Goal: Task Accomplishment & Management: Complete application form

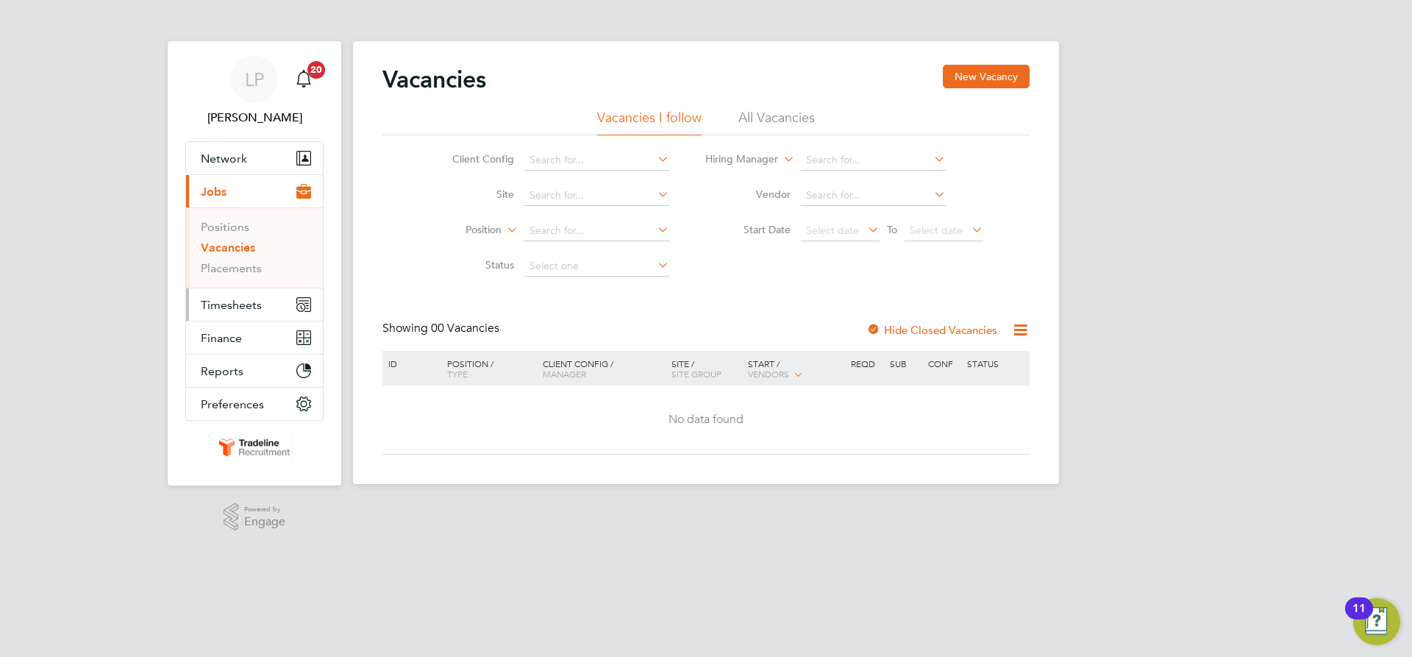
click at [226, 303] on span "Timesheets" at bounding box center [231, 305] width 61 height 14
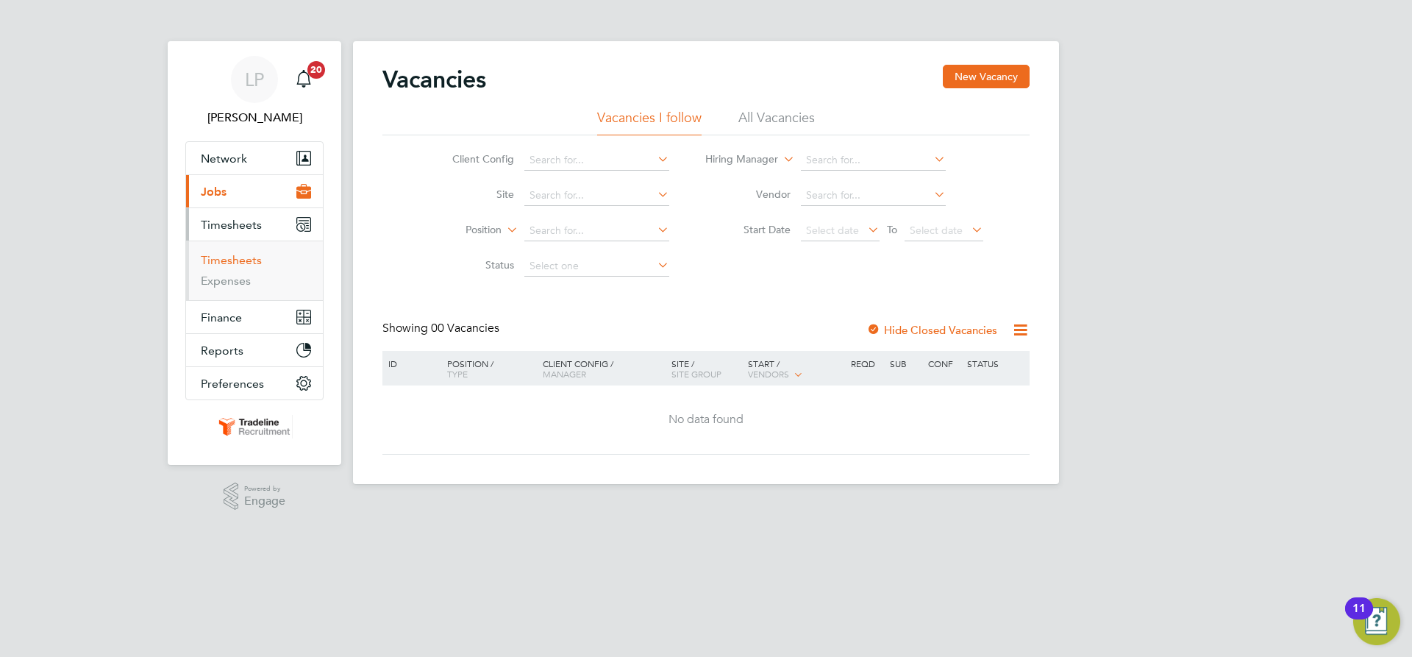
drag, startPoint x: 217, startPoint y: 263, endPoint x: 225, endPoint y: 263, distance: 8.1
click at [217, 263] on link "Timesheets" at bounding box center [231, 260] width 61 height 14
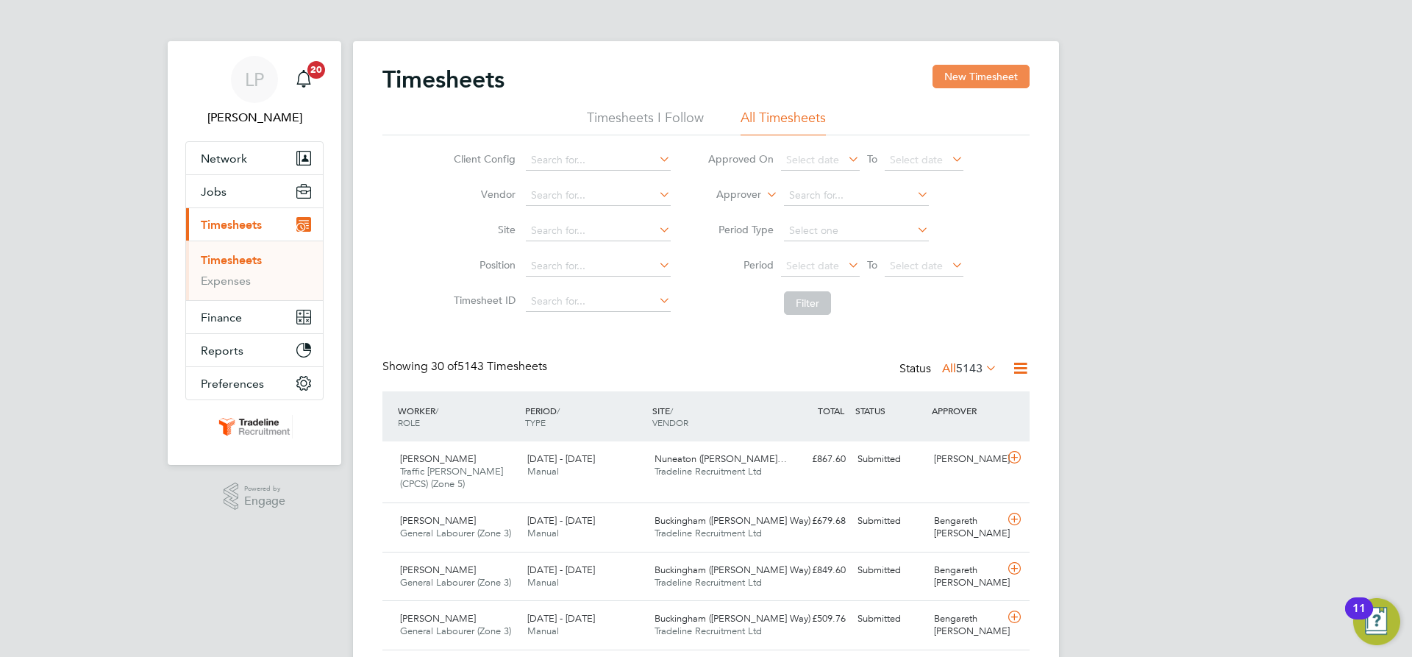
click at [960, 67] on button "New Timesheet" at bounding box center [981, 77] width 97 height 24
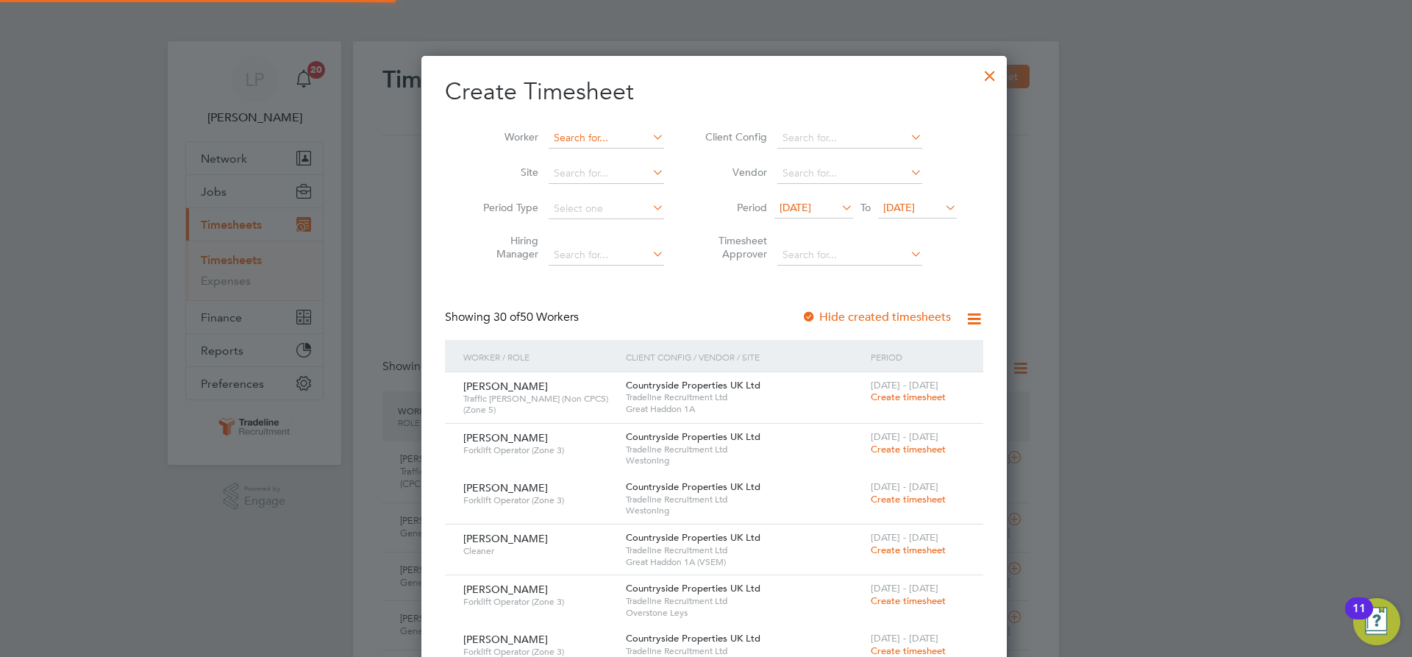
click at [581, 140] on input at bounding box center [606, 138] width 115 height 21
click at [584, 154] on li "Florin-[PERSON_NAME] r" at bounding box center [600, 158] width 122 height 20
type input "Florin-[PERSON_NAME]"
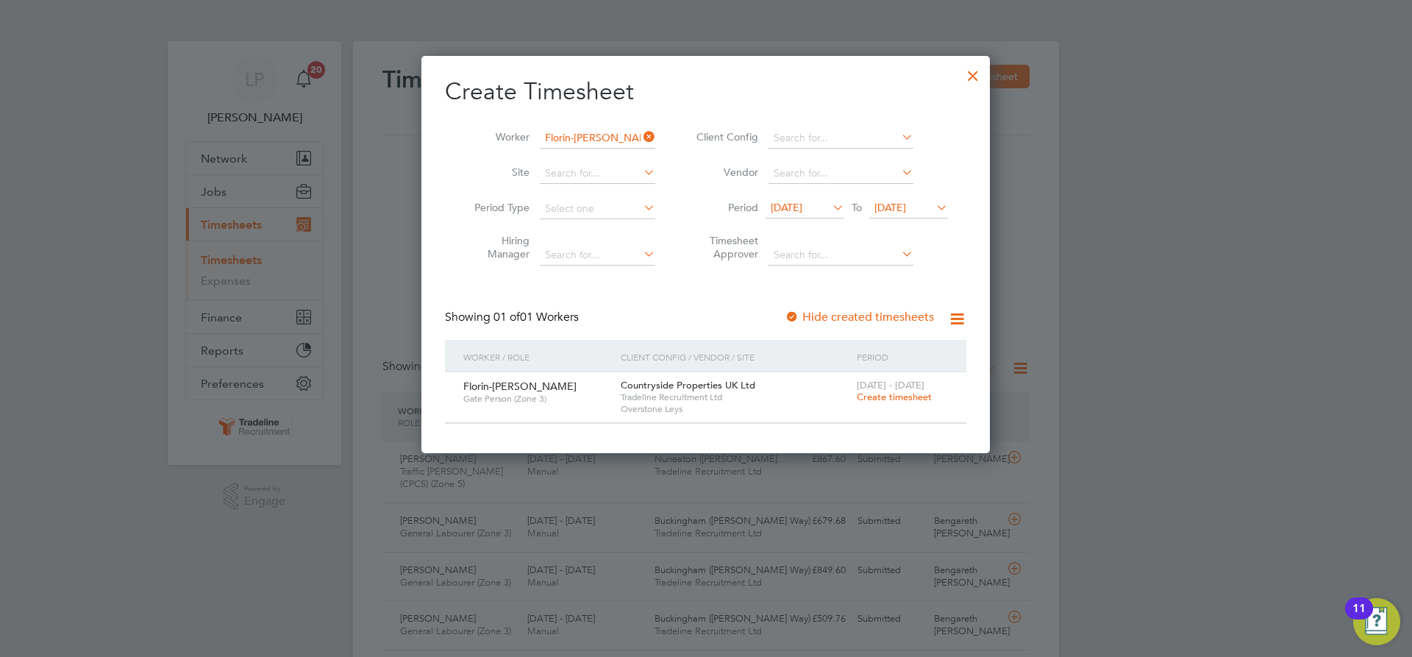
click at [894, 396] on span "Create timesheet" at bounding box center [894, 397] width 75 height 13
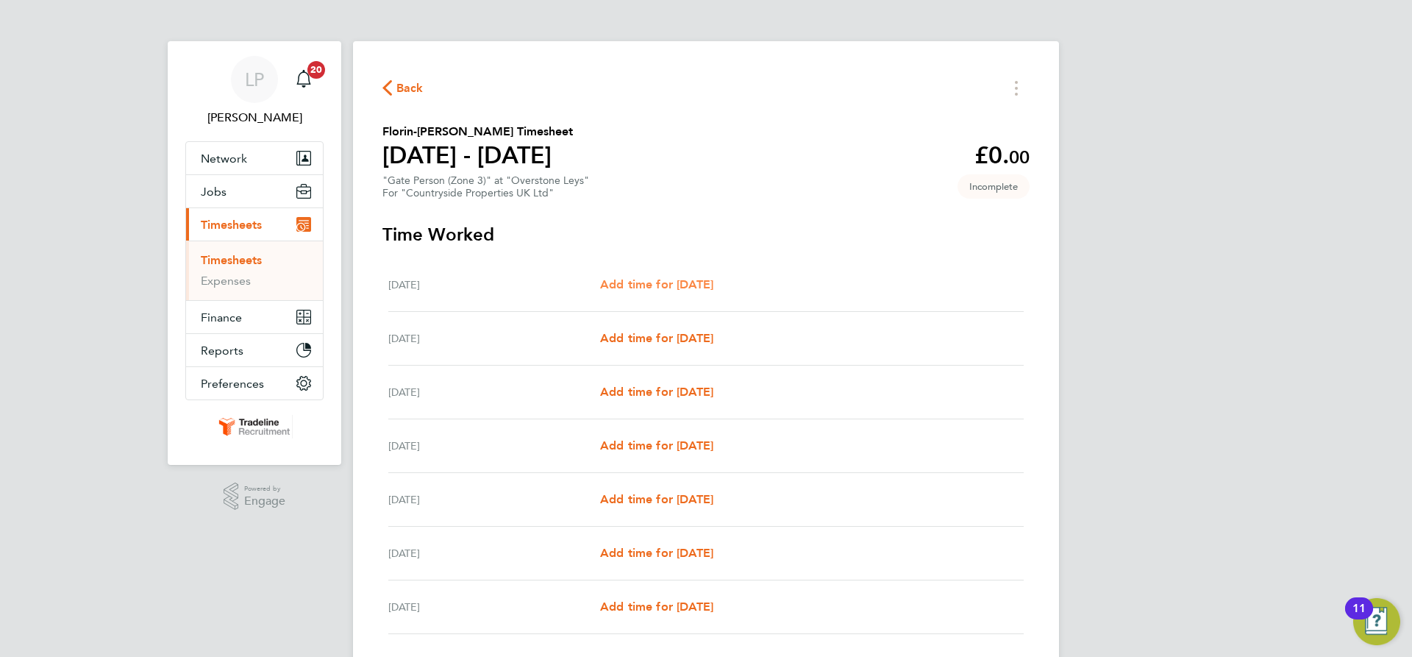
click at [681, 285] on span "Add time for [DATE]" at bounding box center [656, 284] width 113 height 14
select select "30"
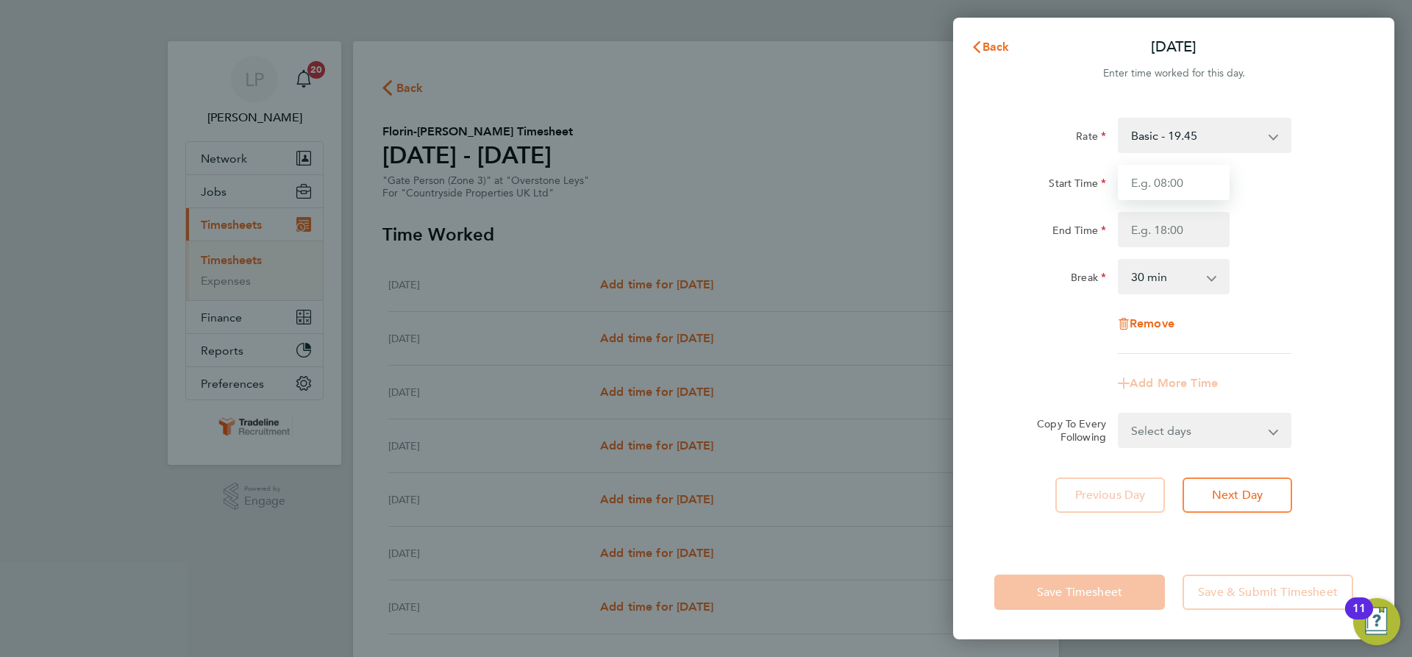
click at [1142, 178] on input "Start Time" at bounding box center [1174, 182] width 112 height 35
type input "07:00"
click at [1167, 225] on input "End Time" at bounding box center [1174, 229] width 112 height 35
type input "17:30"
click at [1287, 193] on div "Start Time 07:00" at bounding box center [1173, 182] width 371 height 35
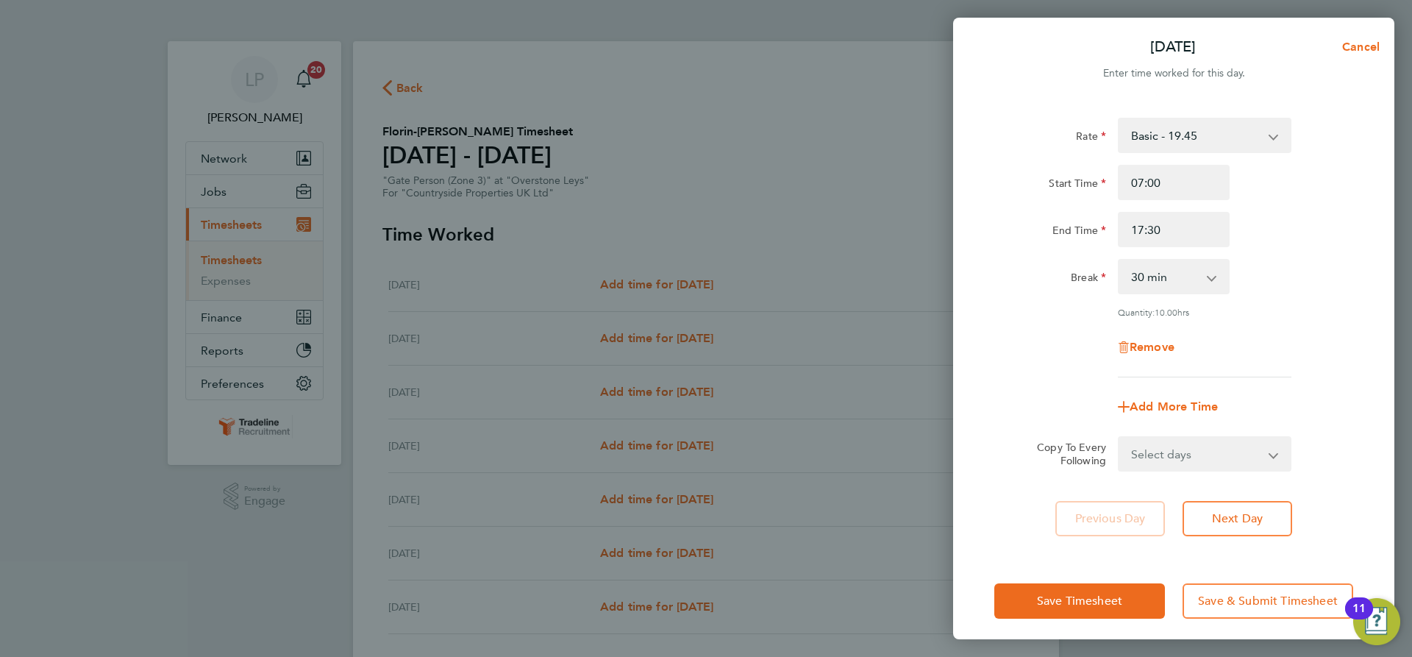
drag, startPoint x: 1231, startPoint y: 451, endPoint x: 1222, endPoint y: 443, distance: 12.5
click at [1231, 451] on select "Select days Day Weekday (Mon-Fri) Weekend (Sat-Sun) [DATE] [DATE] [DATE] [DATE]…" at bounding box center [1196, 454] width 154 height 32
select select "WEEKDAY"
click at [1119, 438] on select "Select days Day Weekday (Mon-Fri) Weekend (Sat-Sun) [DATE] [DATE] [DATE] [DATE]…" at bounding box center [1196, 454] width 154 height 32
select select "[DATE]"
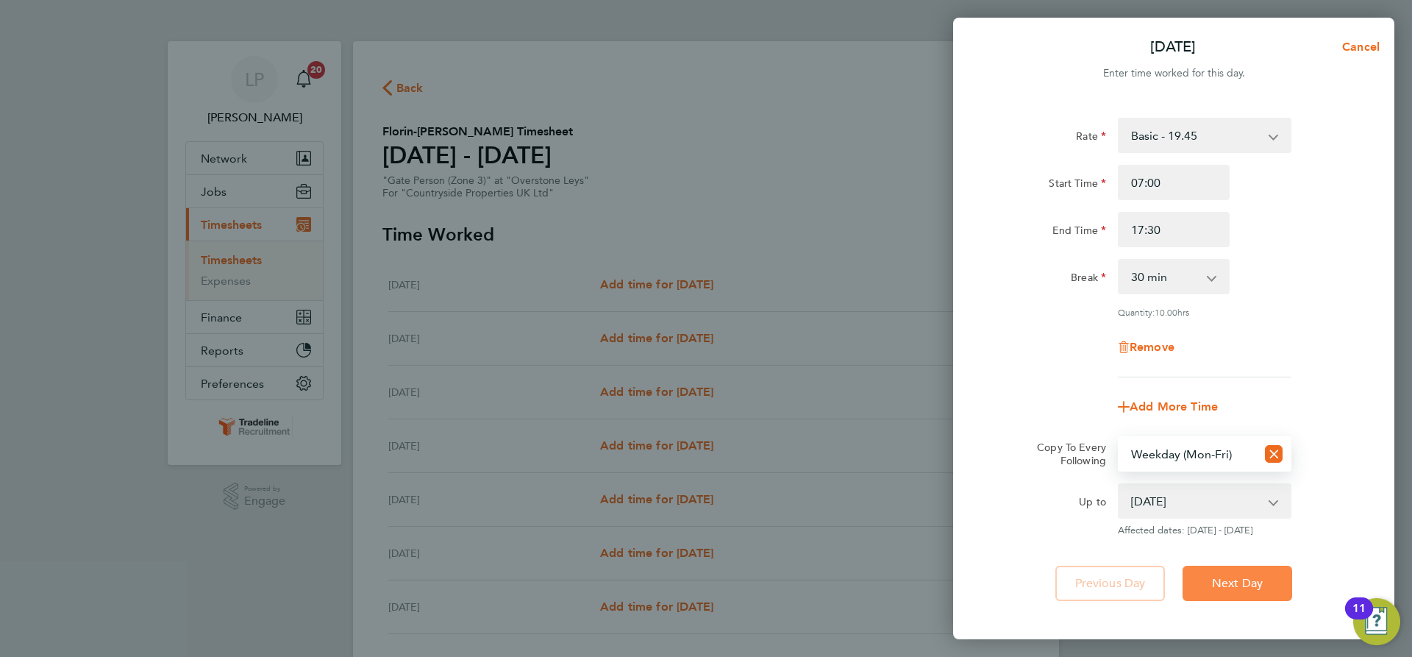
click at [1227, 578] on span "Next Day" at bounding box center [1237, 583] width 51 height 15
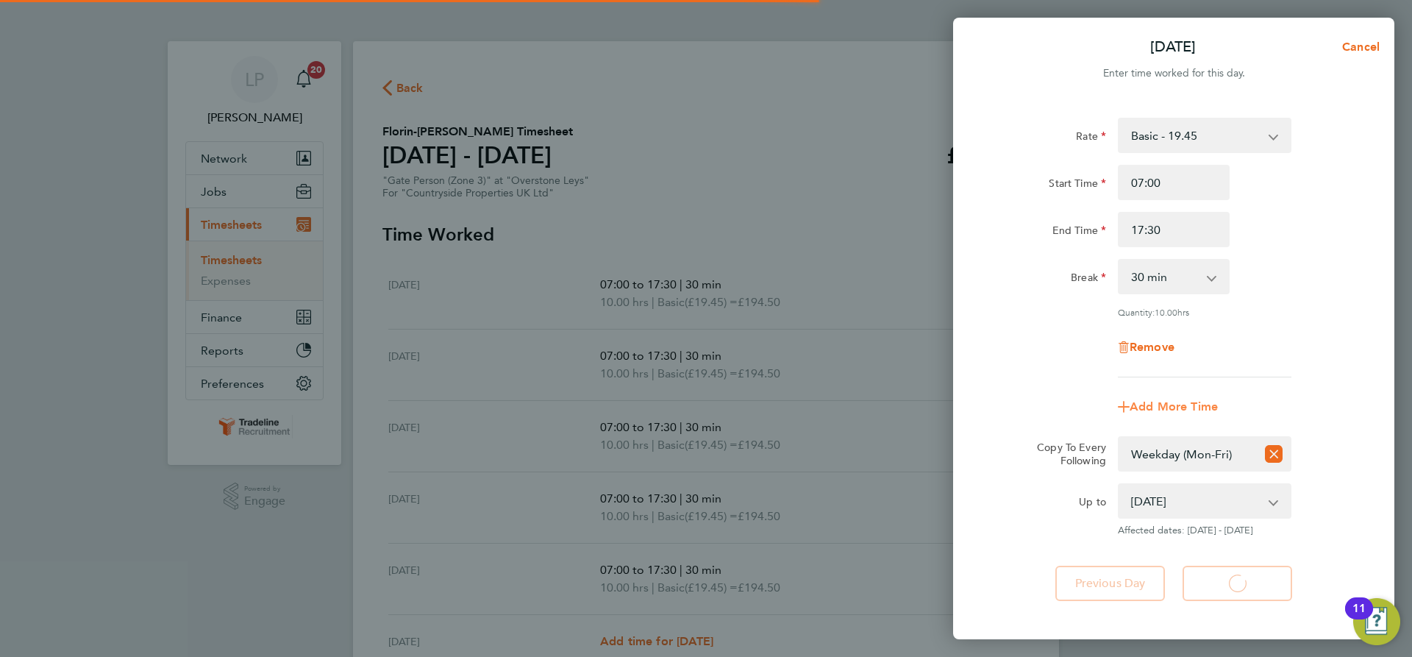
select select "30"
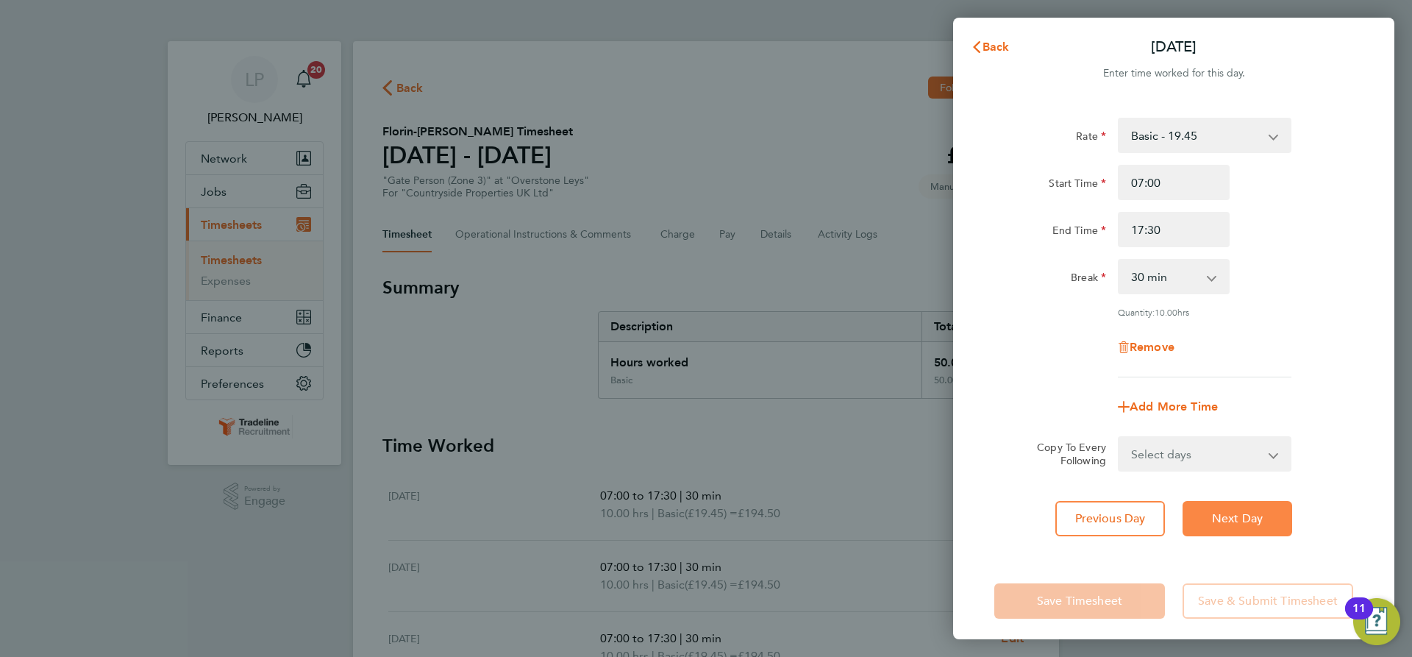
click at [1236, 521] on span "Next Day" at bounding box center [1237, 518] width 51 height 15
select select "30"
click at [1236, 521] on span "Next Day" at bounding box center [1237, 518] width 51 height 15
select select "30"
click at [1236, 521] on span "Next Day" at bounding box center [1237, 518] width 51 height 15
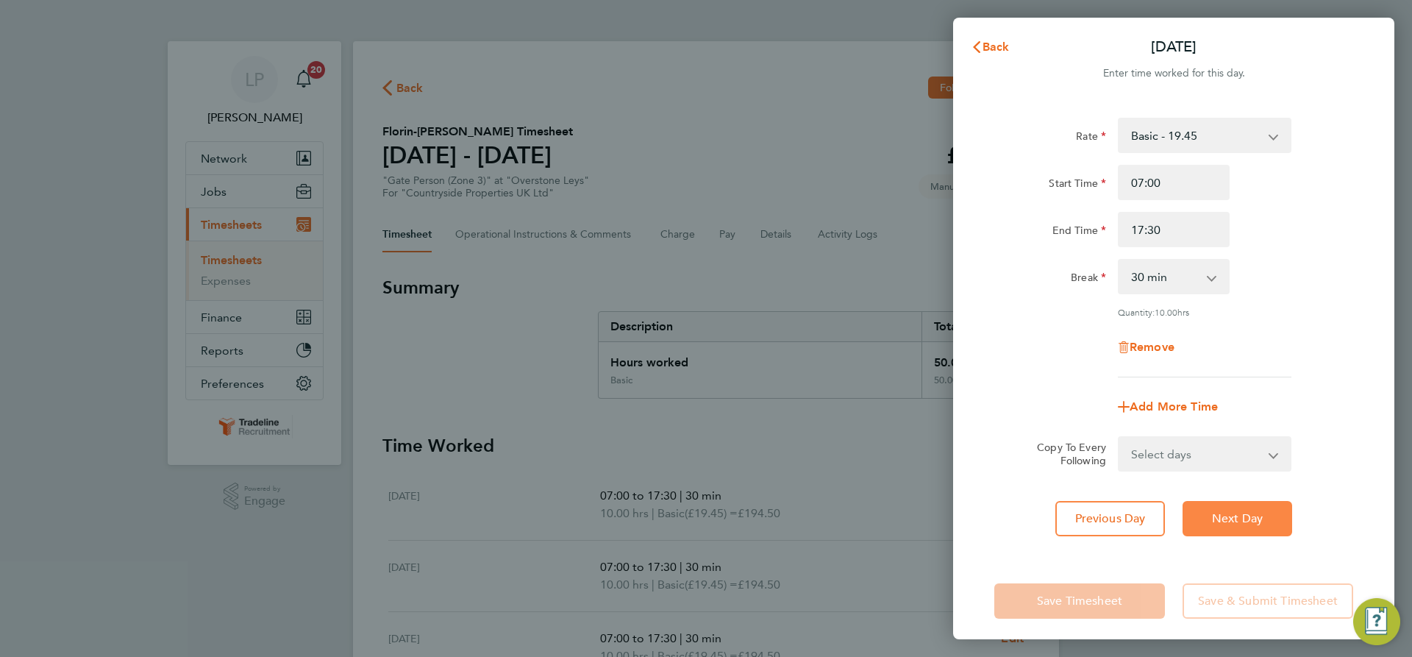
select select "30"
click at [1185, 229] on input "17:30" at bounding box center [1174, 229] width 112 height 35
type input "17:00"
click at [1305, 228] on div "End Time 17:00" at bounding box center [1173, 229] width 371 height 35
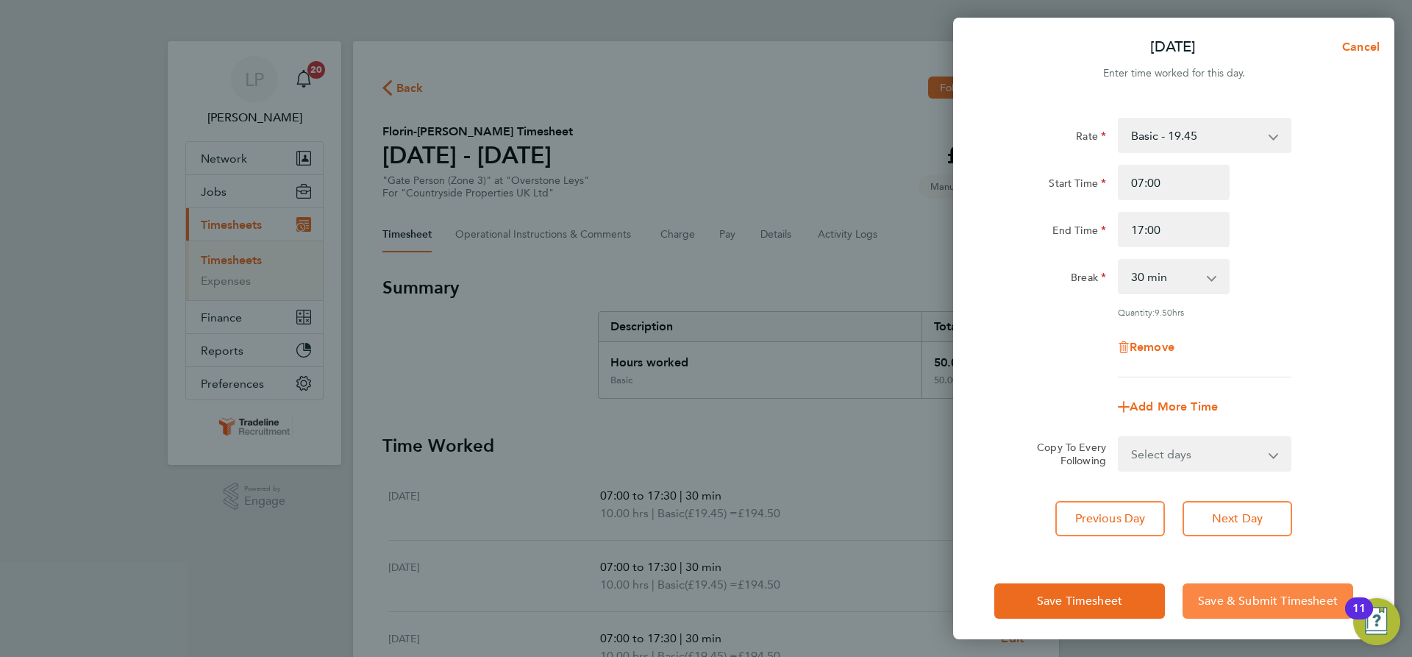
click at [1244, 608] on button "Save & Submit Timesheet" at bounding box center [1268, 600] width 171 height 35
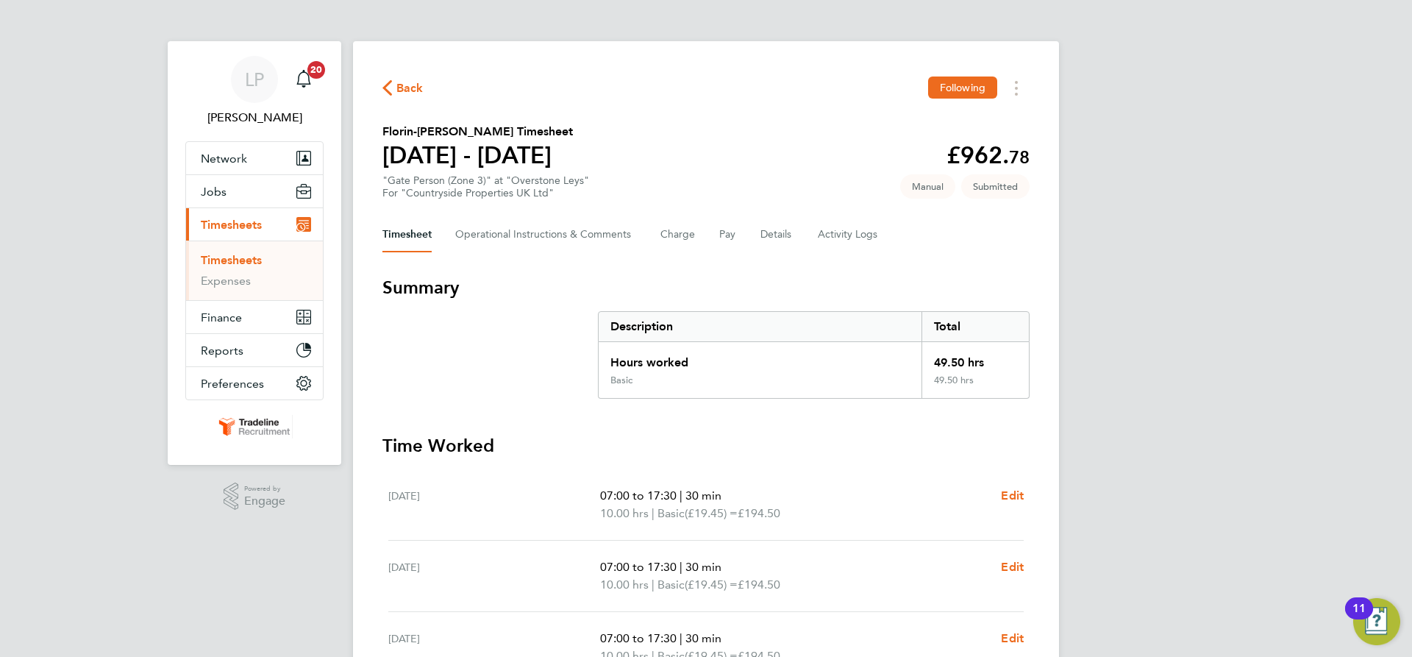
click at [240, 260] on link "Timesheets" at bounding box center [231, 260] width 61 height 14
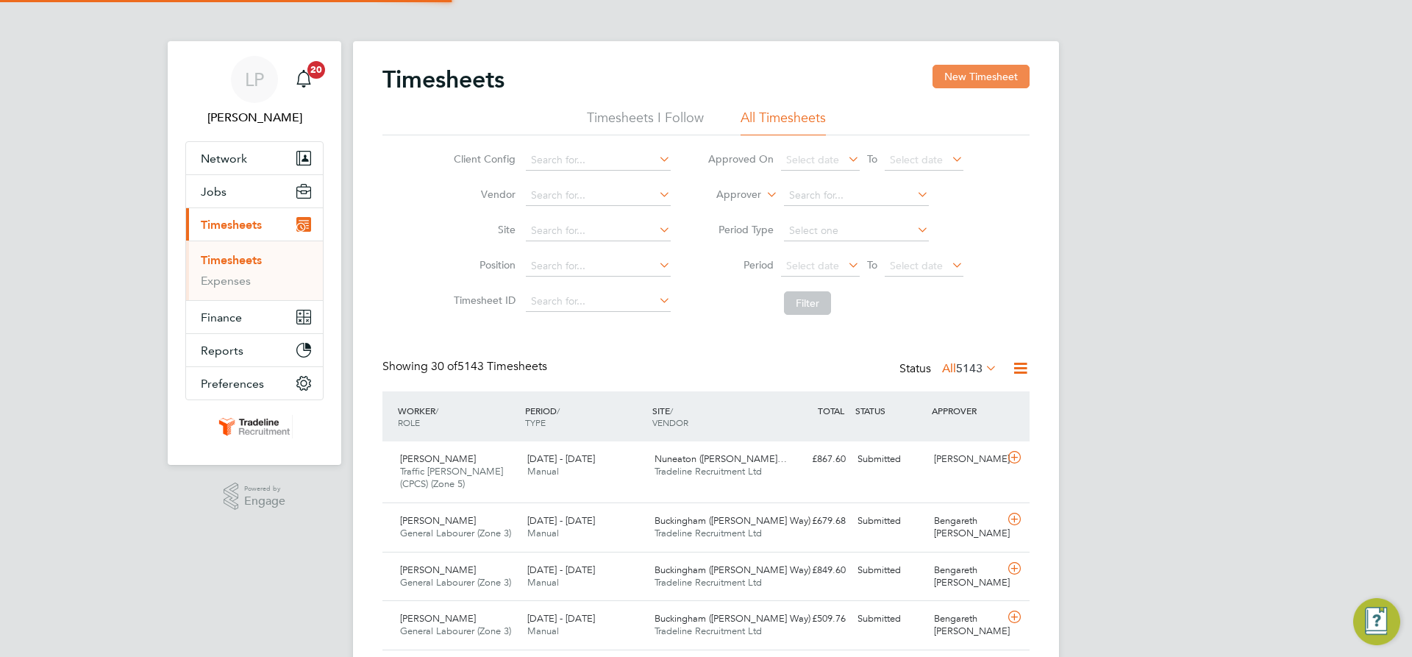
click at [983, 72] on button "New Timesheet" at bounding box center [981, 77] width 97 height 24
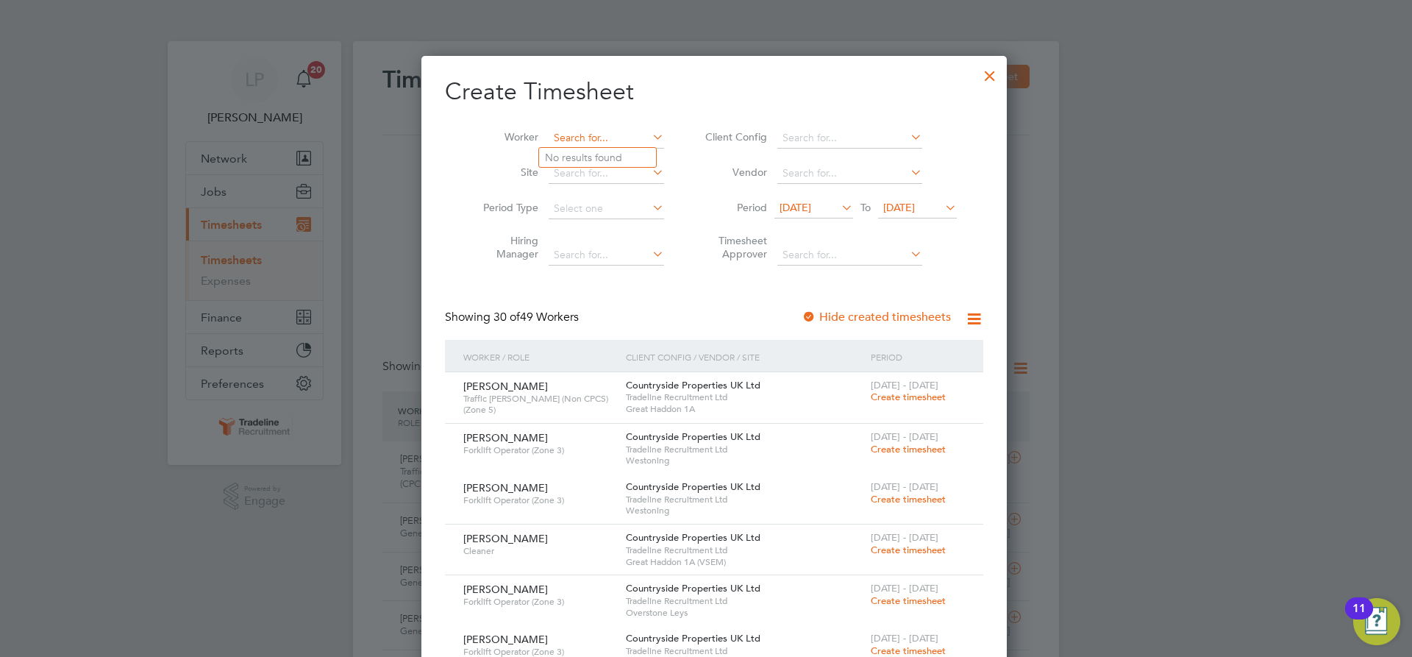
click at [566, 140] on input at bounding box center [606, 138] width 115 height 21
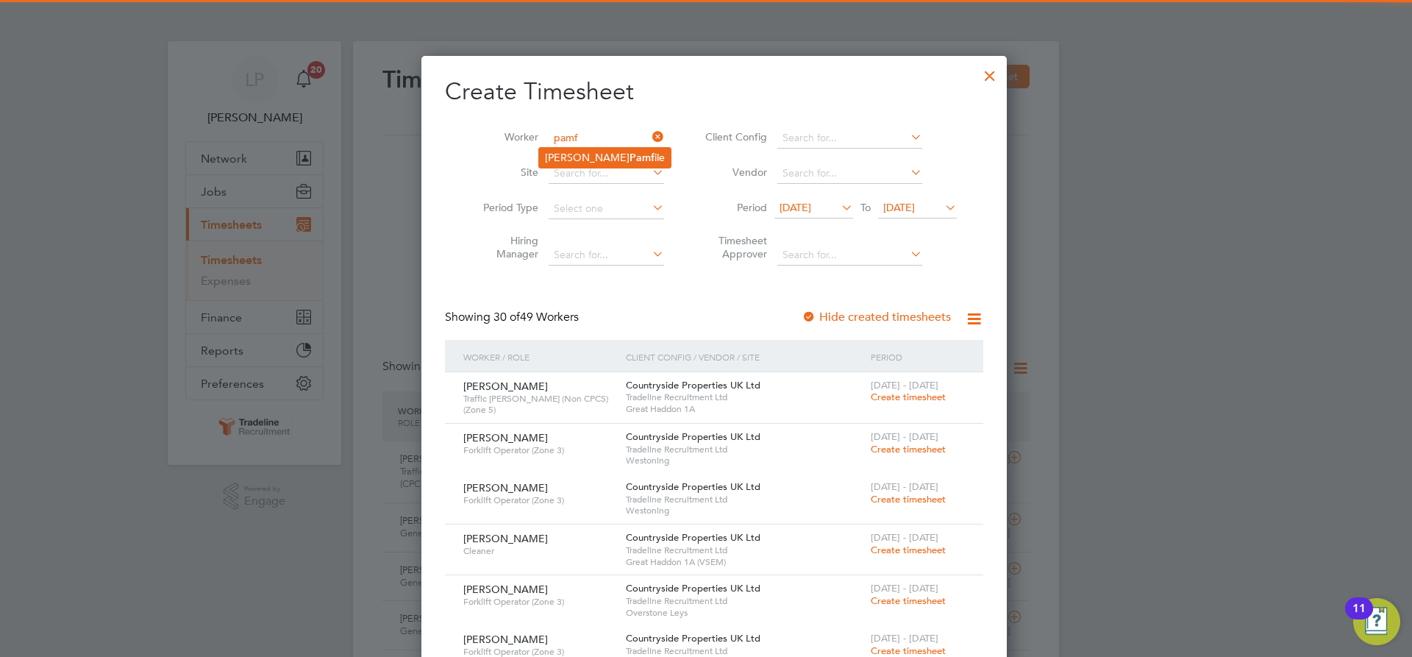
click at [563, 149] on li "[PERSON_NAME] ile" at bounding box center [605, 158] width 132 height 20
type input "Aurelian-[PERSON_NAME]"
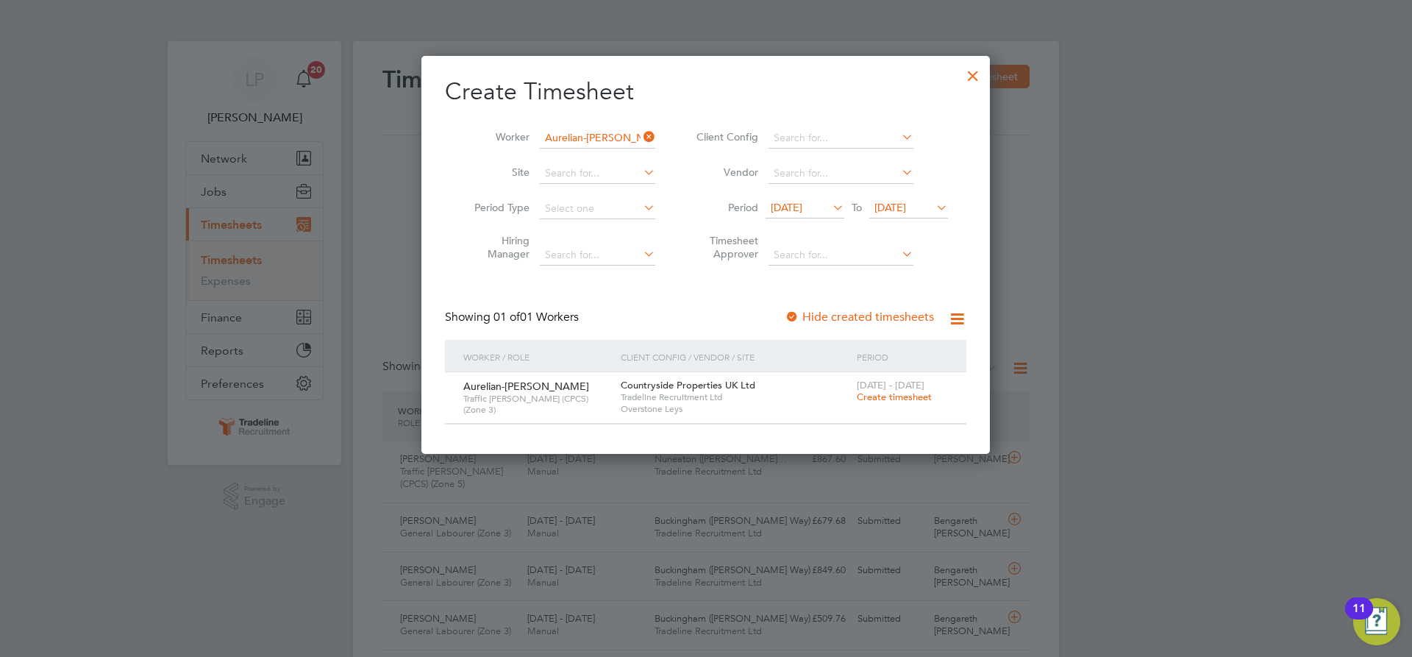
click at [901, 391] on span "Create timesheet" at bounding box center [894, 397] width 75 height 13
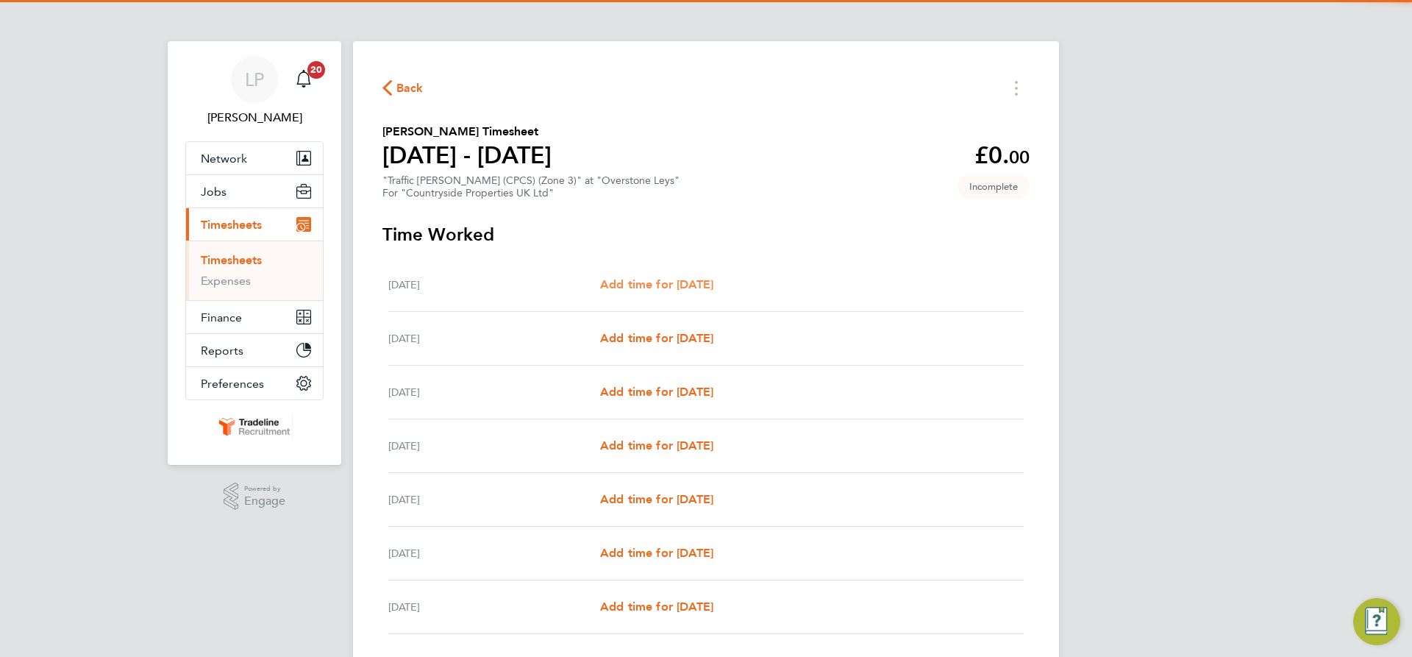
click at [688, 285] on span "Add time for [DATE]" at bounding box center [656, 284] width 113 height 14
select select "30"
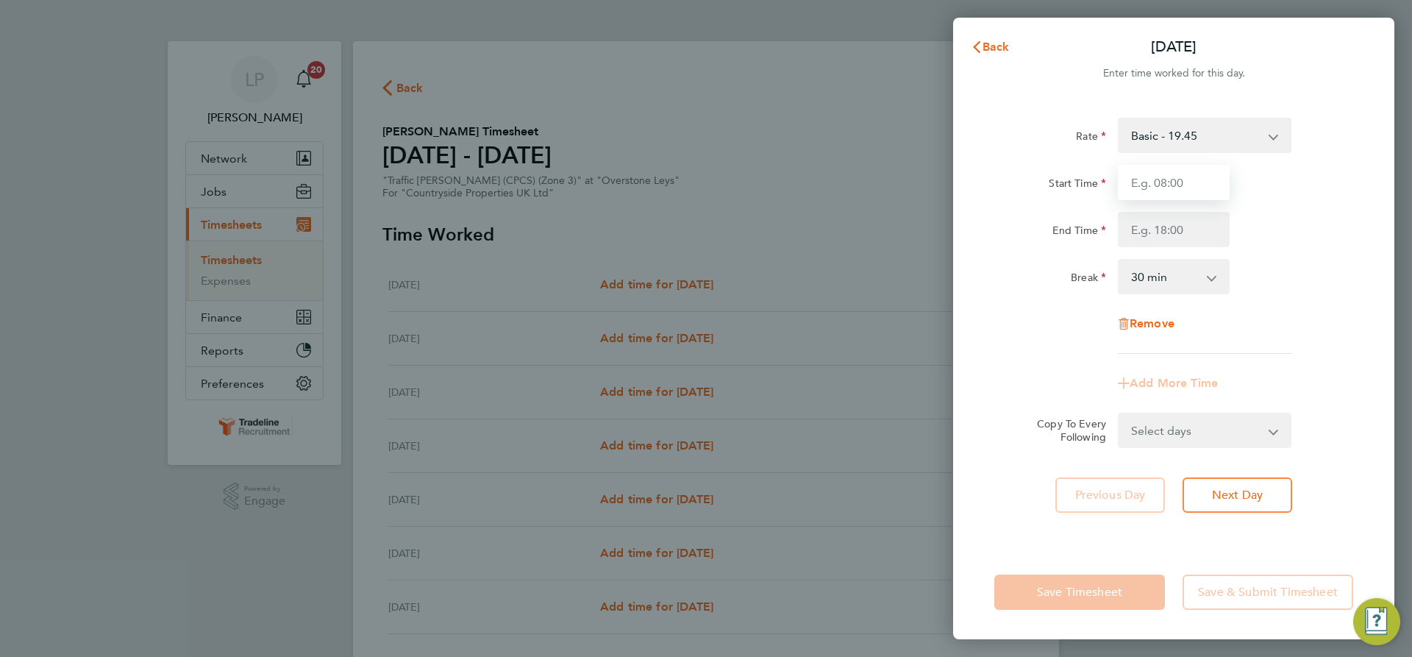
click at [1165, 187] on input "Start Time" at bounding box center [1174, 182] width 112 height 35
type input "07:00"
click at [1200, 236] on input "End Time" at bounding box center [1174, 229] width 112 height 35
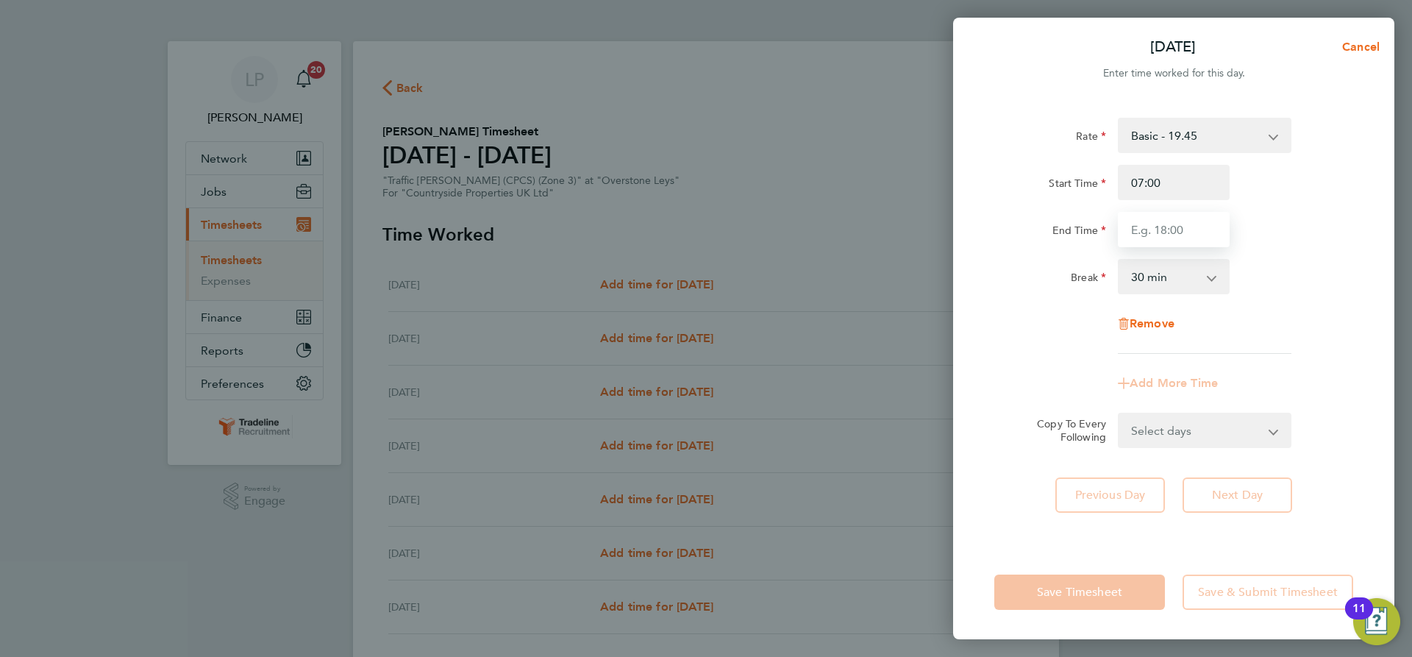
type input "16:30"
drag, startPoint x: 1350, startPoint y: 360, endPoint x: 1341, endPoint y: 363, distance: 8.9
click at [1348, 362] on app-timesheet-line-form-group "Rate Basic - 19.45 Start Time 07:00 End Time 16:30 Break 0 min 15 min 30 min 45…" at bounding box center [1173, 259] width 359 height 283
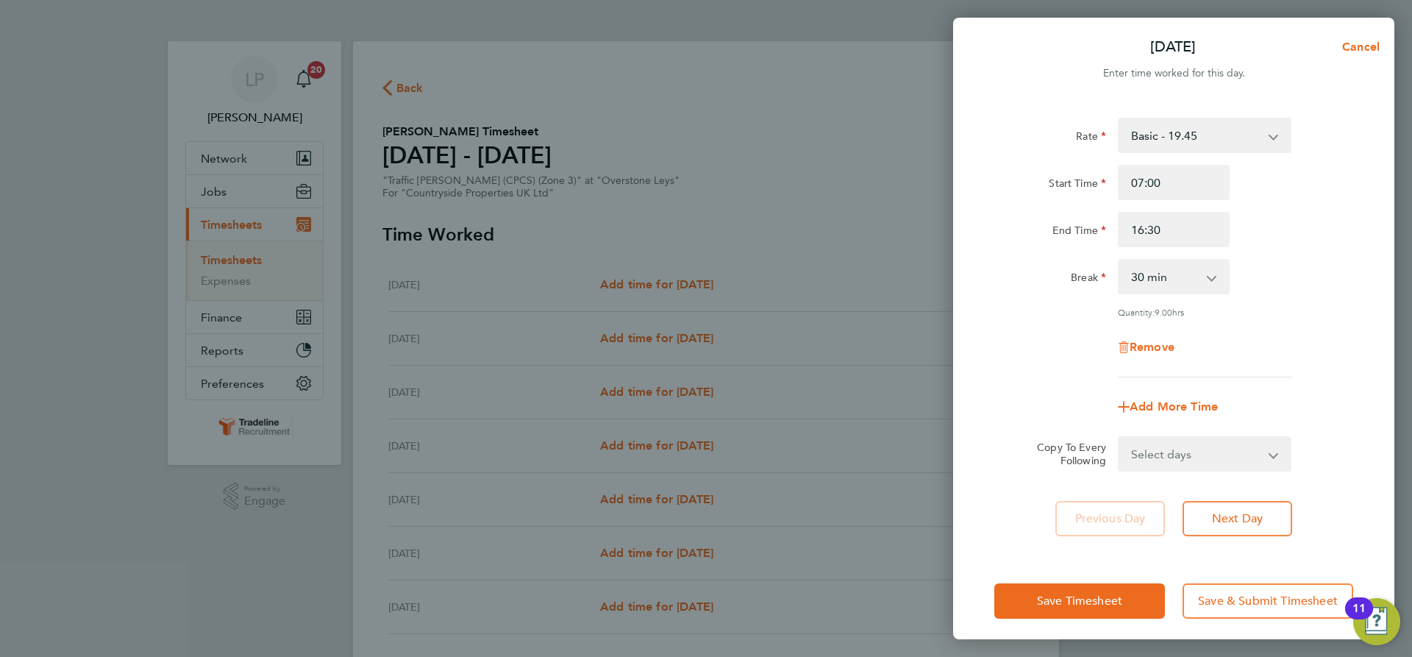
click at [1218, 451] on select "Select days Day Weekday (Mon-Fri) Weekend (Sat-Sun) [DATE] [DATE] [DATE] [DATE]…" at bounding box center [1196, 454] width 154 height 32
select select "WEEKDAY"
click at [1119, 438] on select "Select days Day Weekday (Mon-Fri) Weekend (Sat-Sun) [DATE] [DATE] [DATE] [DATE]…" at bounding box center [1196, 454] width 154 height 32
select select "[DATE]"
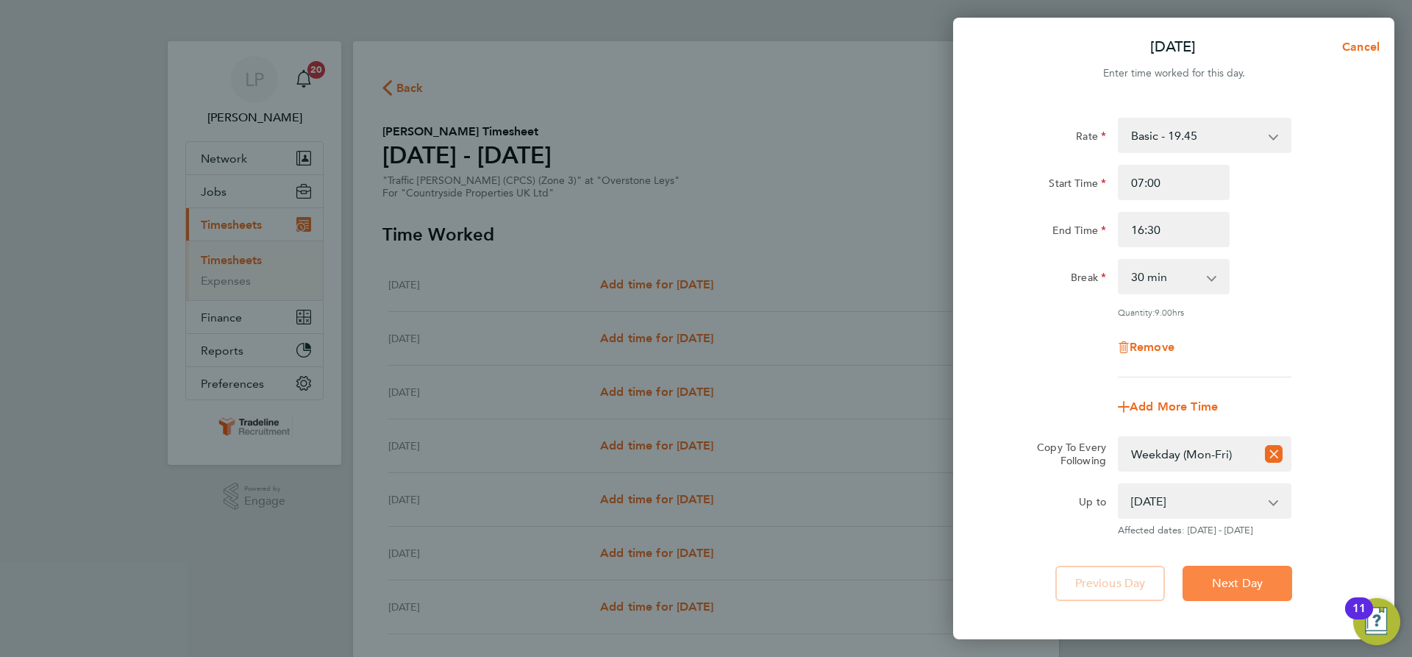
click at [1245, 582] on span "Next Day" at bounding box center [1237, 583] width 51 height 15
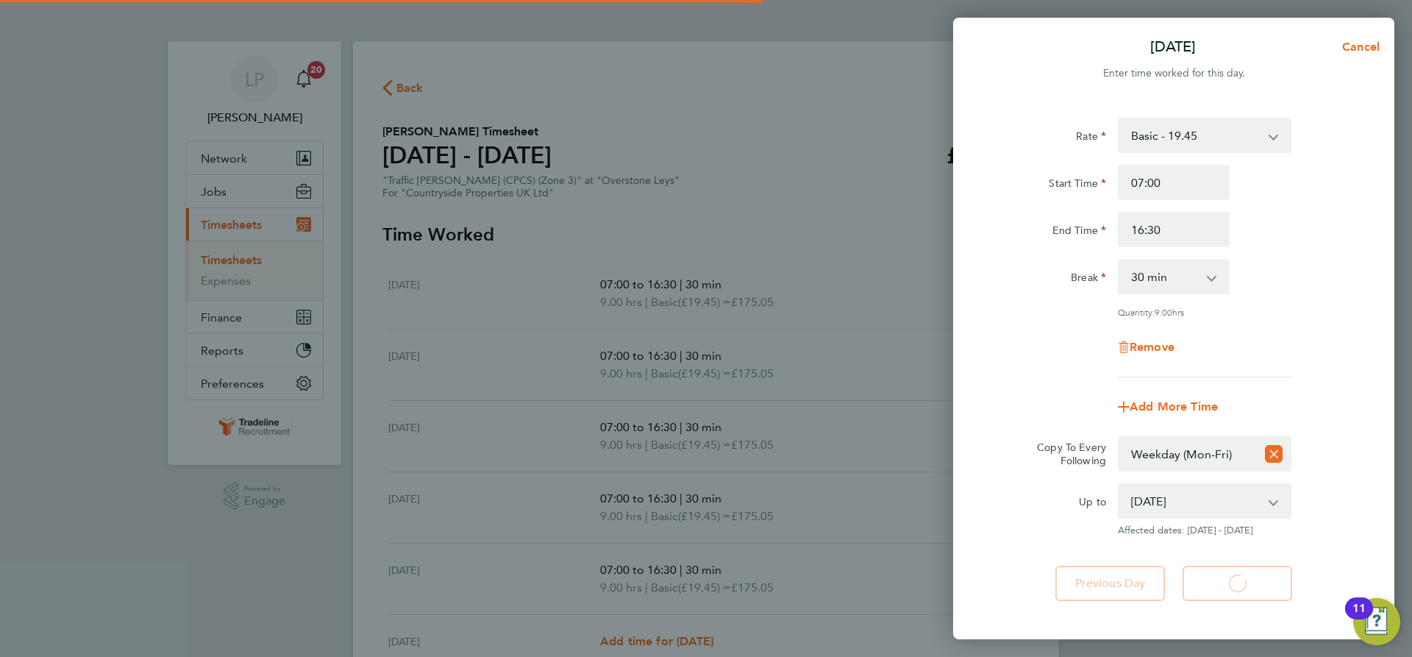
select select "30"
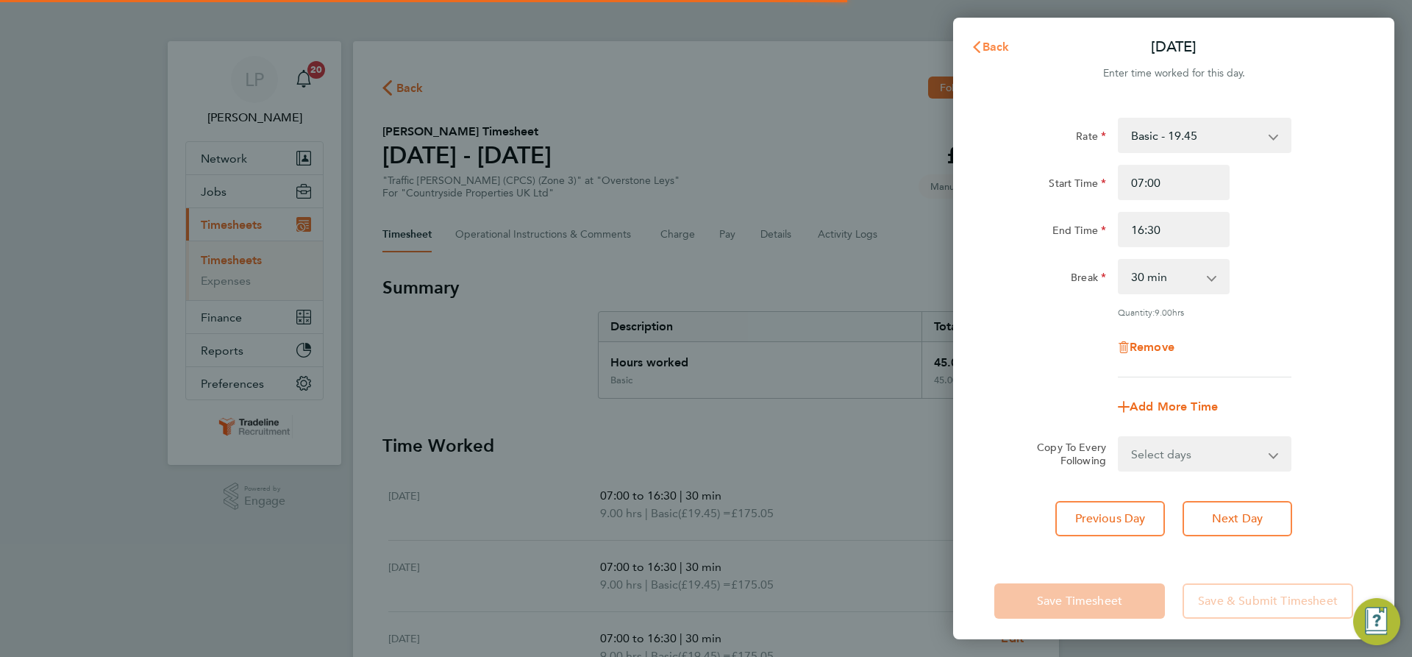
click at [966, 50] on button "Back" at bounding box center [990, 46] width 68 height 29
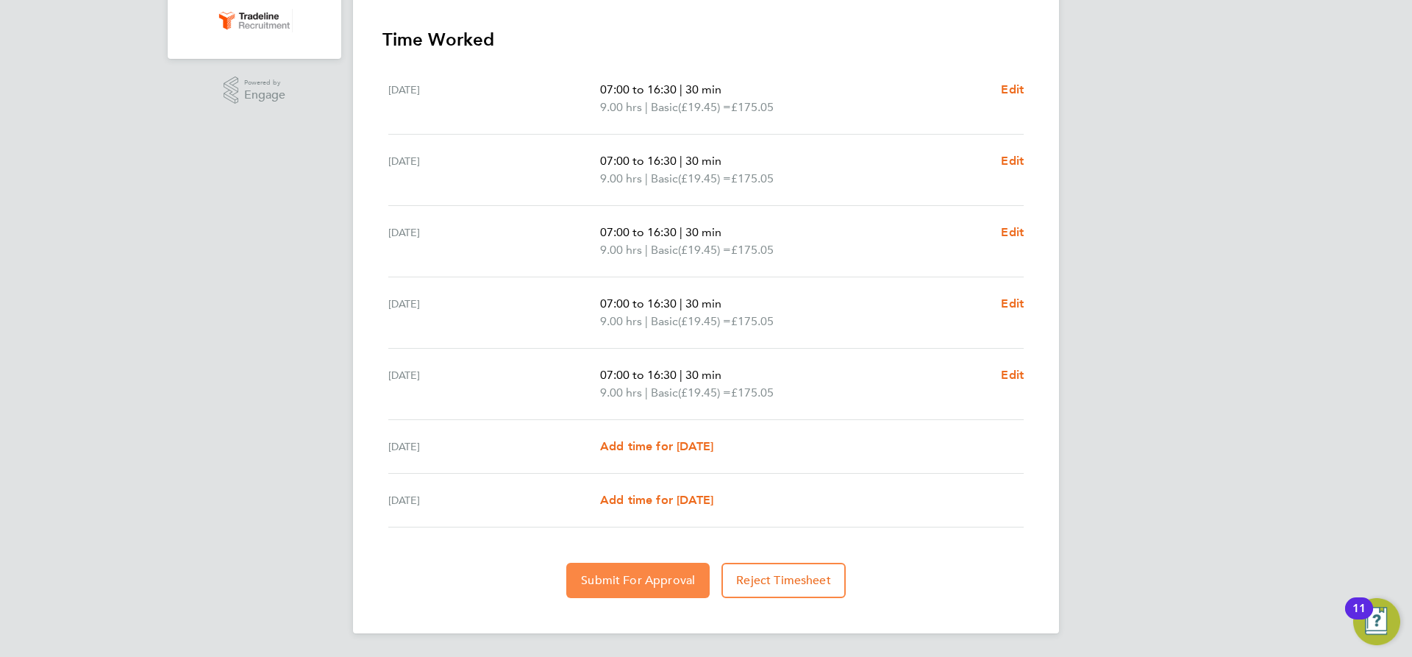
drag, startPoint x: 634, startPoint y: 584, endPoint x: 627, endPoint y: 593, distance: 11.6
click at [634, 584] on span "Submit For Approval" at bounding box center [638, 580] width 114 height 15
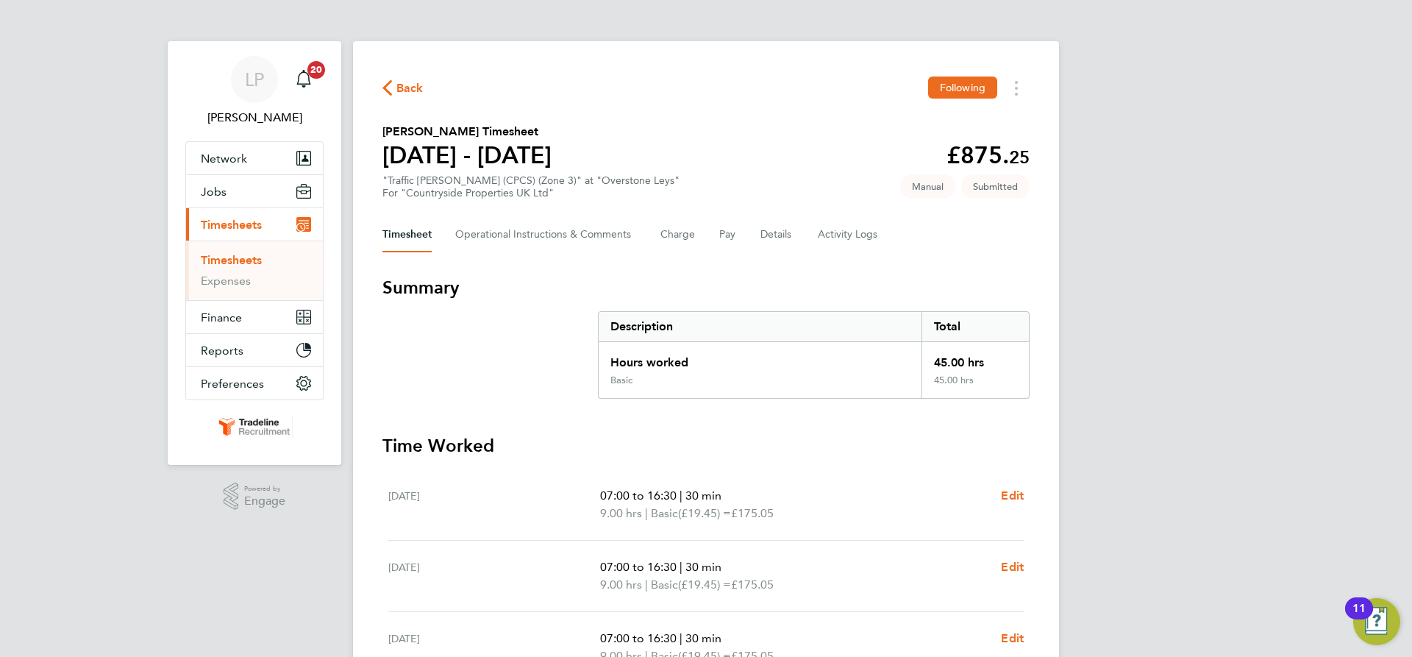
click at [248, 260] on link "Timesheets" at bounding box center [231, 260] width 61 height 14
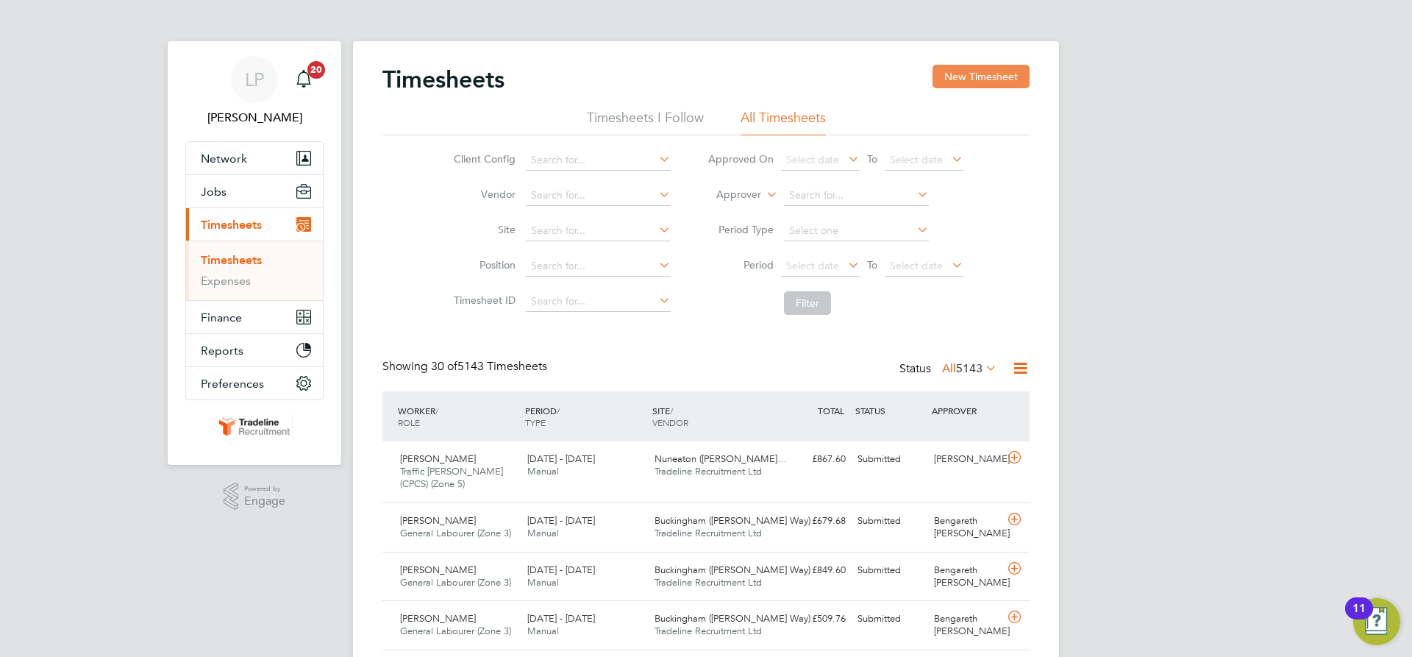
click at [976, 68] on button "New Timesheet" at bounding box center [981, 77] width 97 height 24
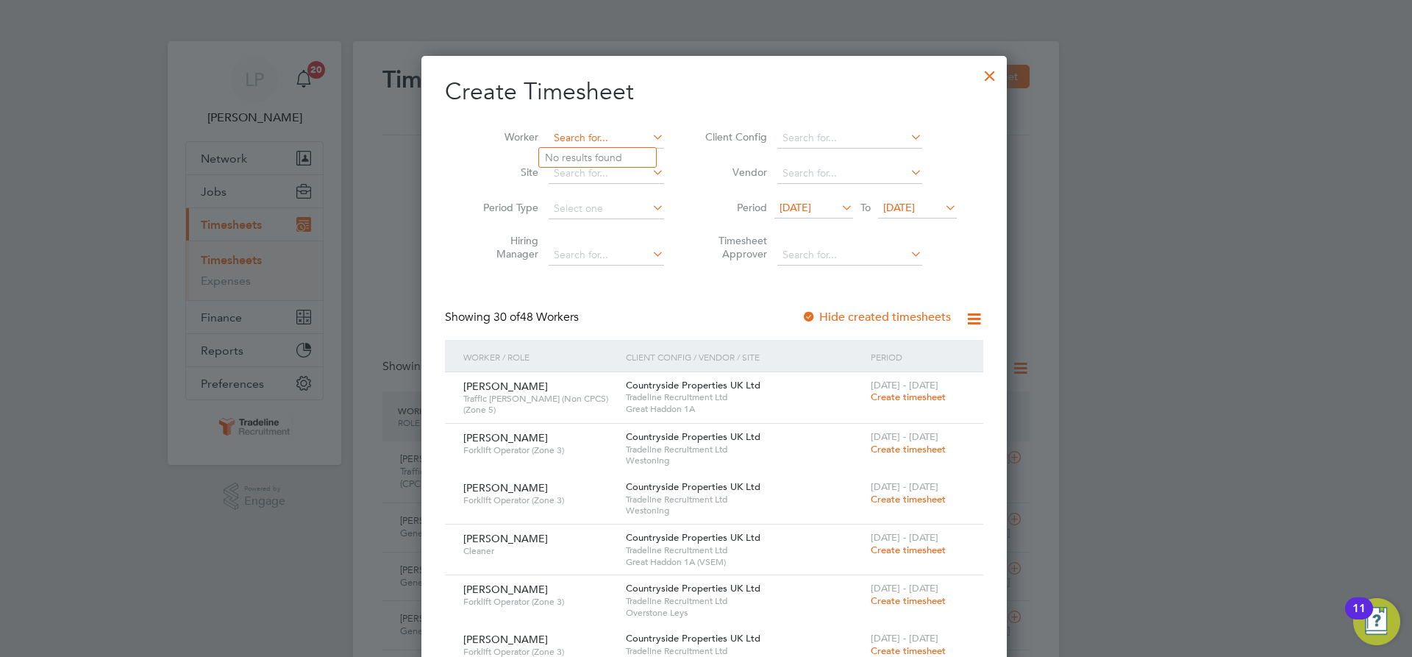
click at [583, 132] on input at bounding box center [606, 138] width 115 height 21
click at [607, 193] on li "[PERSON_NAME]" at bounding box center [612, 198] width 146 height 20
type input "[PERSON_NAME]"
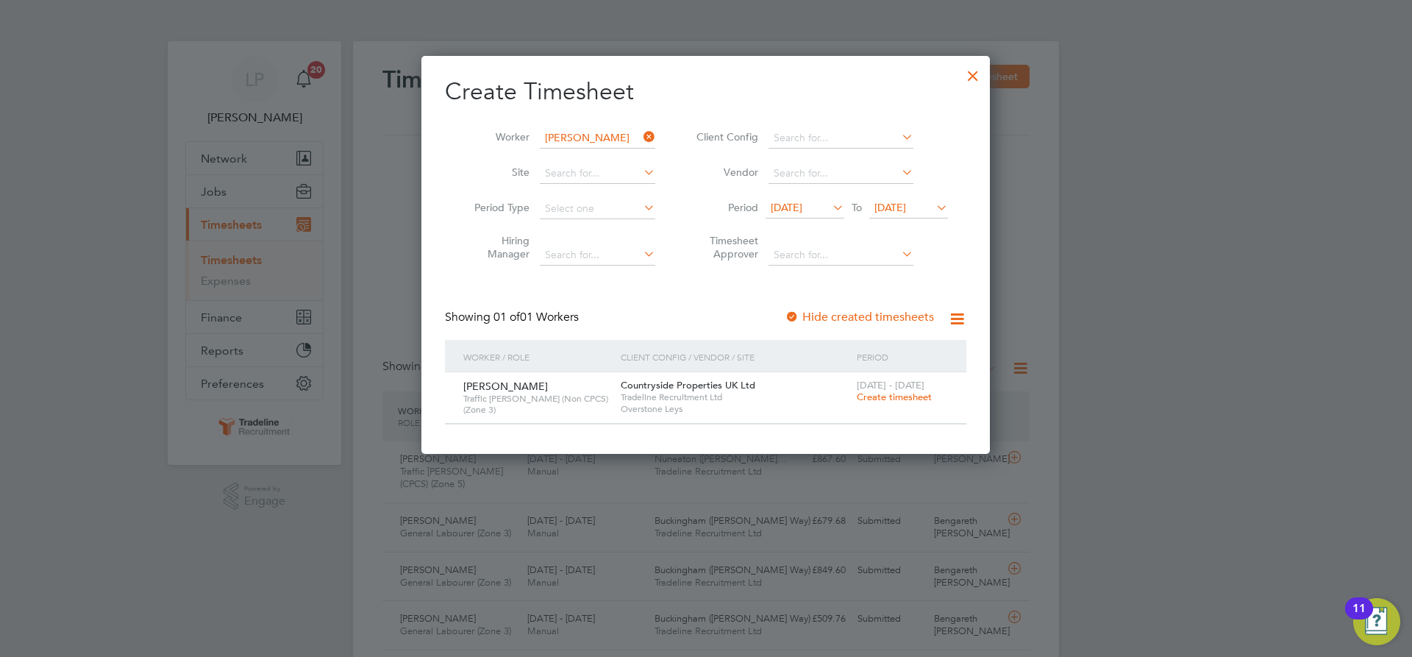
click at [882, 396] on span "Create timesheet" at bounding box center [894, 397] width 75 height 13
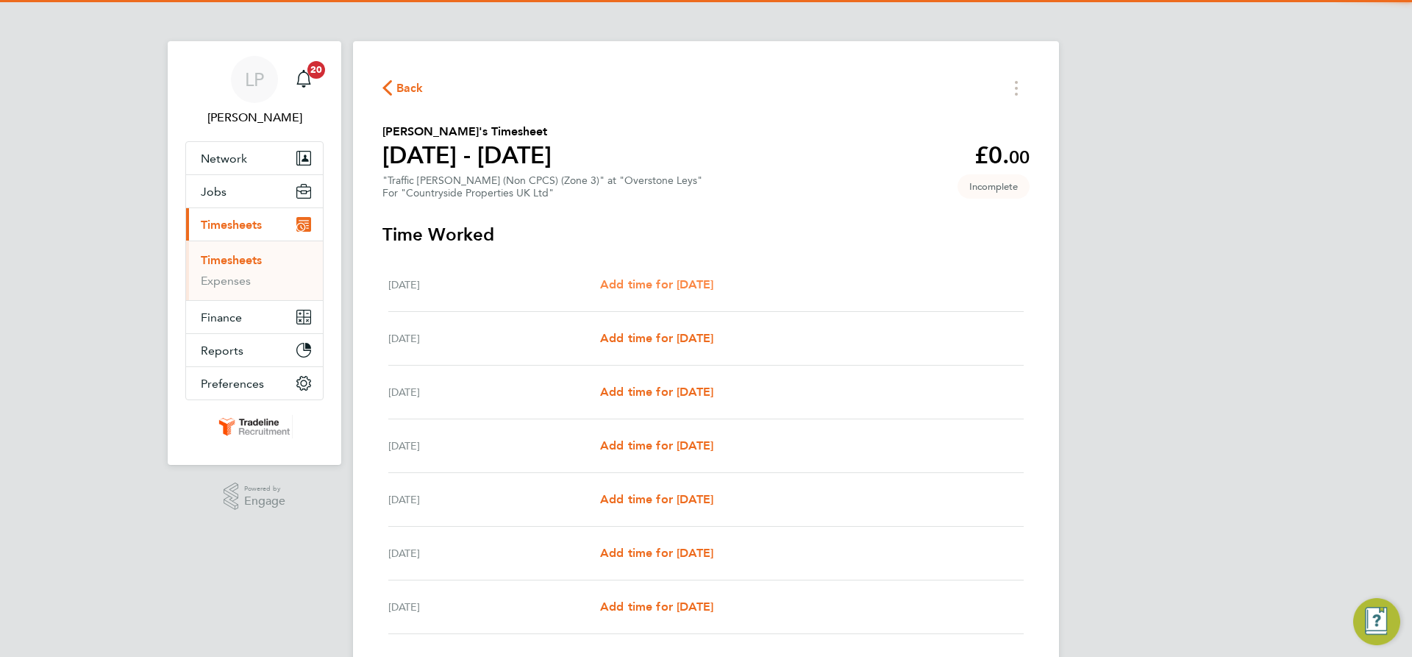
click at [698, 285] on span "Add time for [DATE]" at bounding box center [656, 284] width 113 height 14
select select "30"
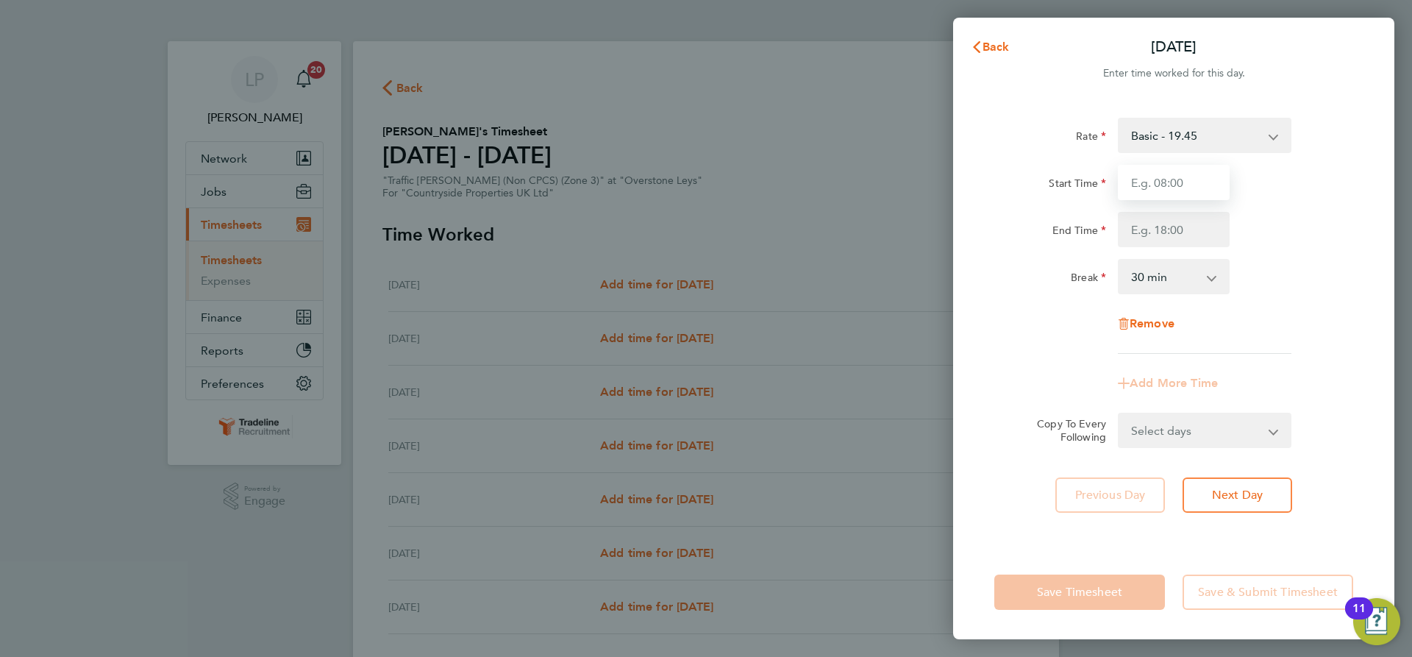
click at [1181, 171] on input "Start Time" at bounding box center [1174, 182] width 112 height 35
type input "07:00"
click at [1181, 233] on input "End Time" at bounding box center [1174, 229] width 112 height 35
type input "16:30"
click at [1255, 239] on div "End Time 16:30" at bounding box center [1173, 229] width 371 height 35
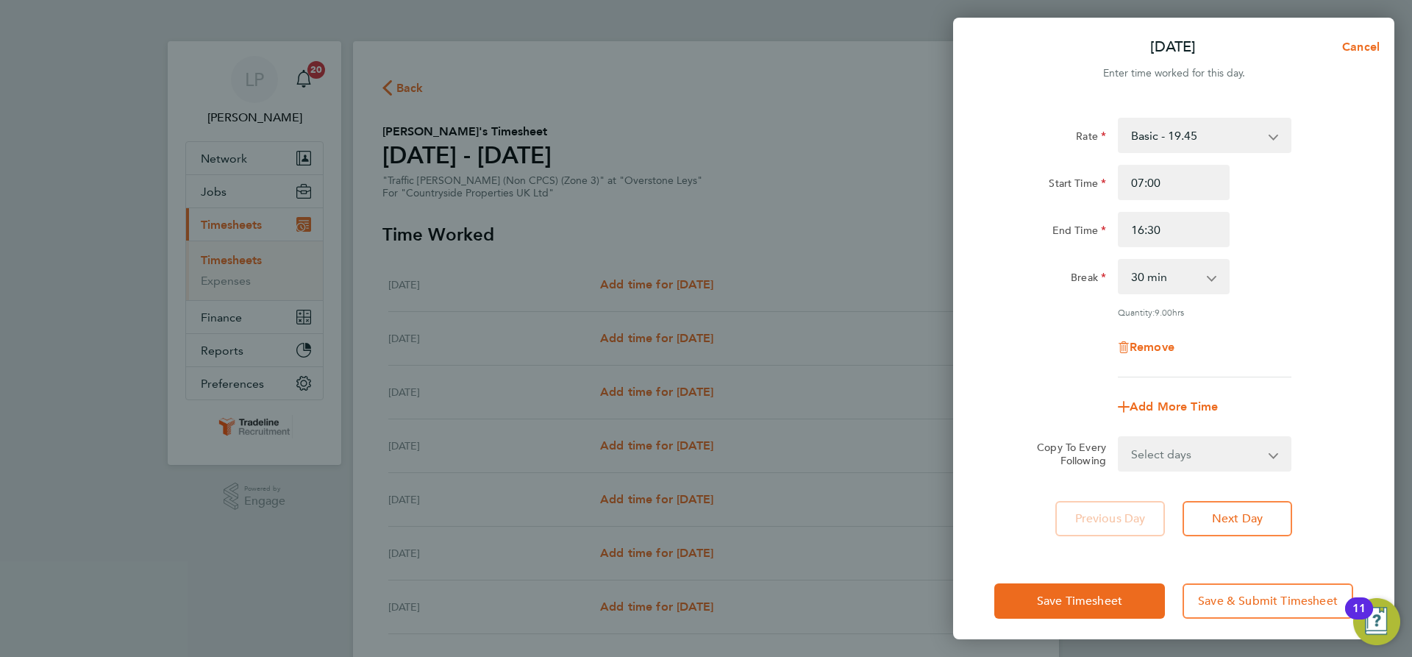
click at [1252, 458] on select "Select days Day Weekday (Mon-Fri) Weekend (Sat-Sun) [DATE] [DATE] [DATE] [DATE]…" at bounding box center [1196, 454] width 154 height 32
select select "WEEKDAY"
click at [1119, 438] on select "Select days Day Weekday (Mon-Fri) Weekend (Sat-Sun) [DATE] [DATE] [DATE] [DATE]…" at bounding box center [1196, 454] width 154 height 32
select select "[DATE]"
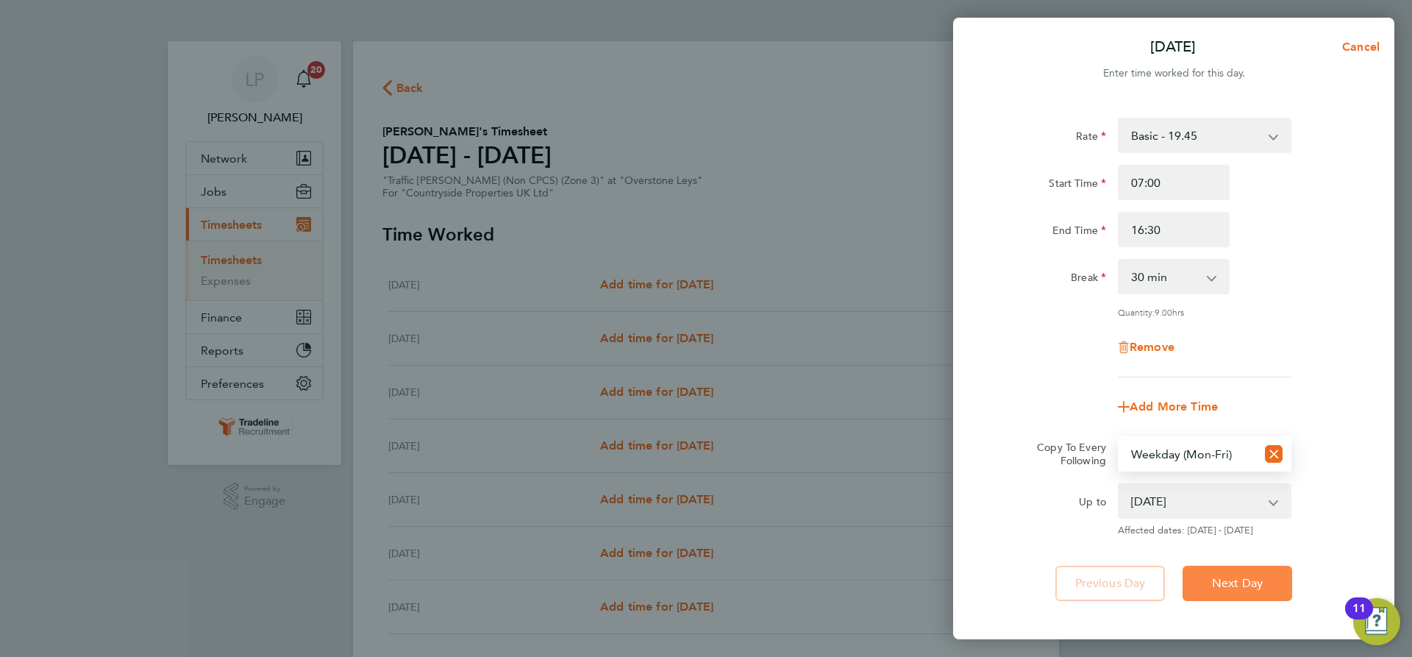
click at [1231, 576] on span "Next Day" at bounding box center [1237, 583] width 51 height 15
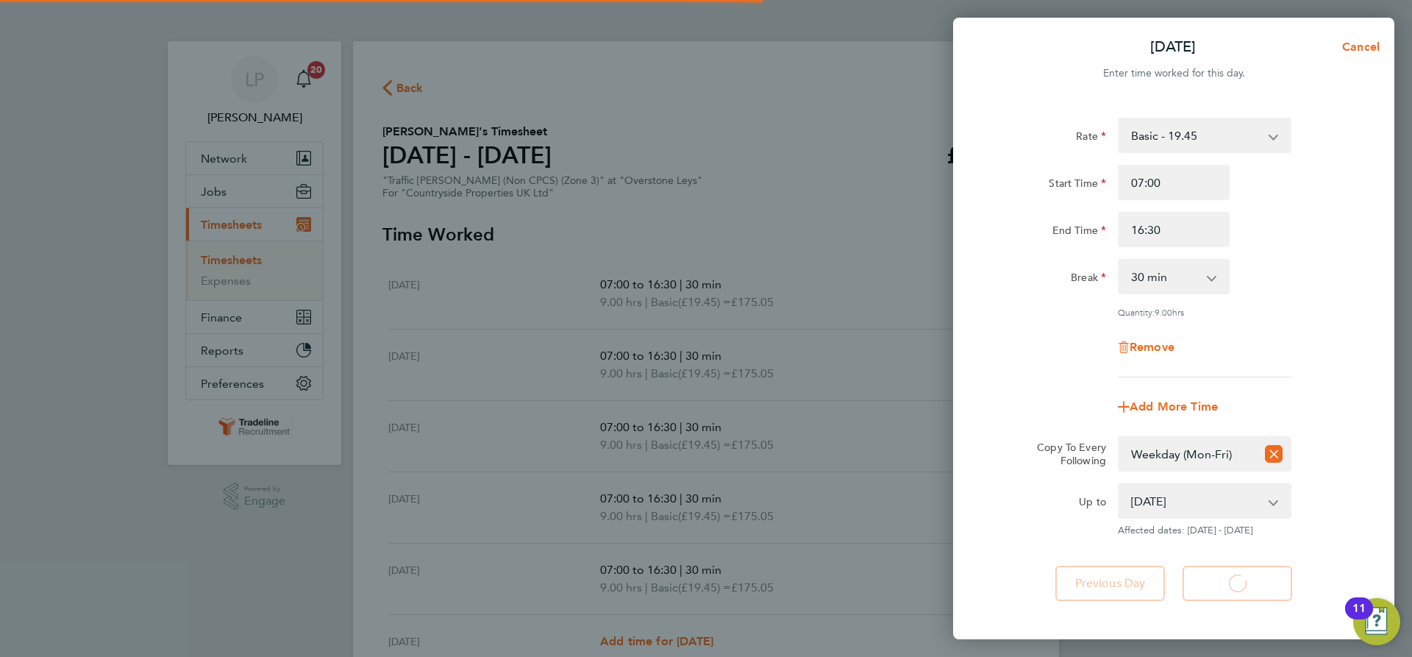
select select "30"
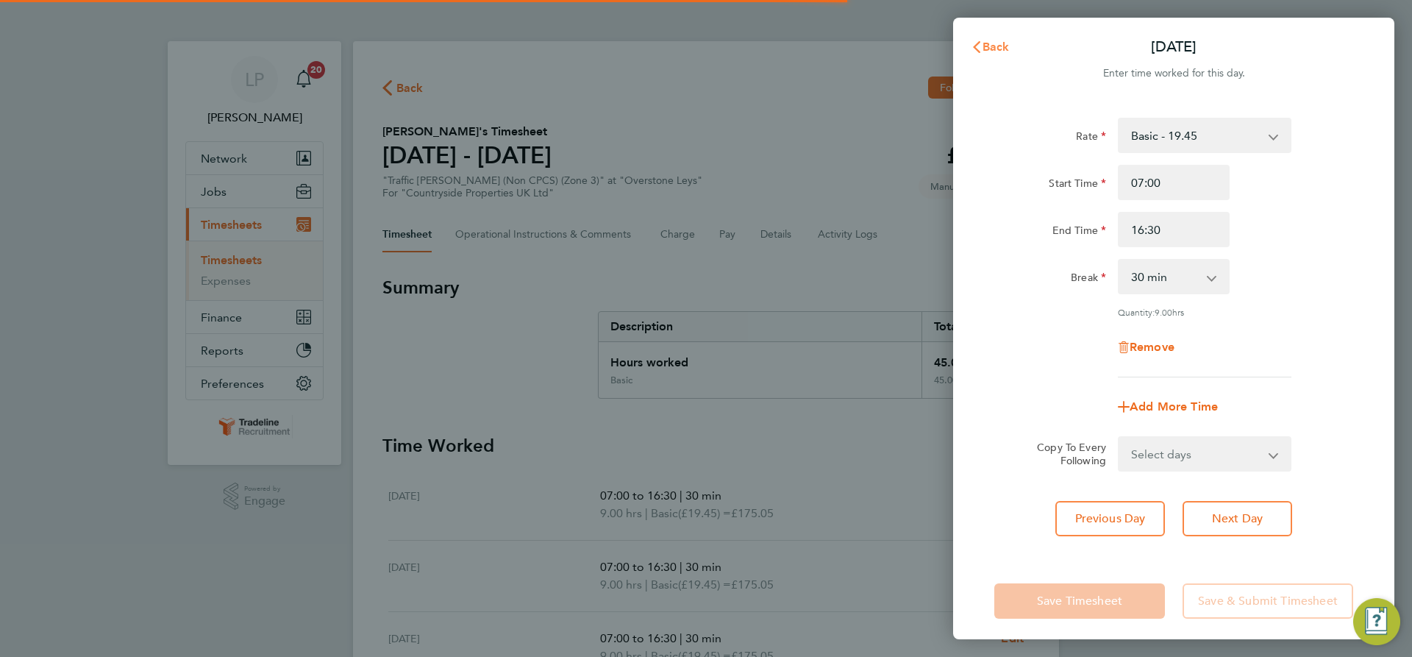
click at [973, 43] on icon "button" at bounding box center [977, 47] width 12 height 12
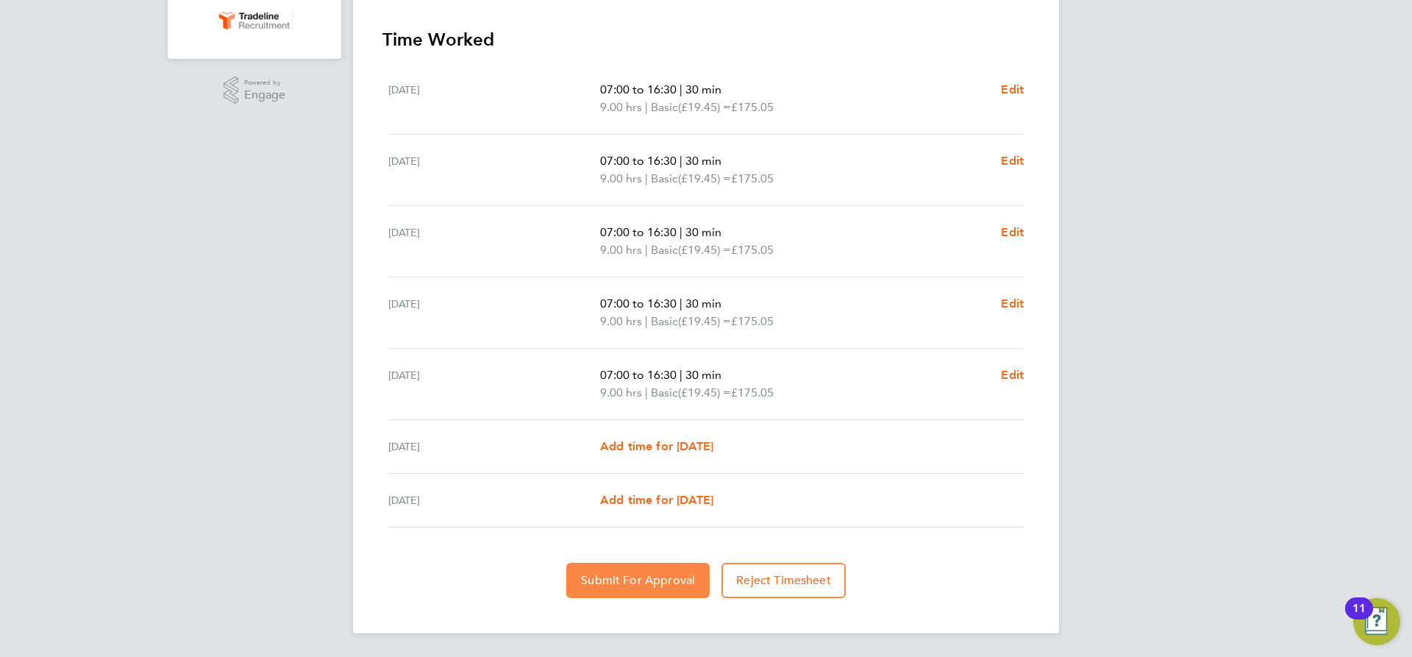
click at [632, 591] on button "Submit For Approval" at bounding box center [637, 580] width 143 height 35
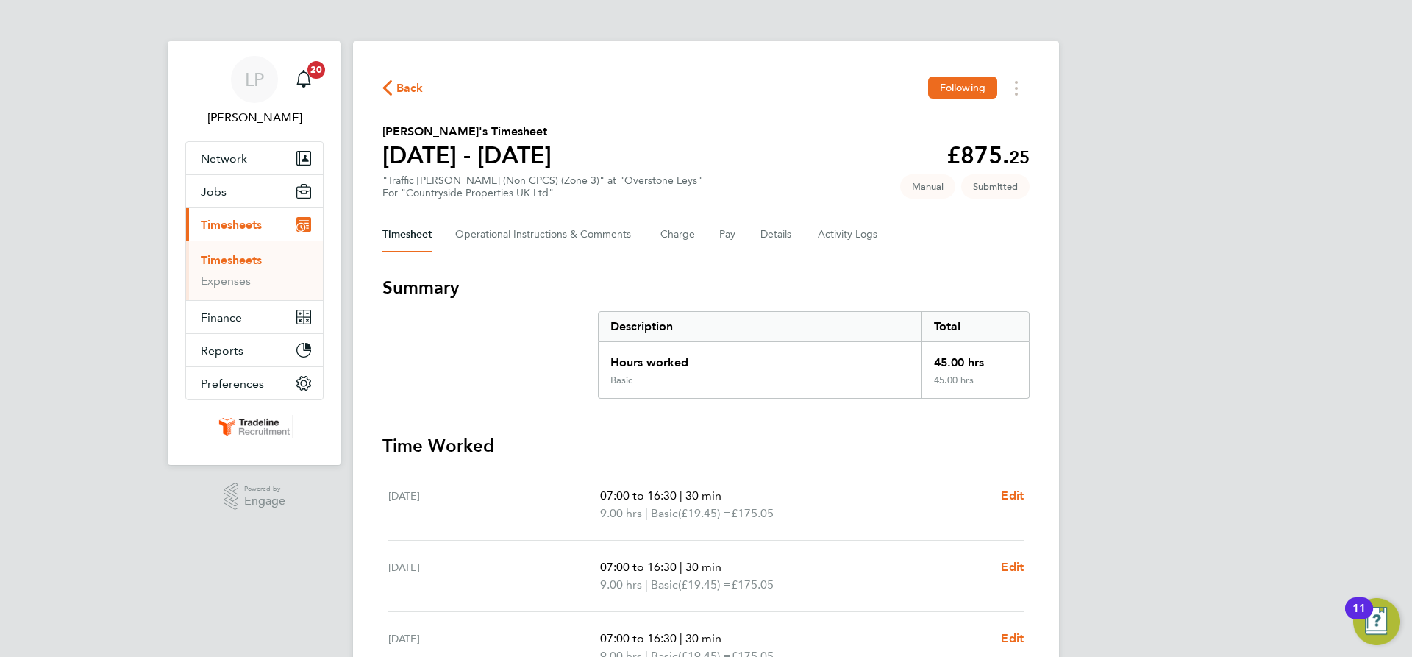
click at [234, 252] on ul "Timesheets Expenses" at bounding box center [254, 270] width 137 height 60
click at [232, 261] on link "Timesheets" at bounding box center [231, 260] width 61 height 14
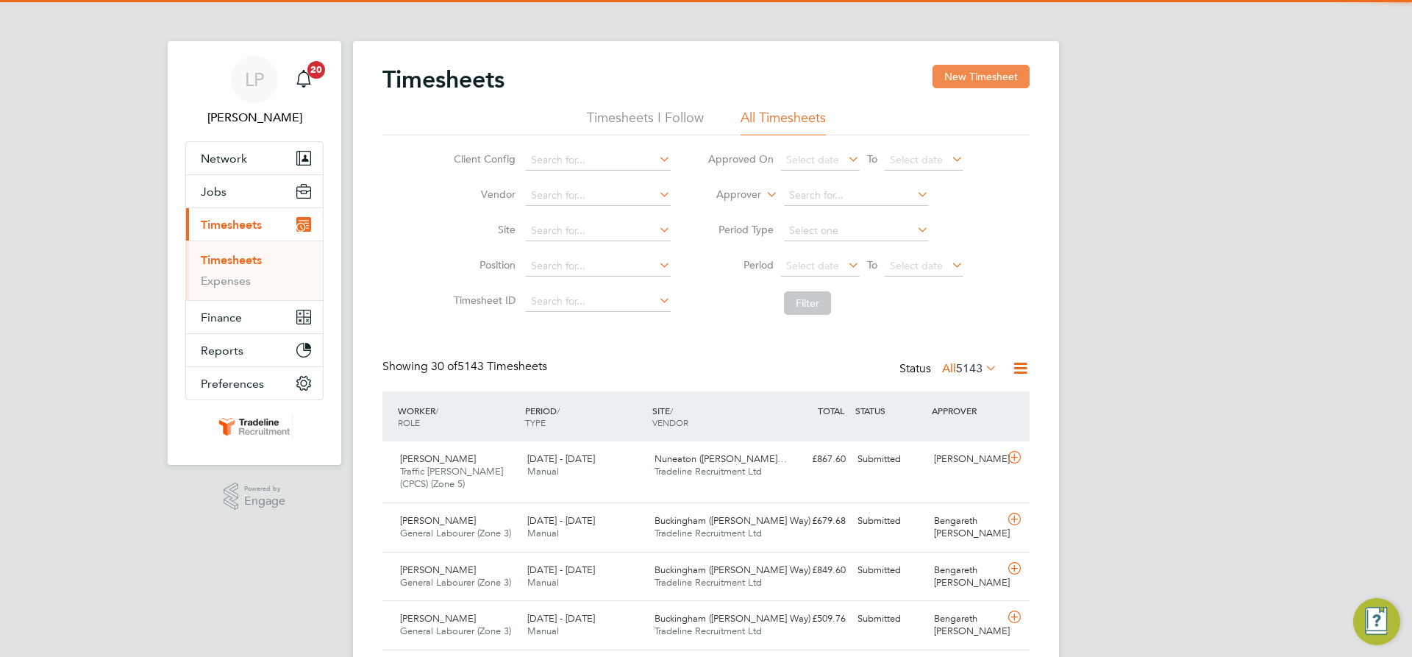
click at [966, 73] on button "New Timesheet" at bounding box center [981, 77] width 97 height 24
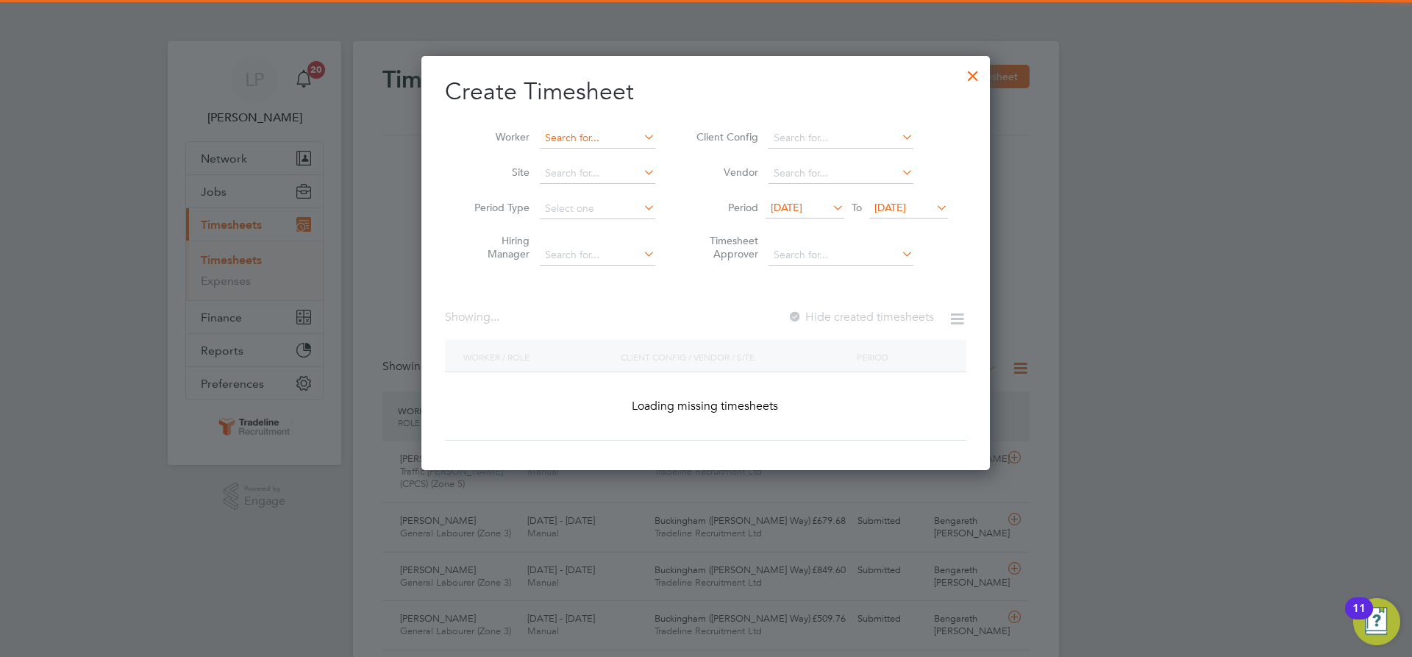
click at [624, 136] on input at bounding box center [597, 138] width 115 height 21
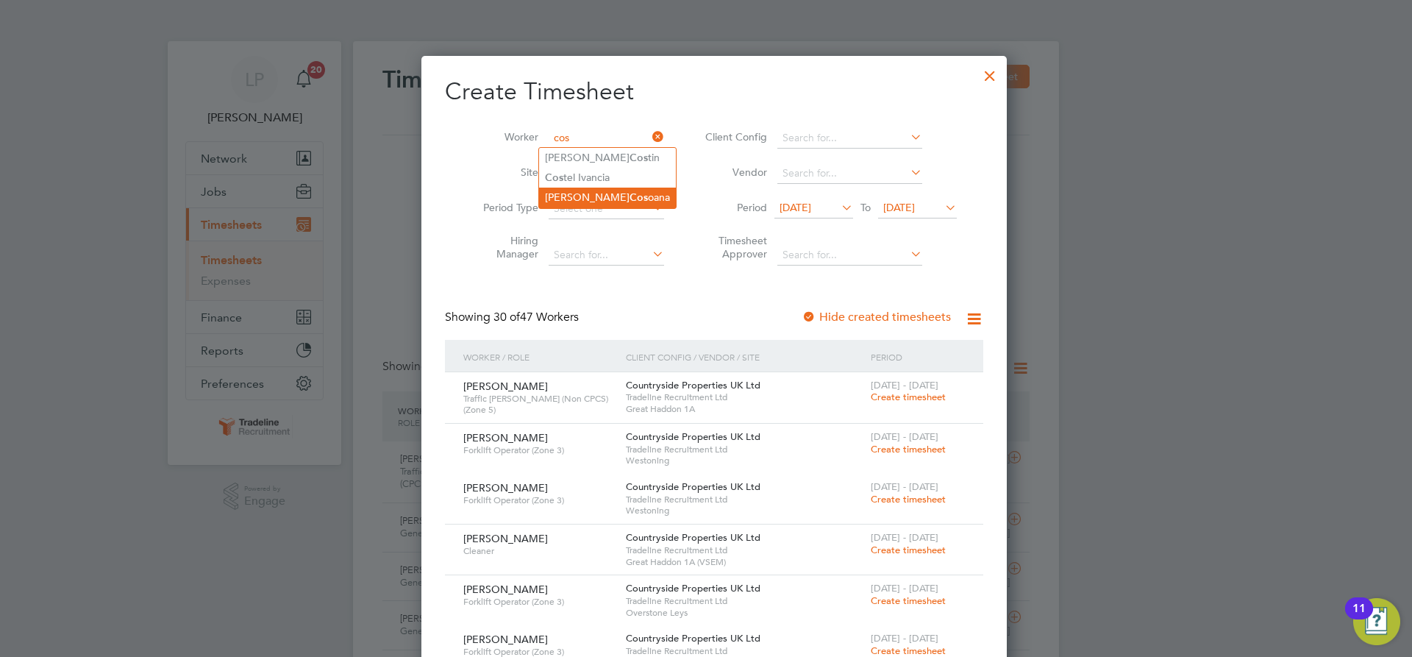
click at [615, 205] on li "Constantin Cos oana" at bounding box center [607, 198] width 137 height 20
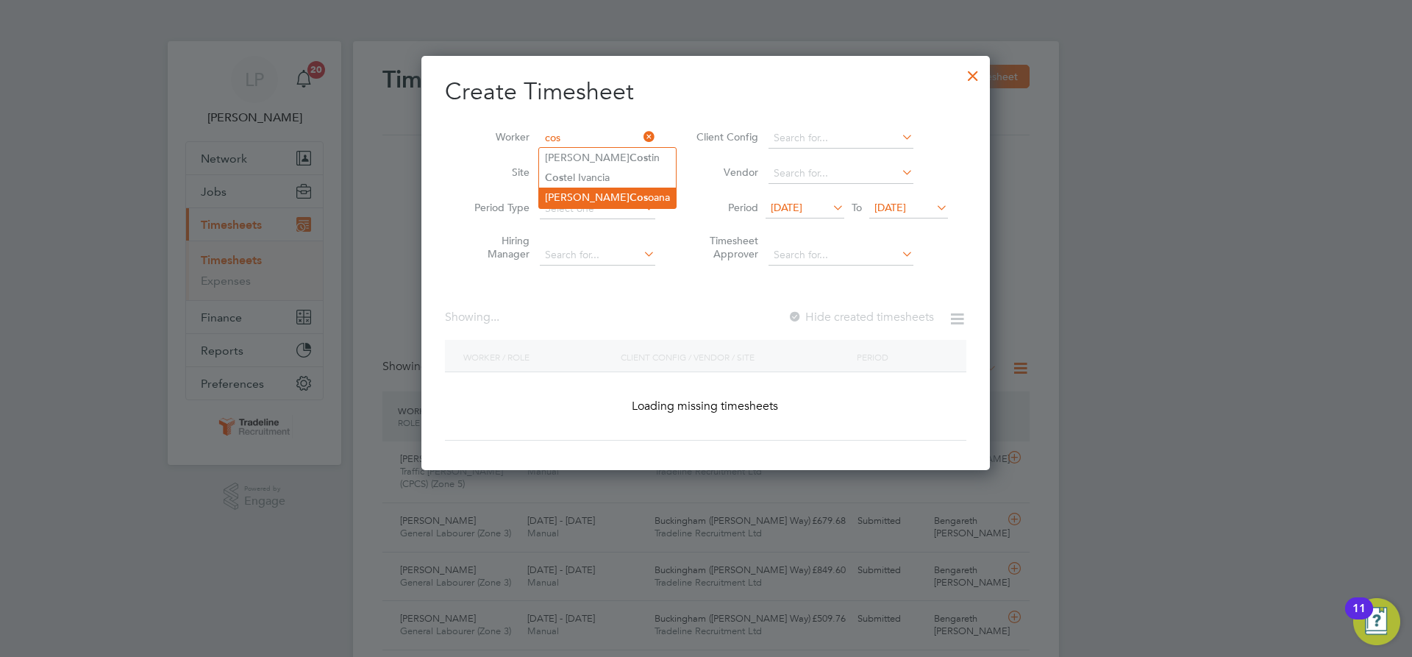
type input "[PERSON_NAME]"
click at [615, 205] on li "Constantin Cos oana" at bounding box center [607, 198] width 137 height 20
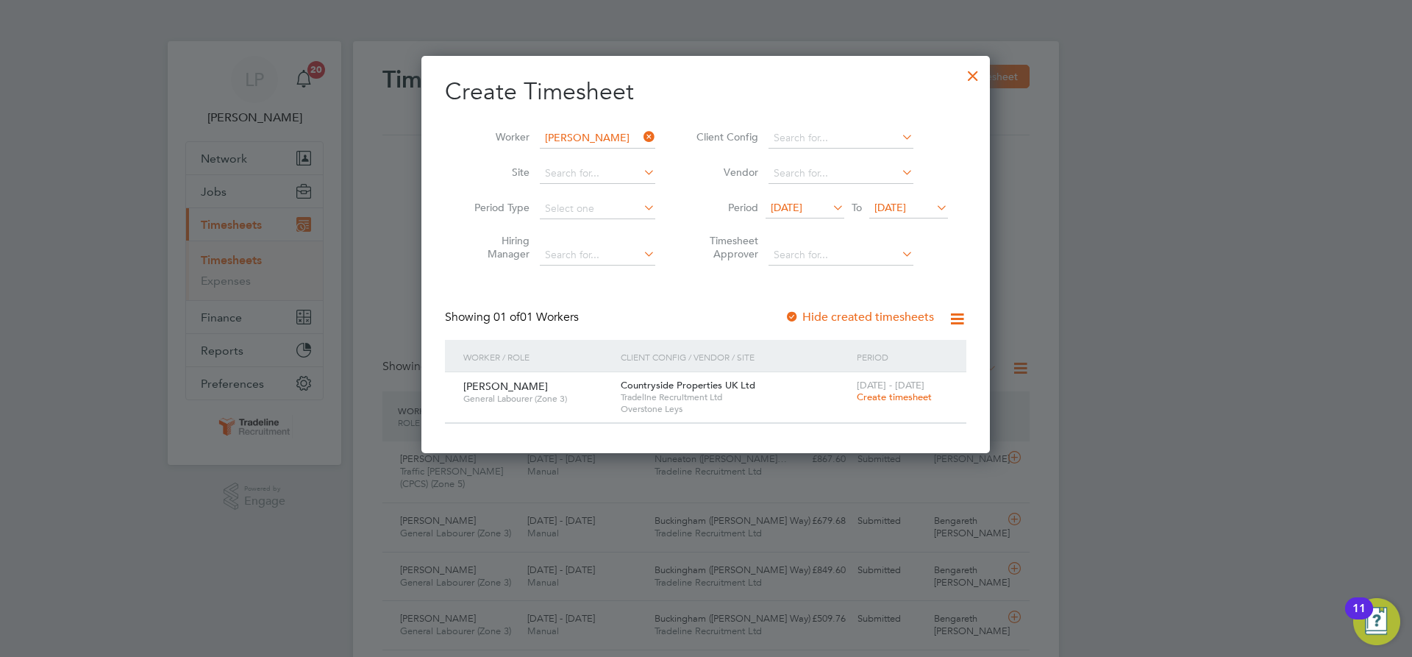
click at [905, 394] on span "Create timesheet" at bounding box center [894, 397] width 75 height 13
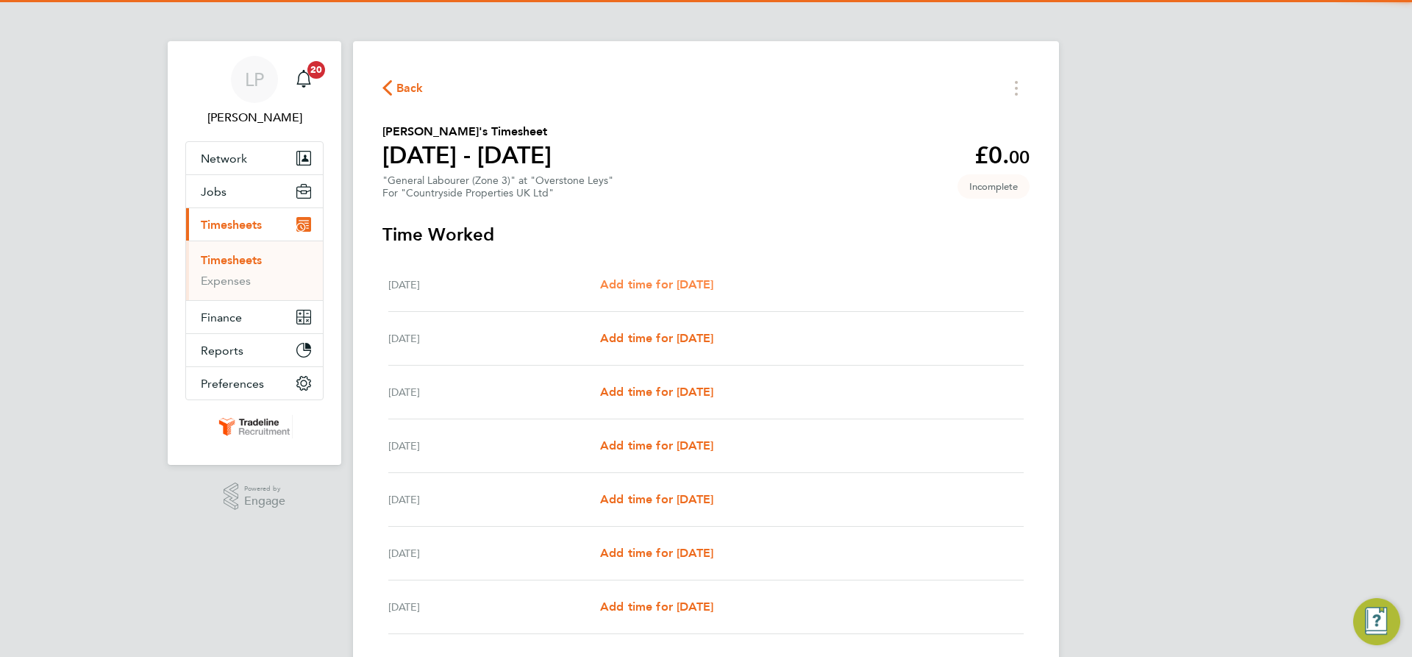
click at [627, 288] on span "Add time for [DATE]" at bounding box center [656, 284] width 113 height 14
select select "30"
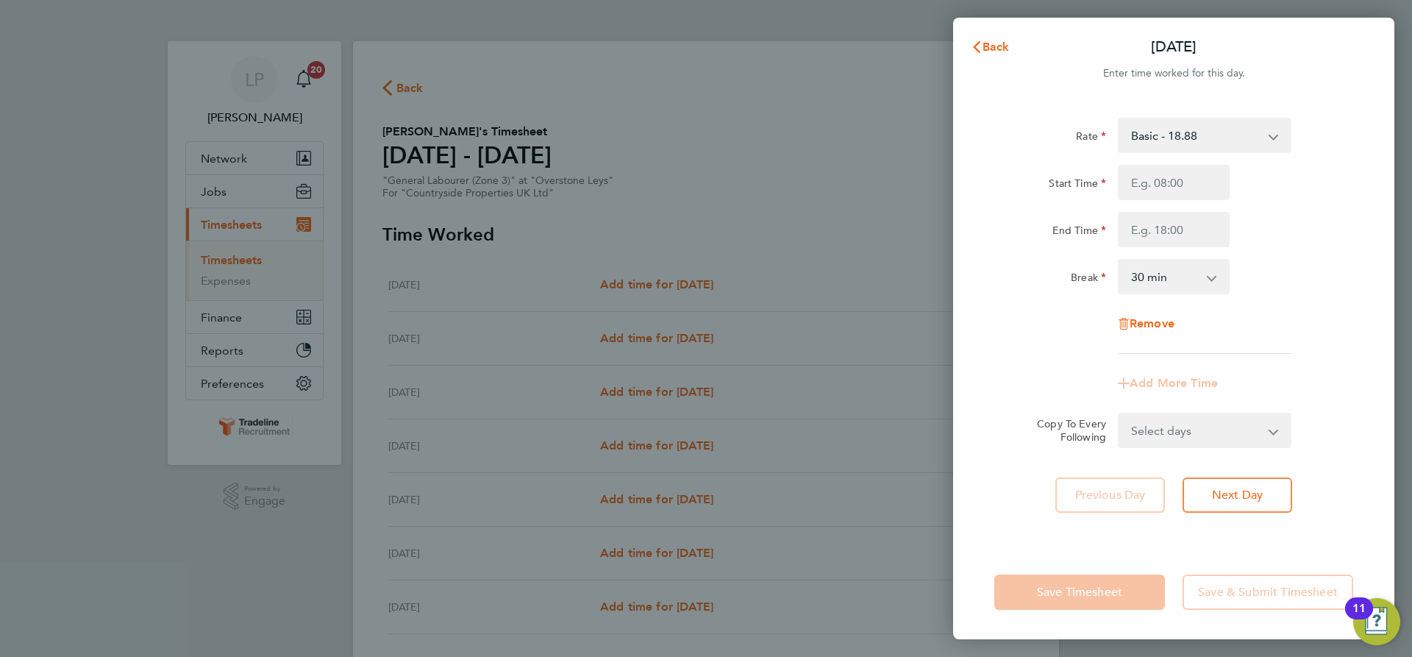
click at [1263, 136] on select "Basic - 18.88" at bounding box center [1195, 135] width 153 height 32
click at [1013, 42] on button "Back" at bounding box center [990, 46] width 68 height 29
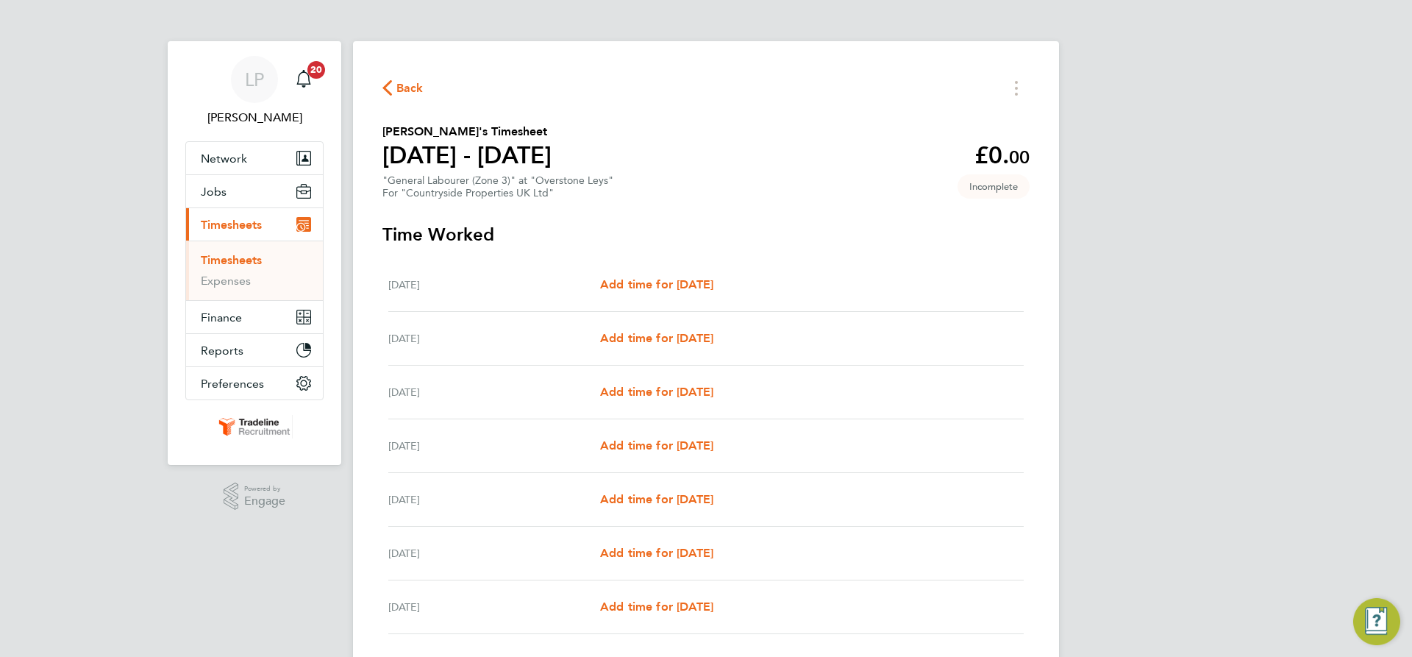
click at [243, 261] on link "Timesheets" at bounding box center [231, 260] width 61 height 14
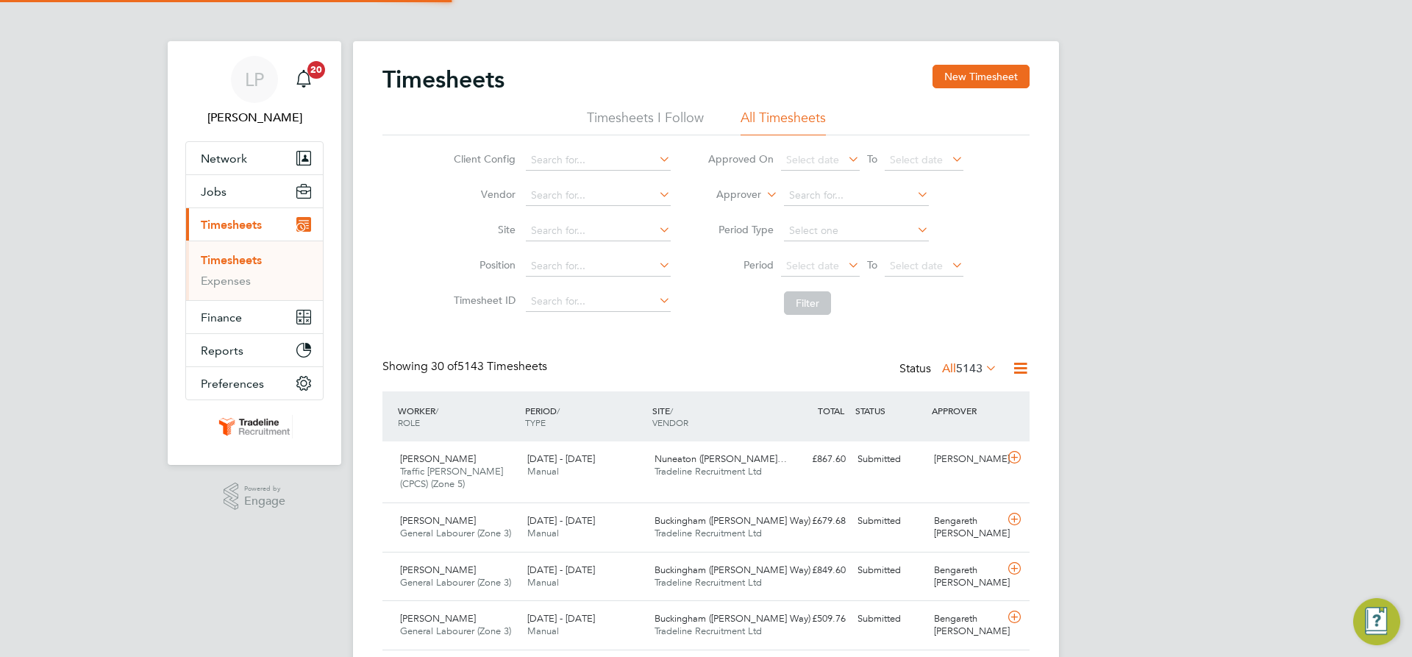
scroll to position [38, 128]
click at [733, 192] on label "Approver" at bounding box center [728, 195] width 66 height 15
click at [748, 210] on li "Worker" at bounding box center [724, 211] width 73 height 19
click at [845, 193] on input at bounding box center [856, 195] width 145 height 21
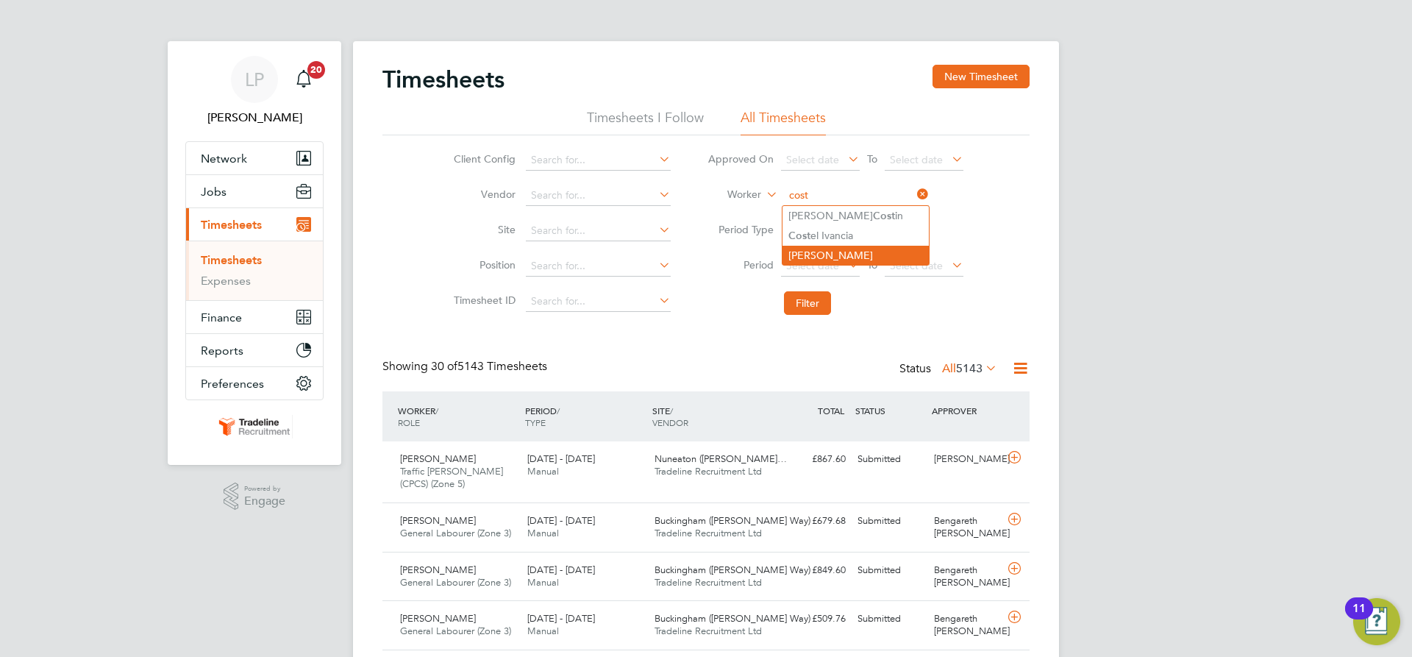
click at [847, 252] on li "[PERSON_NAME]" at bounding box center [855, 255] width 146 height 19
type input "[PERSON_NAME]"
click at [846, 199] on input at bounding box center [856, 195] width 145 height 21
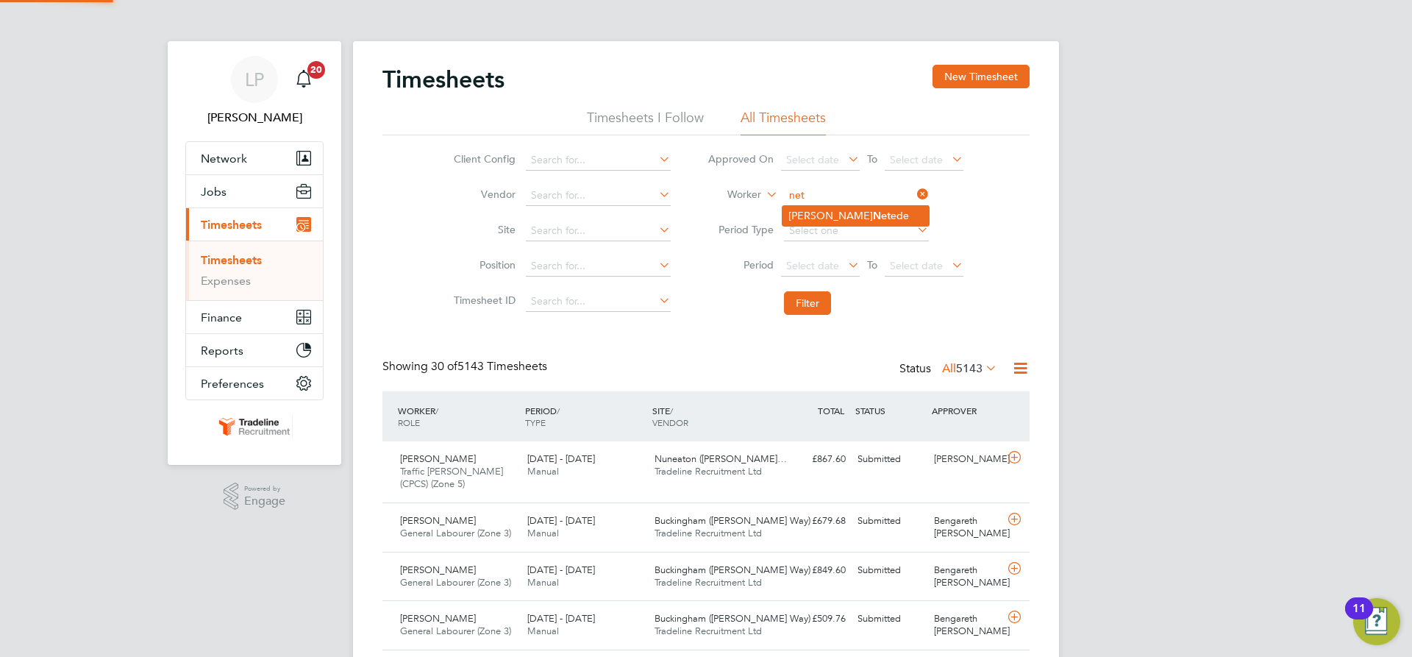
click at [833, 206] on li "[PERSON_NAME]" at bounding box center [855, 216] width 146 height 20
type input "[PERSON_NAME]"
click at [819, 297] on button "Filter" at bounding box center [807, 303] width 47 height 24
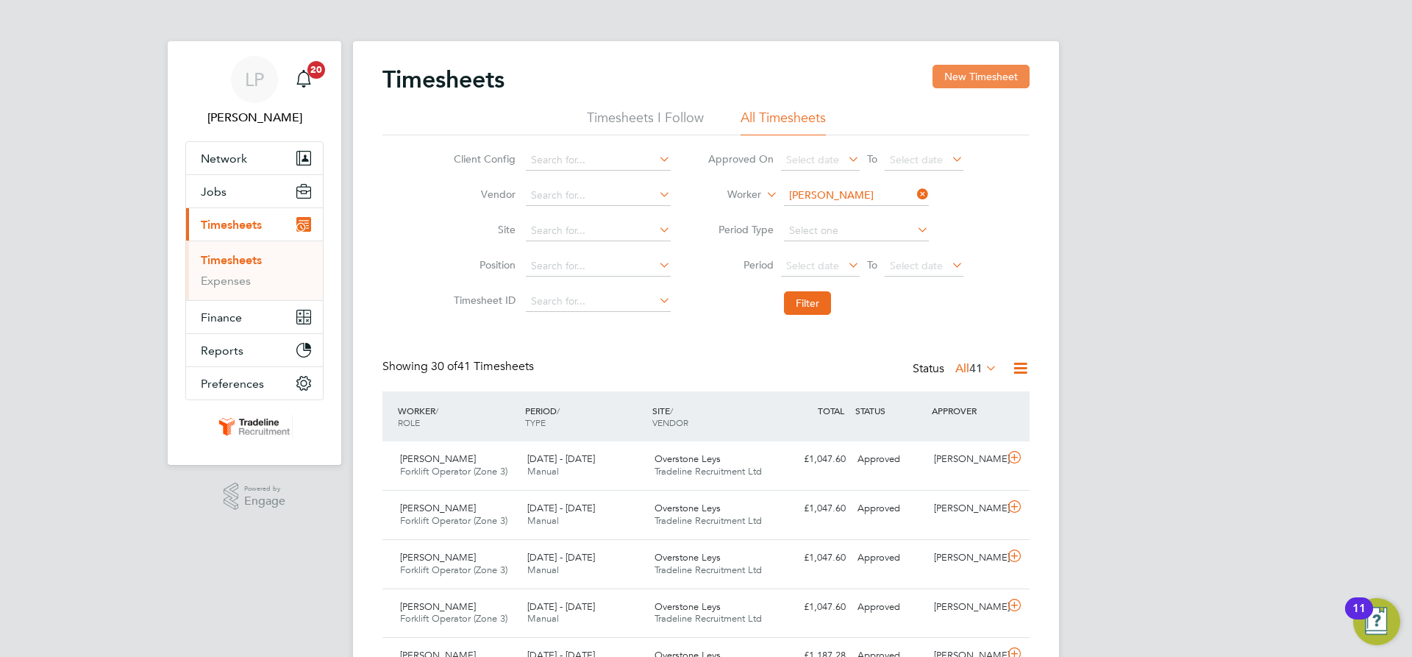
click at [982, 75] on button "New Timesheet" at bounding box center [981, 77] width 97 height 24
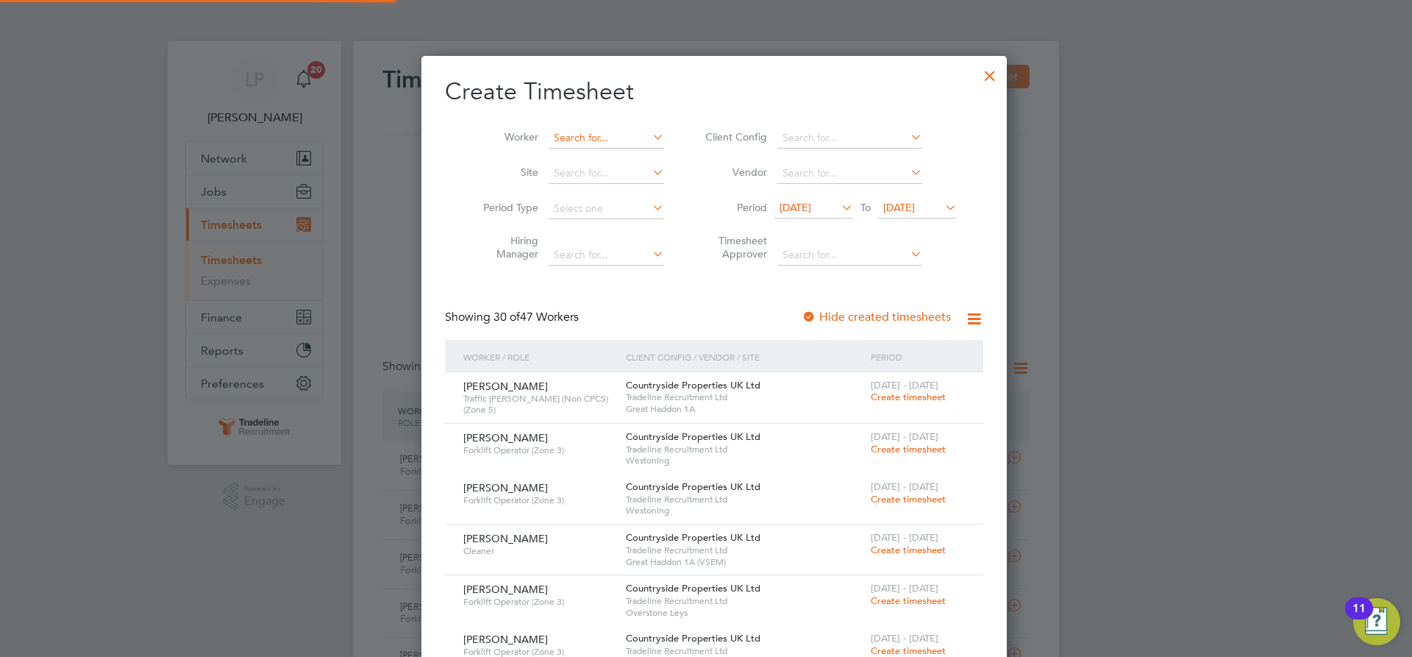
click at [556, 136] on input at bounding box center [606, 138] width 115 height 21
click at [630, 152] on b "Net" at bounding box center [639, 157] width 18 height 13
type input "[PERSON_NAME]"
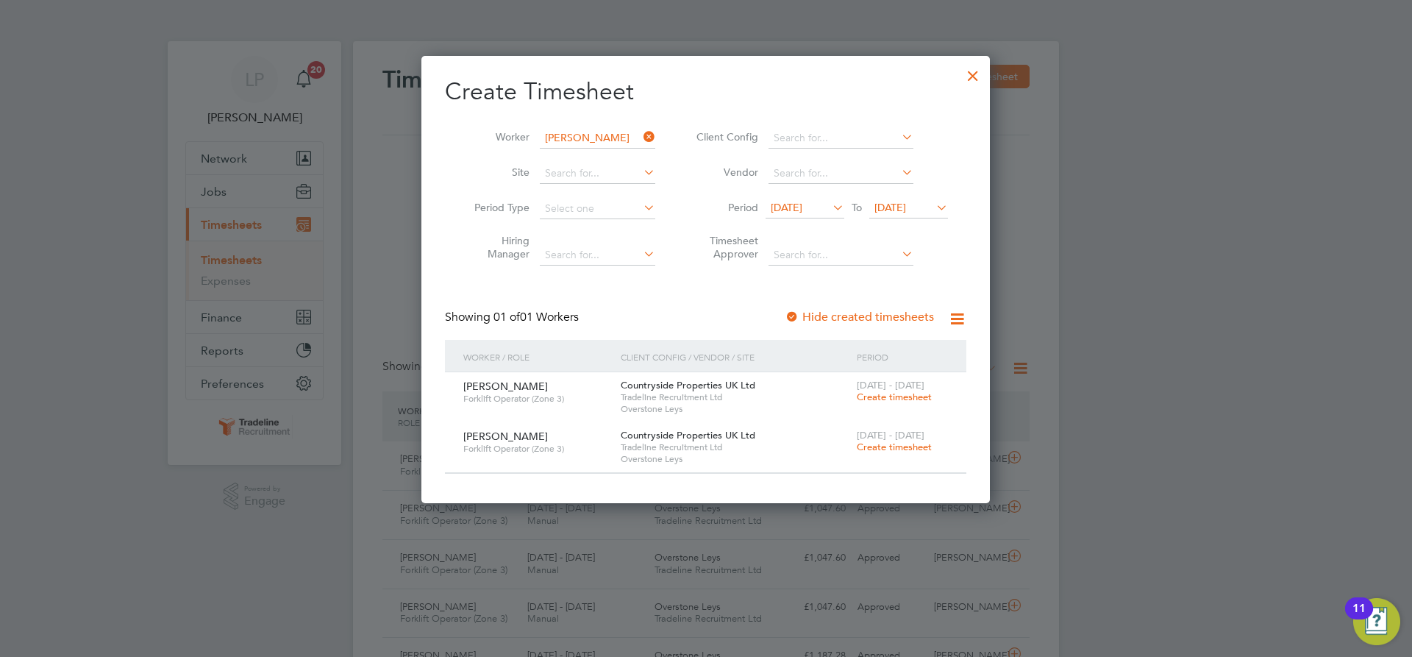
click at [870, 445] on span "Create timesheet" at bounding box center [894, 447] width 75 height 13
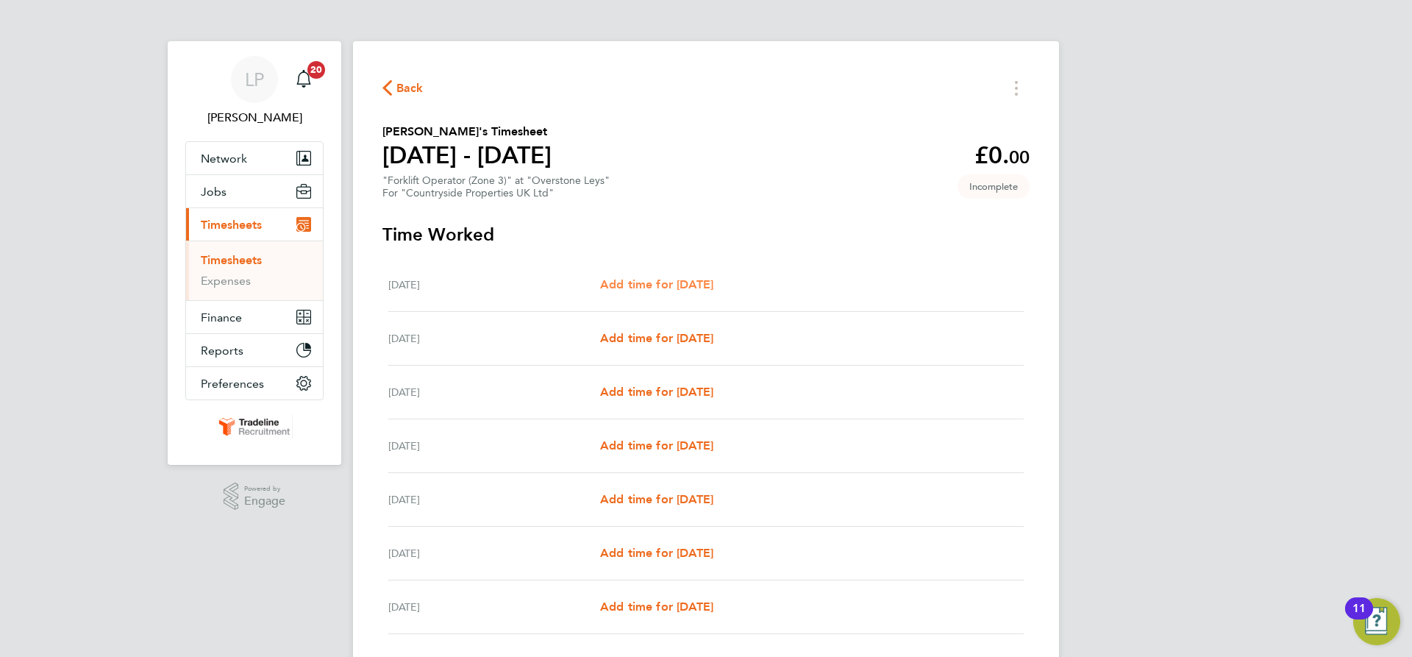
click at [682, 282] on span "Add time for [DATE]" at bounding box center [656, 284] width 113 height 14
select select "30"
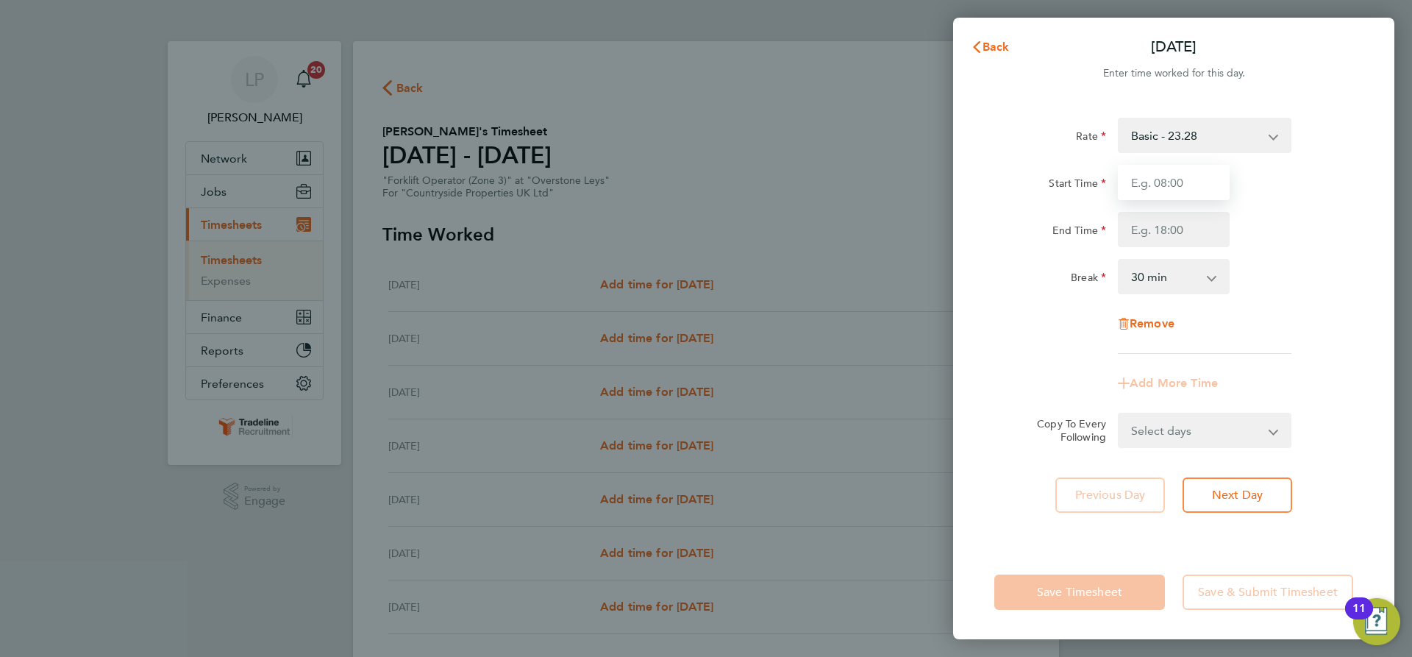
click at [1195, 178] on input "Start Time" at bounding box center [1174, 182] width 112 height 35
type input "07:00"
click at [1183, 235] on input "End Time" at bounding box center [1174, 229] width 112 height 35
type input "16:30"
click at [1277, 267] on div "Break 0 min 15 min 30 min 45 min 60 min 75 min 90 min" at bounding box center [1173, 276] width 371 height 35
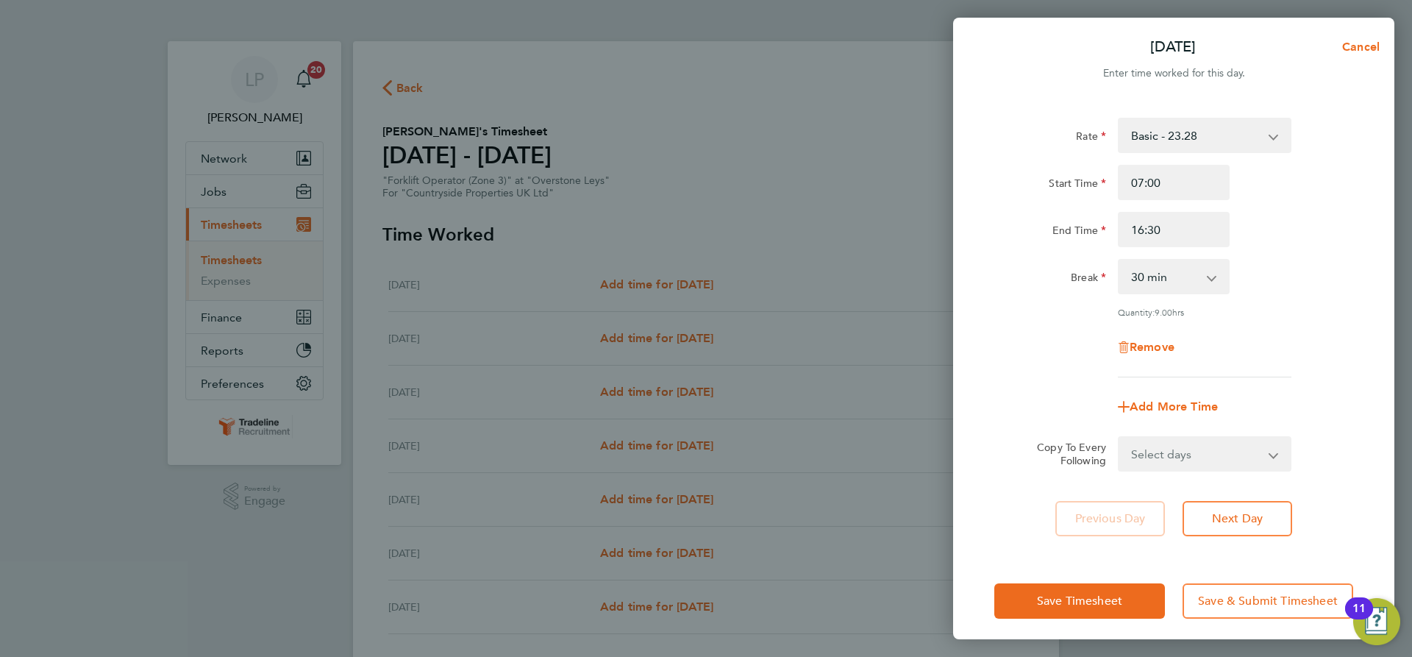
click at [1244, 460] on select "Select days Day Weekday (Mon-Fri) Weekend (Sat-Sun) [DATE] [DATE] [DATE] [DATE]…" at bounding box center [1196, 454] width 154 height 32
select select "WEEKDAY"
click at [1119, 438] on select "Select days Day Weekday (Mon-Fri) Weekend (Sat-Sun) [DATE] [DATE] [DATE] [DATE]…" at bounding box center [1196, 454] width 154 height 32
select select "[DATE]"
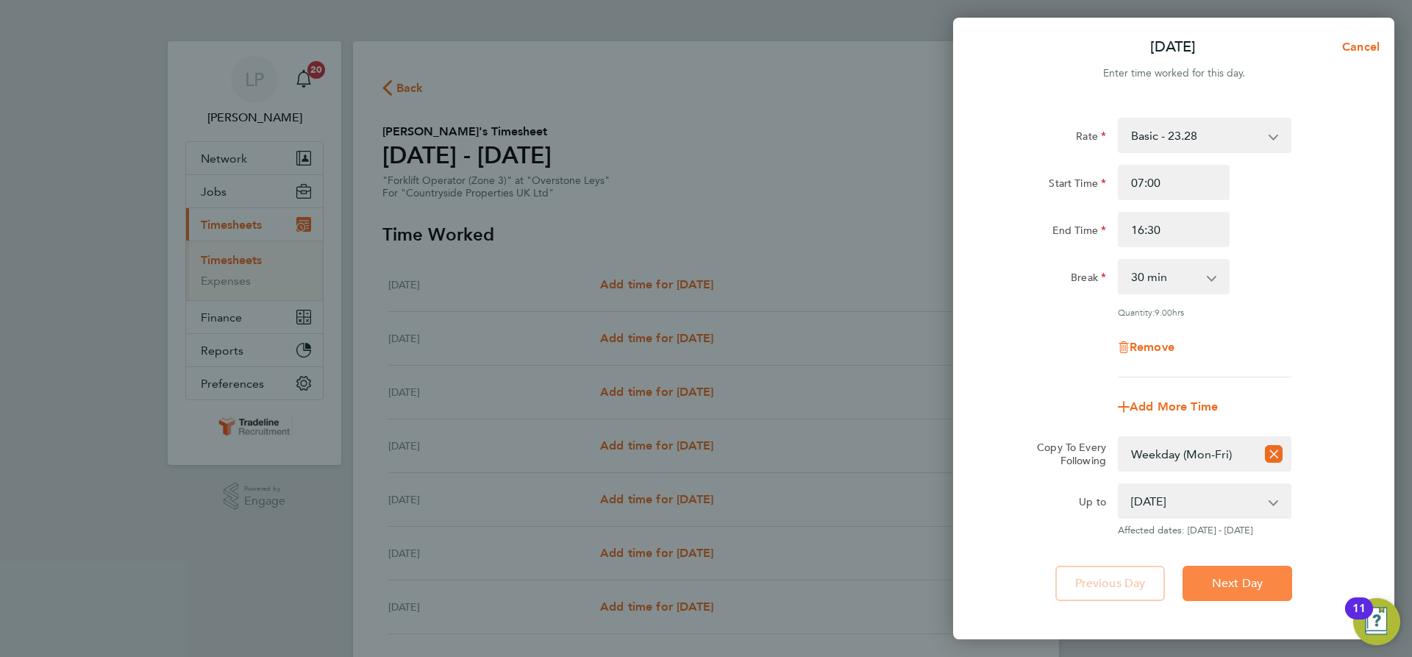
click at [1213, 582] on span "Next Day" at bounding box center [1237, 583] width 51 height 15
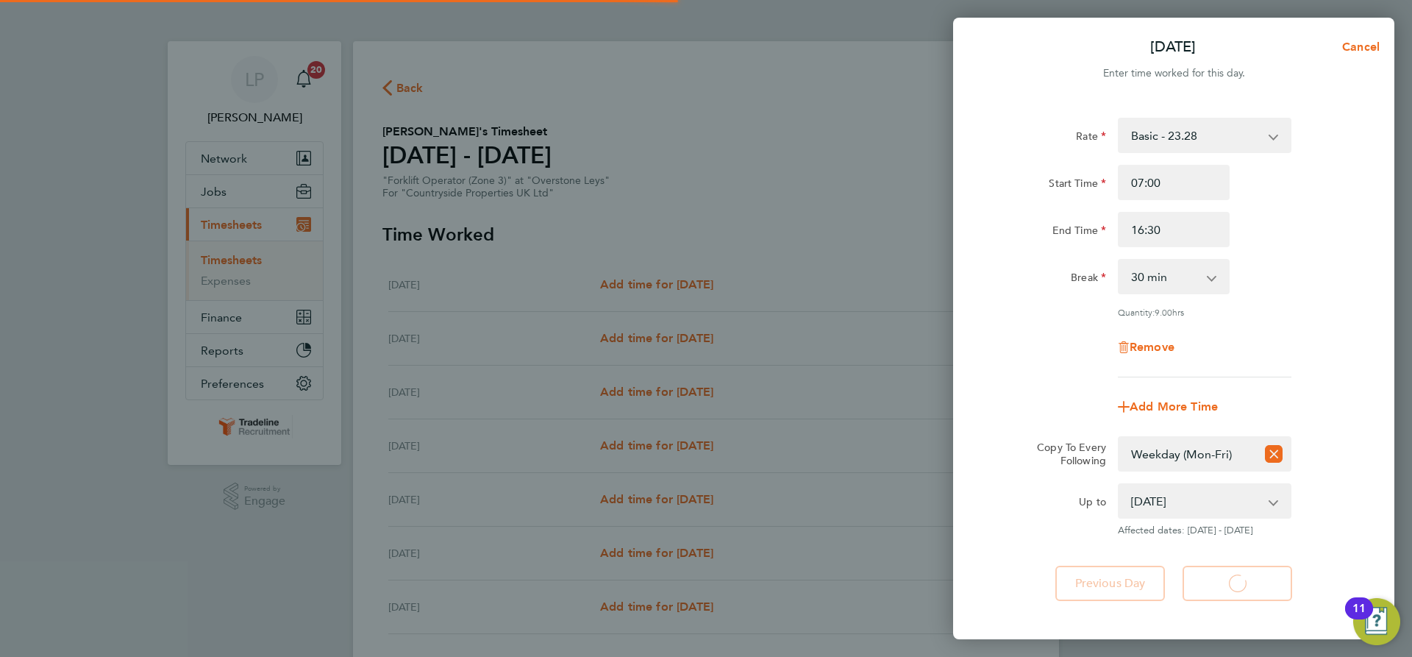
select select "30"
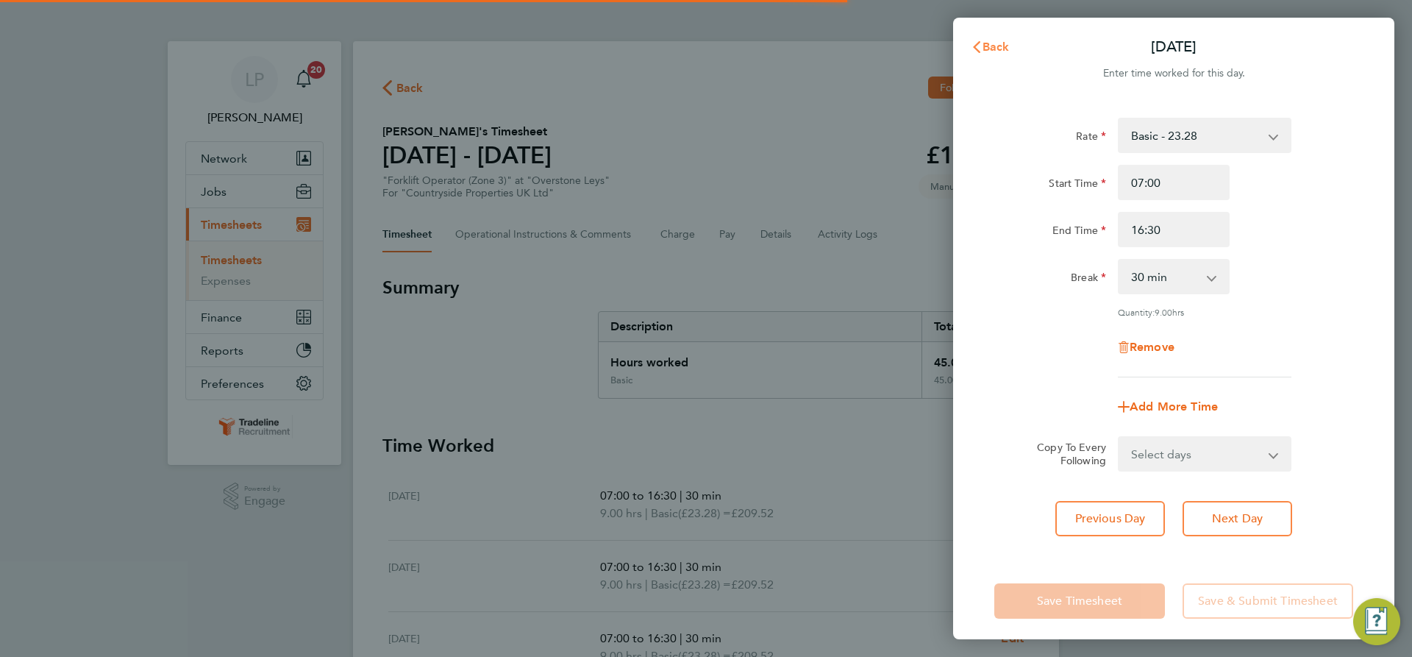
click at [999, 43] on span "Back" at bounding box center [996, 47] width 27 height 14
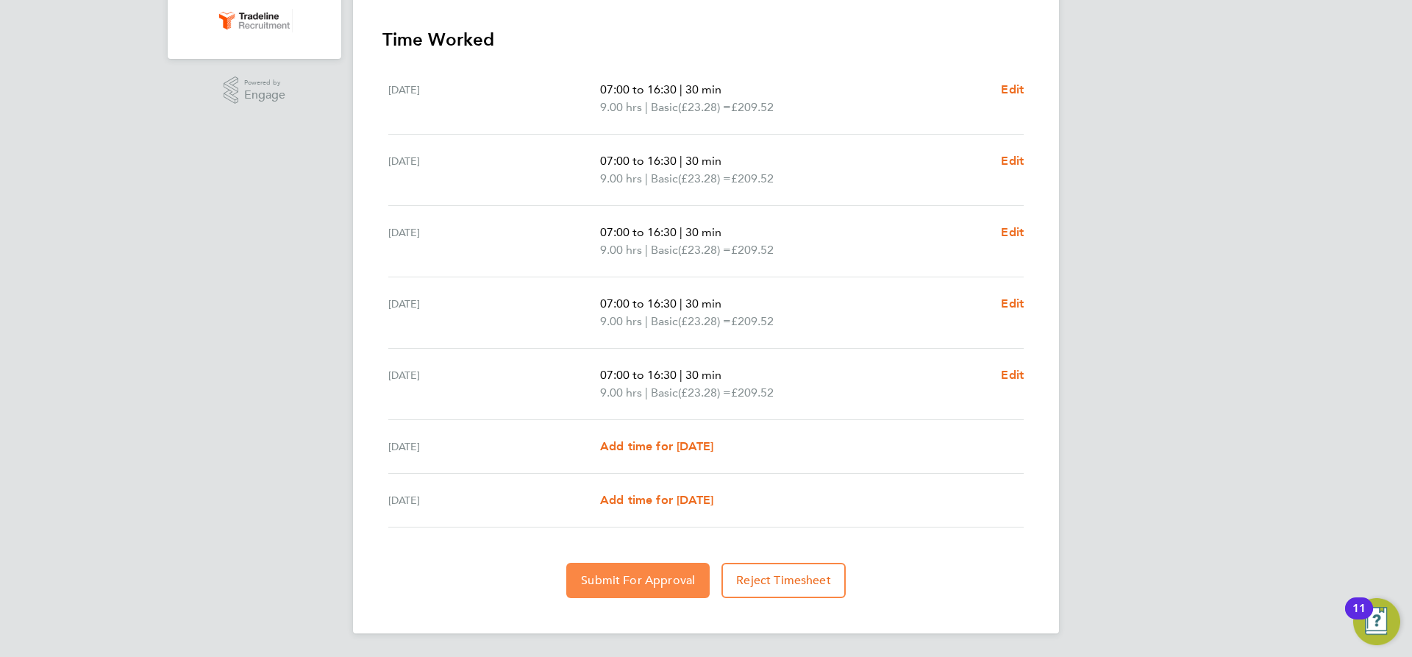
click at [621, 570] on button "Submit For Approval" at bounding box center [637, 580] width 143 height 35
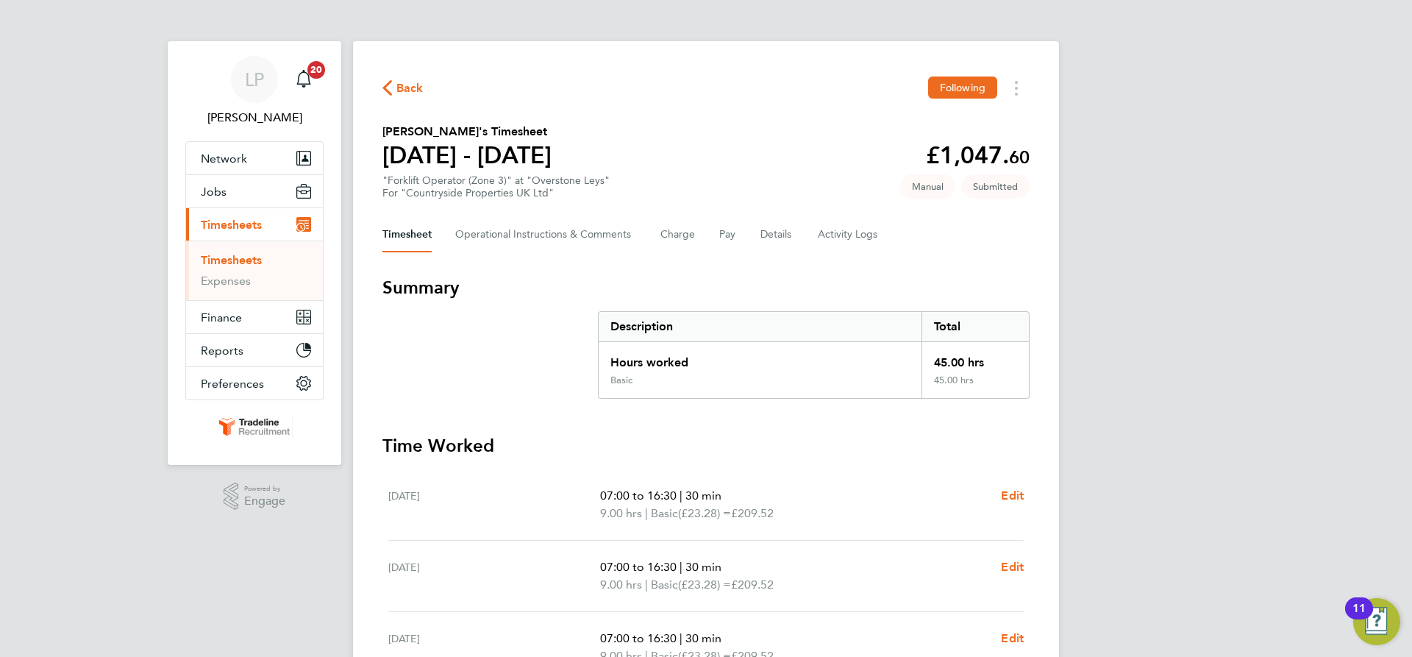
drag, startPoint x: 233, startPoint y: 264, endPoint x: 329, endPoint y: 235, distance: 100.5
click at [233, 264] on link "Timesheets" at bounding box center [231, 260] width 61 height 14
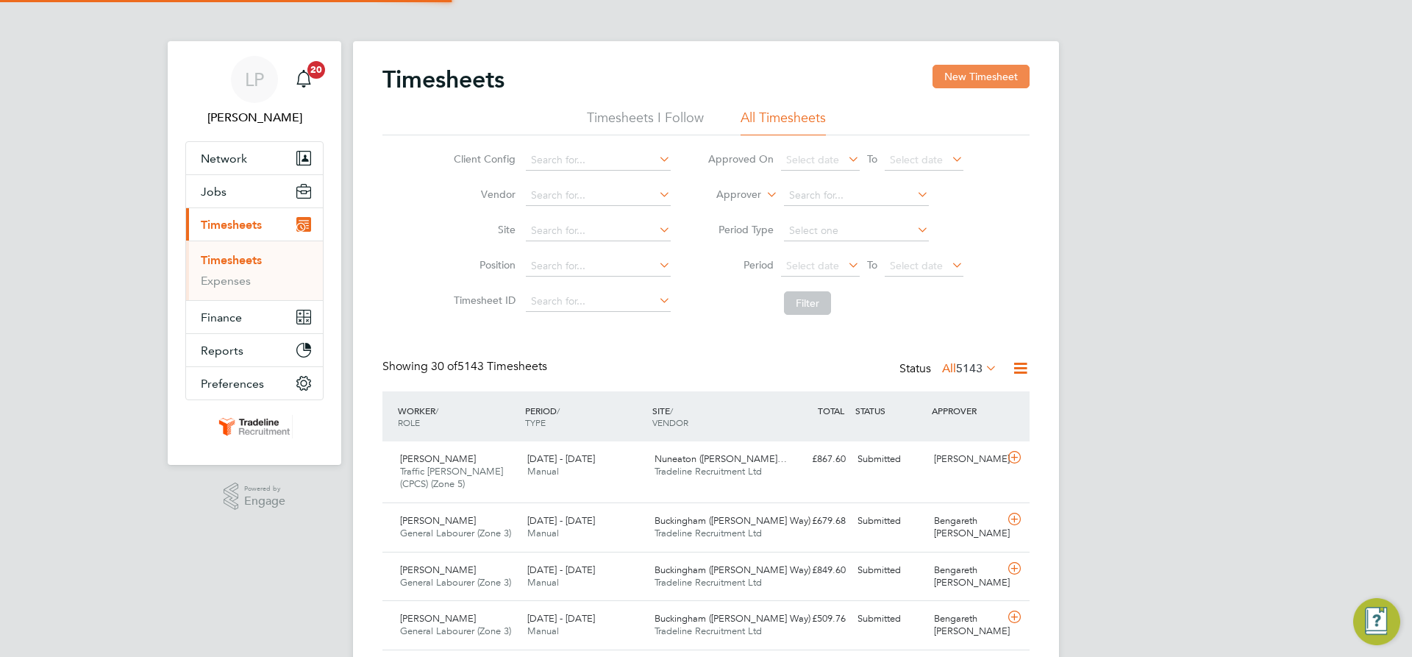
click at [969, 76] on button "New Timesheet" at bounding box center [981, 77] width 97 height 24
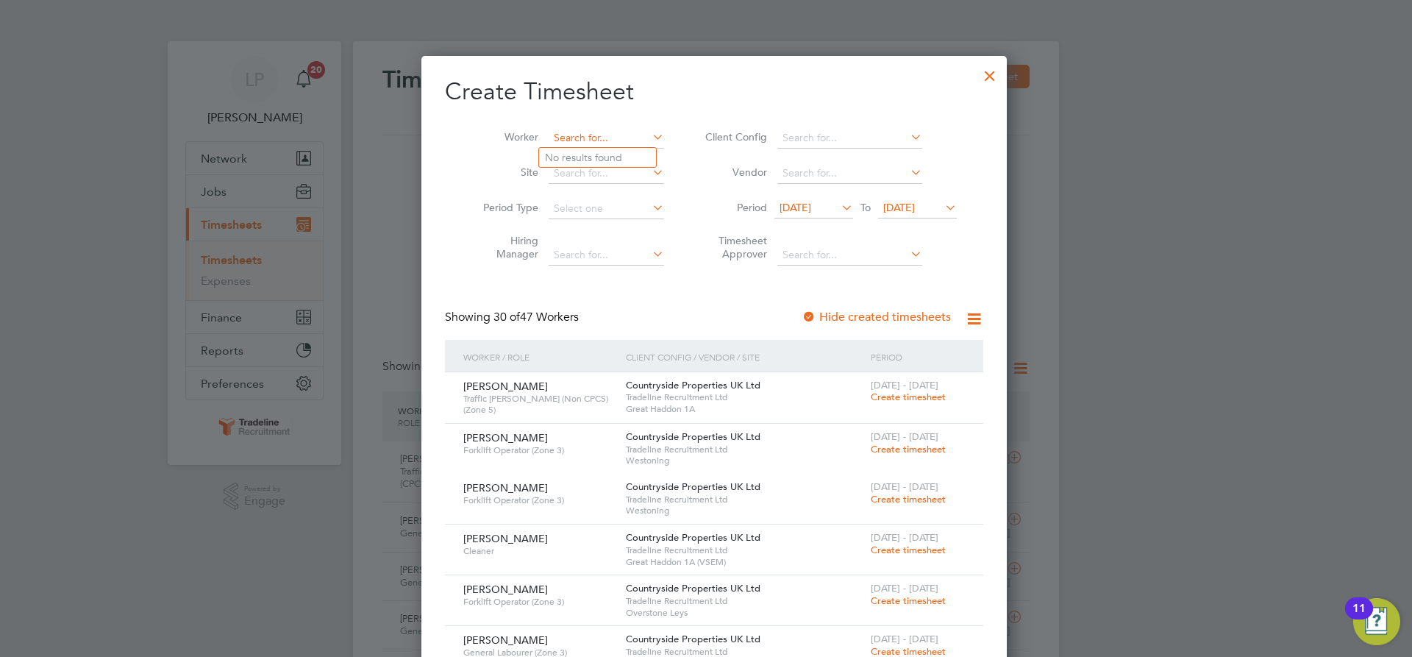
click at [549, 135] on input at bounding box center [606, 138] width 115 height 21
click at [563, 178] on li "[PERSON_NAME] ile" at bounding box center [597, 178] width 117 height 20
type input "[PERSON_NAME]"
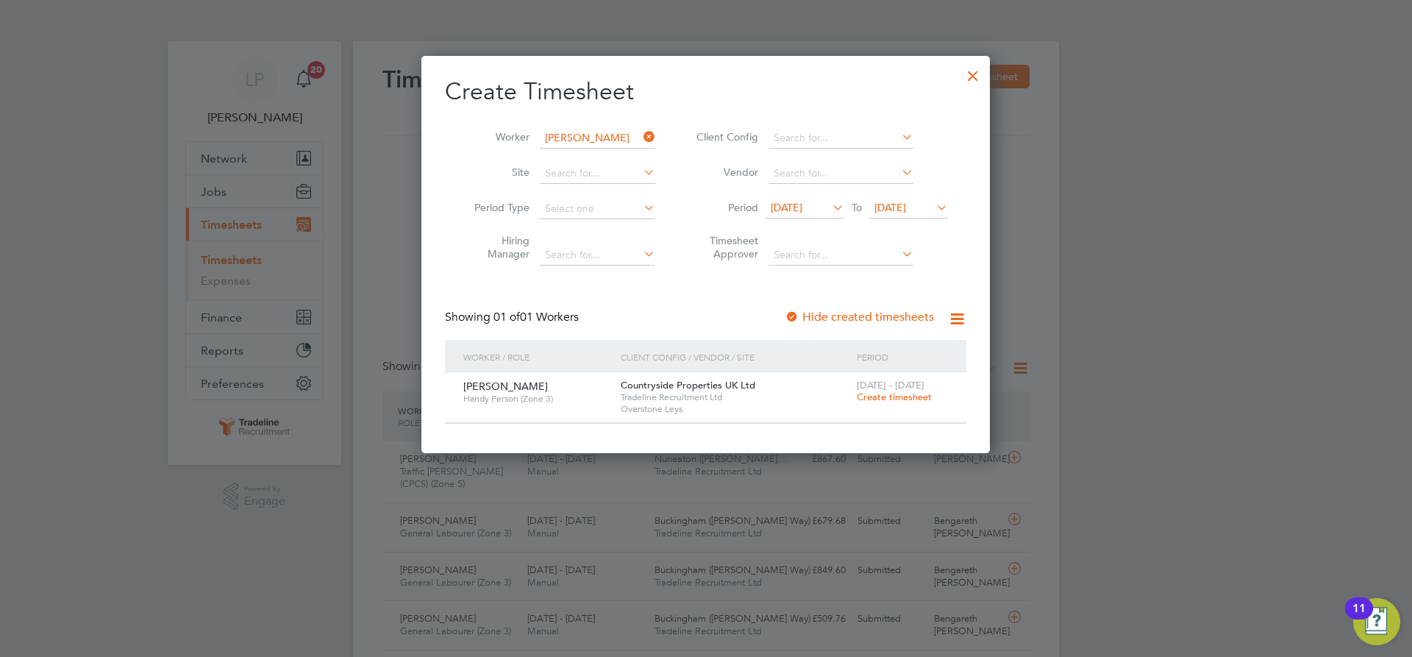
click at [895, 397] on span "Create timesheet" at bounding box center [894, 397] width 75 height 13
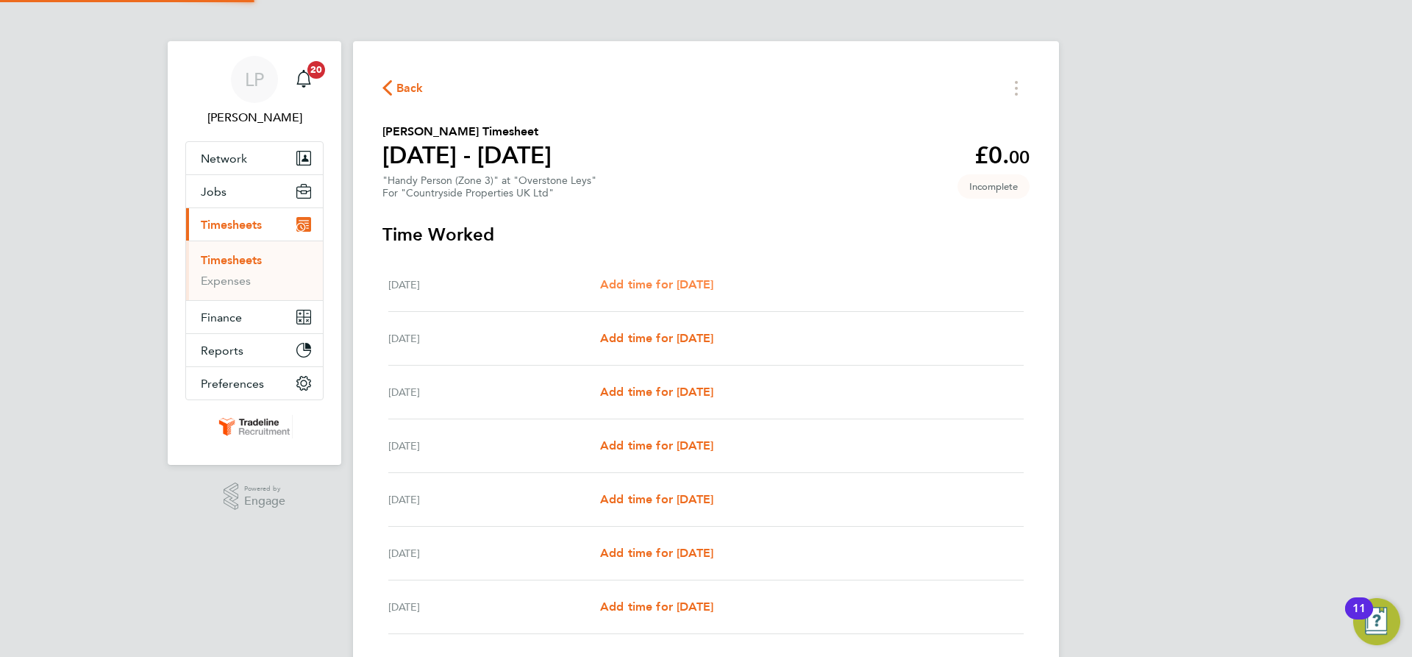
click at [646, 287] on span "Add time for [DATE]" at bounding box center [656, 284] width 113 height 14
select select "30"
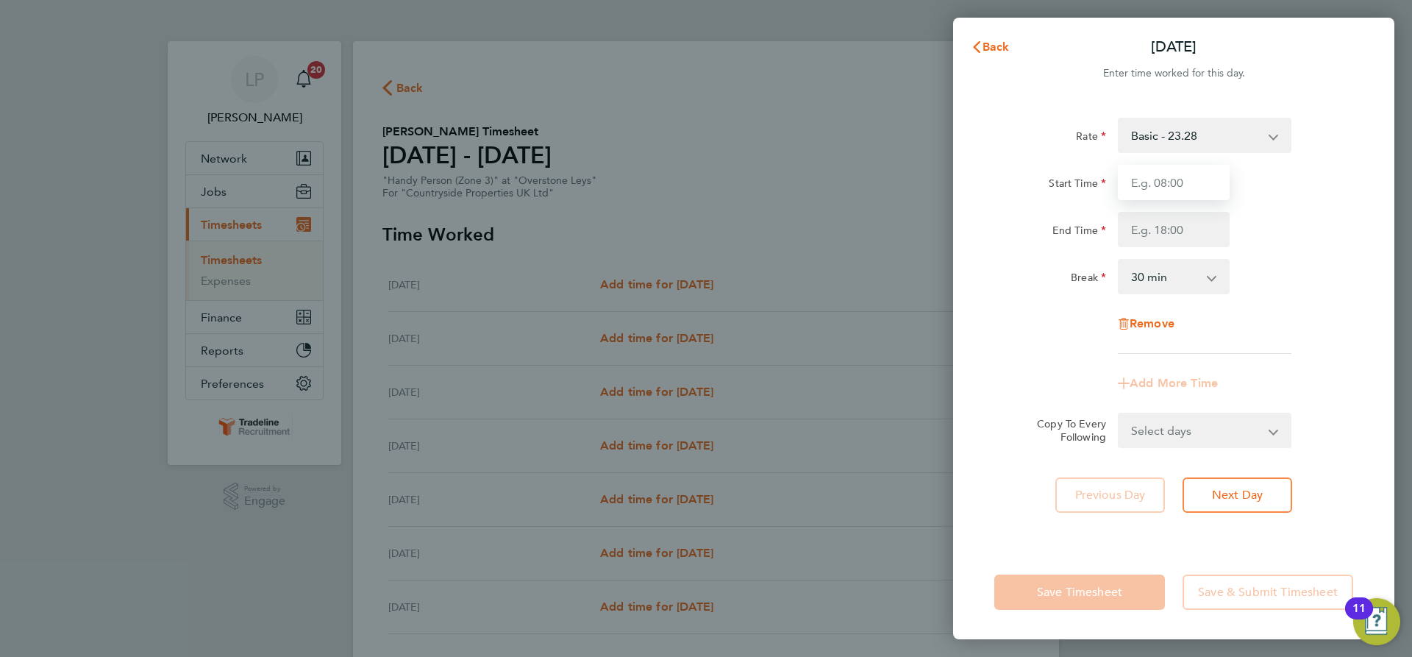
click at [1165, 182] on input "Start Time" at bounding box center [1174, 182] width 112 height 35
type input "07:00"
click at [1194, 234] on input "End Time" at bounding box center [1174, 229] width 112 height 35
type input "16:30"
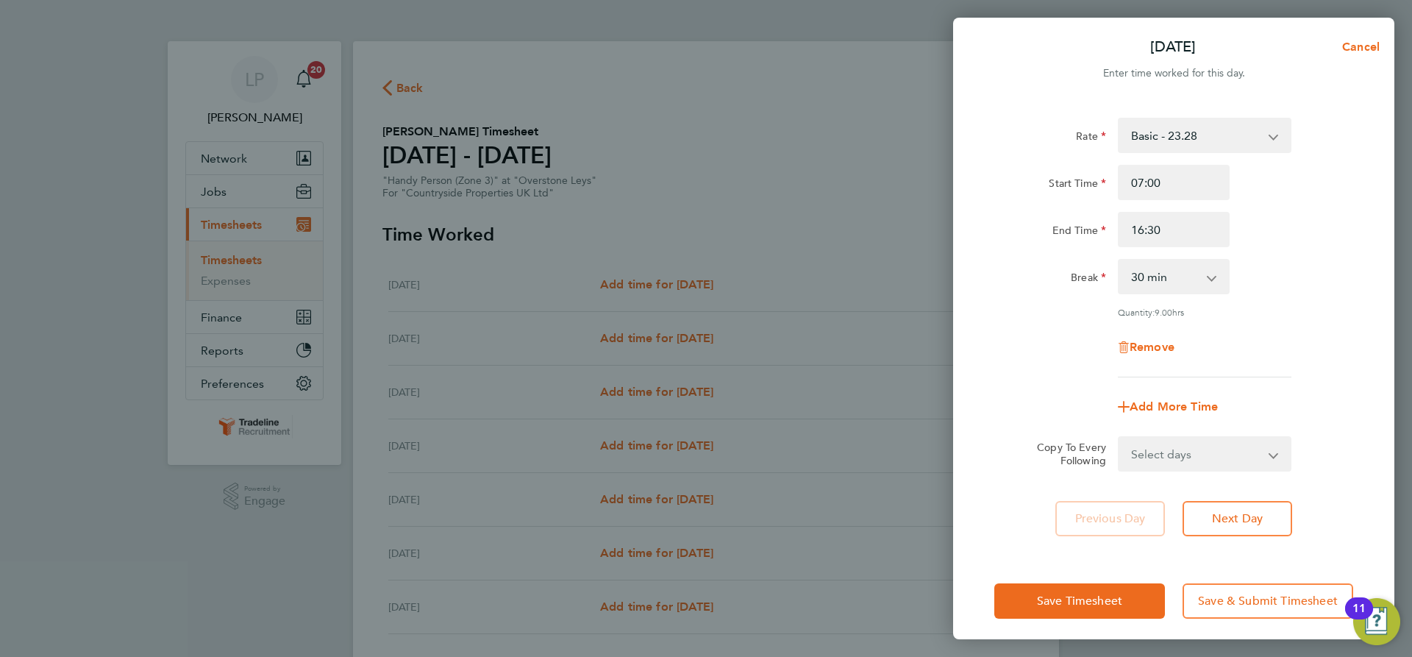
click at [1302, 267] on div "Break 0 min 15 min 30 min 45 min 60 min 75 min 90 min" at bounding box center [1173, 276] width 371 height 35
click at [1229, 454] on select "Select days Day Weekday (Mon-Fri) Weekend (Sat-Sun) [DATE] [DATE] [DATE] [DATE]…" at bounding box center [1196, 454] width 154 height 32
select select "WEEKDAY"
click at [1119, 438] on select "Select days Day Weekday (Mon-Fri) Weekend (Sat-Sun) [DATE] [DATE] [DATE] [DATE]…" at bounding box center [1196, 454] width 154 height 32
select select "[DATE]"
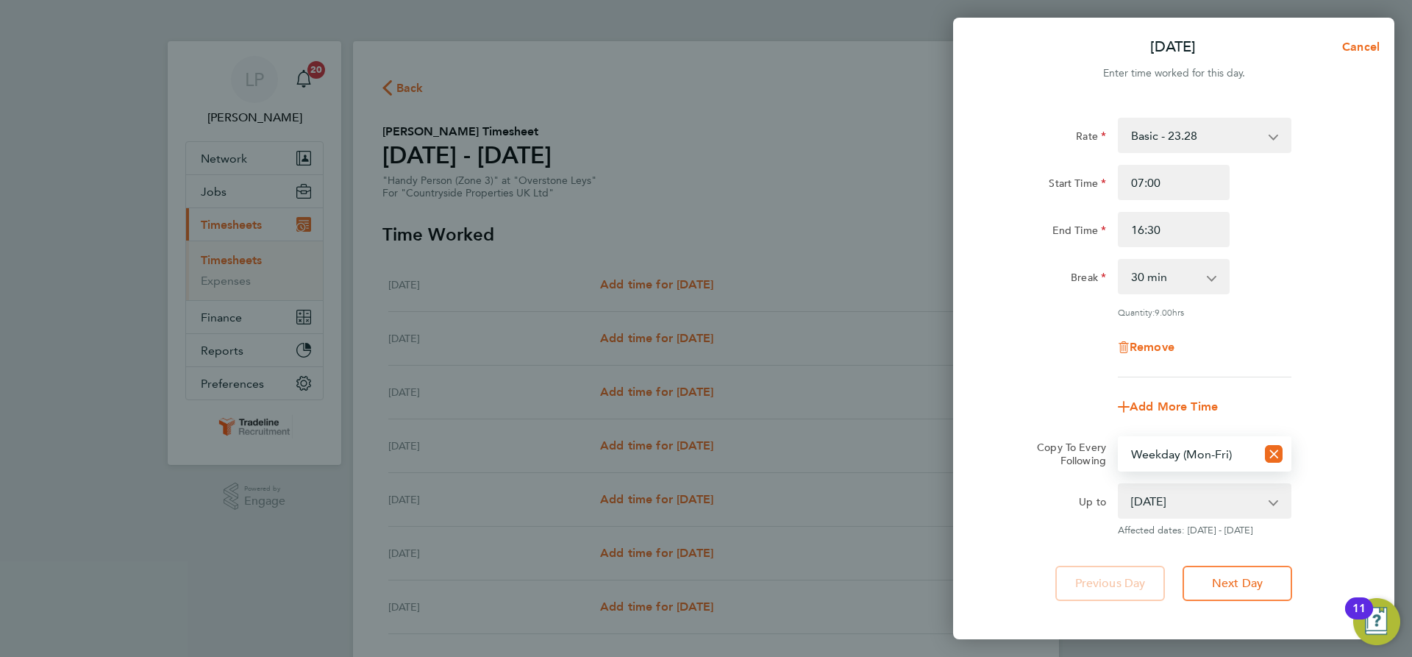
click at [1228, 600] on div "Rate Basic - 23.28 Start Time 07:00 End Time 16:30 Break 0 min 15 min 30 min 45…" at bounding box center [1173, 359] width 441 height 518
click at [1238, 580] on span "Next Day" at bounding box center [1237, 583] width 51 height 15
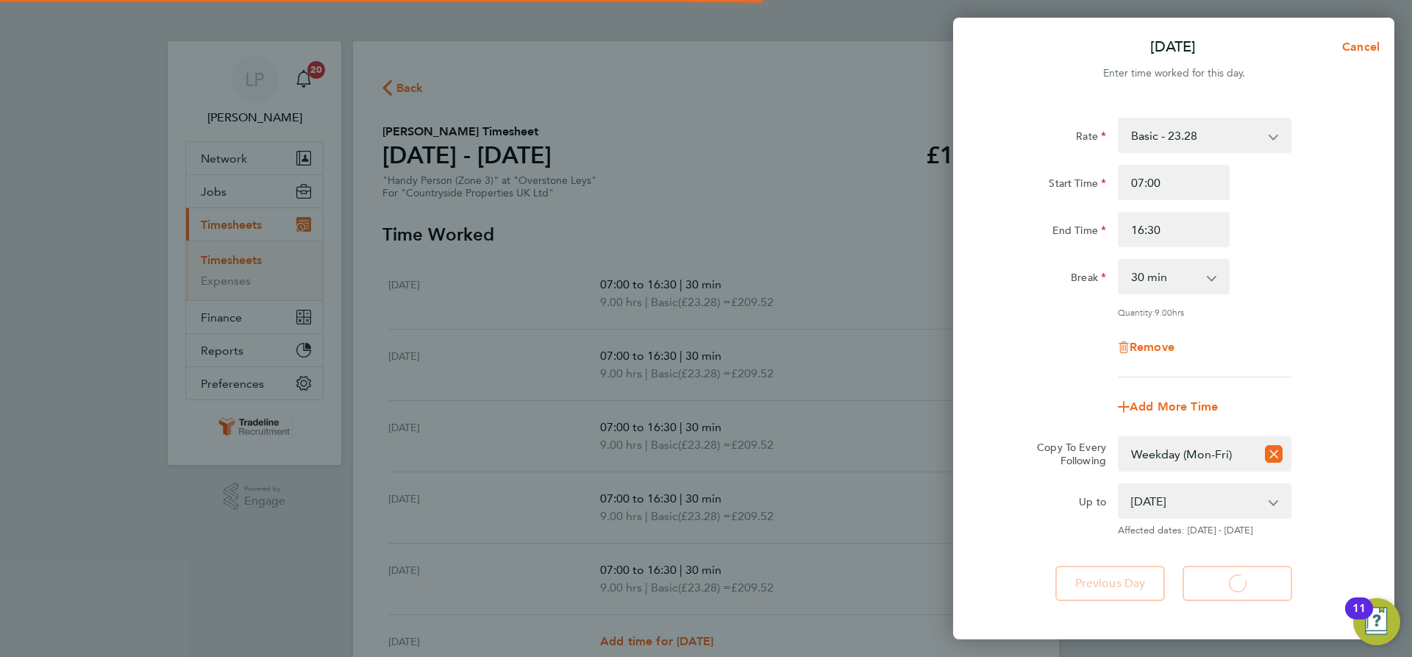
select select "30"
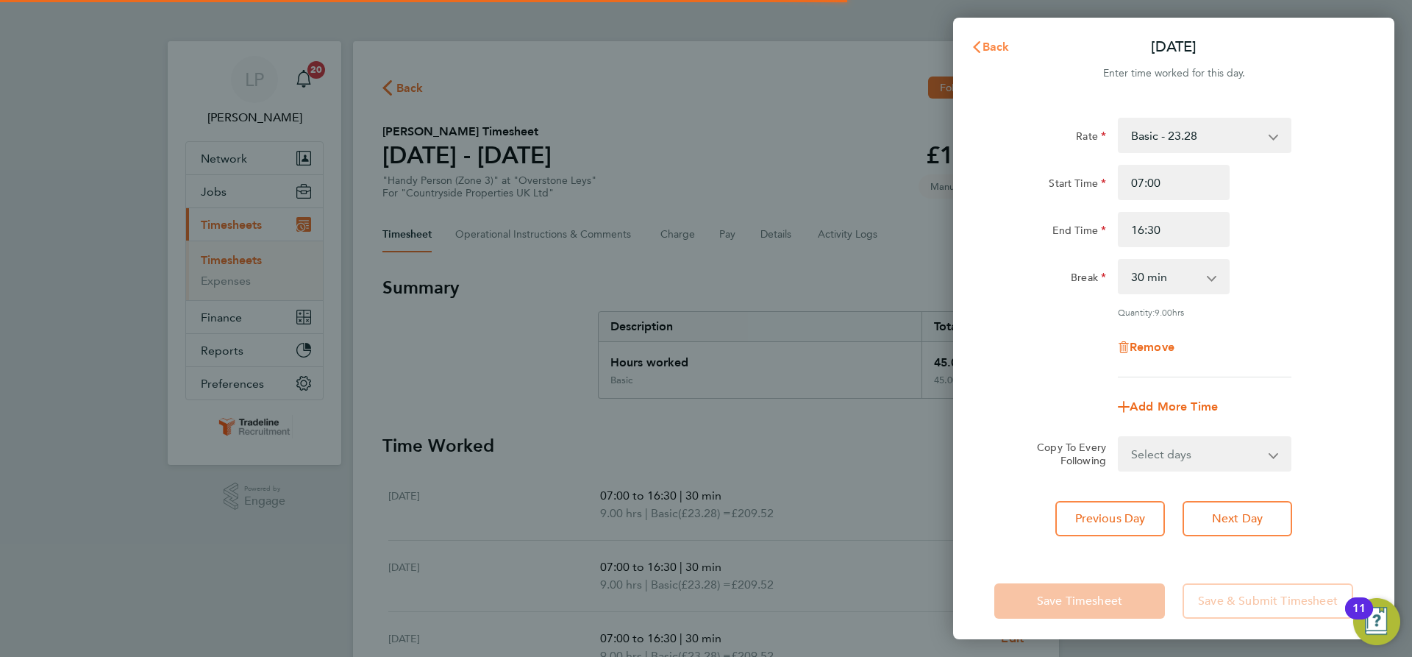
click at [994, 45] on span "Back" at bounding box center [996, 47] width 27 height 14
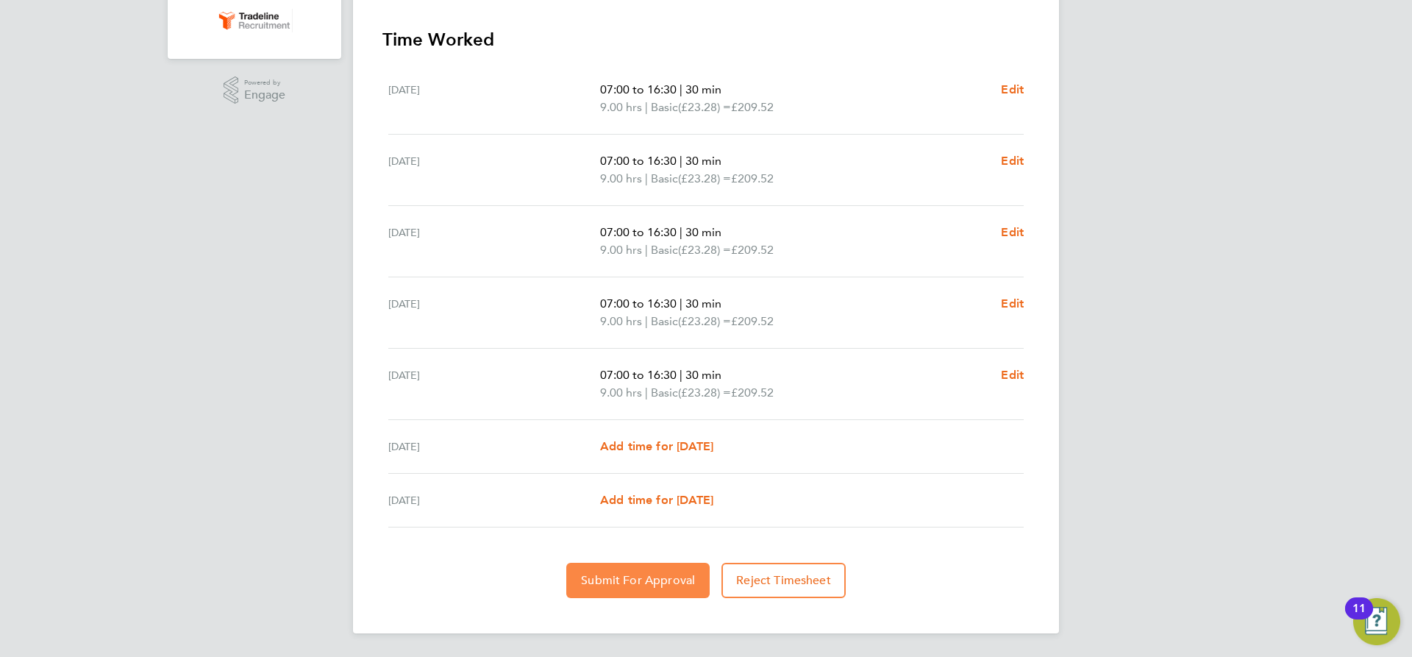
click at [635, 573] on span "Submit For Approval" at bounding box center [638, 580] width 114 height 15
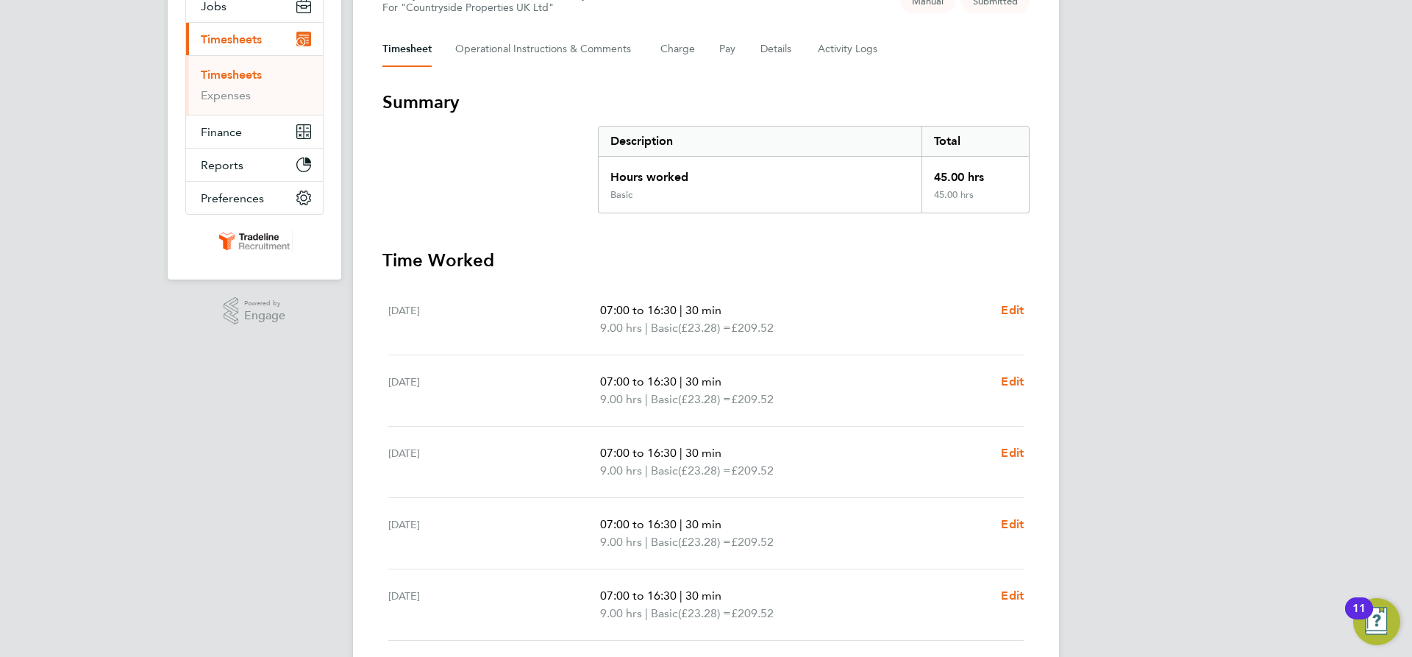
drag, startPoint x: 246, startPoint y: 70, endPoint x: 258, endPoint y: 70, distance: 11.8
click at [246, 70] on link "Timesheets" at bounding box center [231, 75] width 61 height 14
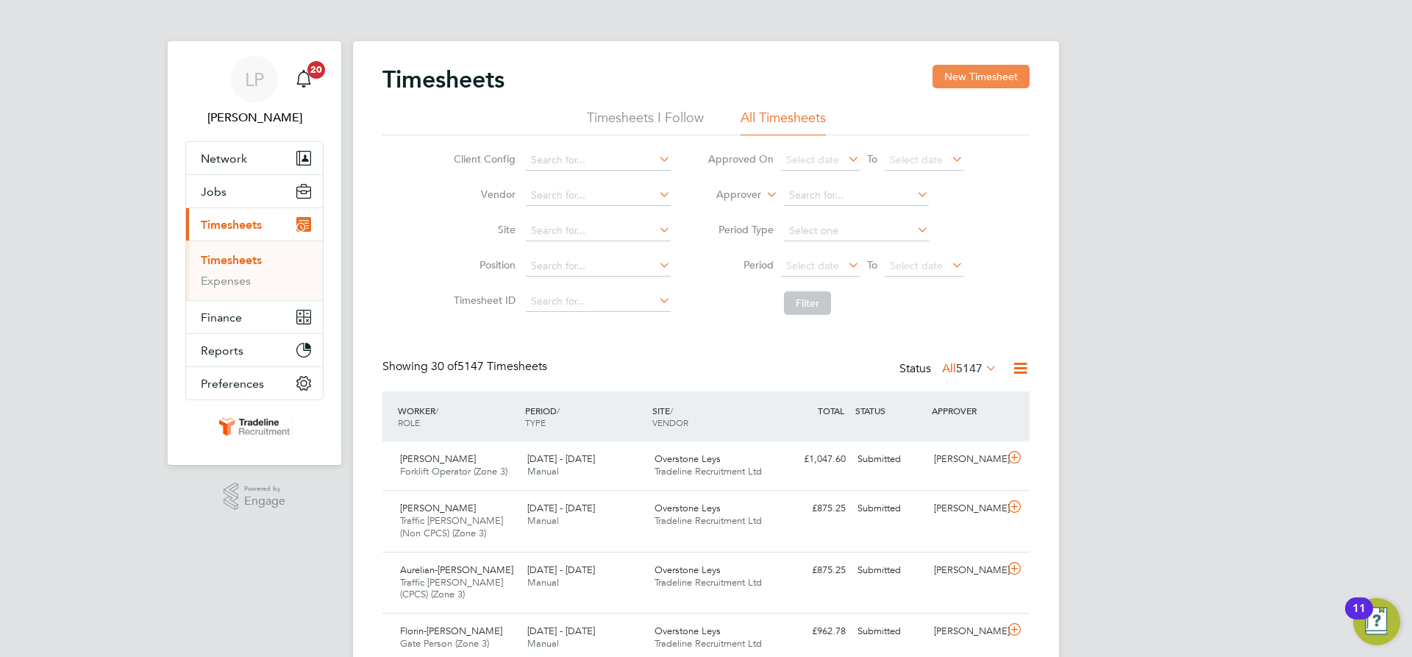
click at [980, 88] on button "New Timesheet" at bounding box center [981, 77] width 97 height 24
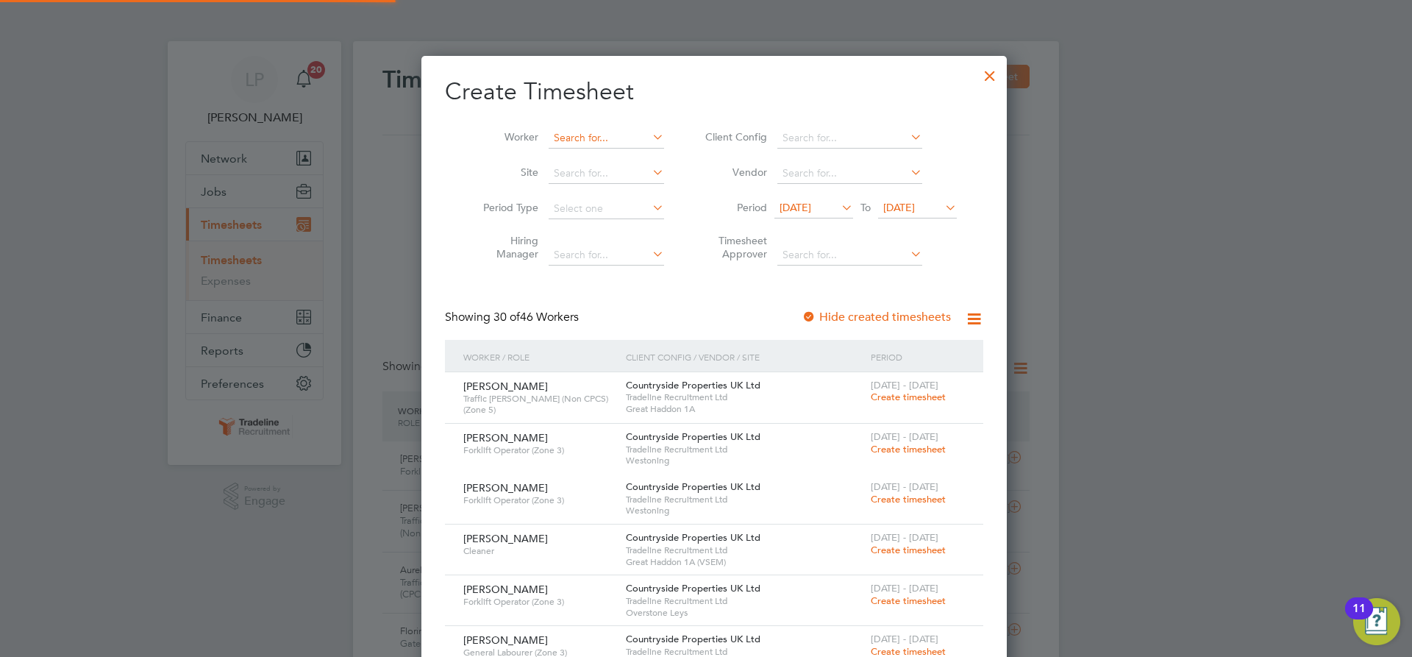
click at [597, 130] on input at bounding box center [606, 138] width 115 height 21
click at [591, 235] on li "[PERSON_NAME] cu" at bounding box center [637, 238] width 196 height 20
type input "[PERSON_NAME]"
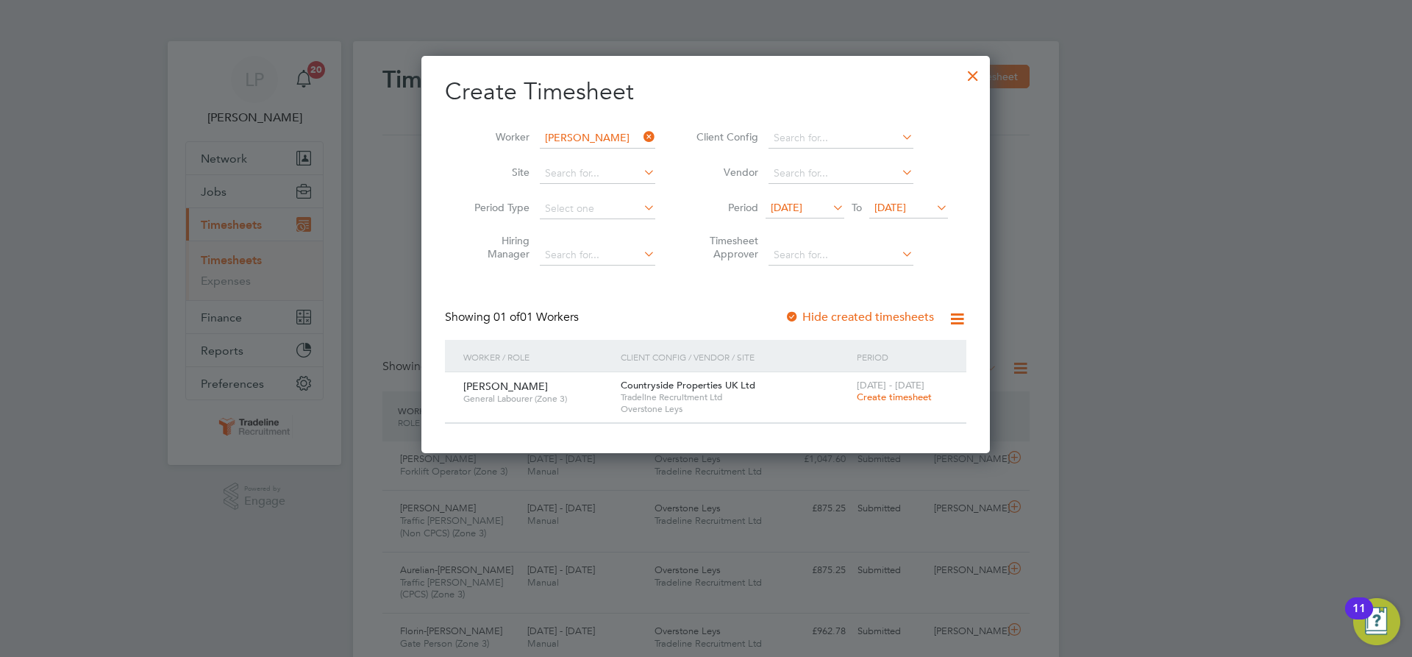
click at [894, 392] on span "Create timesheet" at bounding box center [894, 397] width 75 height 13
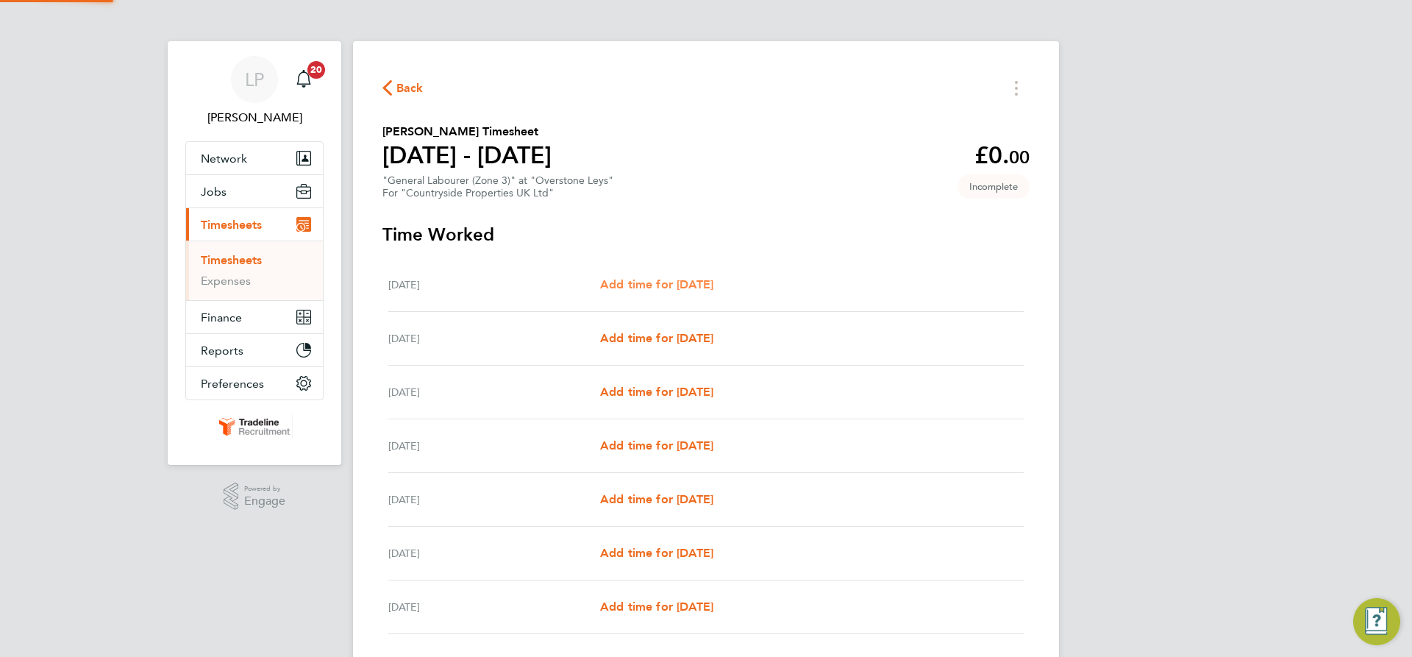
click at [671, 282] on span "Add time for [DATE]" at bounding box center [656, 284] width 113 height 14
select select "30"
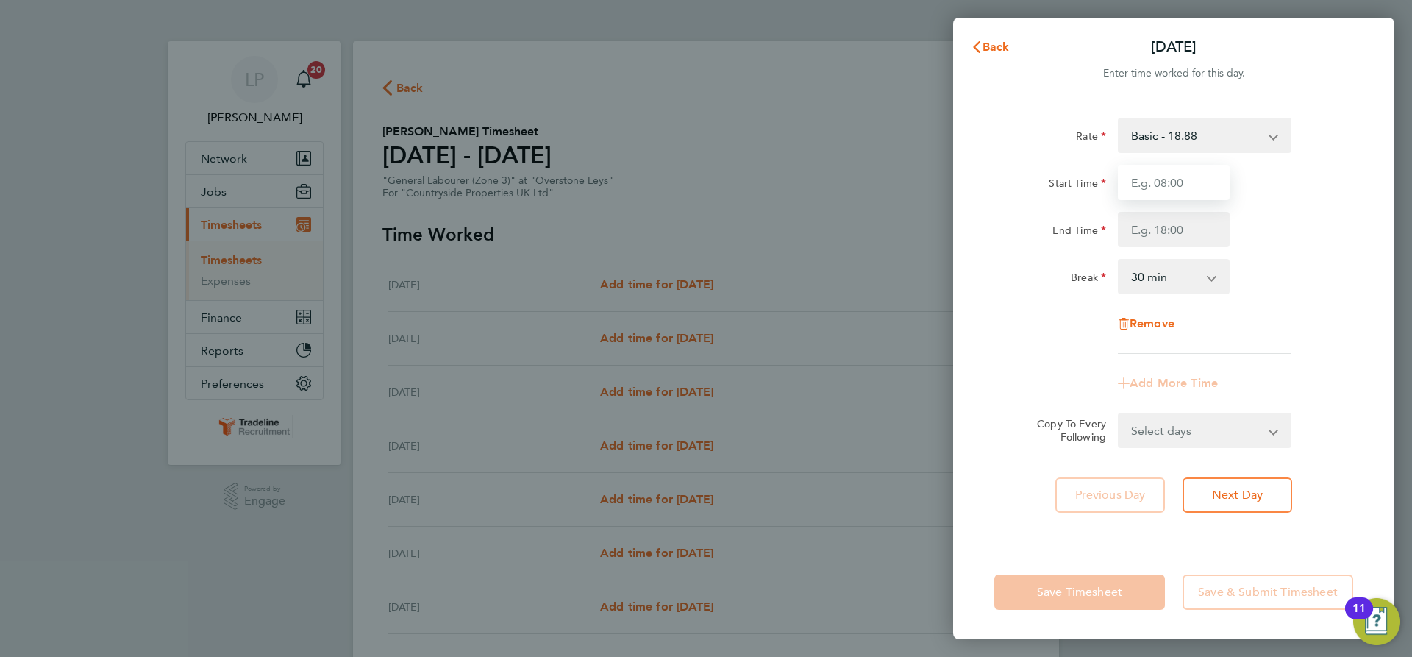
click at [1207, 182] on input "Start Time" at bounding box center [1174, 182] width 112 height 35
type input "07:00"
click at [1194, 230] on input "End Time" at bounding box center [1174, 229] width 112 height 35
type input "16:30"
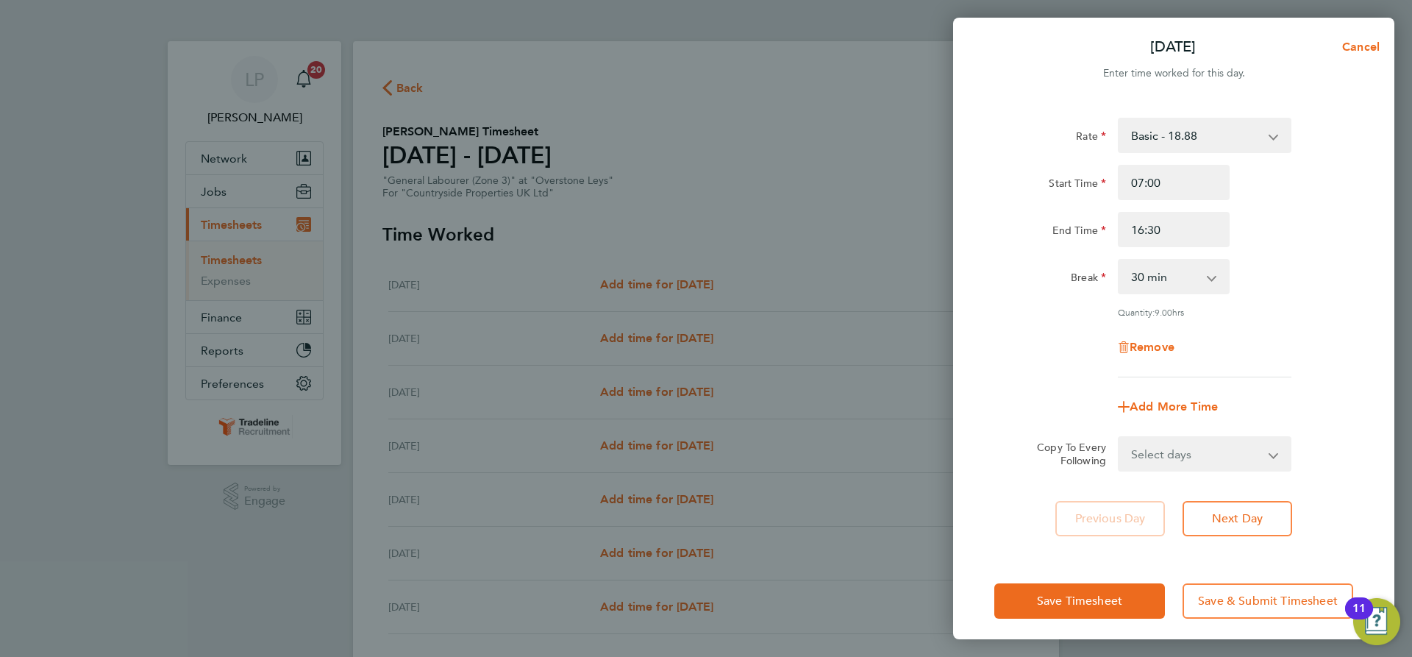
click at [1252, 279] on div "Break 0 min 15 min 30 min 45 min 60 min 75 min 90 min" at bounding box center [1173, 276] width 371 height 35
click at [1227, 476] on div "Rate Basic - 18.88 Start Time 07:00 End Time 16:30 Break 0 min 15 min 30 min 45…" at bounding box center [1173, 327] width 441 height 454
click at [1225, 460] on select "Select days Day Weekday (Mon-Fri) Weekend (Sat-Sun) [DATE] [DATE] [DATE] [DATE]…" at bounding box center [1196, 454] width 154 height 32
select select "WEEKDAY"
click at [1119, 438] on select "Select days Day Weekday (Mon-Fri) Weekend (Sat-Sun) [DATE] [DATE] [DATE] [DATE]…" at bounding box center [1196, 454] width 154 height 32
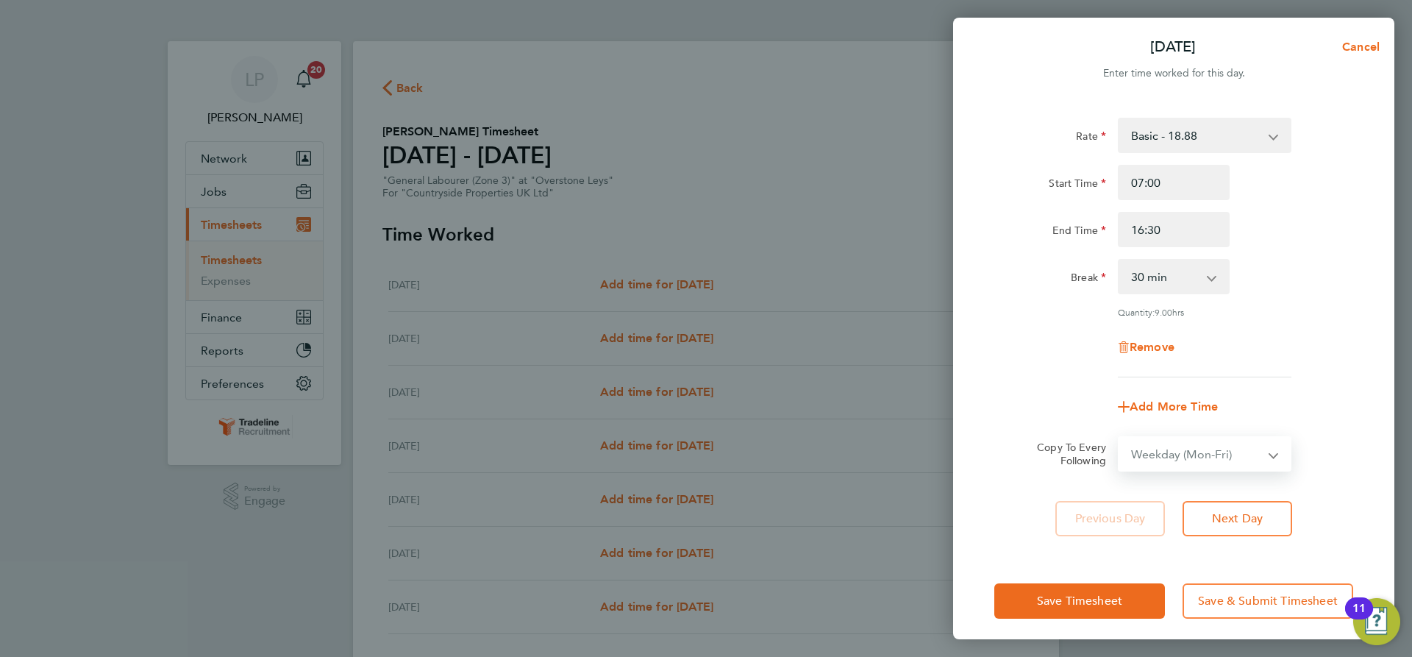
select select "[DATE]"
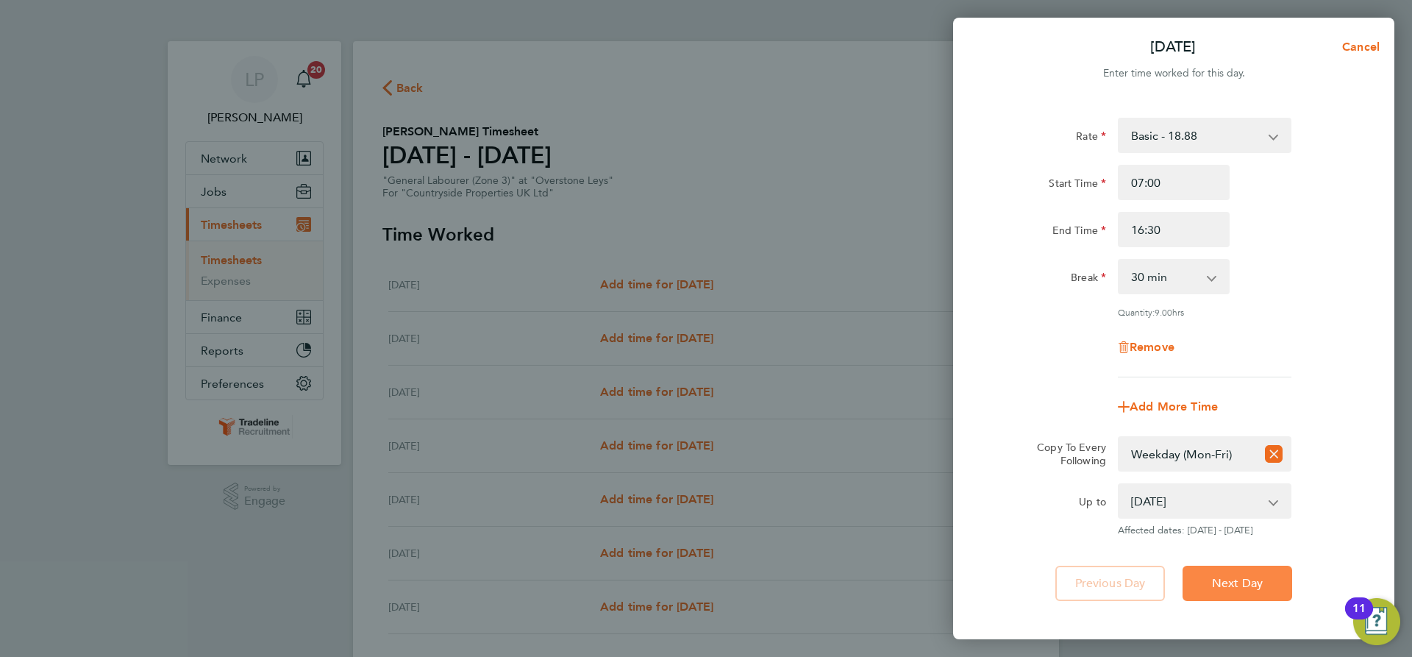
click at [1235, 569] on button "Next Day" at bounding box center [1238, 583] width 110 height 35
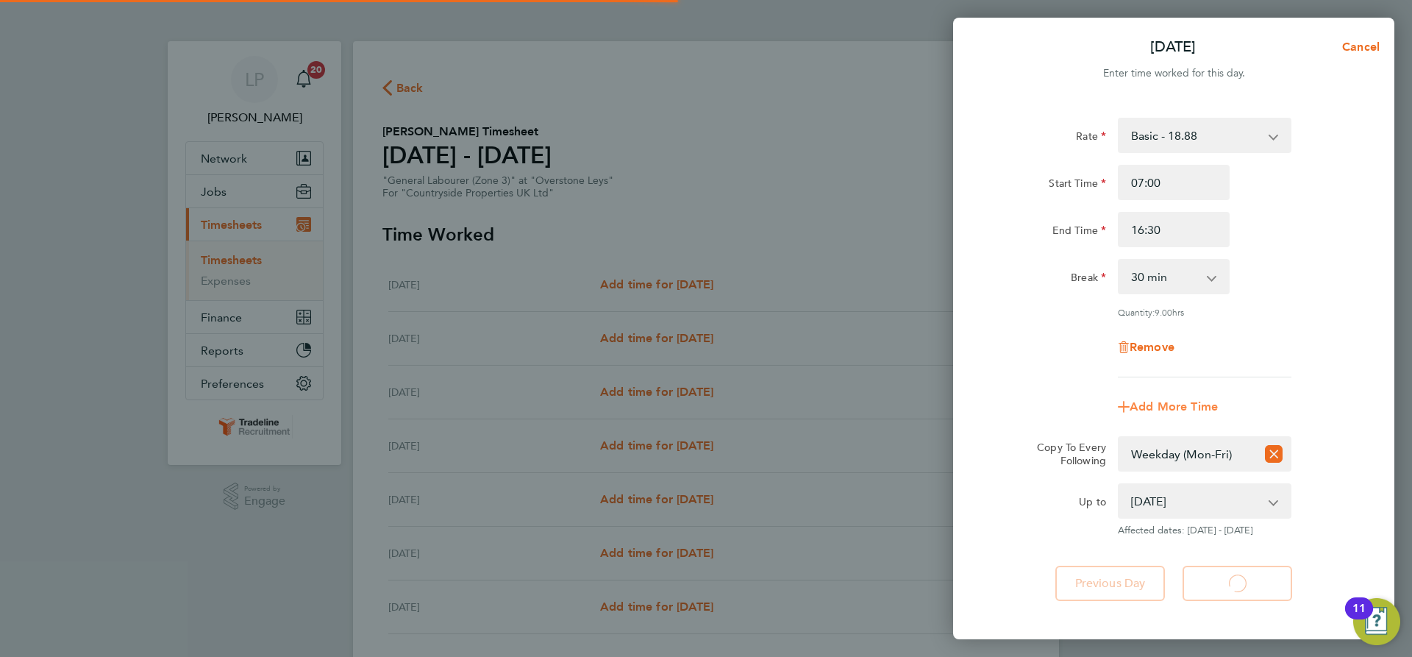
select select "30"
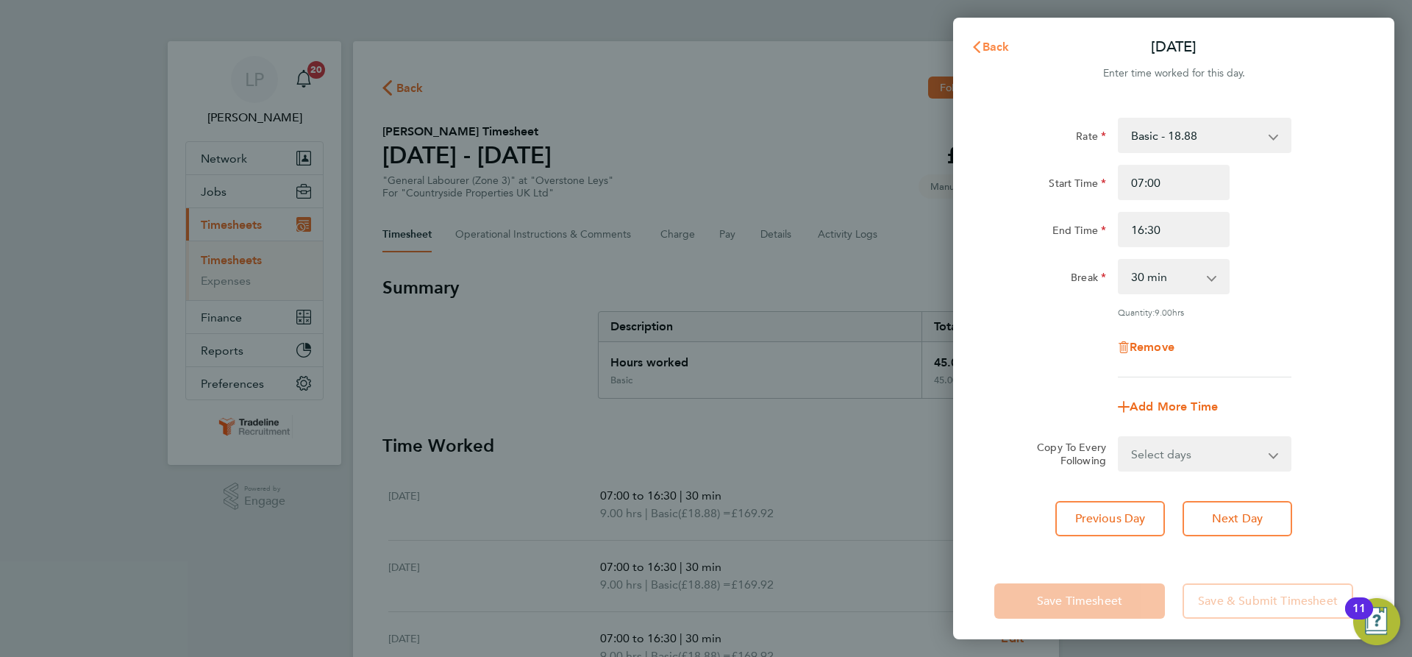
click at [1004, 39] on button "Back" at bounding box center [990, 46] width 68 height 29
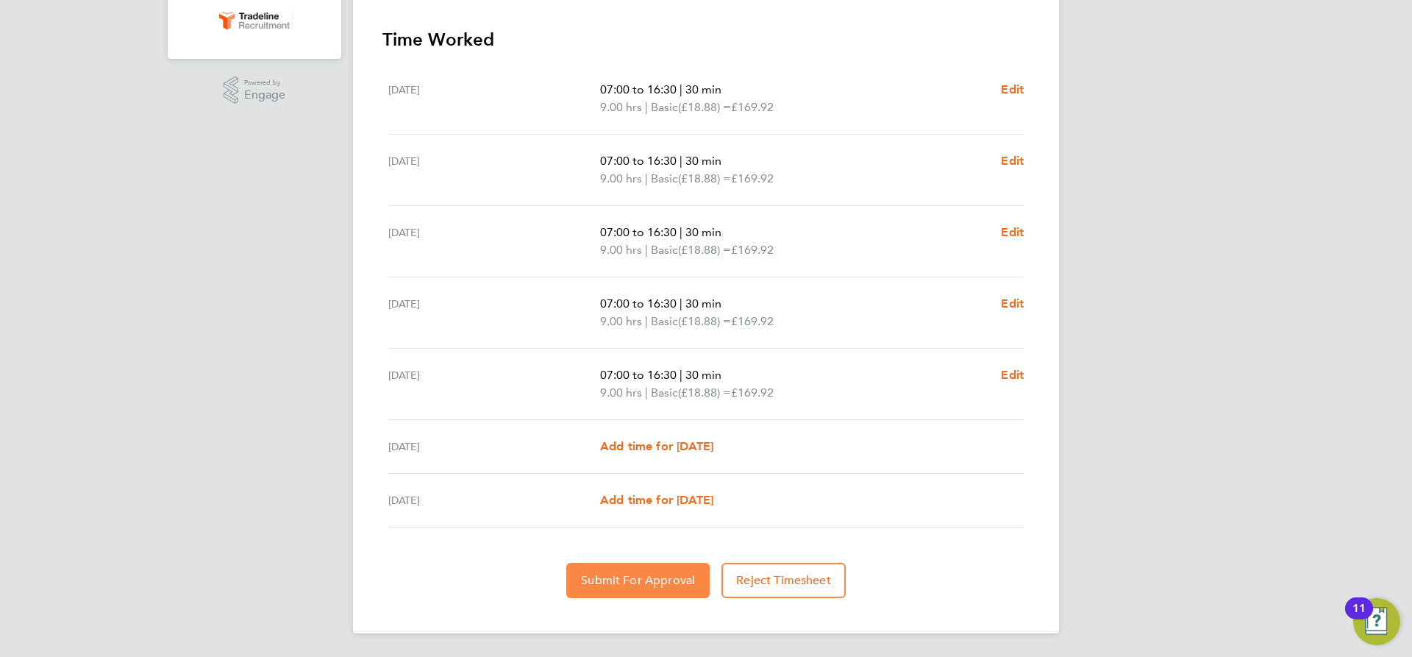
click at [635, 586] on span "Submit For Approval" at bounding box center [638, 580] width 114 height 15
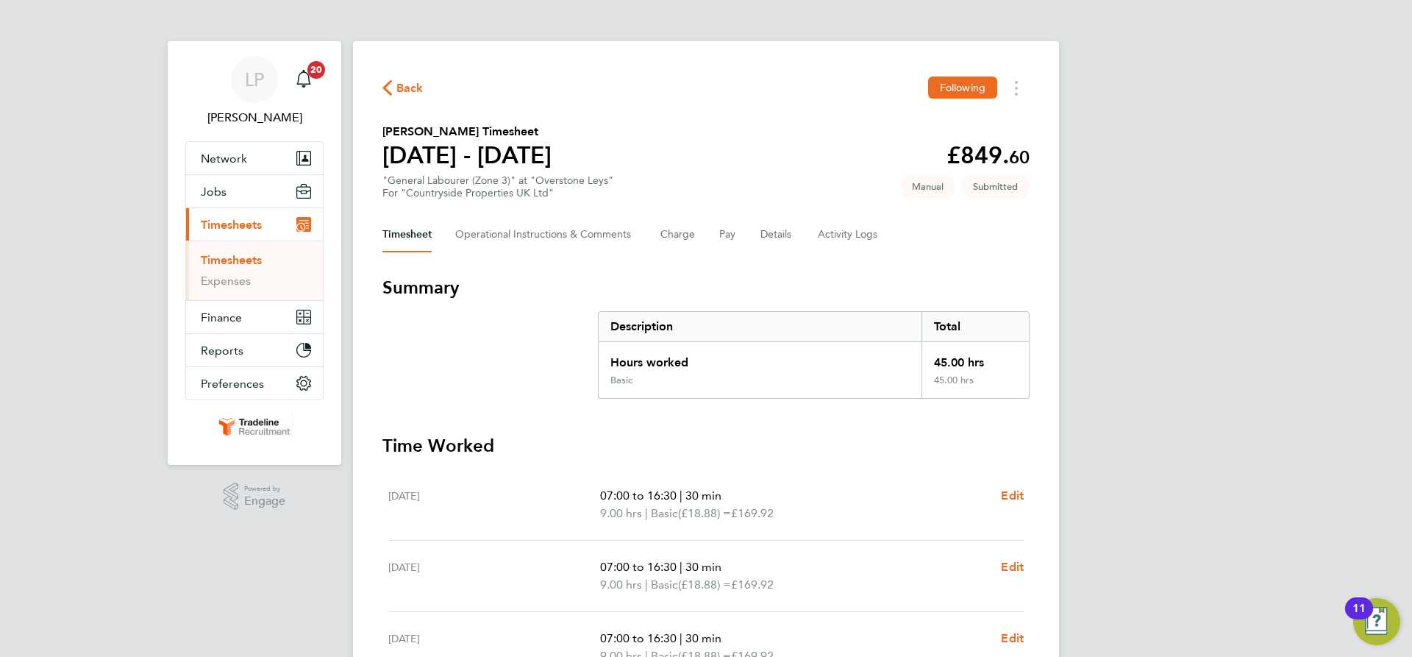
drag, startPoint x: 238, startPoint y: 260, endPoint x: 262, endPoint y: 260, distance: 24.3
click at [238, 260] on link "Timesheets" at bounding box center [231, 260] width 61 height 14
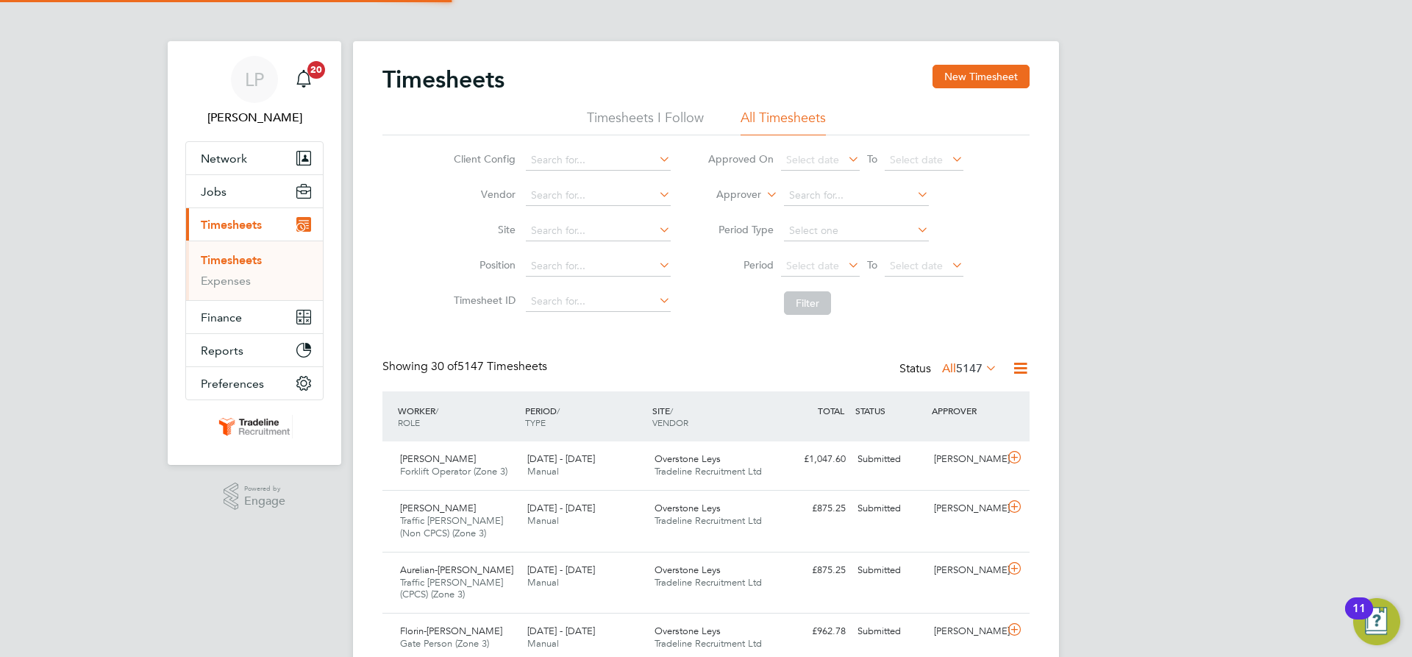
scroll to position [49, 128]
click at [999, 80] on button "New Timesheet" at bounding box center [981, 77] width 97 height 24
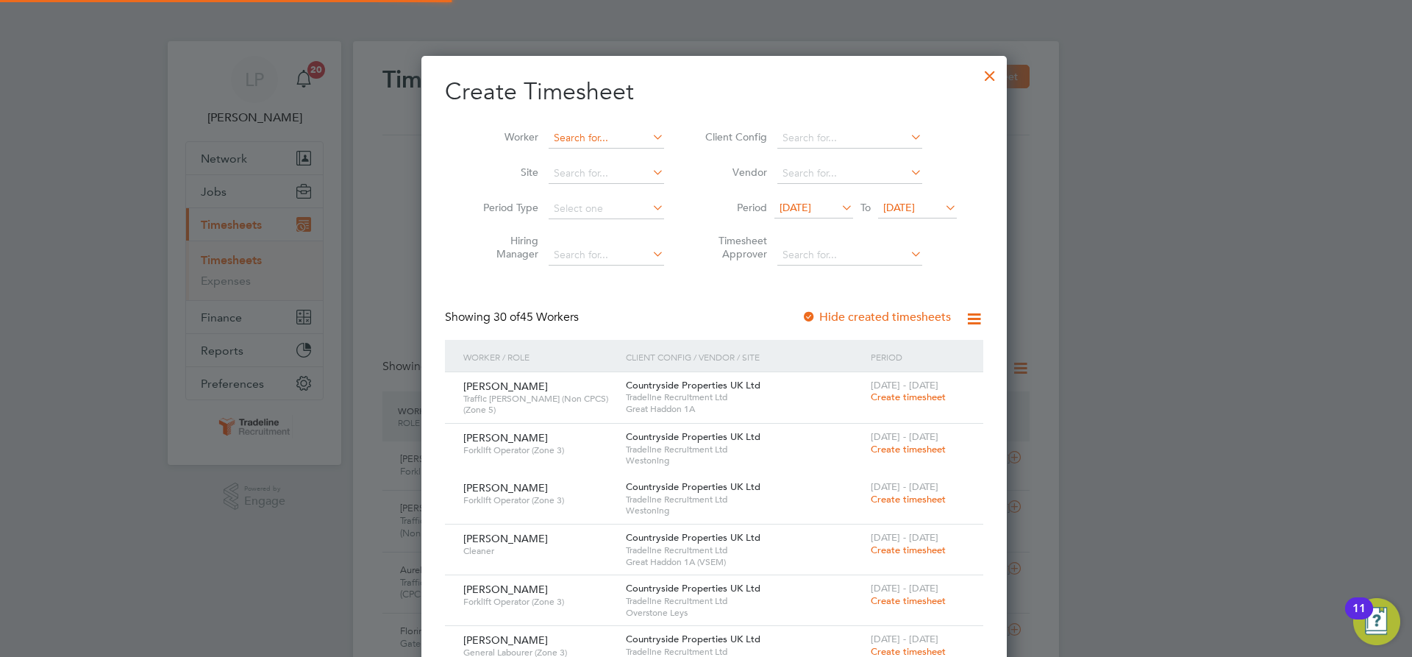
click at [591, 140] on input at bounding box center [606, 138] width 115 height 21
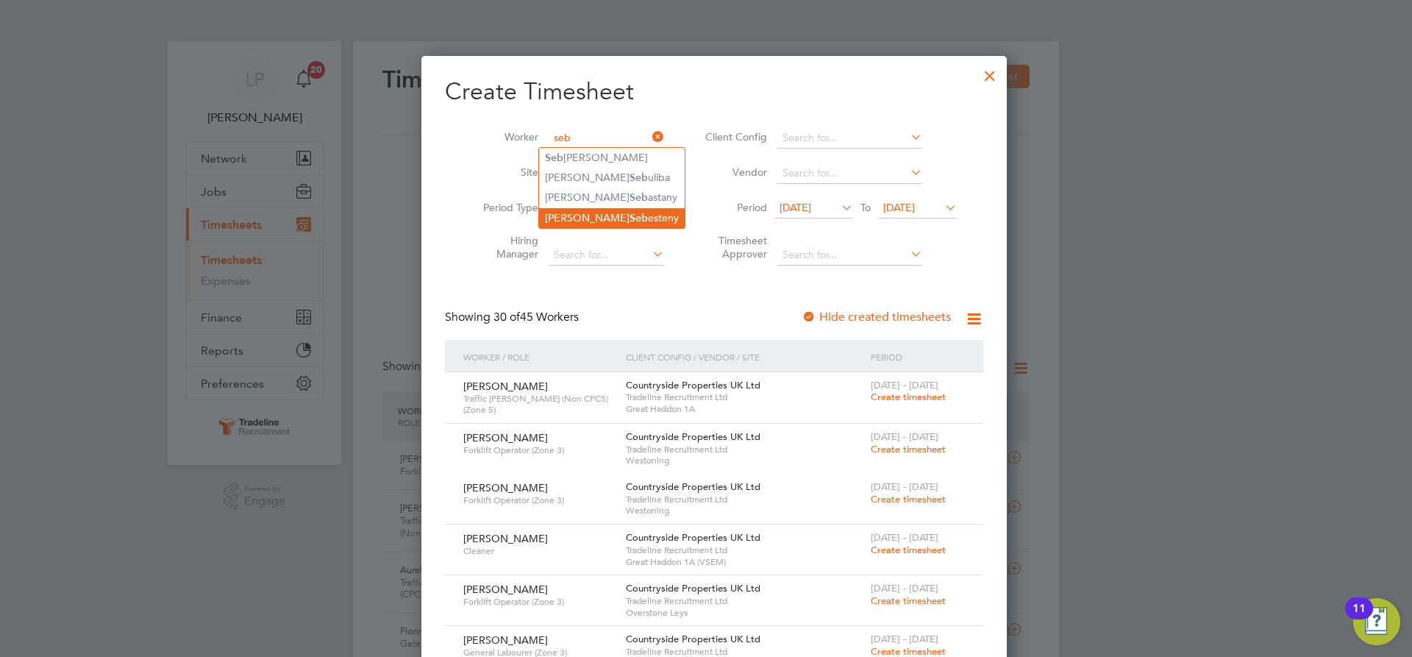
click at [586, 215] on li "[PERSON_NAME] esteny" at bounding box center [612, 218] width 146 height 20
type input "[PERSON_NAME]"
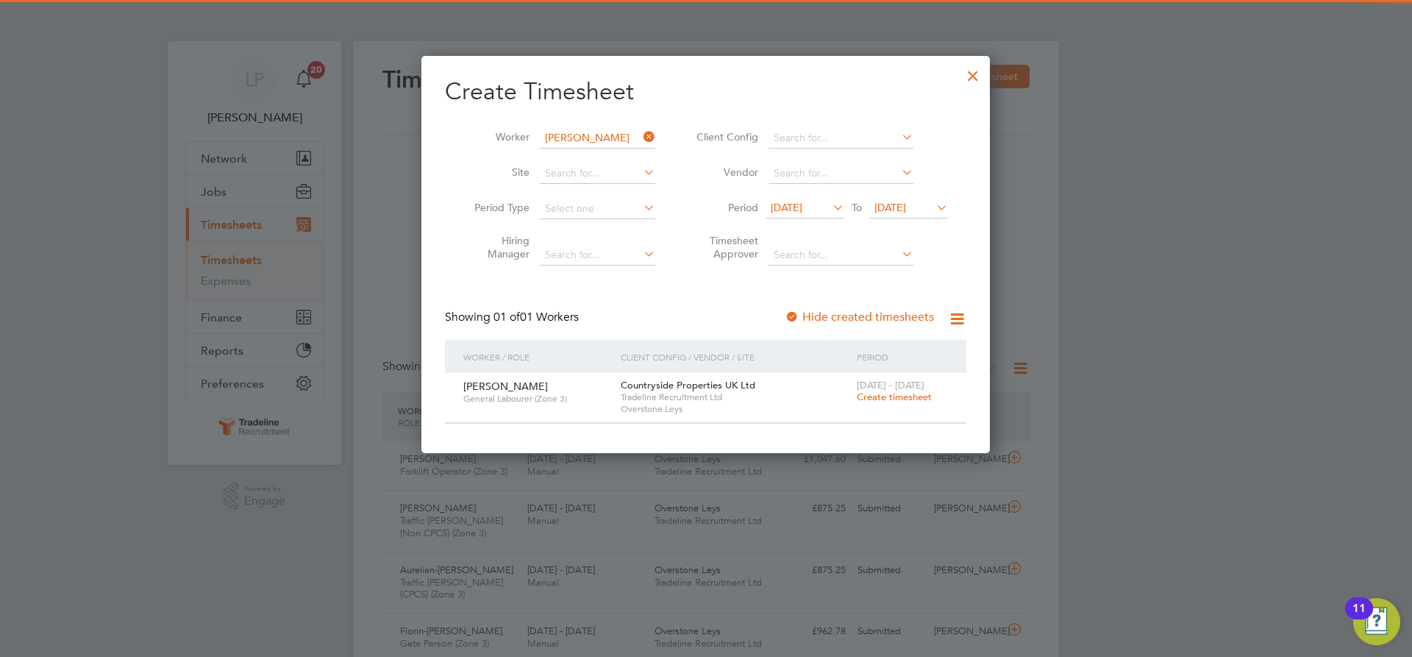
click at [859, 394] on span "Create timesheet" at bounding box center [894, 397] width 75 height 13
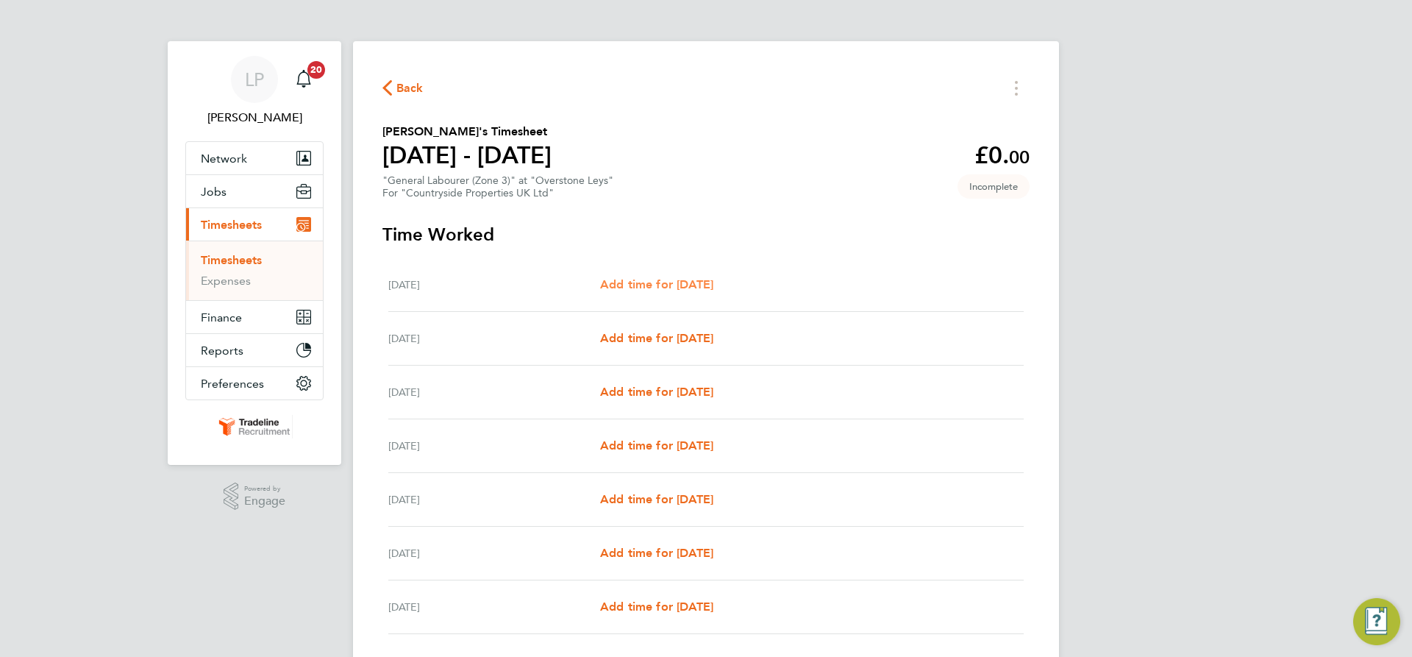
click at [711, 279] on span "Add time for [DATE]" at bounding box center [656, 284] width 113 height 14
select select "30"
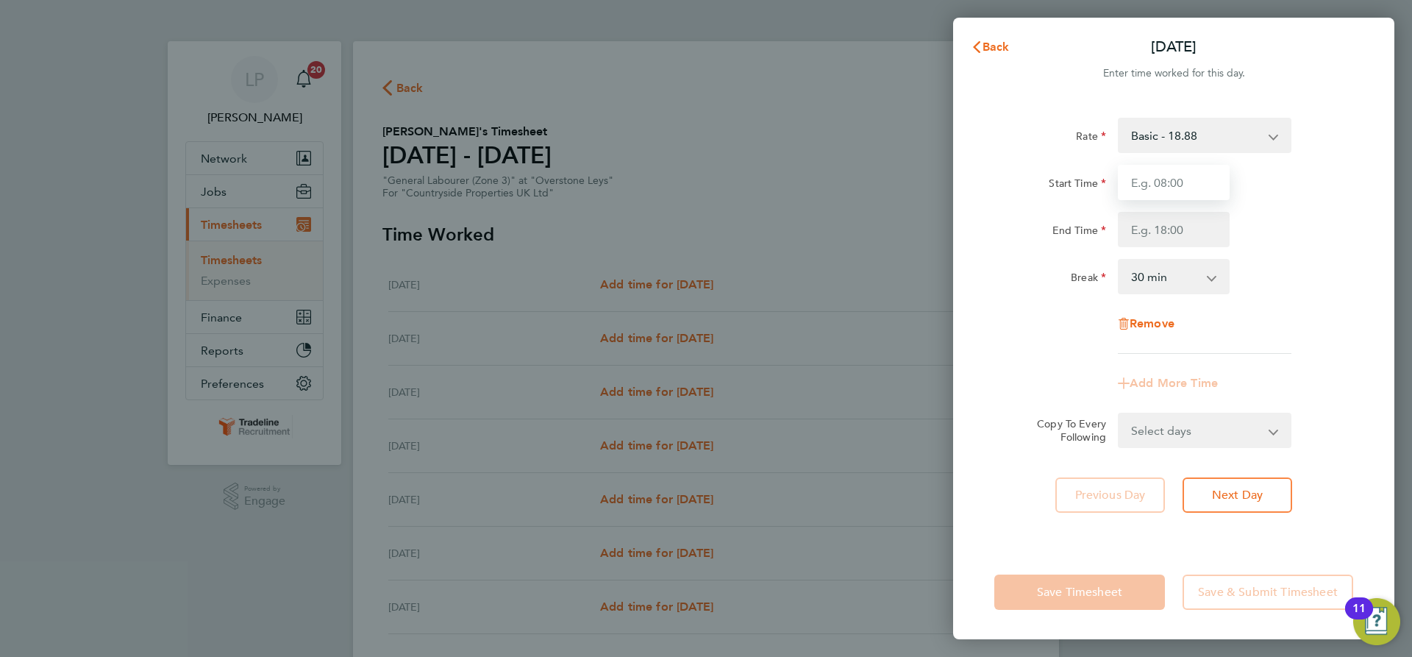
click at [1178, 185] on input "Start Time" at bounding box center [1174, 182] width 112 height 35
type input "07:00"
click at [1186, 229] on input "End Time" at bounding box center [1174, 229] width 112 height 35
type input "16:30"
click at [1269, 259] on div "Break 0 min 15 min 30 min 45 min 60 min 75 min 90 min" at bounding box center [1173, 276] width 371 height 35
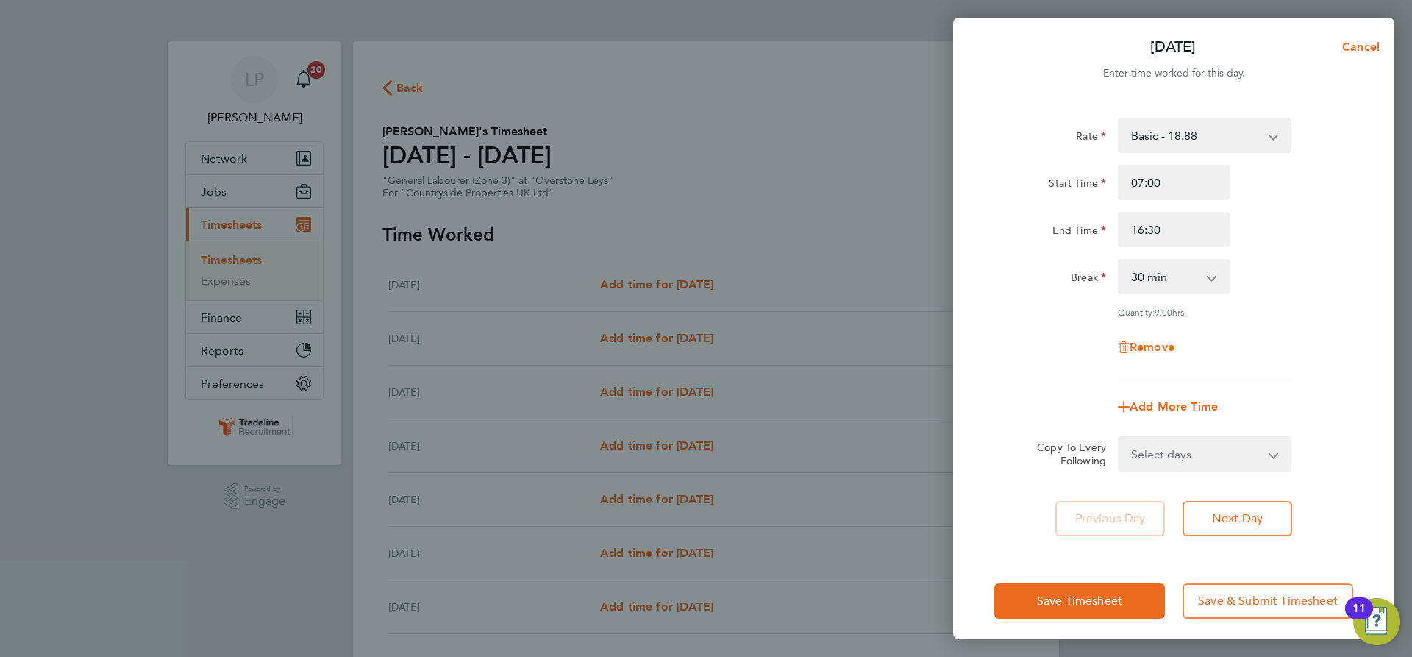
drag, startPoint x: 1211, startPoint y: 450, endPoint x: 1211, endPoint y: 436, distance: 14.0
click at [1211, 450] on select "Select days Day Weekday (Mon-Fri) Weekend (Sat-Sun) [DATE] [DATE] [DATE] [DATE]…" at bounding box center [1196, 454] width 154 height 32
select select "WEEKDAY"
click at [1119, 438] on select "Select days Day Weekday (Mon-Fri) Weekend (Sat-Sun) [DATE] [DATE] [DATE] [DATE]…" at bounding box center [1196, 454] width 154 height 32
select select "[DATE]"
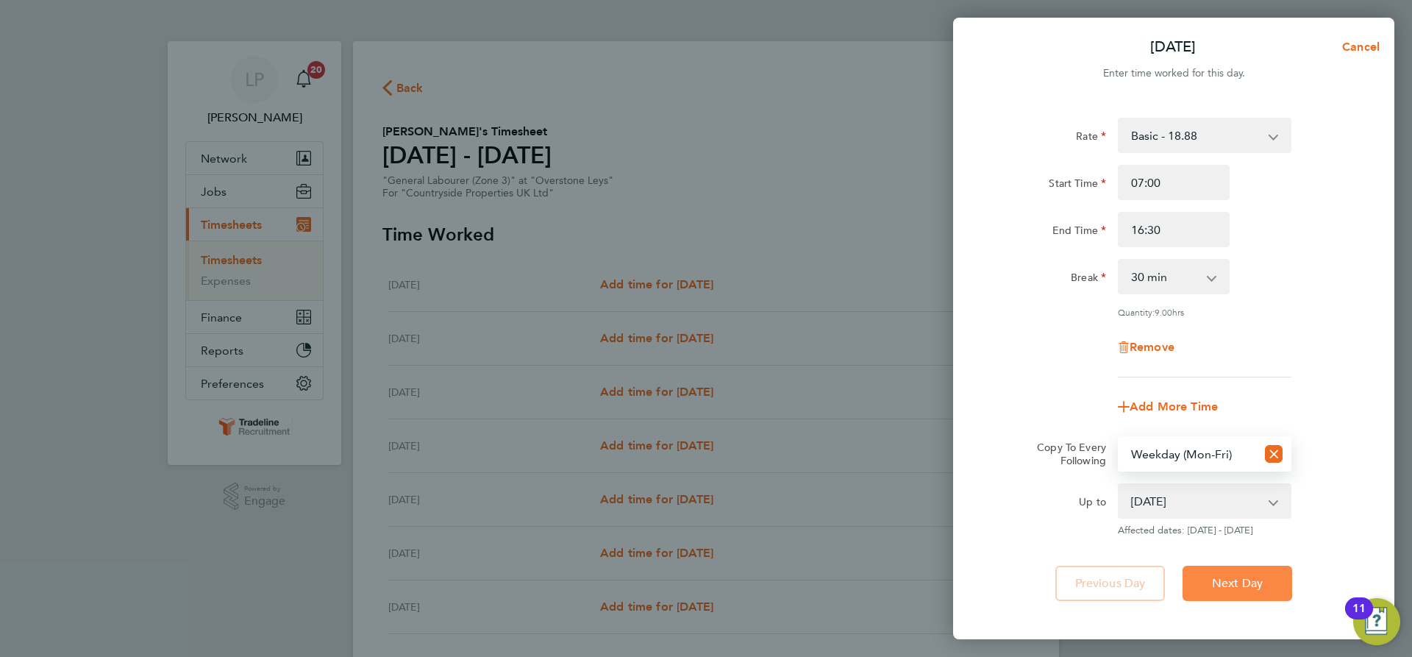
click at [1238, 581] on span "Next Day" at bounding box center [1237, 583] width 51 height 15
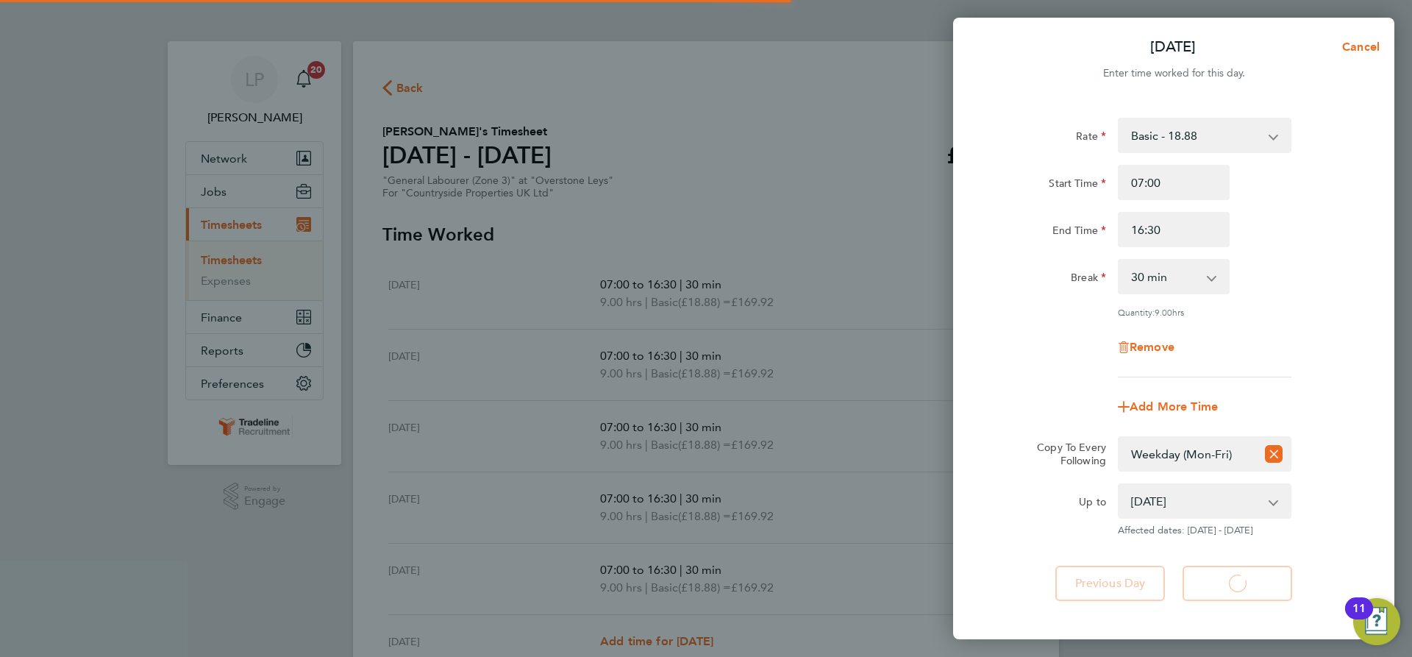
select select "30"
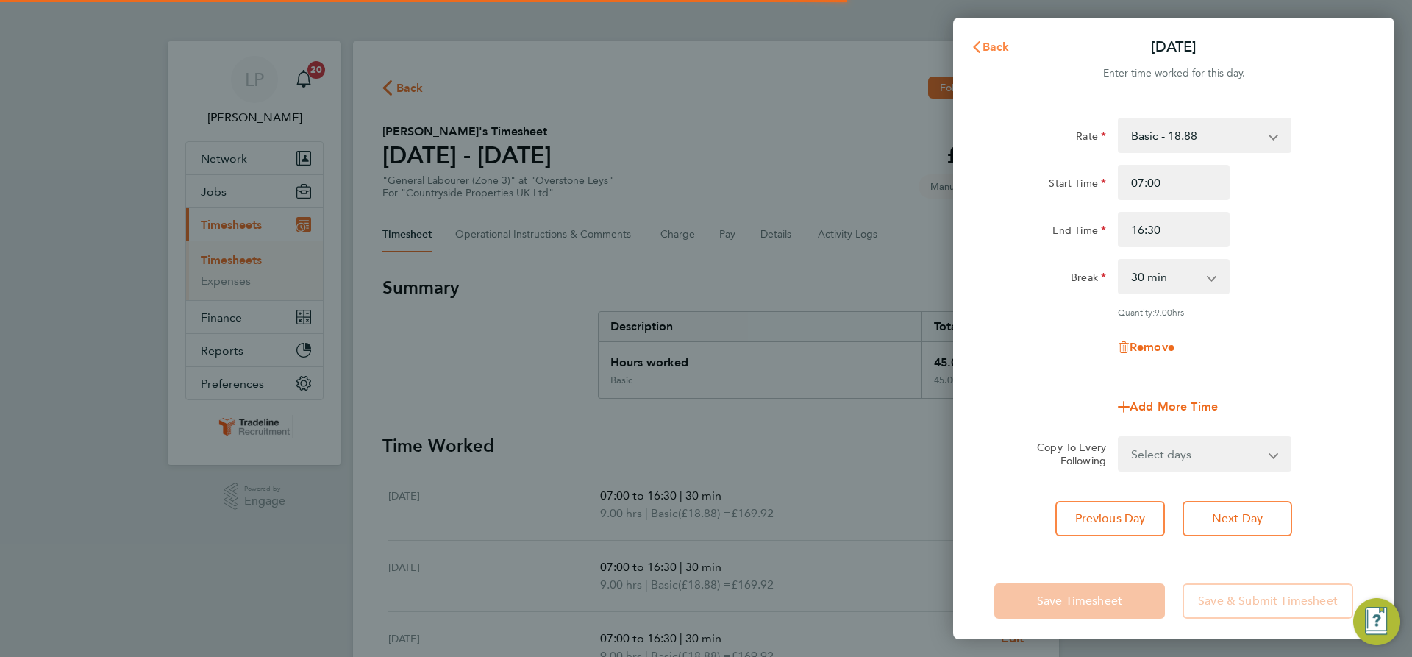
click at [984, 49] on span "Back" at bounding box center [996, 47] width 27 height 14
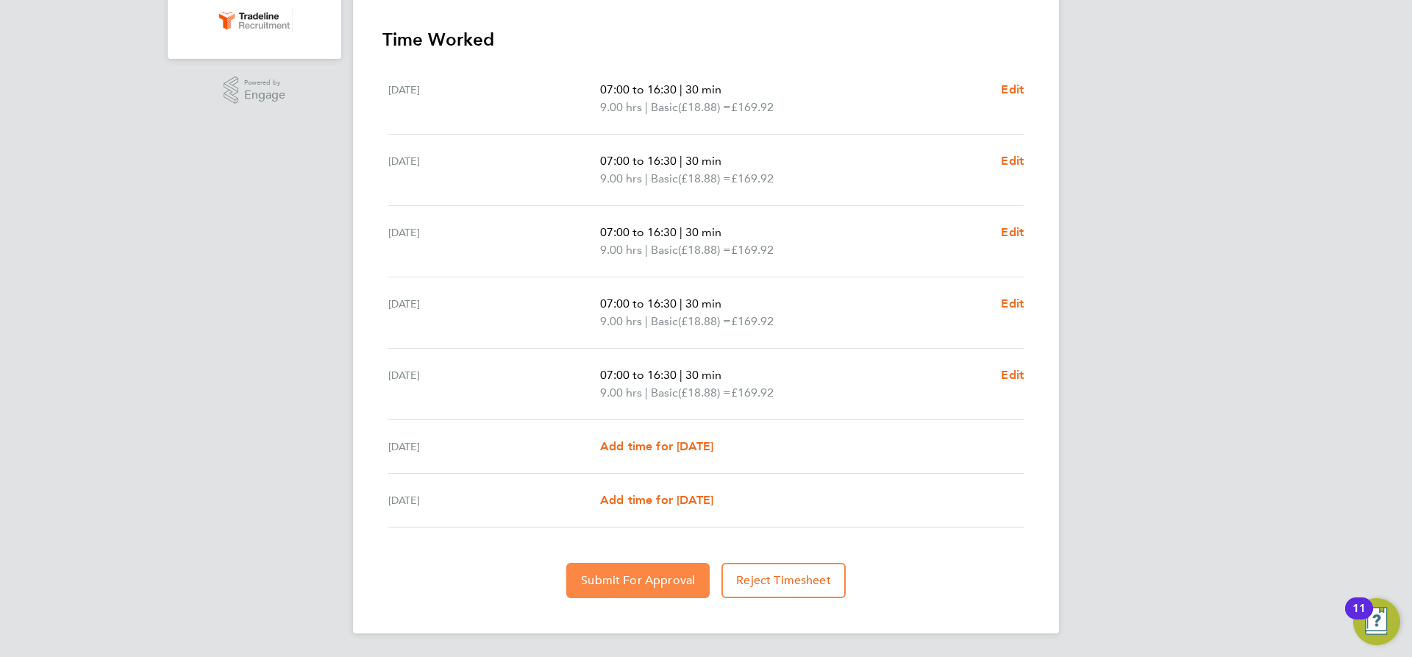
click at [677, 578] on span "Submit For Approval" at bounding box center [638, 580] width 114 height 15
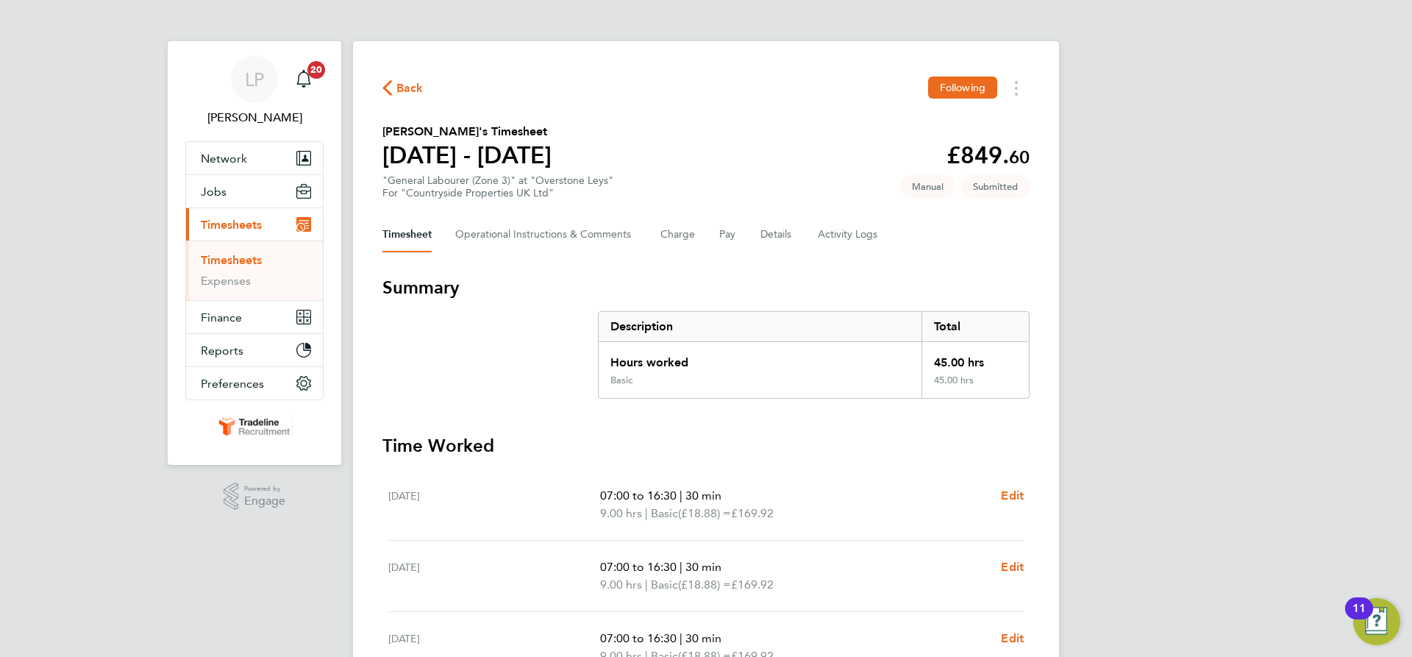
click at [235, 261] on link "Timesheets" at bounding box center [231, 260] width 61 height 14
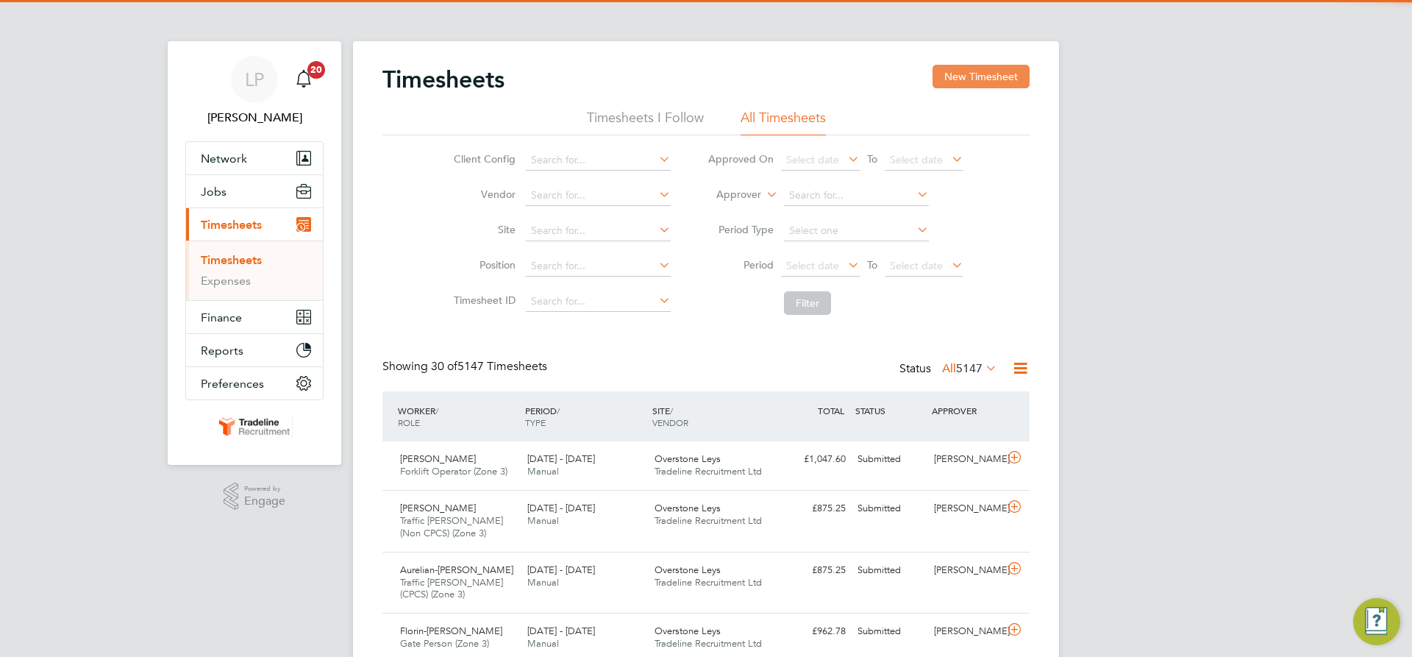
click at [964, 68] on button "New Timesheet" at bounding box center [981, 77] width 97 height 24
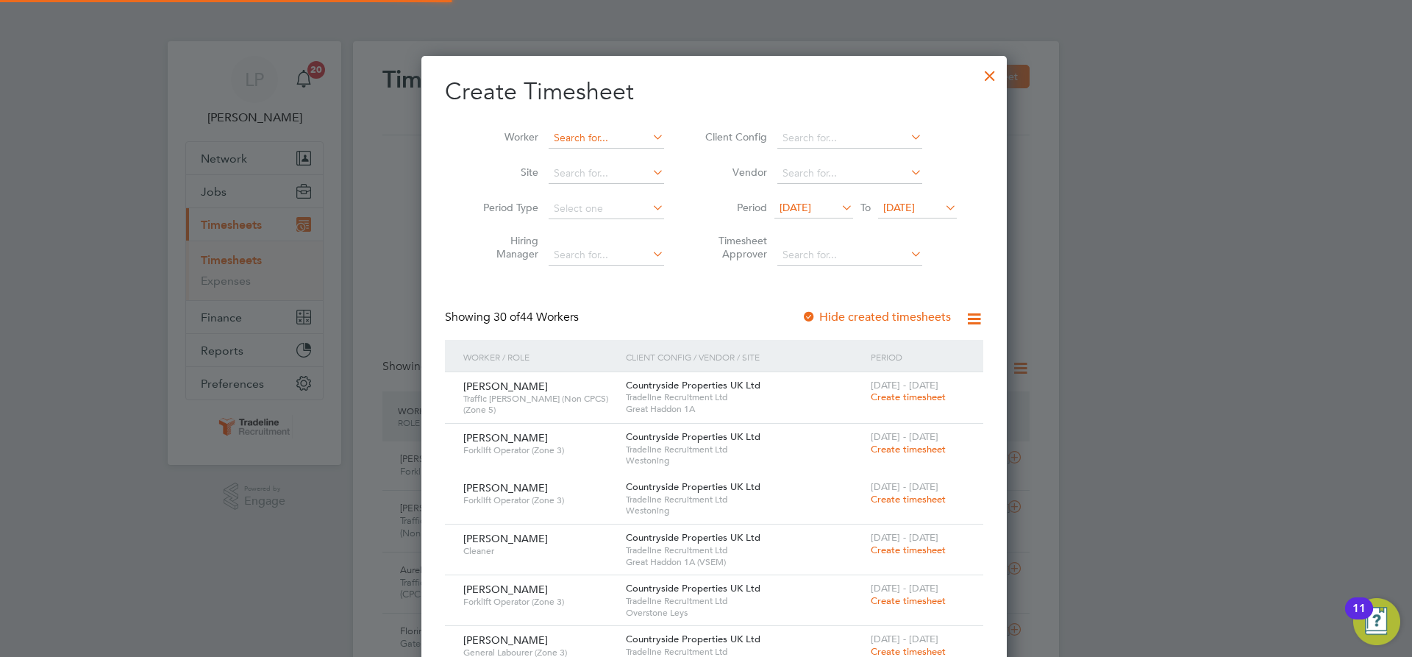
click at [584, 143] on input at bounding box center [606, 138] width 115 height 21
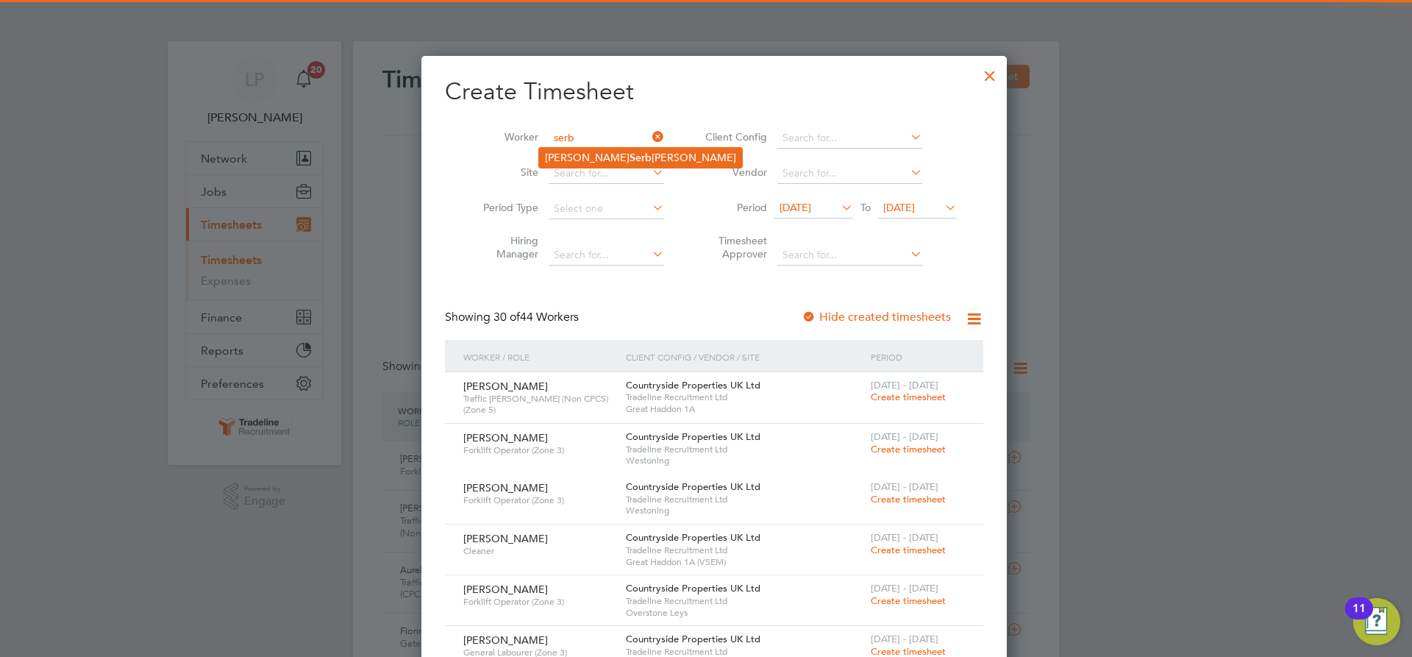
click at [630, 152] on b "Serb" at bounding box center [641, 157] width 22 height 13
type input "[PERSON_NAME]"
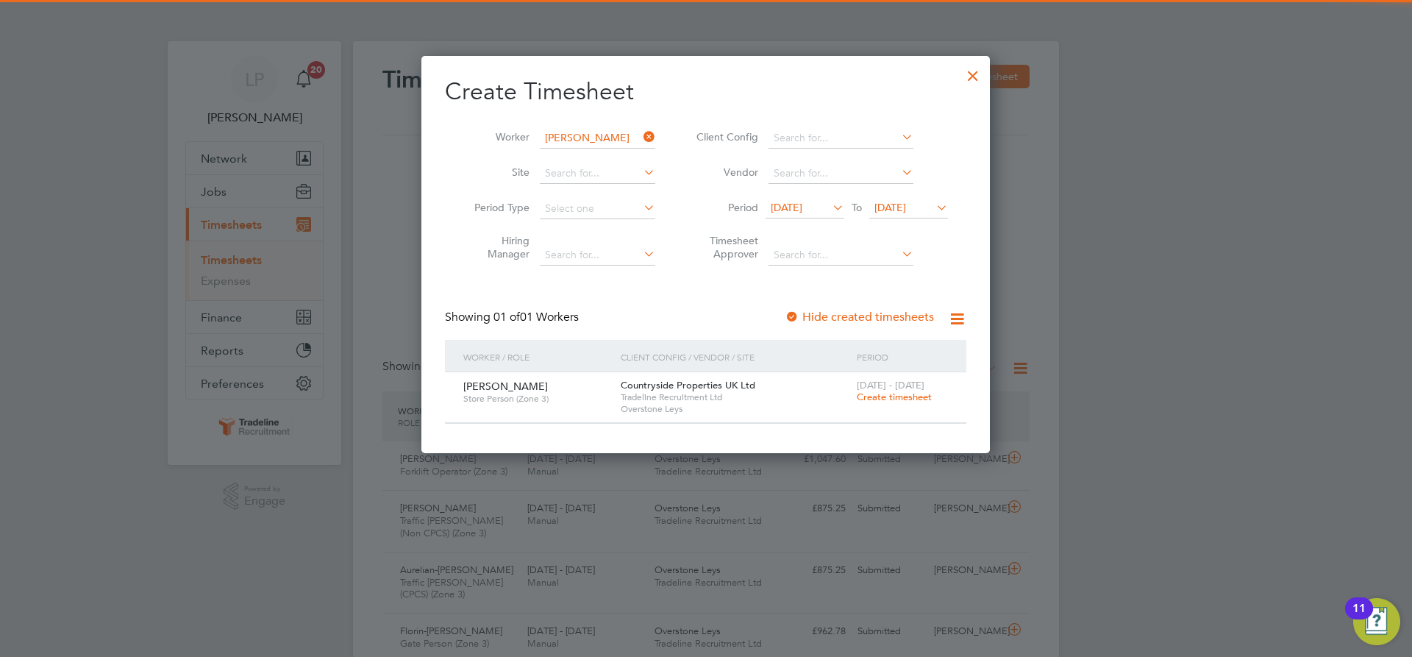
click at [870, 399] on span "Create timesheet" at bounding box center [894, 397] width 75 height 13
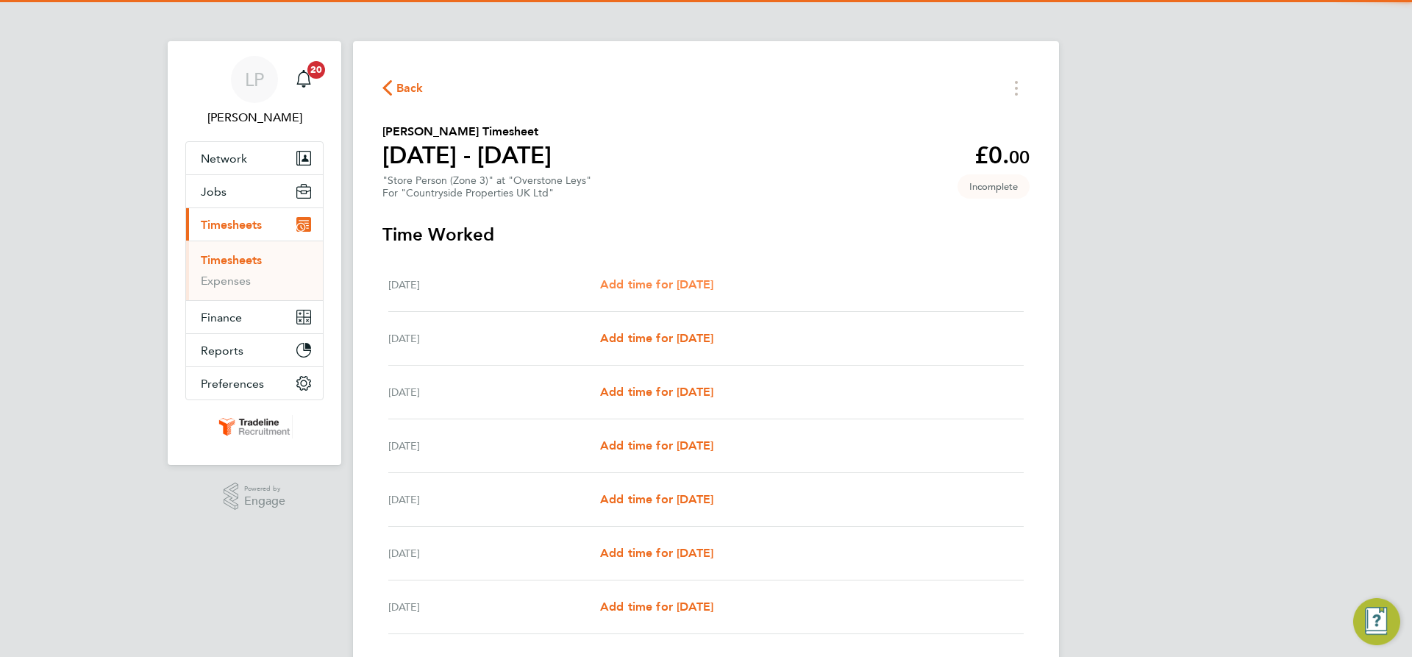
click at [639, 284] on span "Add time for [DATE]" at bounding box center [656, 284] width 113 height 14
select select "30"
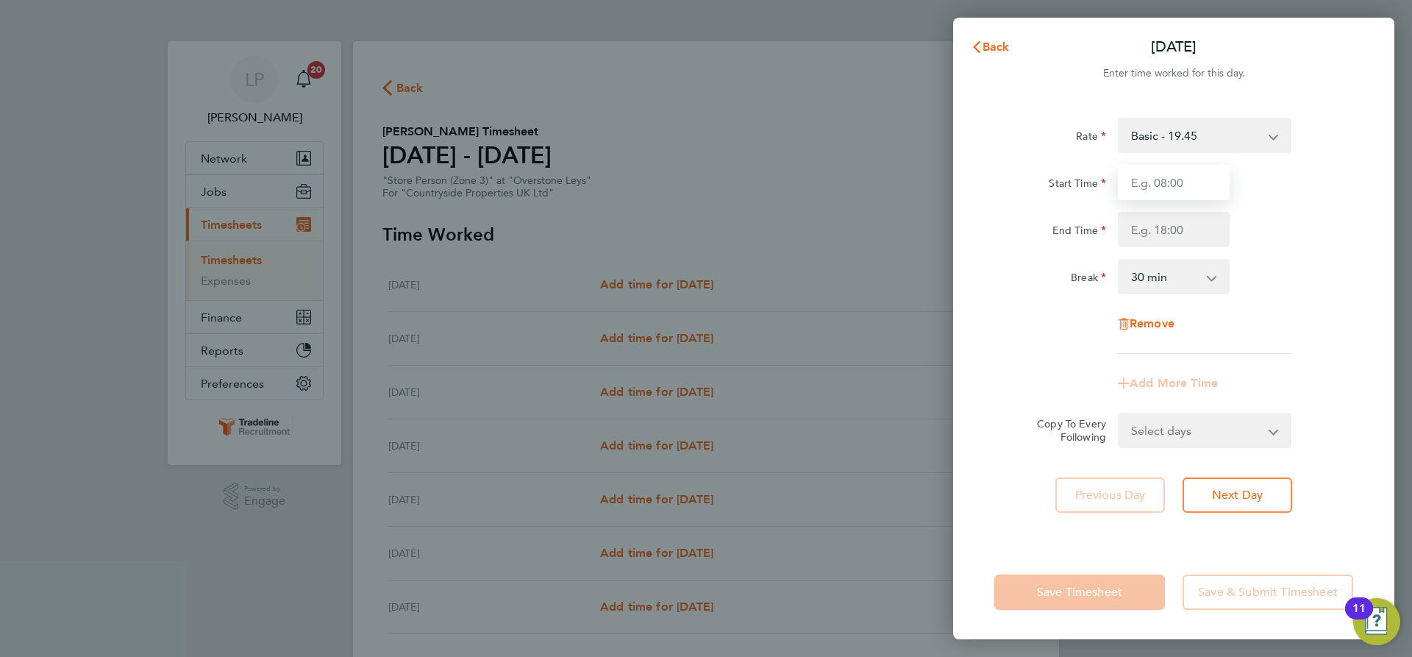
click at [1172, 187] on input "Start Time" at bounding box center [1174, 182] width 112 height 35
type input "07:00"
click at [1186, 230] on input "End Time" at bounding box center [1174, 229] width 112 height 35
type input "16:30"
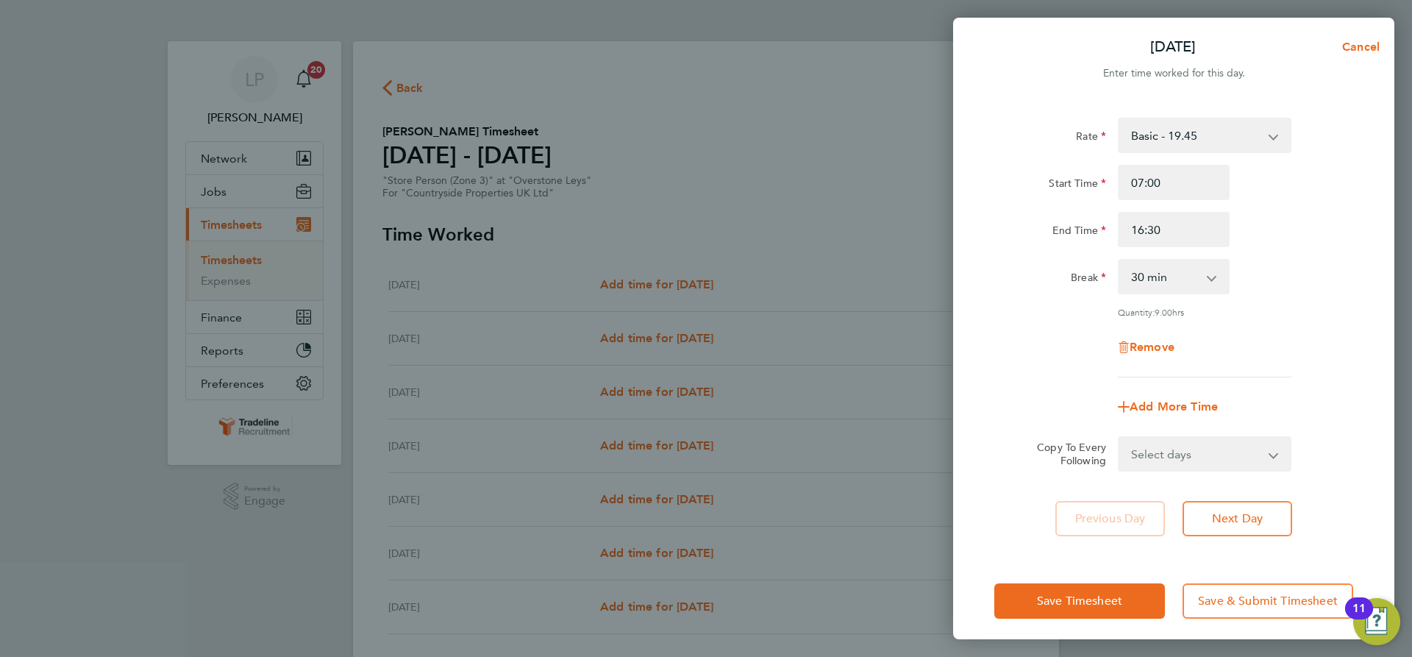
click at [1302, 232] on div "End Time 16:30" at bounding box center [1173, 229] width 371 height 35
click at [1212, 441] on select "Select days Day Weekday (Mon-Fri) Weekend (Sat-Sun) [DATE] [DATE] [DATE] [DATE]…" at bounding box center [1196, 454] width 154 height 32
select select "WEEKDAY"
click at [1119, 438] on select "Select days Day Weekday (Mon-Fri) Weekend (Sat-Sun) [DATE] [DATE] [DATE] [DATE]…" at bounding box center [1196, 454] width 154 height 32
select select "[DATE]"
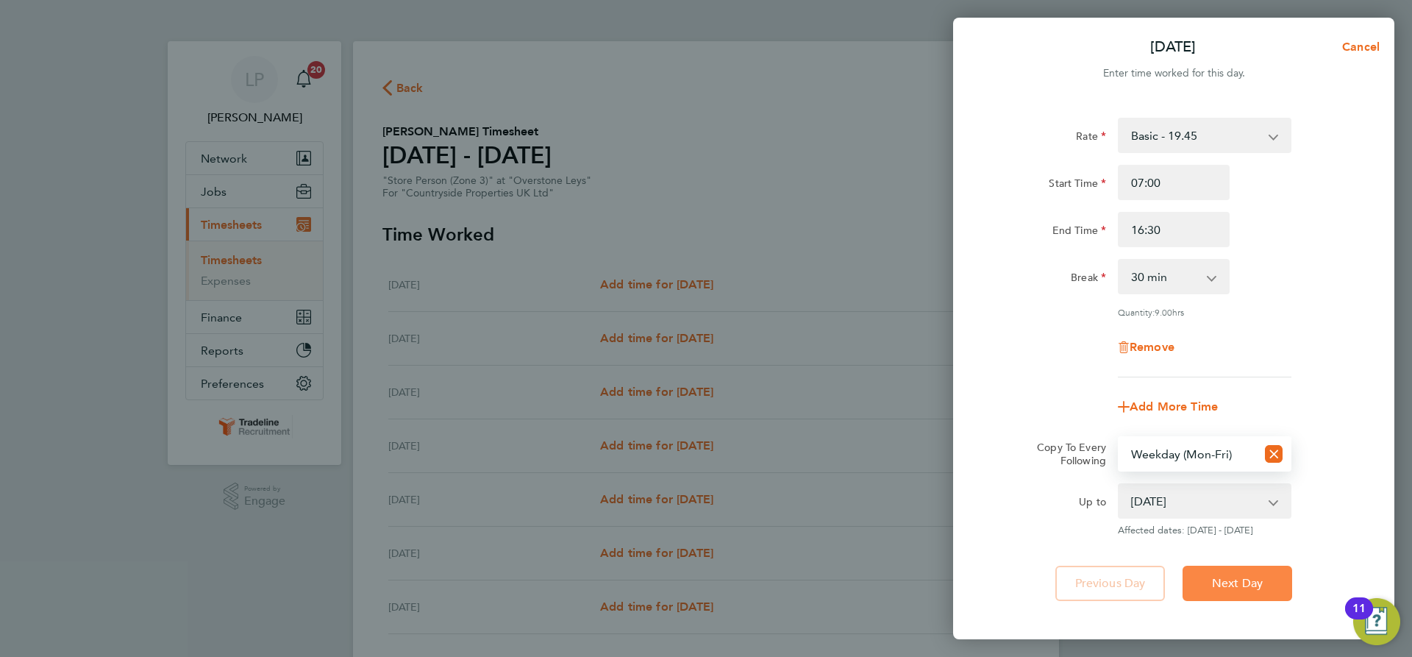
click at [1252, 577] on span "Next Day" at bounding box center [1237, 583] width 51 height 15
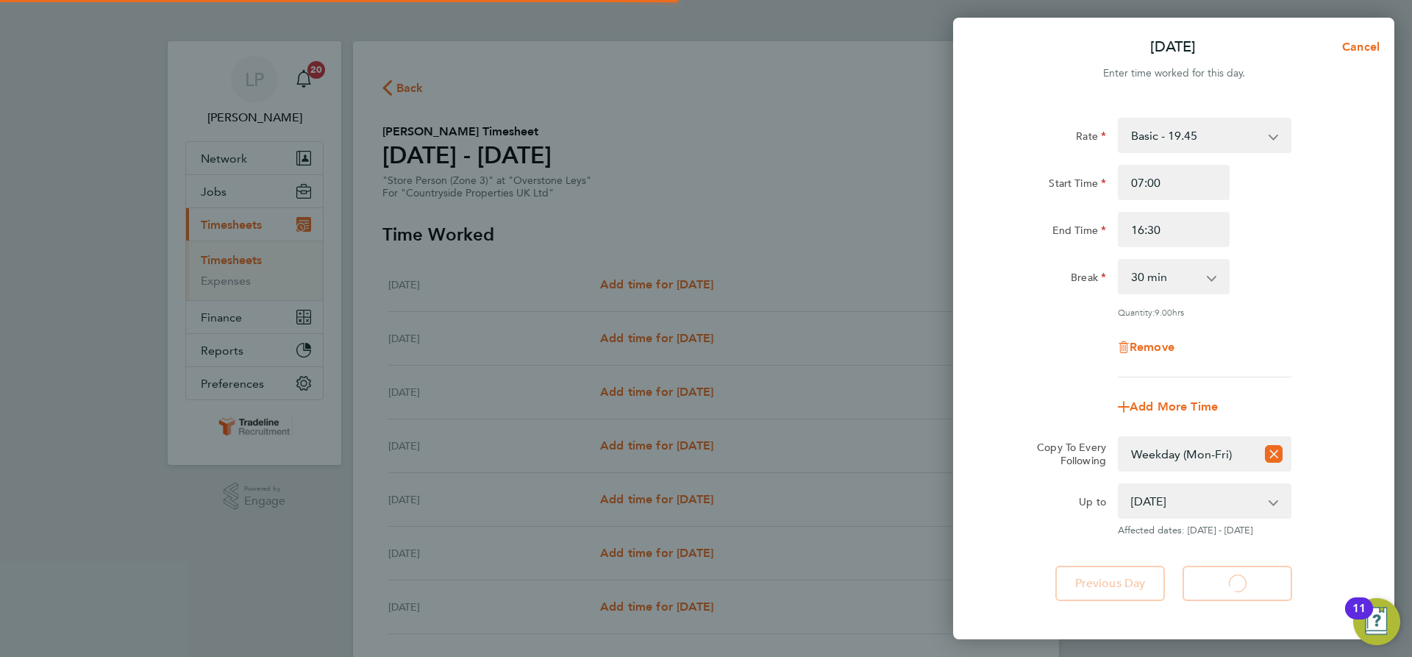
select select "30"
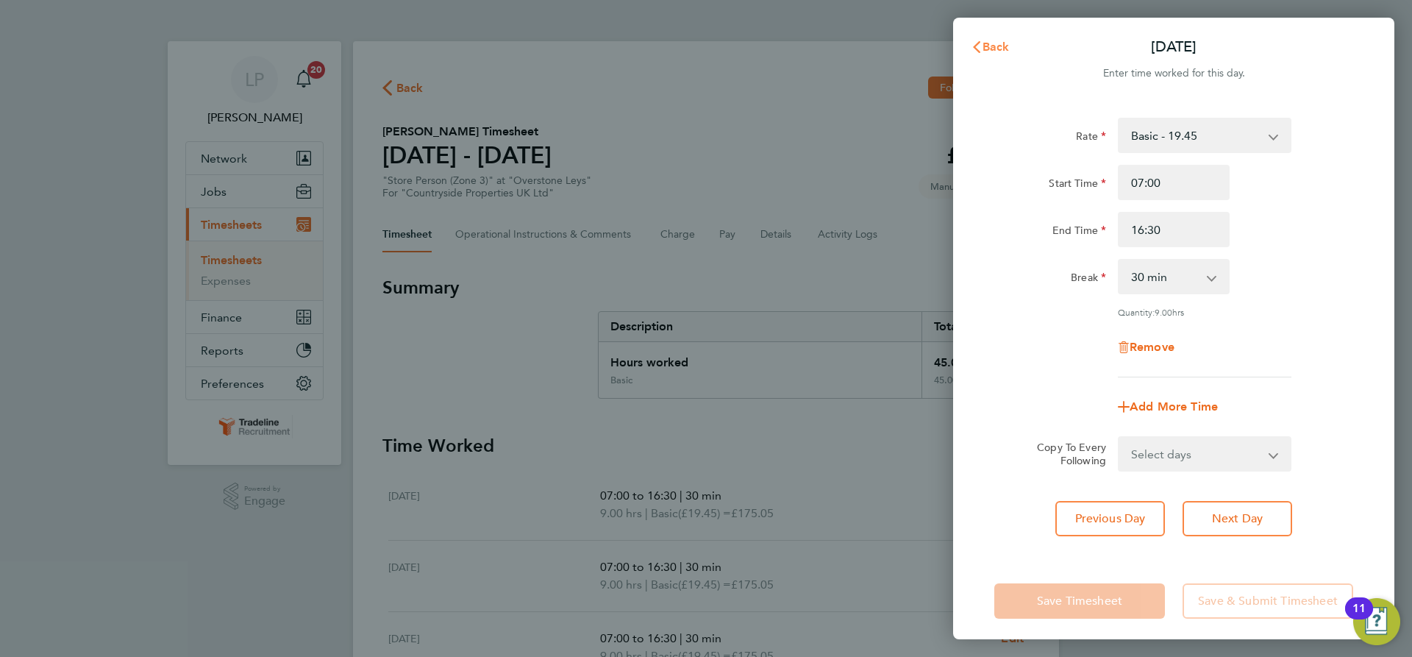
click at [992, 46] on span "Back" at bounding box center [996, 47] width 27 height 14
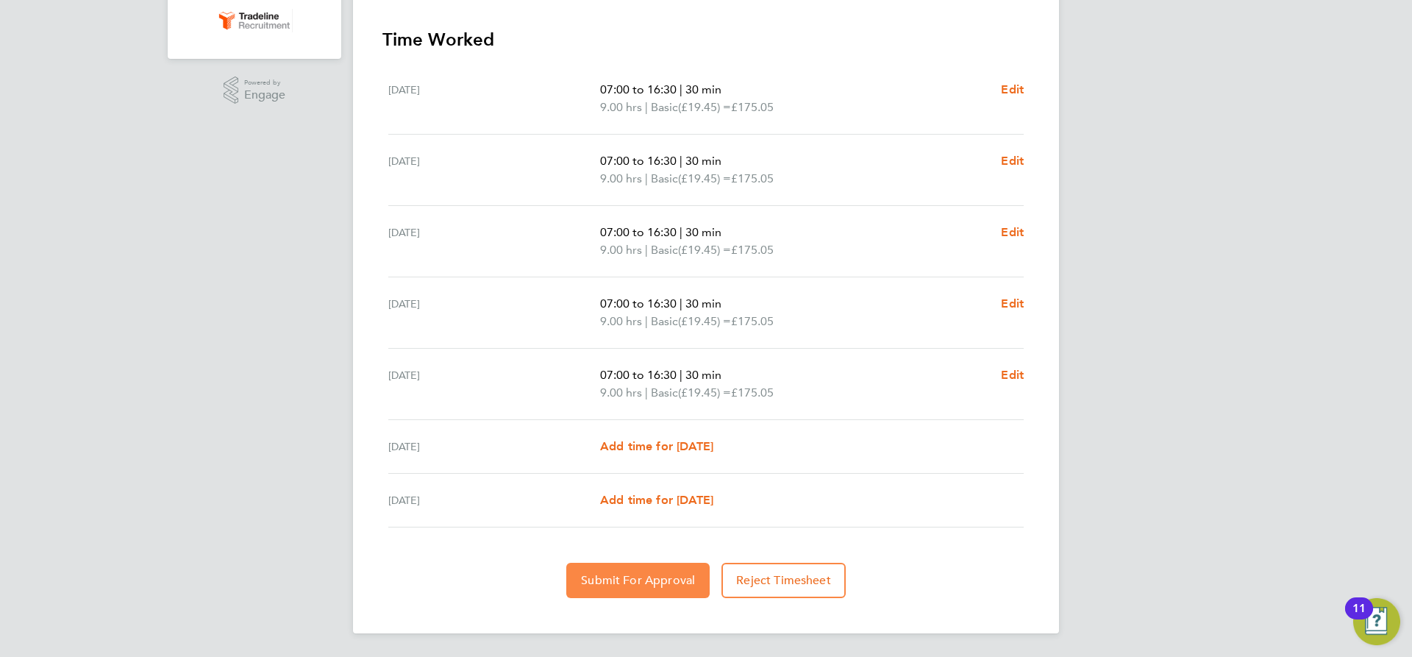
click at [630, 576] on span "Submit For Approval" at bounding box center [638, 580] width 114 height 15
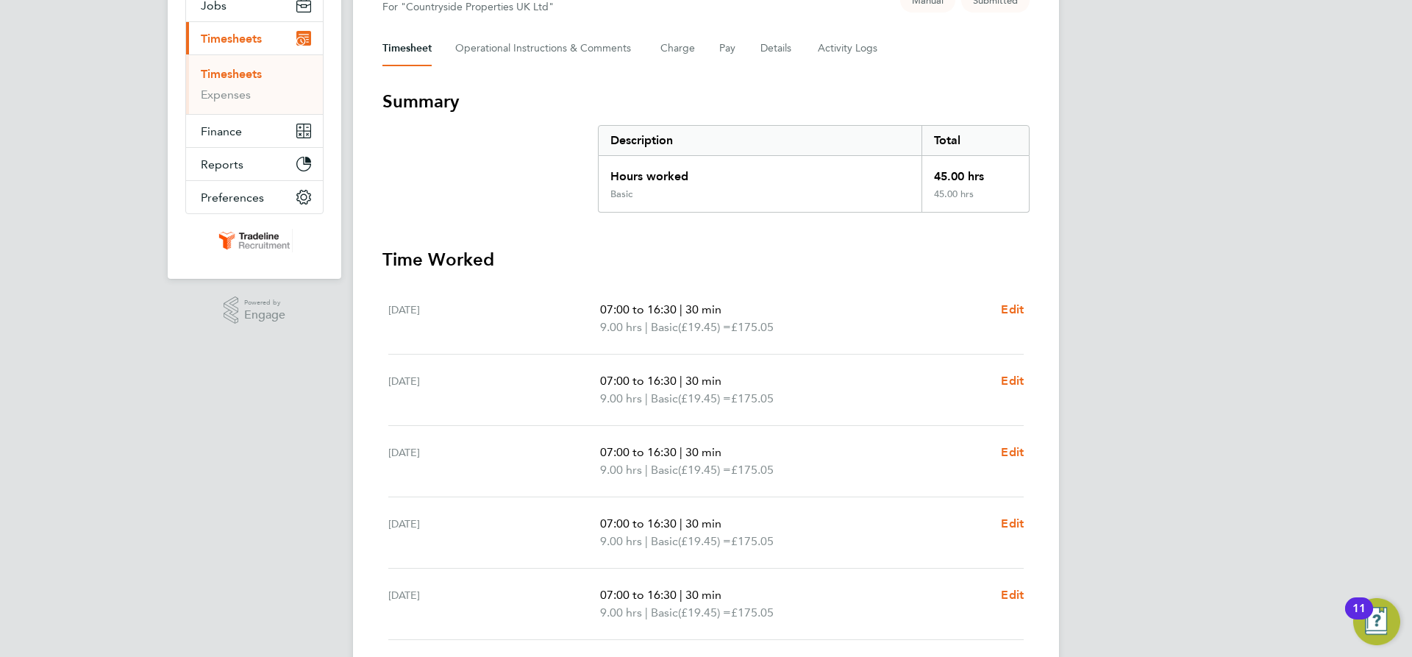
scroll to position [185, 0]
click at [239, 69] on link "Timesheets" at bounding box center [231, 75] width 61 height 14
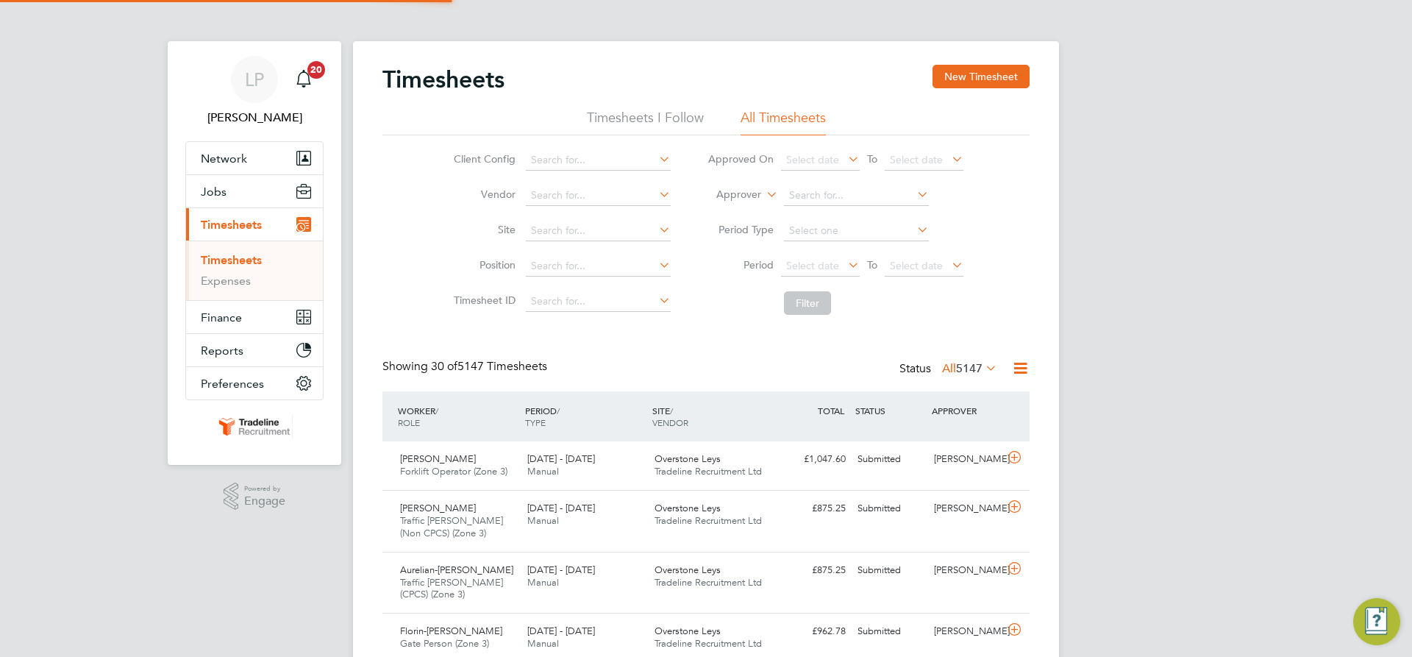
scroll to position [7, 7]
click at [949, 78] on button "New Timesheet" at bounding box center [981, 77] width 97 height 24
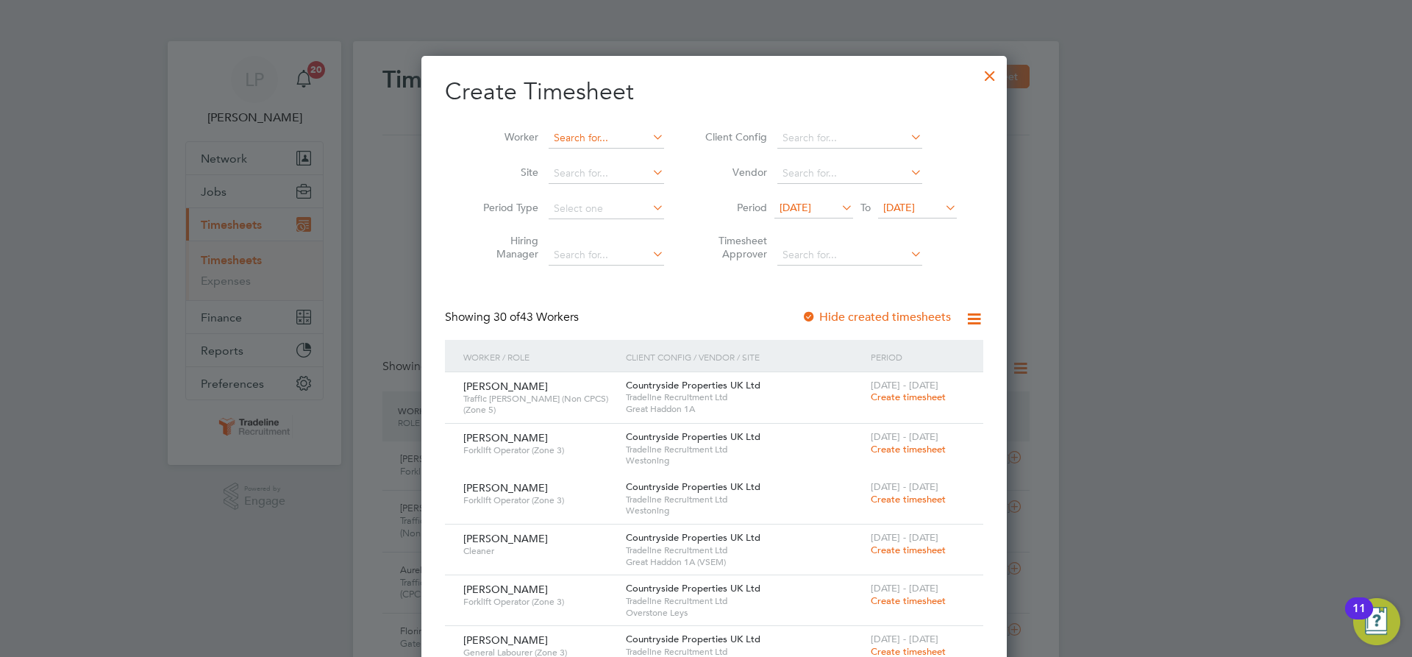
click at [624, 132] on input at bounding box center [606, 138] width 115 height 21
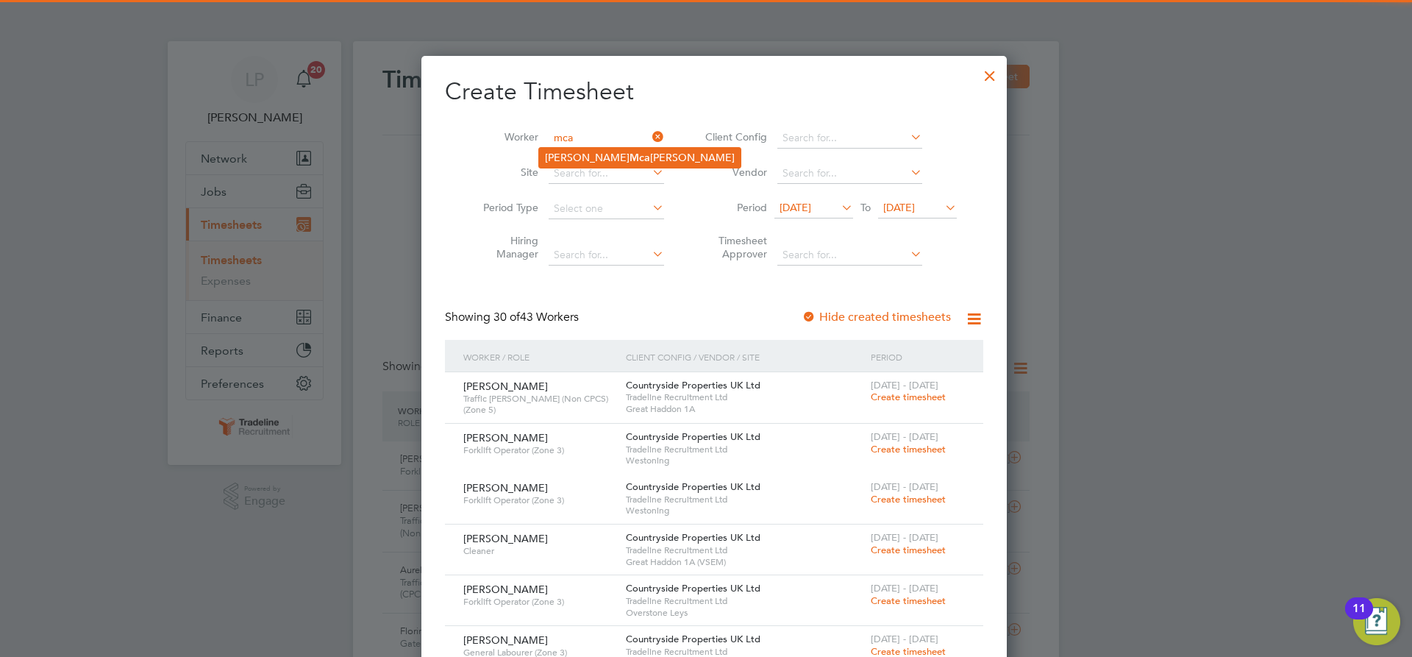
click at [607, 157] on li "[PERSON_NAME] [PERSON_NAME]" at bounding box center [640, 158] width 202 height 20
type input "[PERSON_NAME]"
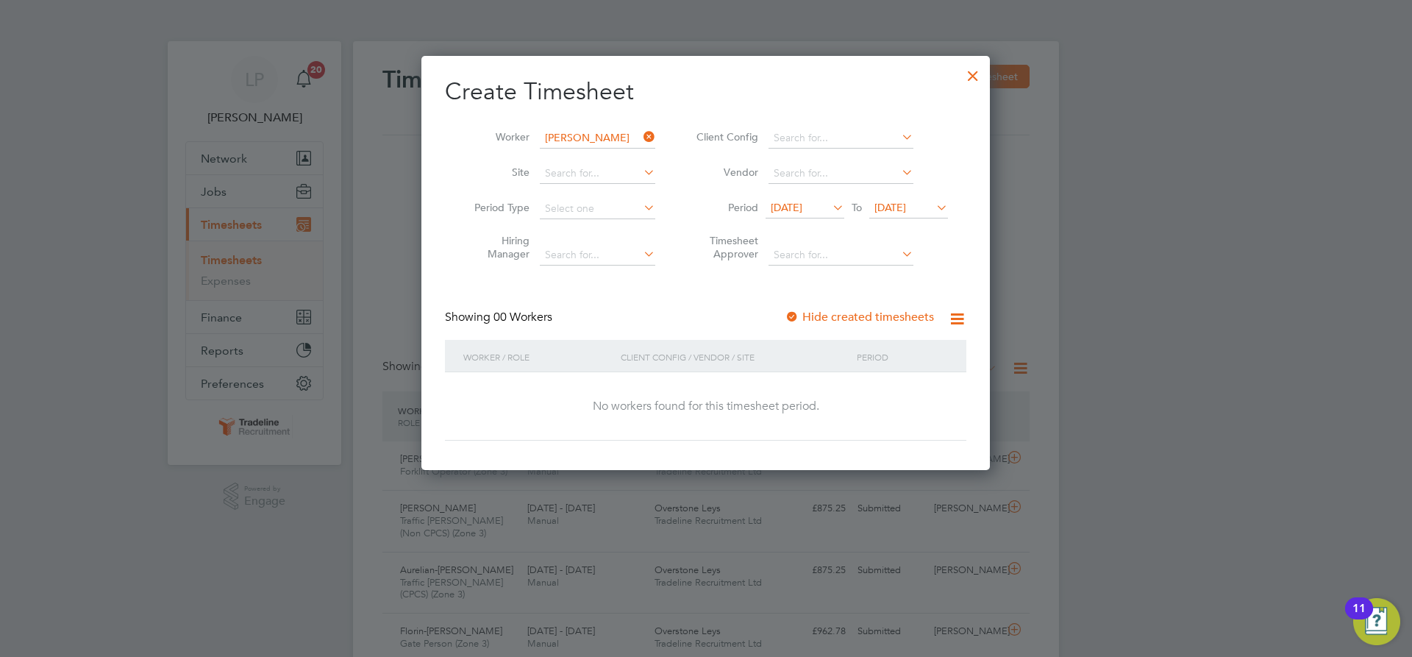
click at [791, 317] on div at bounding box center [792, 317] width 15 height 15
click at [906, 207] on span "[DATE]" at bounding box center [890, 207] width 32 height 13
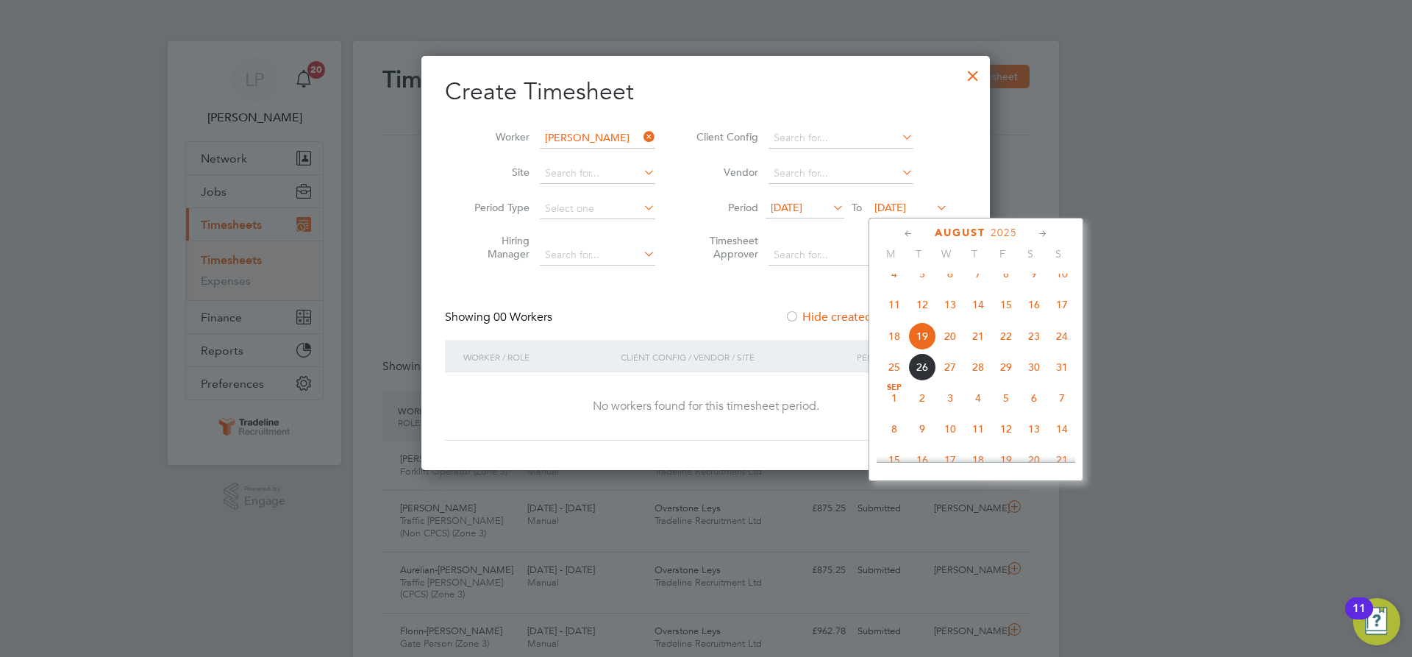
click at [972, 412] on span "4" at bounding box center [978, 398] width 28 height 28
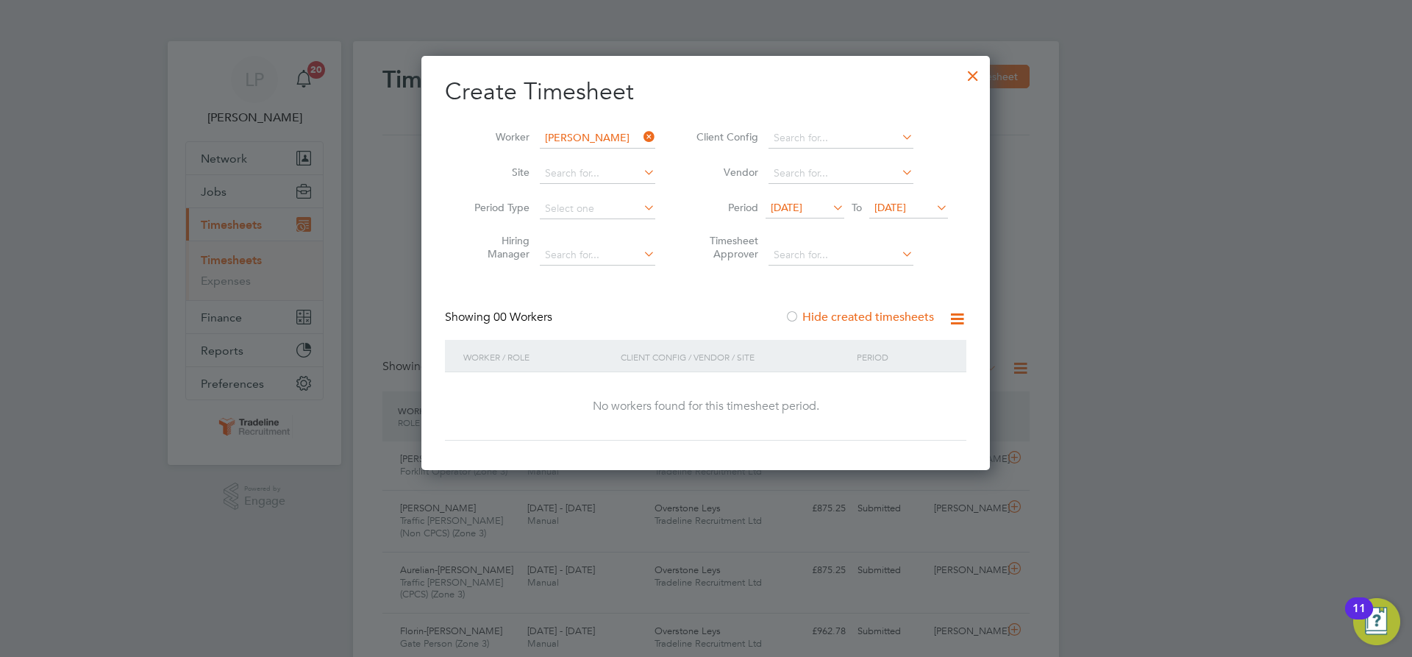
click at [568, 126] on li "Worker [PERSON_NAME]" at bounding box center [559, 138] width 229 height 35
click at [582, 137] on input at bounding box center [597, 138] width 115 height 21
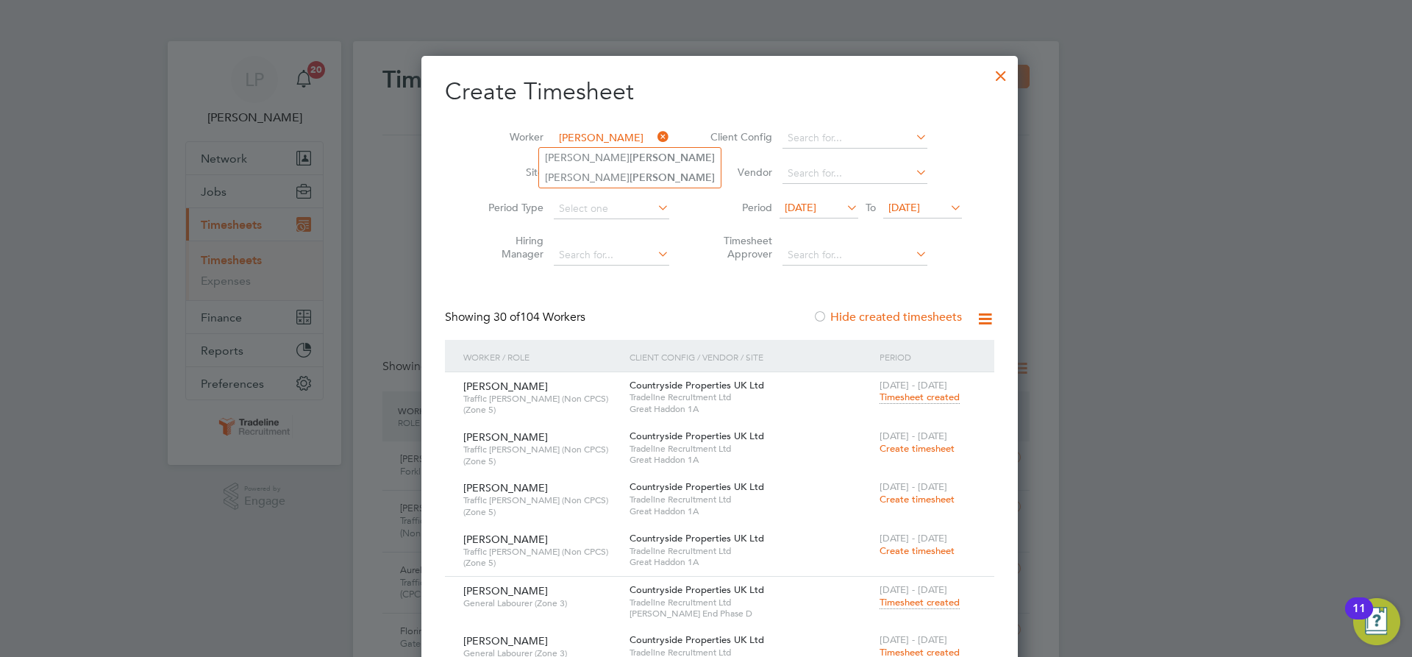
type input "[PERSON_NAME]"
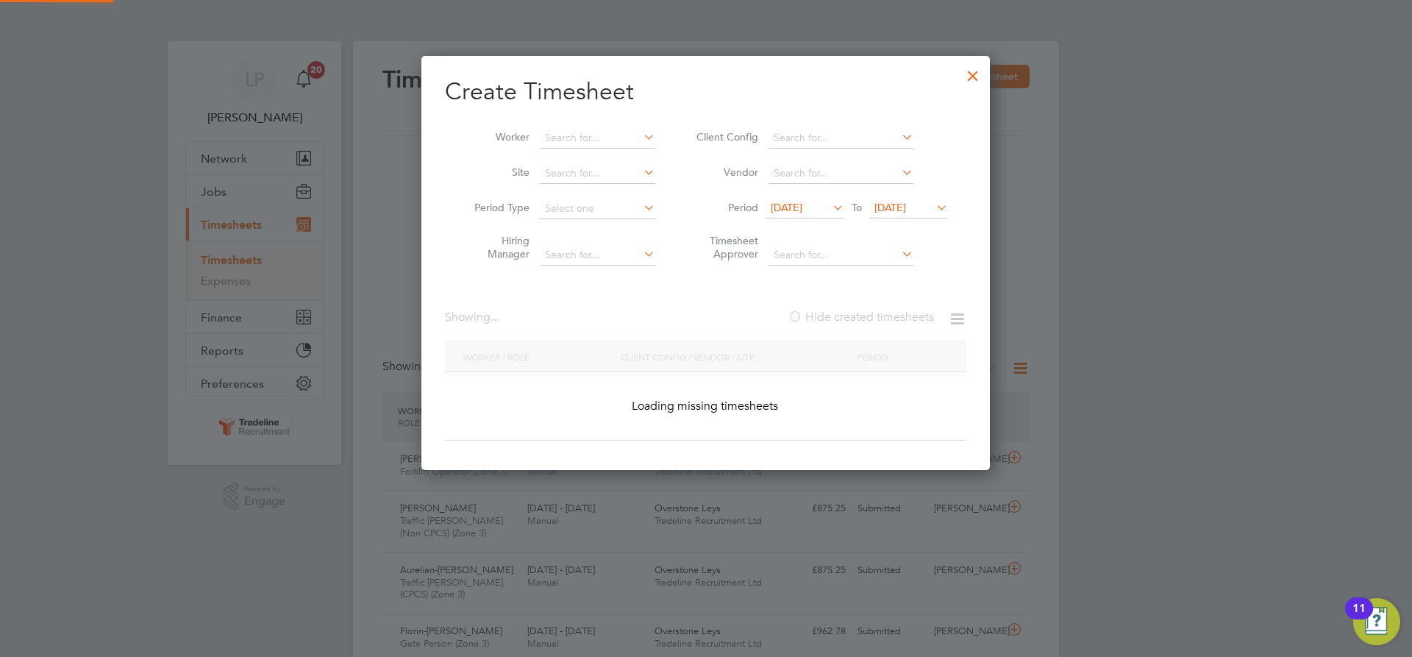
scroll to position [6120, 569]
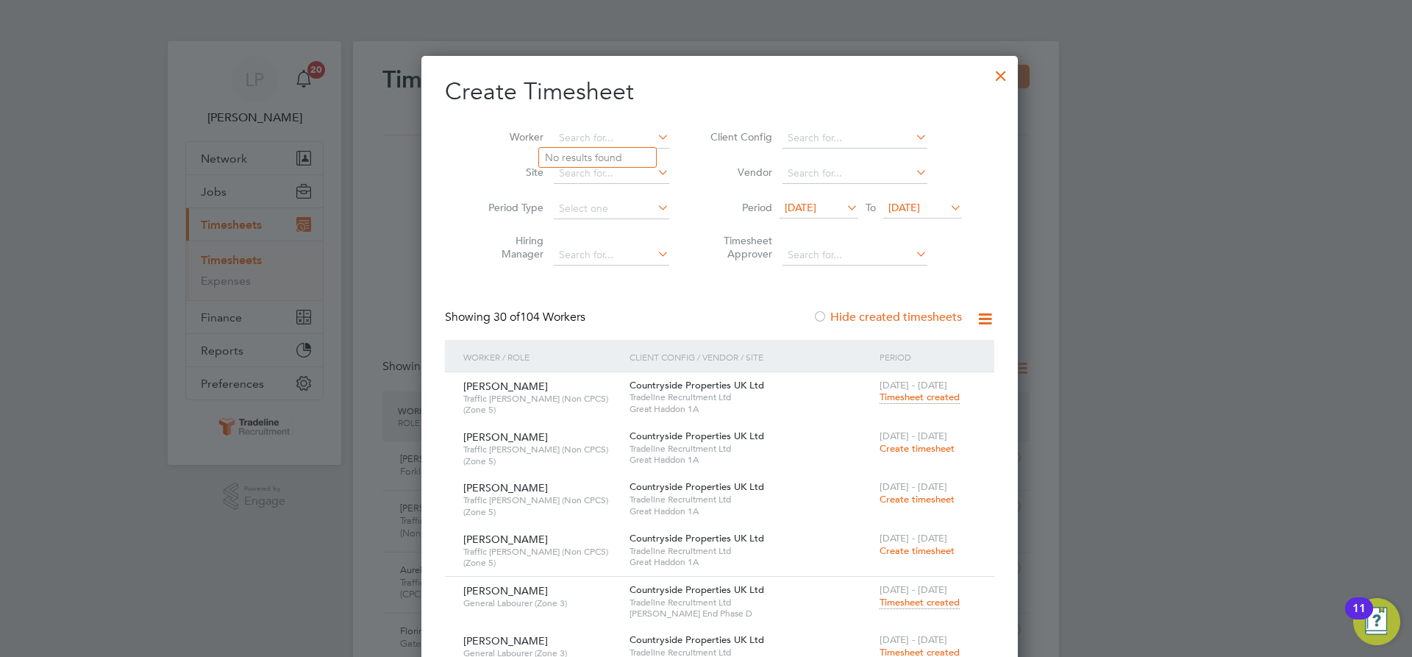
click at [988, 77] on div at bounding box center [1001, 72] width 26 height 26
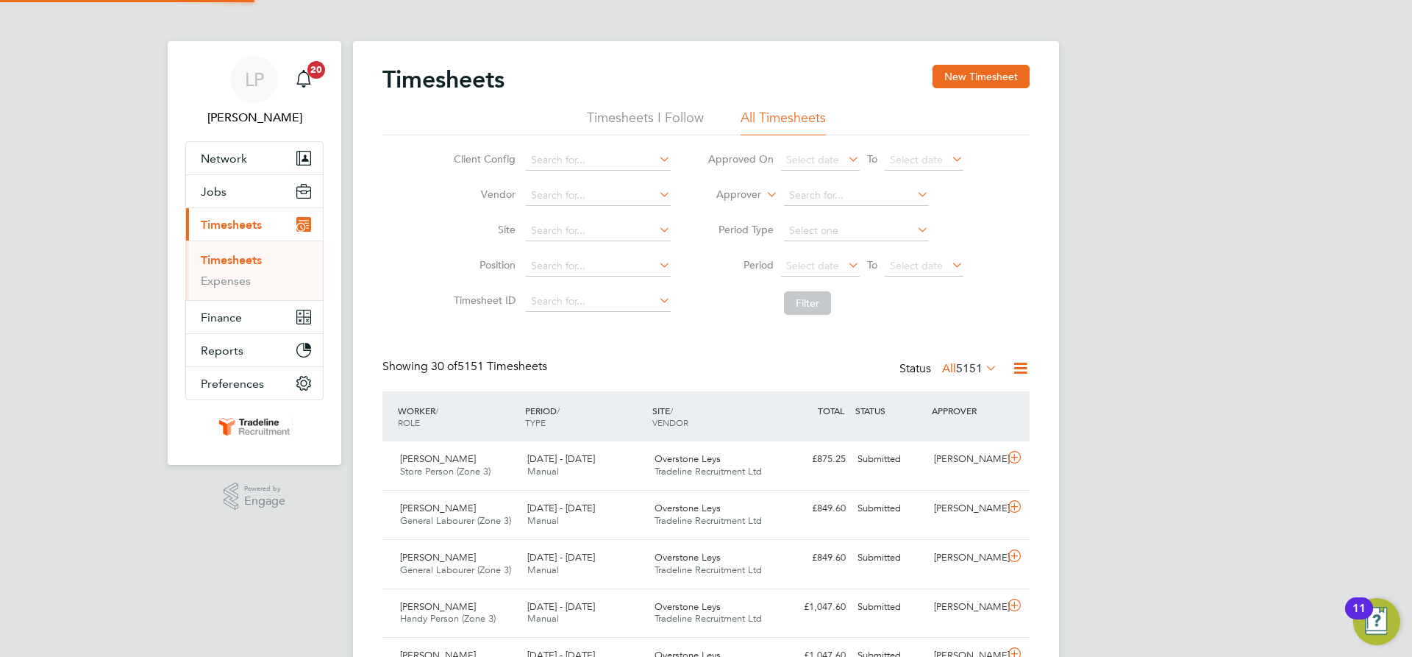
scroll to position [38, 128]
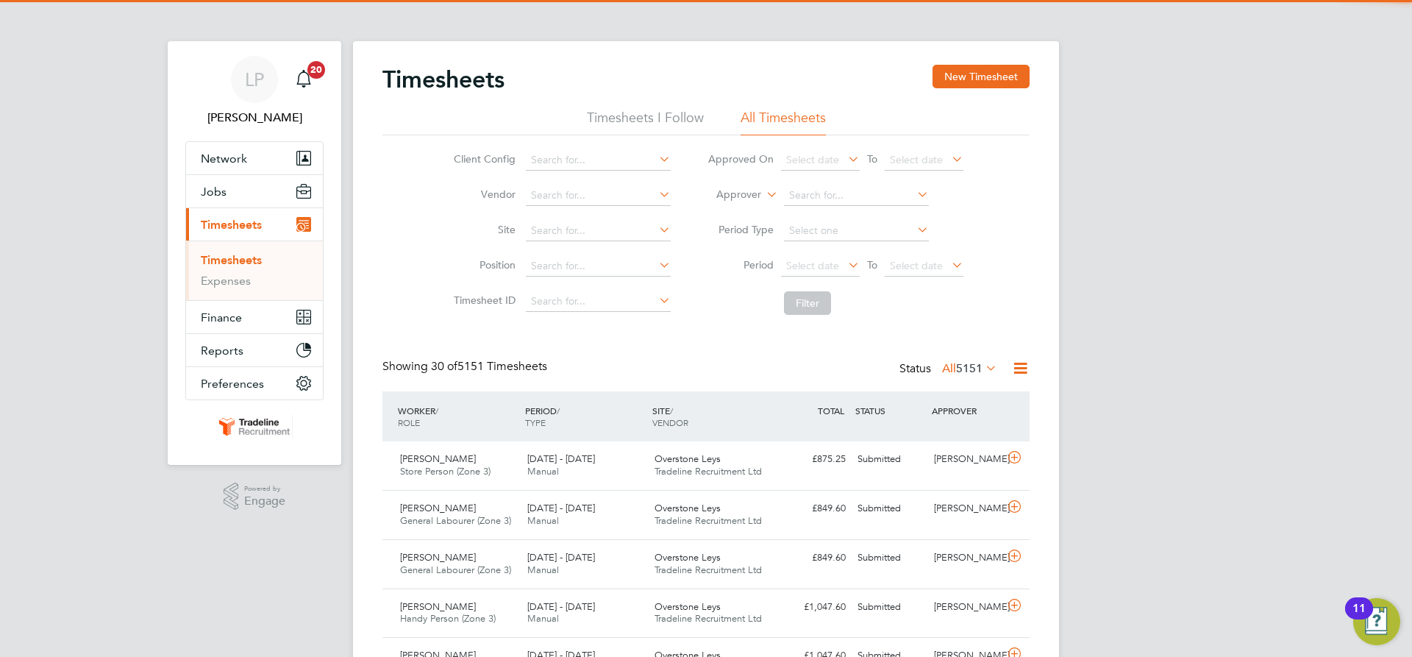
click at [755, 198] on label "Approver" at bounding box center [728, 195] width 66 height 15
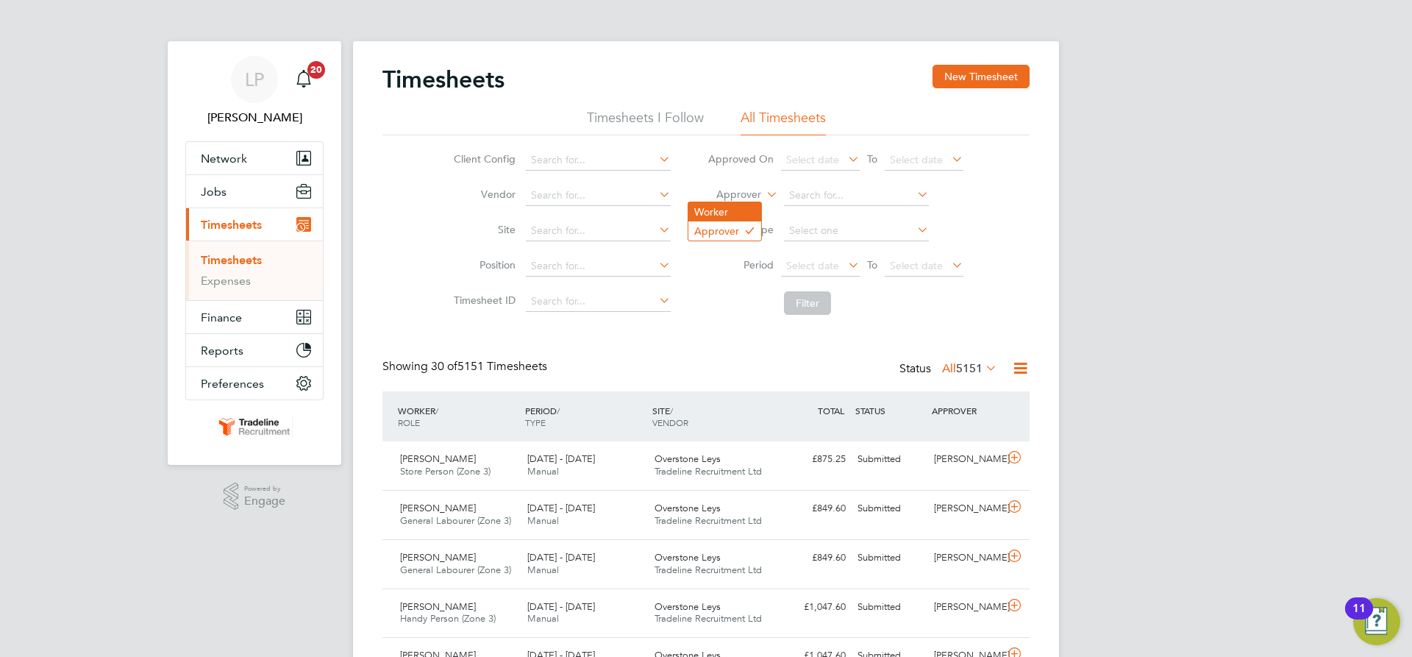
click at [741, 214] on li "Worker" at bounding box center [724, 211] width 73 height 19
click at [747, 196] on label "Worker" at bounding box center [728, 195] width 66 height 15
click at [755, 188] on li "Worker" at bounding box center [835, 195] width 293 height 35
click at [819, 192] on input at bounding box center [856, 195] width 145 height 21
click at [830, 195] on input at bounding box center [856, 195] width 145 height 21
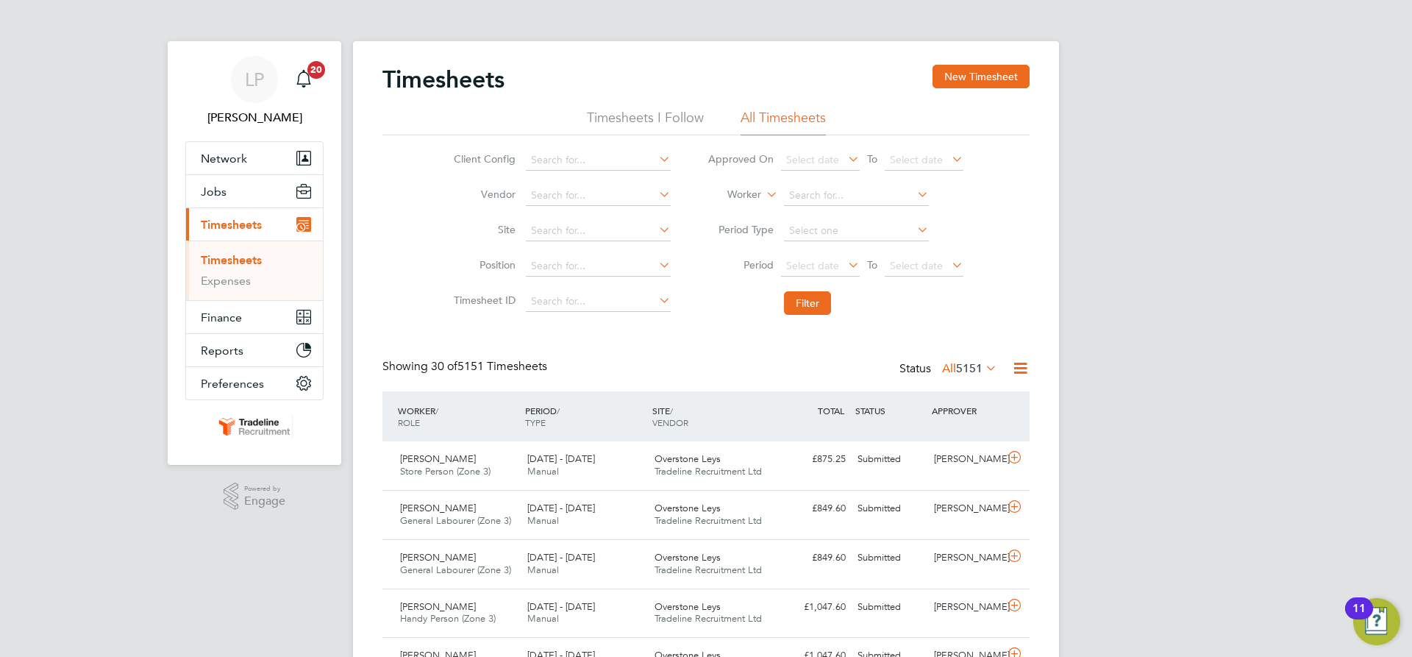
click at [986, 69] on button "New Timesheet" at bounding box center [981, 77] width 97 height 24
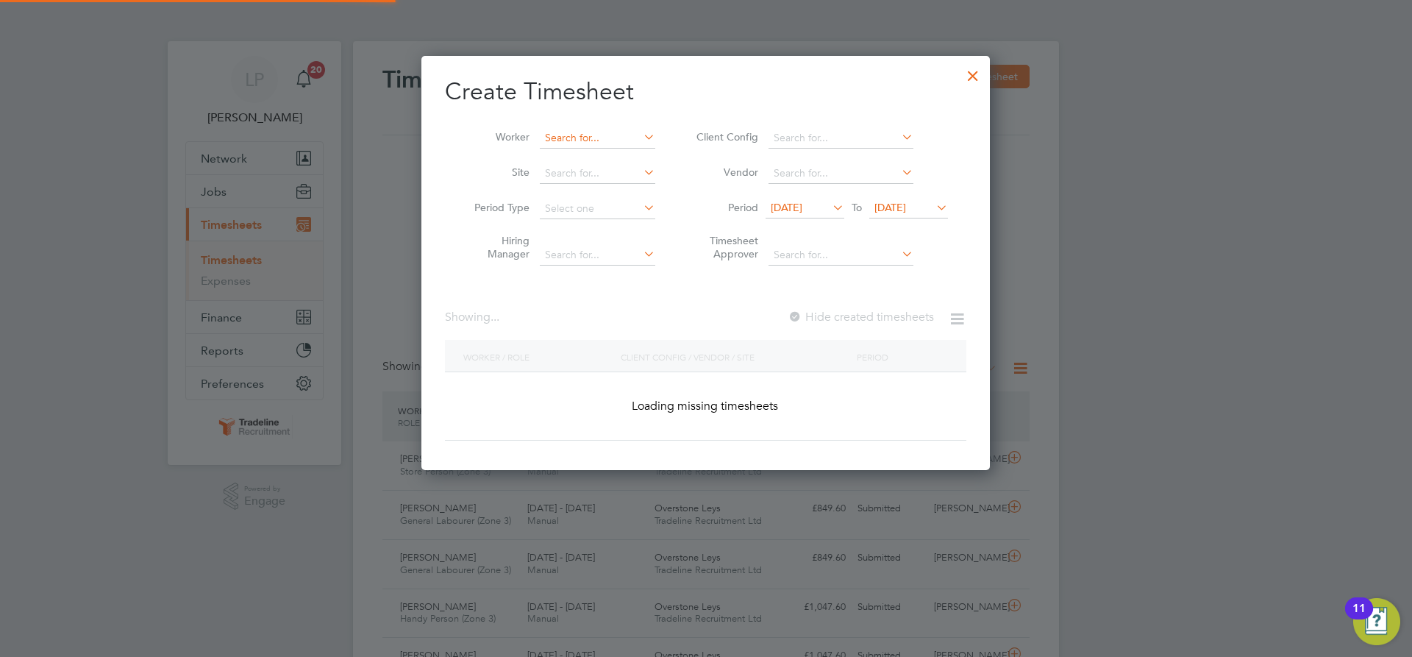
scroll to position [2314, 569]
click at [607, 130] on input at bounding box center [597, 138] width 115 height 21
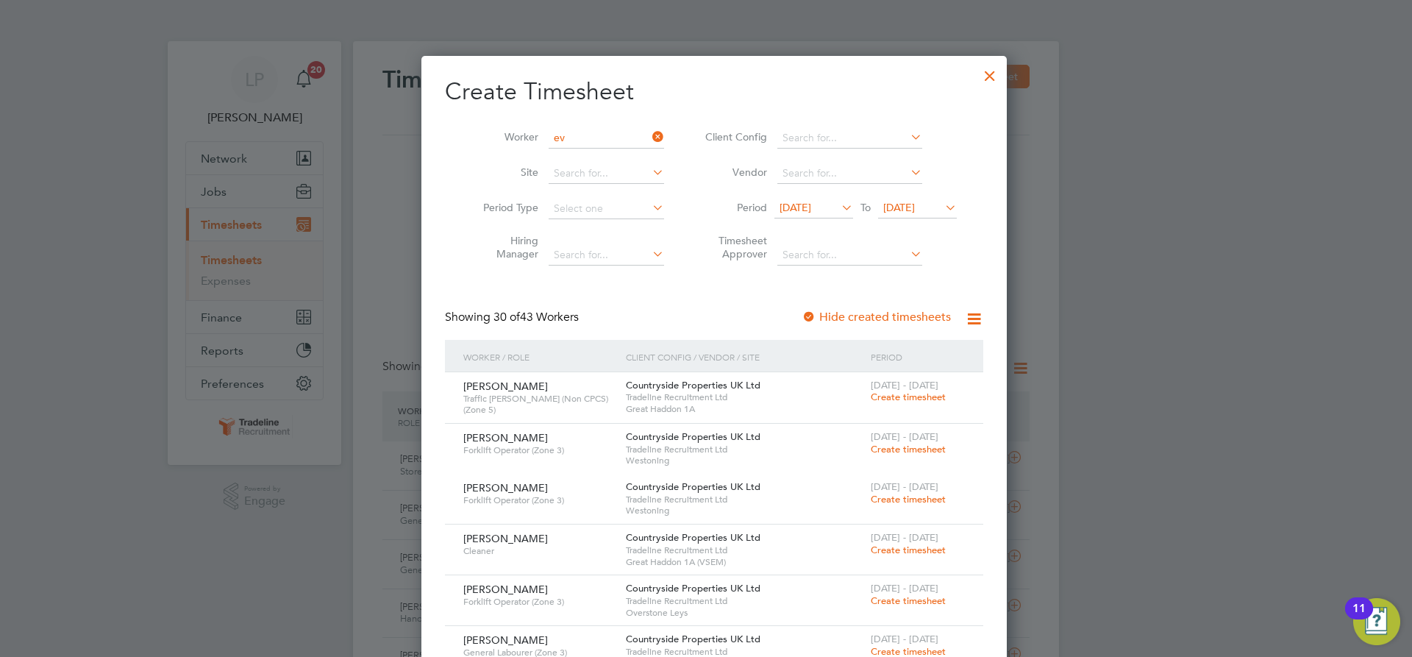
click at [590, 193] on li "[PERSON_NAME] Ev ans" at bounding box center [624, 197] width 171 height 20
type input "[PERSON_NAME]"
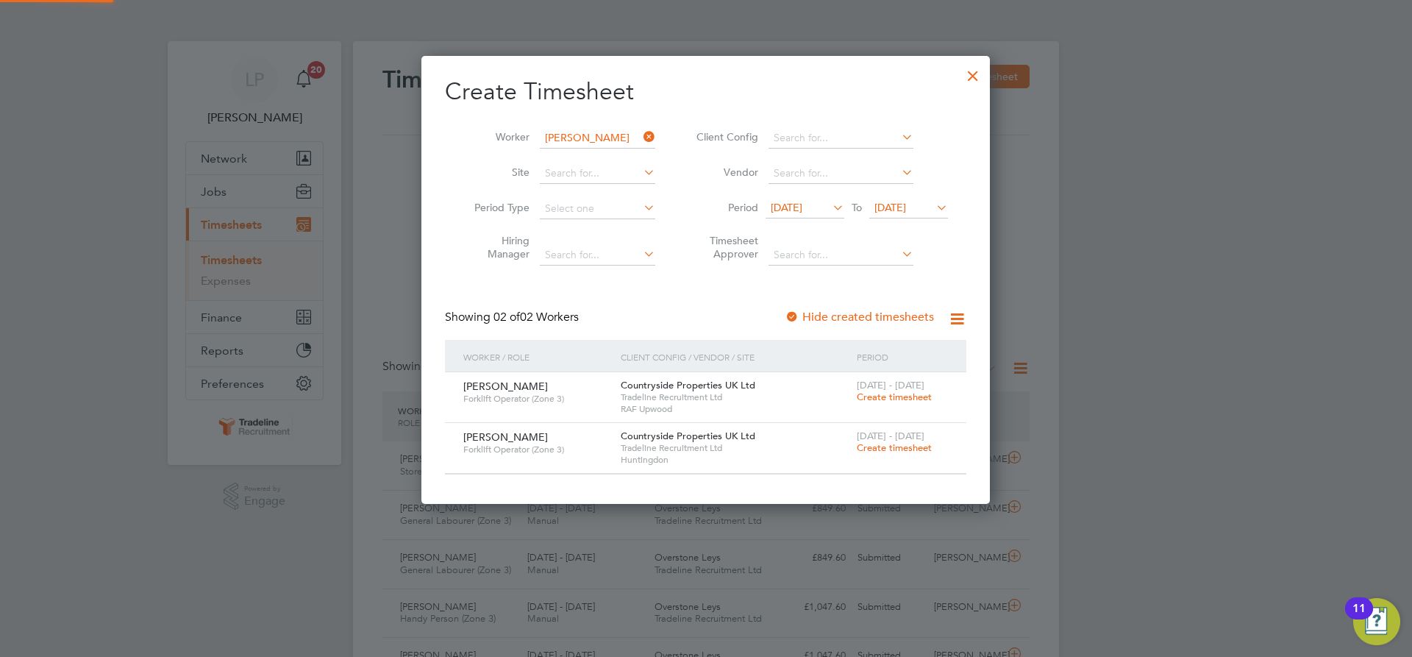
scroll to position [447, 569]
click at [901, 450] on span "Create timesheet" at bounding box center [894, 447] width 75 height 13
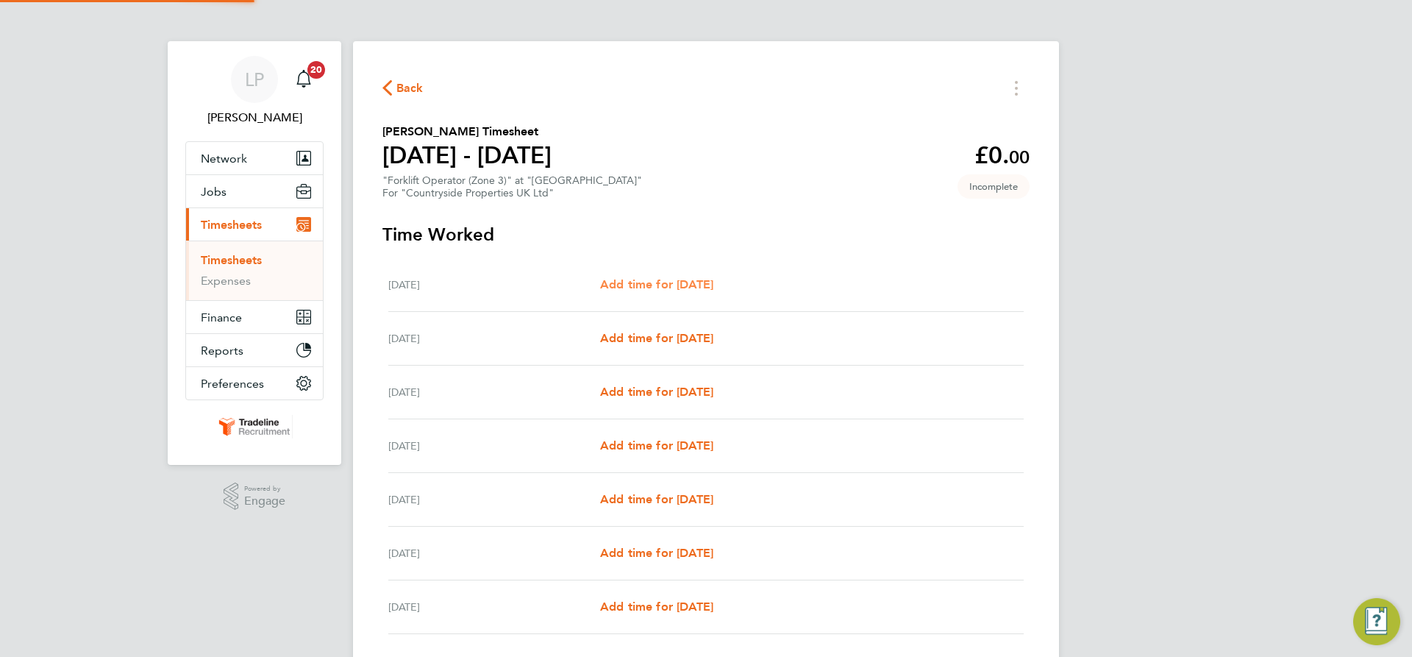
click at [647, 287] on span "Add time for [DATE]" at bounding box center [656, 284] width 113 height 14
select select "30"
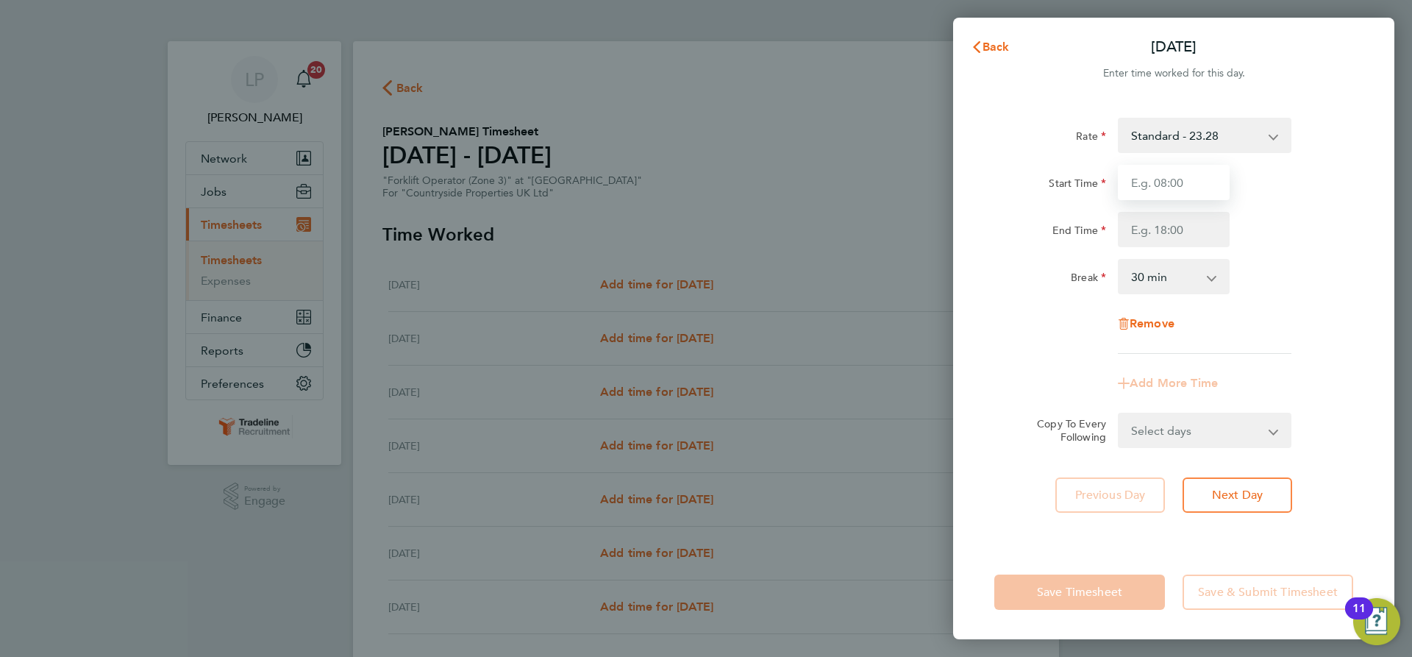
click at [1197, 186] on input "Start Time" at bounding box center [1174, 182] width 112 height 35
type input "07:00"
click at [1176, 243] on input "End Time" at bounding box center [1174, 229] width 112 height 35
type input "16:30"
click at [1257, 271] on div "Break 0 min 15 min 30 min 45 min 60 min 75 min 90 min" at bounding box center [1173, 276] width 371 height 35
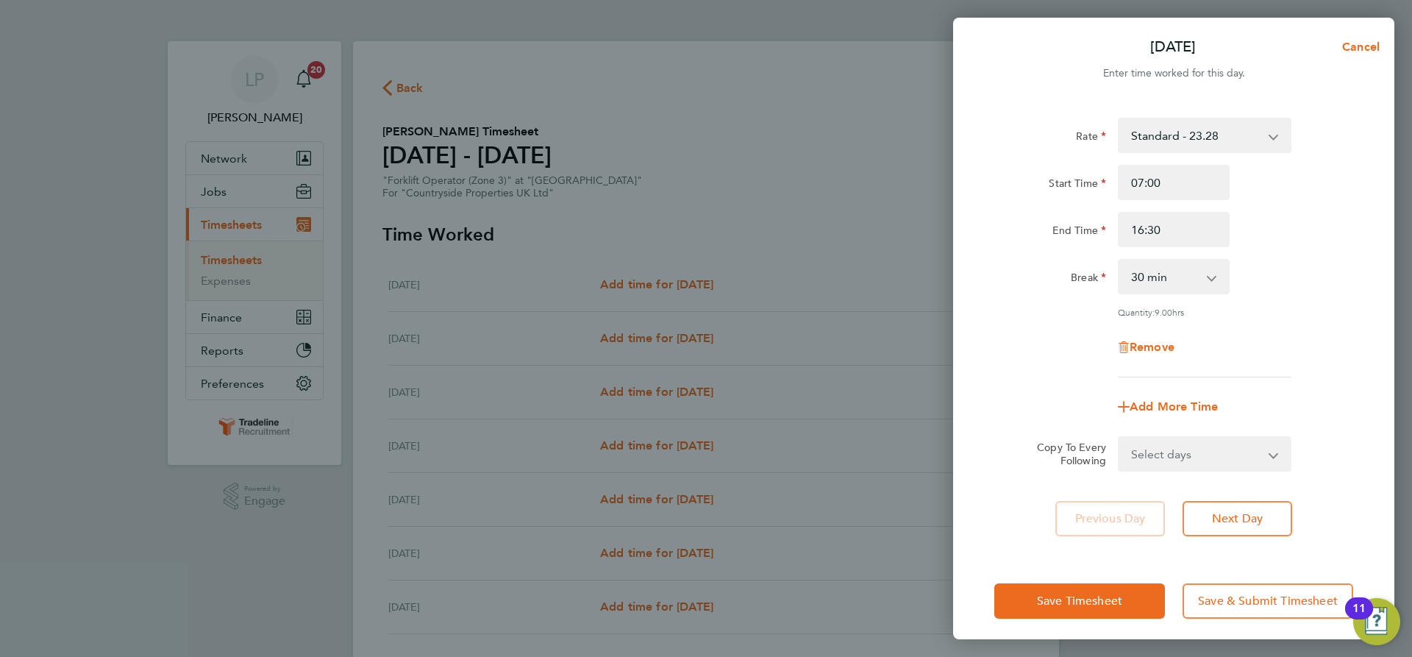
drag, startPoint x: 1249, startPoint y: 461, endPoint x: 1261, endPoint y: 454, distance: 14.1
click at [1249, 461] on select "Select days Day Weekday (Mon-Fri) Weekend (Sat-Sun) [DATE] [DATE] [DATE] [DATE]…" at bounding box center [1196, 454] width 154 height 32
select select "WEEKDAY"
click at [1119, 438] on select "Select days Day Weekday (Mon-Fri) Weekend (Sat-Sun) [DATE] [DATE] [DATE] [DATE]…" at bounding box center [1196, 454] width 154 height 32
select select "[DATE]"
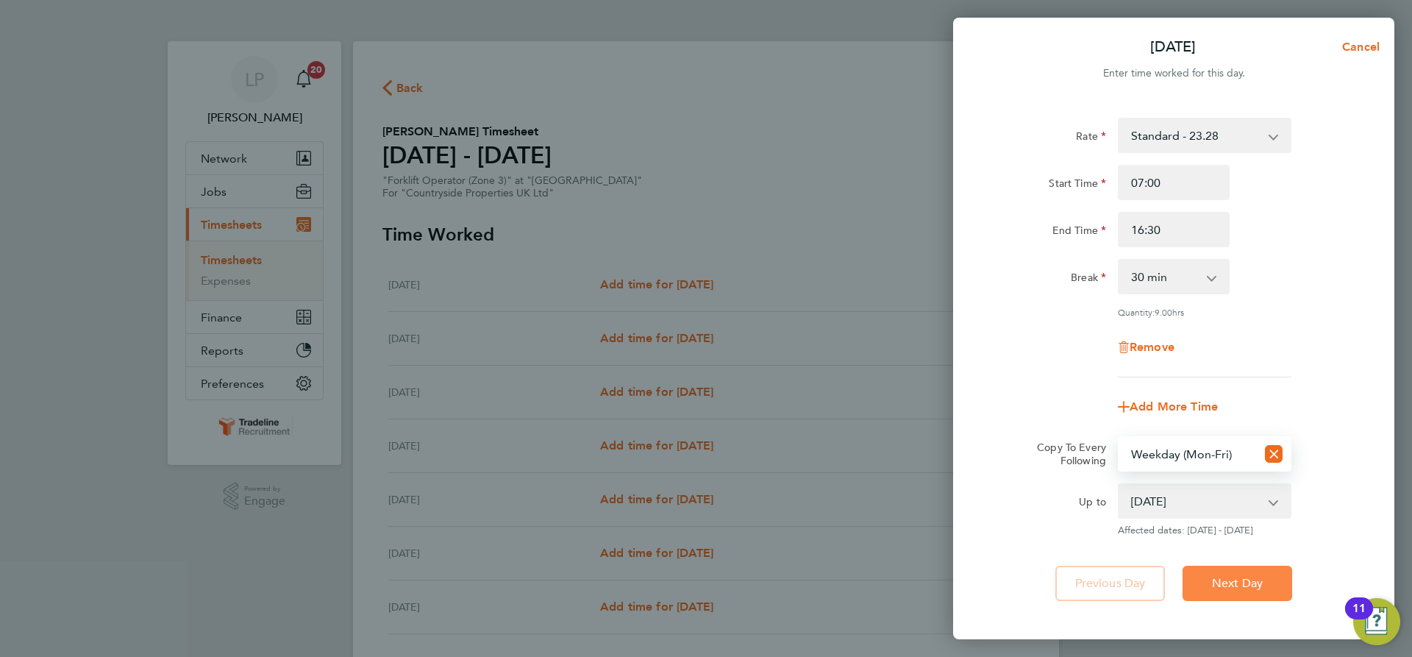
click at [1253, 580] on span "Next Day" at bounding box center [1237, 583] width 51 height 15
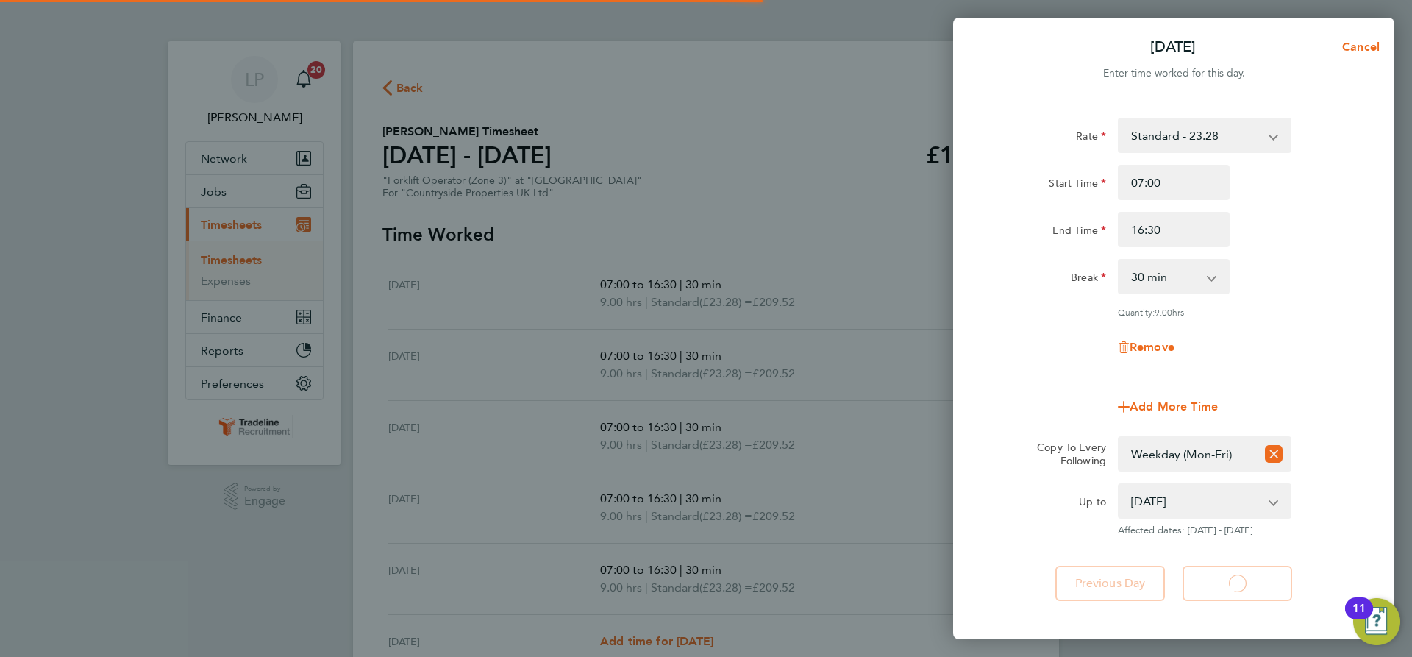
select select "30"
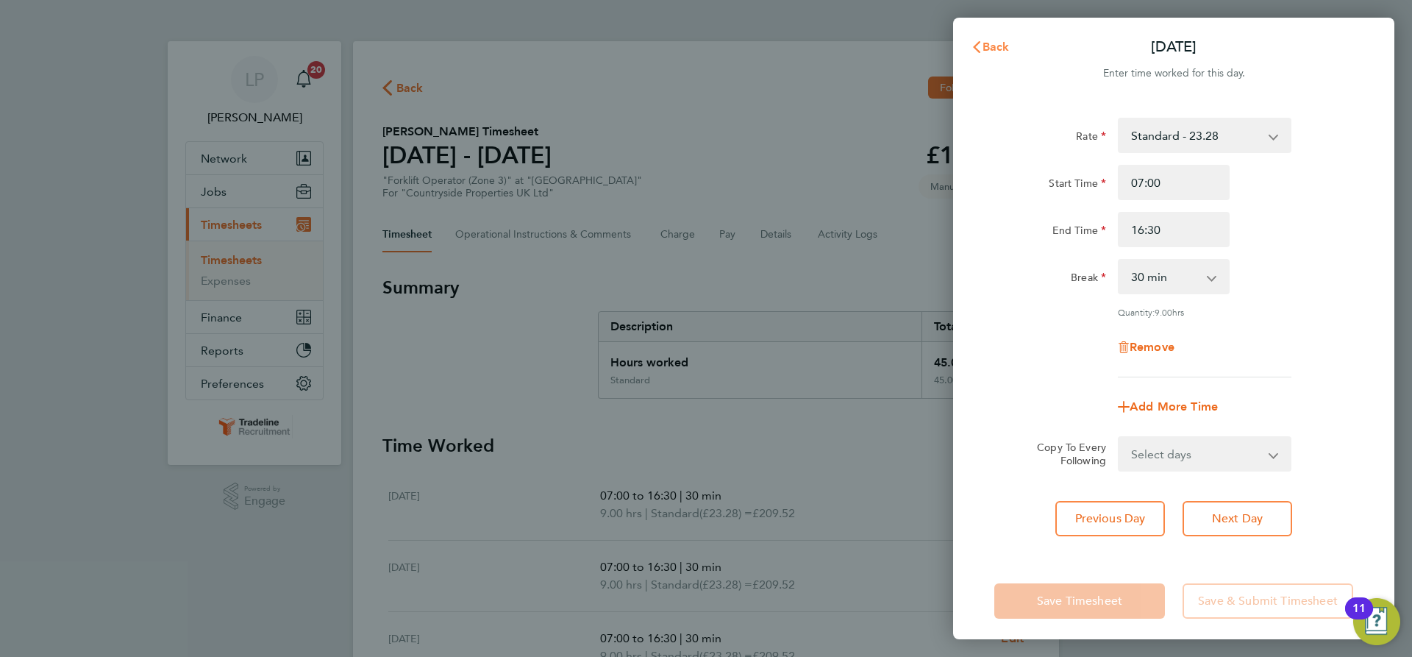
click at [966, 50] on button "Back" at bounding box center [990, 46] width 68 height 29
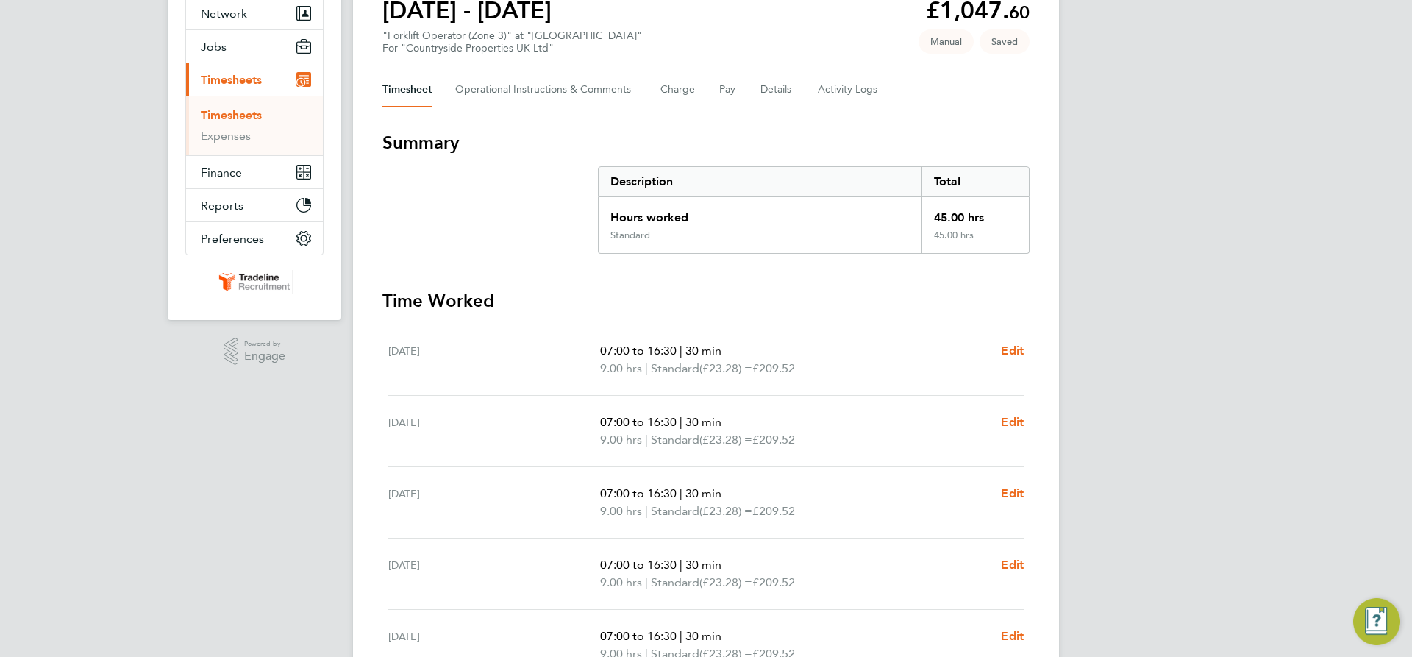
scroll to position [406, 0]
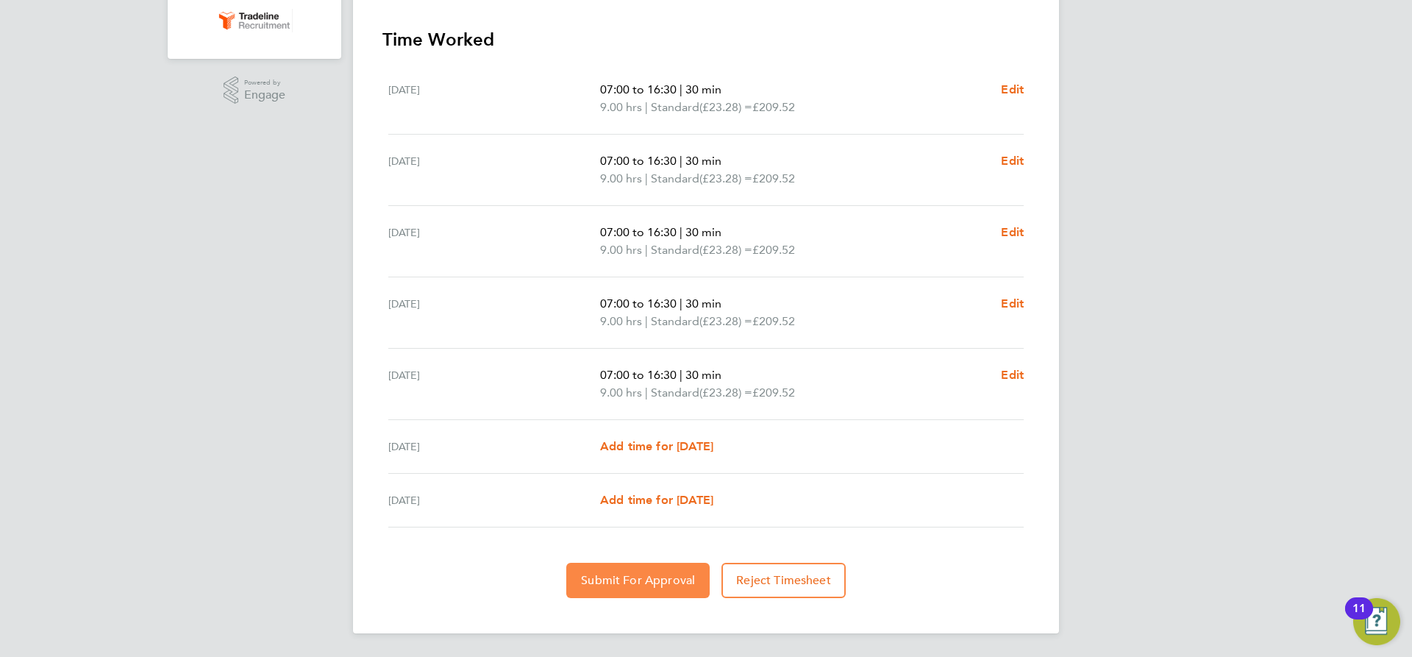
click at [649, 576] on span "Submit For Approval" at bounding box center [638, 580] width 114 height 15
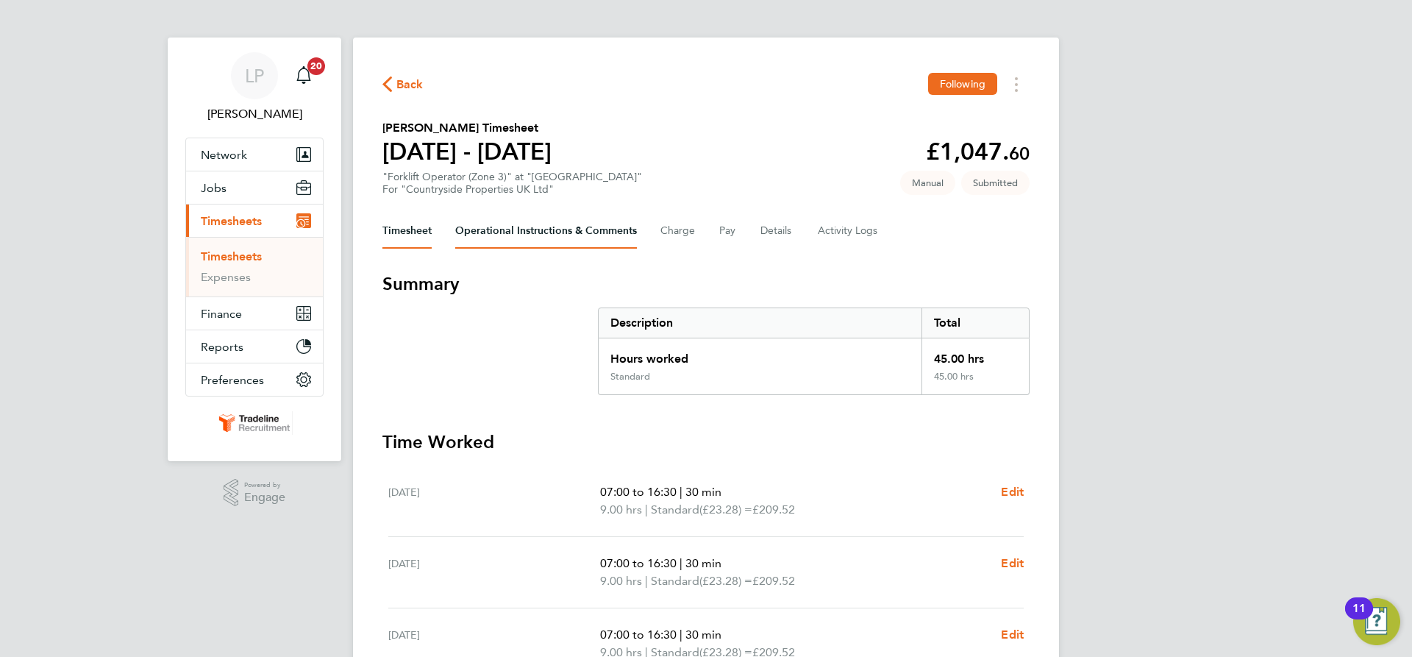
scroll to position [0, 0]
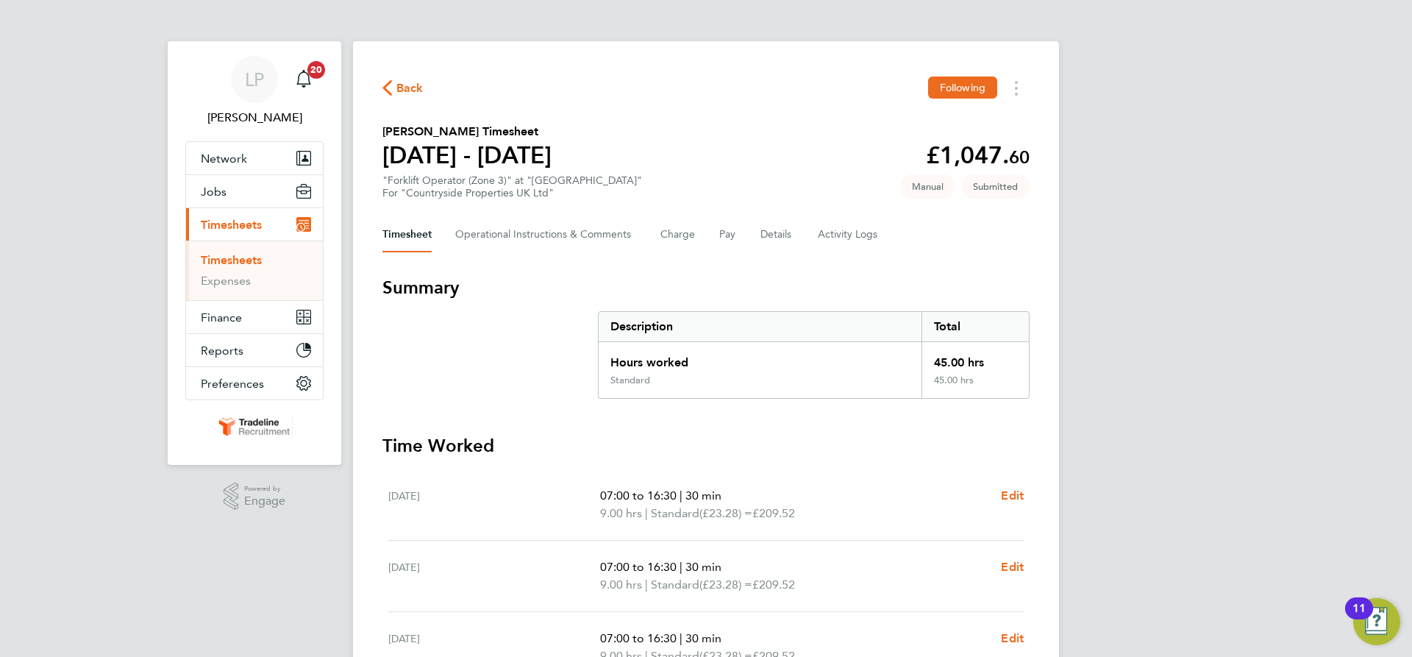
click at [237, 260] on link "Timesheets" at bounding box center [231, 260] width 61 height 14
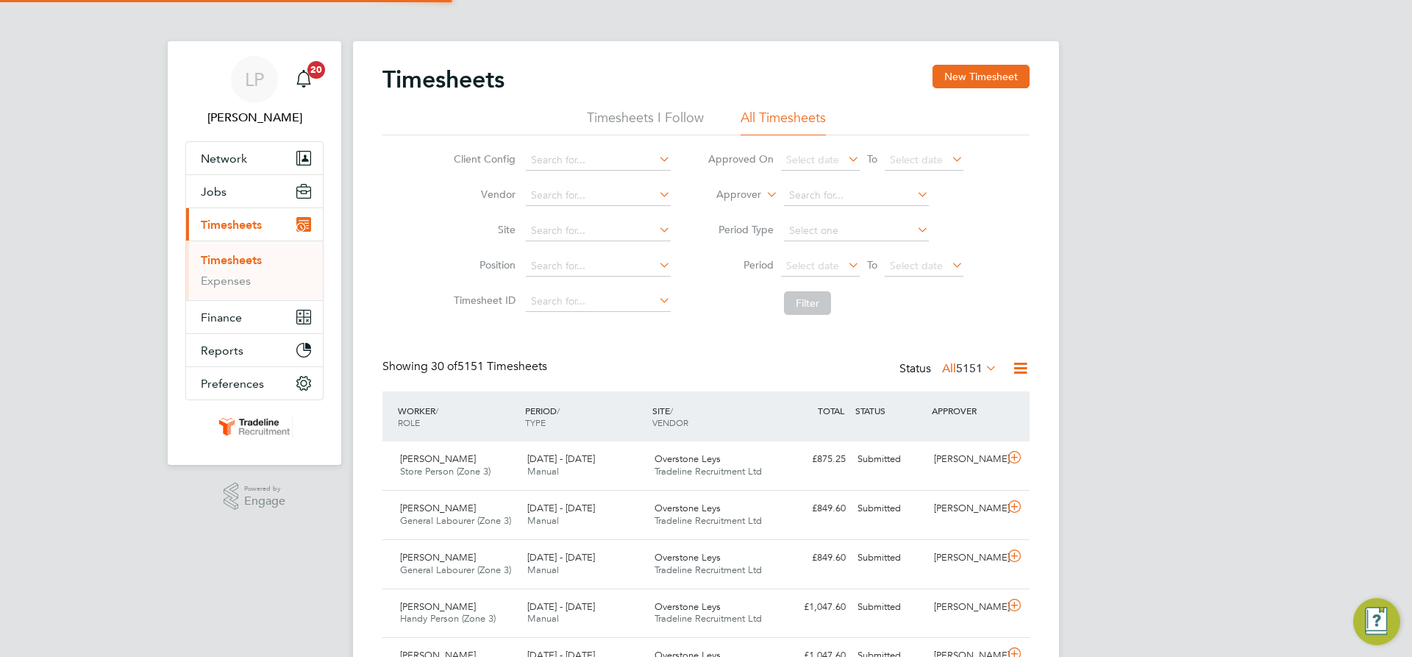
scroll to position [38, 128]
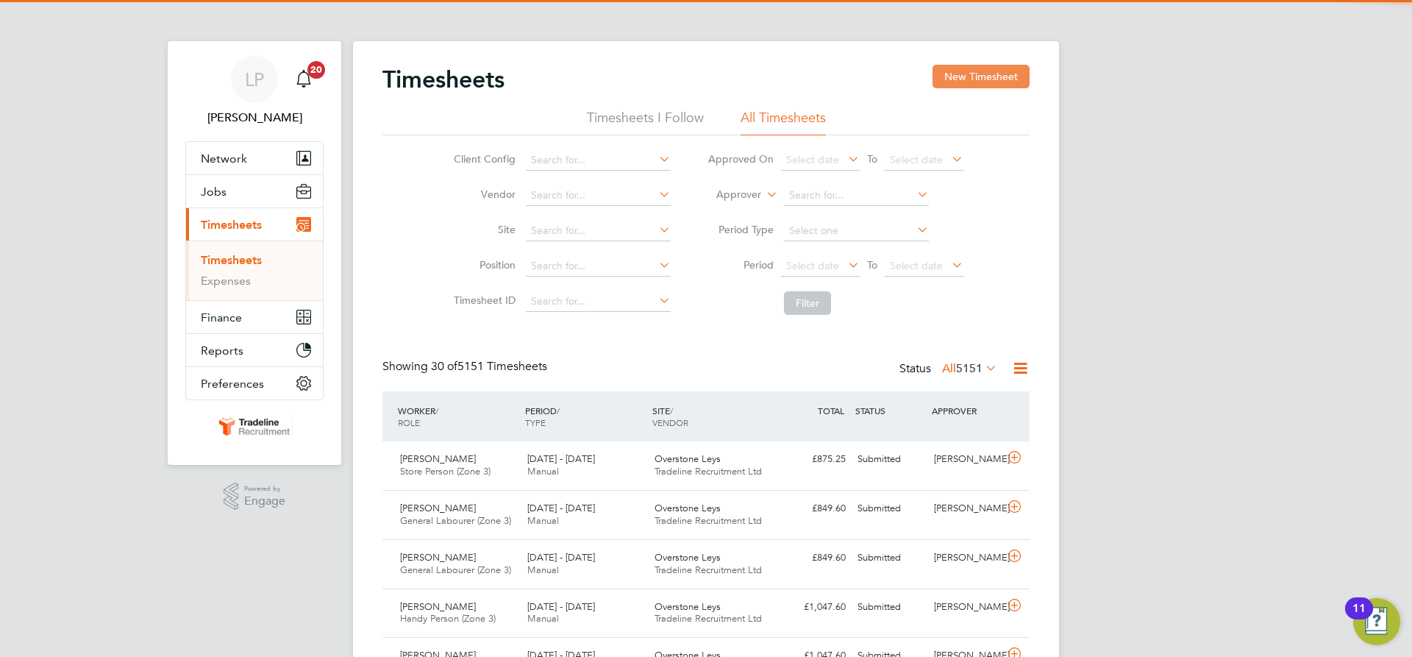
click at [994, 79] on button "New Timesheet" at bounding box center [981, 77] width 97 height 24
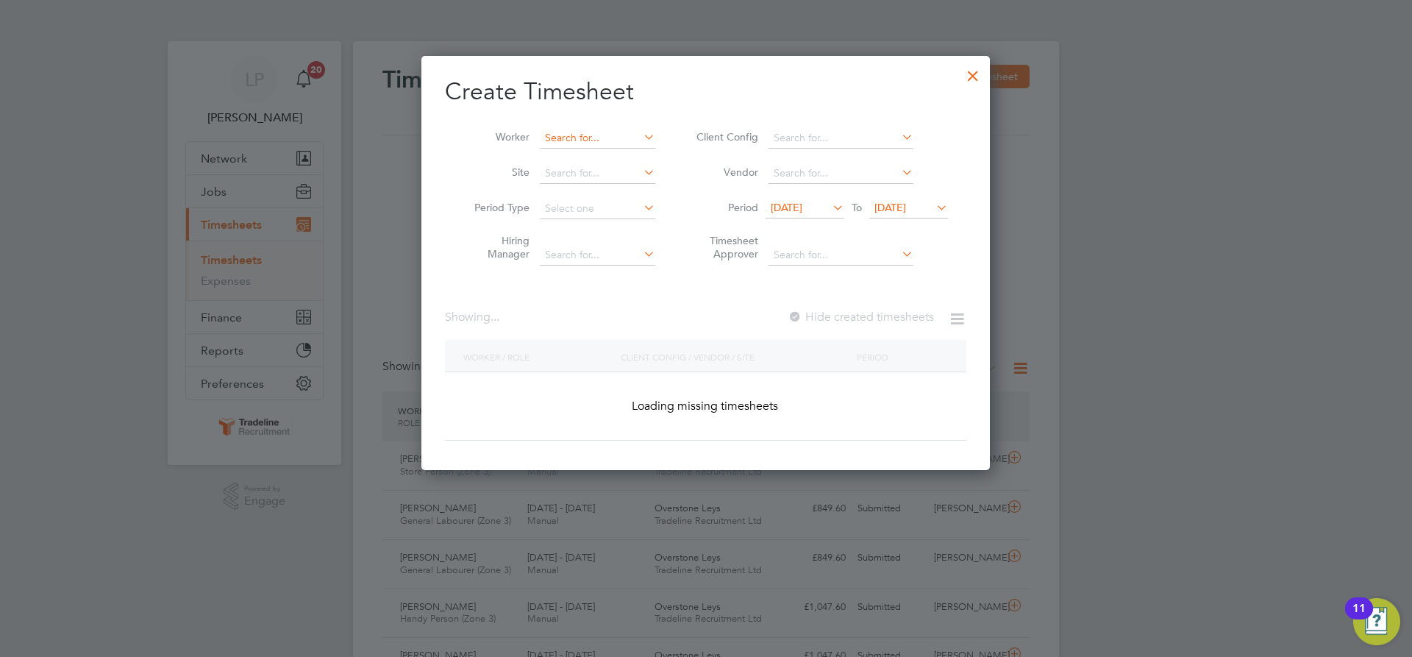
click at [588, 135] on input at bounding box center [597, 138] width 115 height 21
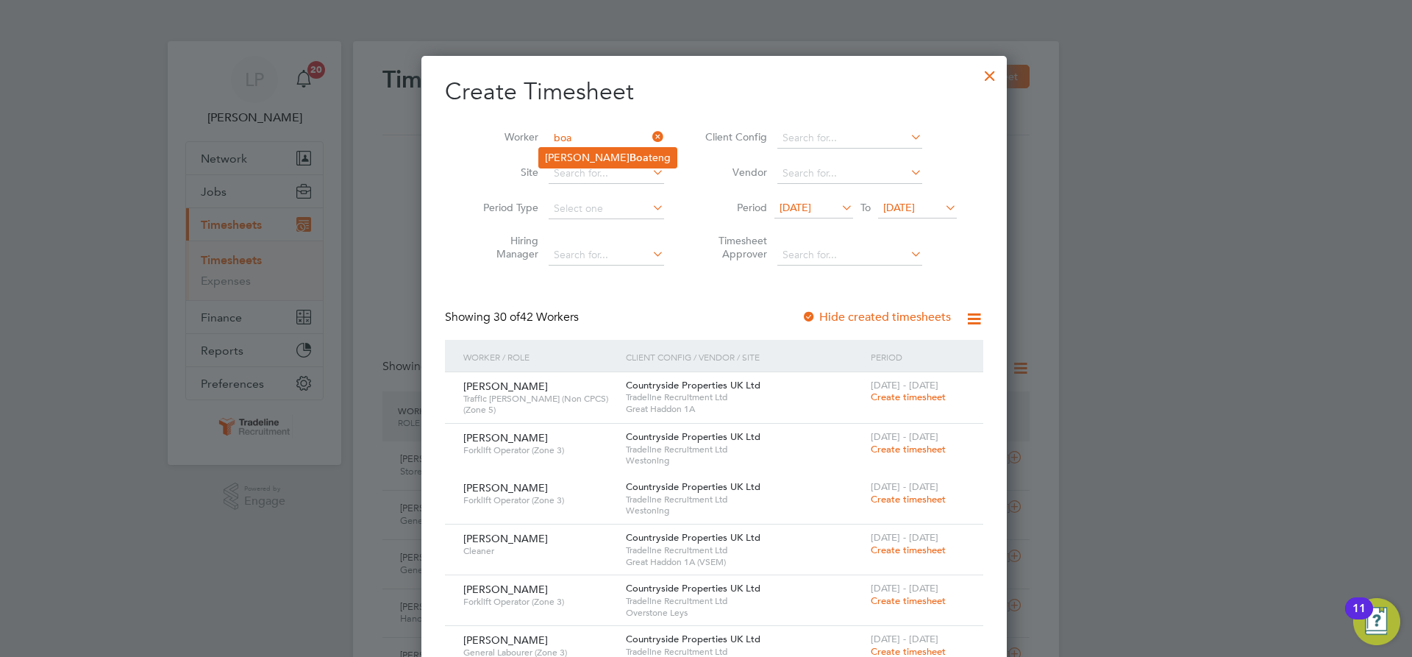
click at [630, 151] on b "Boa" at bounding box center [639, 157] width 19 height 13
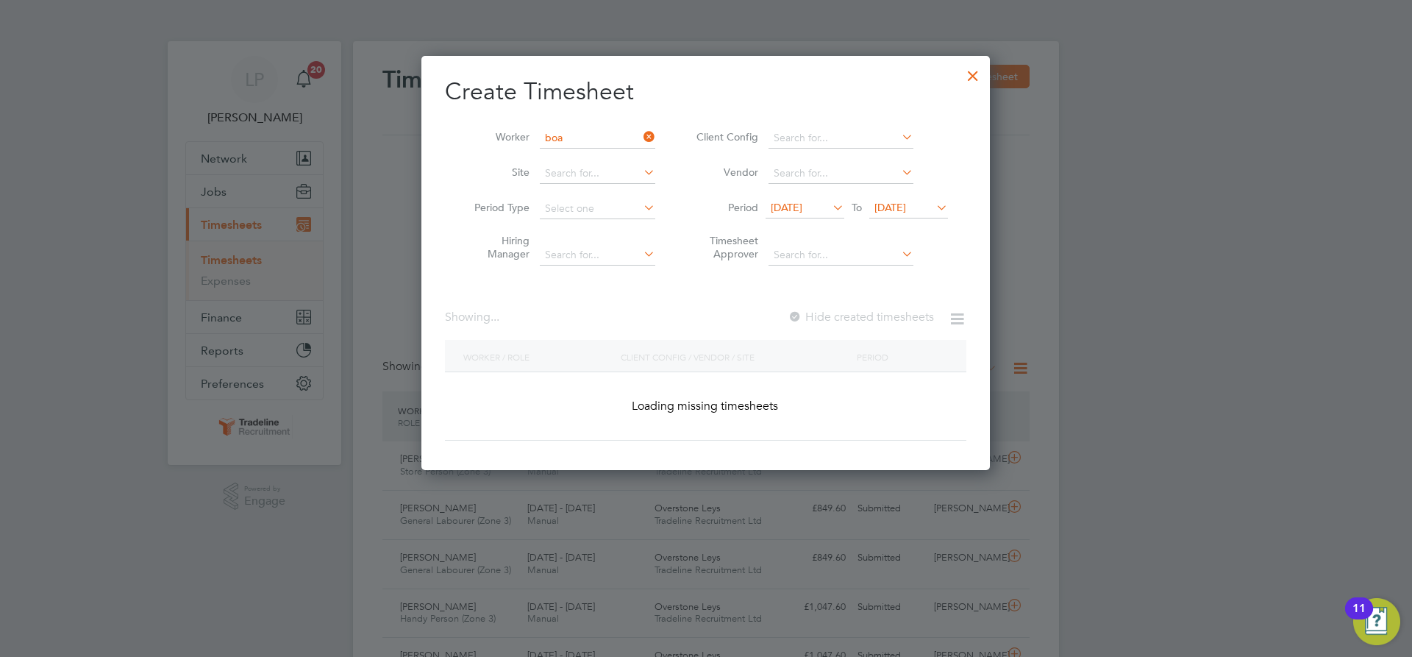
type input "[PERSON_NAME]"
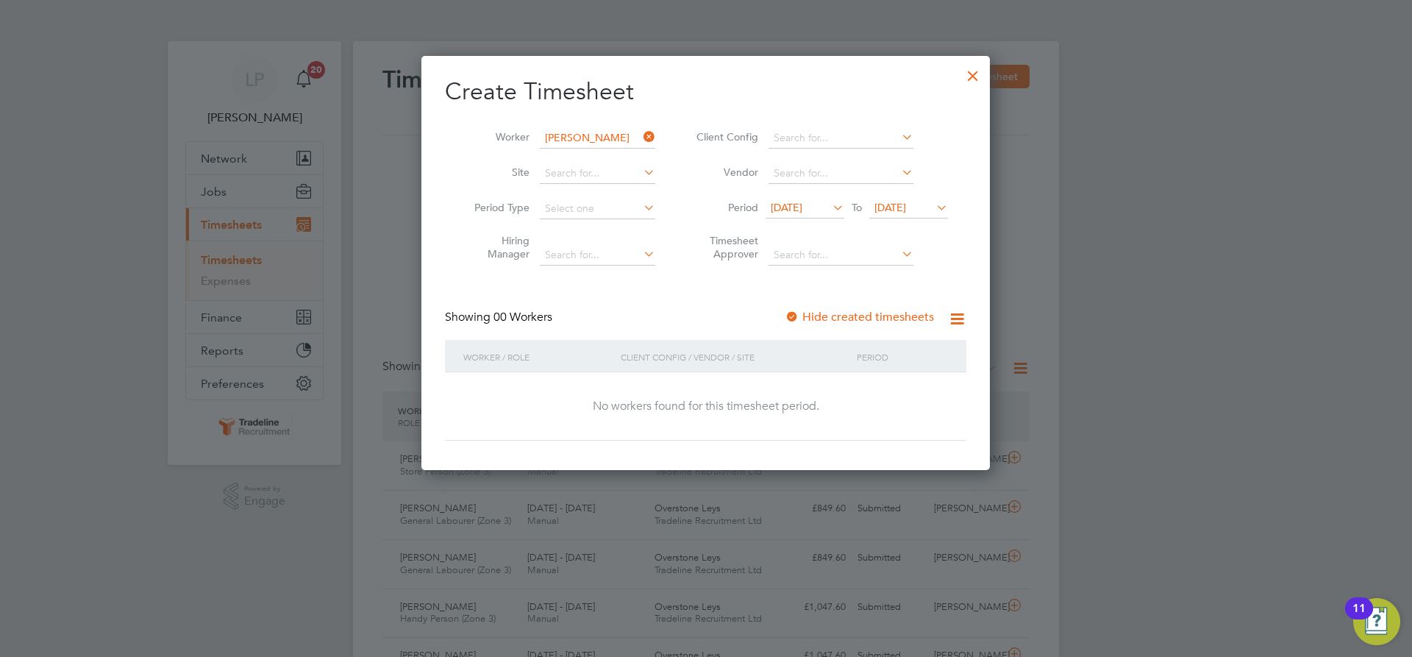
click at [794, 318] on div at bounding box center [792, 317] width 15 height 15
click at [897, 215] on span "[DATE]" at bounding box center [908, 209] width 79 height 20
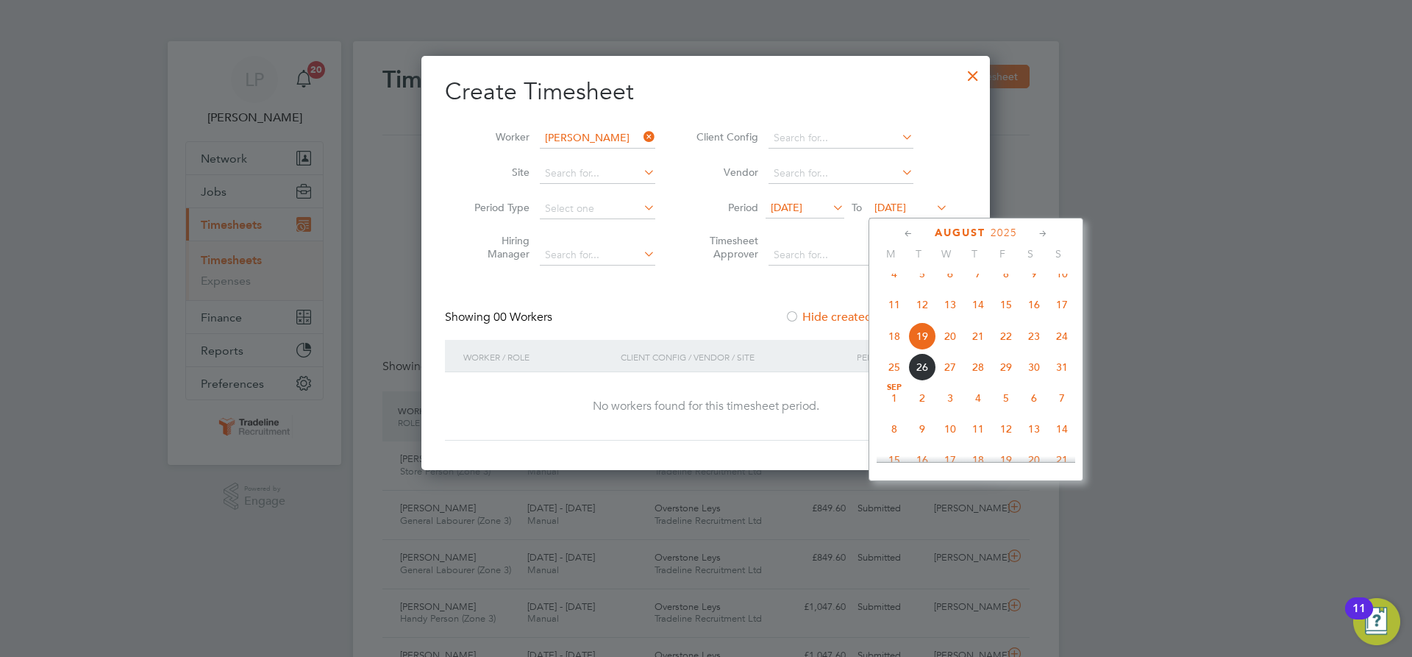
click at [976, 409] on span "4" at bounding box center [978, 398] width 28 height 28
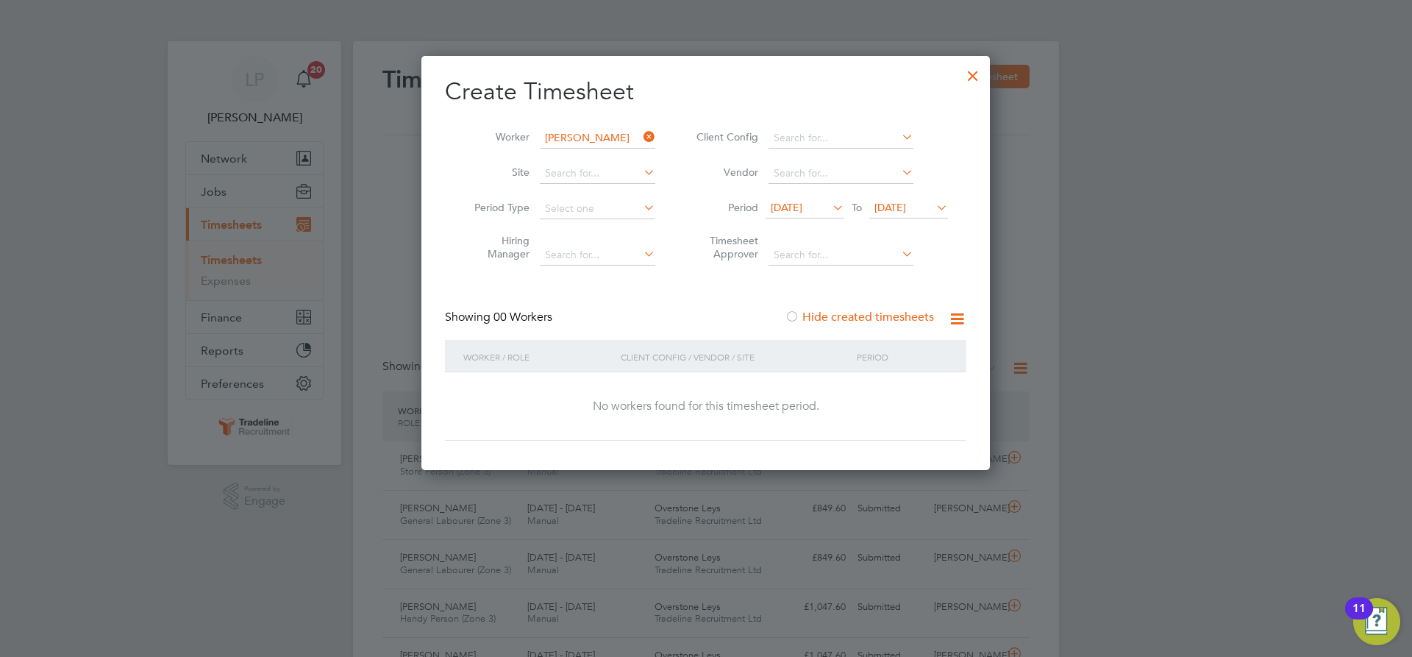
click at [903, 207] on span "[DATE]" at bounding box center [890, 207] width 32 height 13
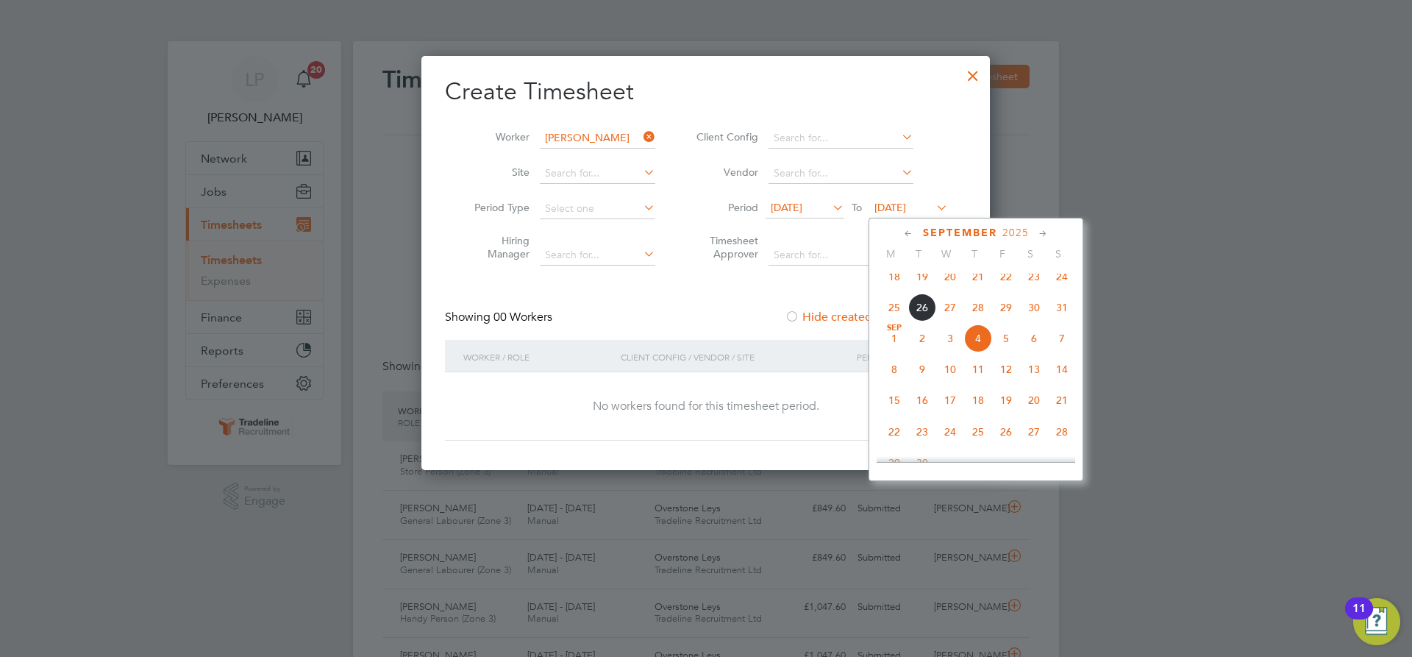
click at [999, 381] on span "12" at bounding box center [1006, 369] width 28 height 28
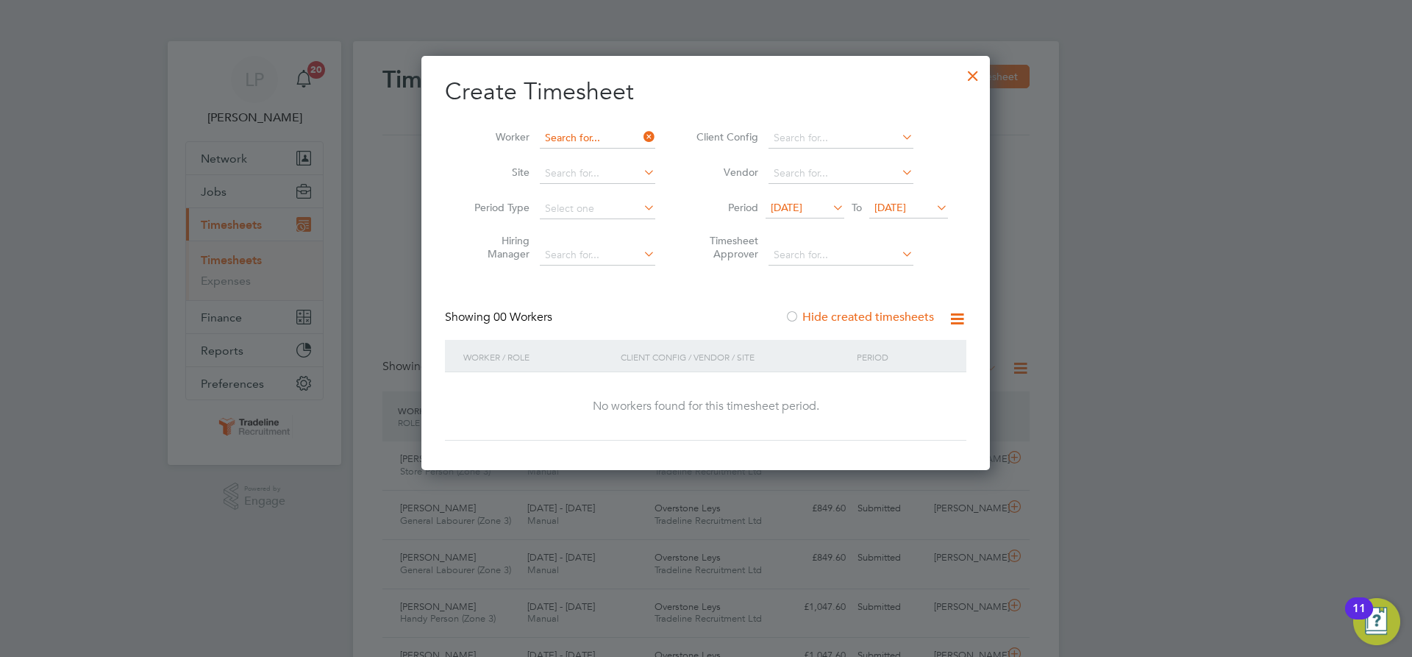
click at [606, 135] on input at bounding box center [597, 138] width 115 height 21
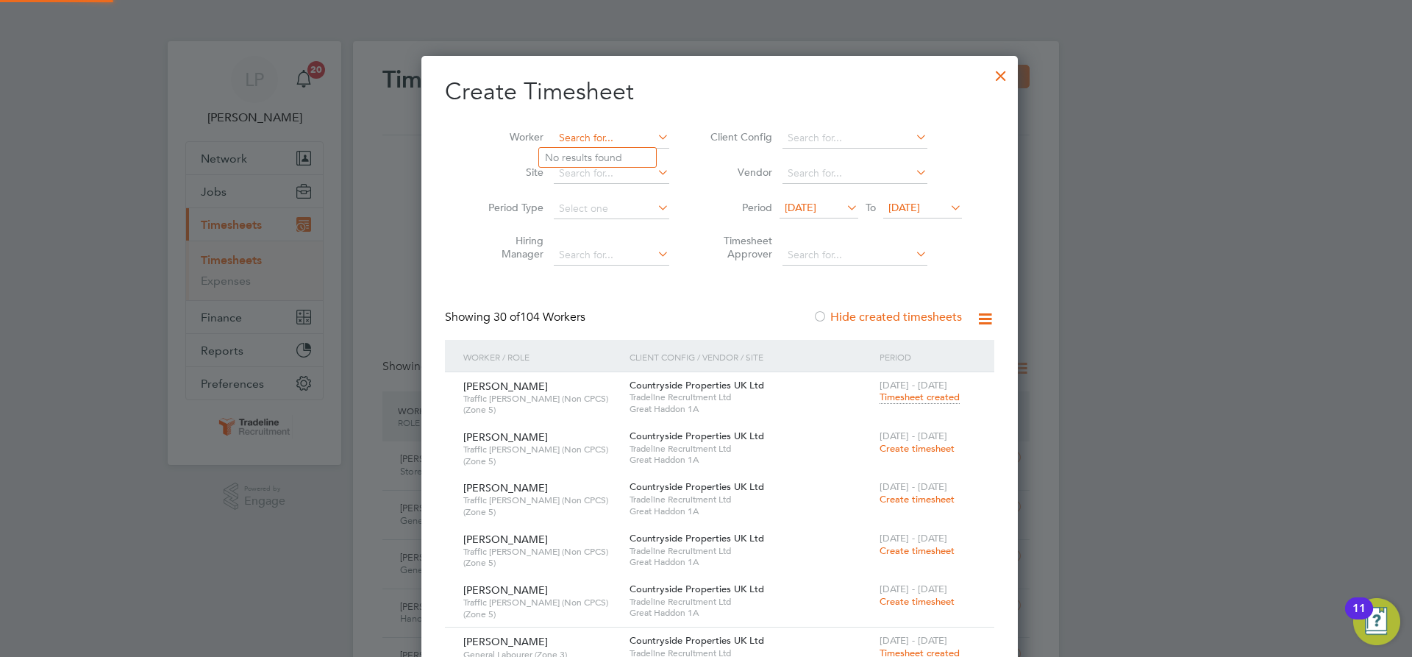
scroll to position [7321, 569]
type input "timber"
click at [554, 132] on input at bounding box center [611, 138] width 115 height 21
click at [577, 154] on li "[PERSON_NAME] Cost in" at bounding box center [602, 158] width 126 height 20
type input "[PERSON_NAME]"
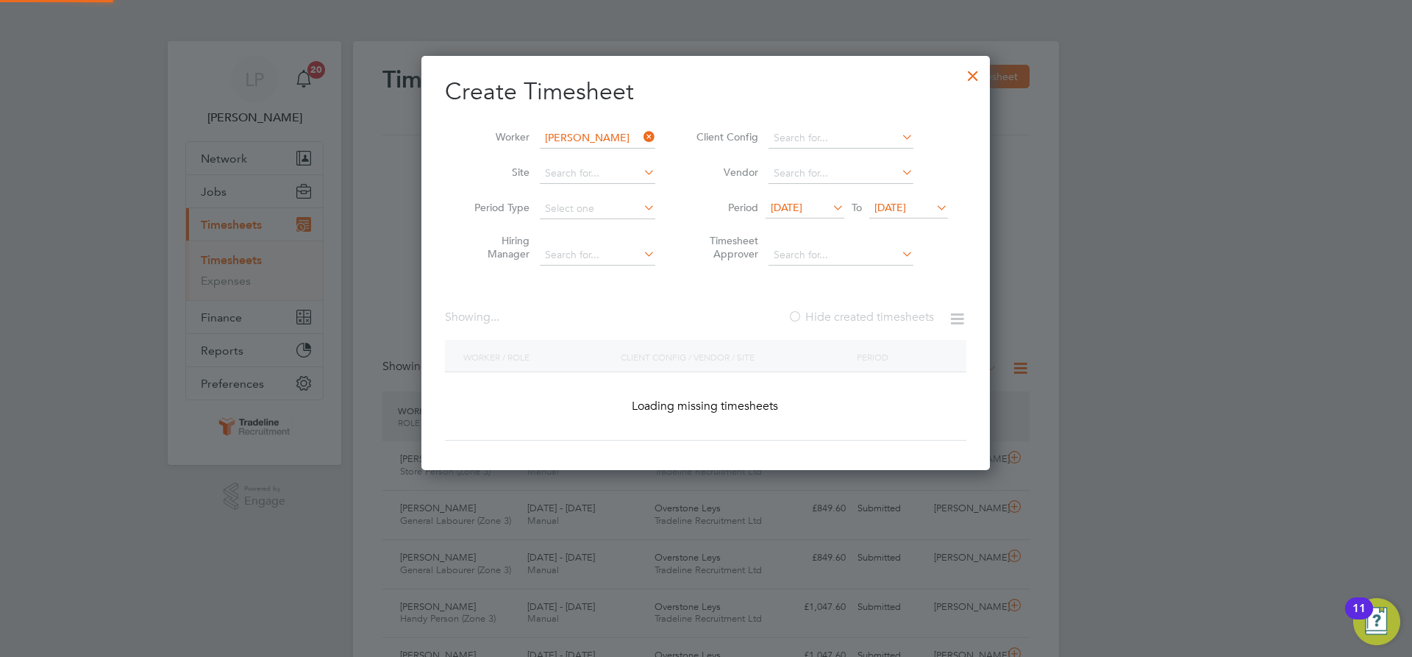
scroll to position [597, 569]
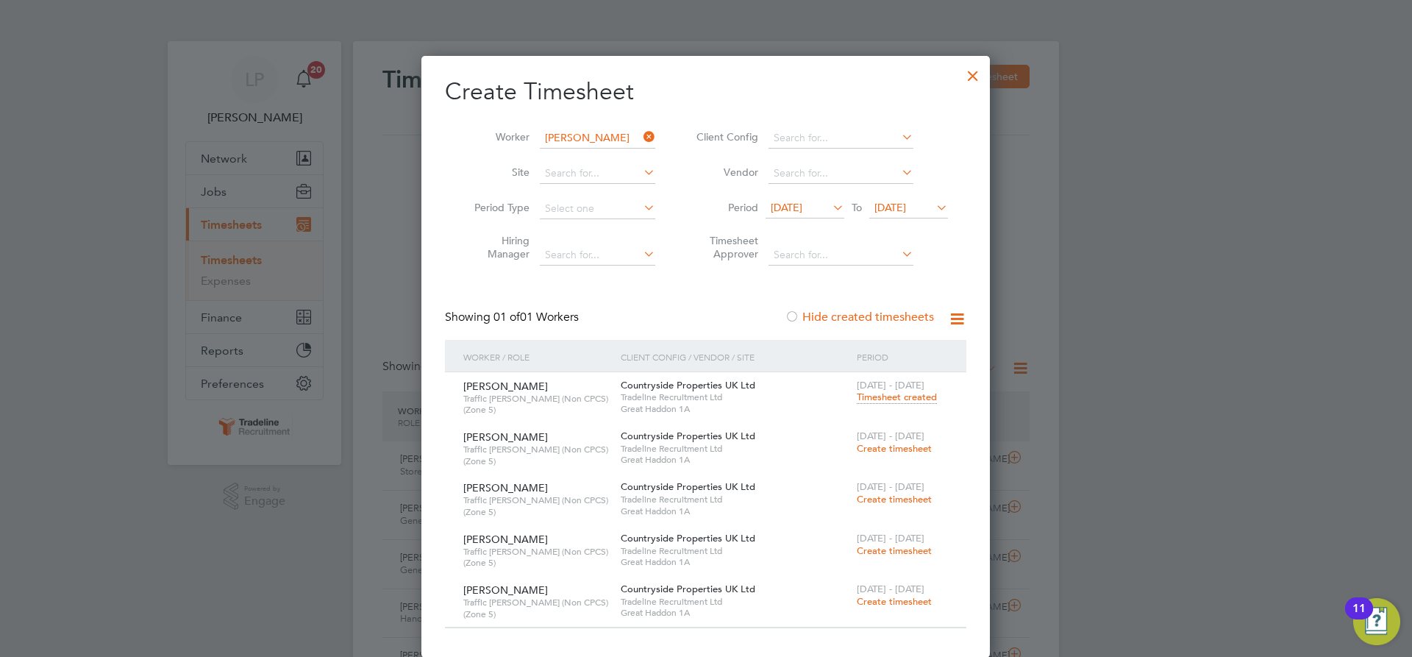
click at [903, 448] on span "Create timesheet" at bounding box center [894, 448] width 75 height 13
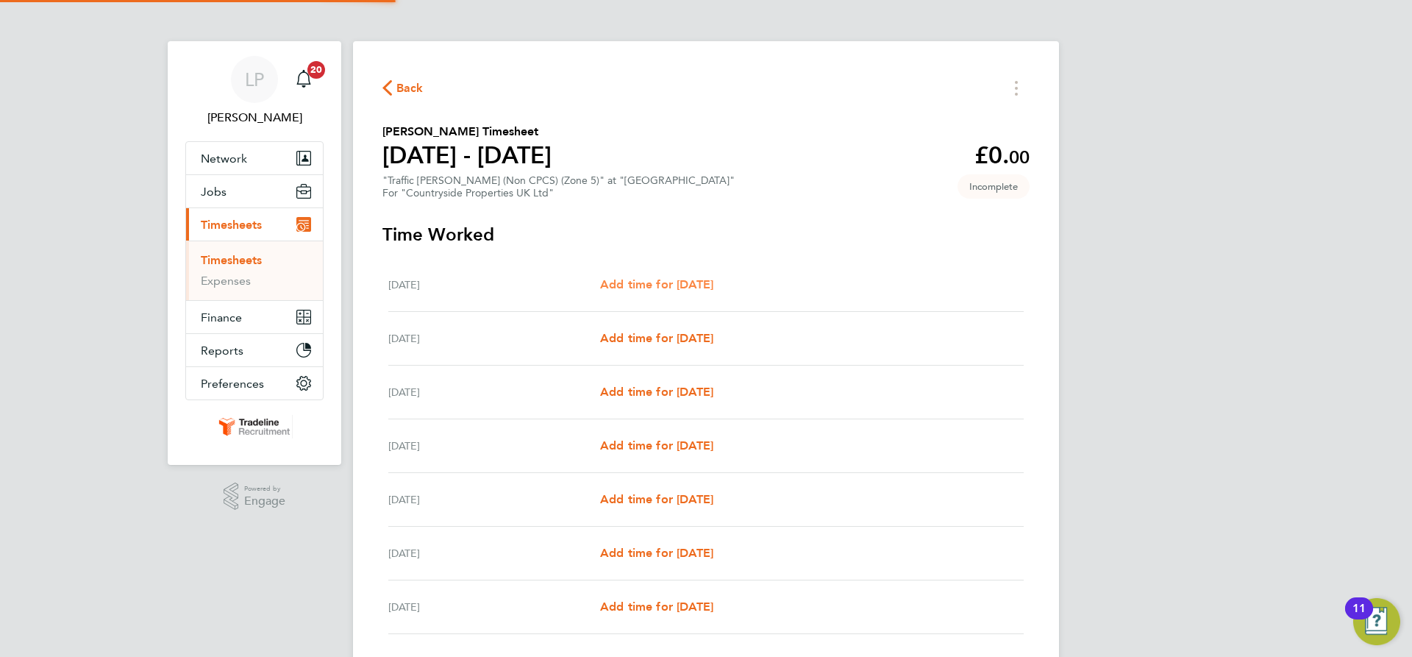
click at [670, 277] on span "Add time for [DATE]" at bounding box center [656, 284] width 113 height 14
select select "30"
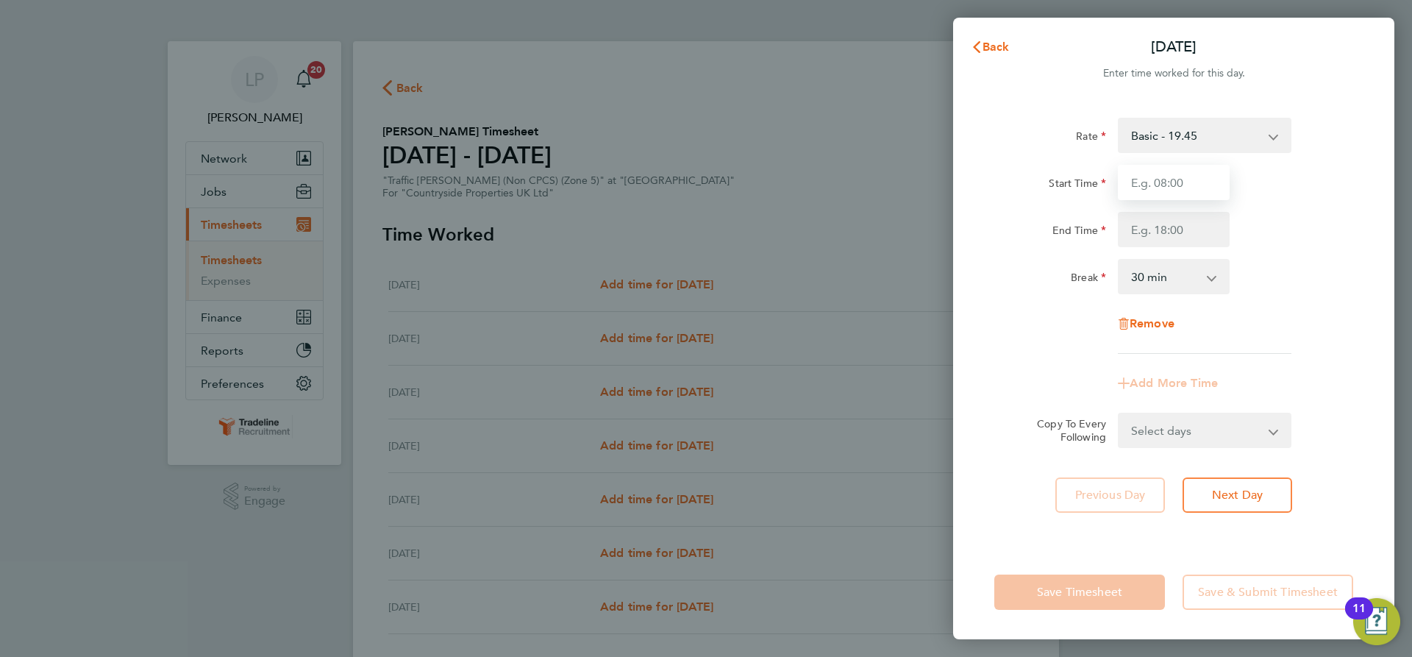
click at [1172, 186] on input "Start Time" at bounding box center [1174, 182] width 112 height 35
type input "07:00"
click at [1178, 230] on input "End Time" at bounding box center [1174, 229] width 112 height 35
type input "16:30"
click at [1264, 257] on div "Rate Basic - 19.45 Start Time 07:00 End Time 16:30 Break 0 min 15 min 30 min 45…" at bounding box center [1173, 236] width 359 height 236
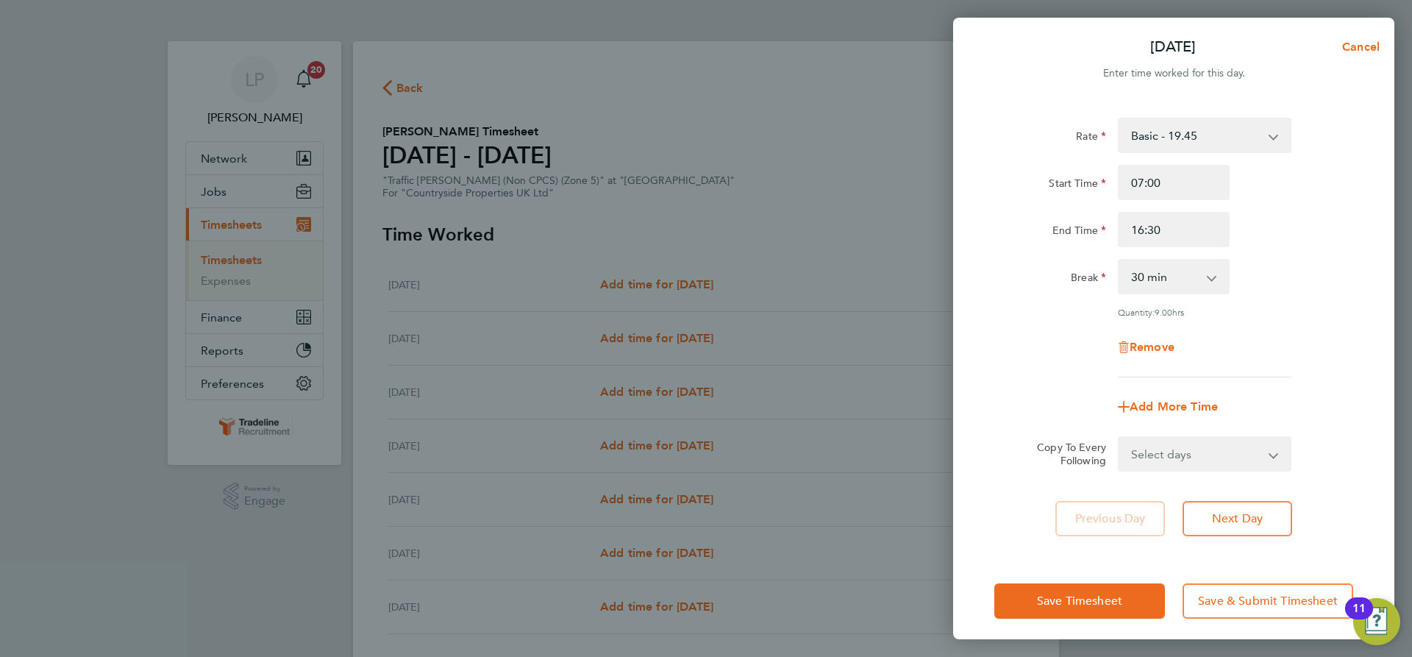
drag, startPoint x: 1241, startPoint y: 451, endPoint x: 1239, endPoint y: 437, distance: 14.1
click at [1241, 451] on select "Select days Day Weekday (Mon-Fri) Weekend (Sat-Sun) [DATE] [DATE] [DATE] [DATE]…" at bounding box center [1196, 454] width 154 height 32
select select "WEEKDAY"
click at [1119, 438] on select "Select days Day Weekday (Mon-Fri) Weekend (Sat-Sun) [DATE] [DATE] [DATE] [DATE]…" at bounding box center [1196, 454] width 154 height 32
select select "[DATE]"
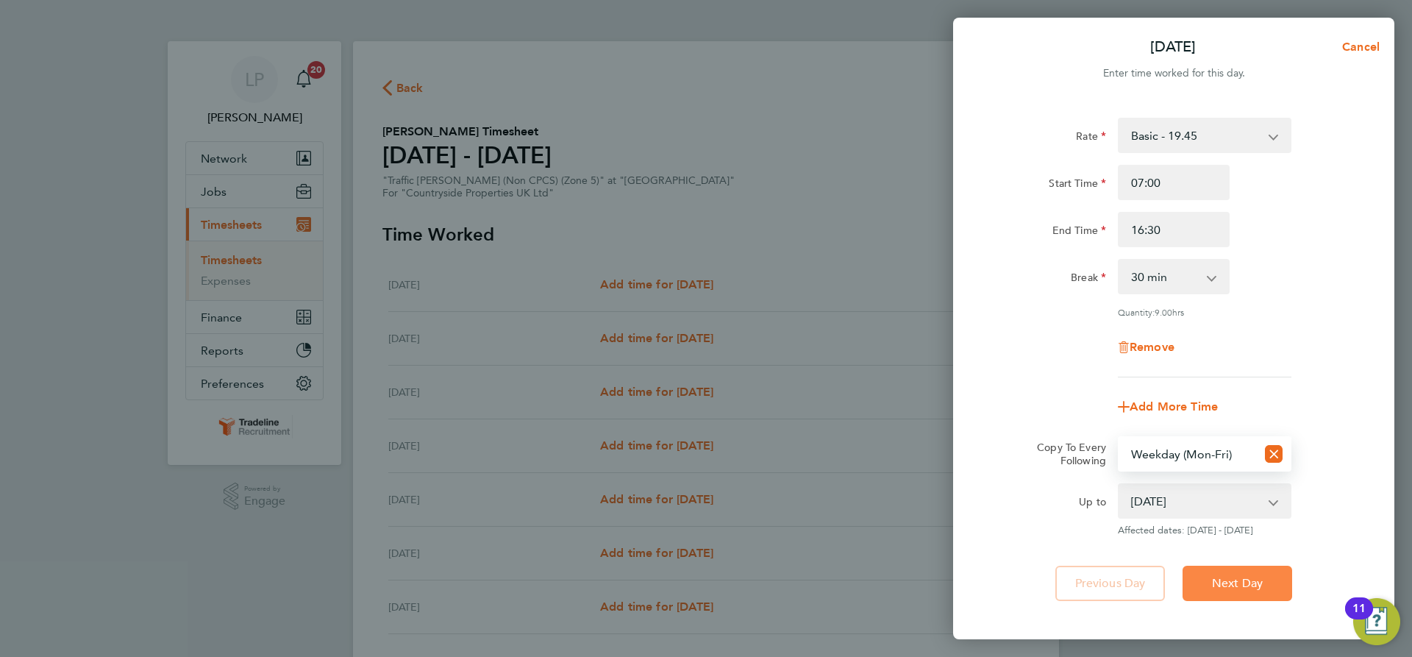
click at [1227, 593] on button "Next Day" at bounding box center [1238, 583] width 110 height 35
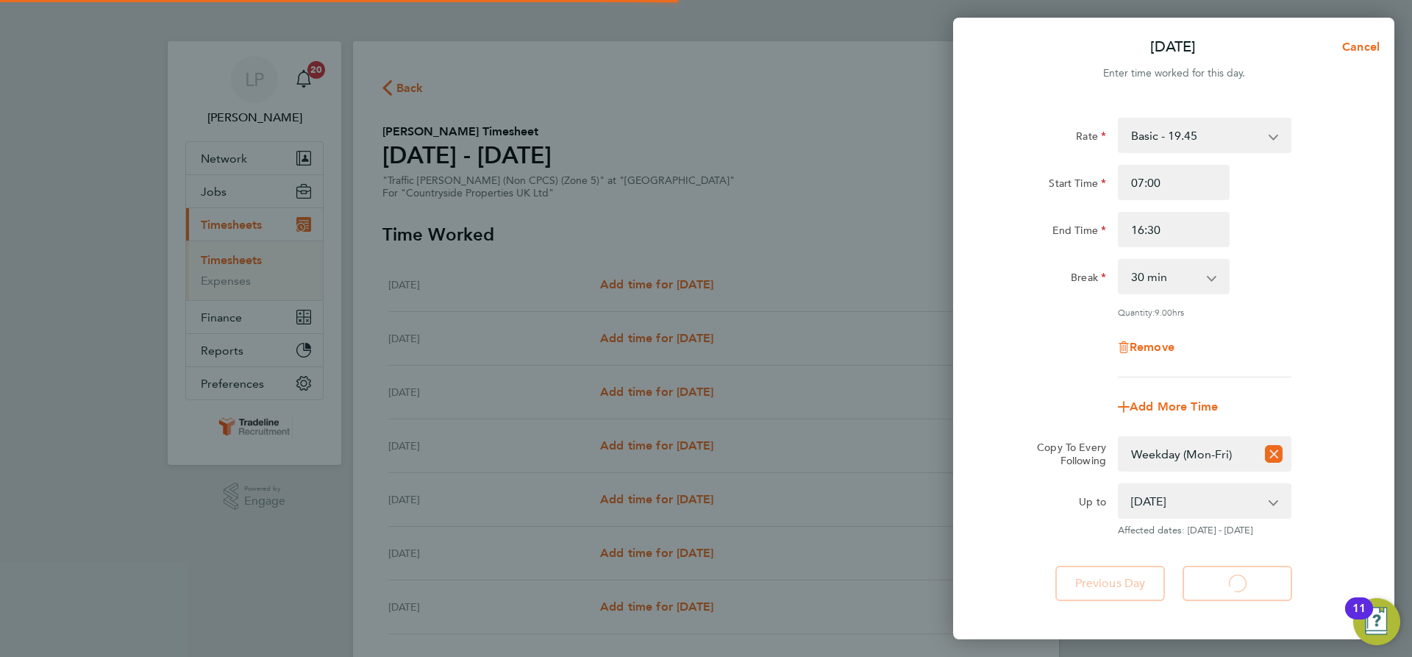
select select "30"
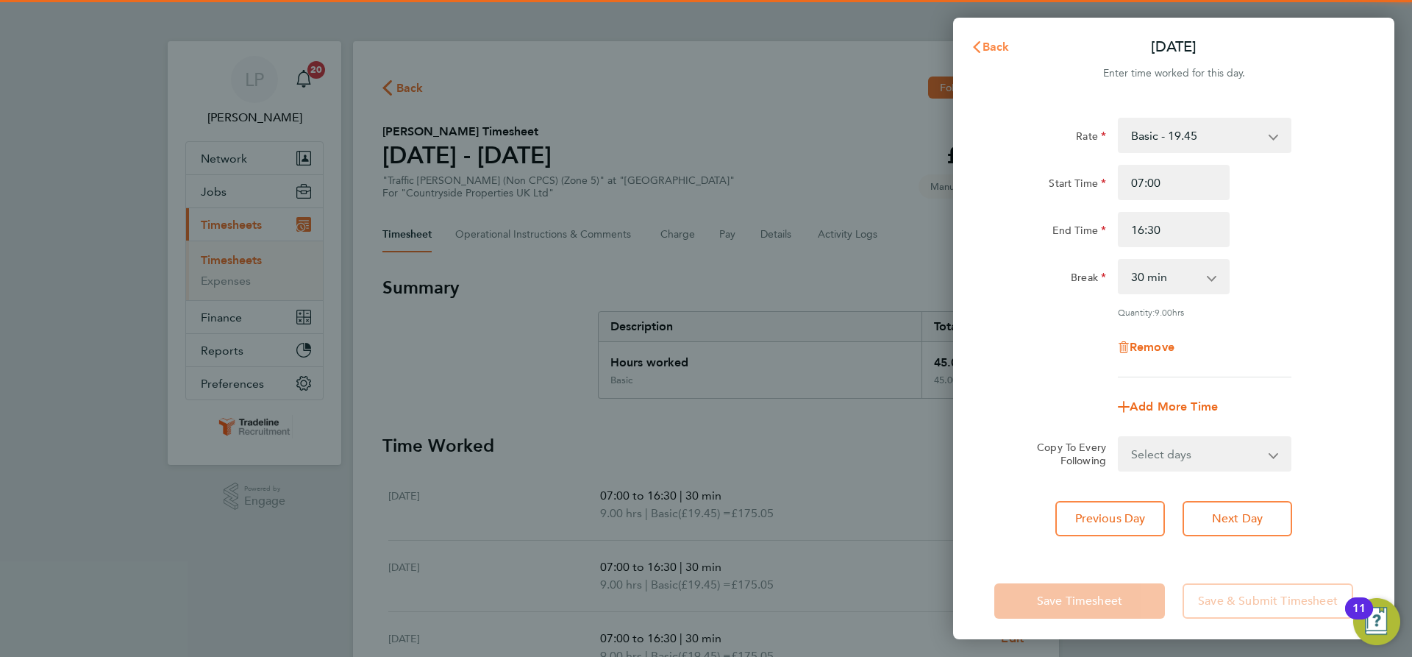
click at [995, 48] on span "Back" at bounding box center [996, 47] width 27 height 14
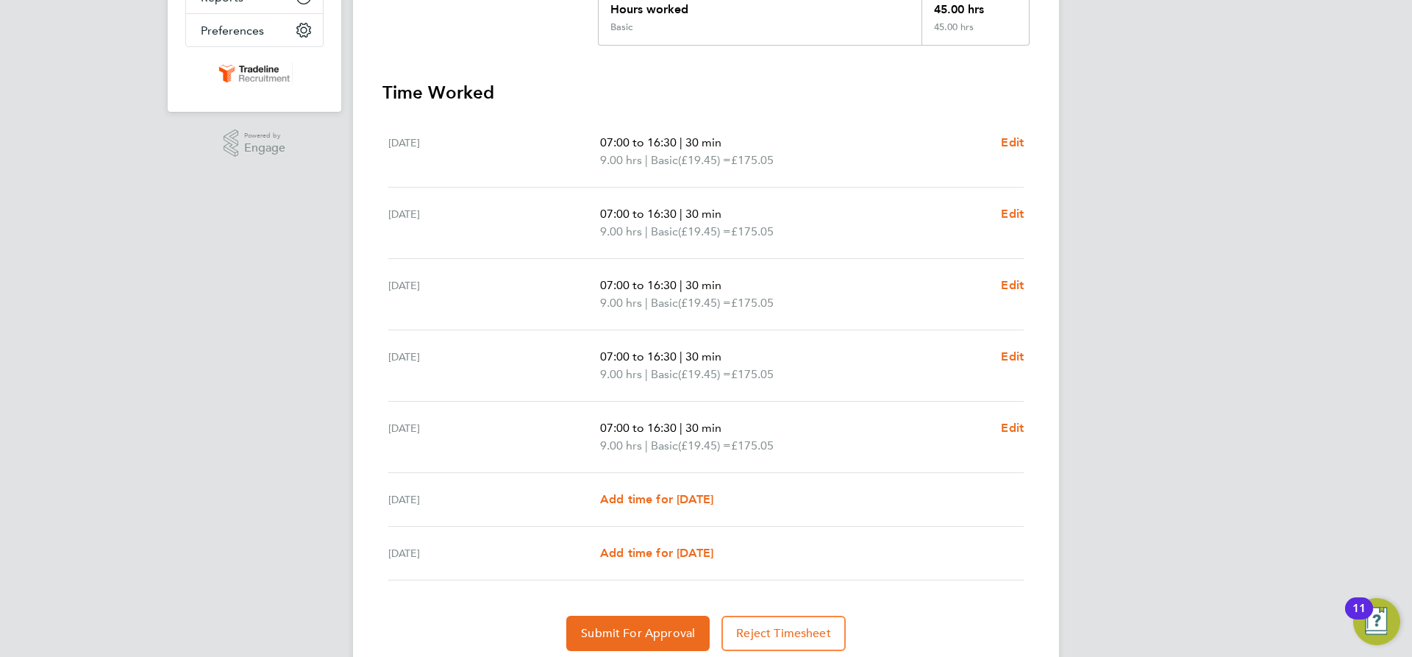
scroll to position [406, 0]
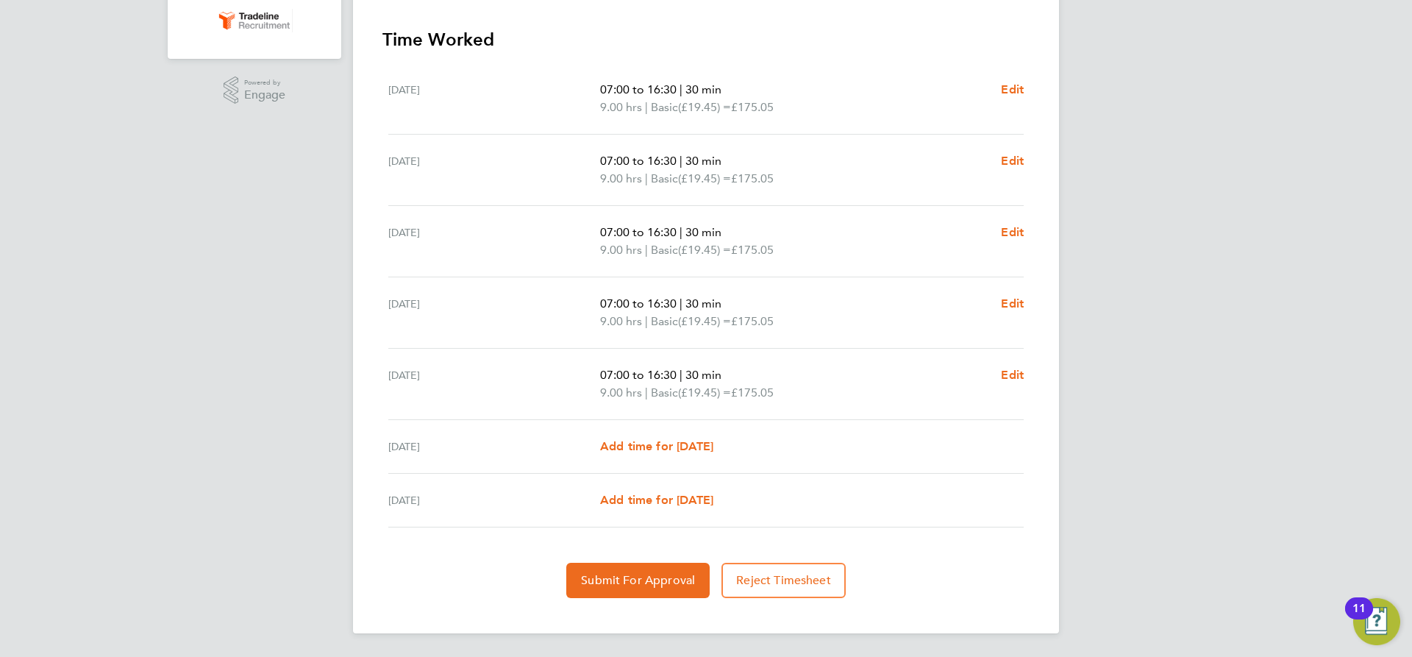
click at [564, 594] on div "Submit For Approval Reject Timesheet" at bounding box center [705, 580] width 647 height 35
click at [601, 580] on span "Submit For Approval" at bounding box center [638, 580] width 114 height 15
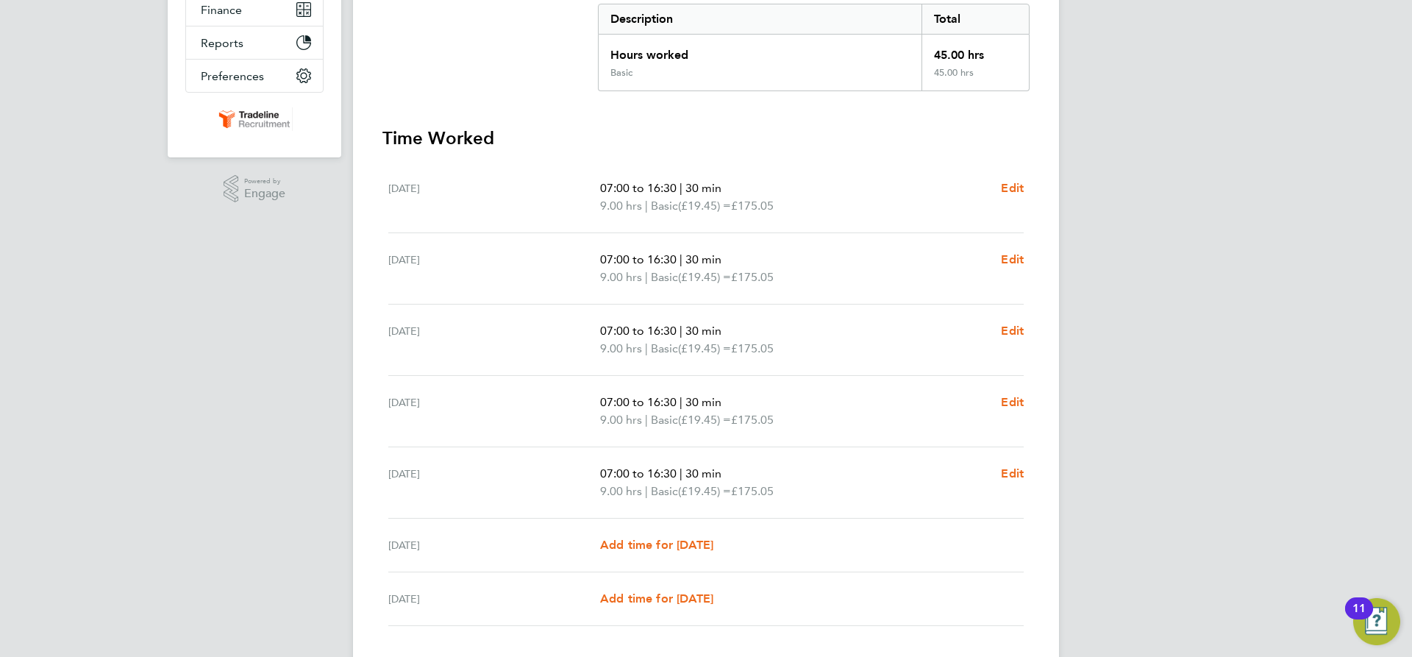
scroll to position [185, 0]
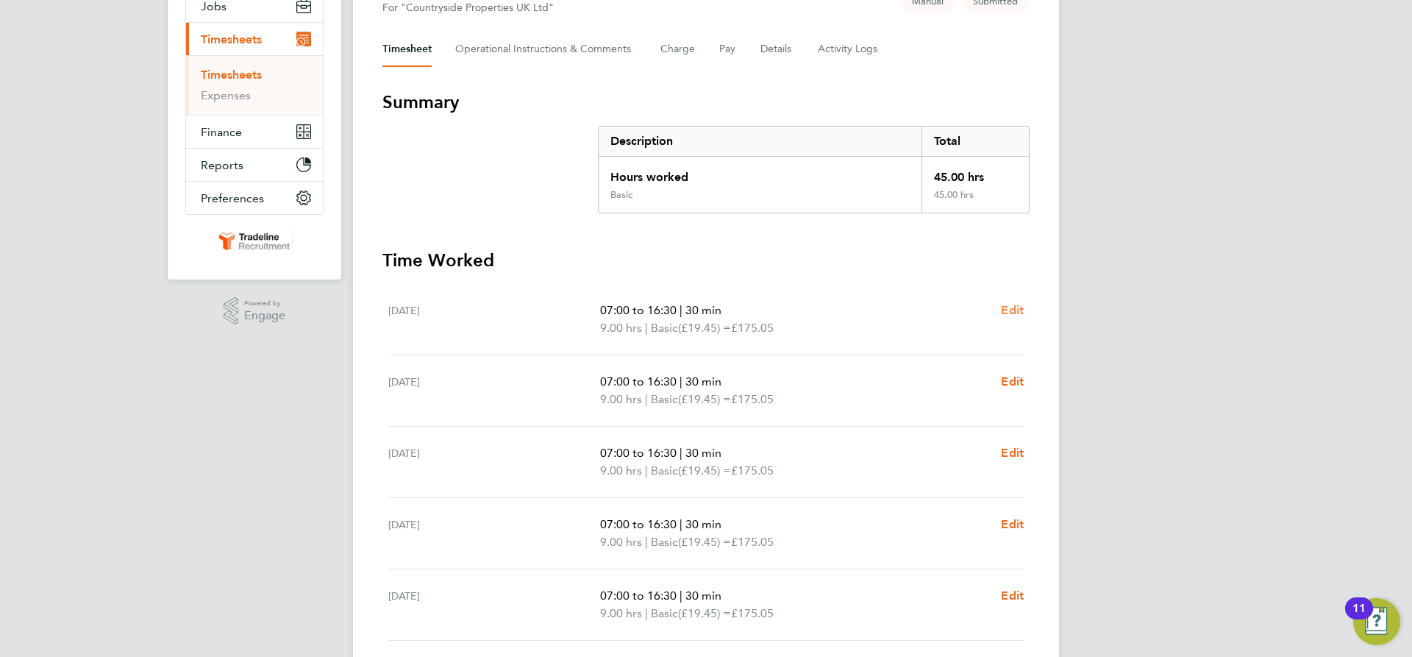
click at [1009, 308] on span "Edit" at bounding box center [1012, 310] width 23 height 14
select select "30"
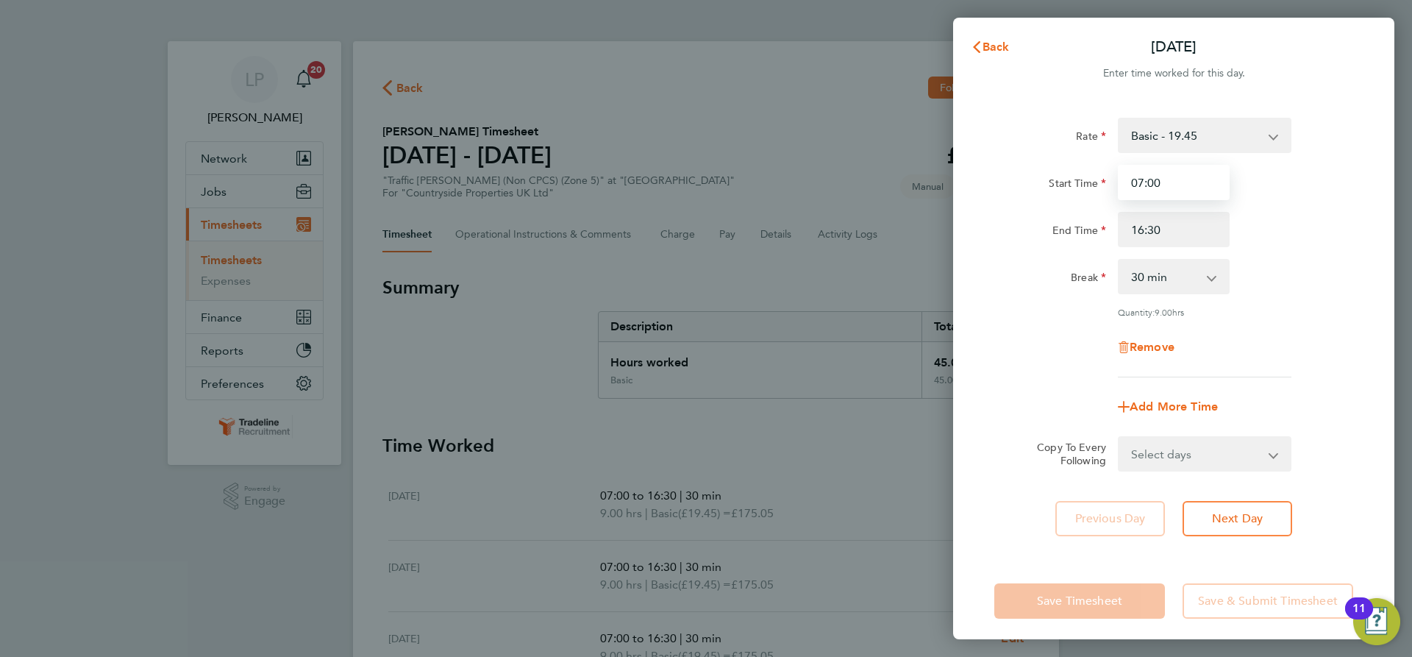
drag, startPoint x: 1183, startPoint y: 189, endPoint x: 966, endPoint y: 138, distance: 223.0
click at [1005, 171] on div "Start Time 07:00" at bounding box center [1173, 182] width 371 height 35
type input "07:30"
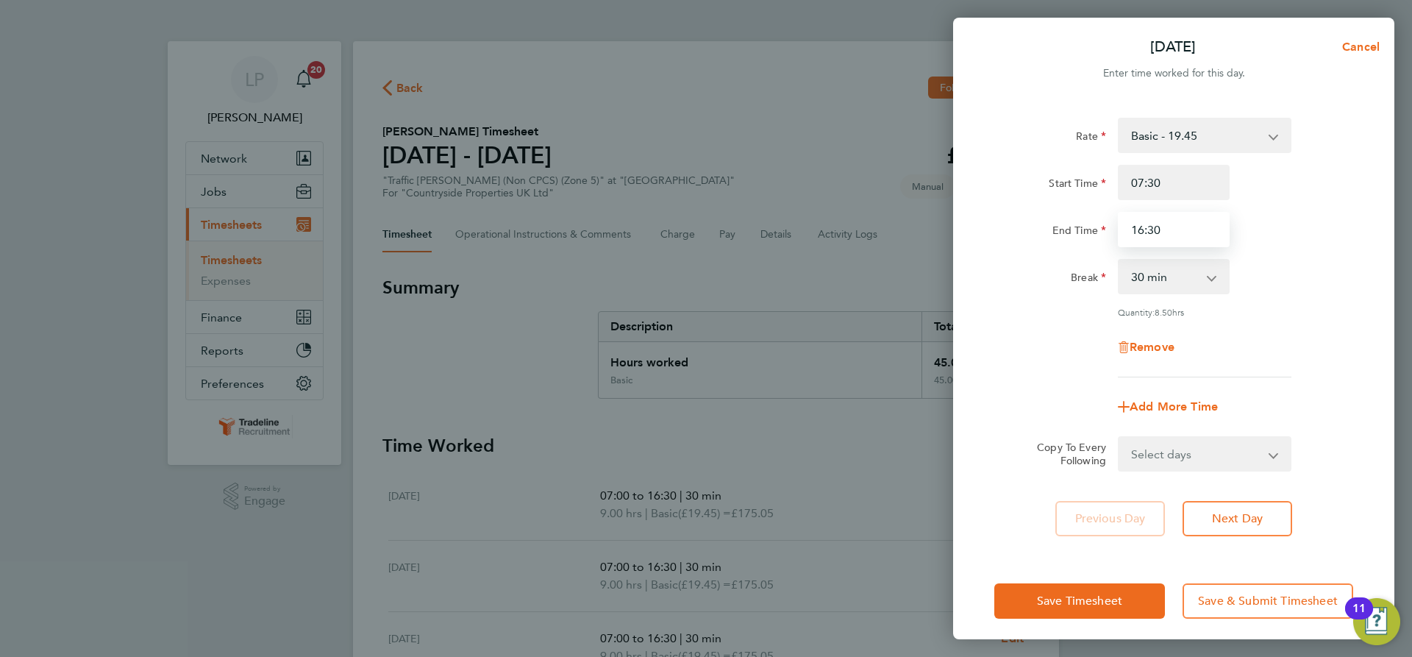
drag, startPoint x: 1035, startPoint y: 209, endPoint x: 972, endPoint y: 190, distance: 66.8
click at [1014, 204] on div "Start Time 07:30 End Time 16:30" at bounding box center [1173, 206] width 371 height 82
type input "17:00"
click at [988, 211] on div "Rate Basic - 19.45 Start Time 07:30 End Time 17:00 Break 0 min 15 min 30 min 45…" at bounding box center [1173, 327] width 441 height 454
click at [1243, 452] on select "Select days Day Weekday (Mon-Fri) Weekend (Sat-Sun) [DATE] [DATE] [DATE] [DATE]…" at bounding box center [1196, 454] width 154 height 32
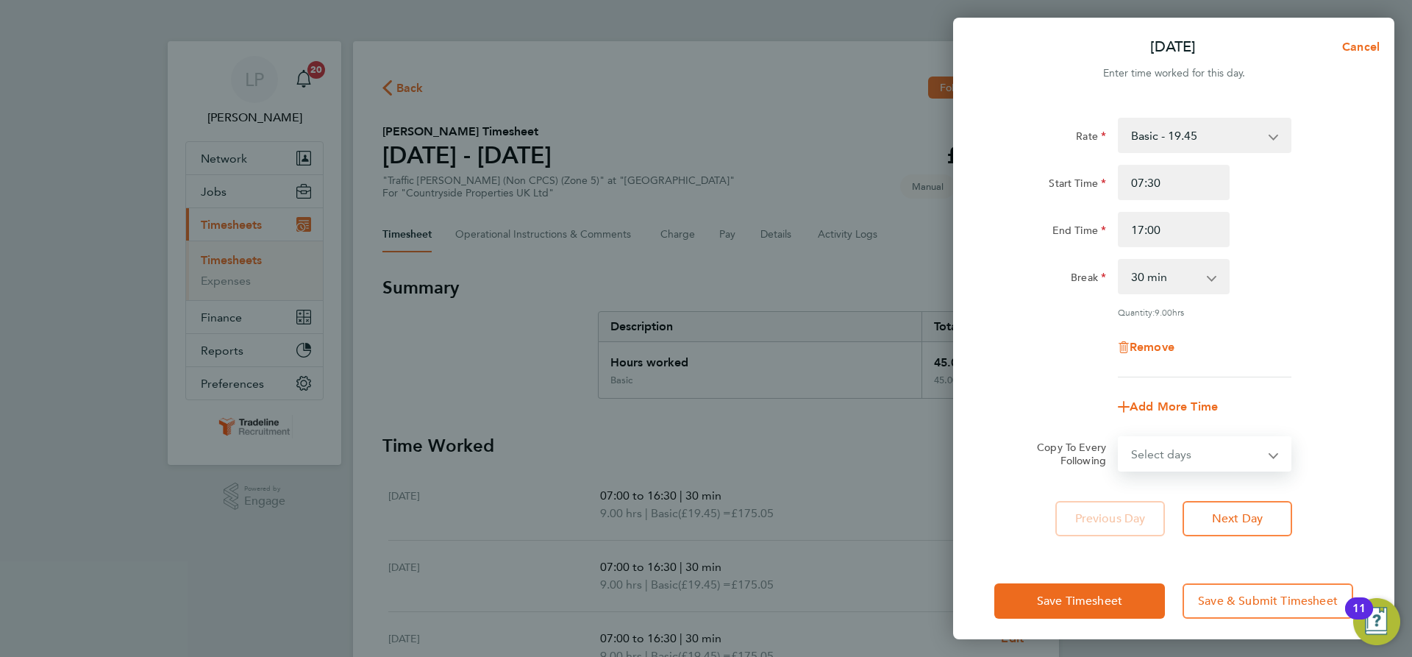
select select "WEEKDAY"
click at [1119, 438] on select "Select days Day Weekday (Mon-Fri) Weekend (Sat-Sun) [DATE] [DATE] [DATE] [DATE]…" at bounding box center [1196, 454] width 154 height 32
select select "[DATE]"
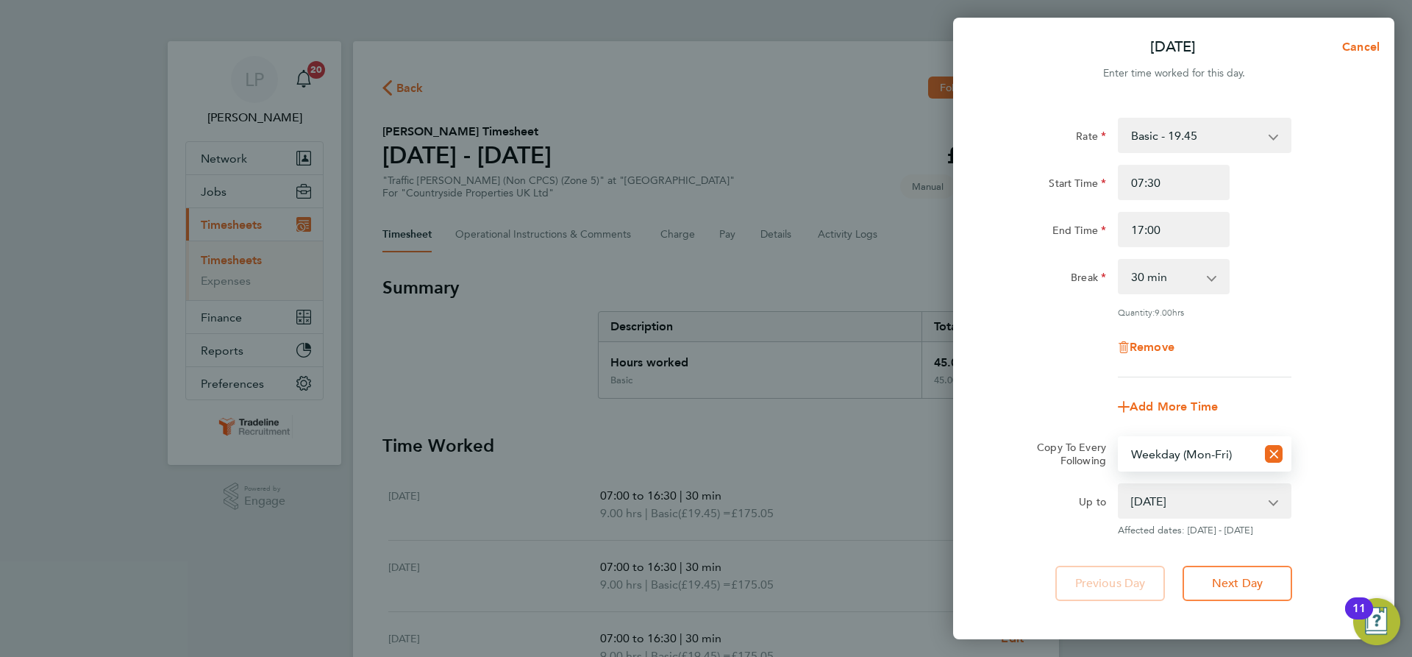
click at [1233, 602] on div "Rate Basic - 19.45 Start Time 07:30 End Time 17:00 Break 0 min 15 min 30 min 45…" at bounding box center [1173, 359] width 441 height 518
click at [1234, 584] on span "Next Day" at bounding box center [1237, 583] width 51 height 15
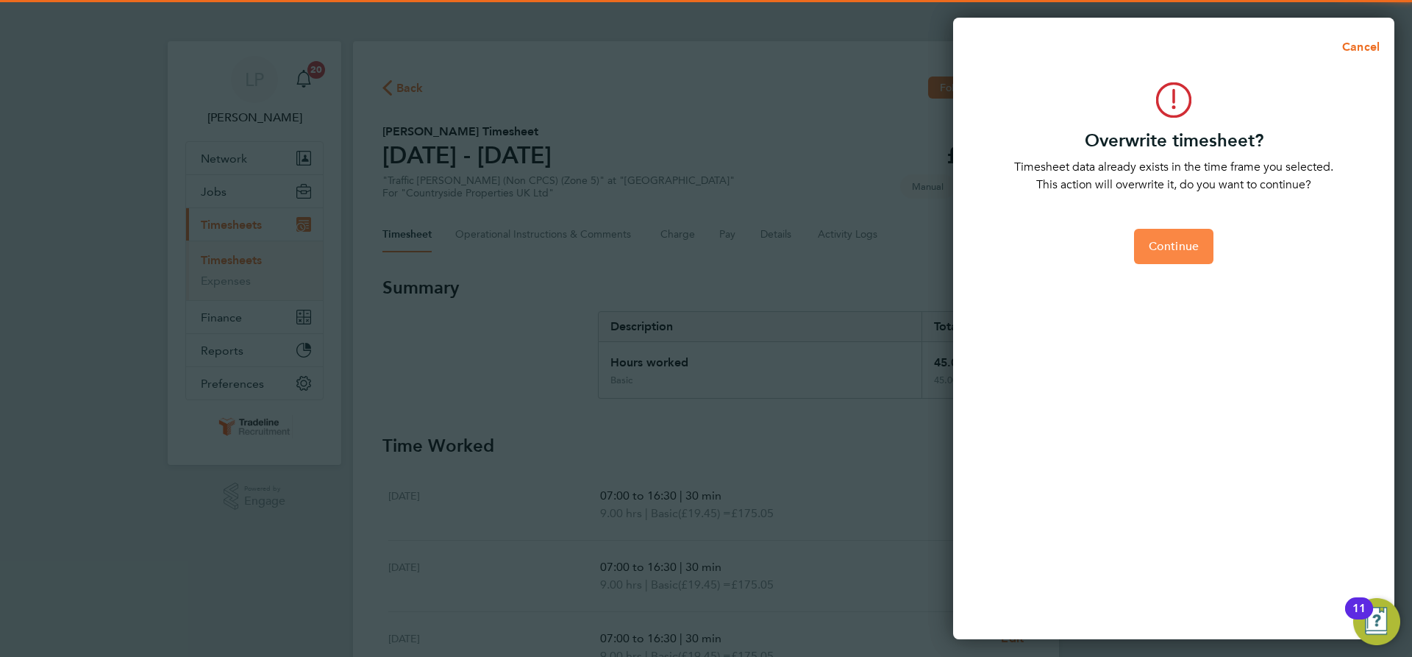
click at [1183, 260] on button "Continue" at bounding box center [1173, 246] width 79 height 35
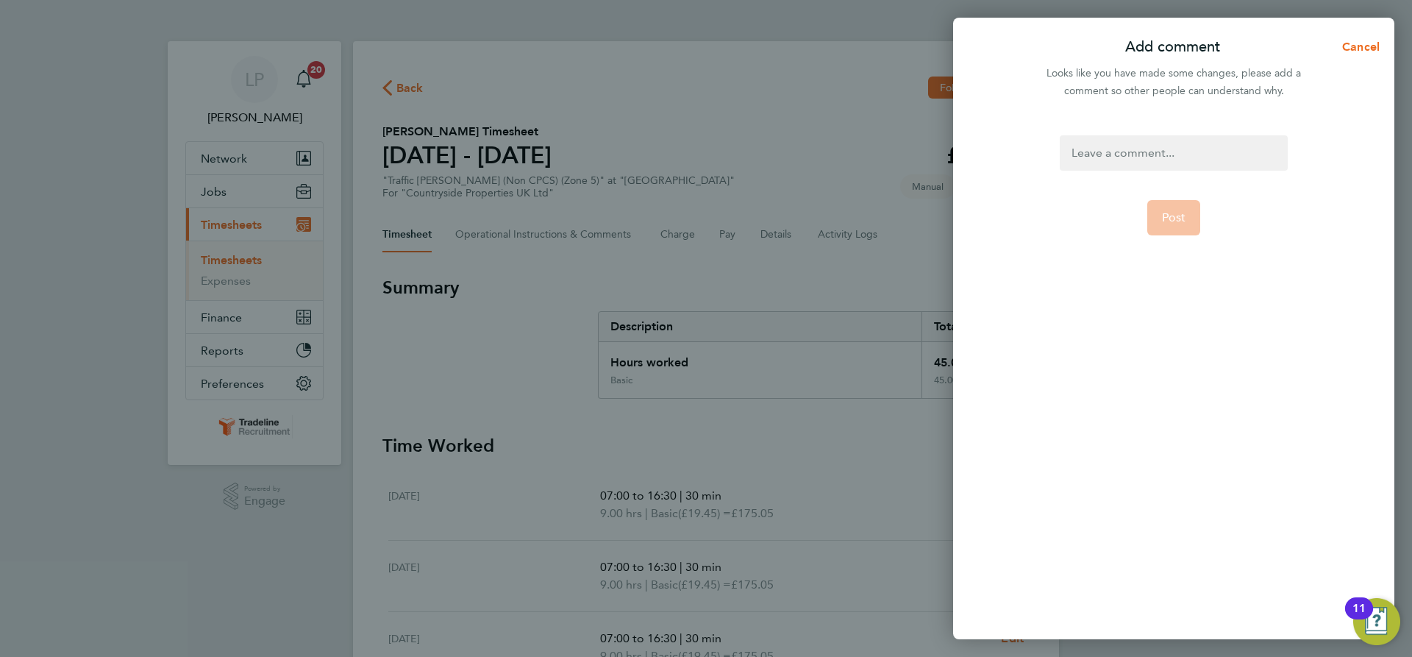
click at [1152, 156] on div at bounding box center [1173, 152] width 227 height 35
click at [1156, 153] on div at bounding box center [1173, 152] width 227 height 35
click at [1182, 217] on span "Post" at bounding box center [1174, 217] width 24 height 15
select select "0: null"
select select "30"
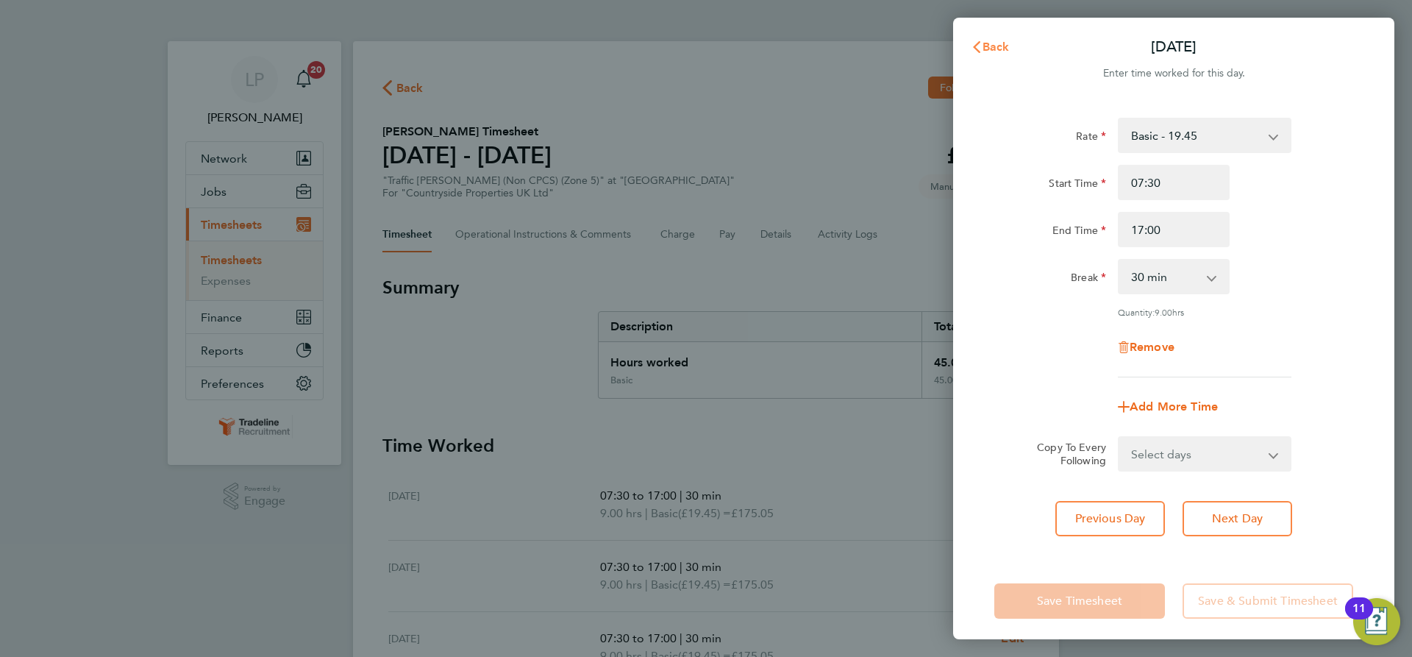
click at [996, 37] on button "Back" at bounding box center [990, 46] width 68 height 29
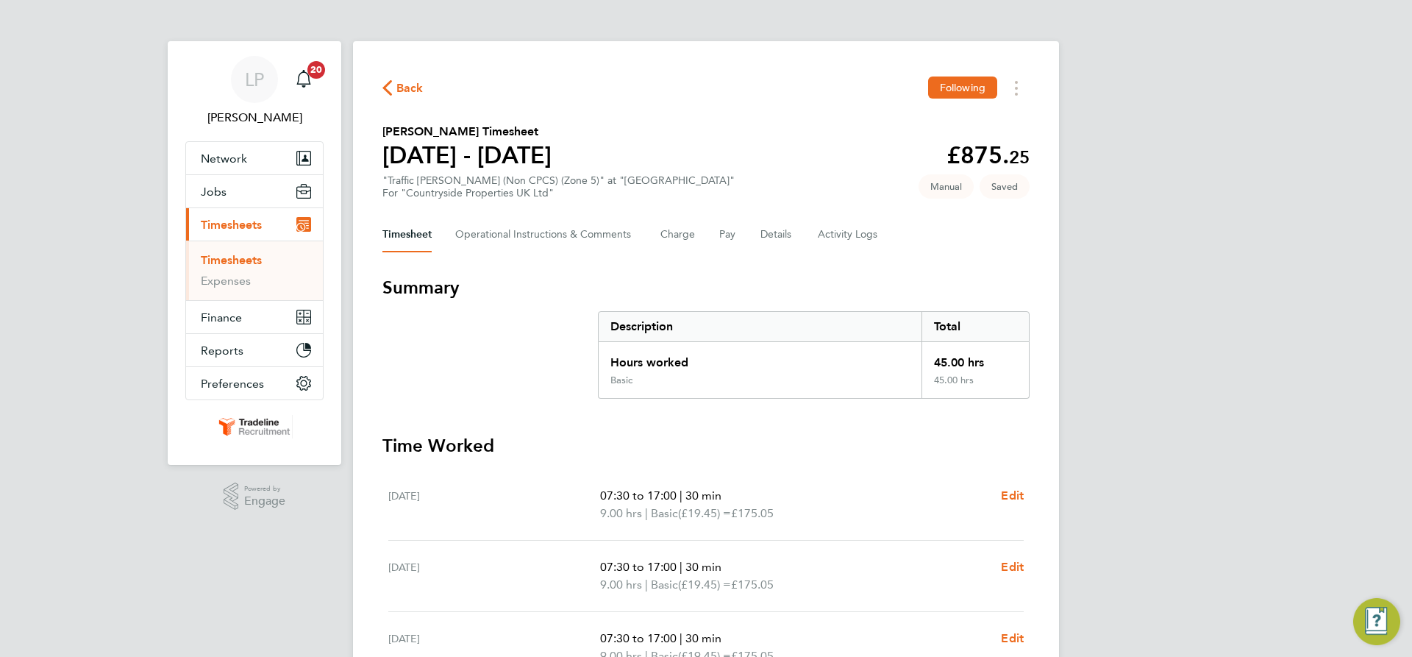
scroll to position [406, 0]
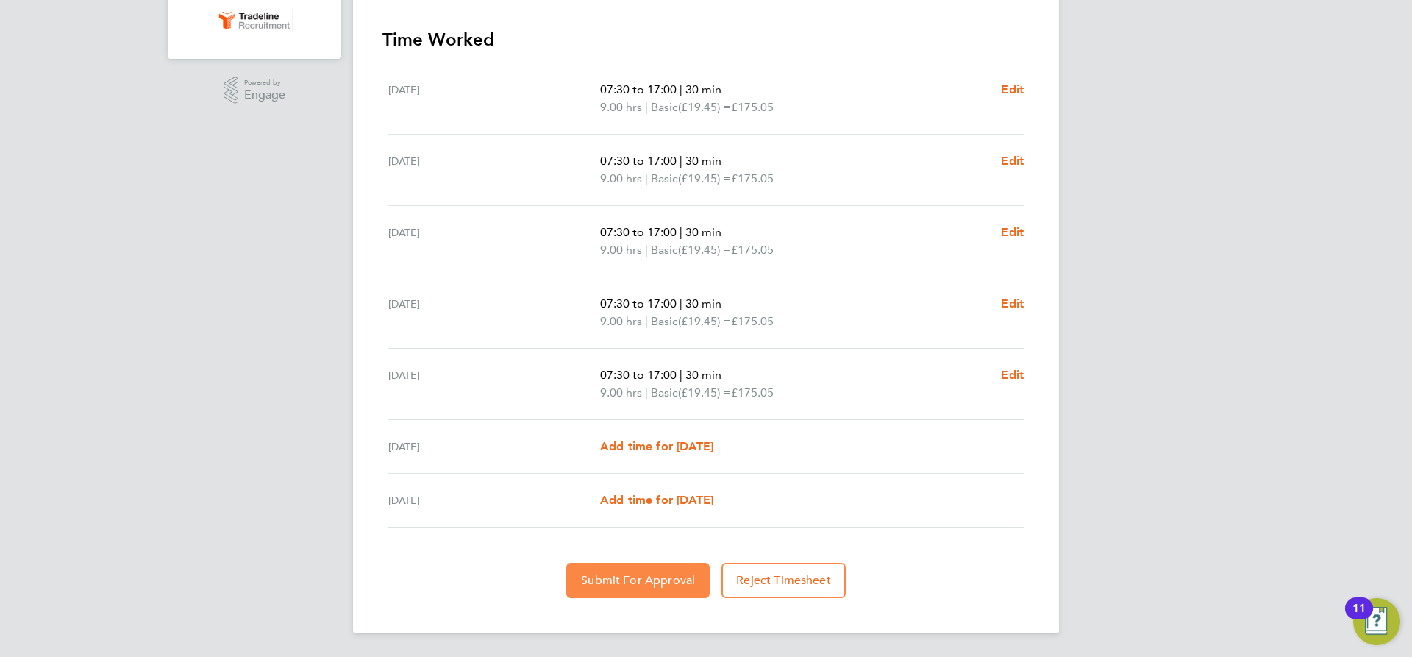
click at [657, 575] on span "Submit For Approval" at bounding box center [638, 580] width 114 height 15
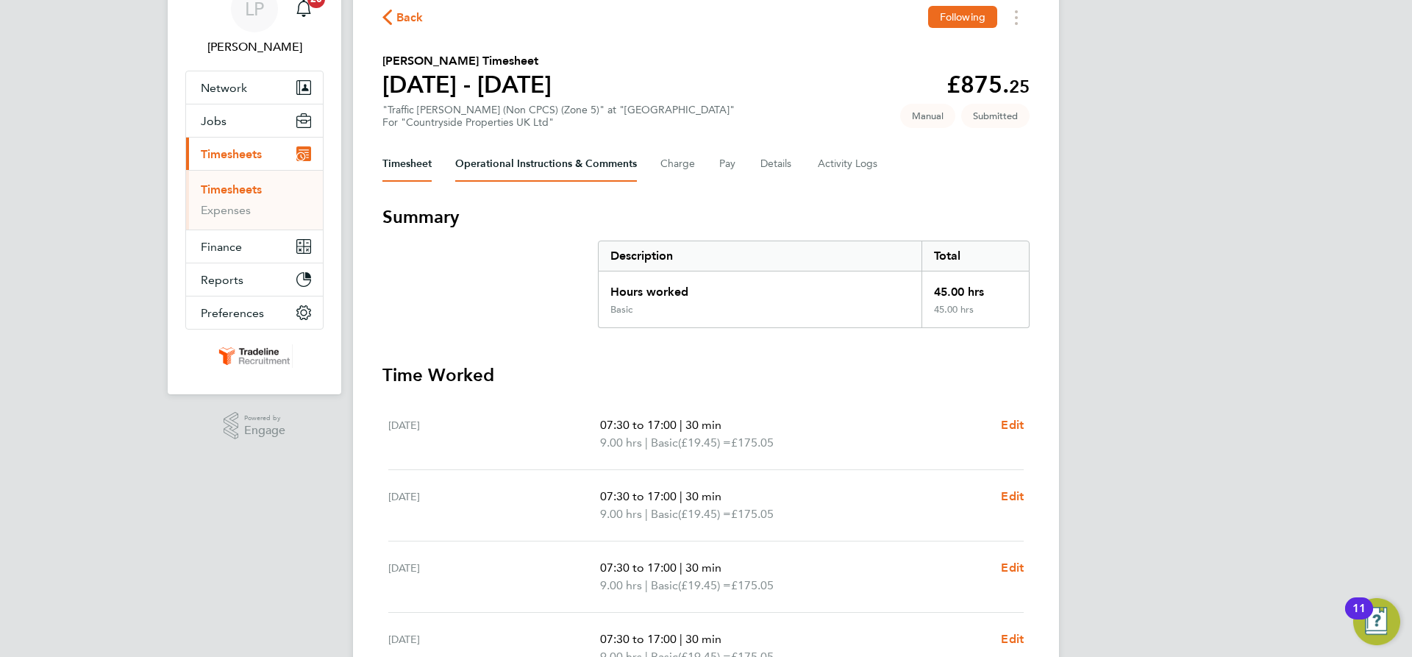
scroll to position [0, 0]
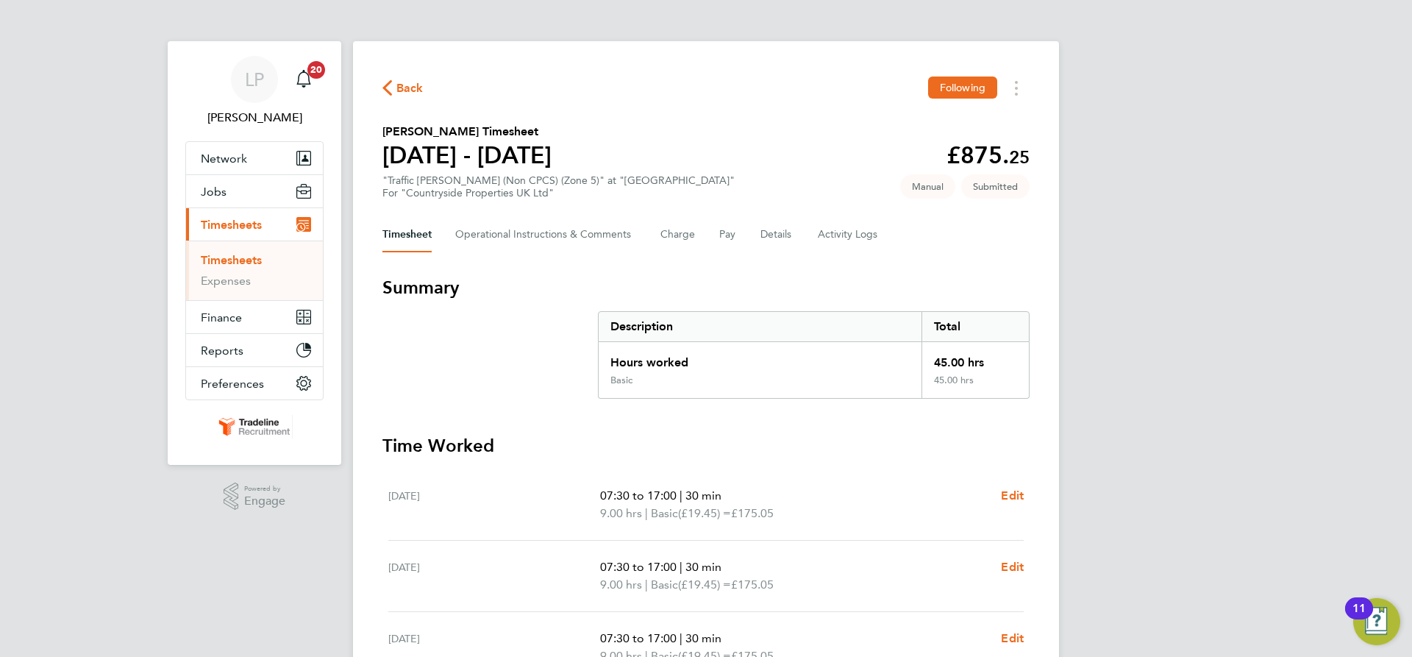
click at [246, 261] on link "Timesheets" at bounding box center [231, 260] width 61 height 14
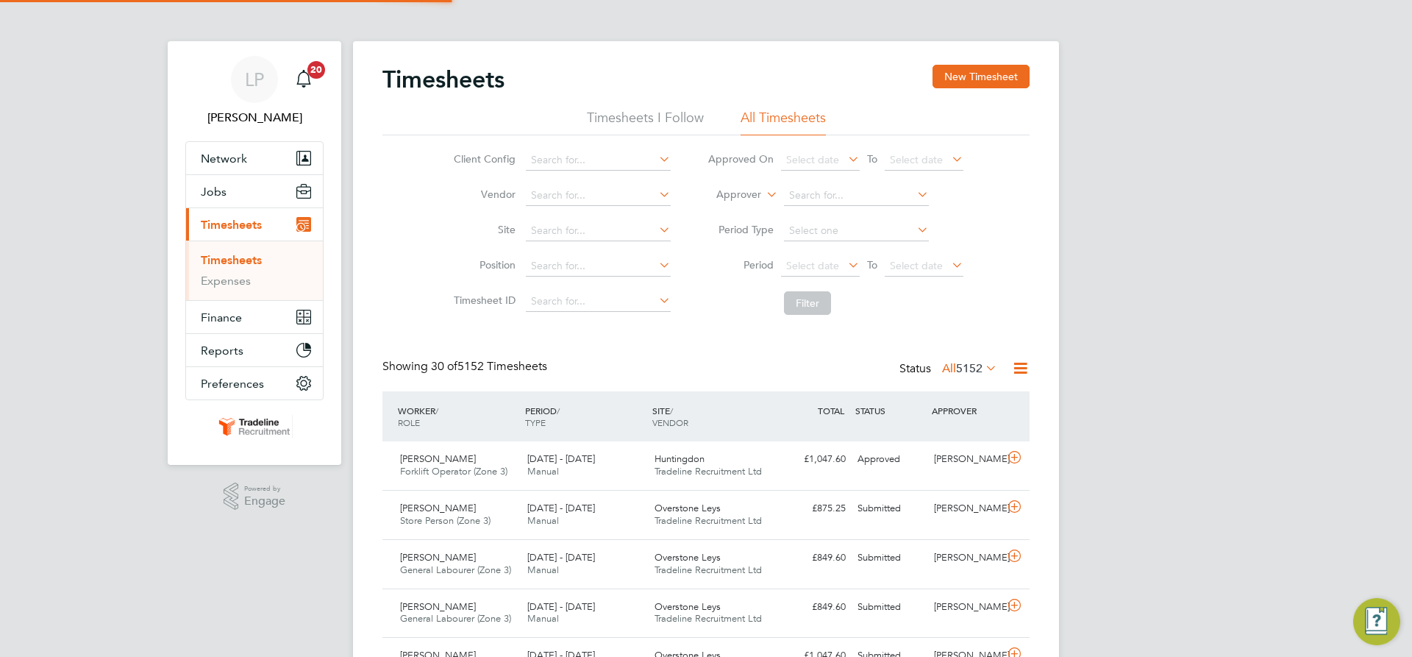
scroll to position [38, 128]
click at [974, 74] on button "New Timesheet" at bounding box center [981, 77] width 97 height 24
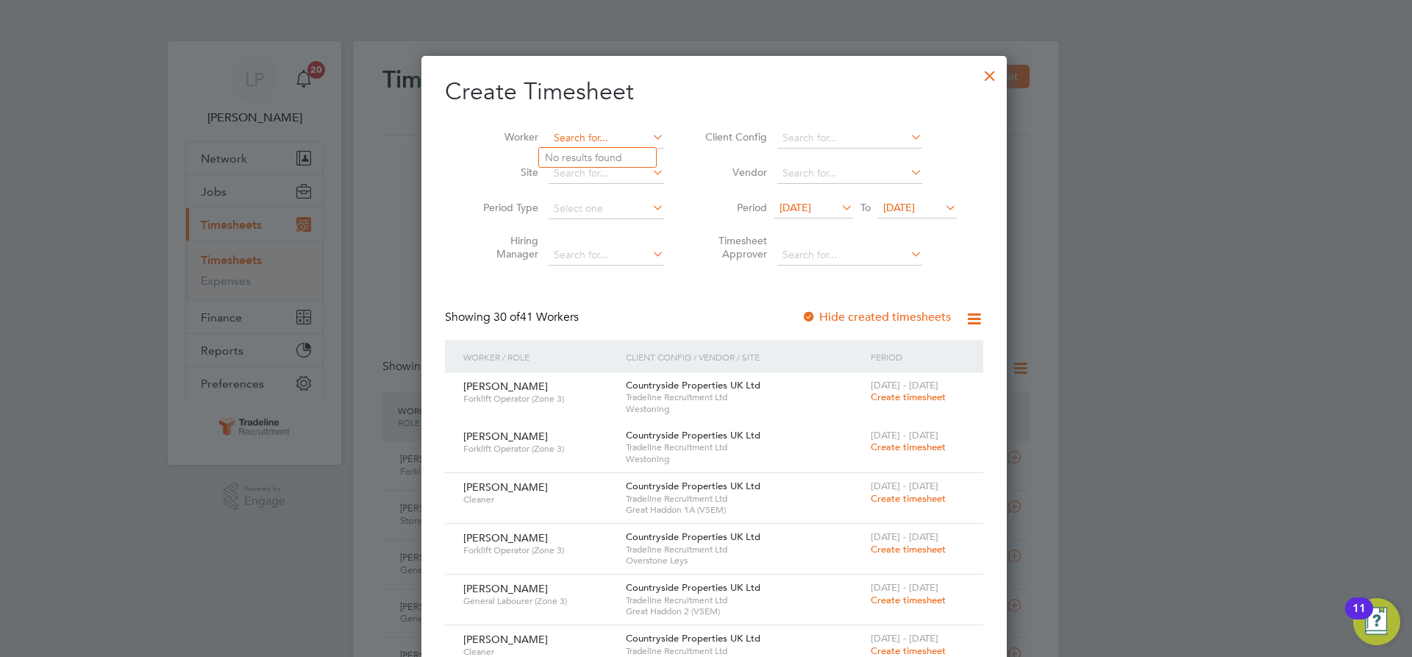
click at [561, 140] on input at bounding box center [606, 138] width 115 height 21
click at [570, 153] on li "[PERSON_NAME] lski" at bounding box center [602, 158] width 126 height 20
type input "[PERSON_NAME]"
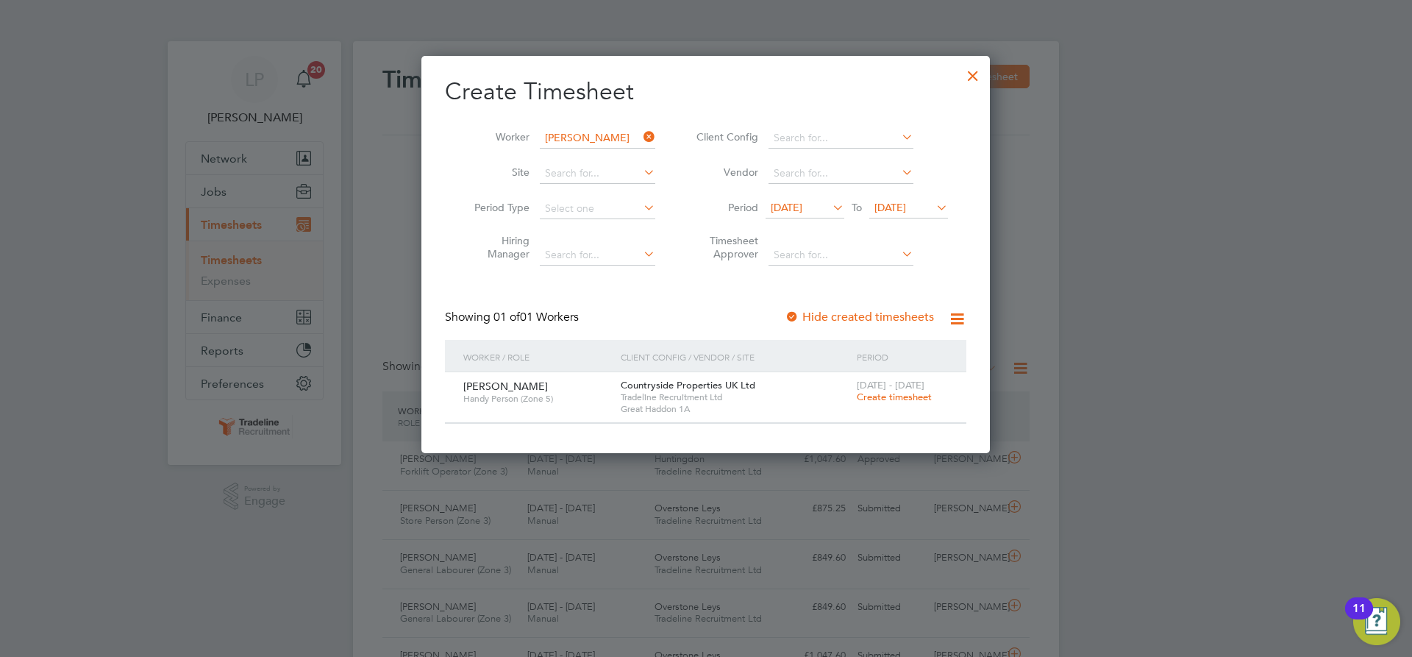
click at [894, 396] on span "Create timesheet" at bounding box center [894, 397] width 75 height 13
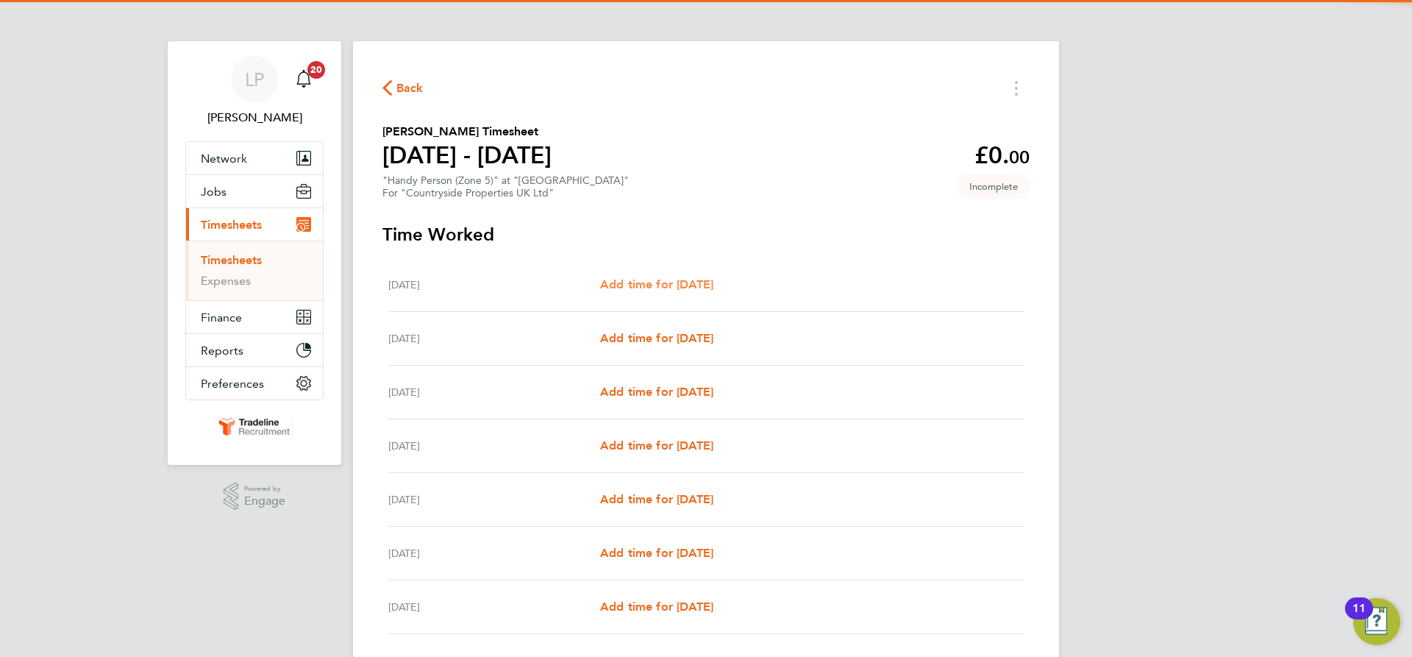
click at [708, 287] on span "Add time for [DATE]" at bounding box center [656, 284] width 113 height 14
select select "30"
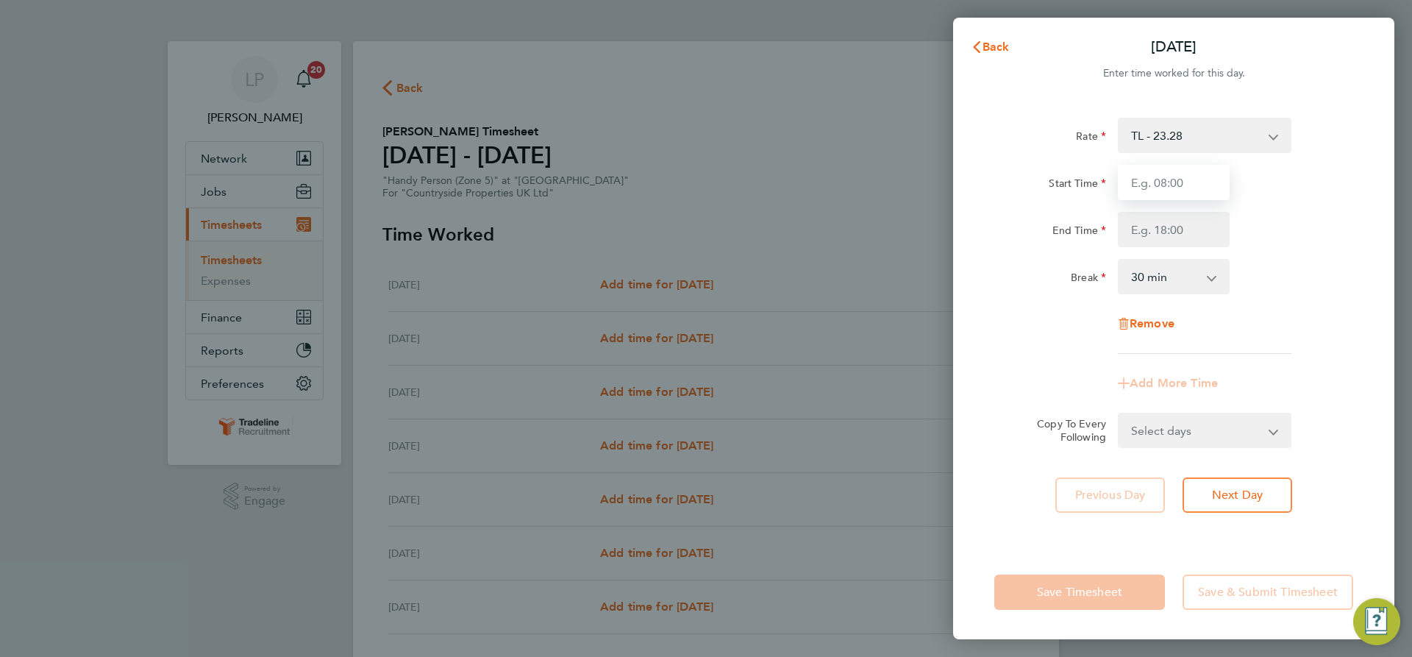
click at [1197, 190] on input "Start Time" at bounding box center [1174, 182] width 112 height 35
type input "07:30"
drag, startPoint x: 1171, startPoint y: 235, endPoint x: 1177, endPoint y: 241, distance: 8.3
click at [1171, 235] on input "End Time" at bounding box center [1174, 229] width 112 height 35
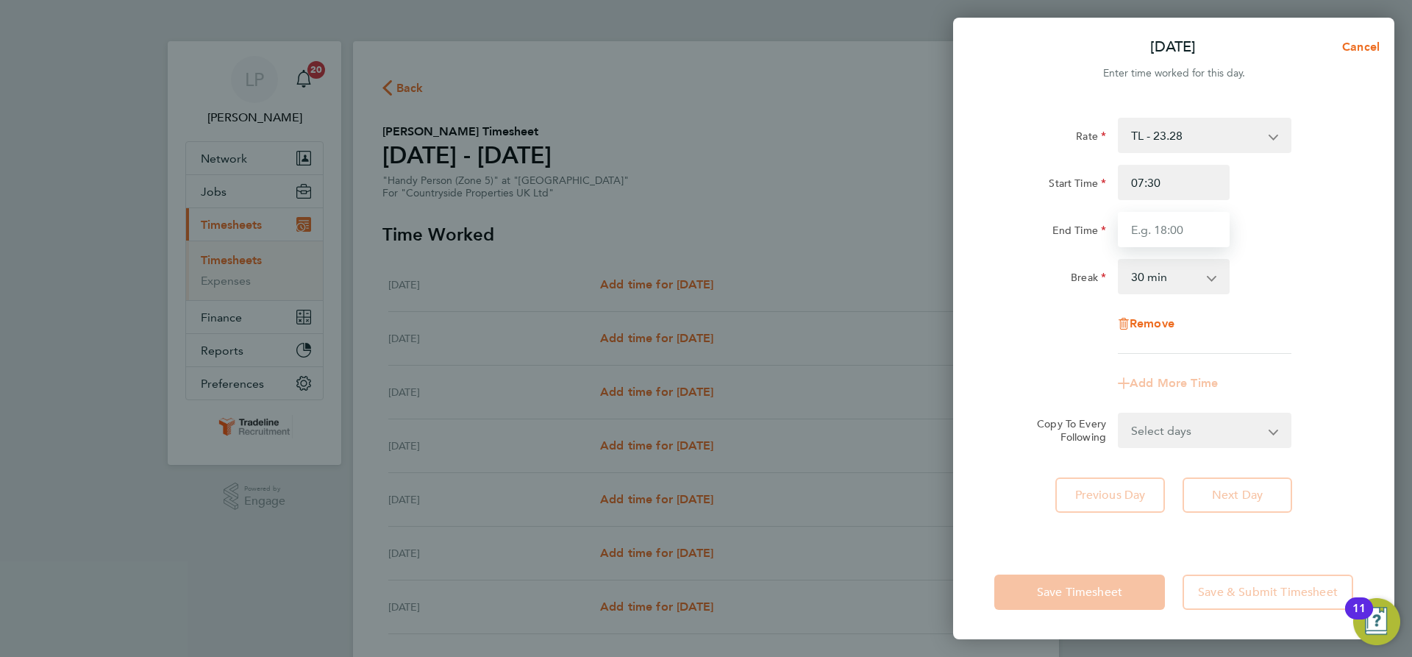
type input "17:00"
click at [1339, 303] on div "Rate TL - 23.28 Start Time 07:30 End Time 17:00 Break 0 min 15 min 30 min 45 mi…" at bounding box center [1173, 236] width 359 height 236
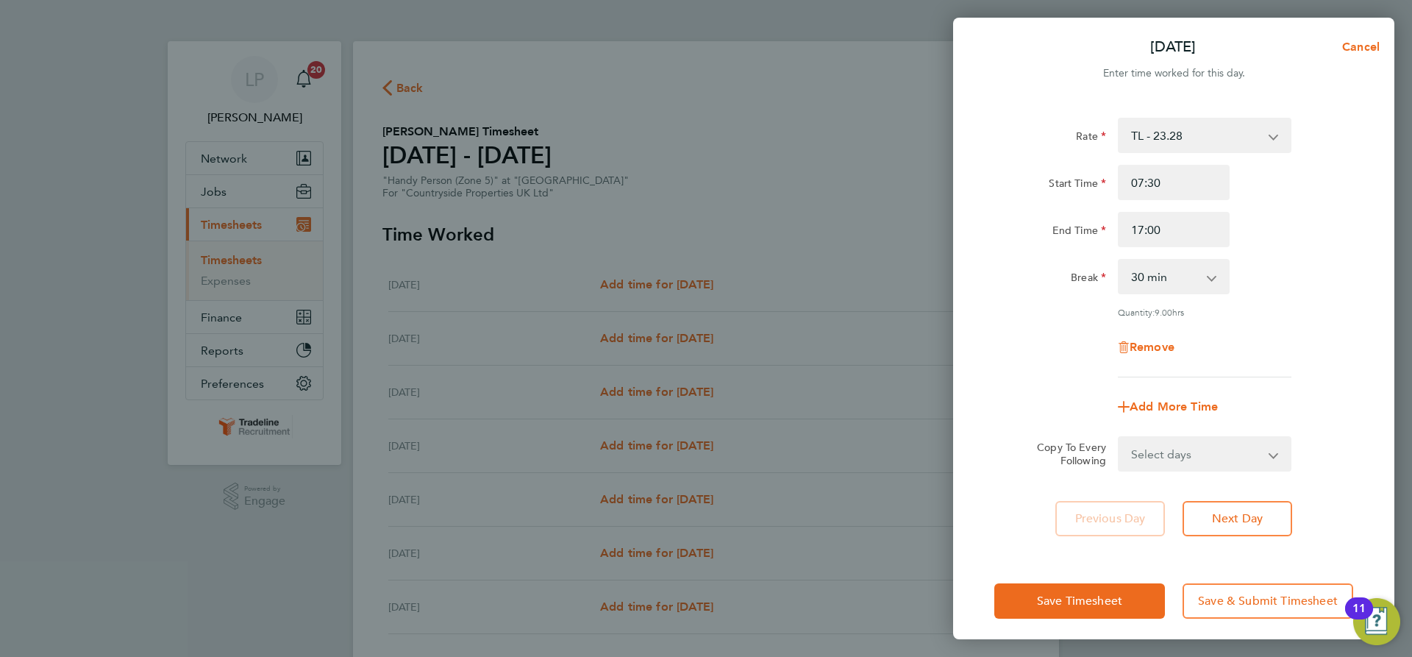
drag, startPoint x: 1202, startPoint y: 451, endPoint x: 1213, endPoint y: 438, distance: 17.2
click at [1202, 451] on select "Select days Day Weekday (Mon-Fri) Weekend (Sat-Sun) [DATE] [DATE] [DATE] [DATE]…" at bounding box center [1196, 454] width 154 height 32
select select "WEEKDAY"
click at [1119, 438] on select "Select days Day Weekday (Mon-Fri) Weekend (Sat-Sun) [DATE] [DATE] [DATE] [DATE]…" at bounding box center [1196, 454] width 154 height 32
select select "[DATE]"
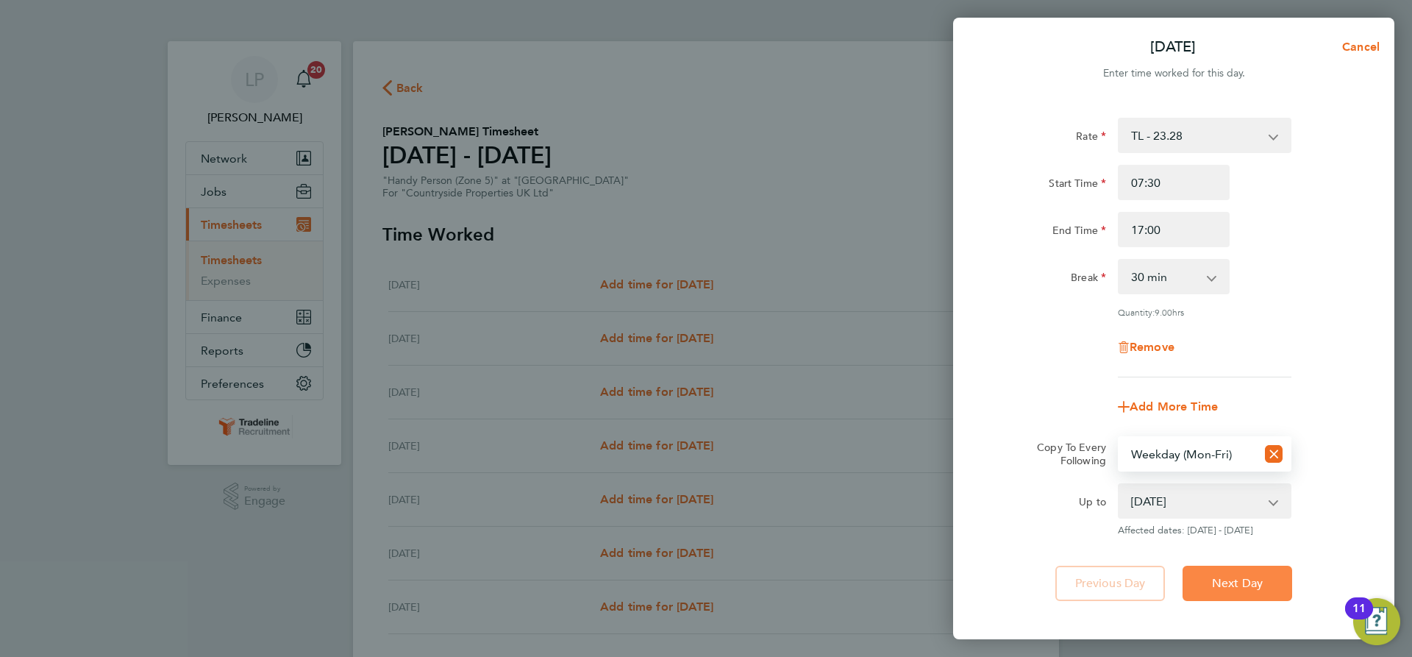
click at [1220, 571] on button "Next Day" at bounding box center [1238, 583] width 110 height 35
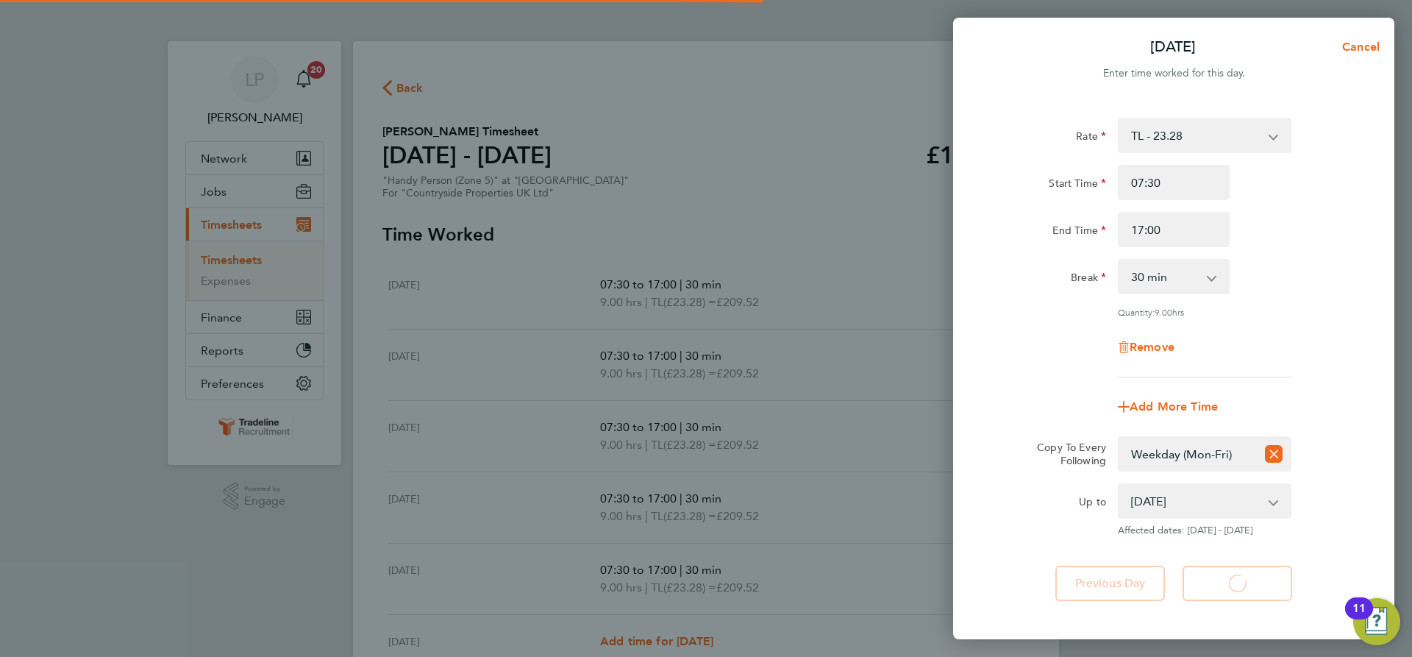
select select "30"
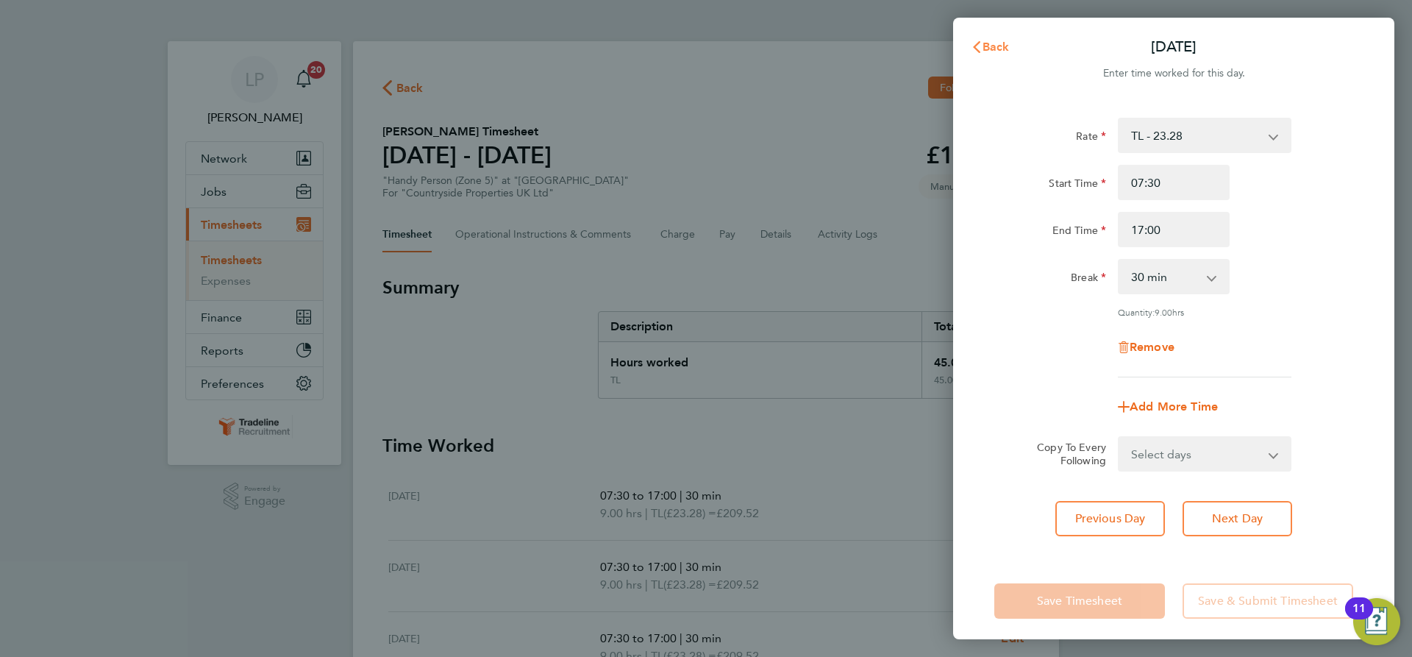
click at [991, 41] on span "Back" at bounding box center [996, 47] width 27 height 14
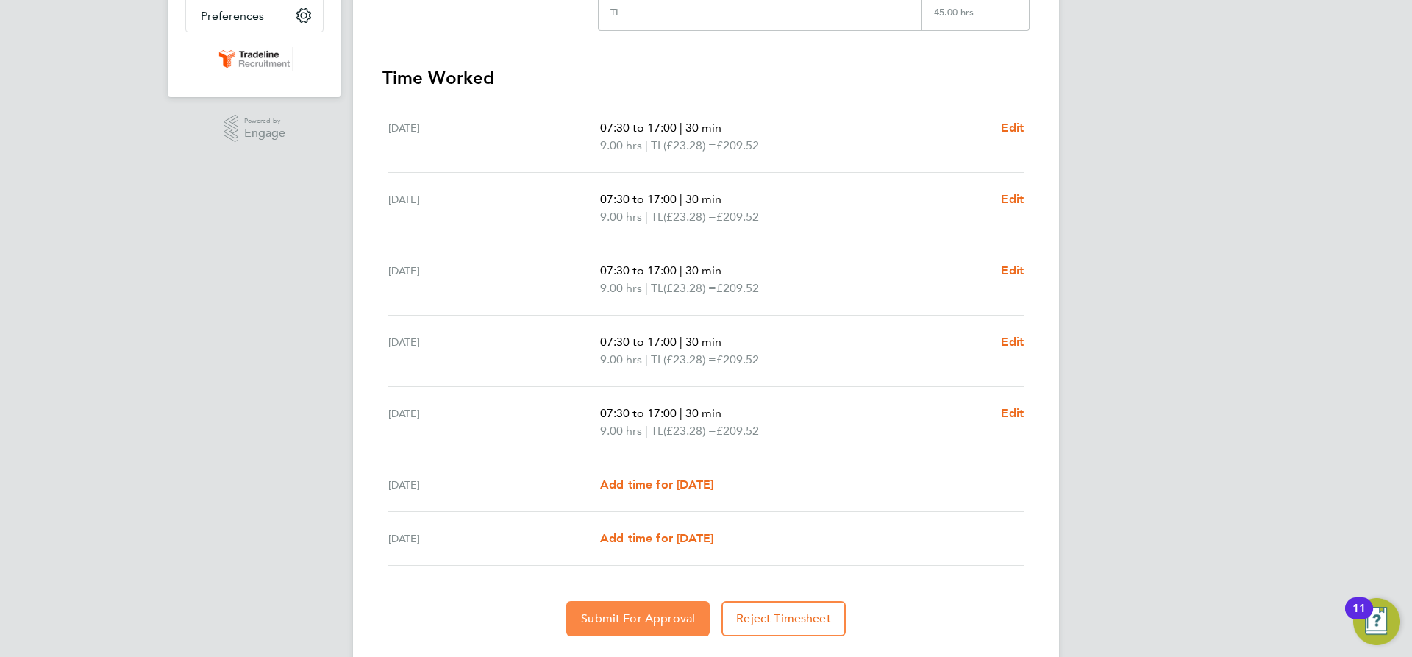
click at [649, 612] on span "Submit For Approval" at bounding box center [638, 618] width 114 height 15
click at [1246, 380] on div "LP [PERSON_NAME] Notifications 20 Applications: Network Team Members Businesses…" at bounding box center [706, 163] width 1412 height 1063
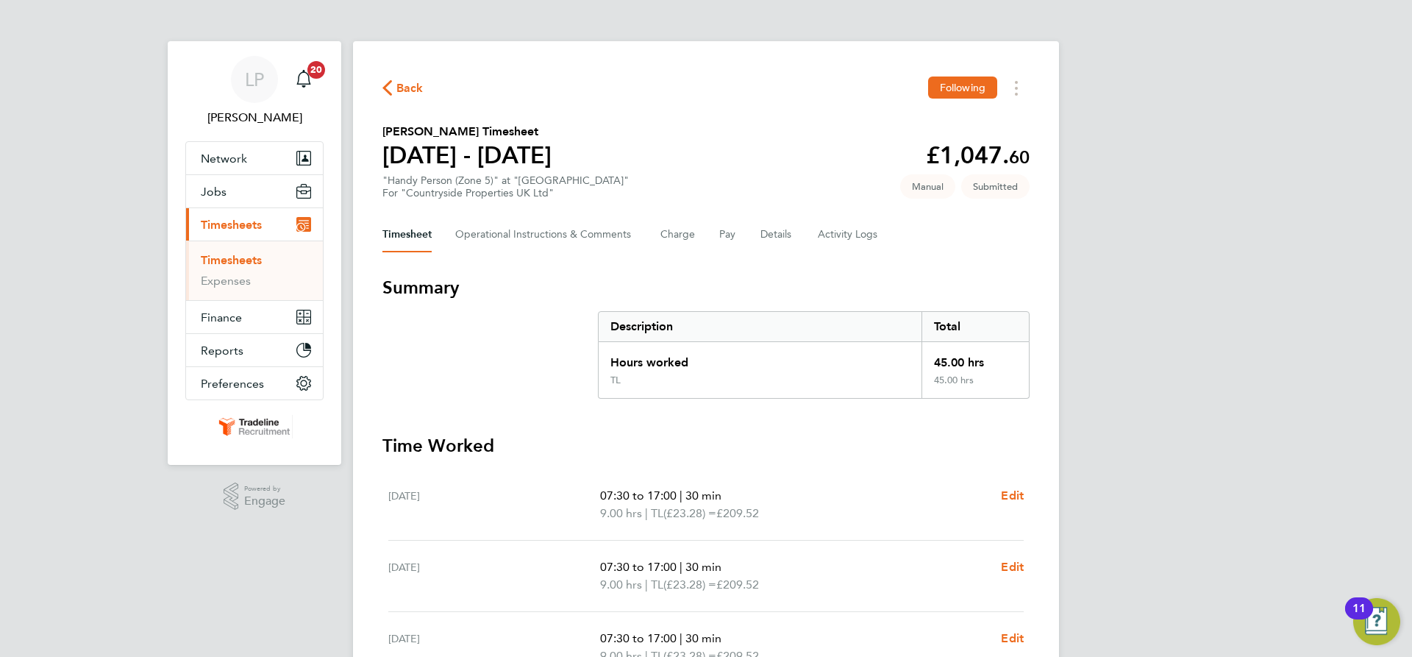
click at [229, 257] on link "Timesheets" at bounding box center [231, 260] width 61 height 14
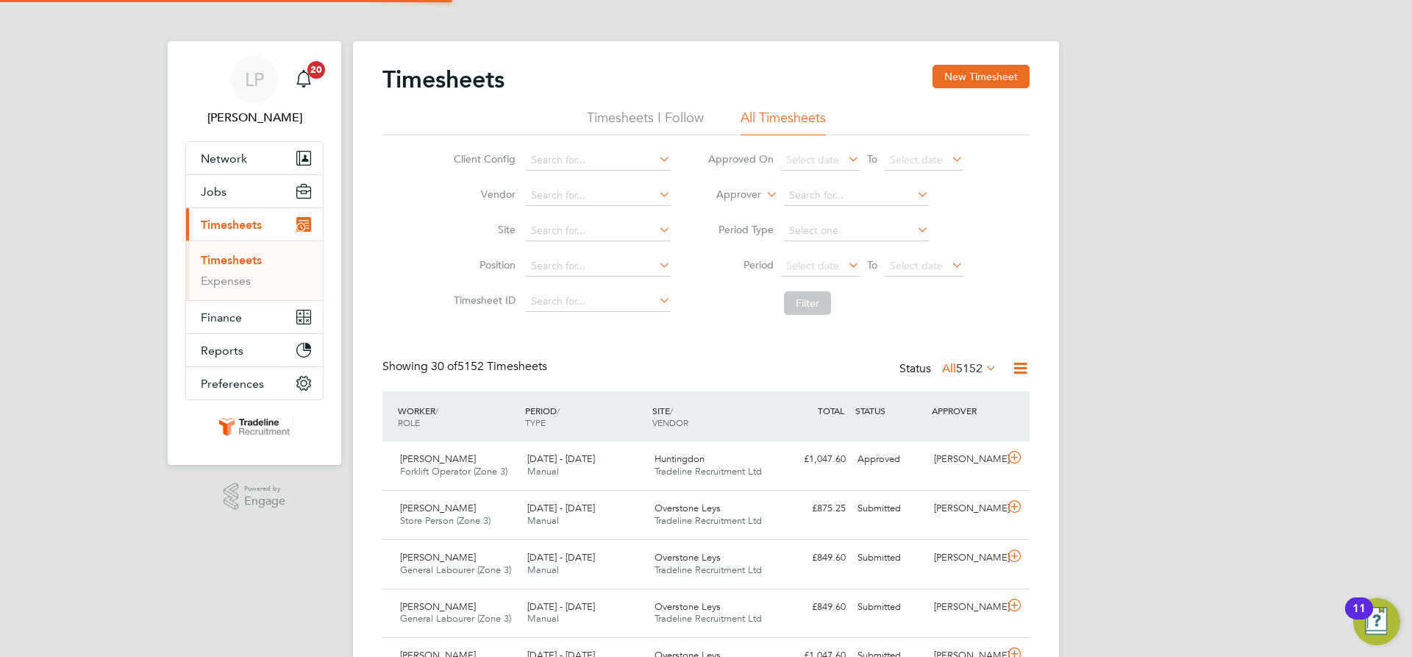
scroll to position [38, 128]
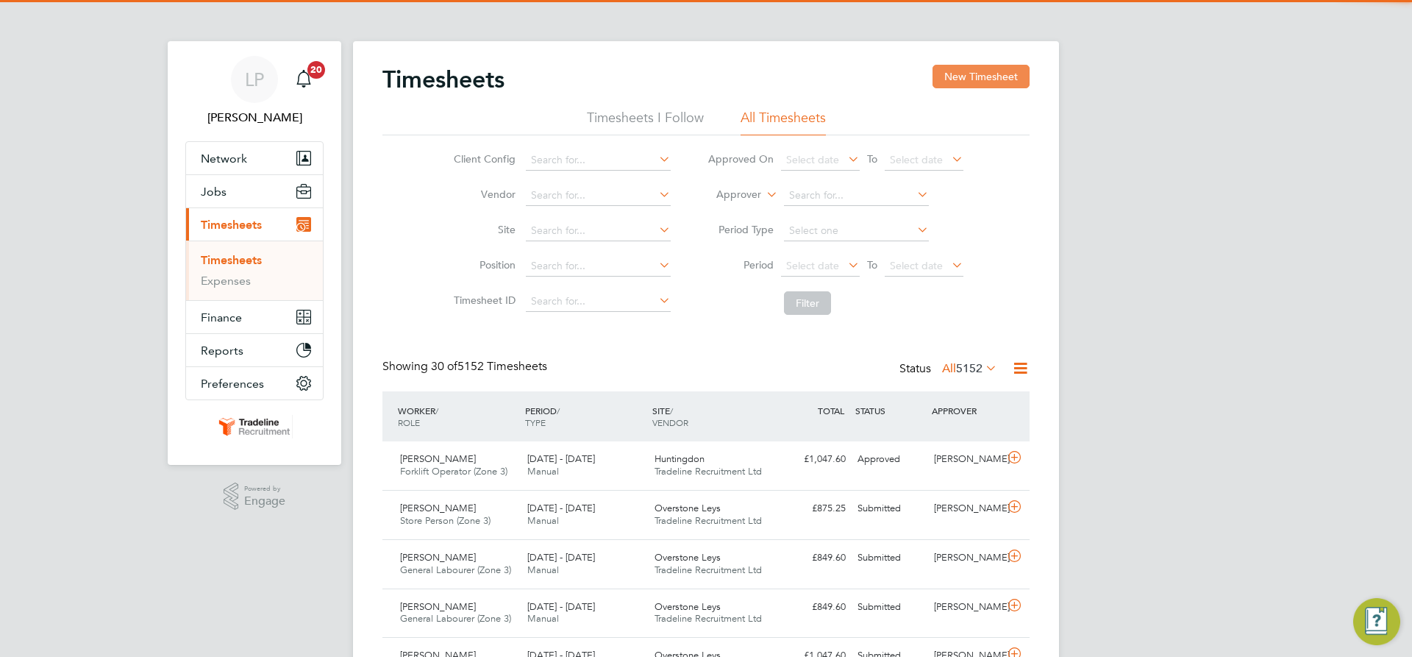
click at [971, 79] on button "New Timesheet" at bounding box center [981, 77] width 97 height 24
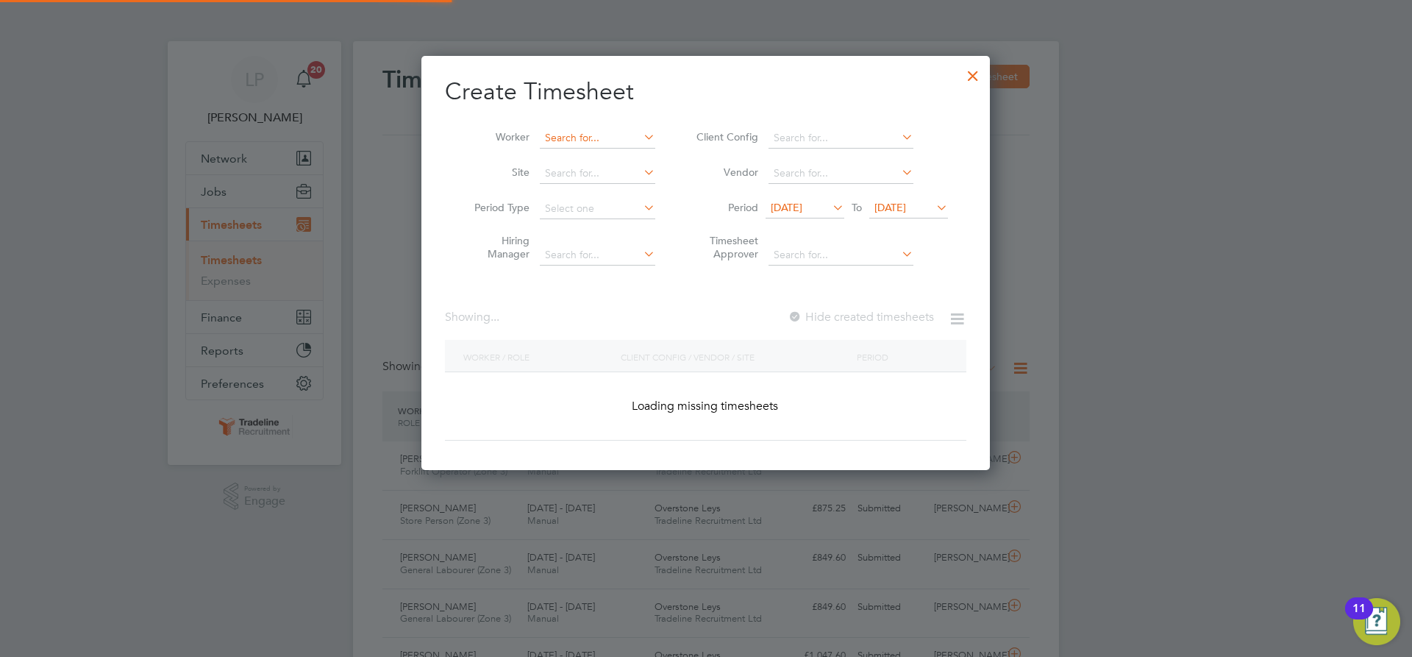
click at [602, 143] on input at bounding box center [597, 138] width 115 height 21
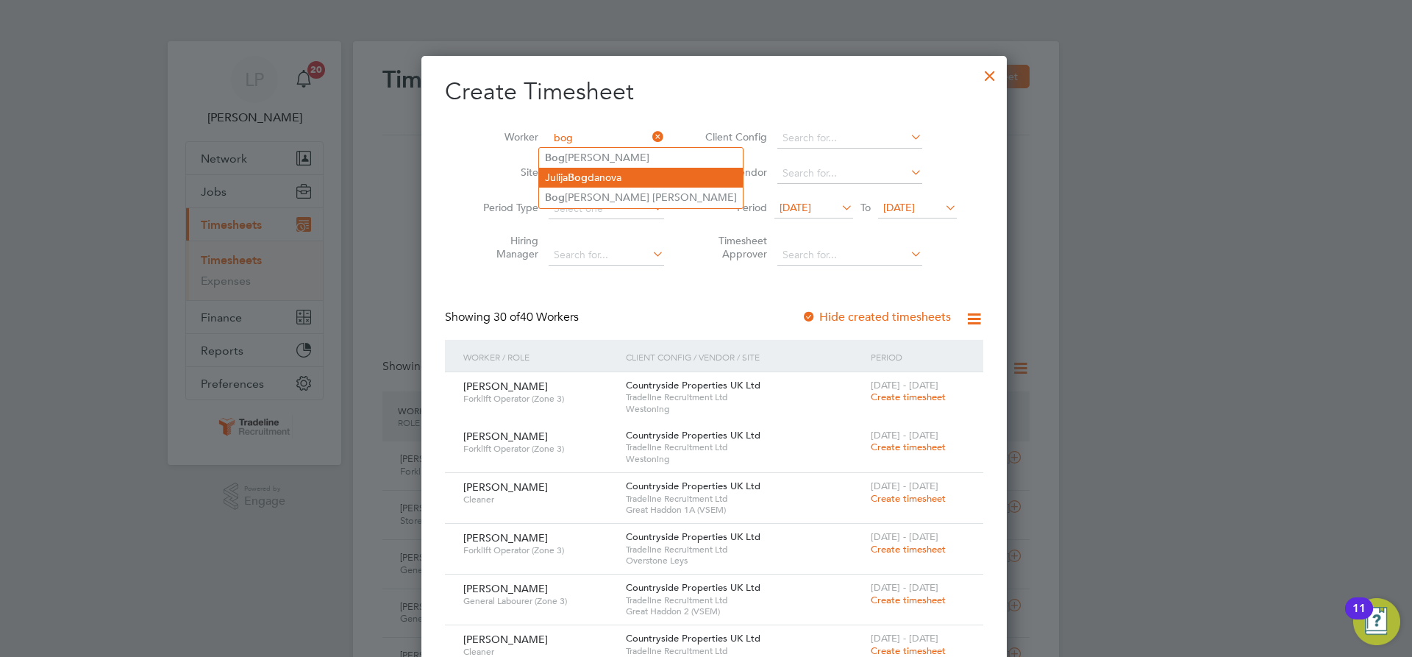
click at [593, 177] on li "[PERSON_NAME]" at bounding box center [641, 178] width 204 height 20
type input "[PERSON_NAME]"
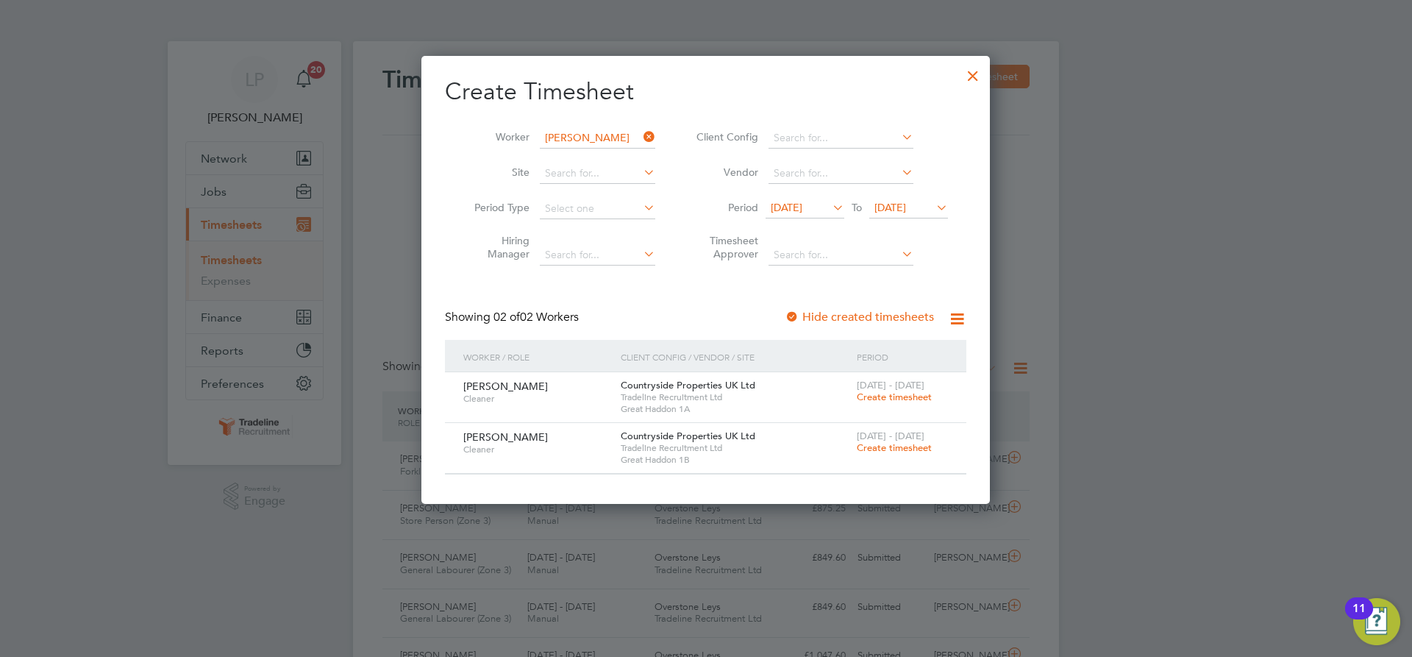
click at [895, 396] on span "Create timesheet" at bounding box center [894, 397] width 75 height 13
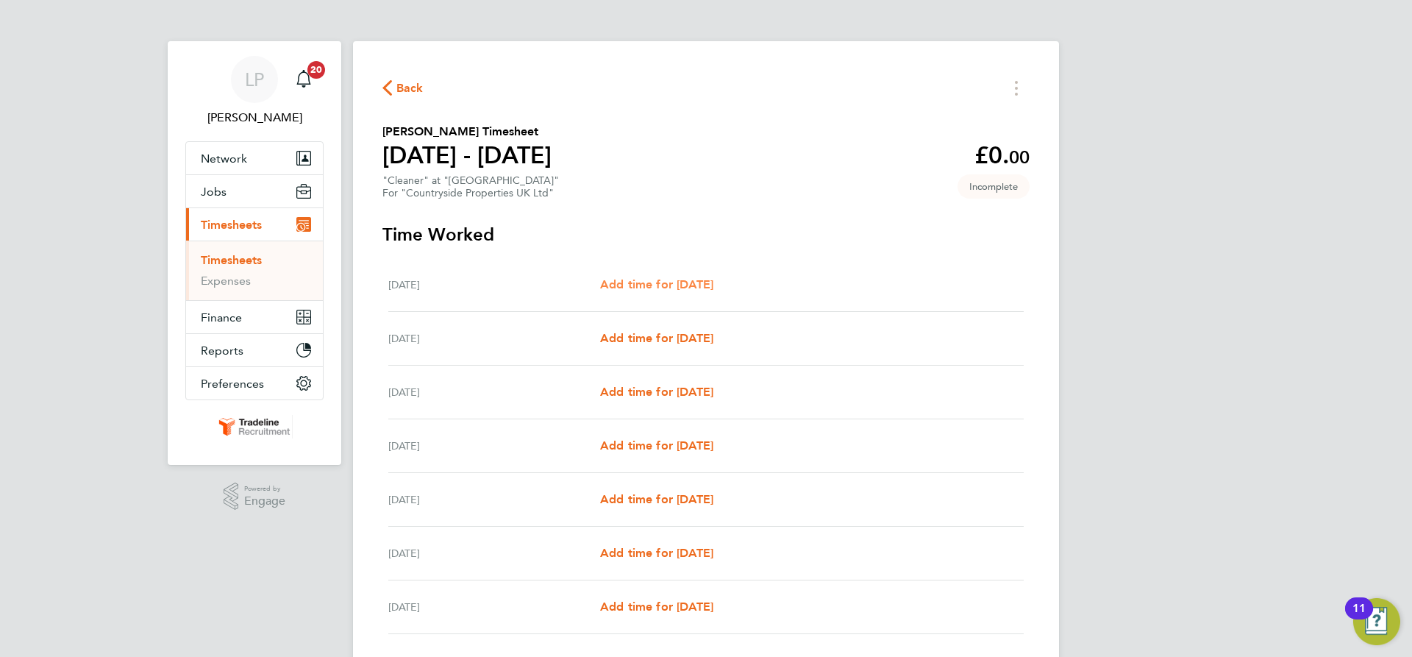
click at [675, 282] on span "Add time for [DATE]" at bounding box center [656, 284] width 113 height 14
select select "30"
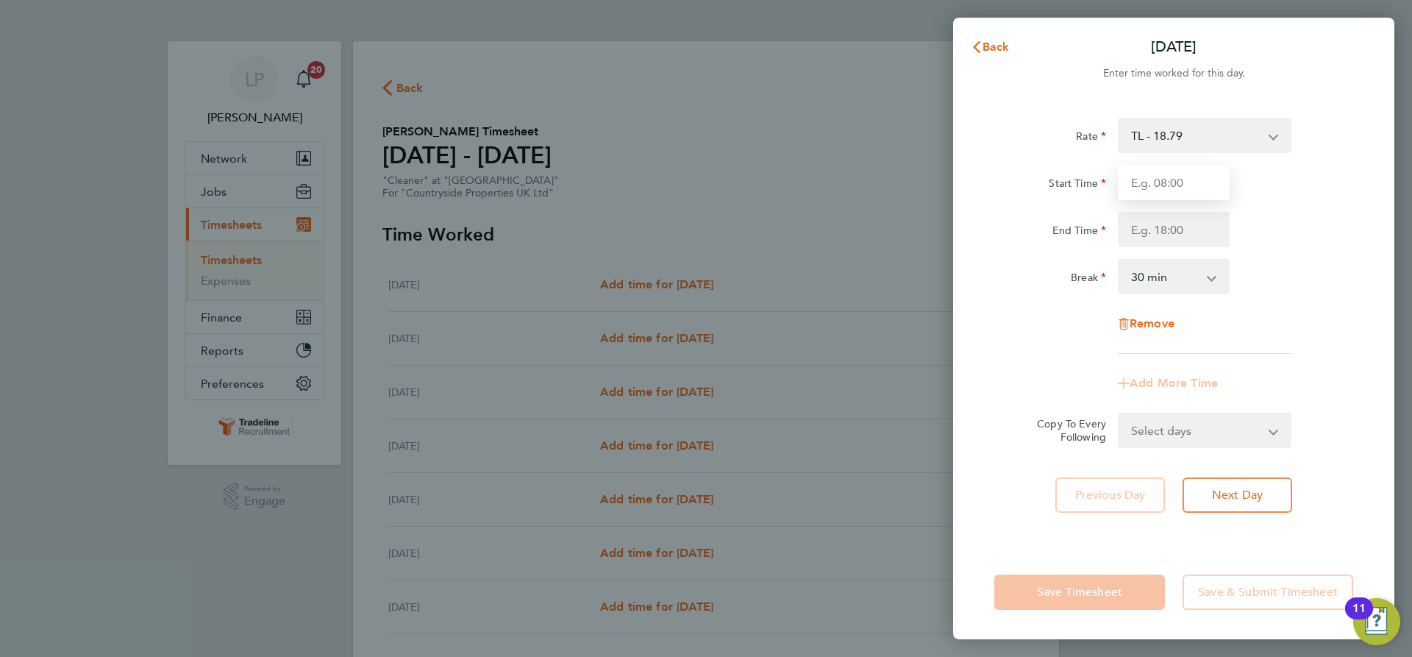
click at [1204, 184] on input "Start Time" at bounding box center [1174, 182] width 112 height 35
type input "07:30"
click at [1166, 229] on input "End Time" at bounding box center [1174, 229] width 112 height 35
type input "1"
type input "11:00"
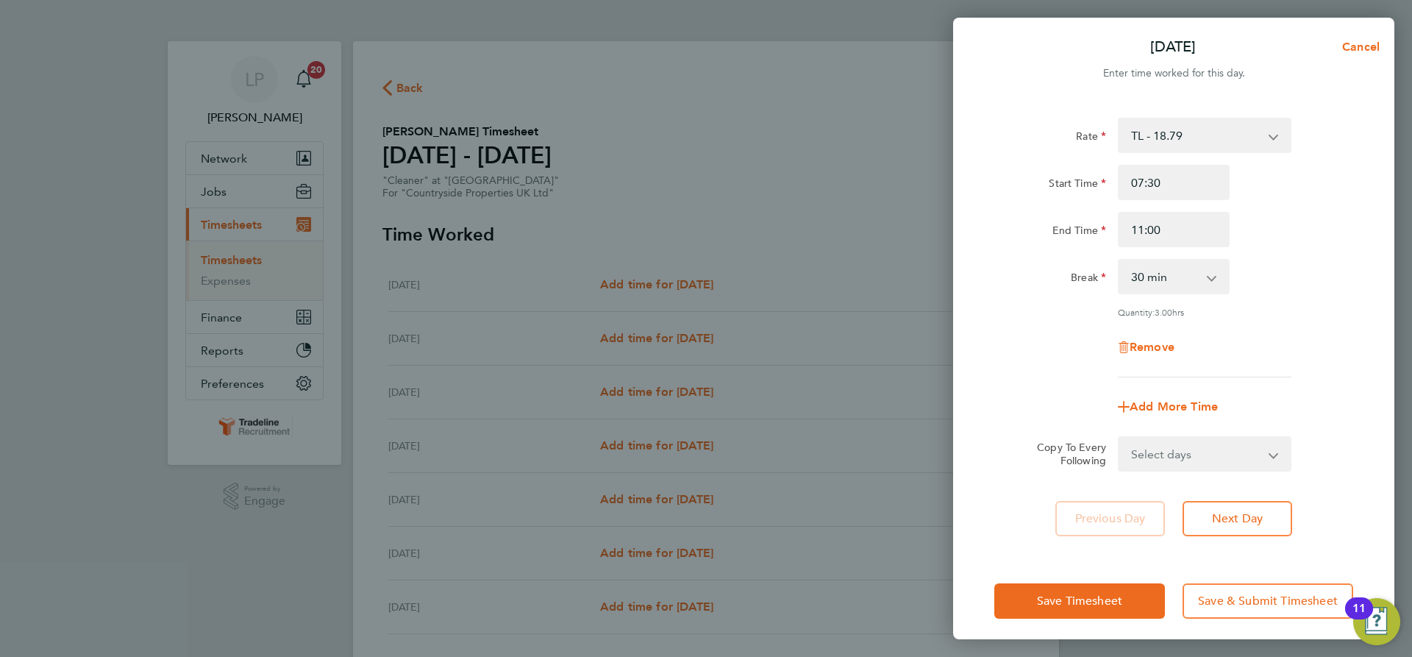
click at [1270, 229] on div "End Time 11:00" at bounding box center [1173, 229] width 371 height 35
click at [1241, 456] on select "Select days Day Weekday (Mon-Fri) Weekend (Sat-Sun) [DATE] [DATE] [DATE] [DATE]…" at bounding box center [1196, 454] width 154 height 32
select select "WEEKDAY"
click at [1119, 438] on select "Select days Day Weekday (Mon-Fri) Weekend (Sat-Sun) [DATE] [DATE] [DATE] [DATE]…" at bounding box center [1196, 454] width 154 height 32
select select "[DATE]"
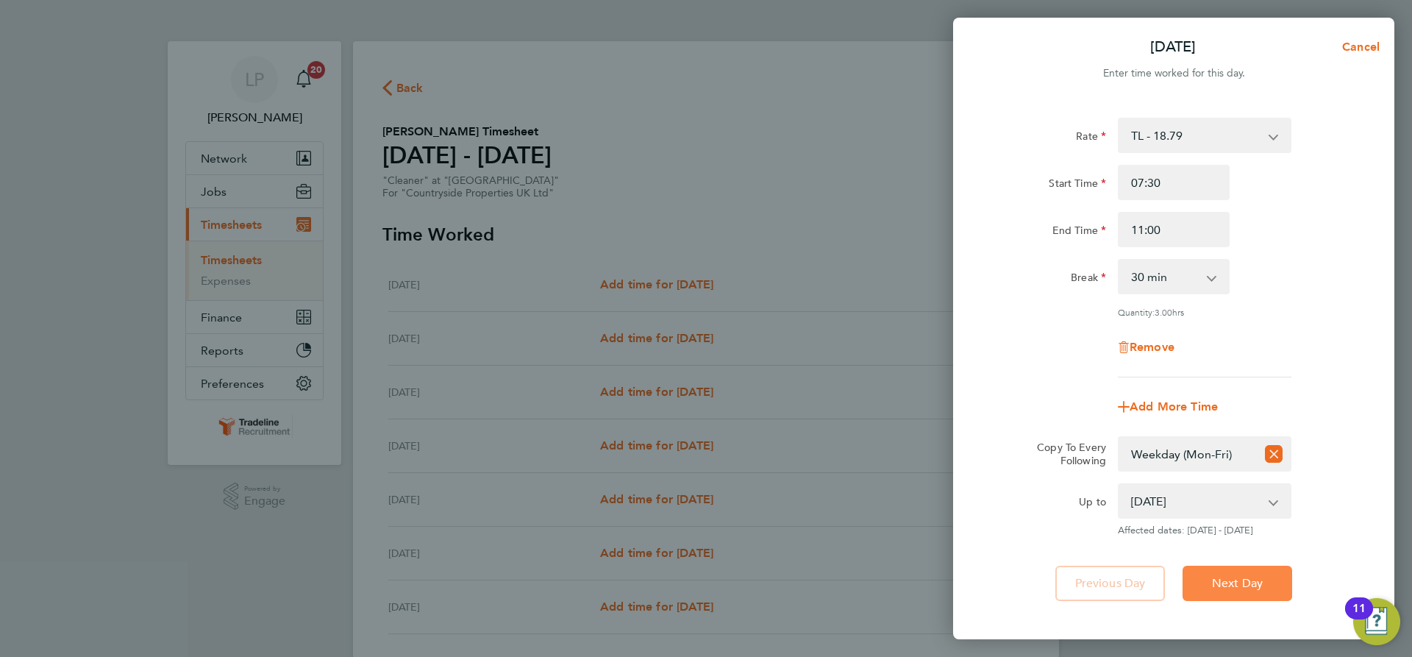
click at [1228, 585] on span "Next Day" at bounding box center [1237, 583] width 51 height 15
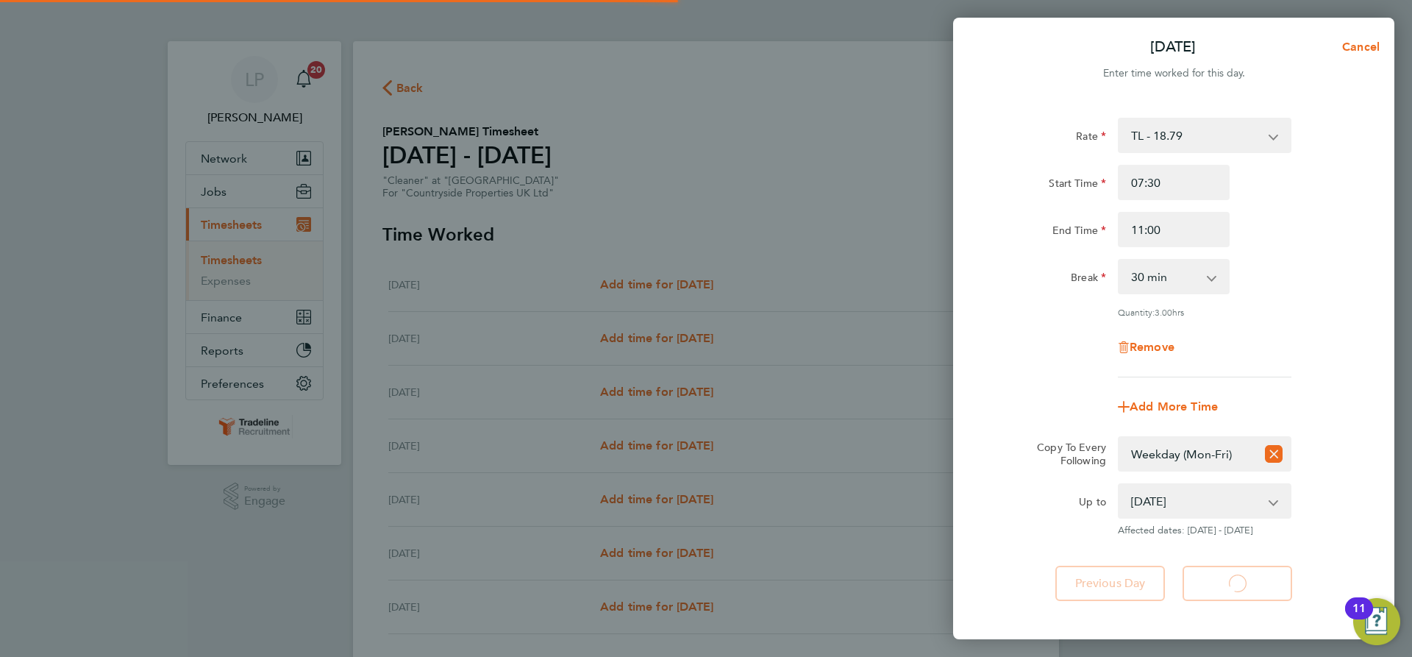
select select "30"
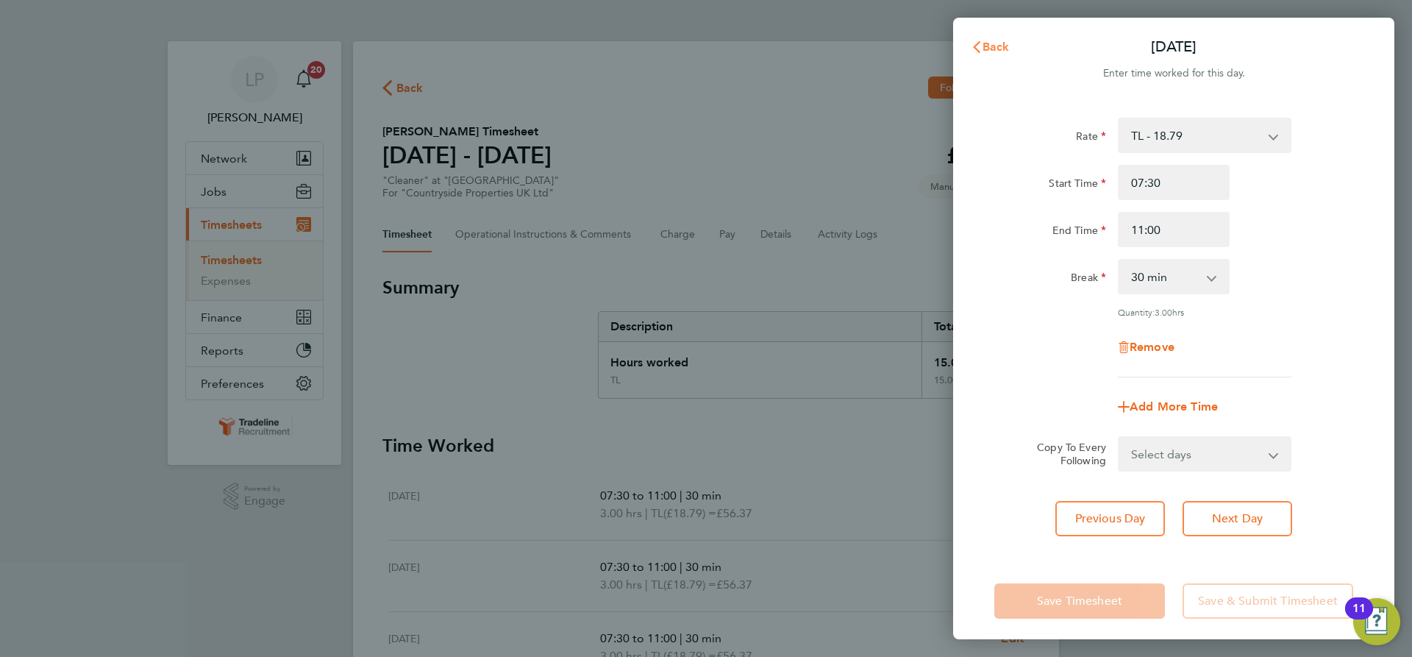
click at [993, 54] on button "Back" at bounding box center [990, 46] width 68 height 29
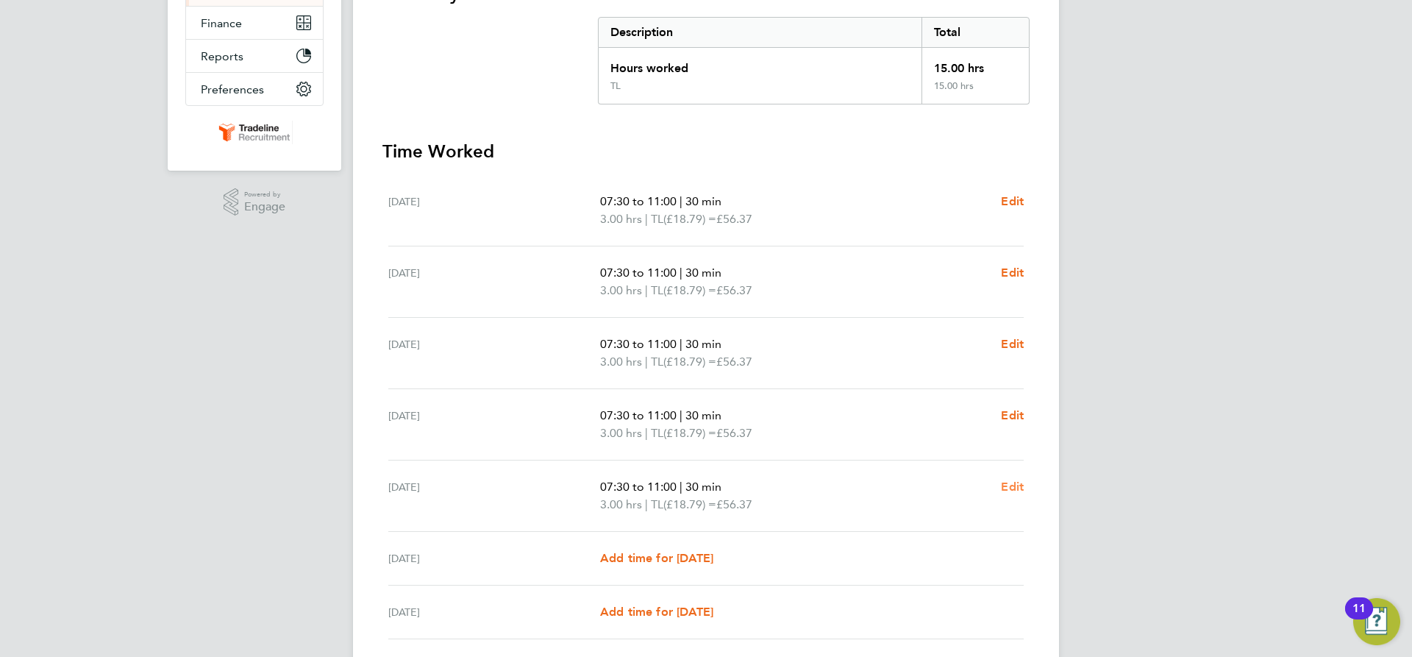
click at [1016, 490] on span "Edit" at bounding box center [1012, 487] width 23 height 14
select select "30"
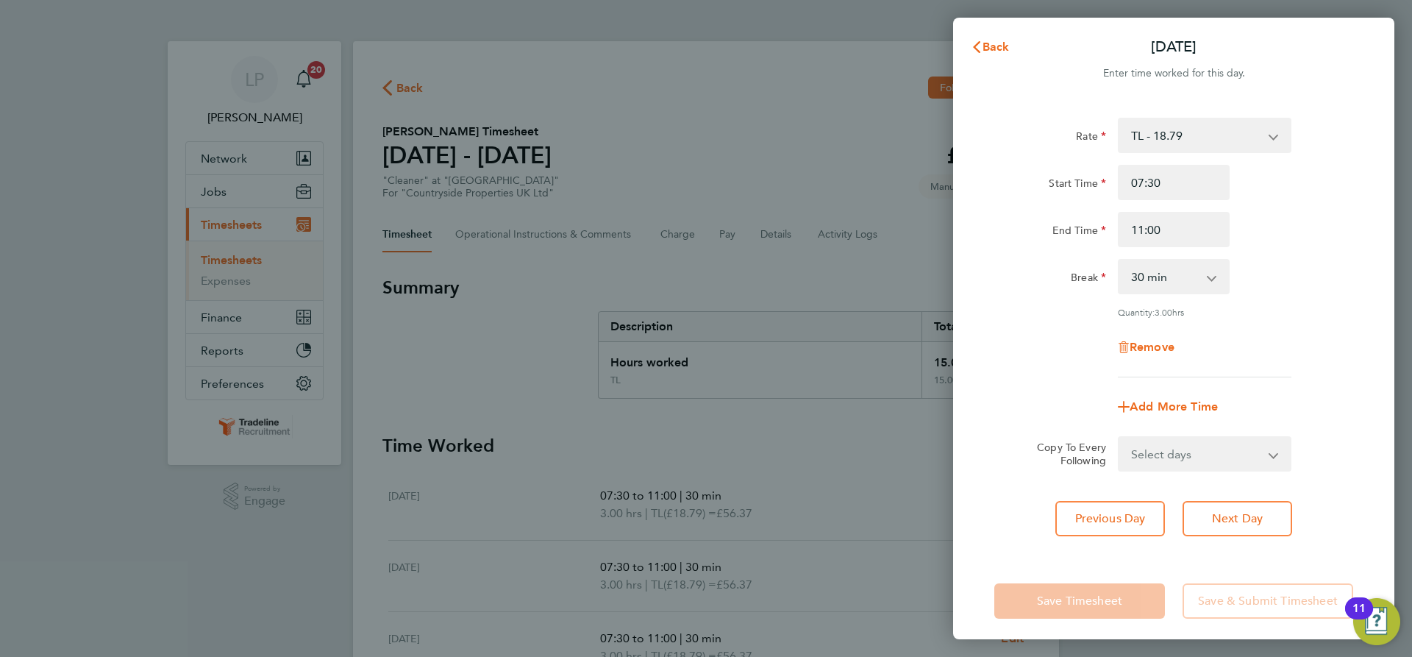
click at [1155, 352] on div "Remove" at bounding box center [1174, 346] width 124 height 35
click at [1155, 350] on span "Remove" at bounding box center [1152, 347] width 45 height 14
select select "null"
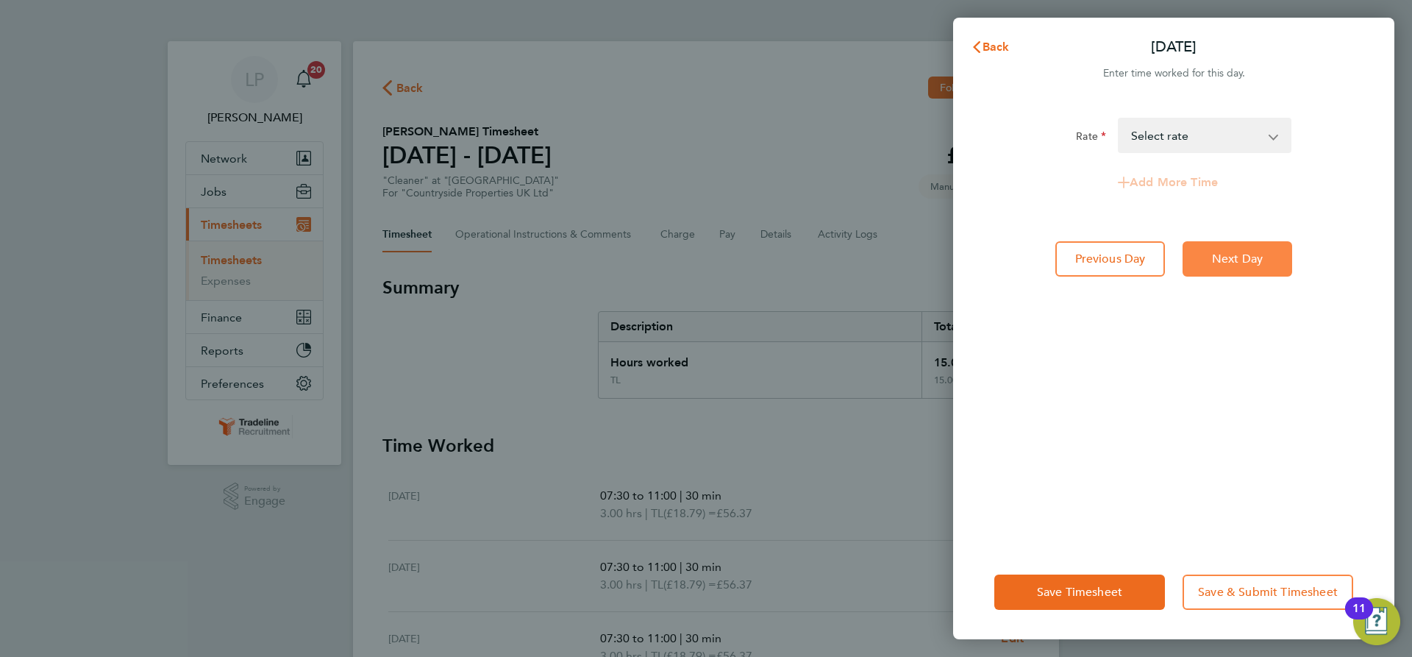
click at [1227, 254] on span "Next Day" at bounding box center [1237, 259] width 51 height 15
select select "30"
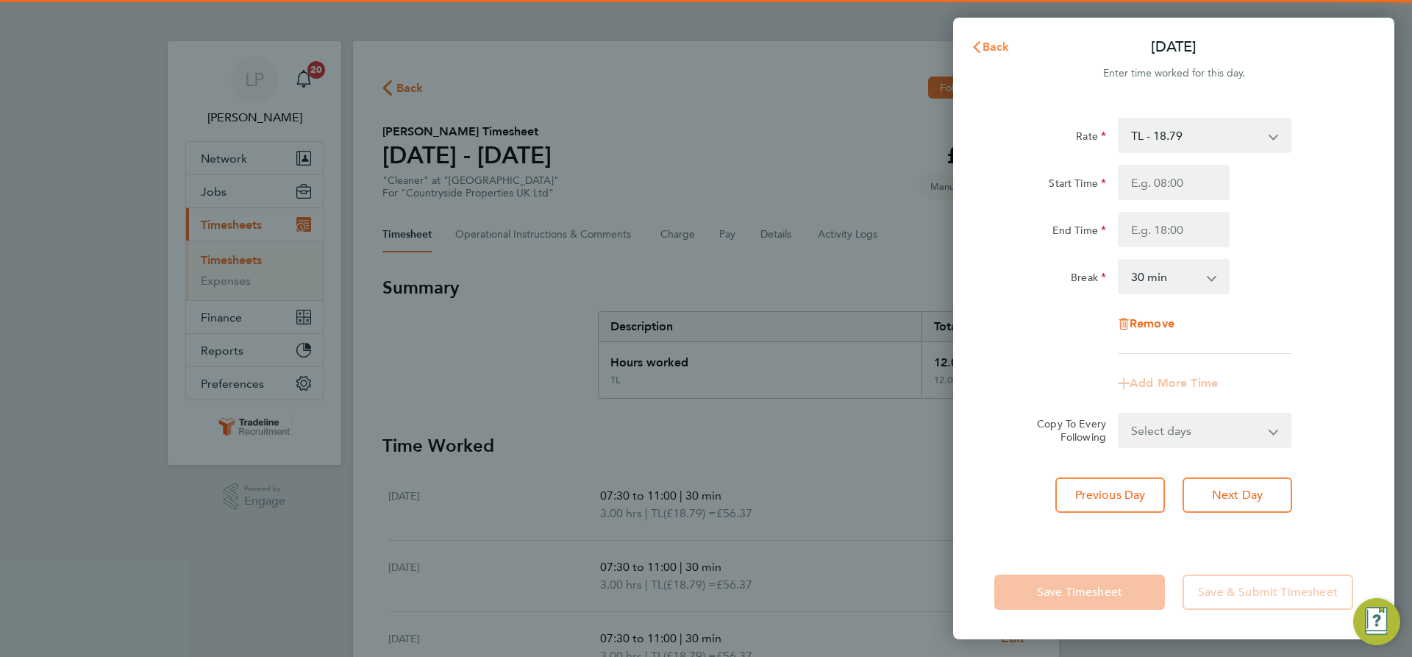
click at [991, 41] on span "Back" at bounding box center [996, 47] width 27 height 14
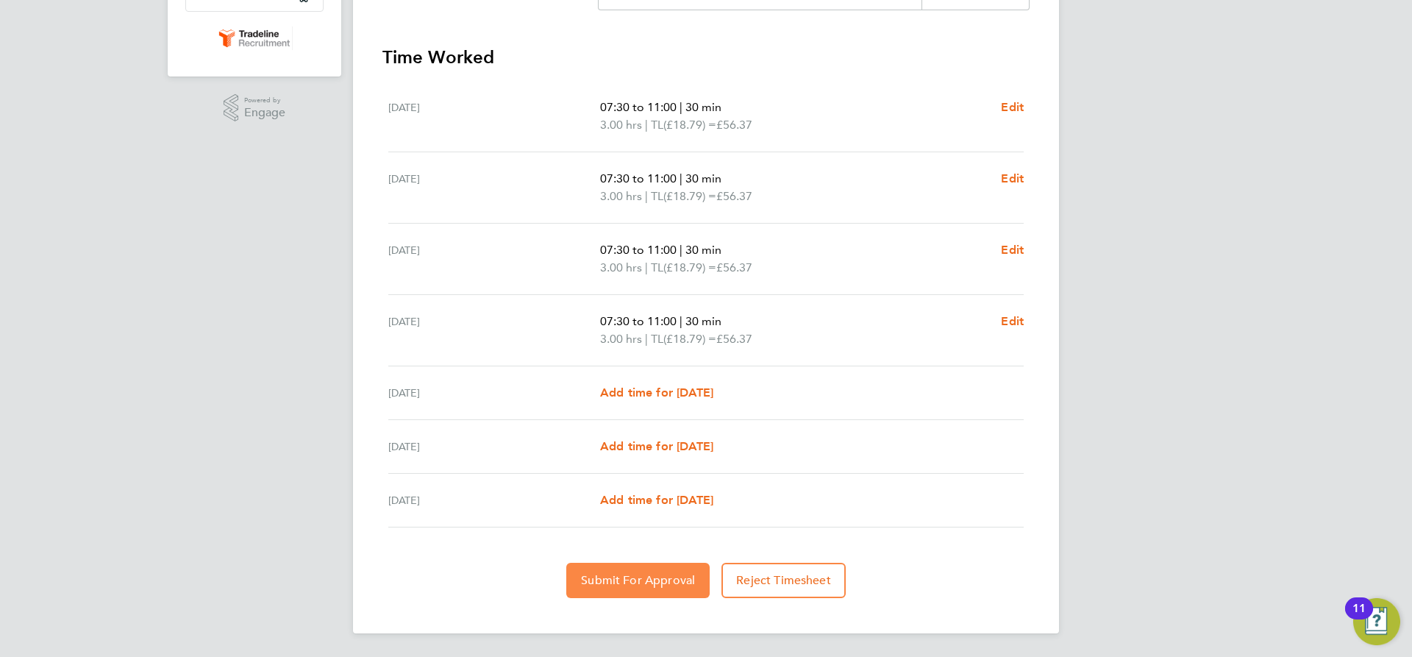
click at [646, 573] on span "Submit For Approval" at bounding box center [638, 580] width 114 height 15
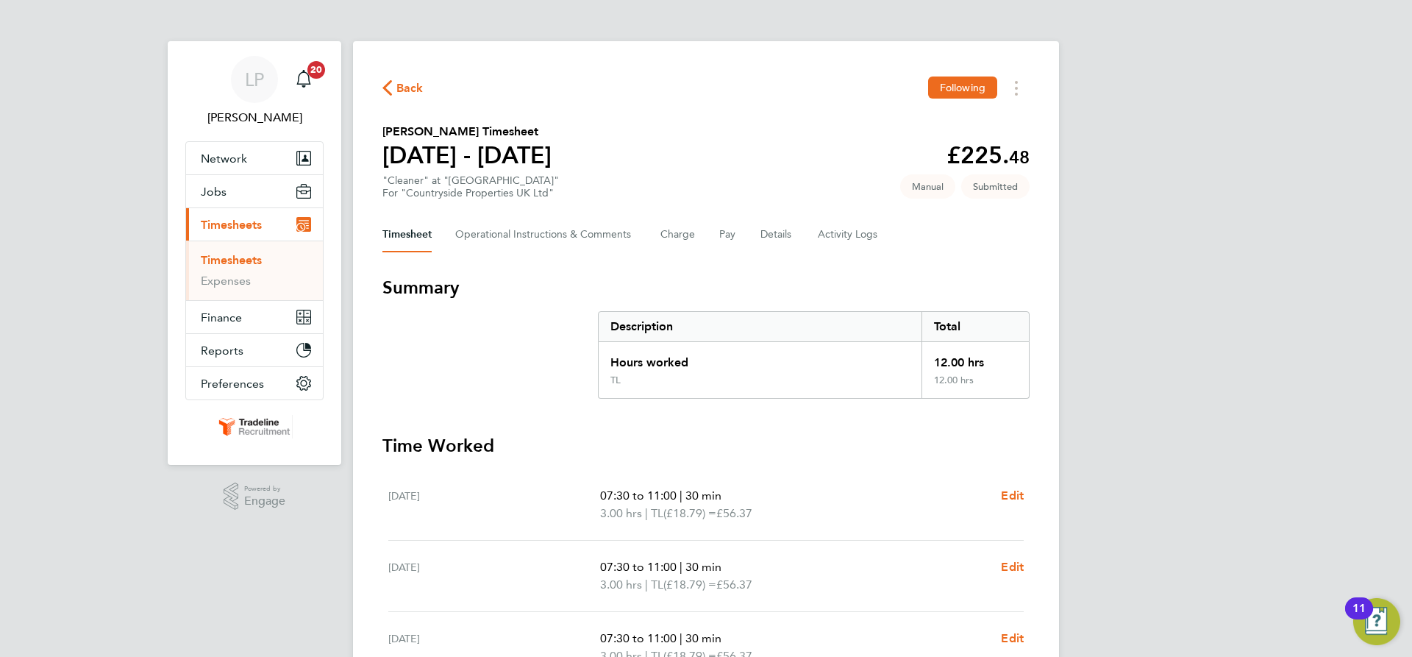
click at [240, 257] on link "Timesheets" at bounding box center [231, 260] width 61 height 14
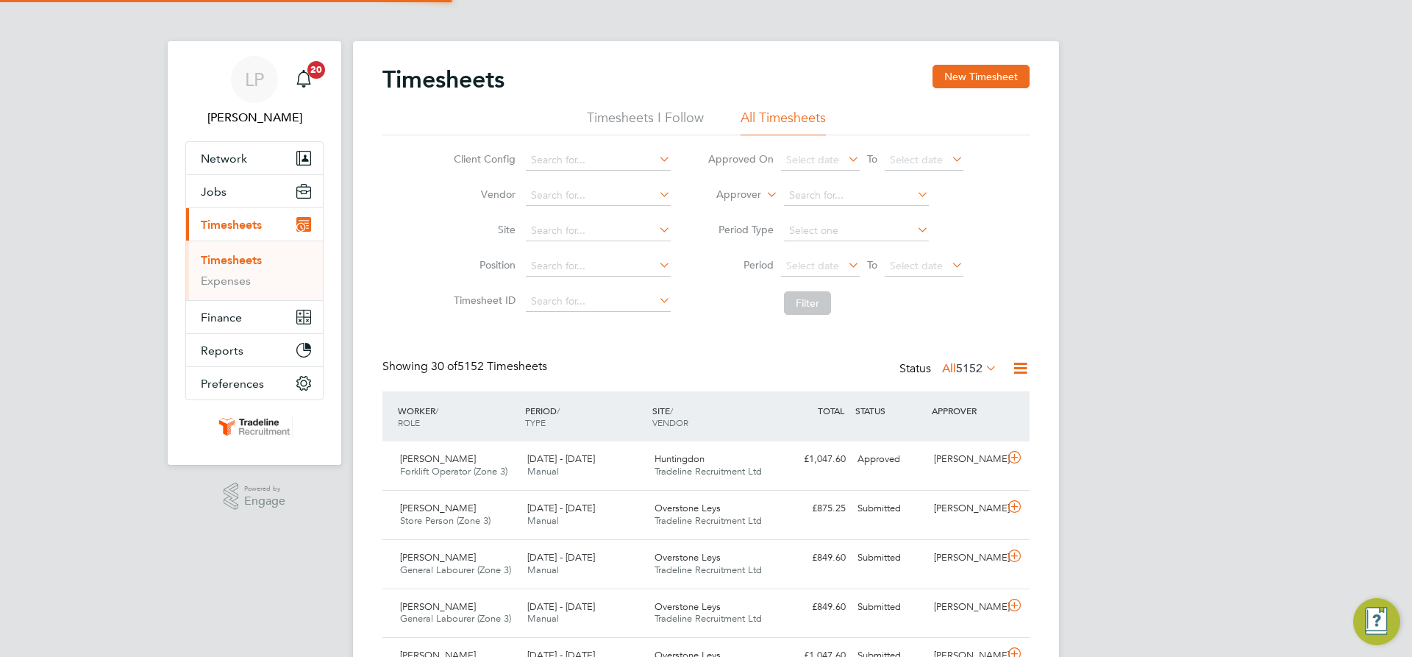
scroll to position [38, 128]
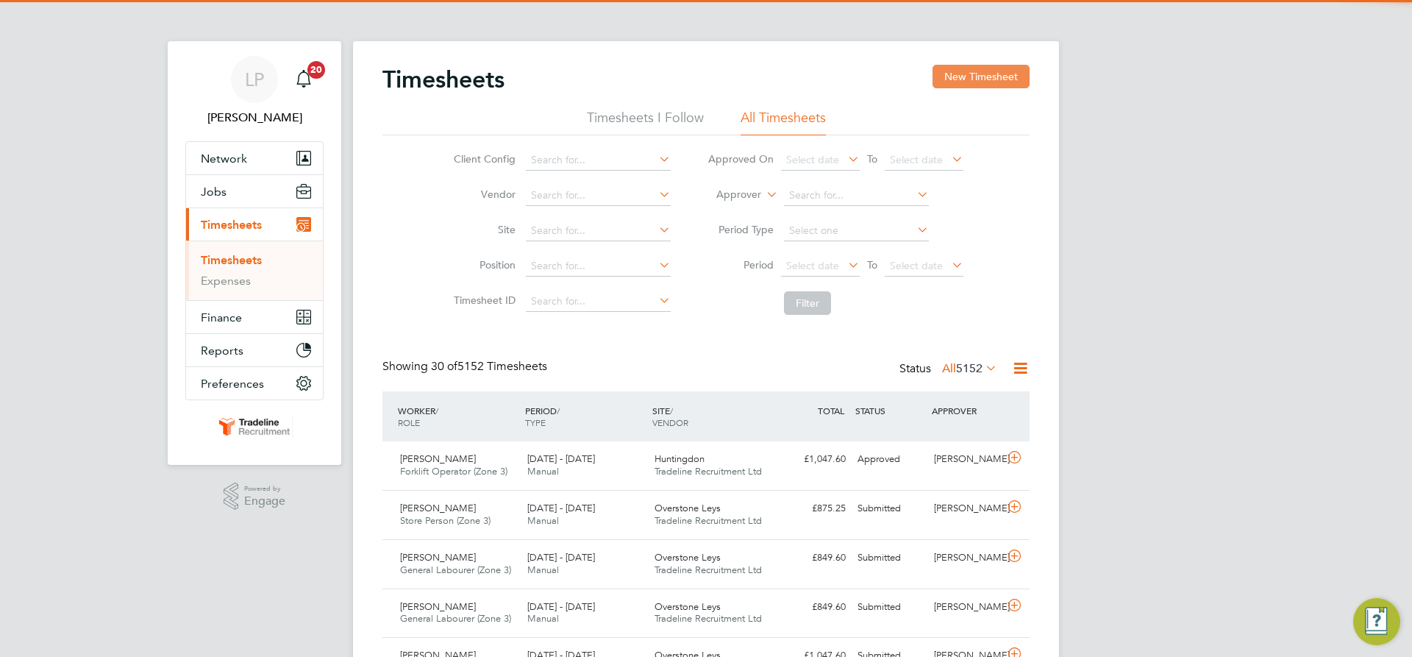
click at [963, 69] on button "New Timesheet" at bounding box center [981, 77] width 97 height 24
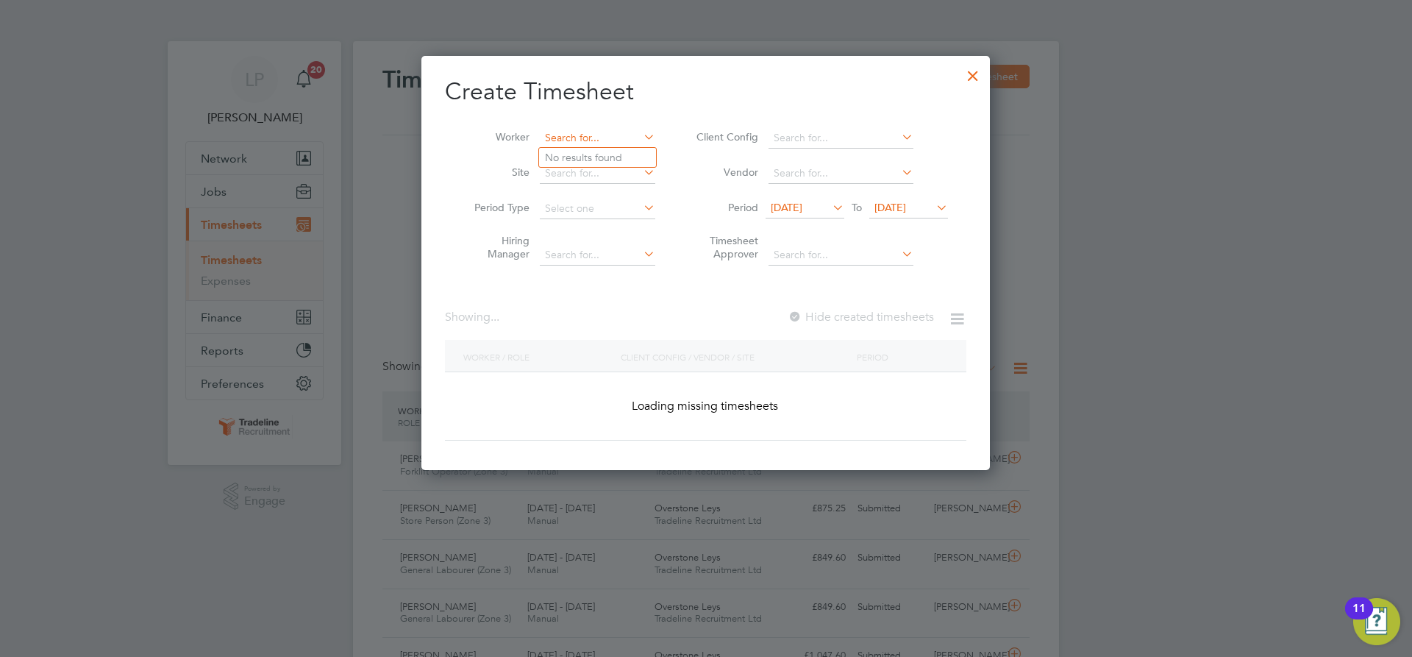
click at [588, 135] on input at bounding box center [597, 138] width 115 height 21
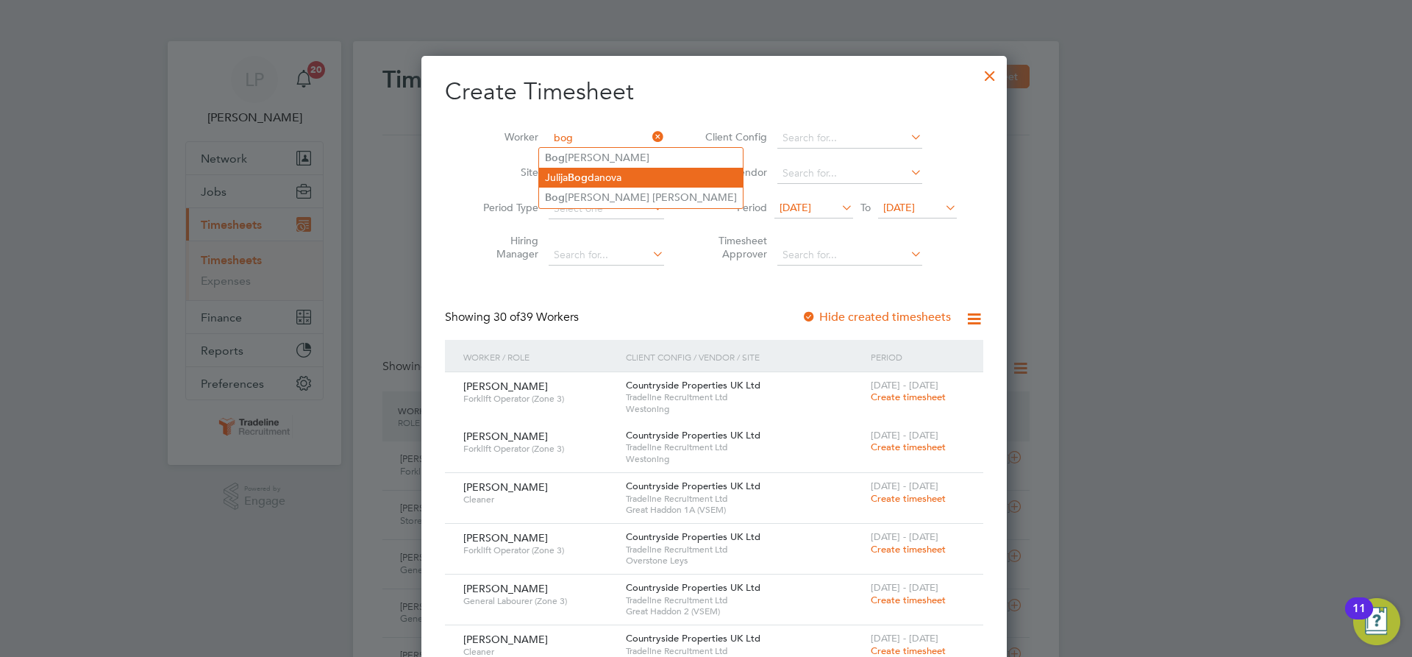
click at [607, 175] on li "[PERSON_NAME]" at bounding box center [641, 178] width 204 height 20
type input "[PERSON_NAME]"
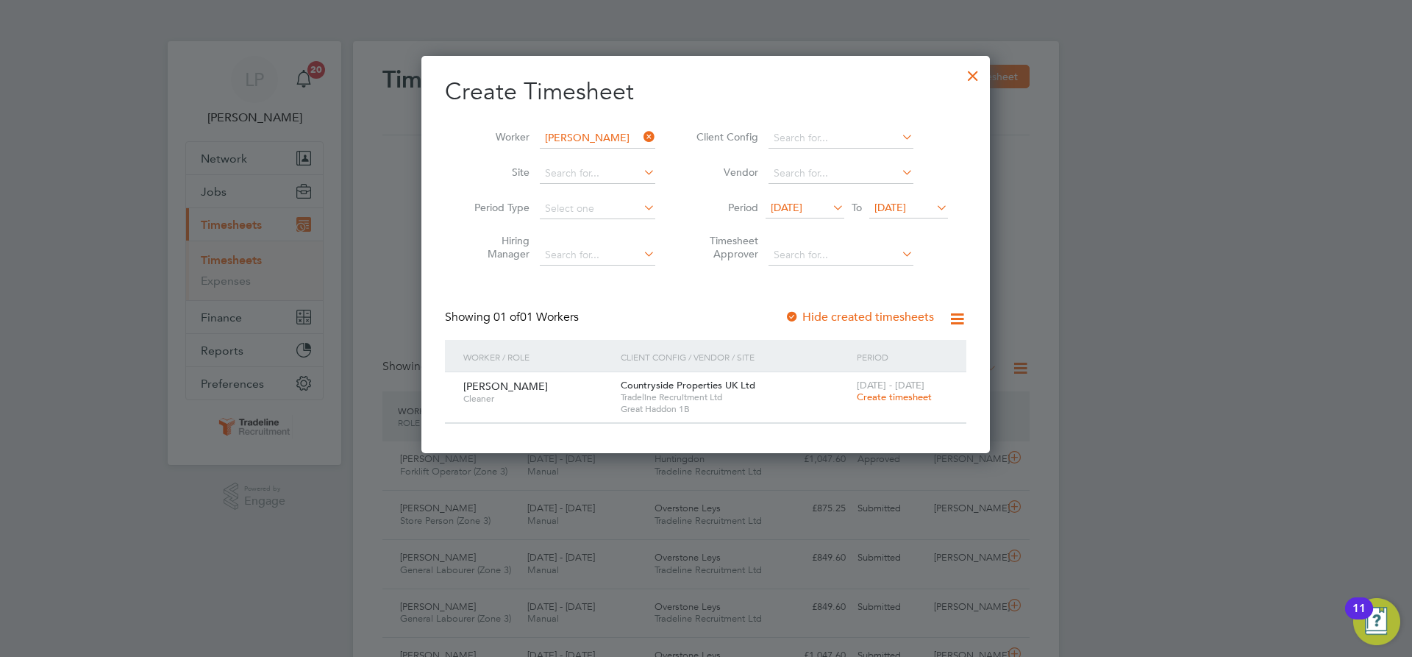
click at [876, 397] on span "Create timesheet" at bounding box center [894, 397] width 75 height 13
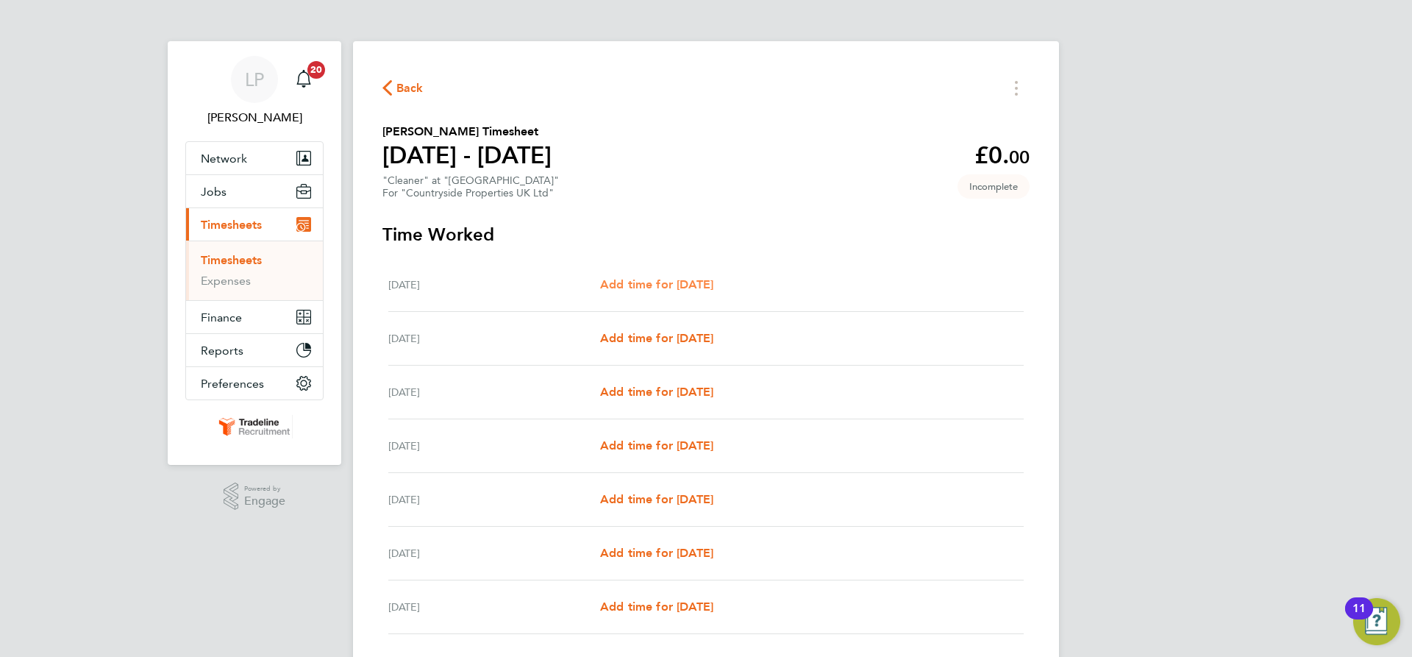
click at [699, 288] on span "Add time for [DATE]" at bounding box center [656, 284] width 113 height 14
select select "30"
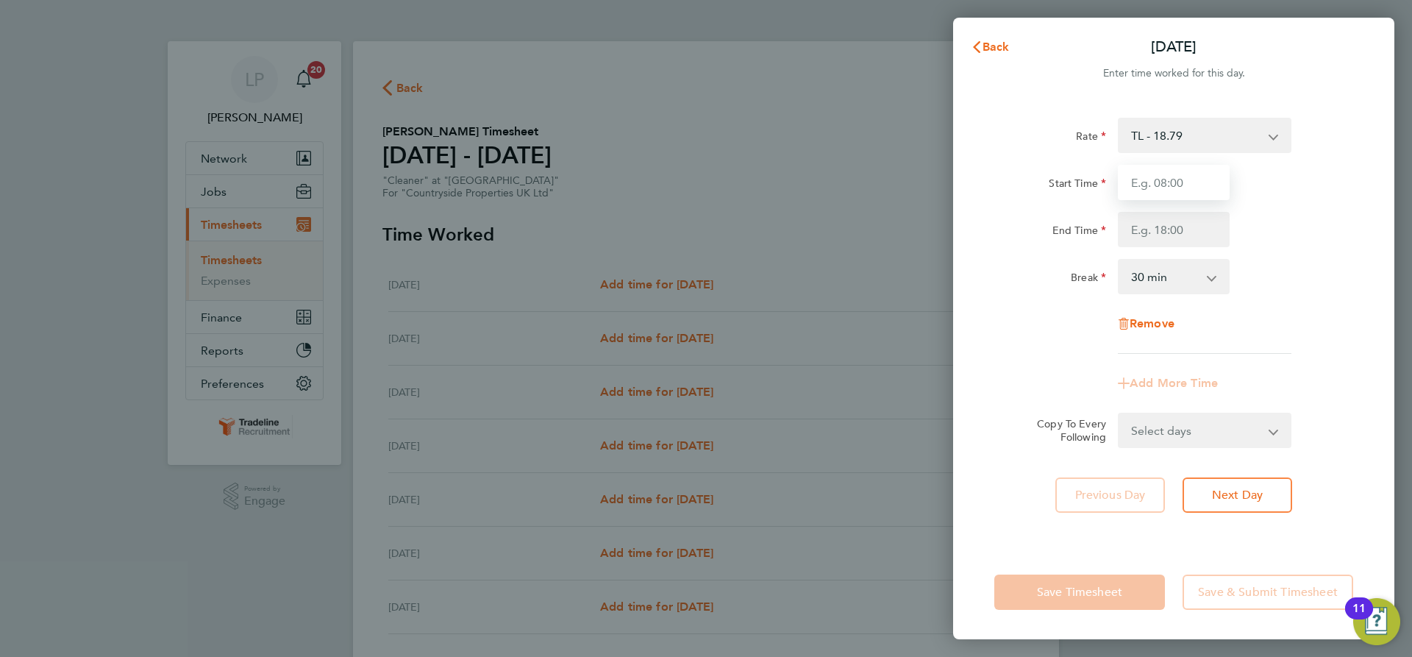
click at [1183, 182] on input "Start Time" at bounding box center [1174, 182] width 112 height 35
type input "07:30"
click at [1173, 232] on input "End Time" at bounding box center [1174, 229] width 112 height 35
type input "11:00"
drag, startPoint x: 1256, startPoint y: 226, endPoint x: 1274, endPoint y: 243, distance: 25.0
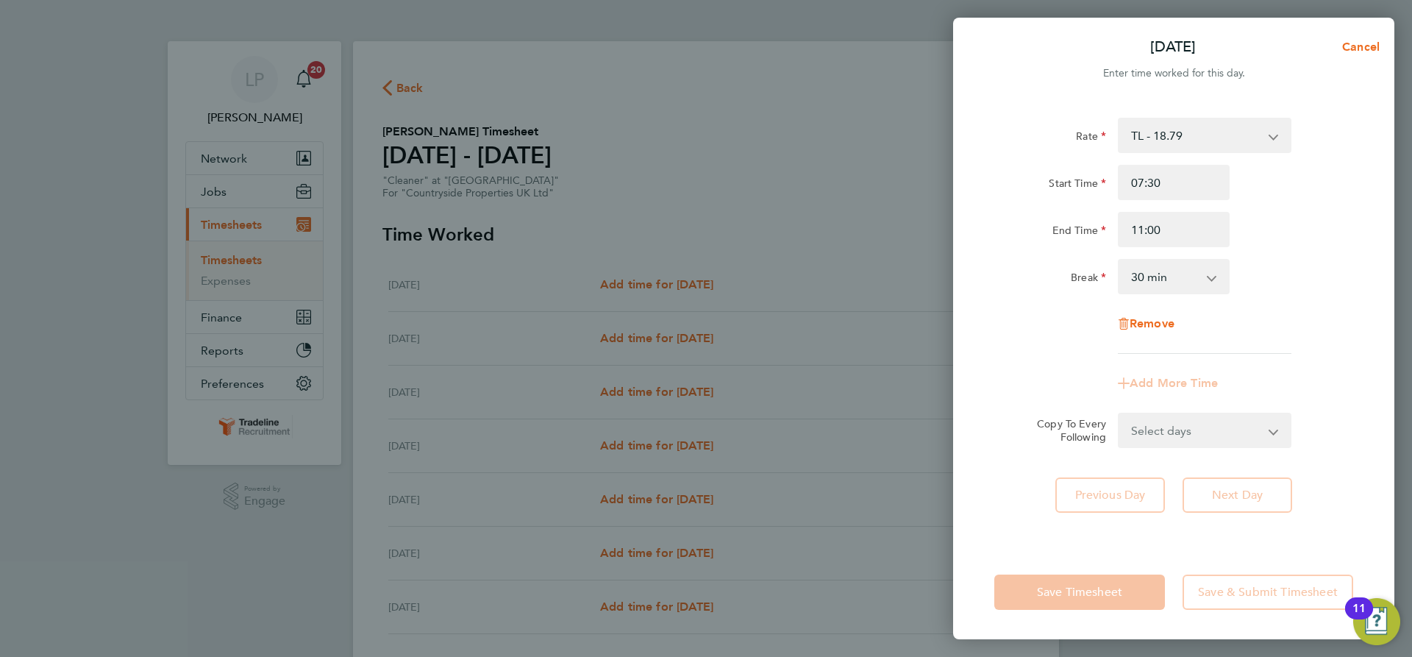
click at [1256, 226] on div "End Time 11:00" at bounding box center [1173, 229] width 371 height 35
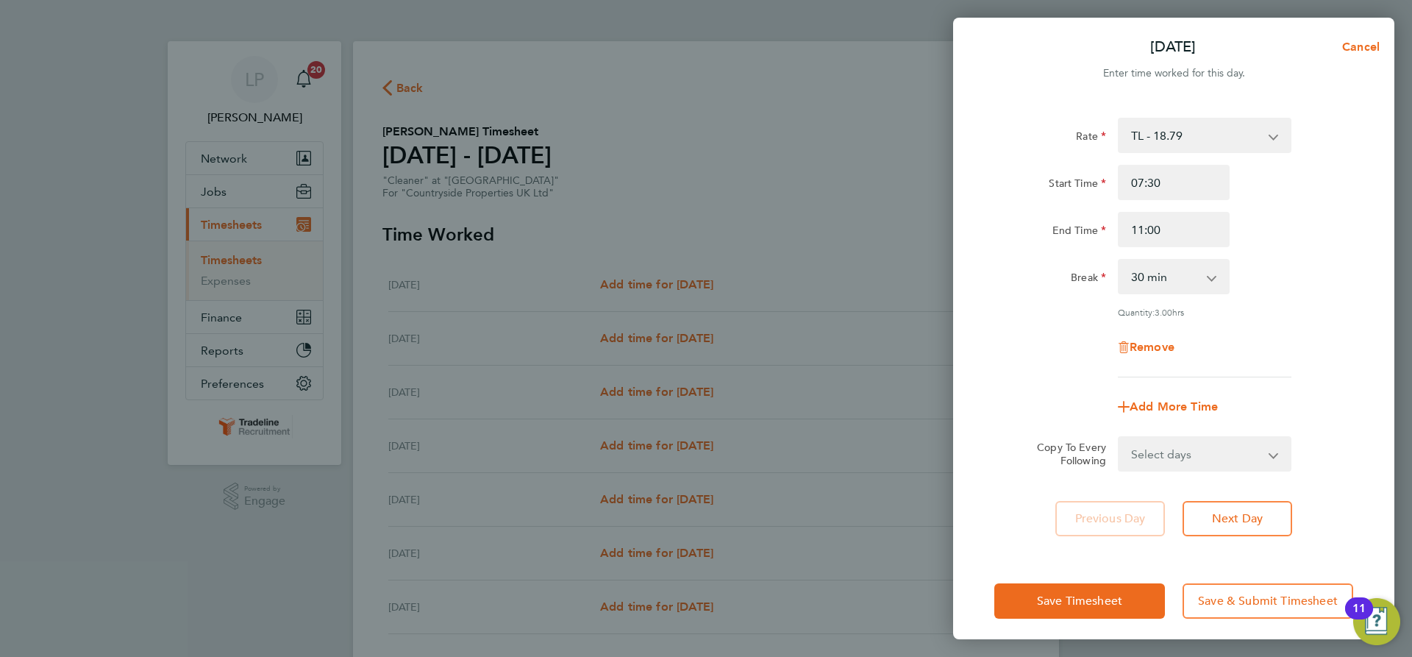
click at [1238, 456] on select "Select days Day Weekday (Mon-Fri) Weekend (Sat-Sun) [DATE] [DATE] [DATE] [DATE]…" at bounding box center [1196, 454] width 154 height 32
select select "WEEKDAY"
click at [1119, 438] on select "Select days Day Weekday (Mon-Fri) Weekend (Sat-Sun) [DATE] [DATE] [DATE] [DATE]…" at bounding box center [1196, 454] width 154 height 32
select select "[DATE]"
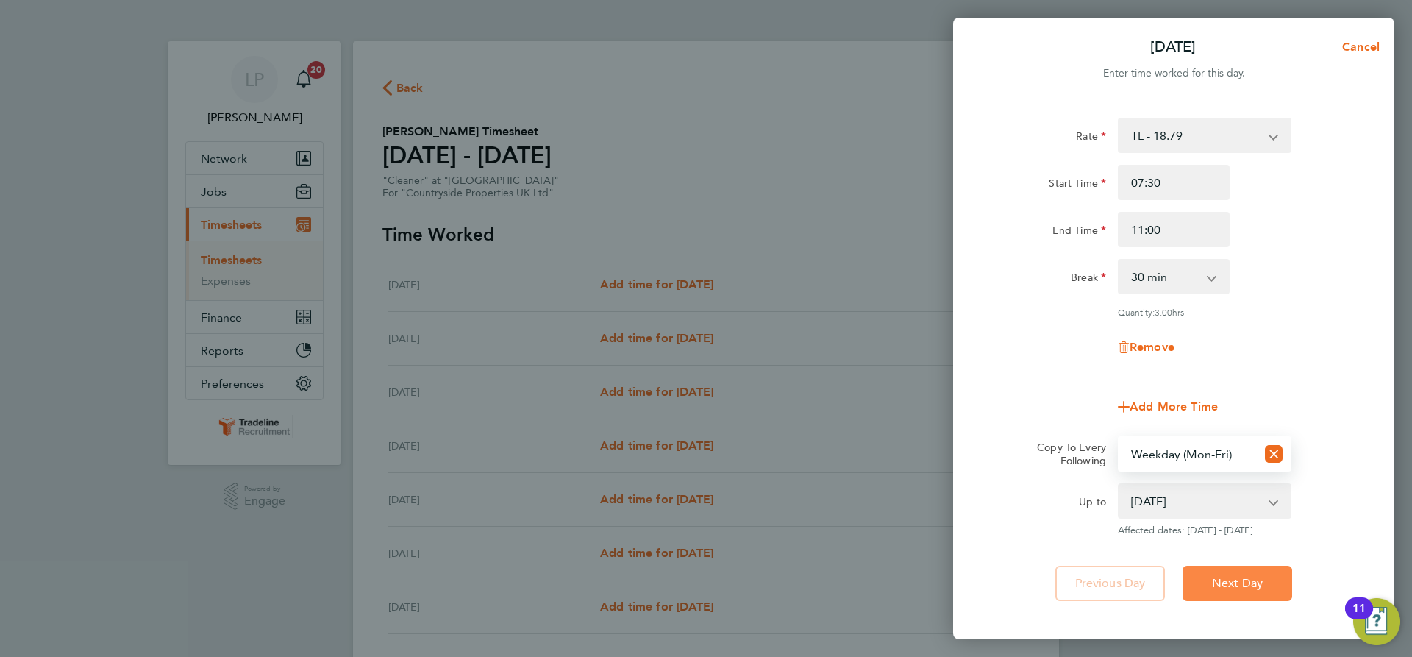
click at [1233, 574] on button "Next Day" at bounding box center [1238, 583] width 110 height 35
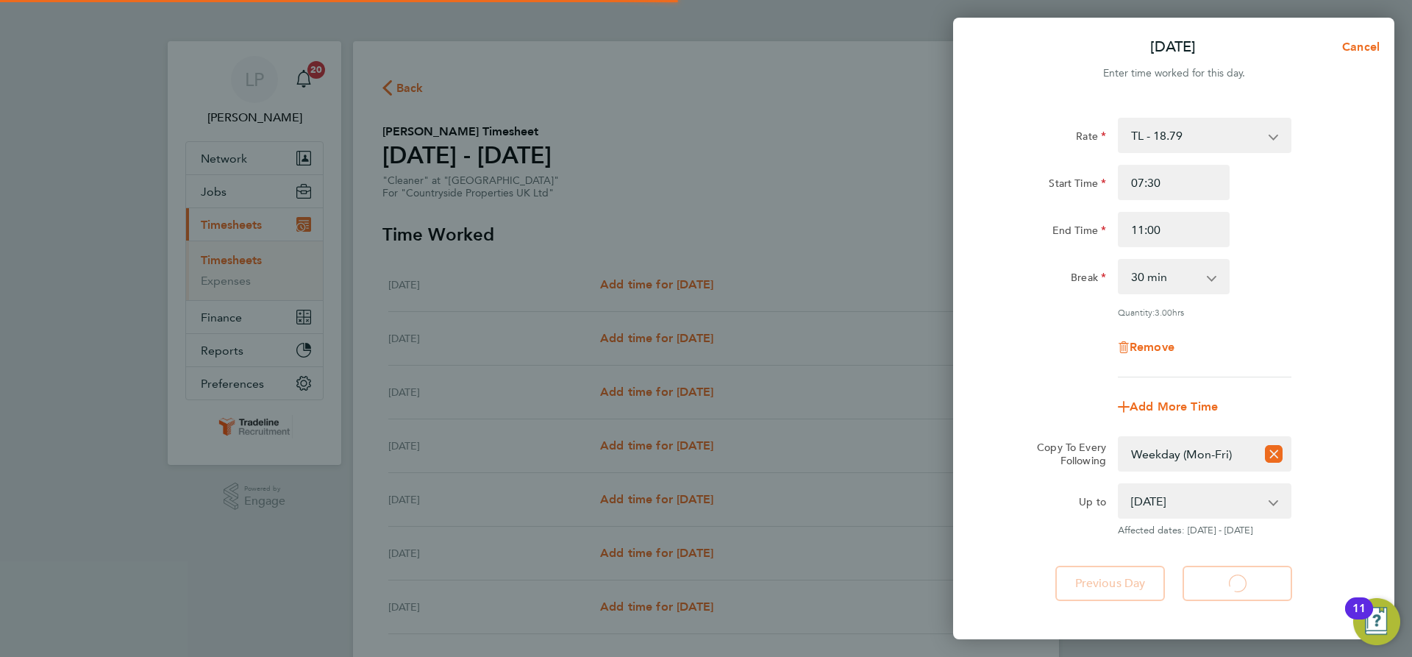
select select "30"
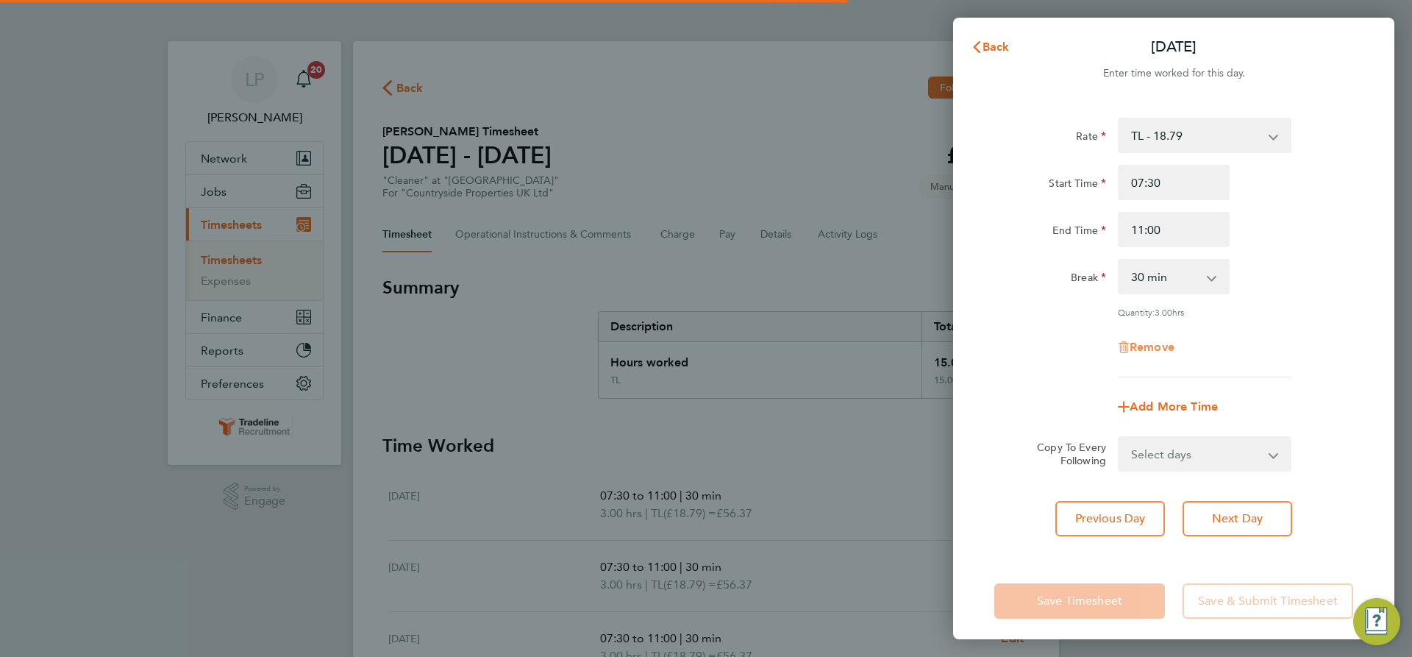
click at [1166, 346] on span "Remove" at bounding box center [1152, 347] width 45 height 14
select select "null"
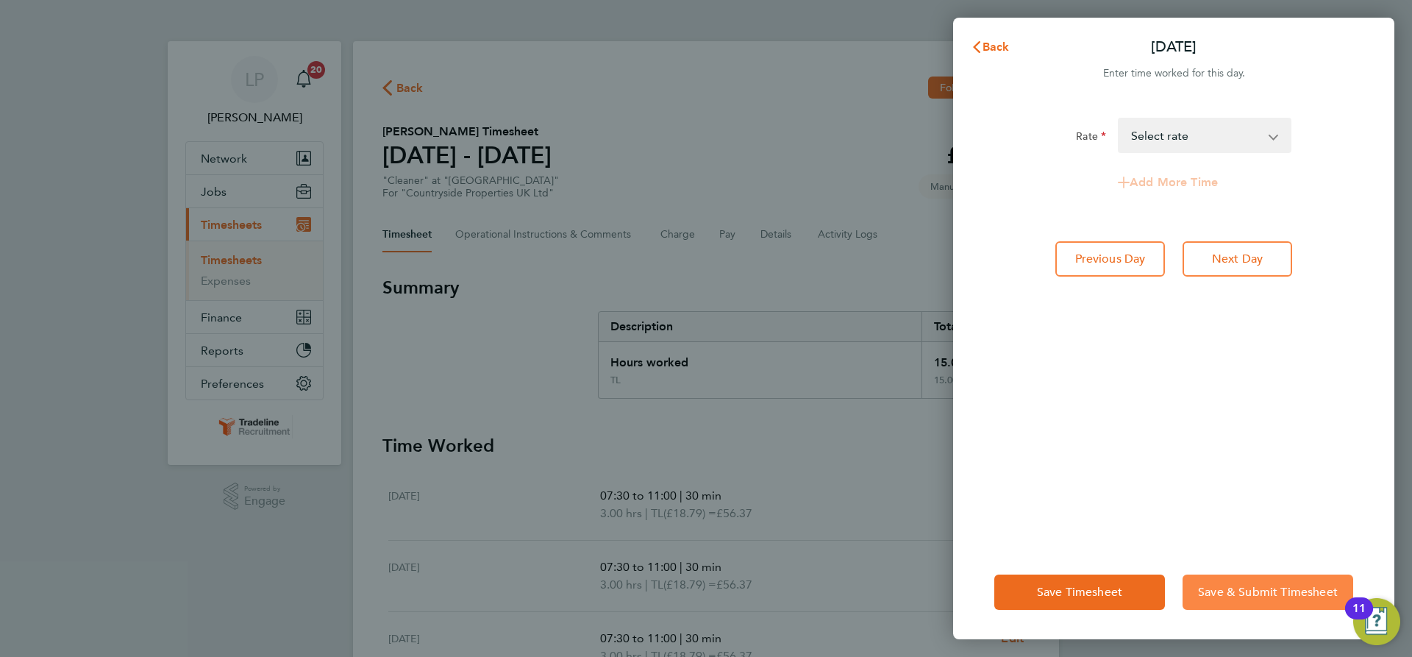
click at [1257, 595] on span "Save & Submit Timesheet" at bounding box center [1268, 592] width 140 height 15
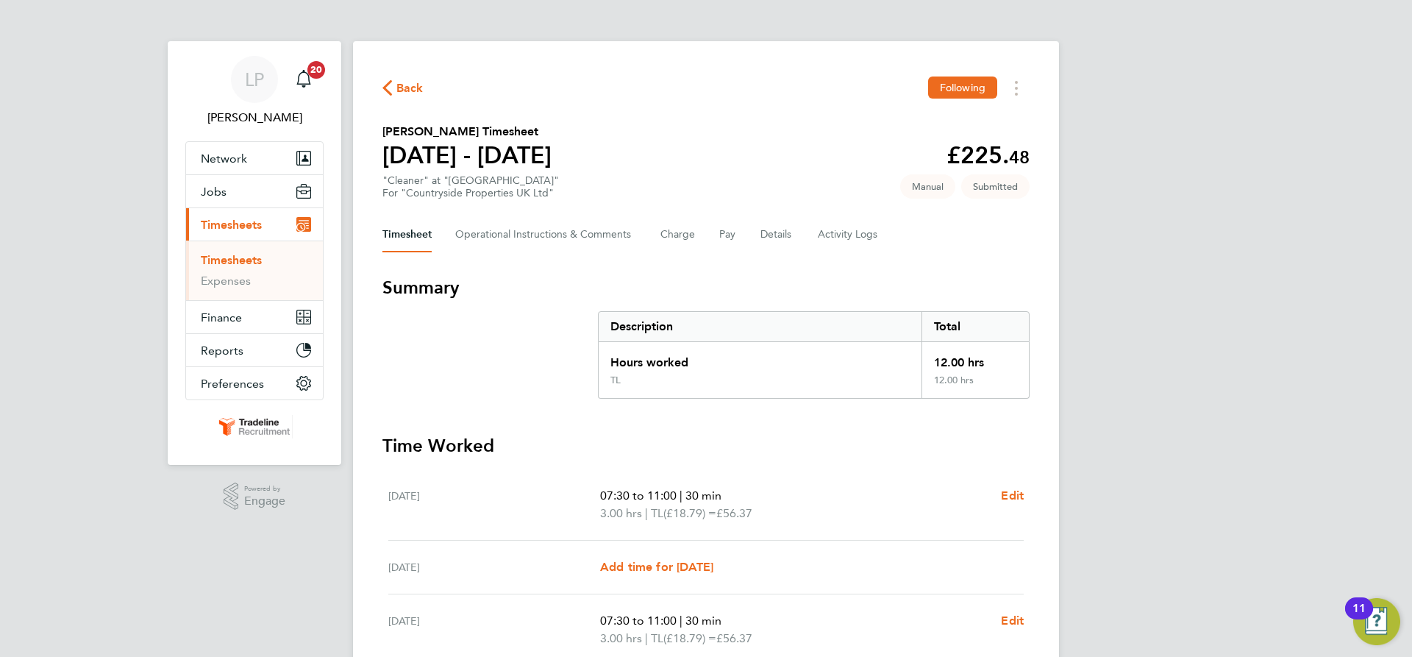
drag, startPoint x: 248, startPoint y: 265, endPoint x: 335, endPoint y: 252, distance: 88.4
click at [248, 265] on link "Timesheets" at bounding box center [231, 260] width 61 height 14
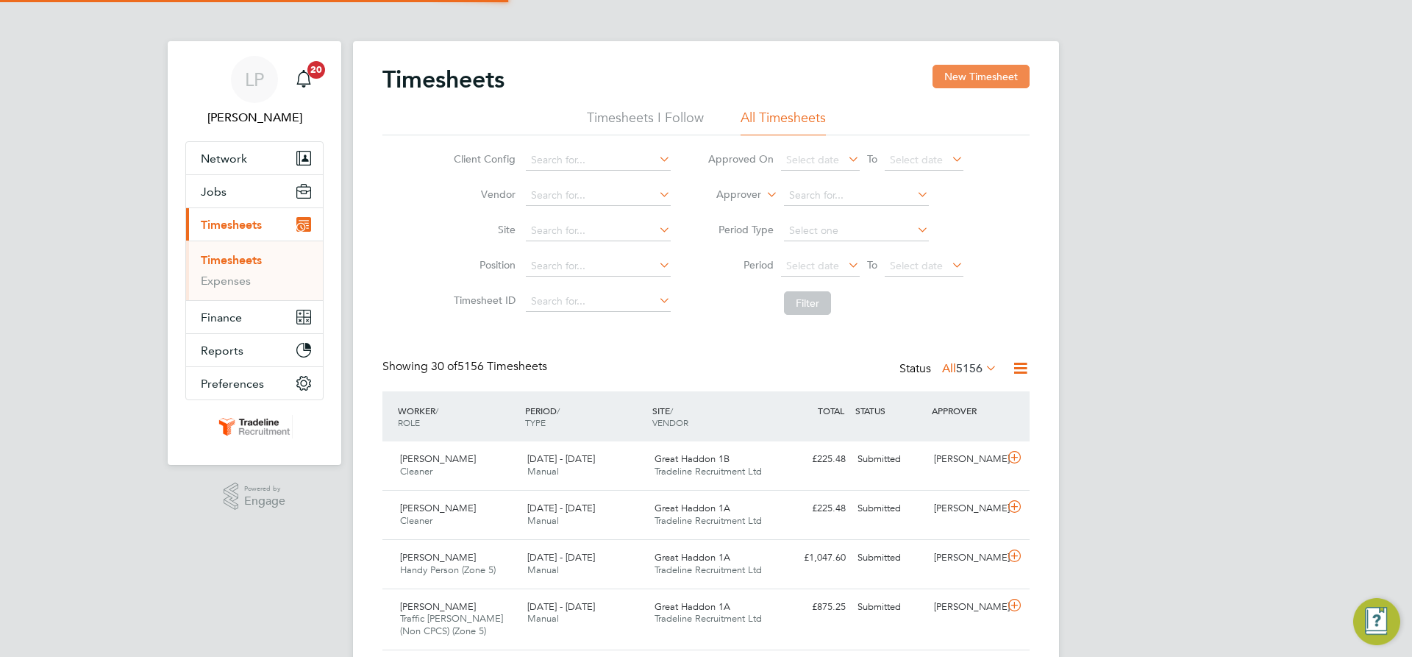
scroll to position [38, 128]
click at [996, 75] on button "New Timesheet" at bounding box center [981, 77] width 97 height 24
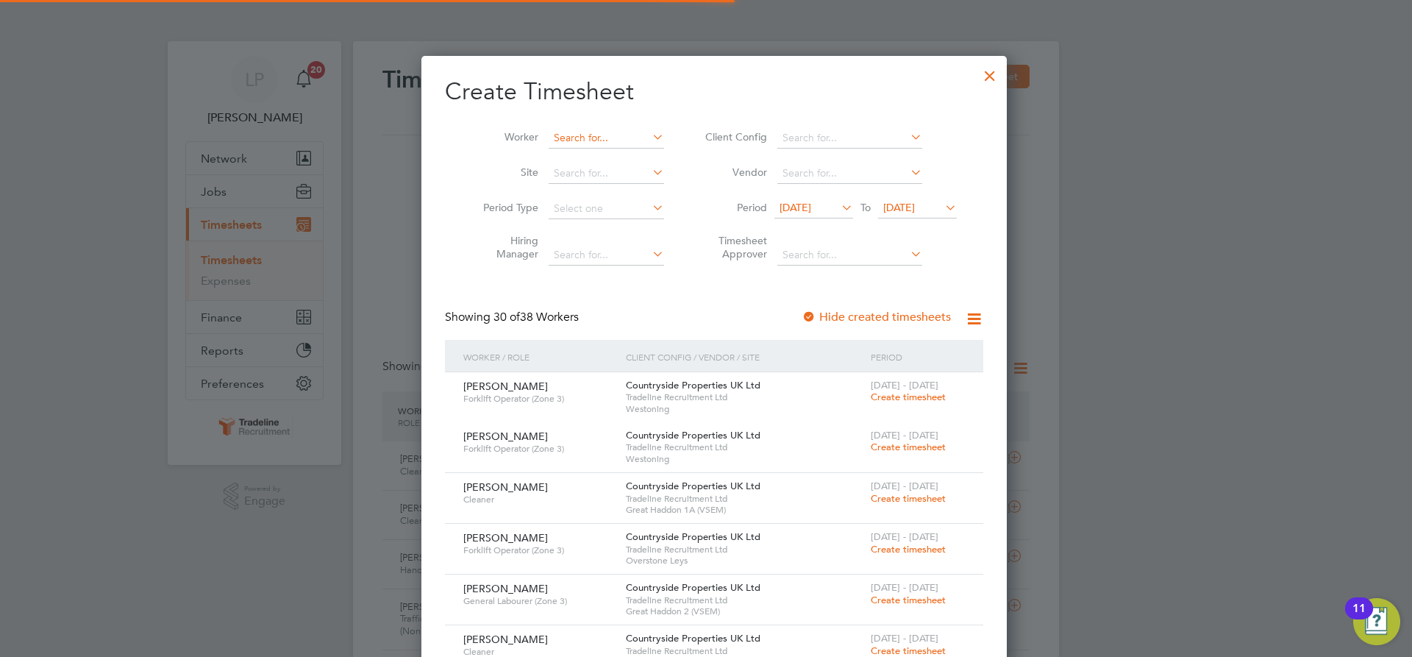
click at [603, 139] on input at bounding box center [606, 138] width 115 height 21
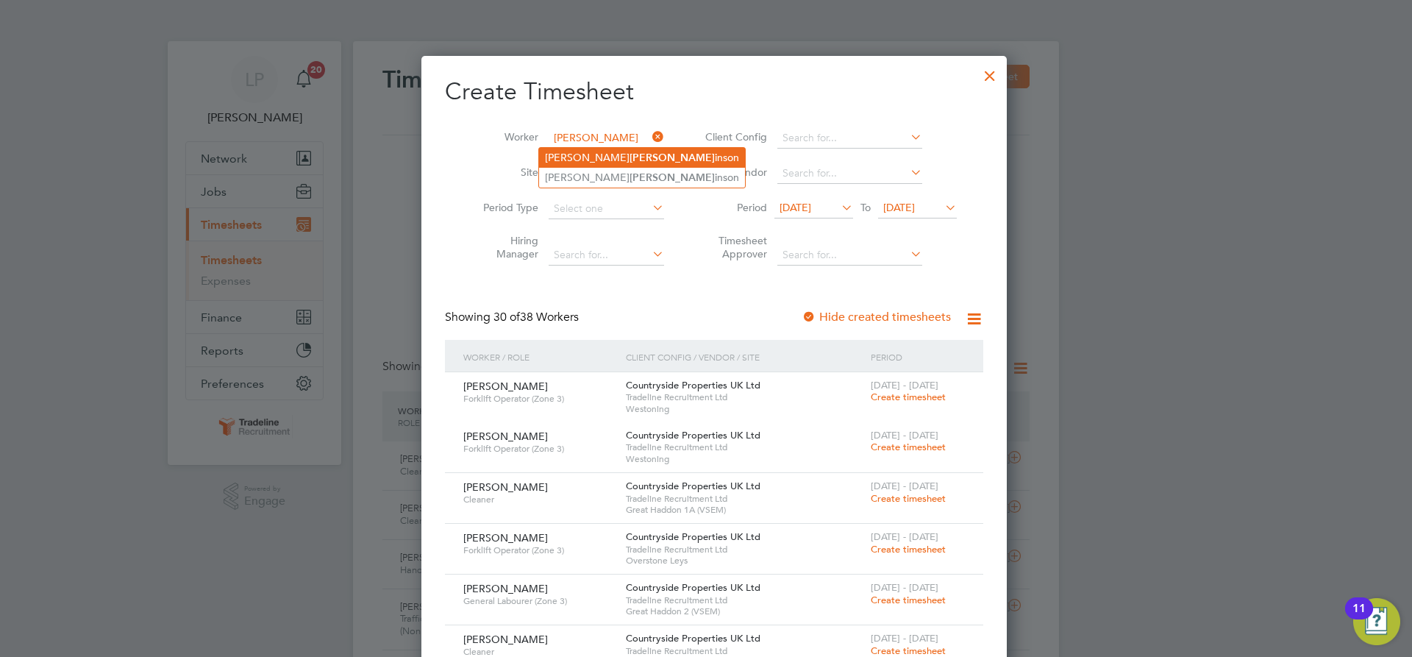
click at [617, 154] on li "[PERSON_NAME] inson" at bounding box center [642, 158] width 206 height 20
type input "[PERSON_NAME]"
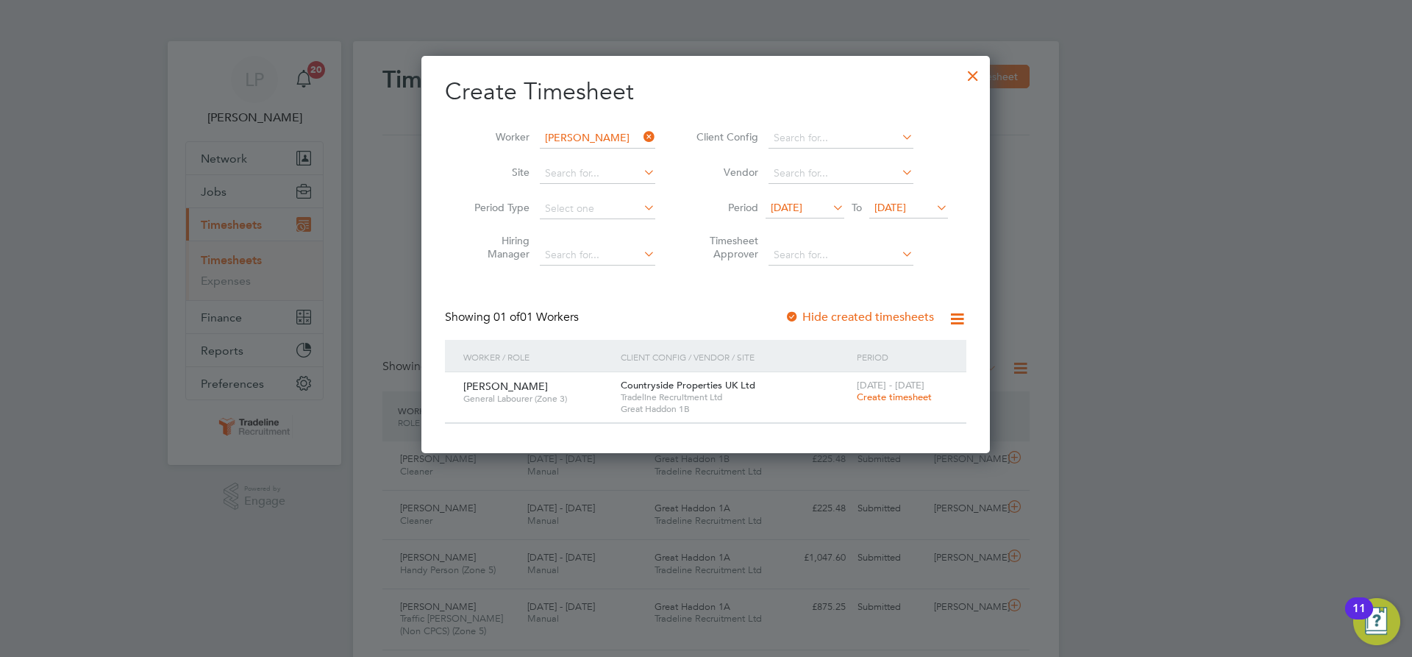
click at [870, 393] on span "Create timesheet" at bounding box center [894, 397] width 75 height 13
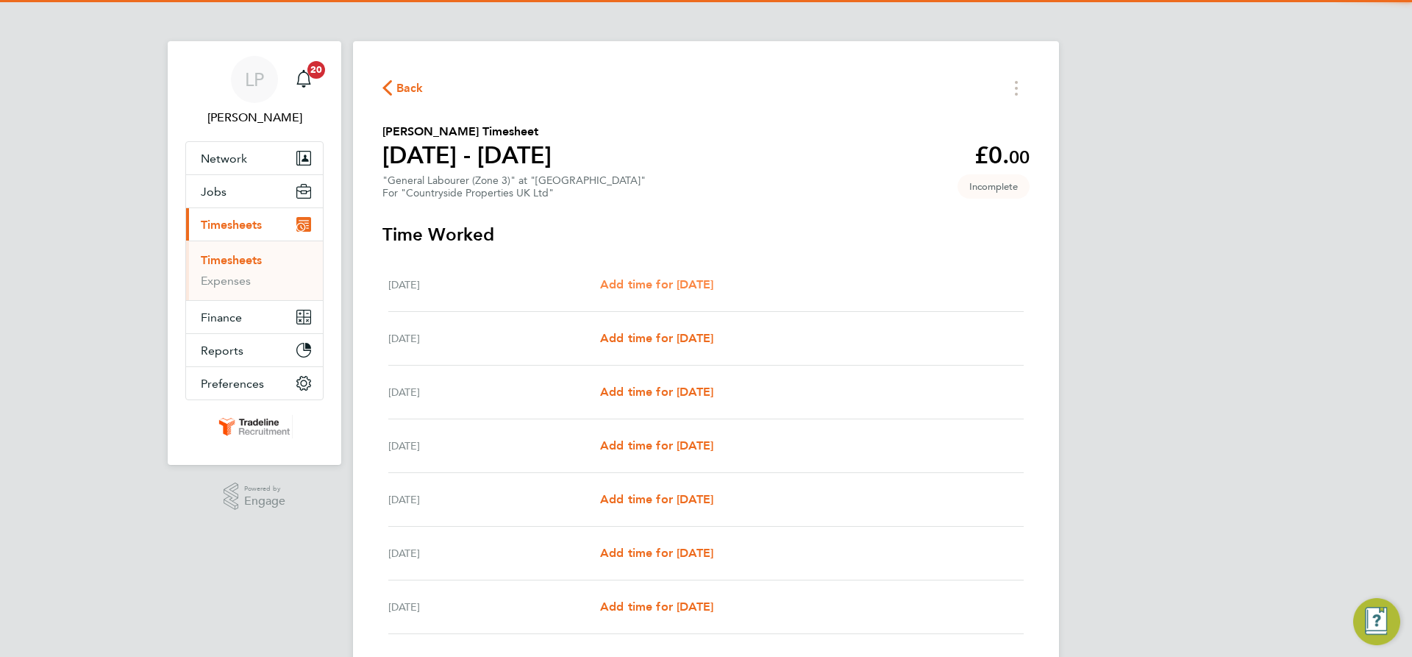
click at [669, 285] on span "Add time for [DATE]" at bounding box center [656, 284] width 113 height 14
select select "30"
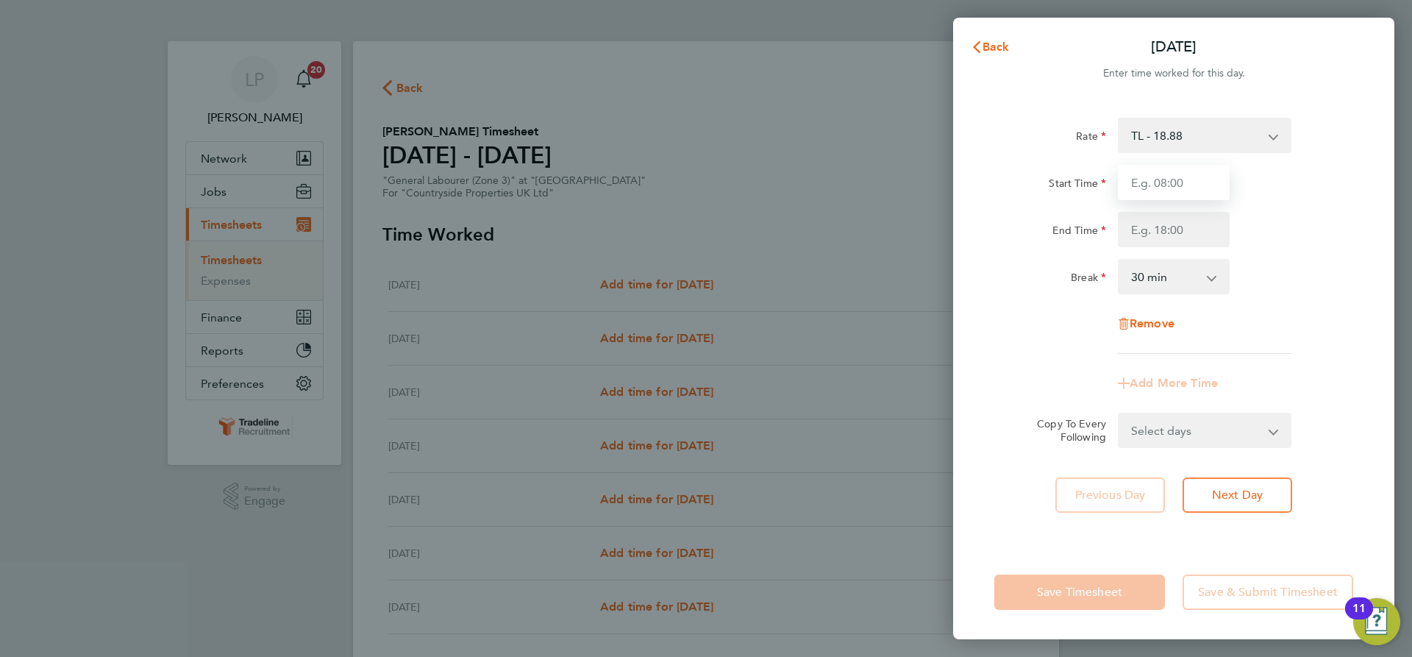
click at [1191, 176] on input "Start Time" at bounding box center [1174, 182] width 112 height 35
type input "07:00"
click at [1175, 232] on input "End Time" at bounding box center [1174, 229] width 112 height 35
type input "16:30"
click at [1297, 255] on div "Rate TL - 18.88 Start Time 07:00 End Time 16:30 Break 0 min 15 min 30 min 45 mi…" at bounding box center [1173, 236] width 359 height 236
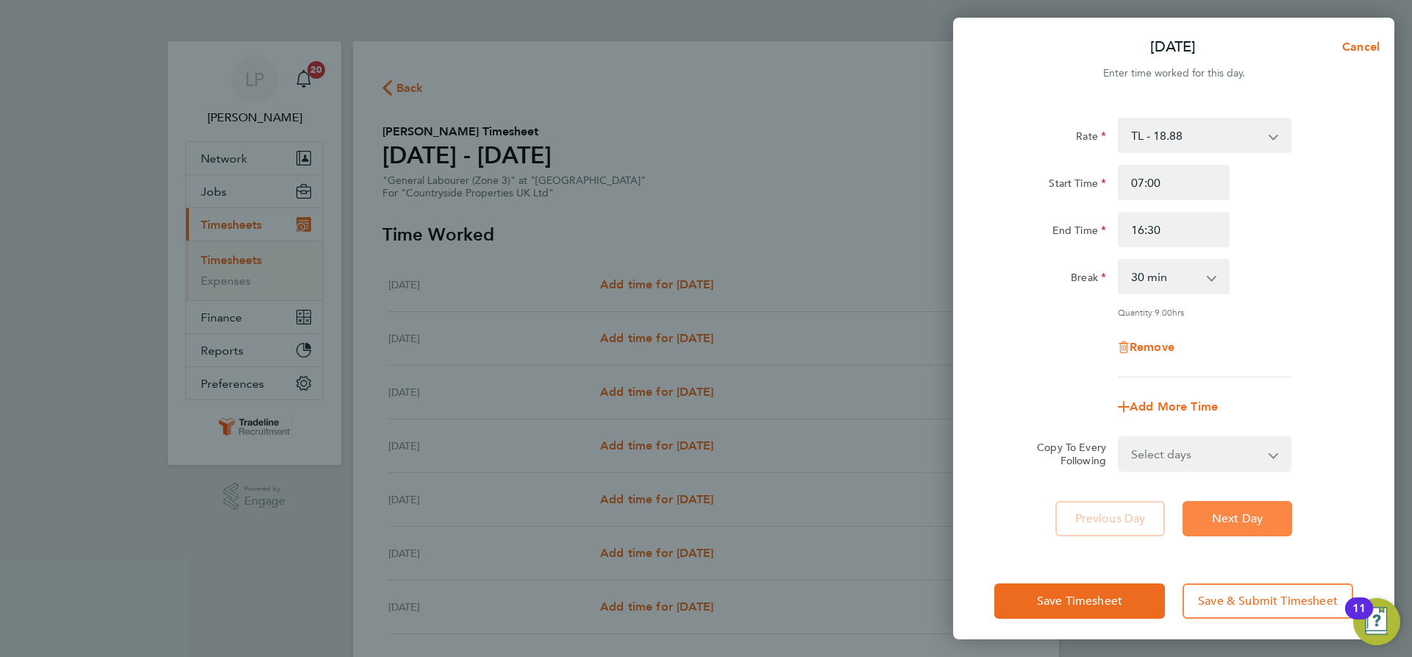
click at [1258, 512] on span "Next Day" at bounding box center [1237, 518] width 51 height 15
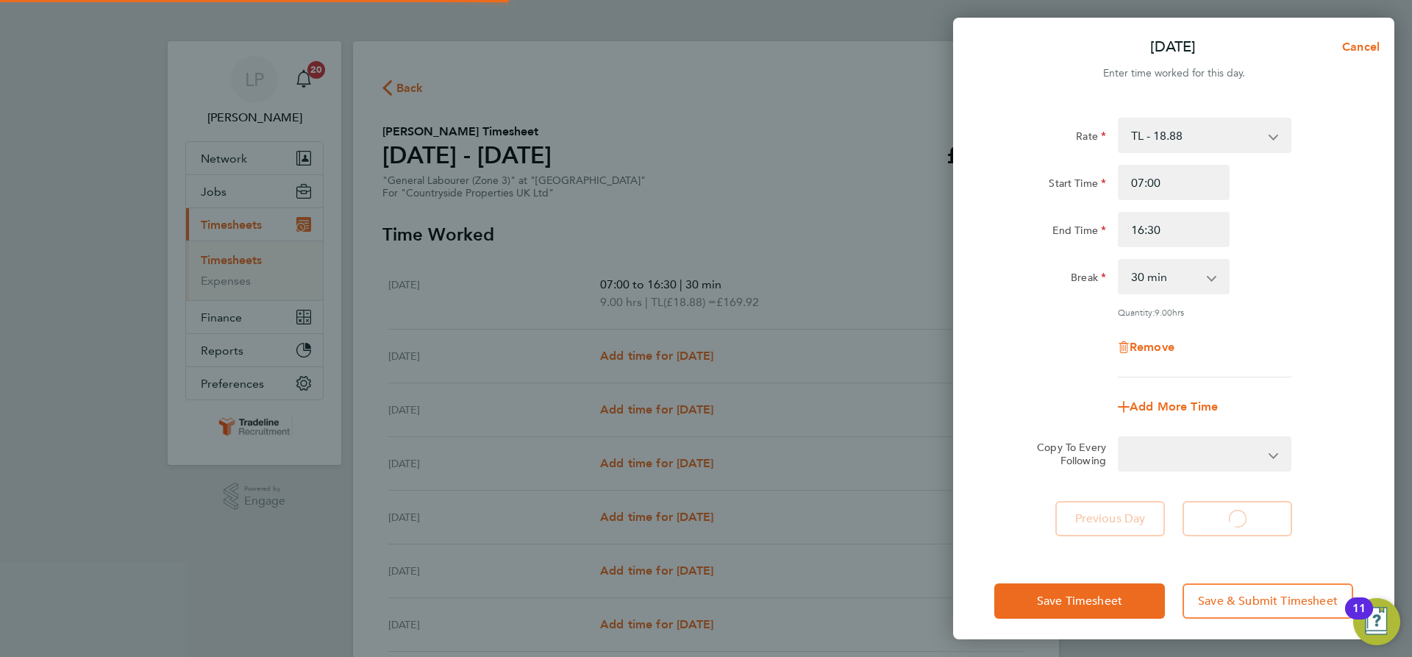
select select "30"
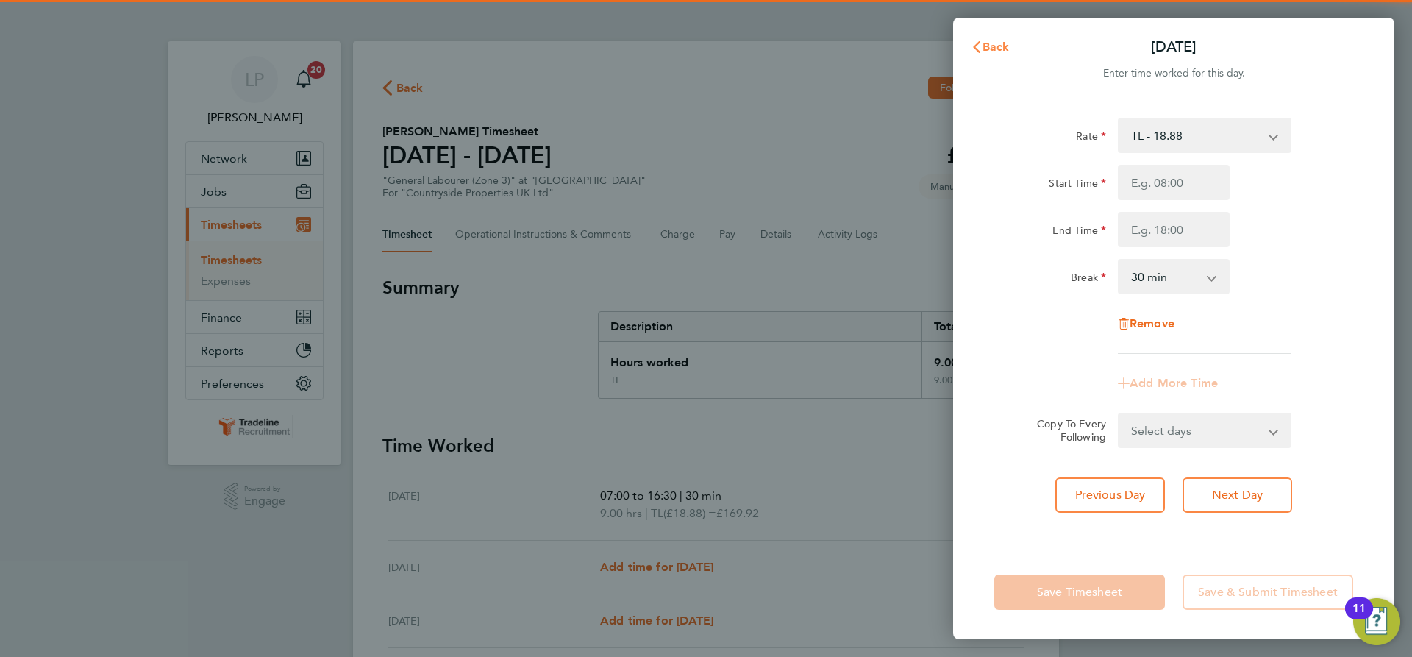
click at [1001, 47] on span "Back" at bounding box center [996, 47] width 27 height 14
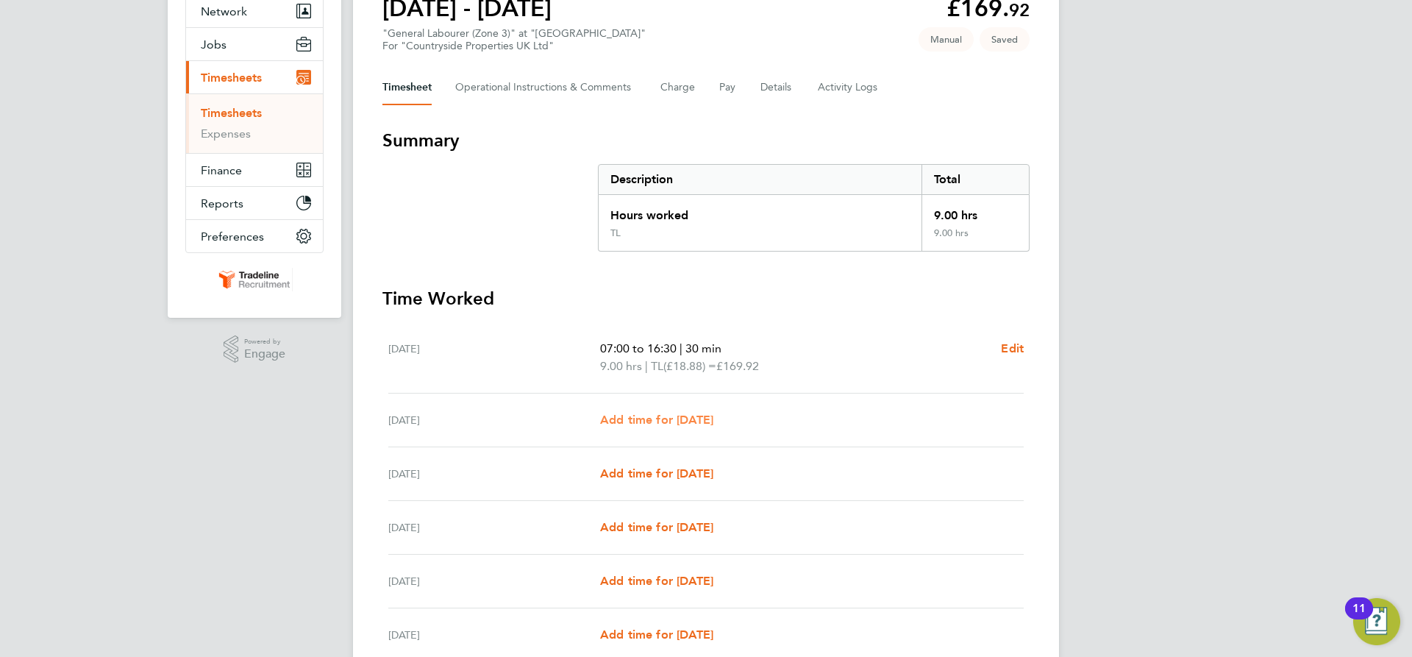
click at [680, 415] on span "Add time for [DATE]" at bounding box center [656, 420] width 113 height 14
select select "30"
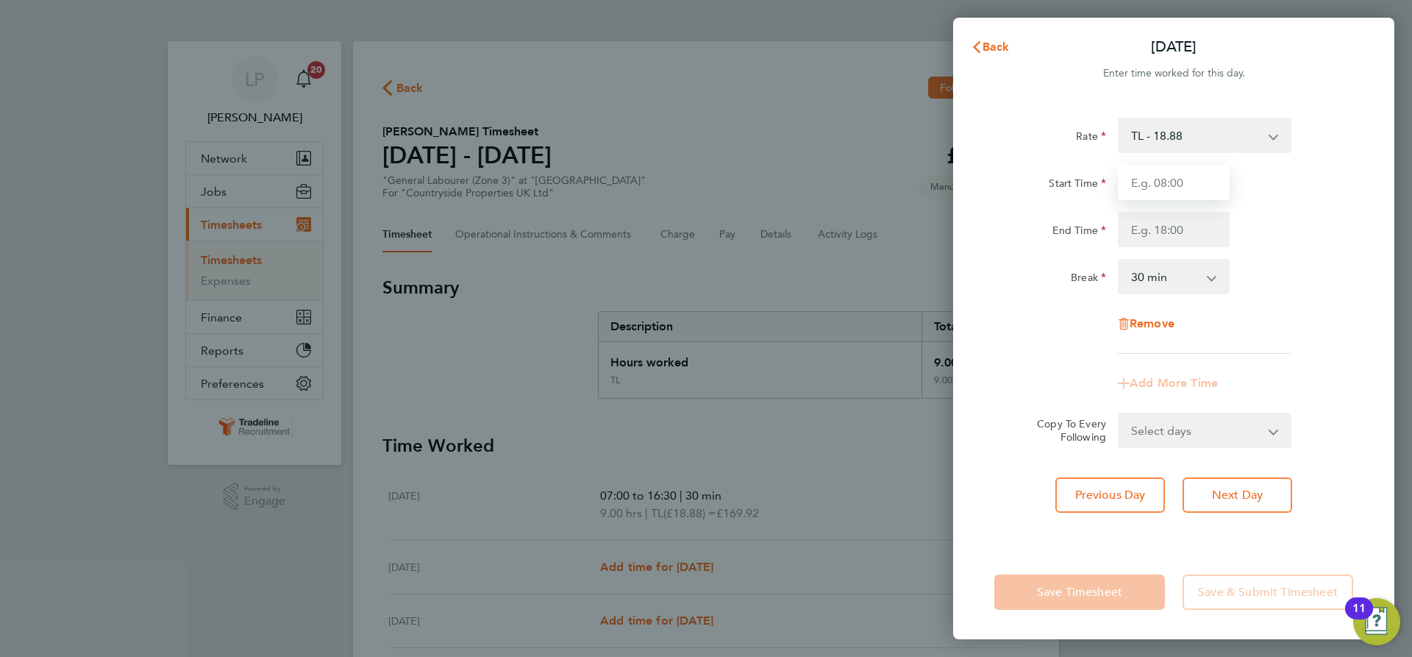
click at [1220, 165] on input "Start Time" at bounding box center [1174, 182] width 112 height 35
type input "07:00"
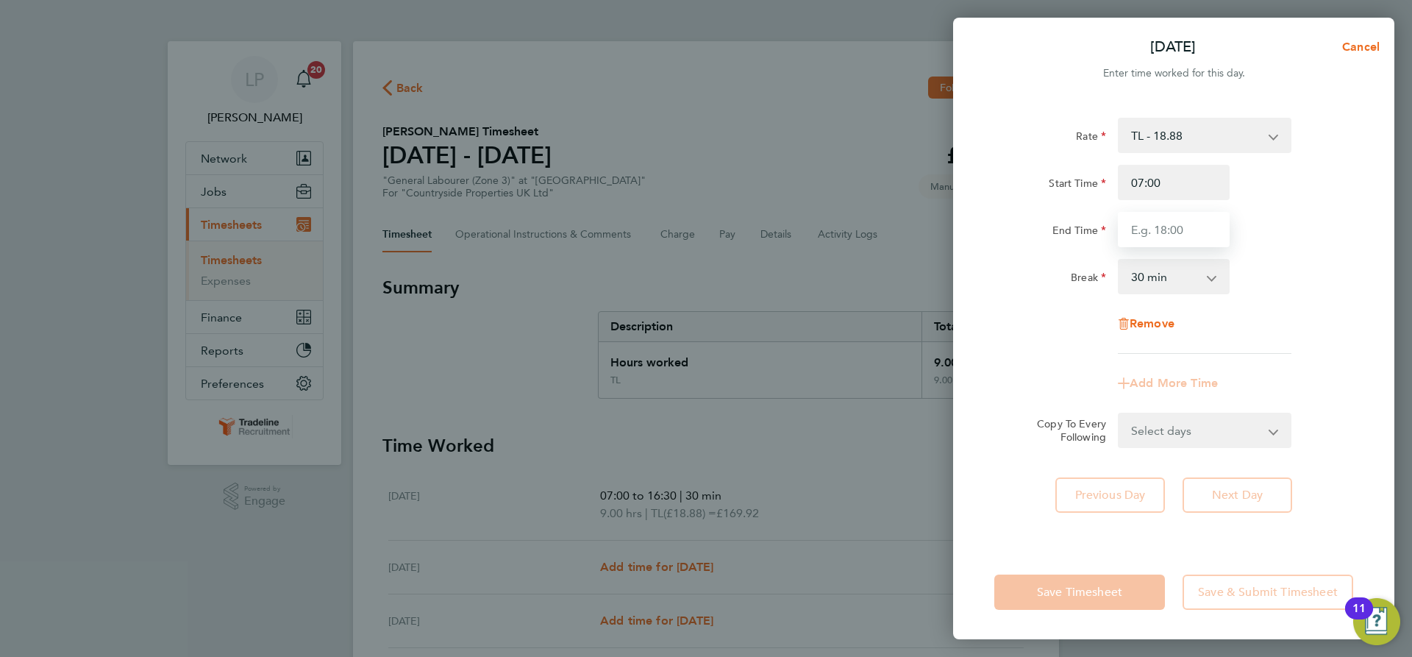
click at [1205, 229] on input "End Time" at bounding box center [1174, 229] width 112 height 35
type input "16:30"
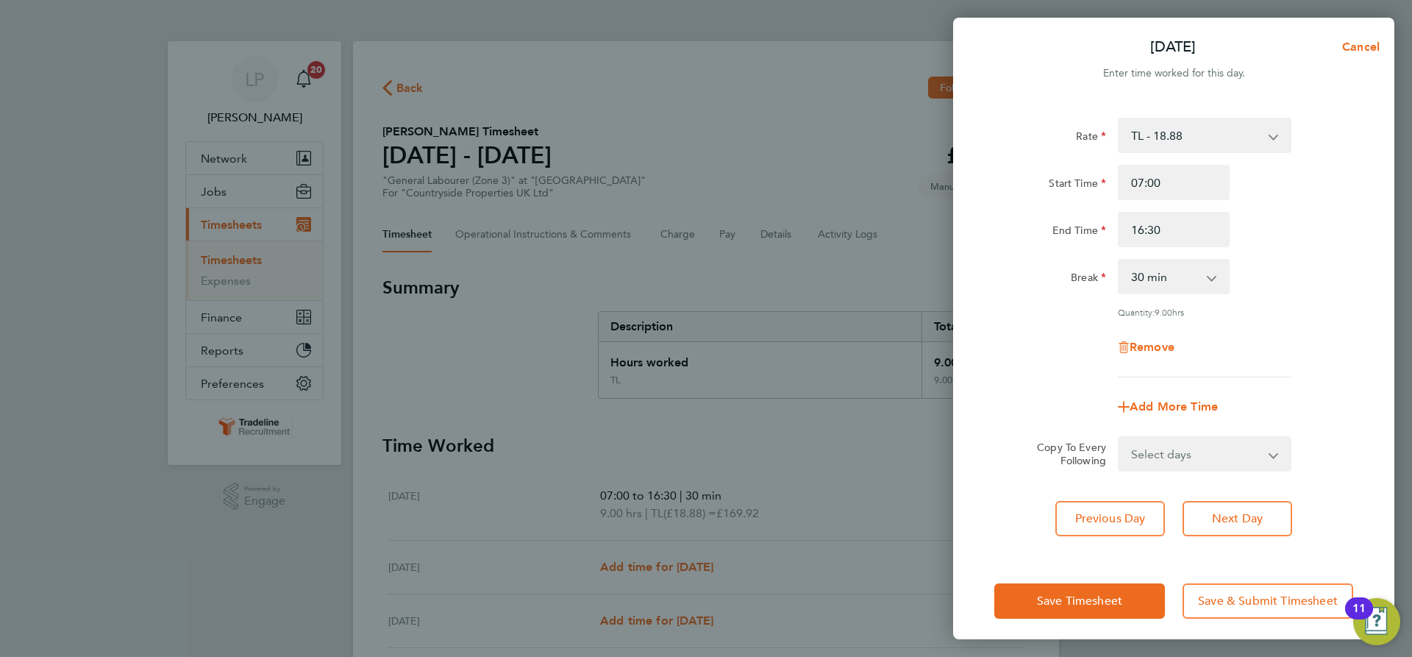
click at [1288, 250] on div "Rate TL - 18.88 Start Time 07:00 End Time 16:30 Break 0 min 15 min 30 min 45 mi…" at bounding box center [1173, 248] width 359 height 260
click at [1196, 457] on select "Select days Day Weekday (Mon-Fri) Weekend (Sat-Sun) [DATE] [DATE] [DATE] [DATE]…" at bounding box center [1196, 454] width 154 height 32
select select "WEEKDAY"
click at [1119, 438] on select "Select days Day Weekday (Mon-Fri) Weekend (Sat-Sun) [DATE] [DATE] [DATE] [DATE]…" at bounding box center [1196, 454] width 154 height 32
select select "[DATE]"
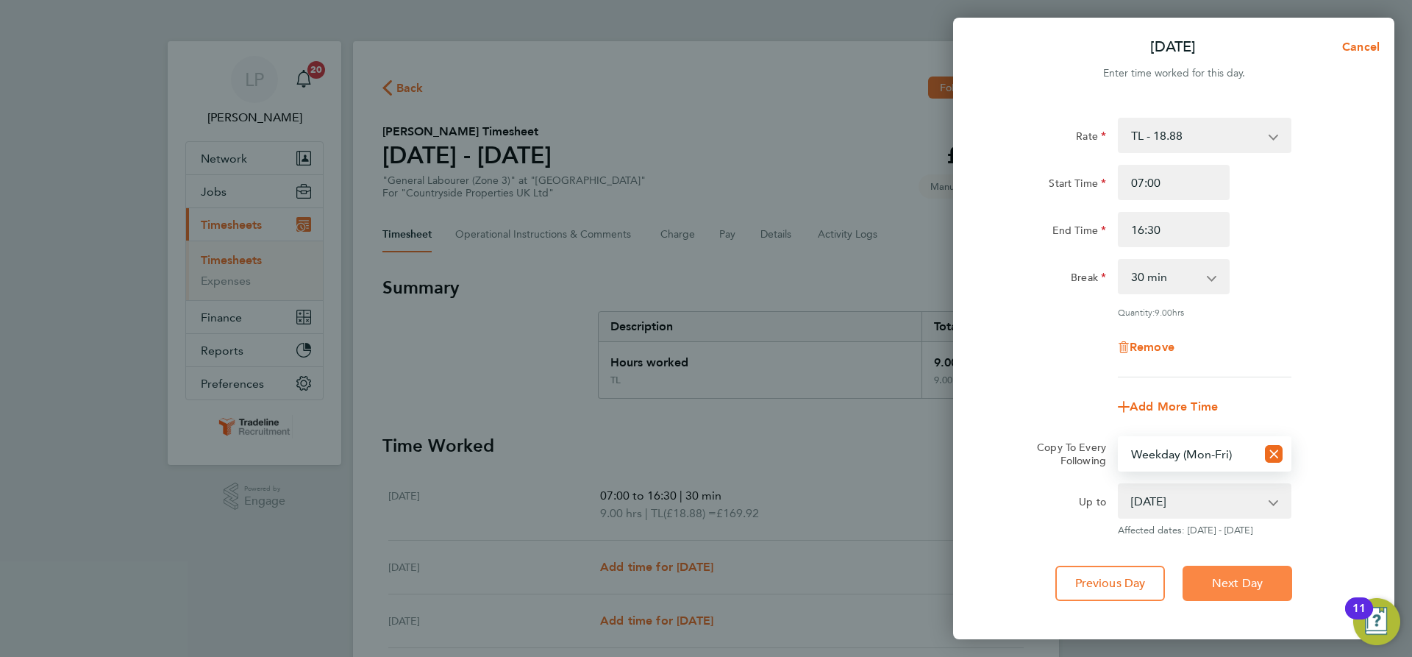
click at [1265, 577] on button "Next Day" at bounding box center [1238, 583] width 110 height 35
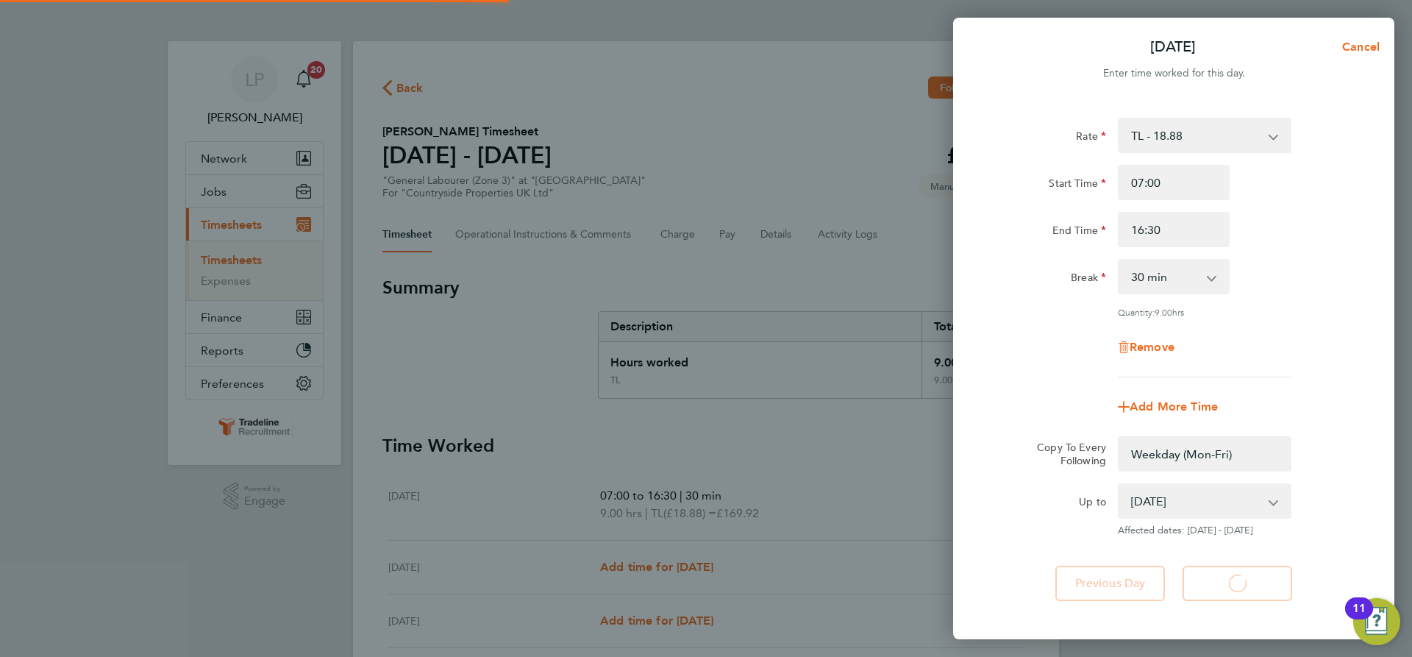
select select "0: null"
select select "30"
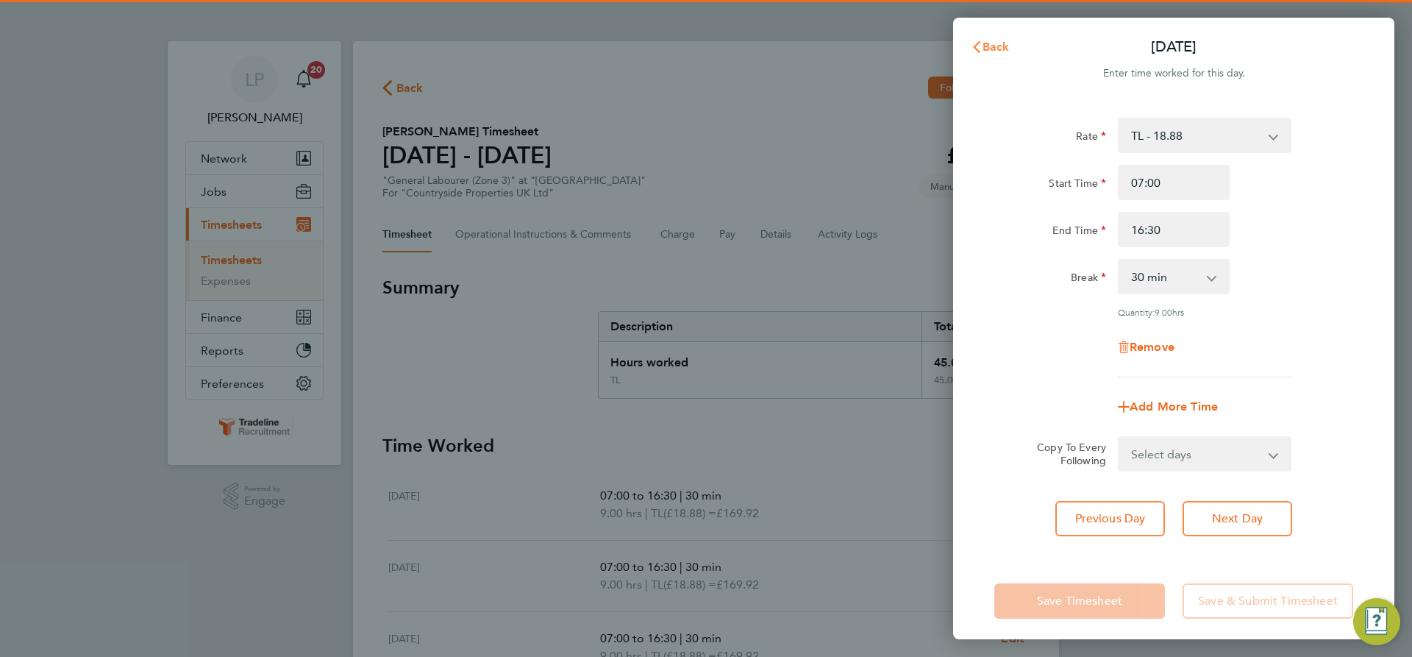
click at [1002, 51] on span "Back" at bounding box center [996, 47] width 27 height 14
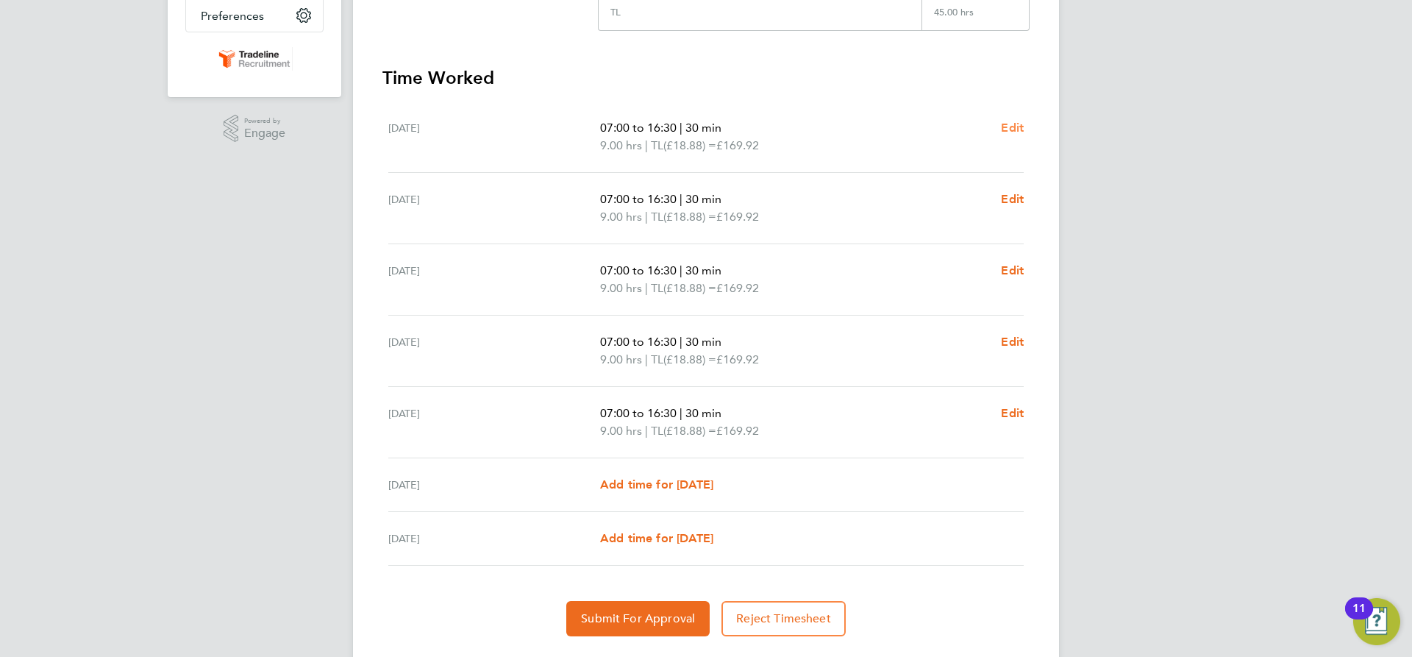
click at [1011, 131] on span "Edit" at bounding box center [1012, 128] width 23 height 14
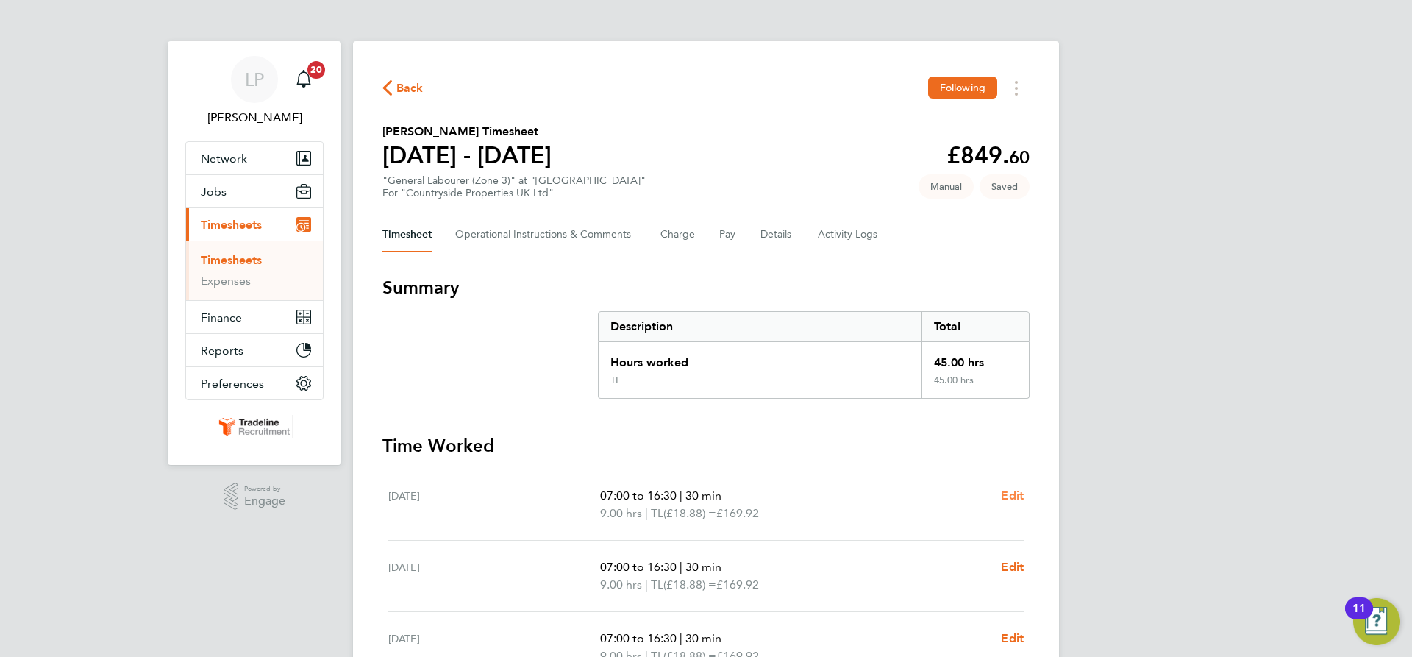
select select "30"
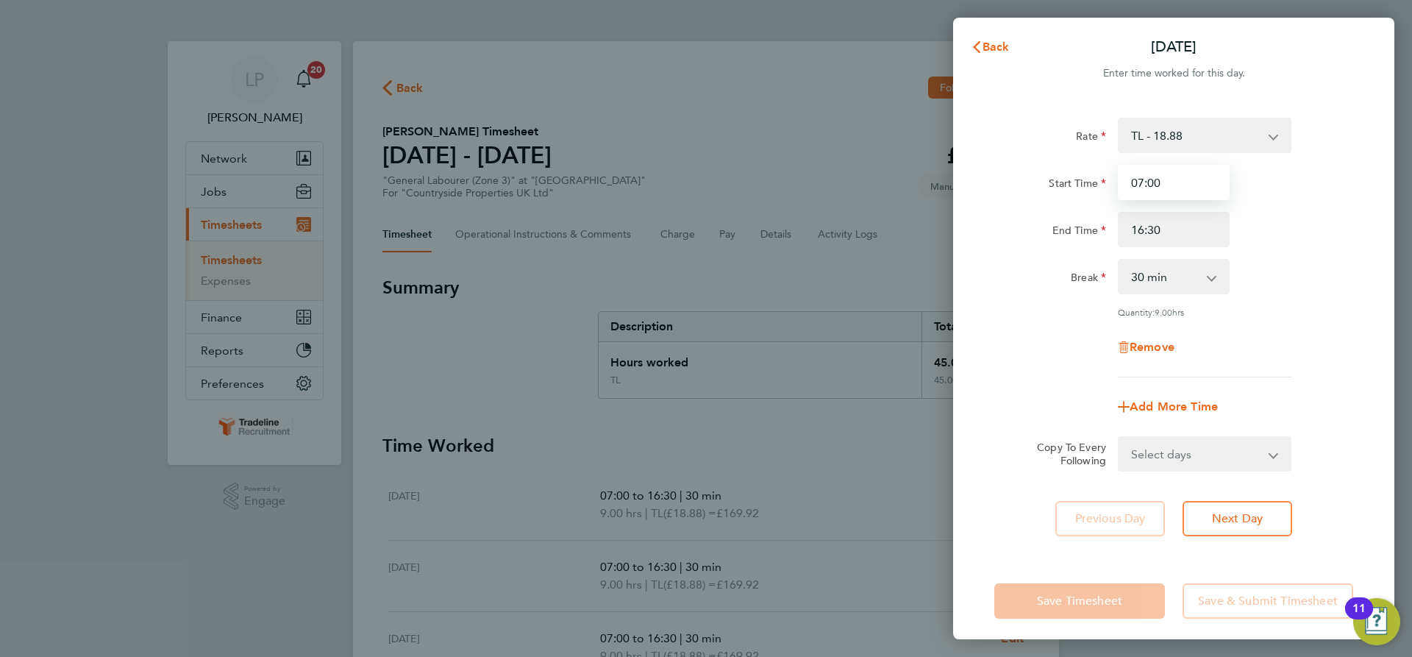
drag, startPoint x: 1209, startPoint y: 187, endPoint x: 898, endPoint y: 183, distance: 311.1
click at [898, 183] on div "Back [DATE] Enter time worked for this day. Rate TL - 18.88 Start Time 07:00 En…" at bounding box center [706, 328] width 1412 height 657
type input "07:30"
click at [1164, 218] on input "16:30" at bounding box center [1174, 229] width 112 height 35
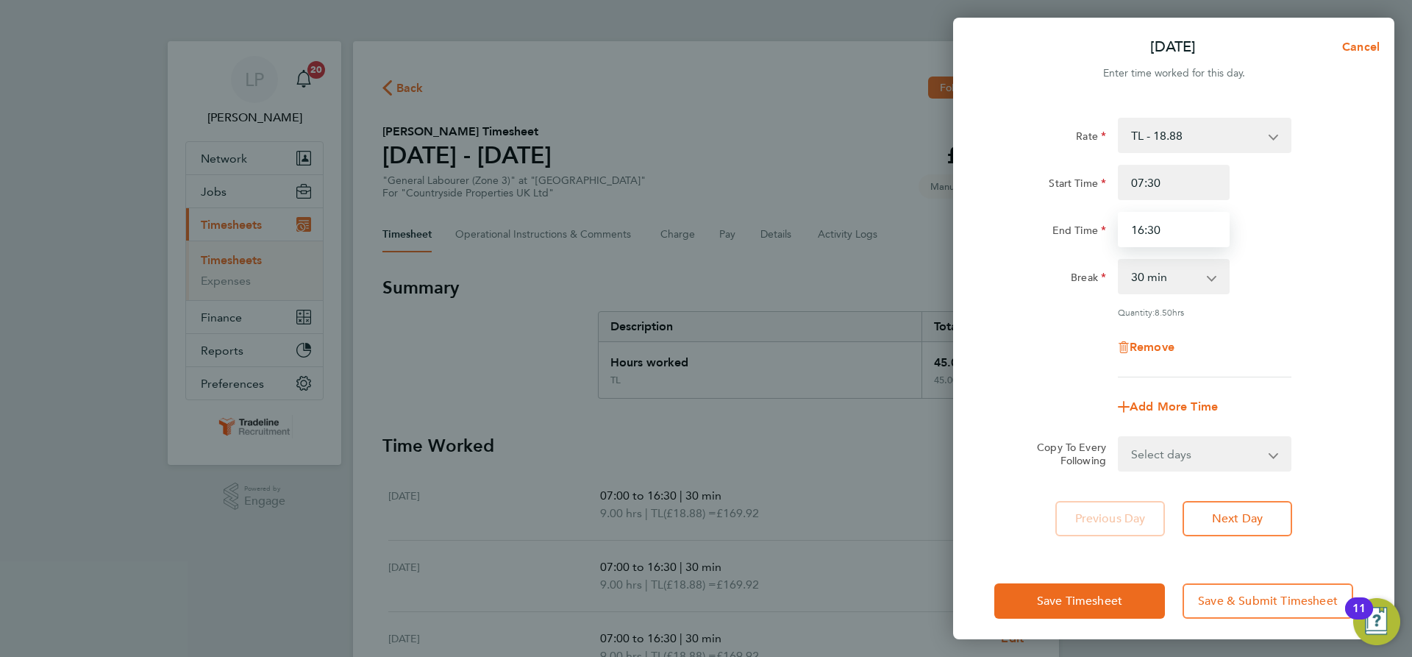
drag, startPoint x: 1168, startPoint y: 234, endPoint x: 1077, endPoint y: 211, distance: 94.0
click at [1093, 215] on div "End Time 16:30" at bounding box center [1173, 229] width 371 height 35
type input "17:00"
click at [1074, 212] on div "End Time" at bounding box center [1050, 226] width 112 height 29
click at [1240, 457] on select "Select days Day Weekday (Mon-Fri) Weekend (Sat-Sun) [DATE] [DATE] [DATE] [DATE]…" at bounding box center [1196, 454] width 154 height 32
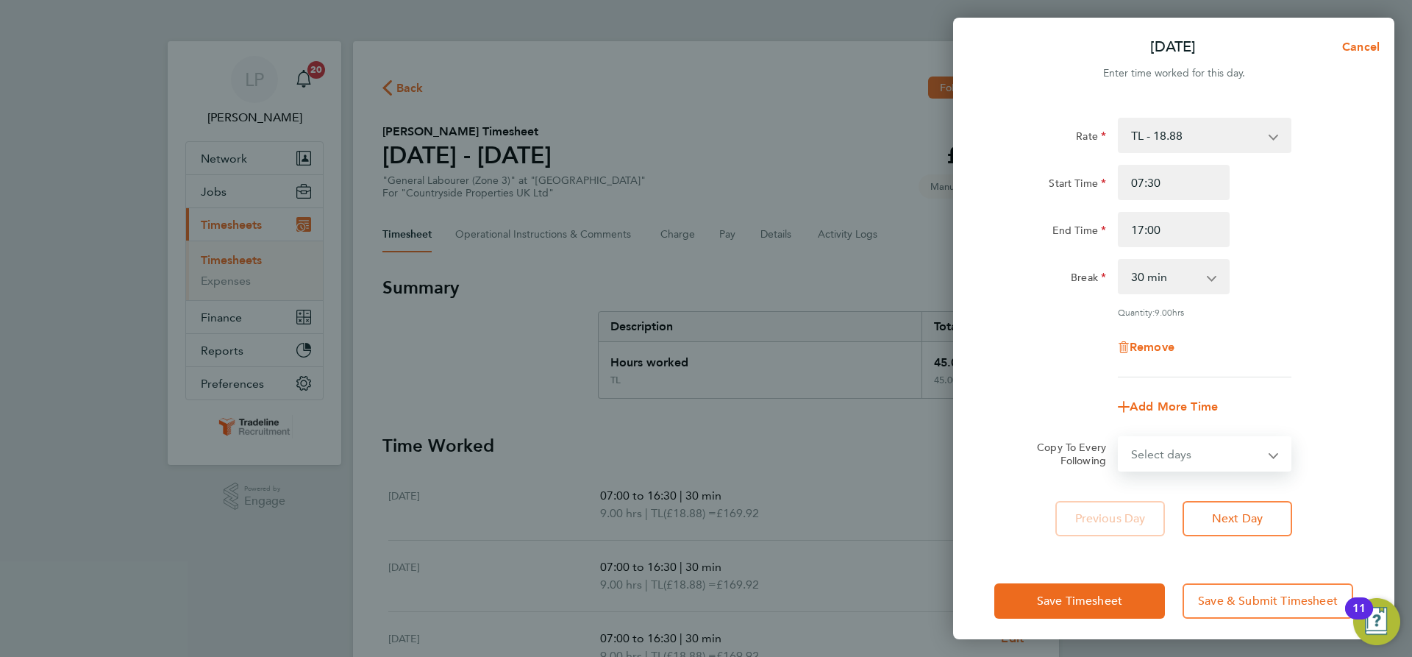
select select "WEEKDAY"
click at [1119, 438] on select "Select days Day Weekday (Mon-Fri) Weekend (Sat-Sun) [DATE] [DATE] [DATE] [DATE]…" at bounding box center [1196, 454] width 154 height 32
select select "[DATE]"
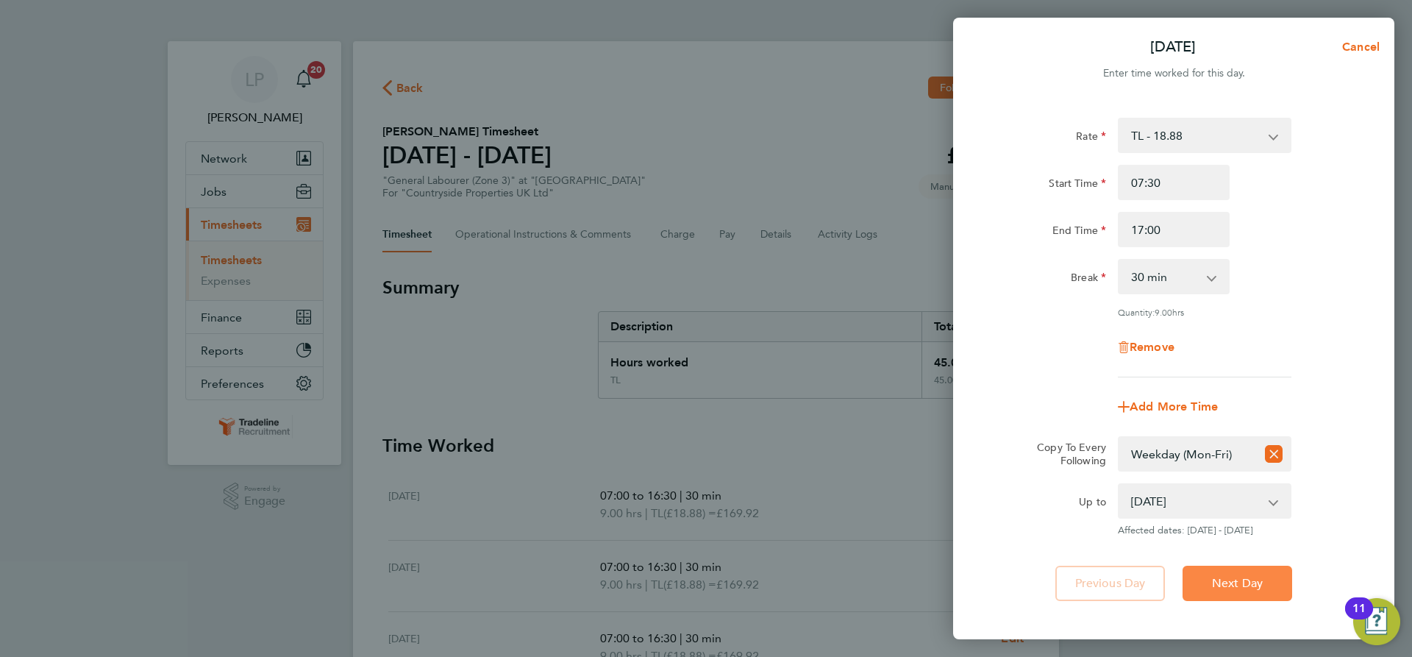
click at [1253, 571] on button "Next Day" at bounding box center [1238, 583] width 110 height 35
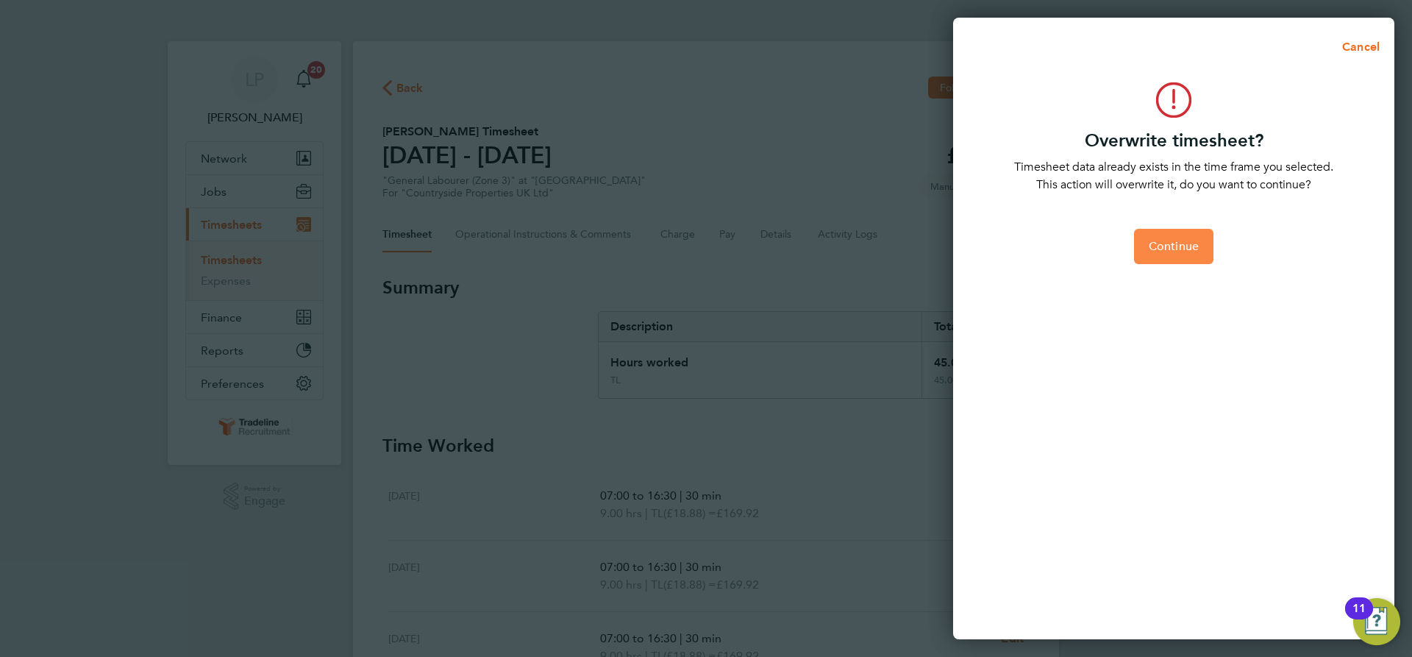
click at [1166, 240] on span "Continue" at bounding box center [1174, 246] width 50 height 15
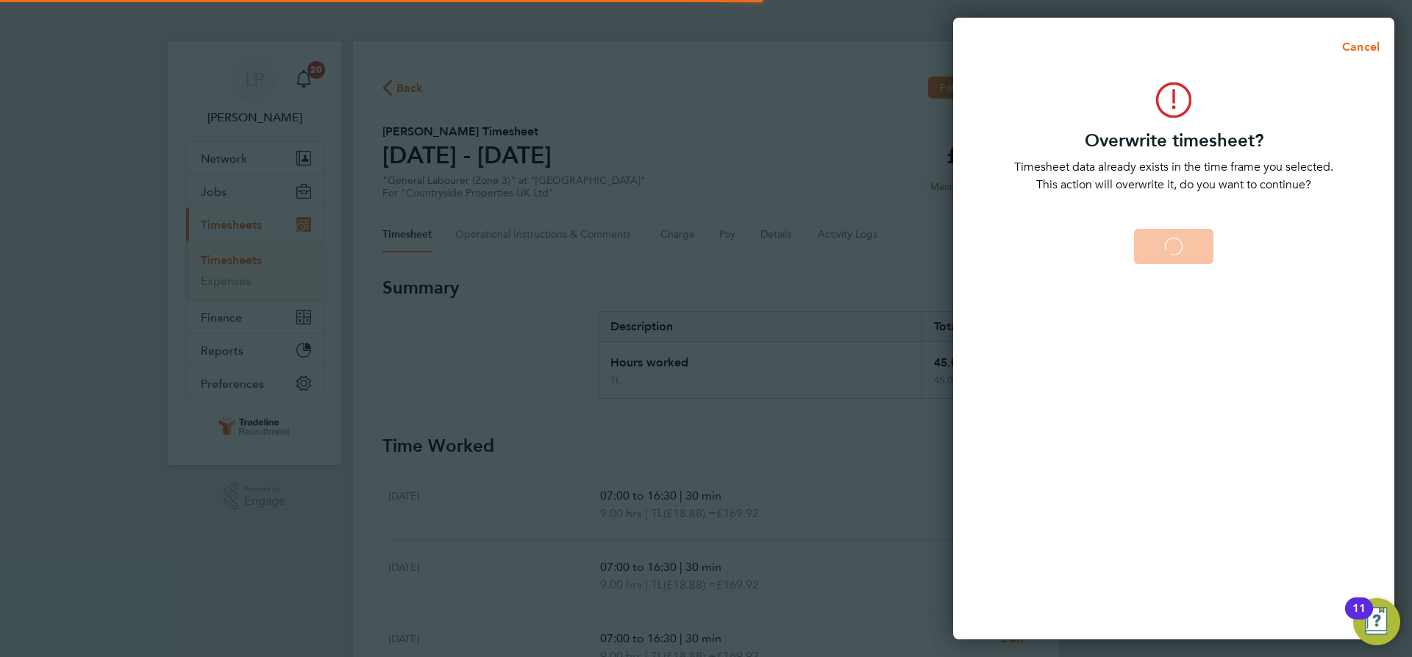
select select "0: null"
select select "30"
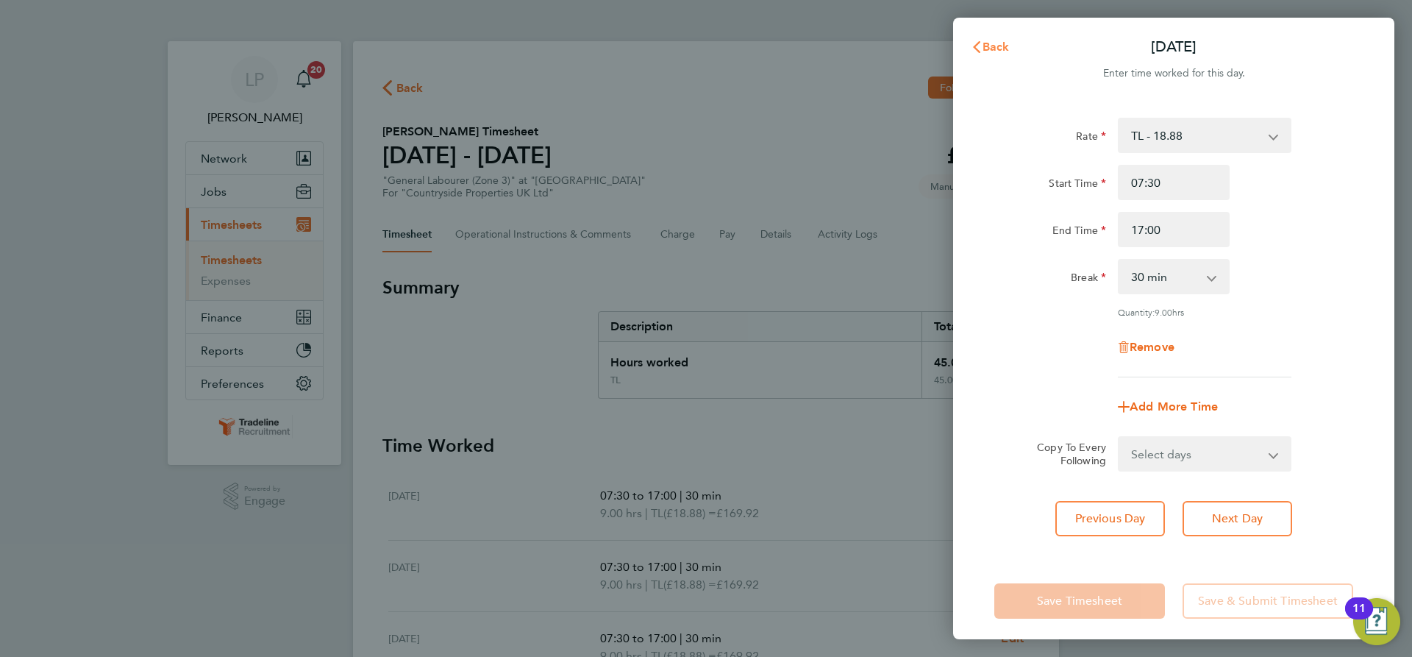
click at [1003, 51] on span "Back" at bounding box center [996, 47] width 27 height 14
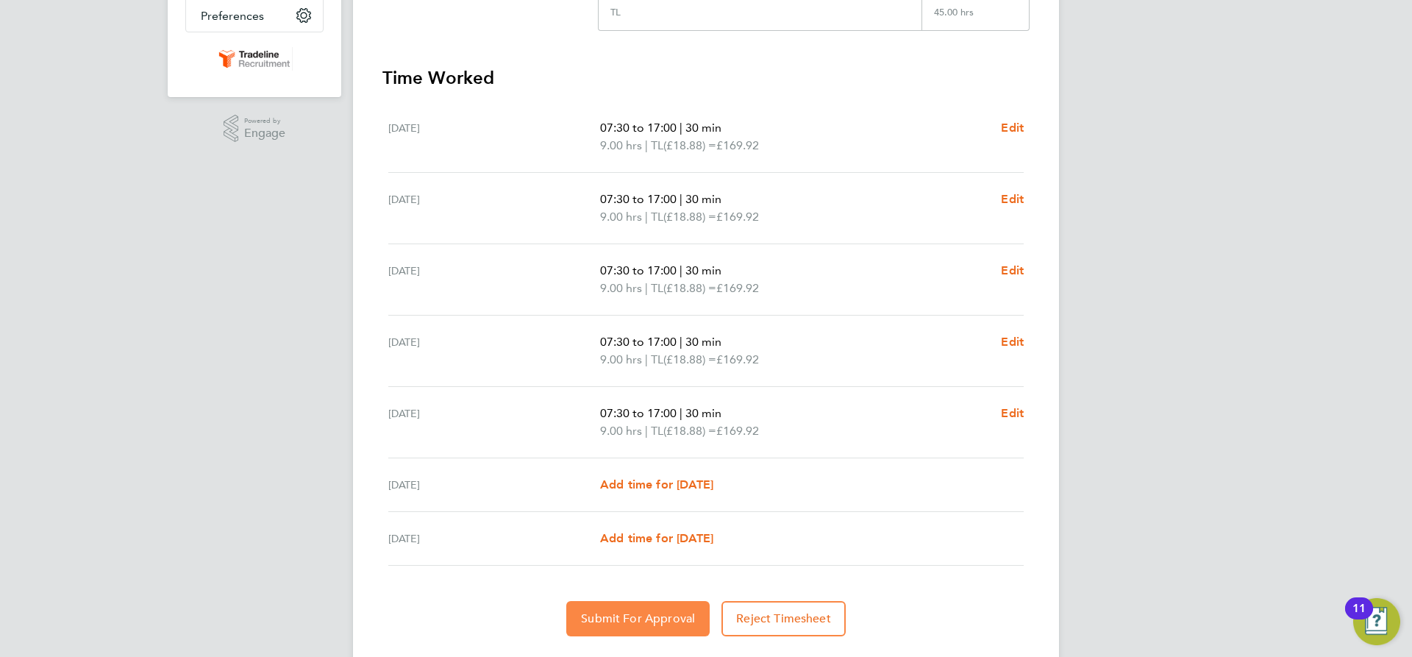
click at [615, 612] on span "Submit For Approval" at bounding box center [638, 618] width 114 height 15
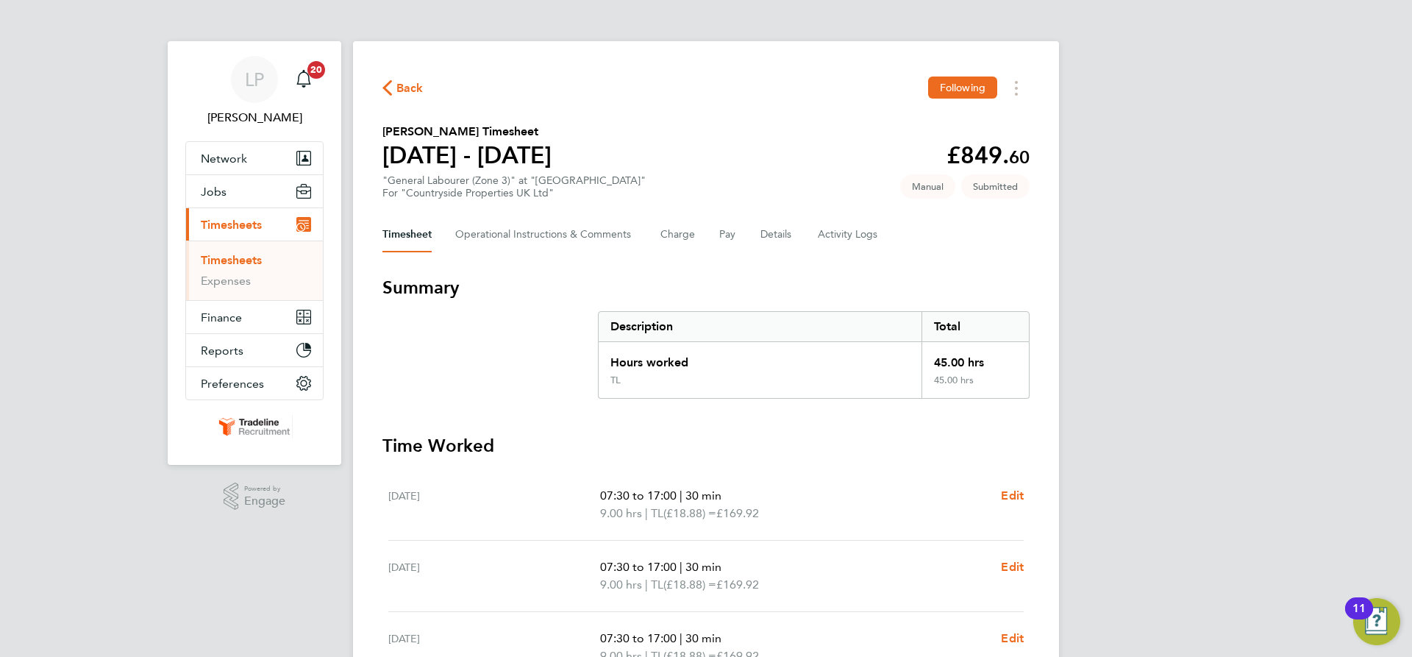
click at [240, 269] on li "Timesheets" at bounding box center [256, 263] width 110 height 21
click at [244, 261] on link "Timesheets" at bounding box center [231, 260] width 61 height 14
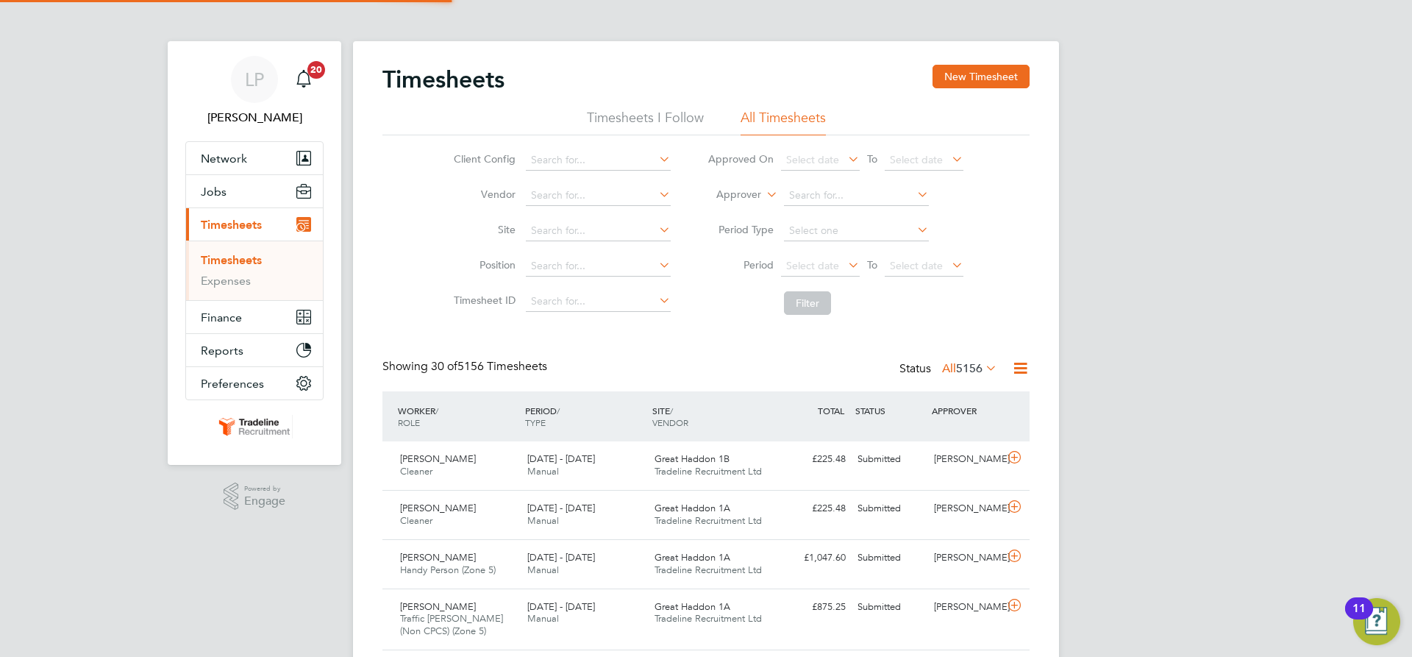
scroll to position [38, 128]
click at [985, 70] on button "New Timesheet" at bounding box center [981, 77] width 97 height 24
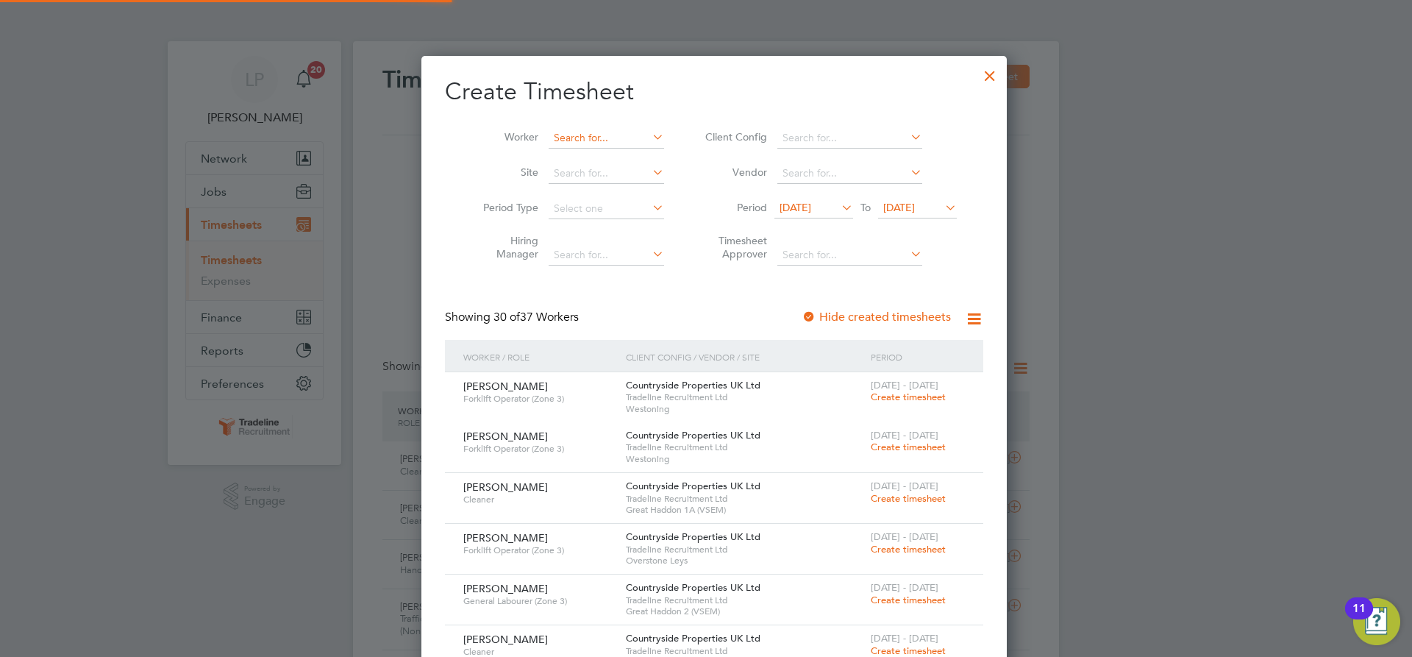
click at [568, 140] on input at bounding box center [606, 138] width 115 height 21
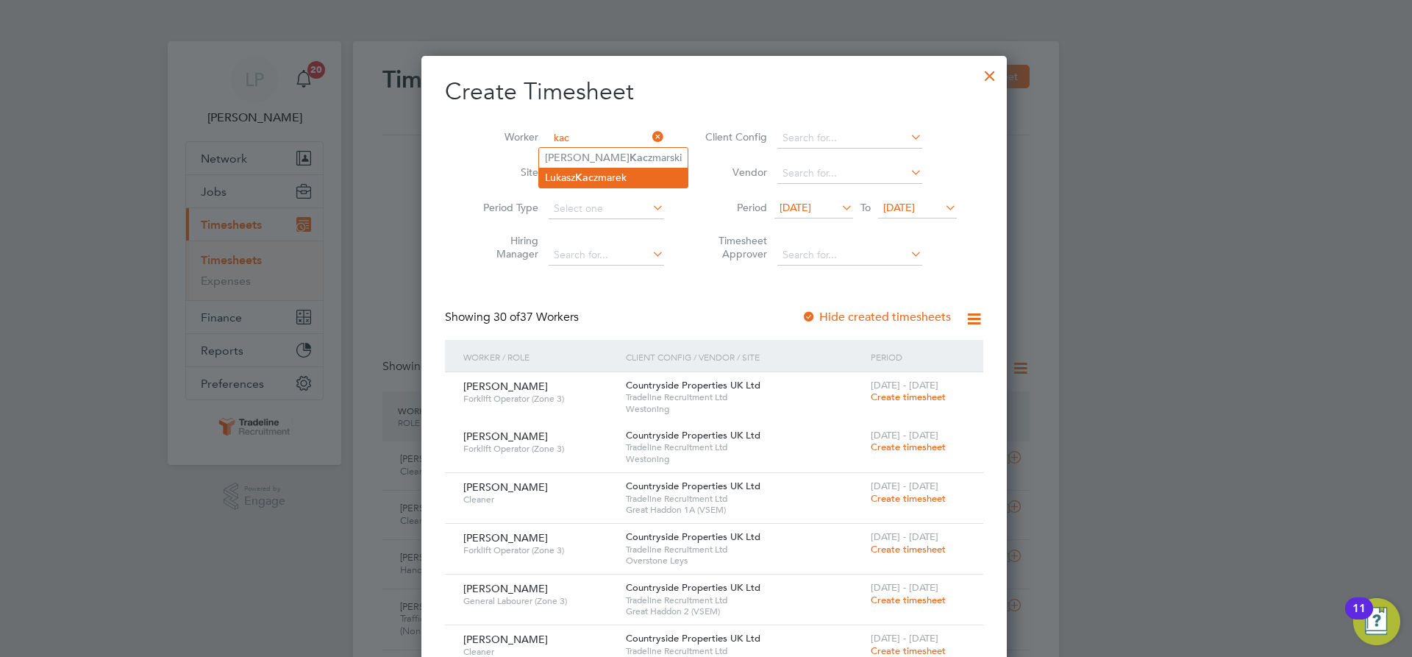
click at [593, 179] on b "Kac" at bounding box center [584, 177] width 18 height 13
type input "[PERSON_NAME]"
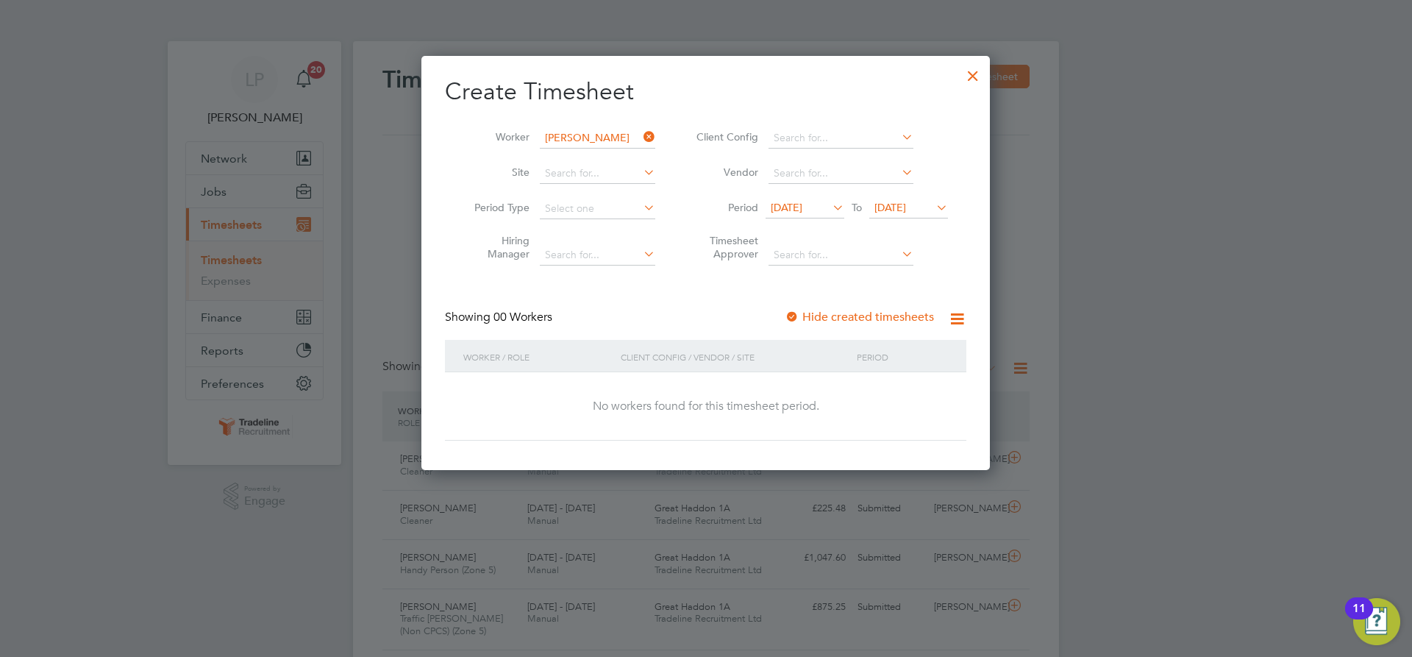
click at [794, 316] on div at bounding box center [792, 317] width 15 height 15
click at [906, 202] on span "[DATE]" at bounding box center [890, 207] width 32 height 13
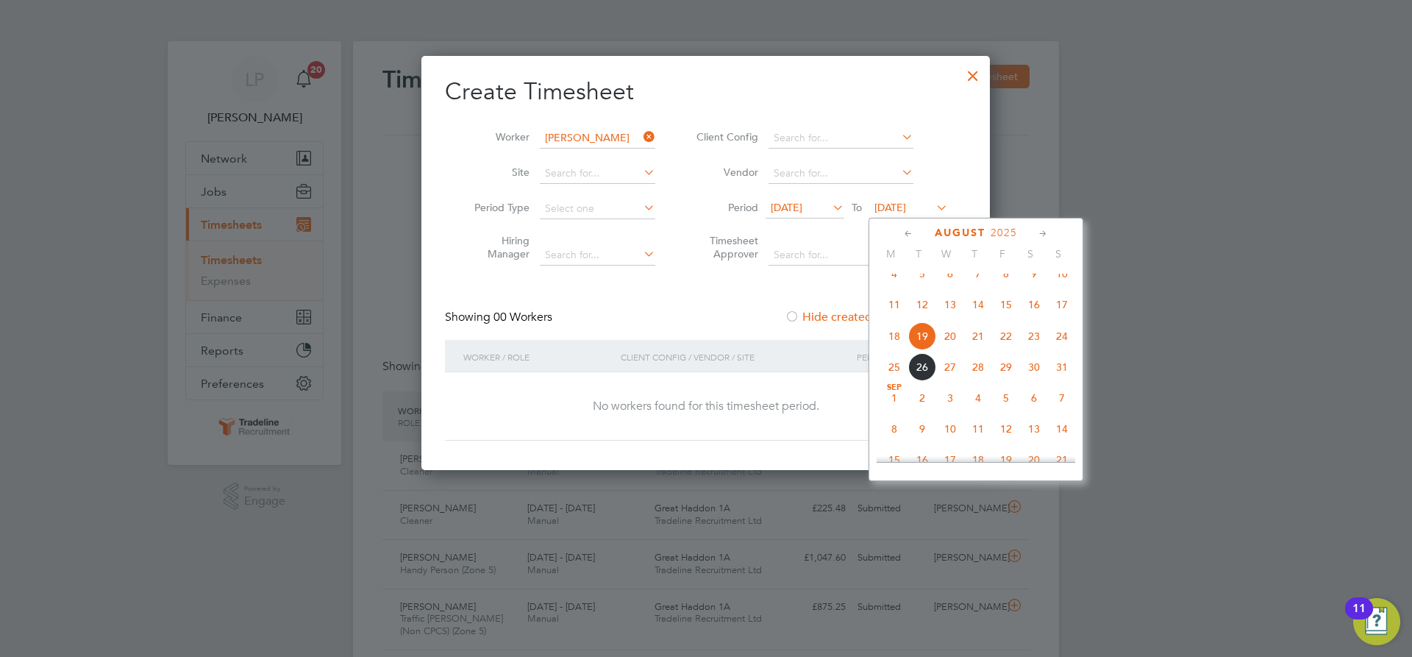
click at [978, 412] on span "4" at bounding box center [978, 398] width 28 height 28
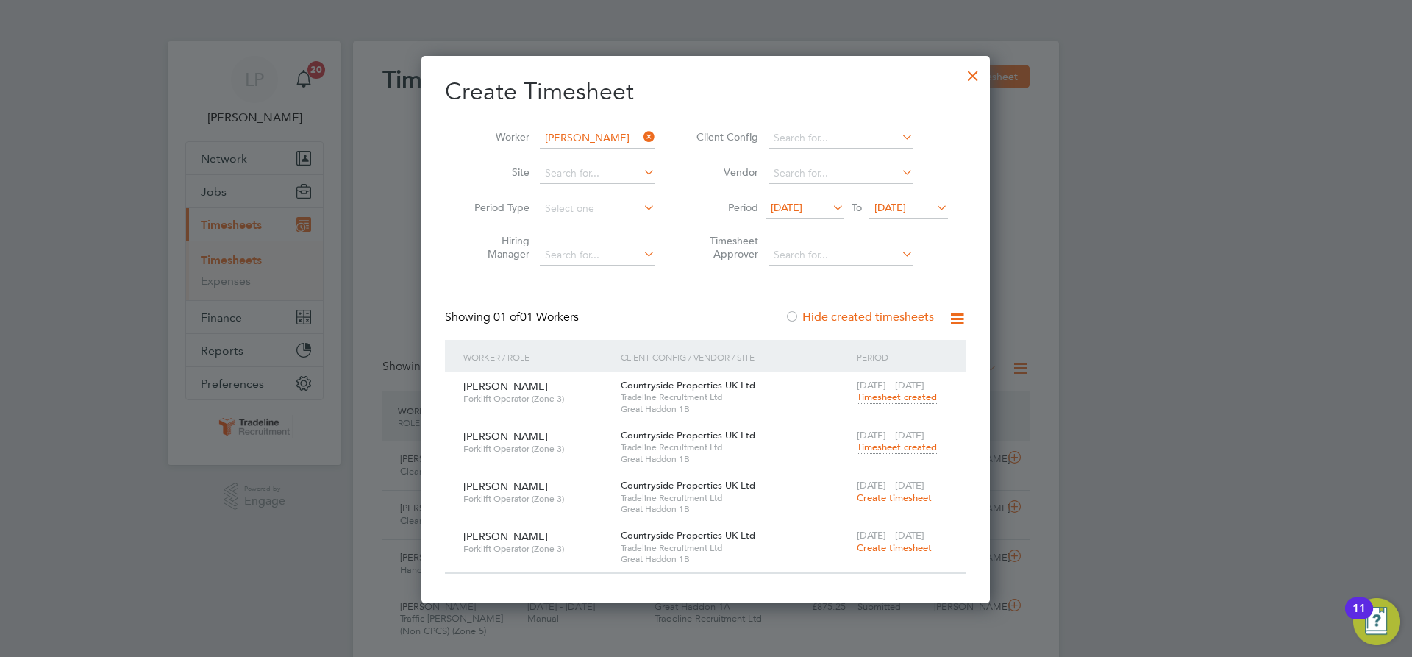
click at [899, 449] on span "Timesheet created" at bounding box center [897, 447] width 80 height 13
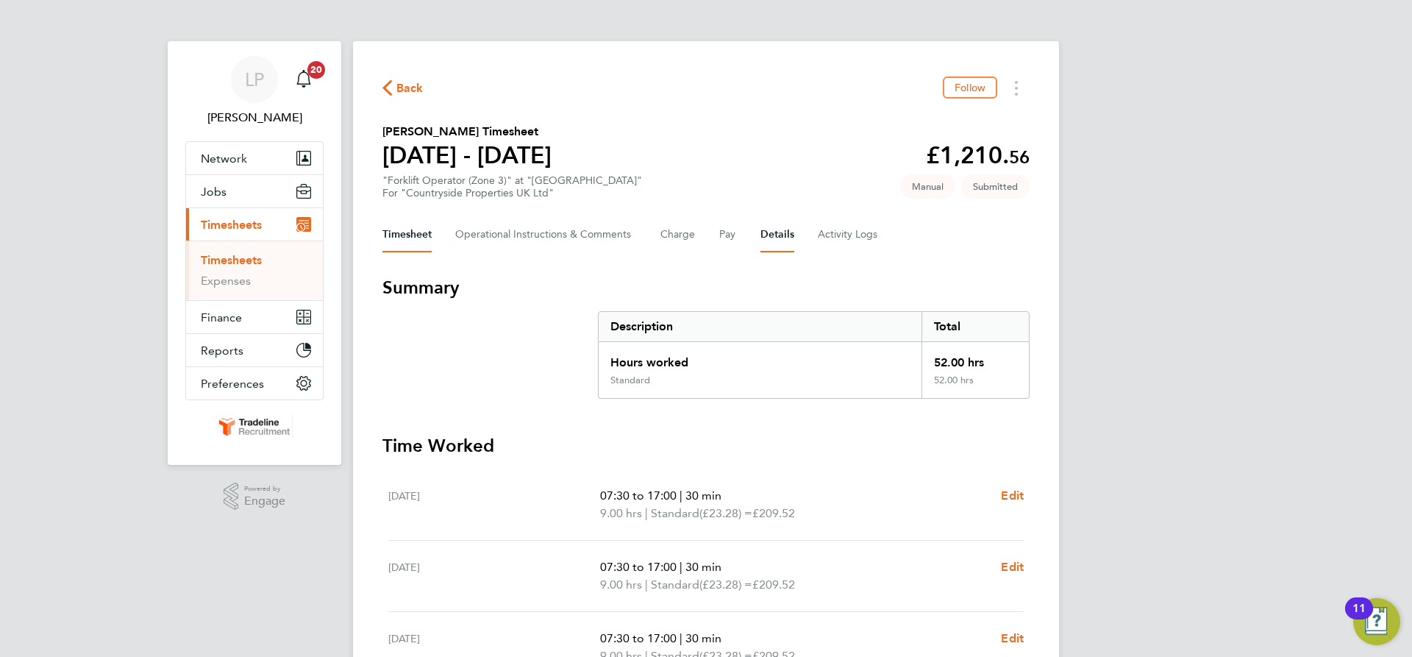
click at [765, 236] on button "Details" at bounding box center [777, 234] width 34 height 35
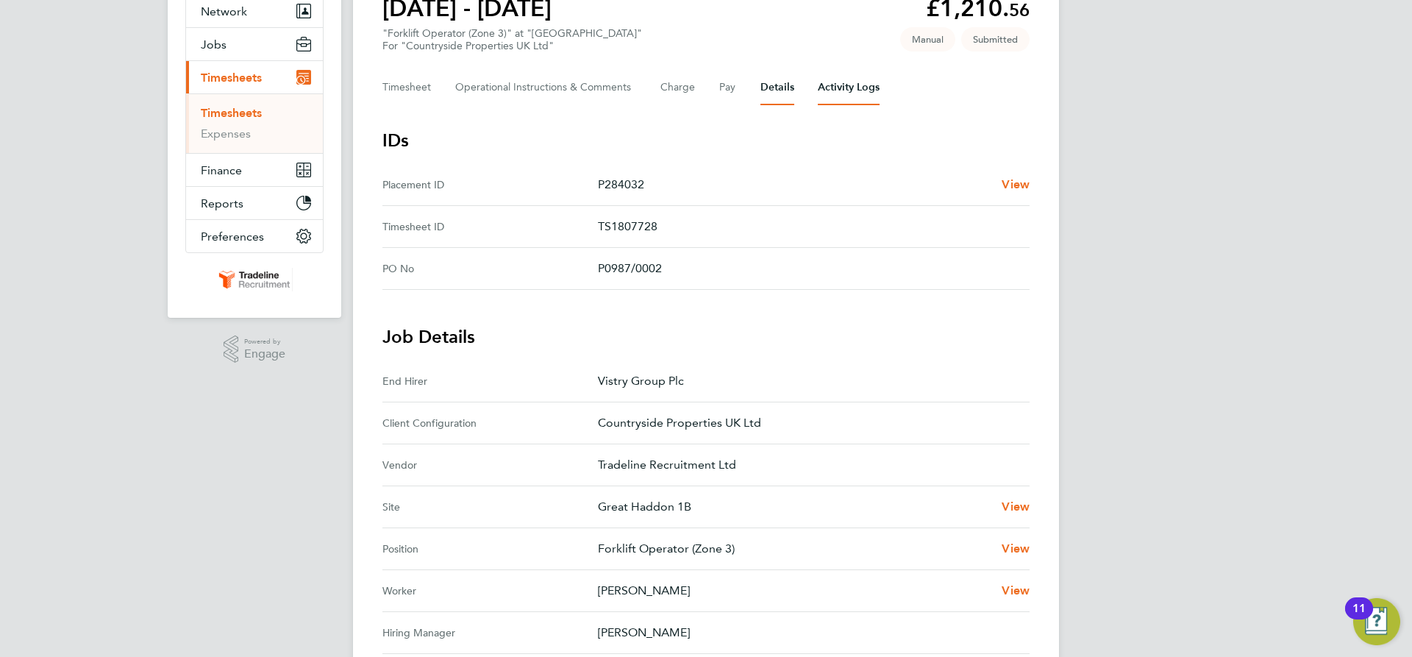
click at [839, 92] on Logs-tab "Activity Logs" at bounding box center [849, 87] width 62 height 35
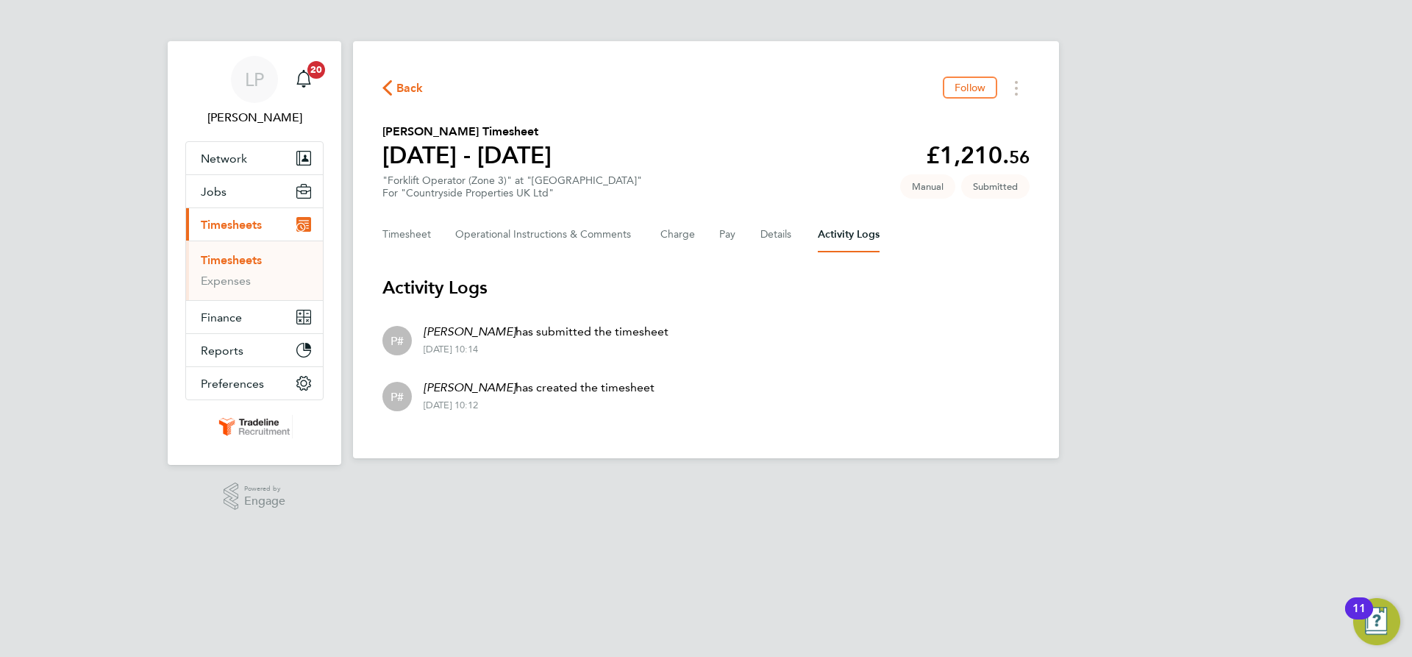
click at [219, 257] on link "Timesheets" at bounding box center [231, 260] width 61 height 14
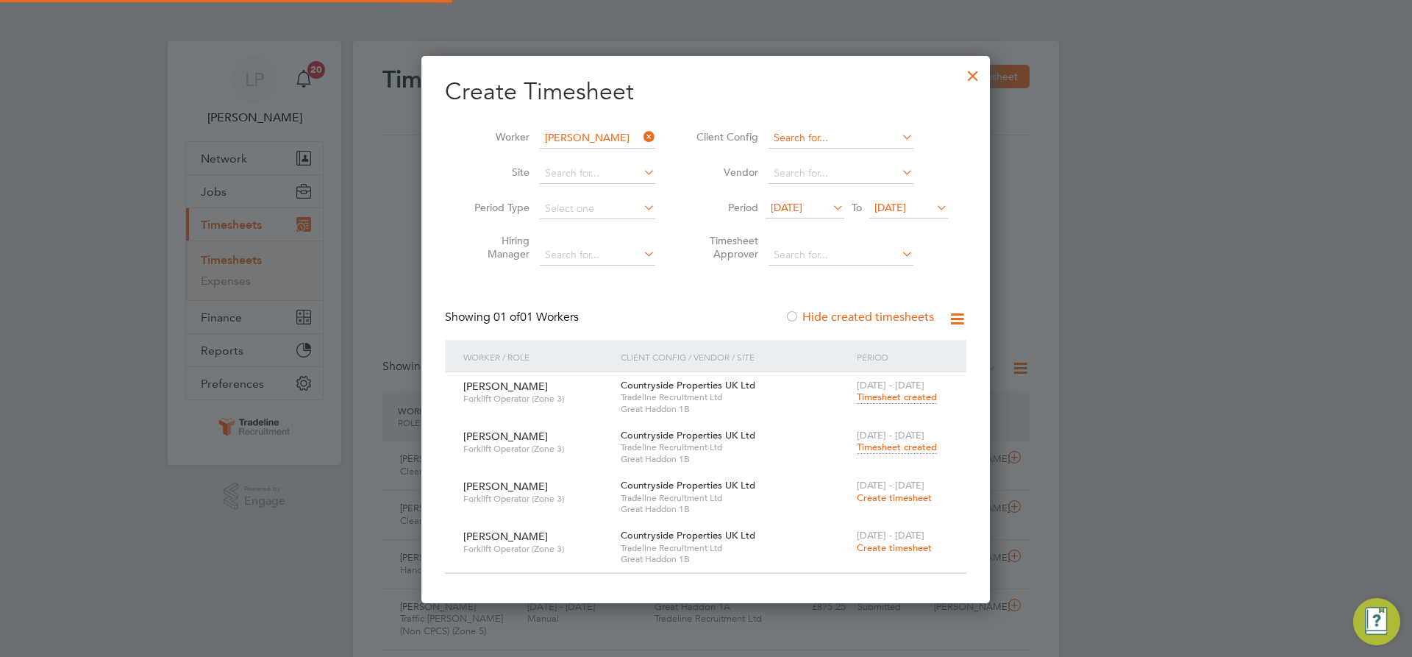
scroll to position [38, 128]
click at [585, 133] on input at bounding box center [597, 138] width 115 height 21
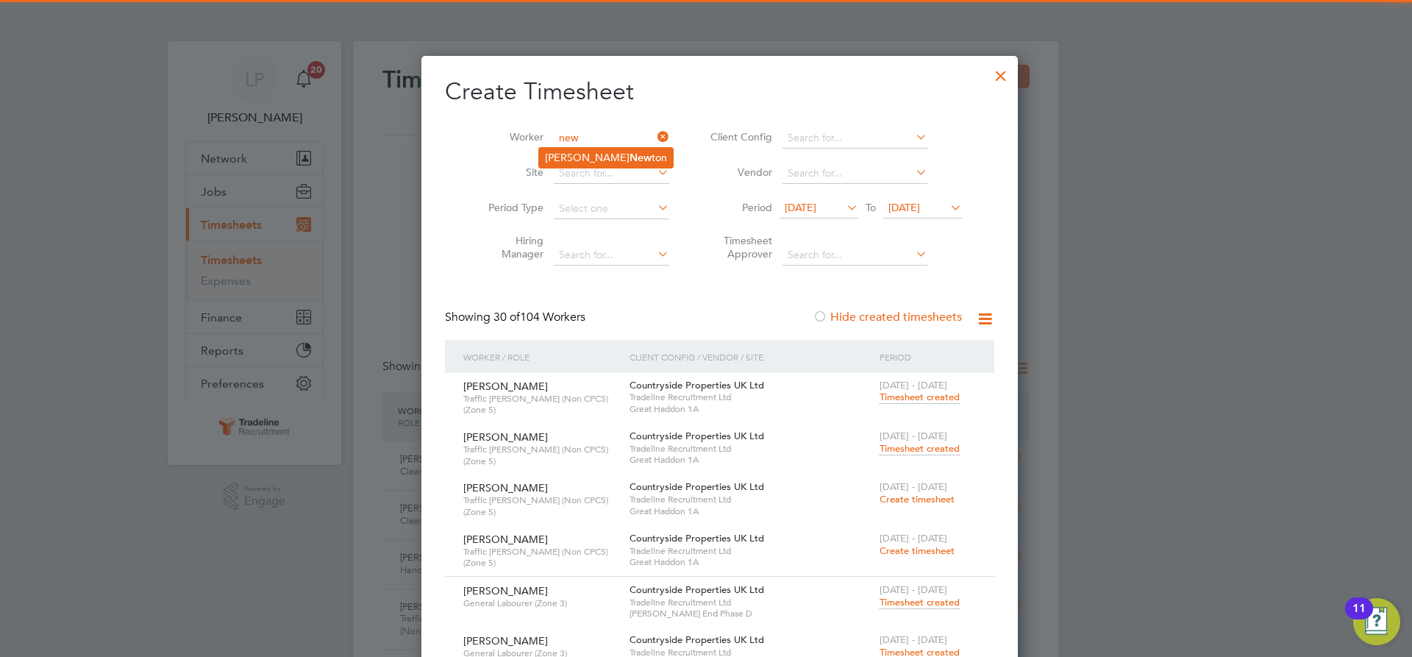
click at [579, 158] on li "[PERSON_NAME] ton" at bounding box center [606, 158] width 134 height 20
type input "[PERSON_NAME]"
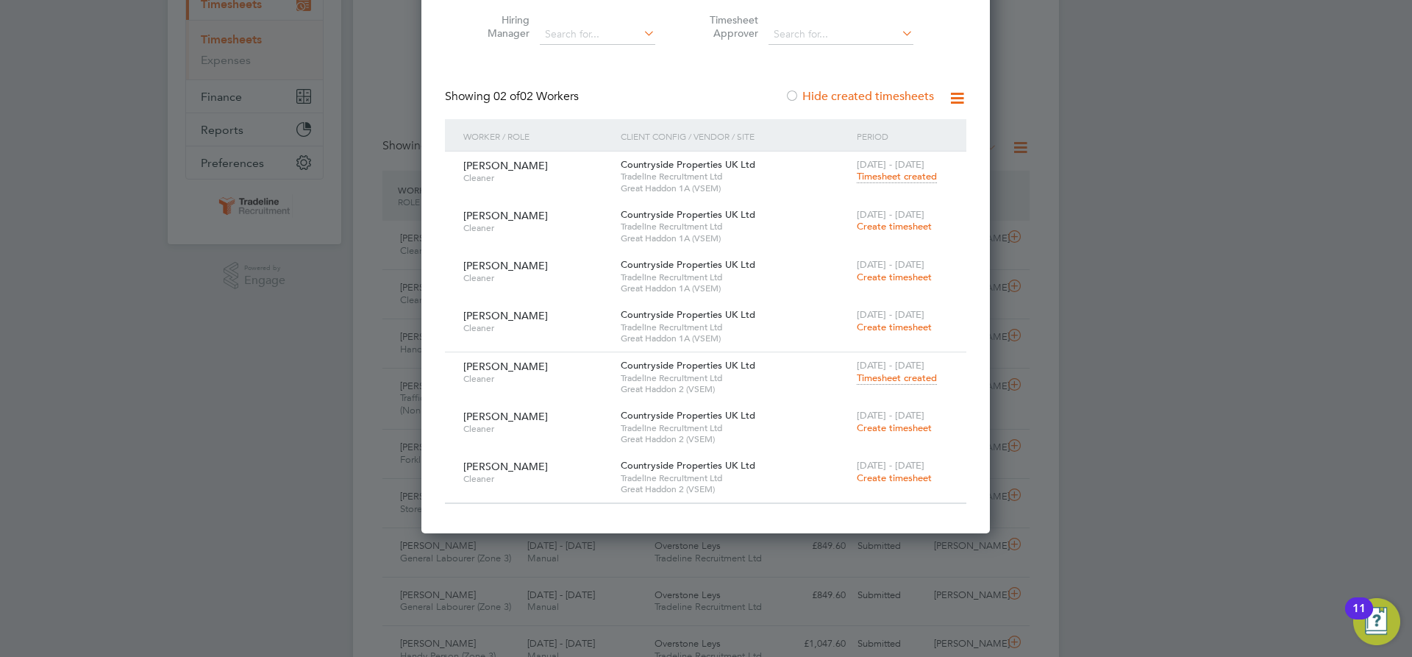
click at [885, 424] on span "Create timesheet" at bounding box center [894, 427] width 75 height 13
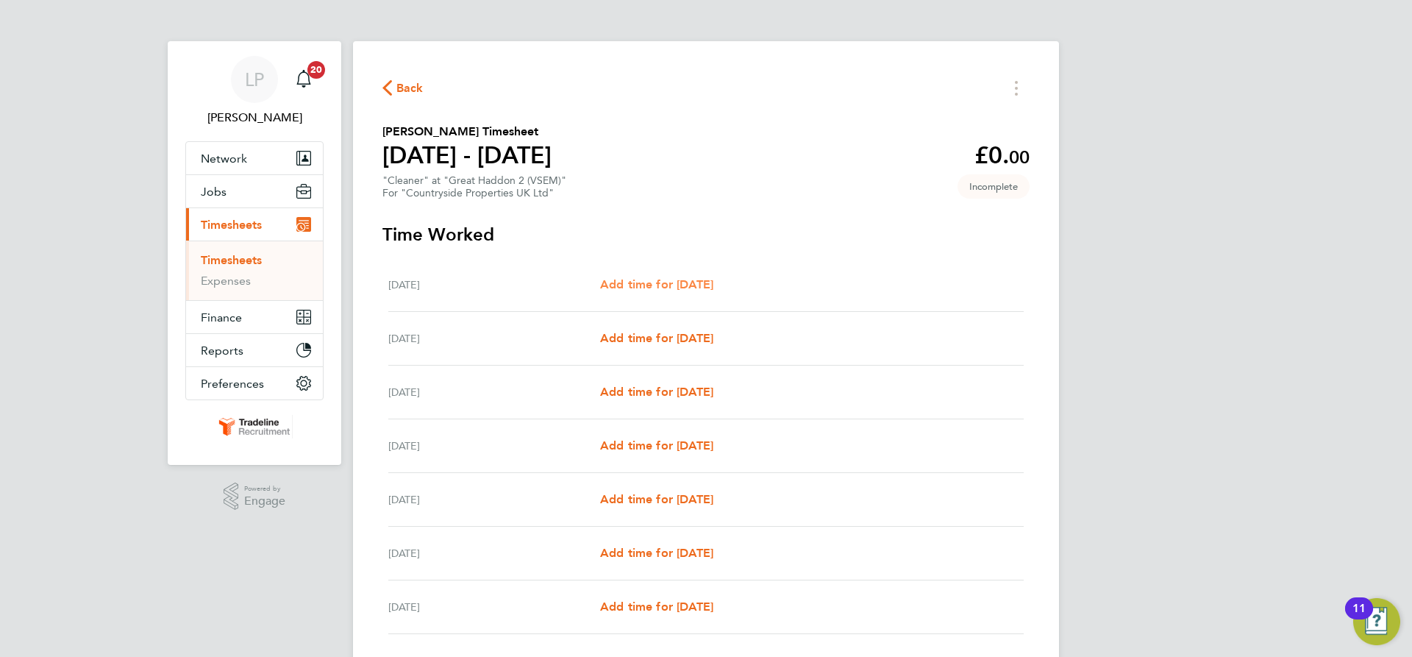
click at [649, 277] on span "Add time for [DATE]" at bounding box center [656, 284] width 113 height 14
select select "30"
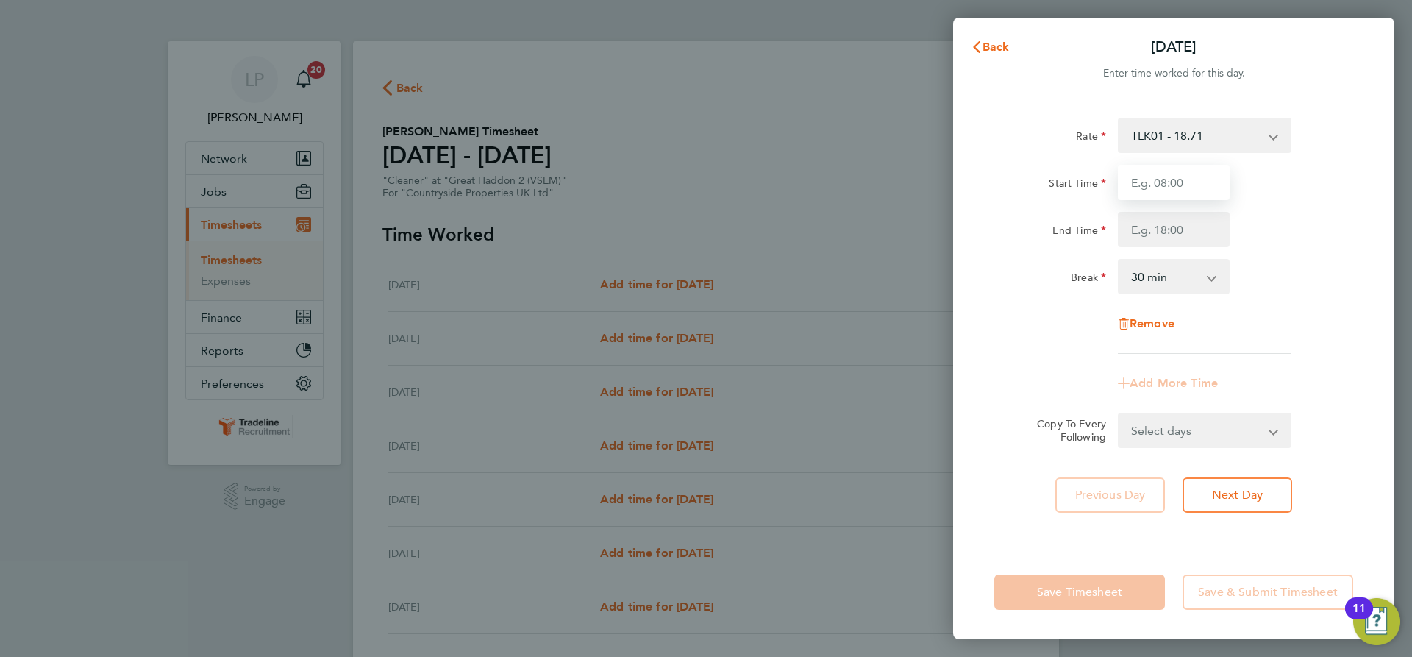
click at [1163, 182] on input "Start Time" at bounding box center [1174, 182] width 112 height 35
type input "07:00"
click at [1182, 224] on input "End Time" at bounding box center [1174, 229] width 112 height 35
type input "10:30"
click at [1299, 328] on div "Remove" at bounding box center [1173, 323] width 371 height 35
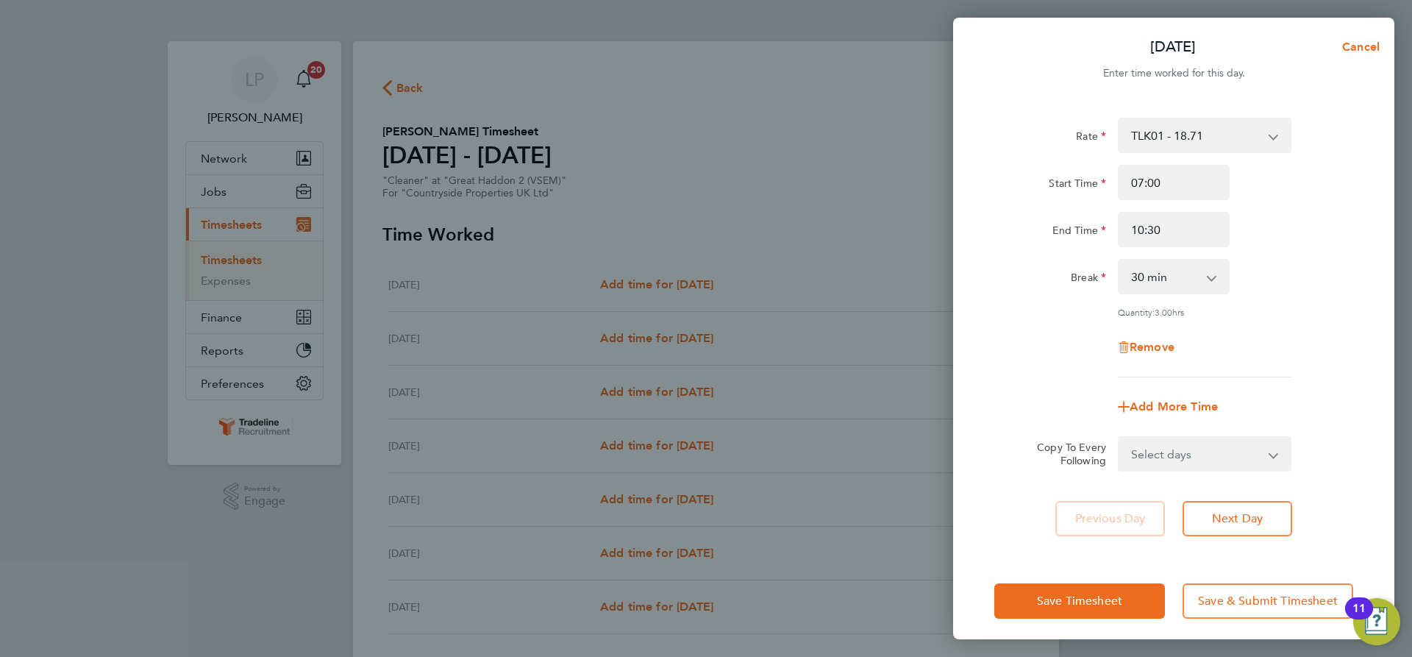
click at [1269, 457] on select "Select days Day Weekday (Mon-Fri) Weekend (Sat-Sun) [DATE] [DATE] [DATE] [DATE]…" at bounding box center [1196, 454] width 154 height 32
select select "WEEKDAY"
click at [1119, 438] on select "Select days Day Weekday (Mon-Fri) Weekend (Sat-Sun) [DATE] [DATE] [DATE] [DATE]…" at bounding box center [1196, 454] width 154 height 32
select select "[DATE]"
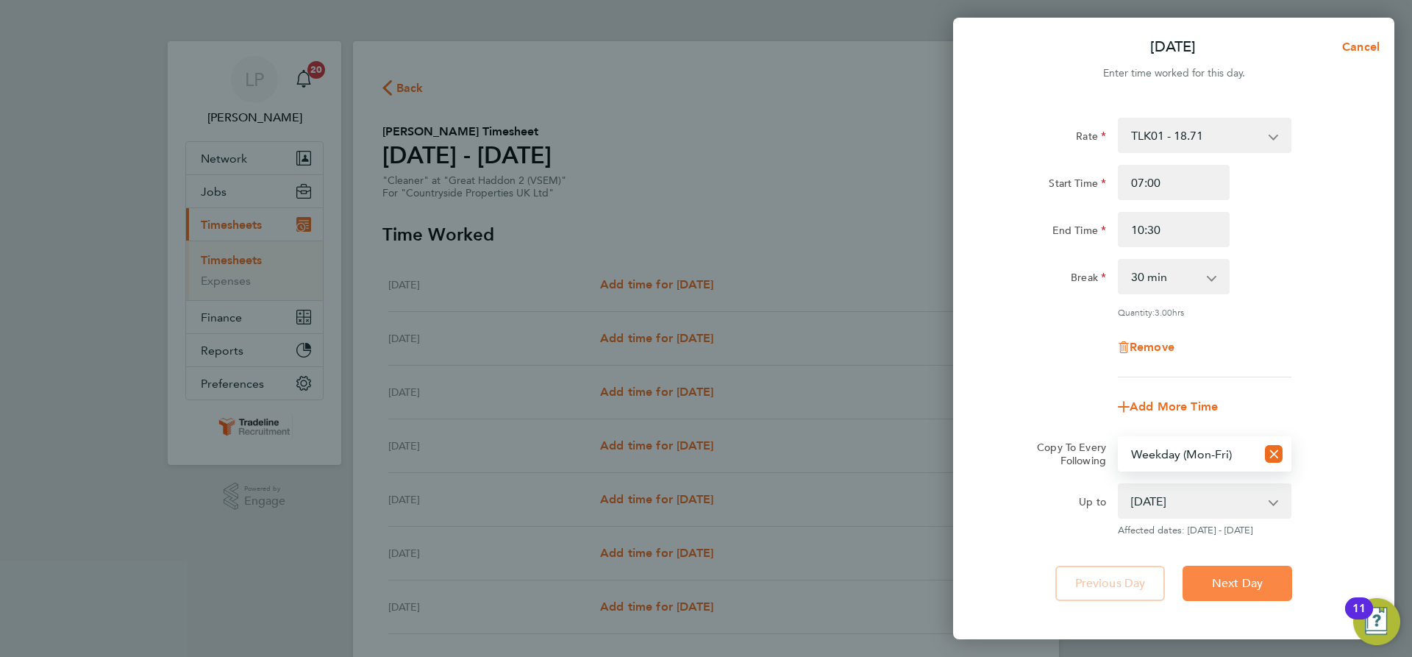
click at [1229, 581] on span "Next Day" at bounding box center [1237, 583] width 51 height 15
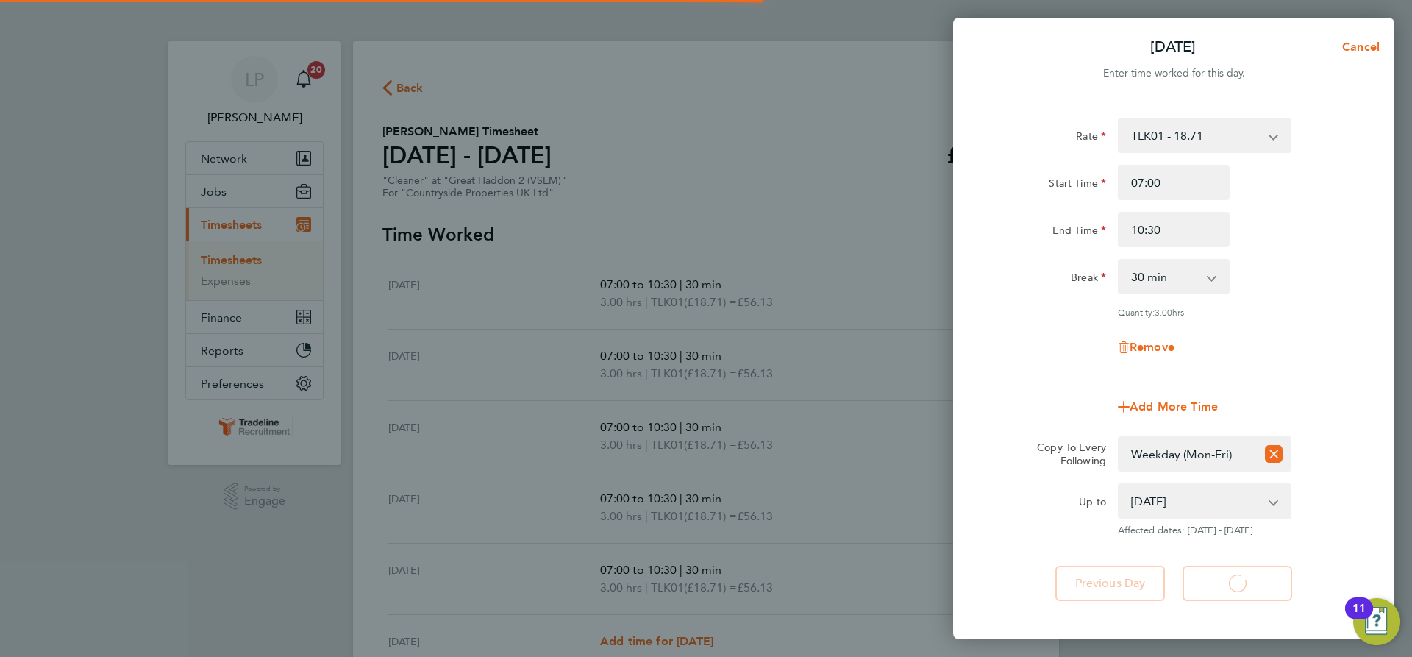
select select "30"
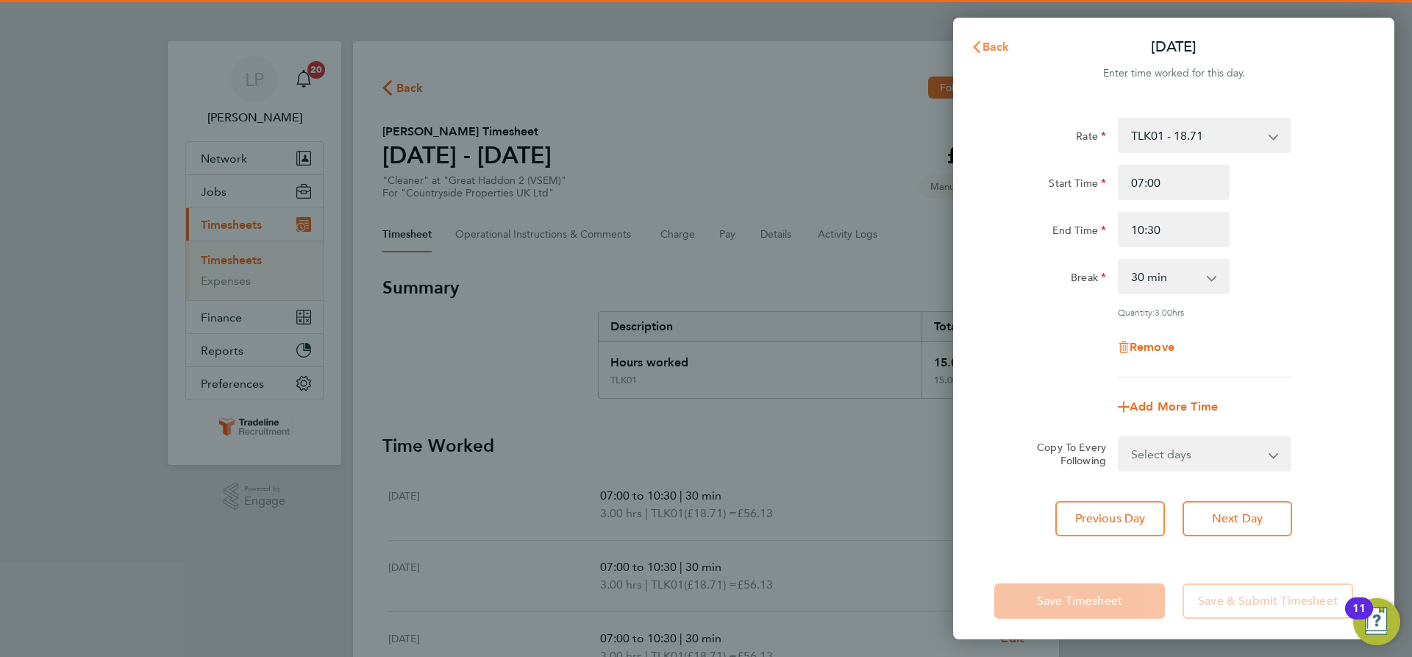
click at [983, 48] on span "Back" at bounding box center [996, 47] width 27 height 14
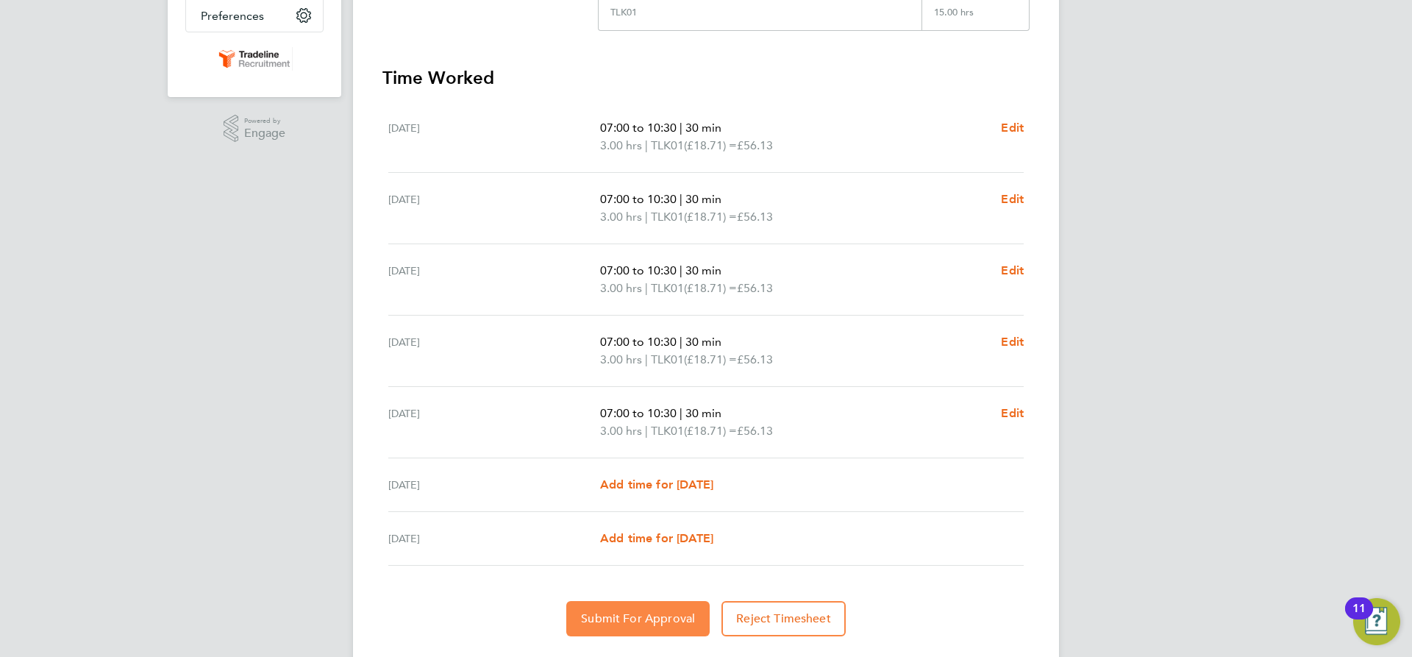
click at [655, 607] on button "Submit For Approval" at bounding box center [637, 618] width 143 height 35
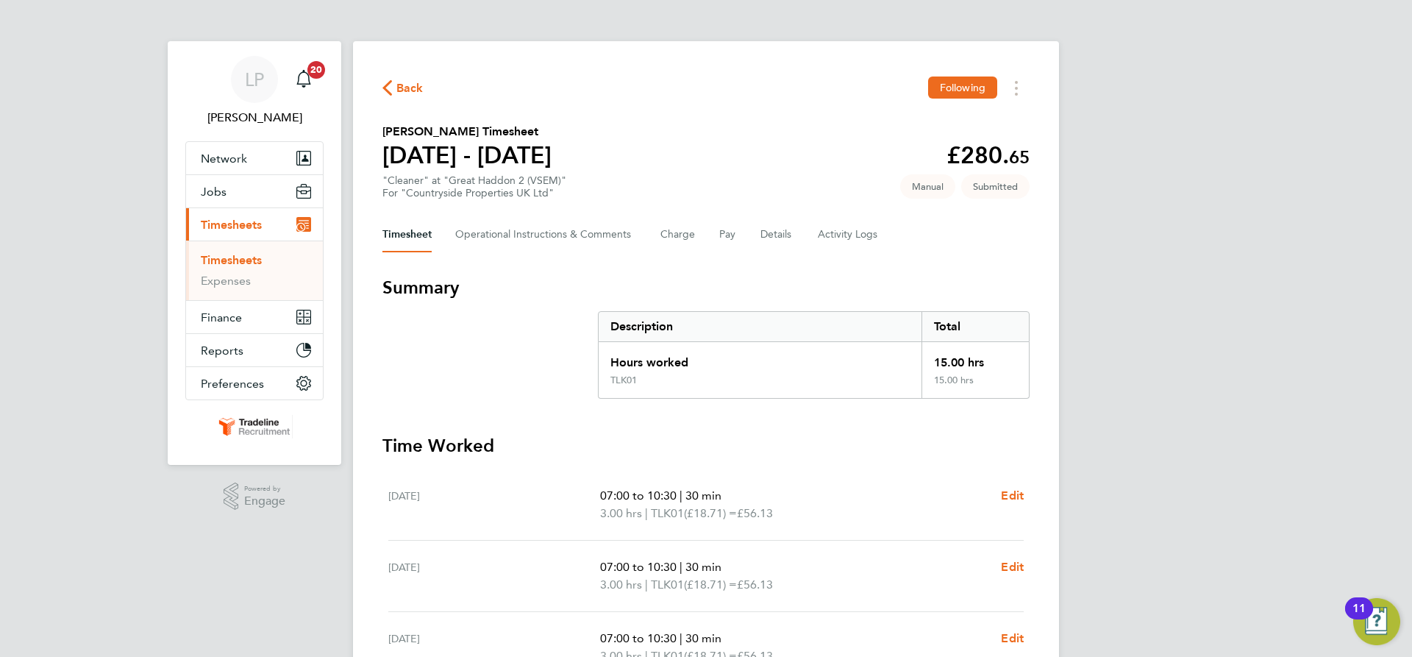
click at [252, 260] on link "Timesheets" at bounding box center [231, 260] width 61 height 14
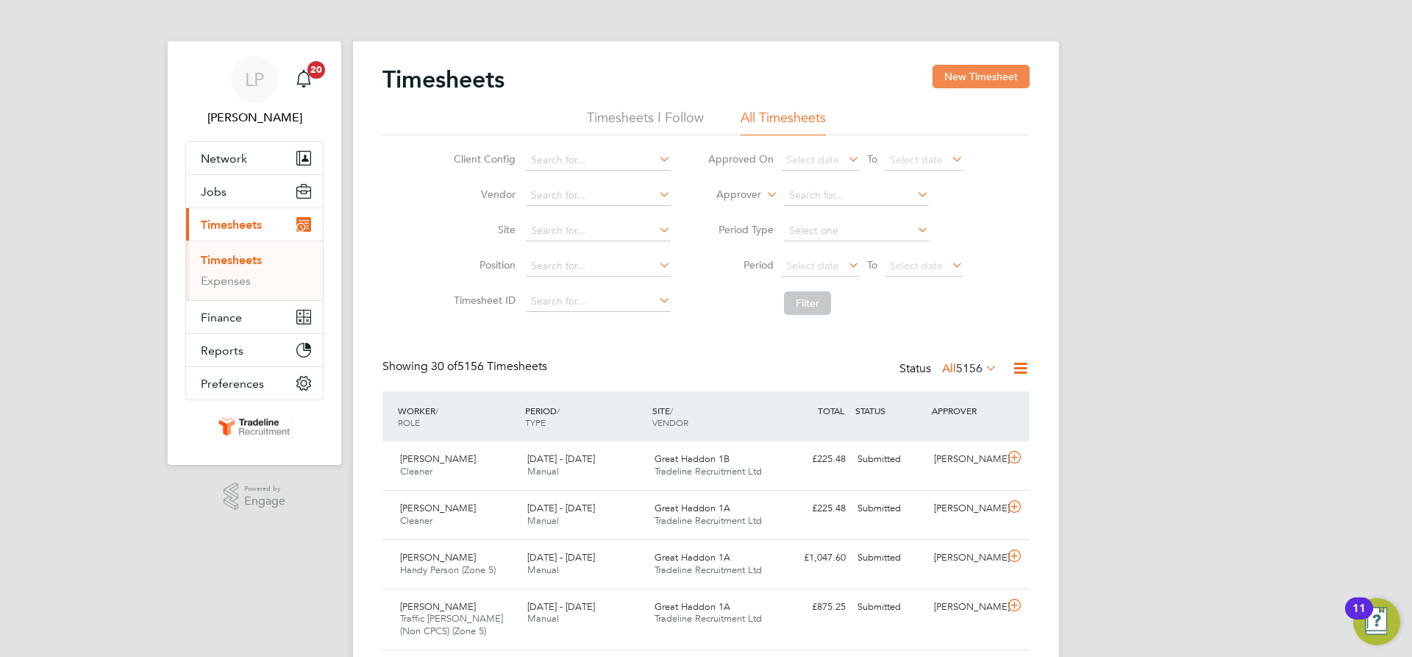
click at [954, 75] on button "New Timesheet" at bounding box center [981, 77] width 97 height 24
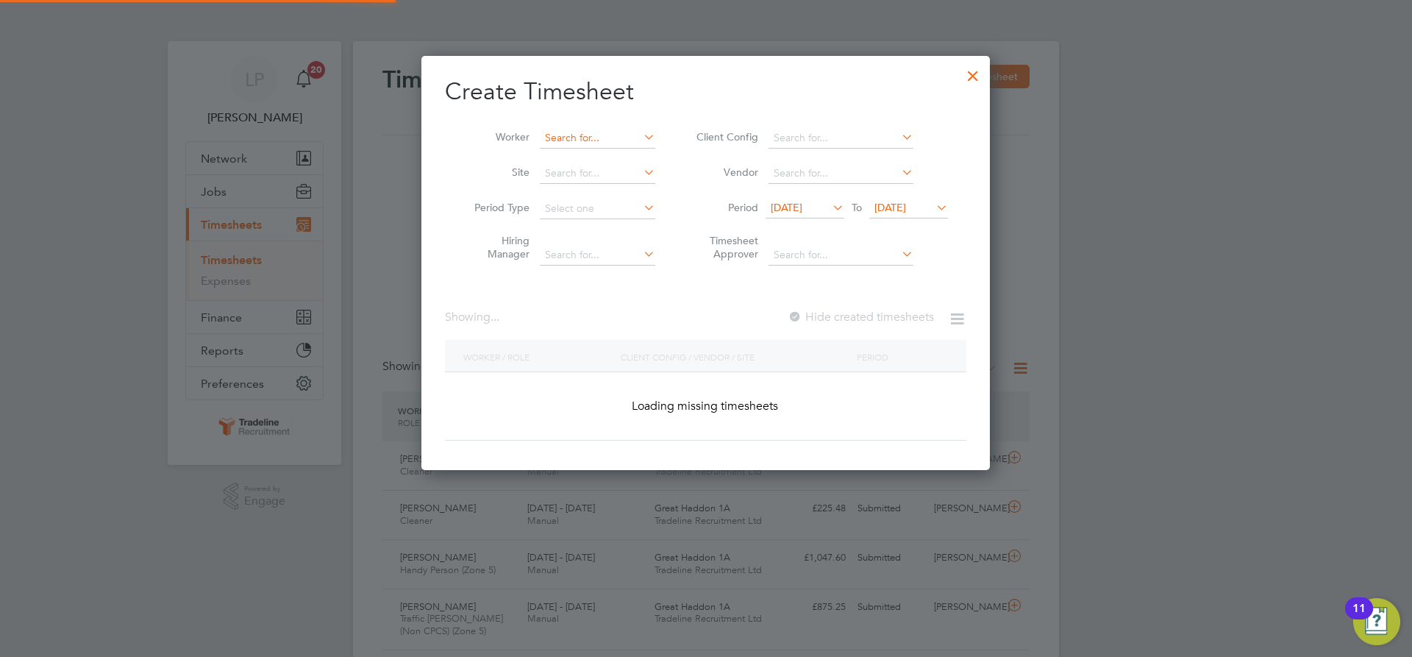
click at [578, 132] on input at bounding box center [597, 138] width 115 height 21
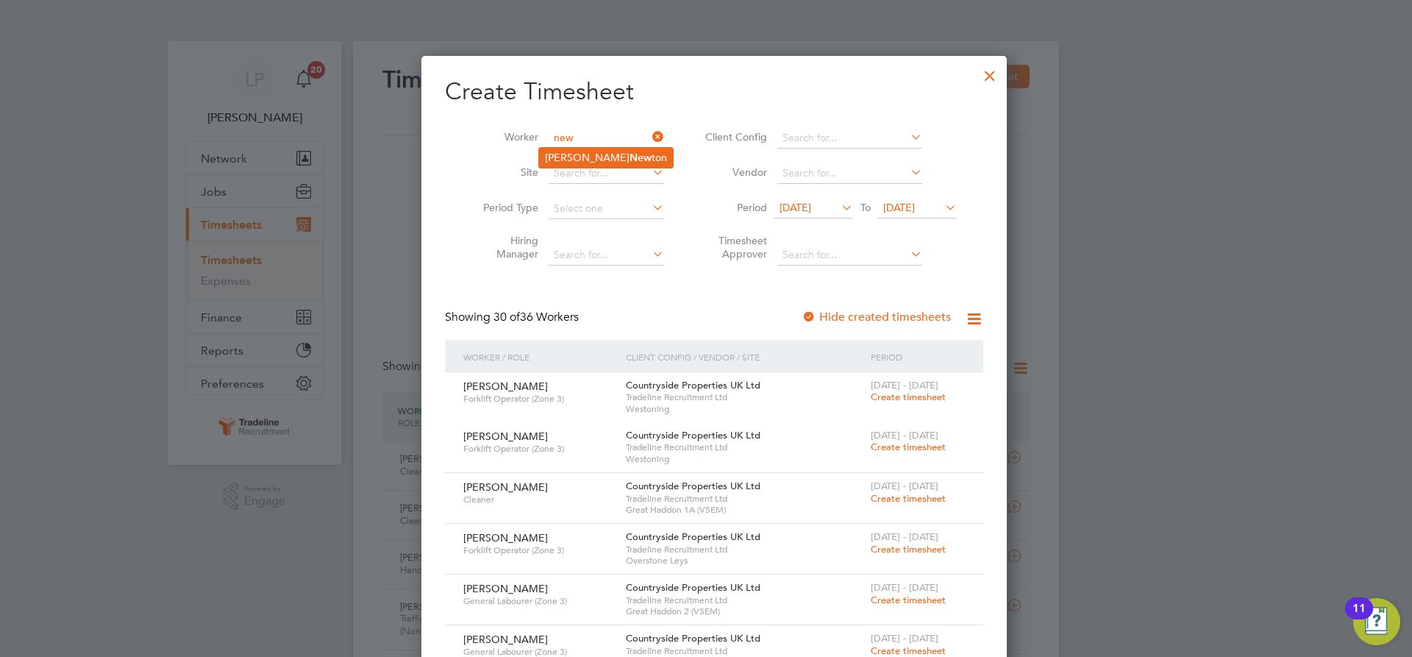
click at [630, 151] on b "New" at bounding box center [641, 157] width 22 height 13
type input "[PERSON_NAME]"
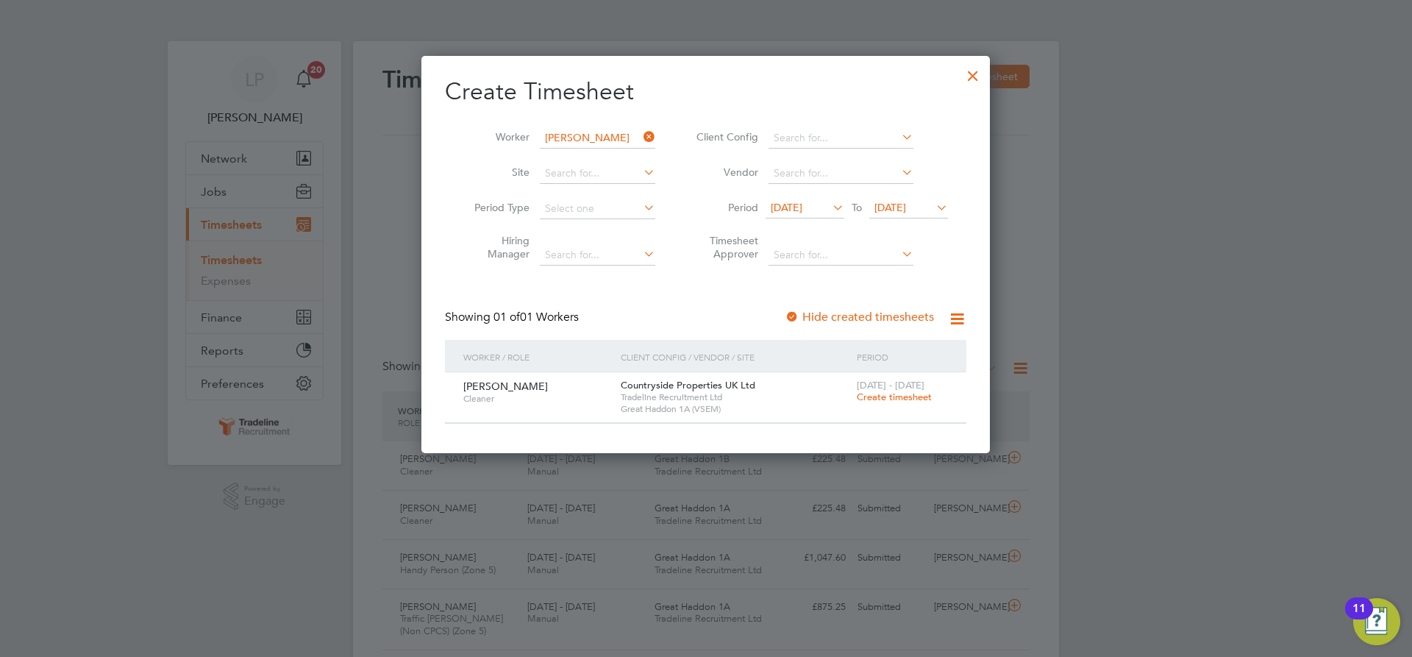
click at [885, 396] on span "Create timesheet" at bounding box center [894, 397] width 75 height 13
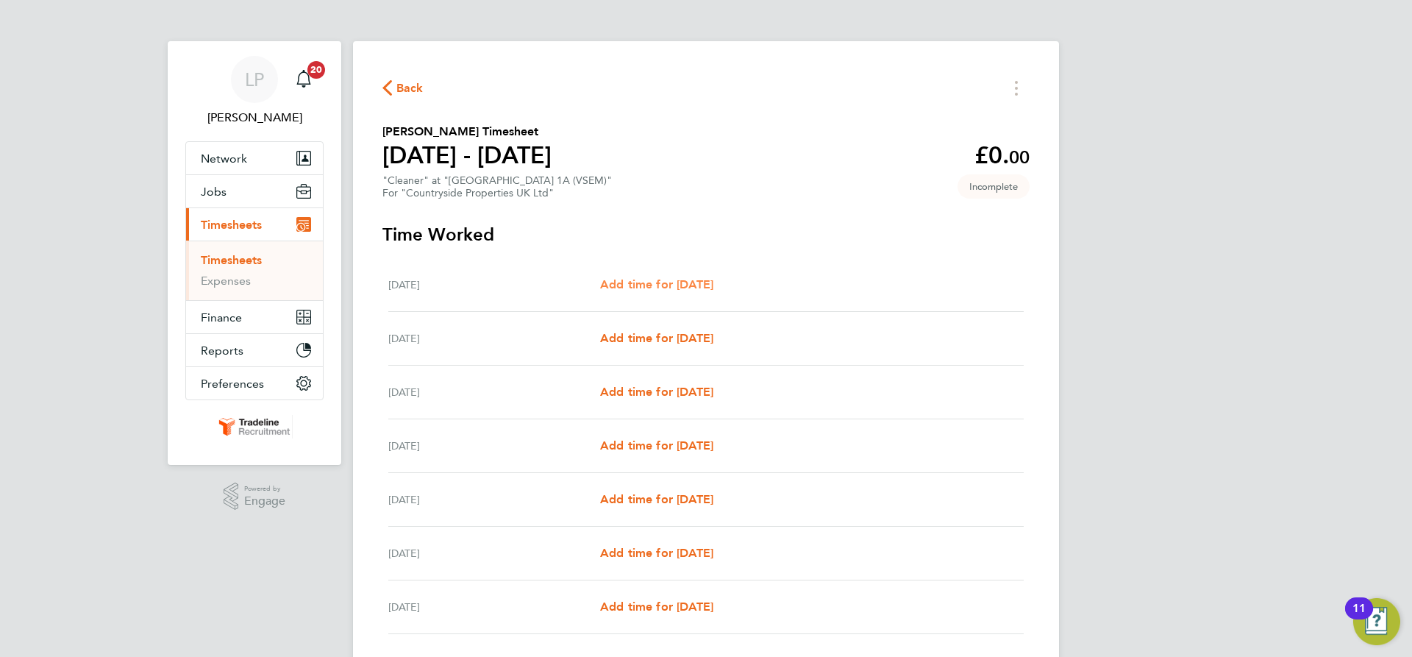
click at [694, 280] on span "Add time for [DATE]" at bounding box center [656, 284] width 113 height 14
select select "30"
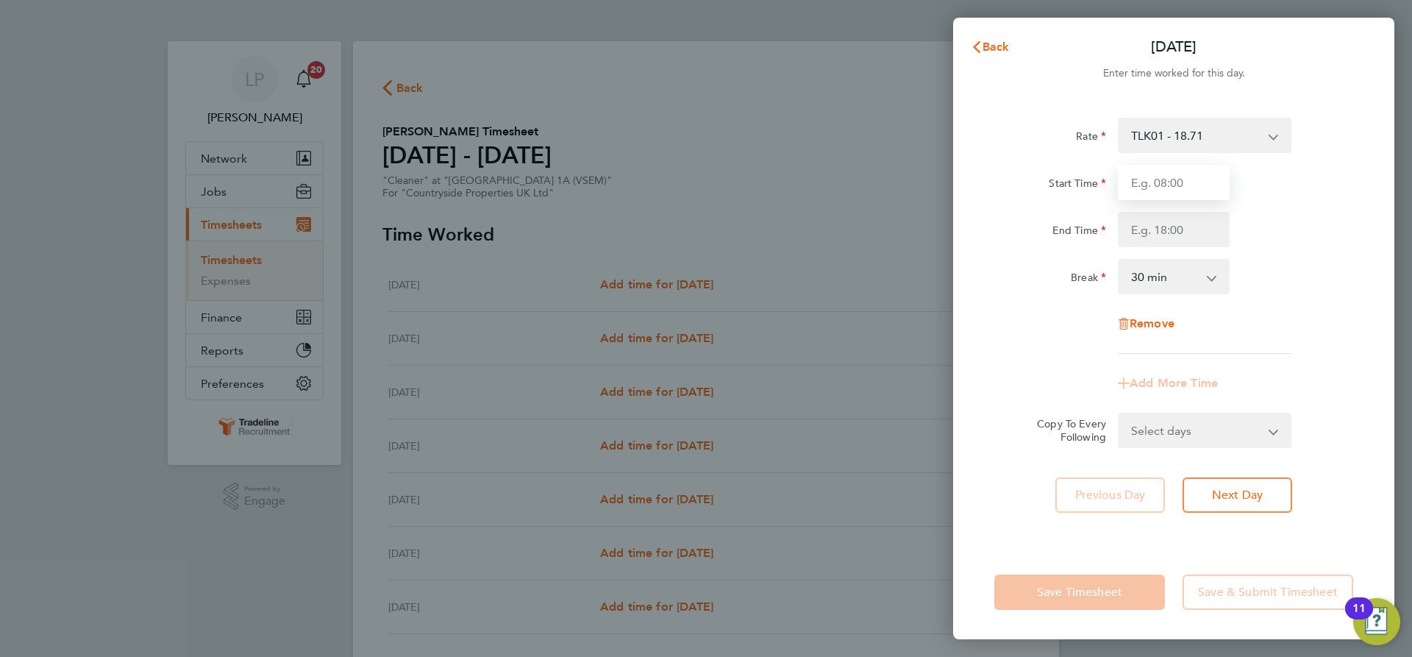
click at [1193, 182] on input "Start Time" at bounding box center [1174, 182] width 112 height 35
type input "07:00"
click at [1186, 227] on input "End Time" at bounding box center [1174, 229] width 112 height 35
type input "10:30"
click at [1278, 384] on app-timesheet-line-form-group "Rate TLK01 - 18.71 Start Time 07:00 End Time 10:30 Break 0 min 15 min 30 min 45…" at bounding box center [1173, 259] width 359 height 283
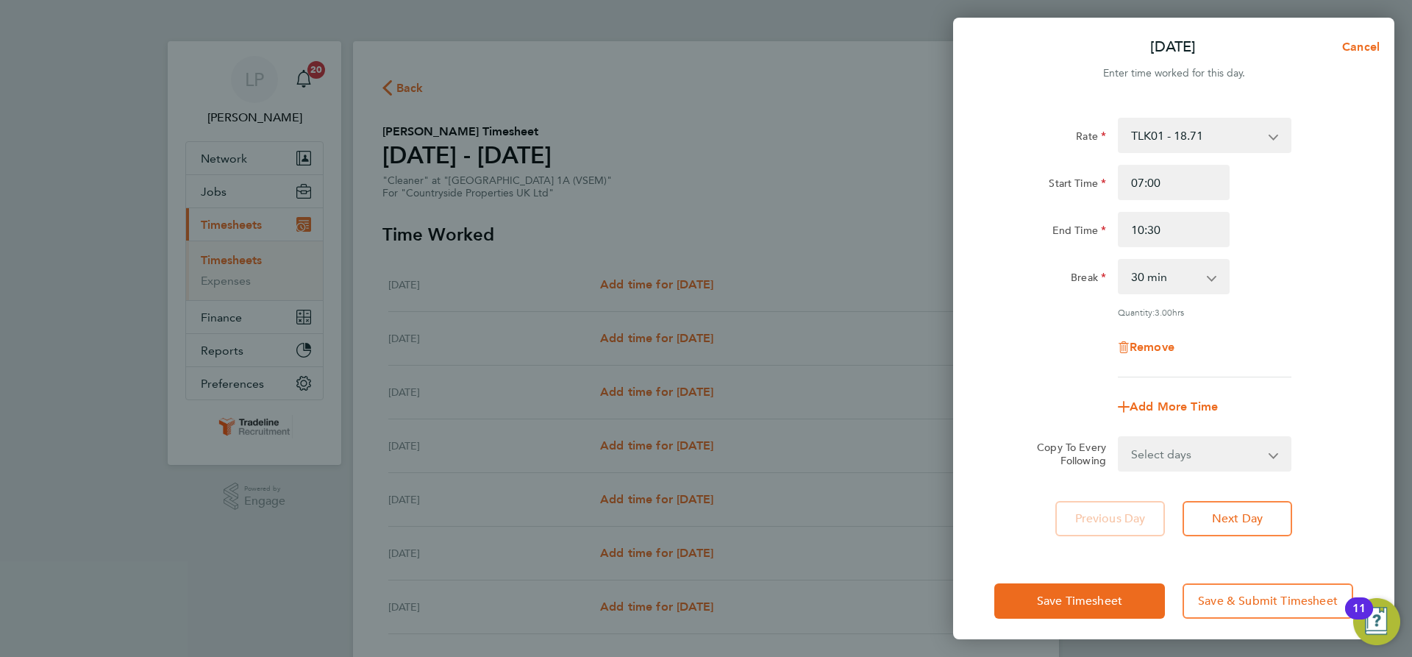
click at [1247, 455] on select "Select days Day Weekday (Mon-Fri) Weekend (Sat-Sun) [DATE] [DATE] [DATE] [DATE]…" at bounding box center [1196, 454] width 154 height 32
select select "WEEKDAY"
click at [1119, 438] on select "Select days Day Weekday (Mon-Fri) Weekend (Sat-Sun) [DATE] [DATE] [DATE] [DATE]…" at bounding box center [1196, 454] width 154 height 32
select select "[DATE]"
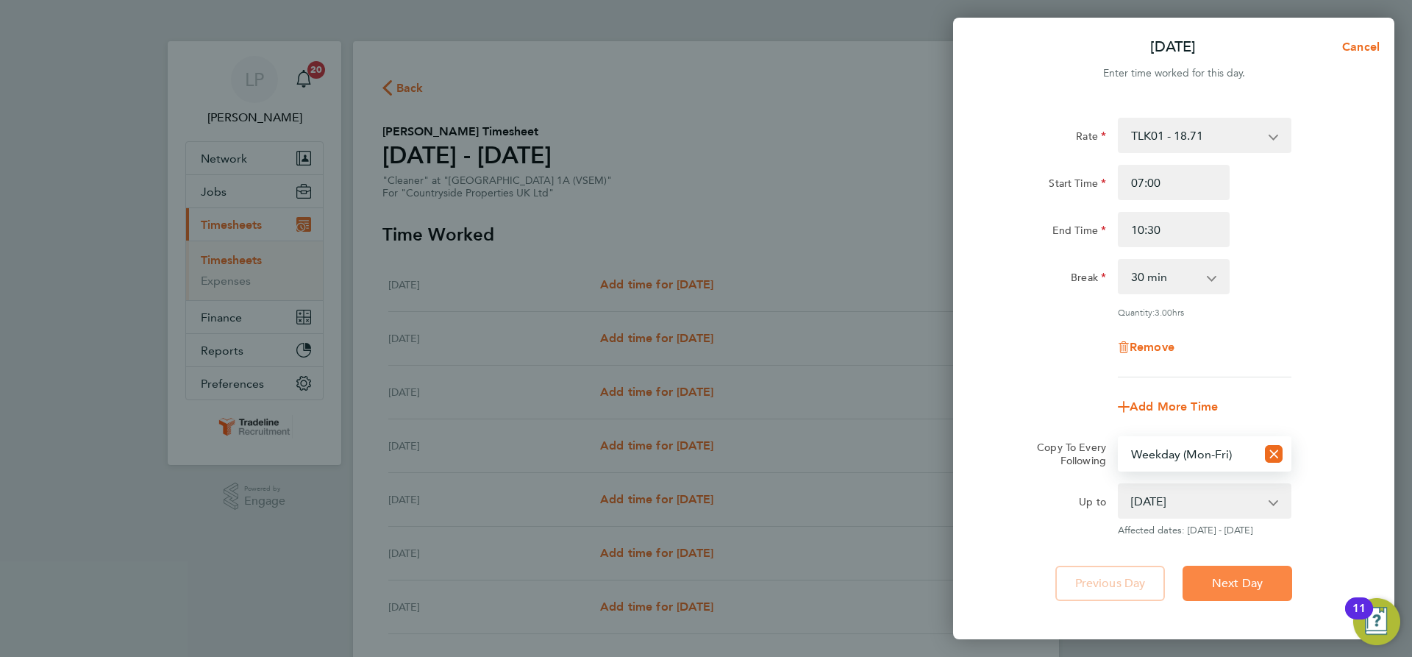
click at [1227, 582] on span "Next Day" at bounding box center [1237, 583] width 51 height 15
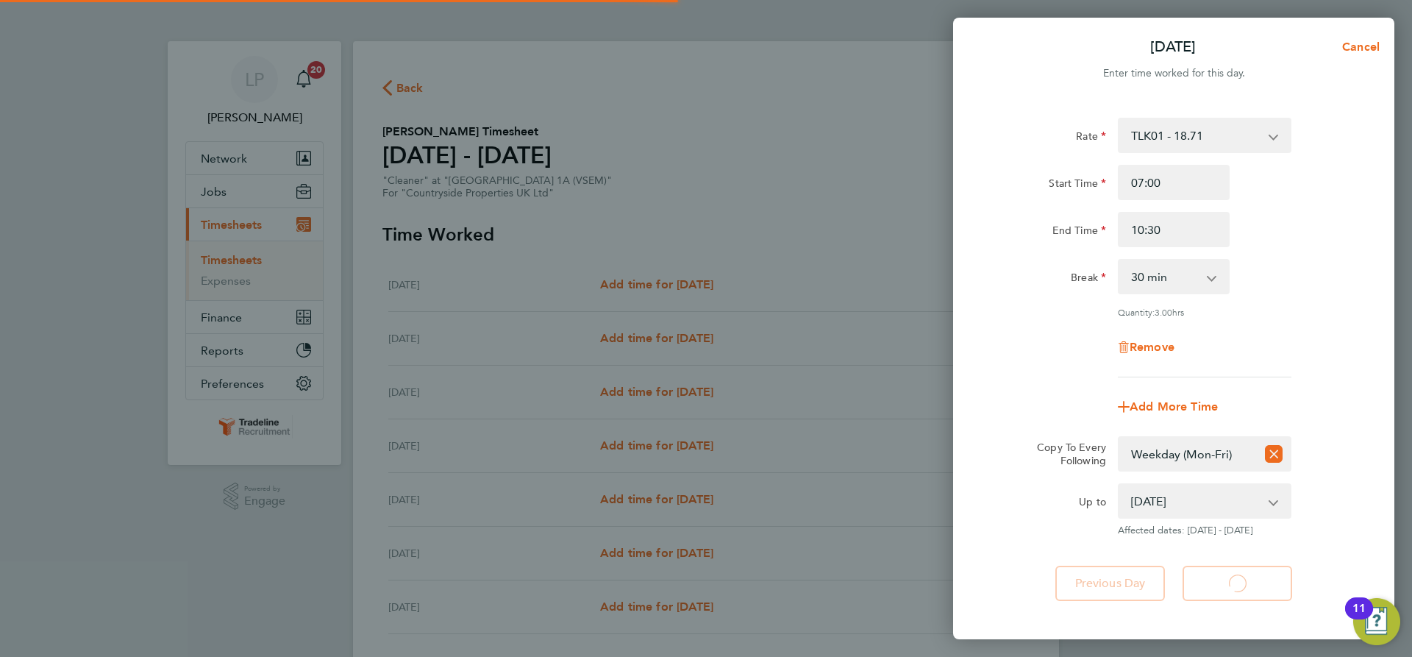
select select "30"
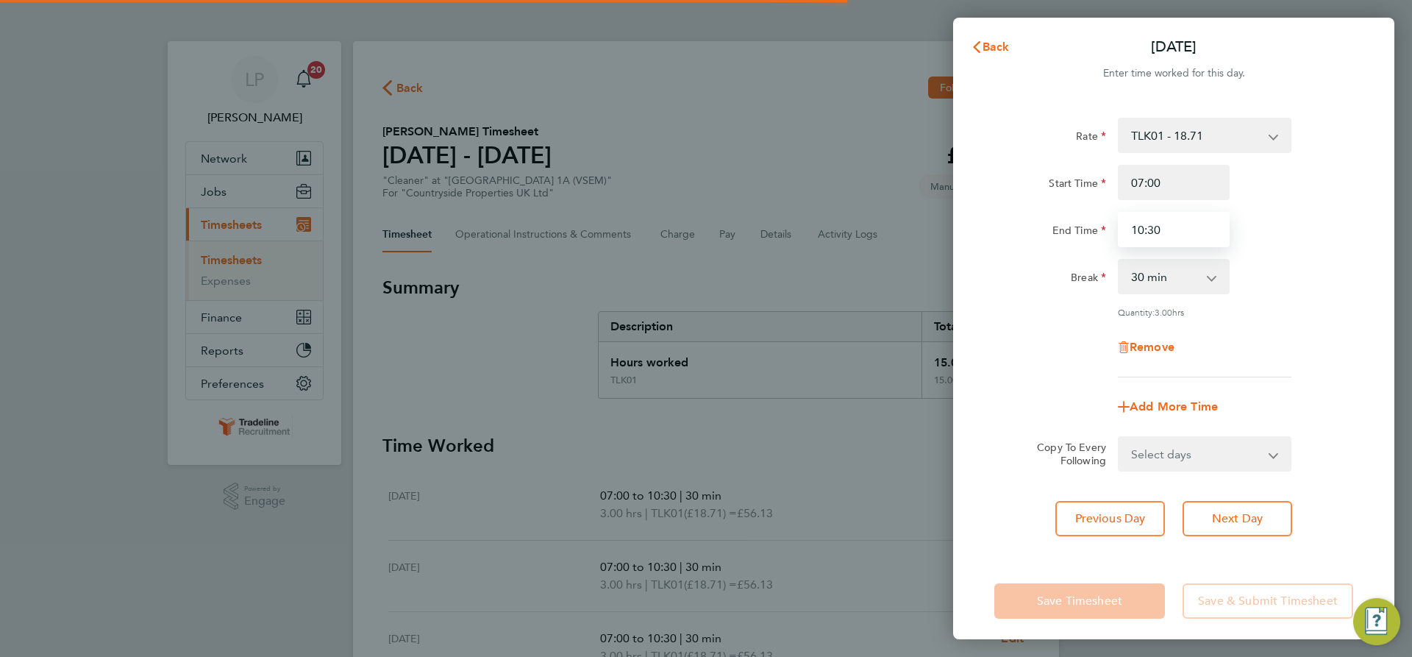
drag, startPoint x: 1187, startPoint y: 230, endPoint x: 1002, endPoint y: 221, distance: 184.8
click at [1010, 224] on div "End Time 10:30" at bounding box center [1173, 229] width 371 height 35
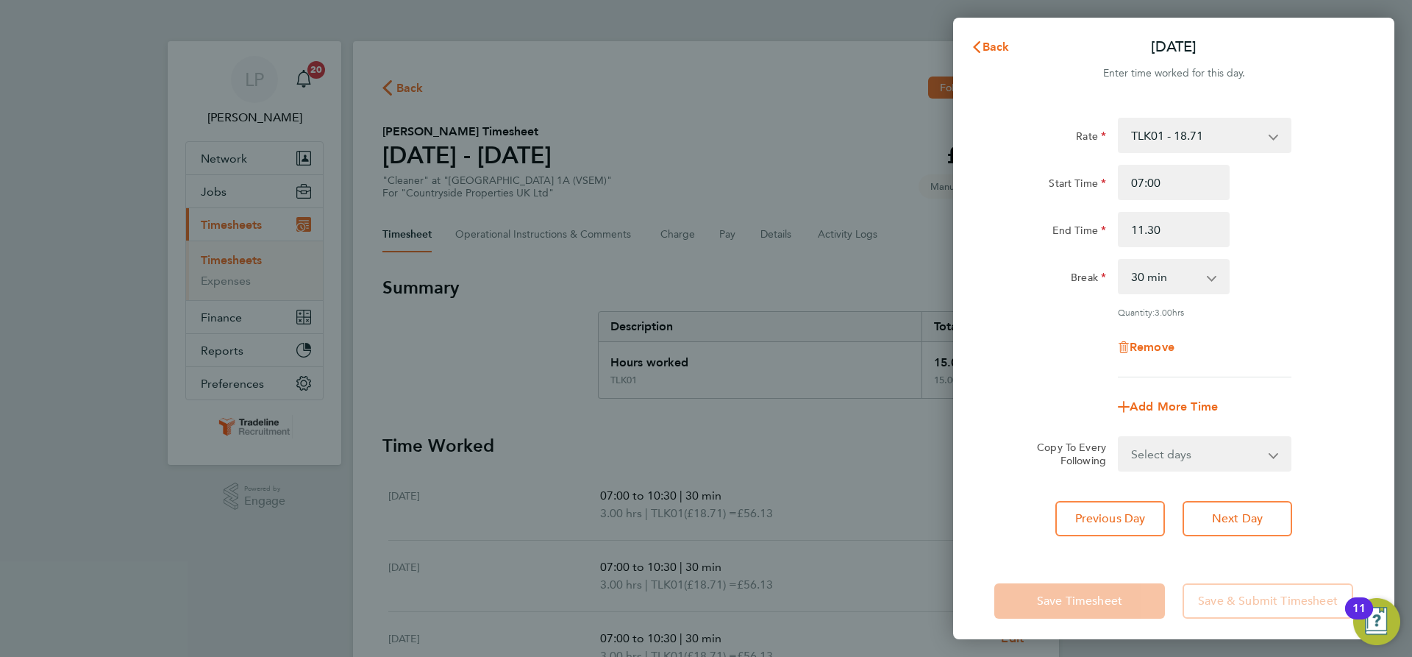
type input "11:30"
click at [1005, 281] on div "Break" at bounding box center [1050, 273] width 112 height 29
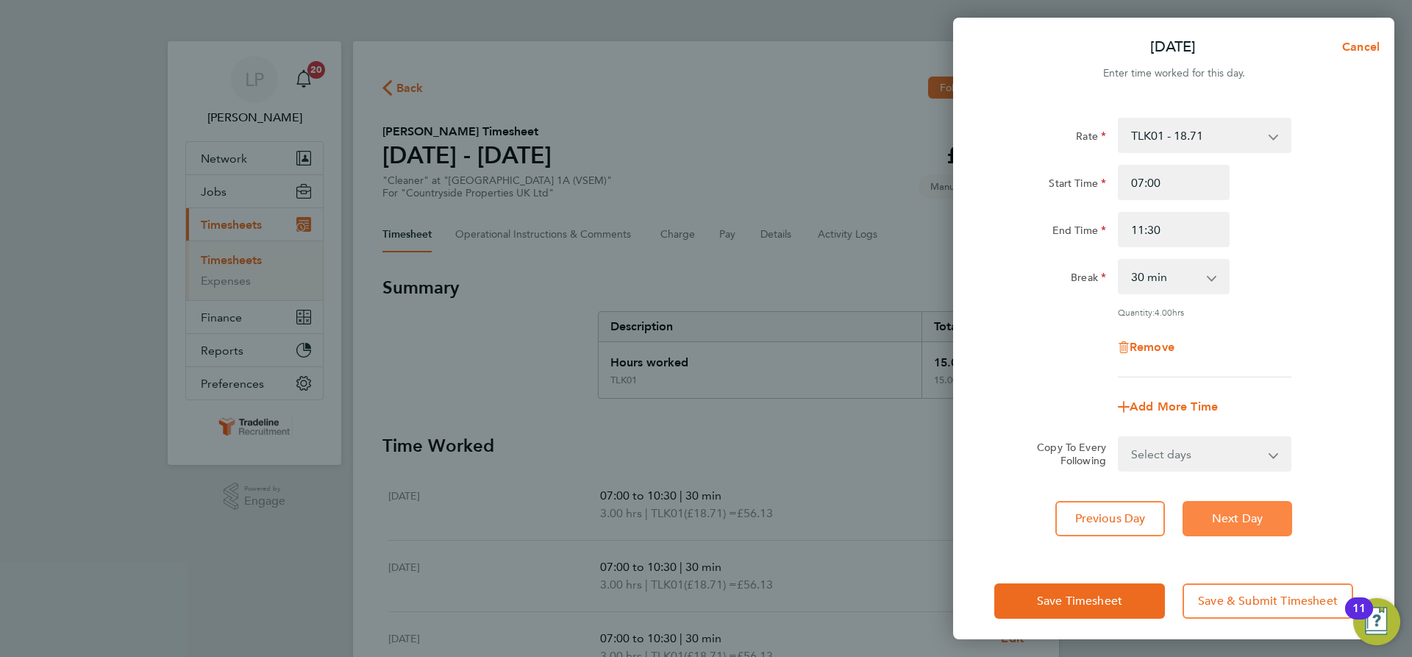
click at [1241, 511] on span "Next Day" at bounding box center [1237, 518] width 51 height 15
select select "30"
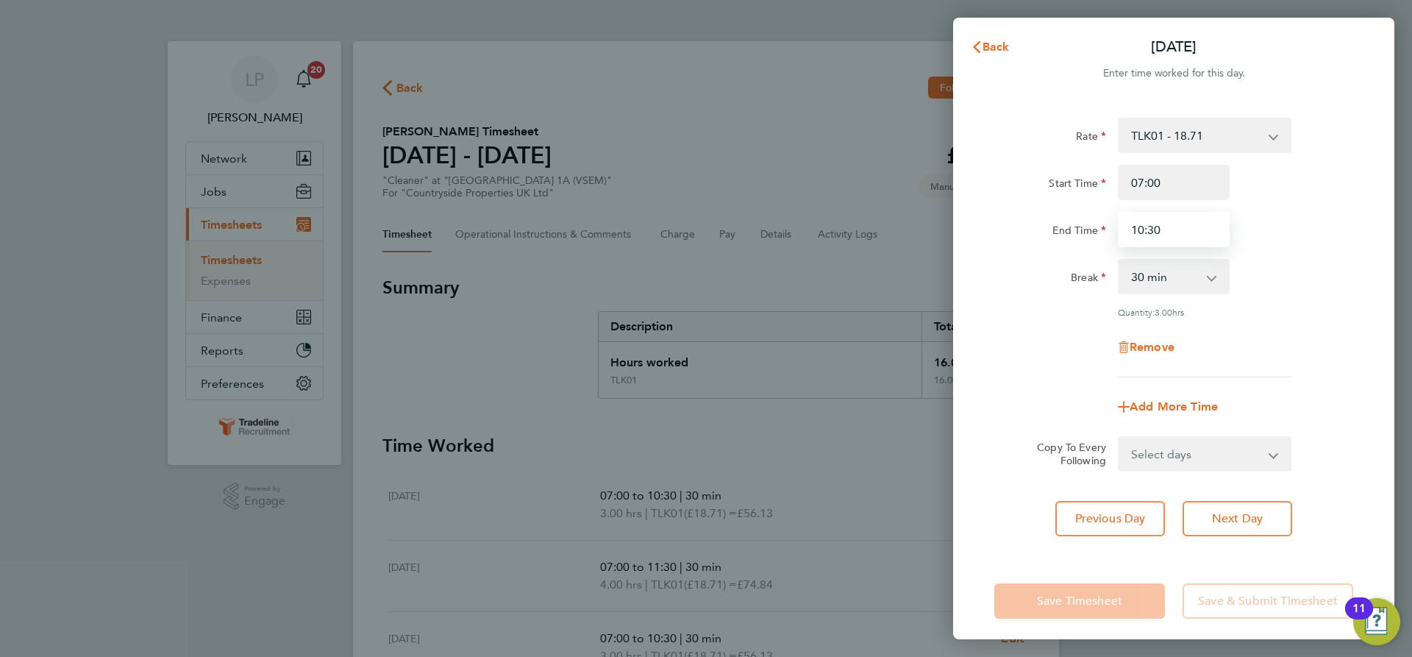
drag, startPoint x: 1197, startPoint y: 233, endPoint x: 904, endPoint y: 260, distance: 293.9
click at [907, 262] on div "Back [DATE] Enter time worked for this day. Rate TLK01 - 18.71 Start Time 07:00…" at bounding box center [706, 328] width 1412 height 657
type input "11:30"
click at [1241, 513] on span "Next Day" at bounding box center [1237, 518] width 51 height 15
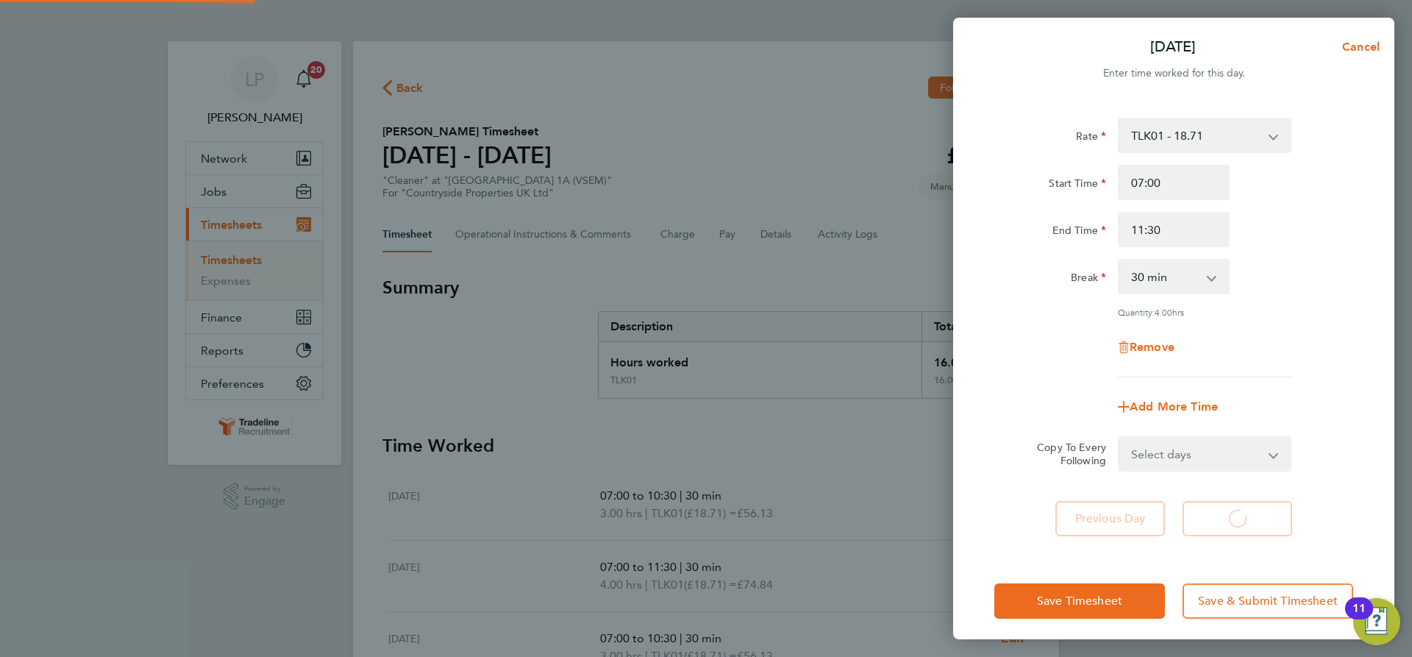
select select "30"
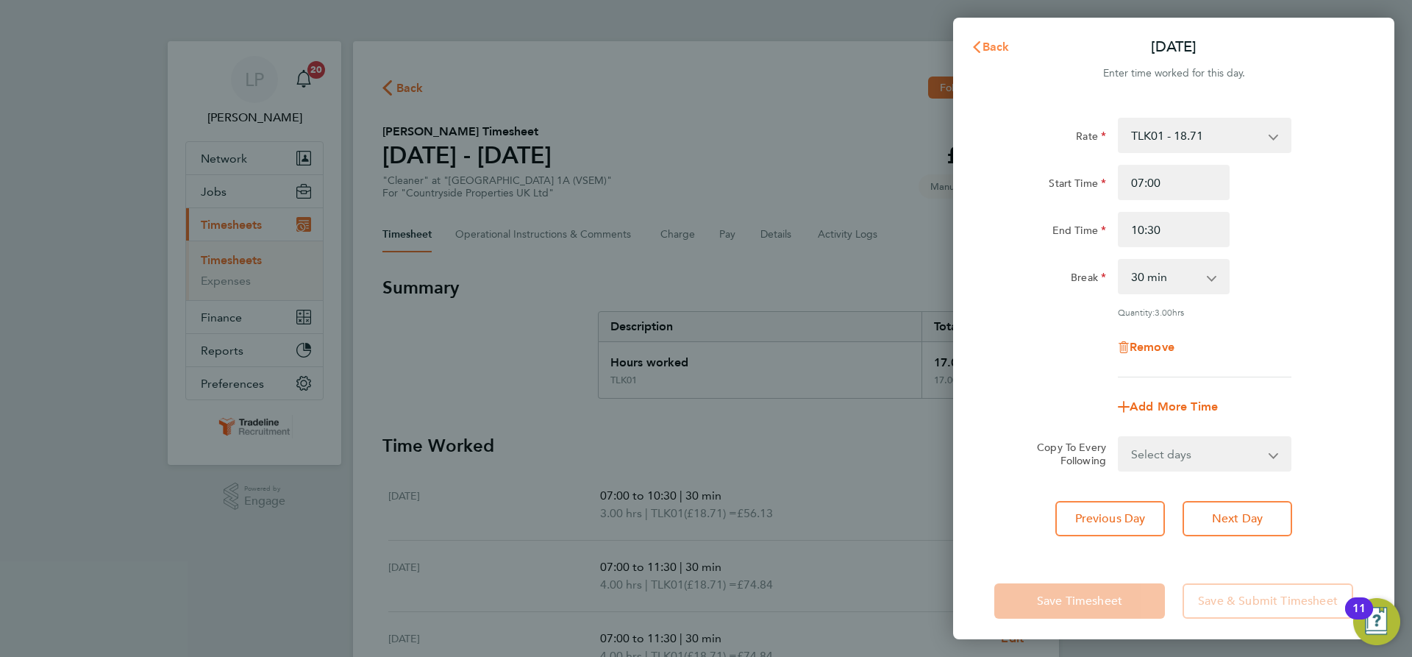
click at [973, 46] on icon "button" at bounding box center [977, 47] width 12 height 12
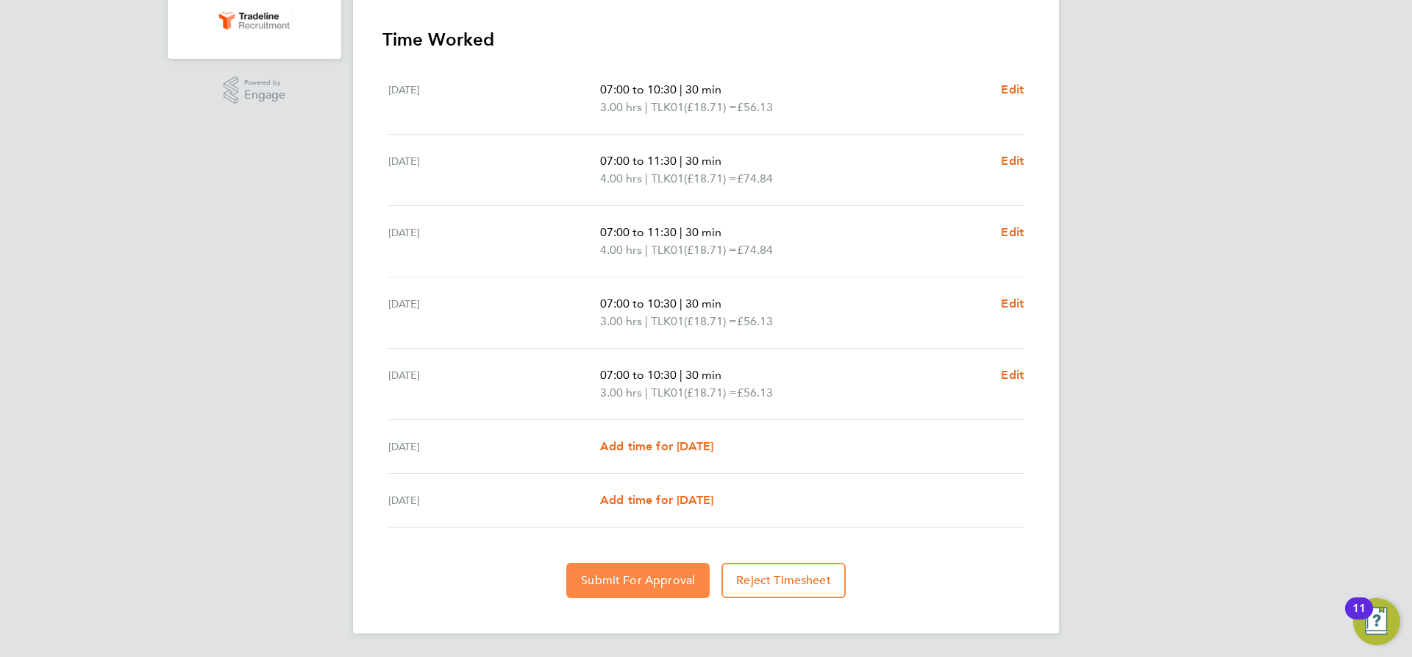
click at [633, 572] on button "Submit For Approval" at bounding box center [637, 580] width 143 height 35
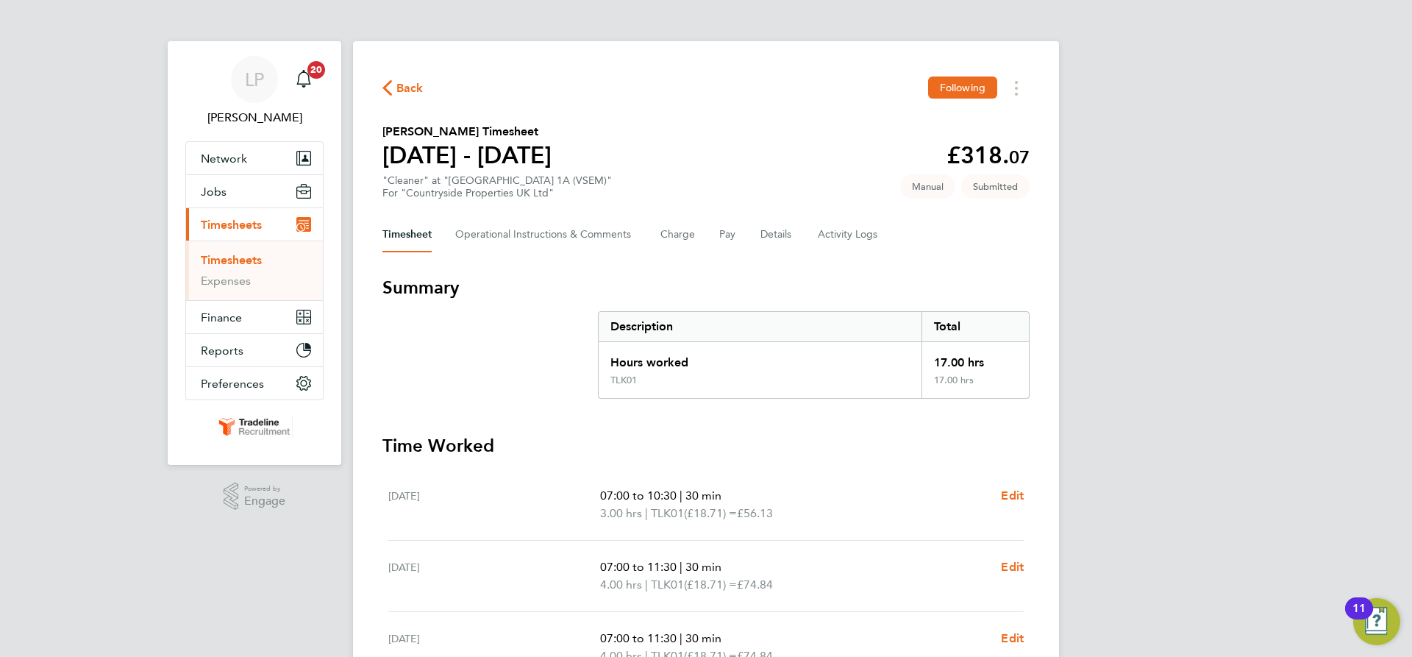
drag, startPoint x: 254, startPoint y: 263, endPoint x: 297, endPoint y: 246, distance: 46.3
click at [254, 263] on link "Timesheets" at bounding box center [231, 260] width 61 height 14
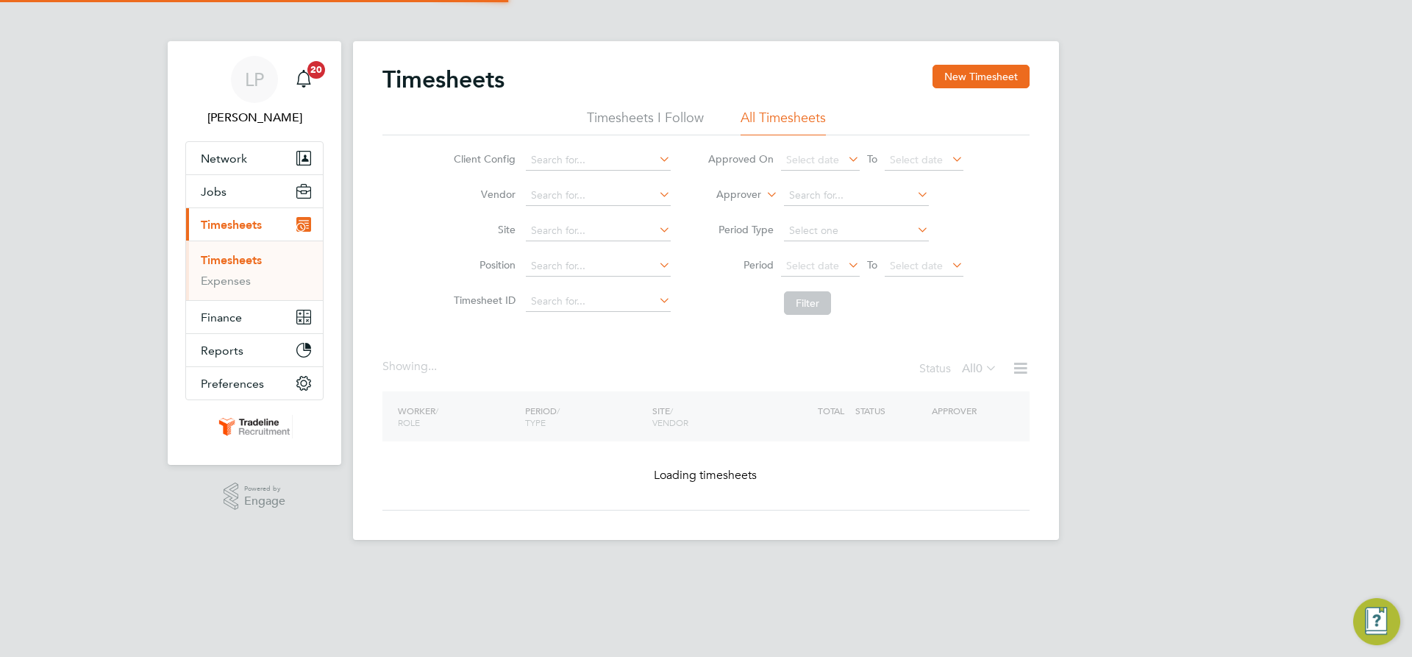
click at [989, 77] on button "New Timesheet" at bounding box center [981, 77] width 97 height 24
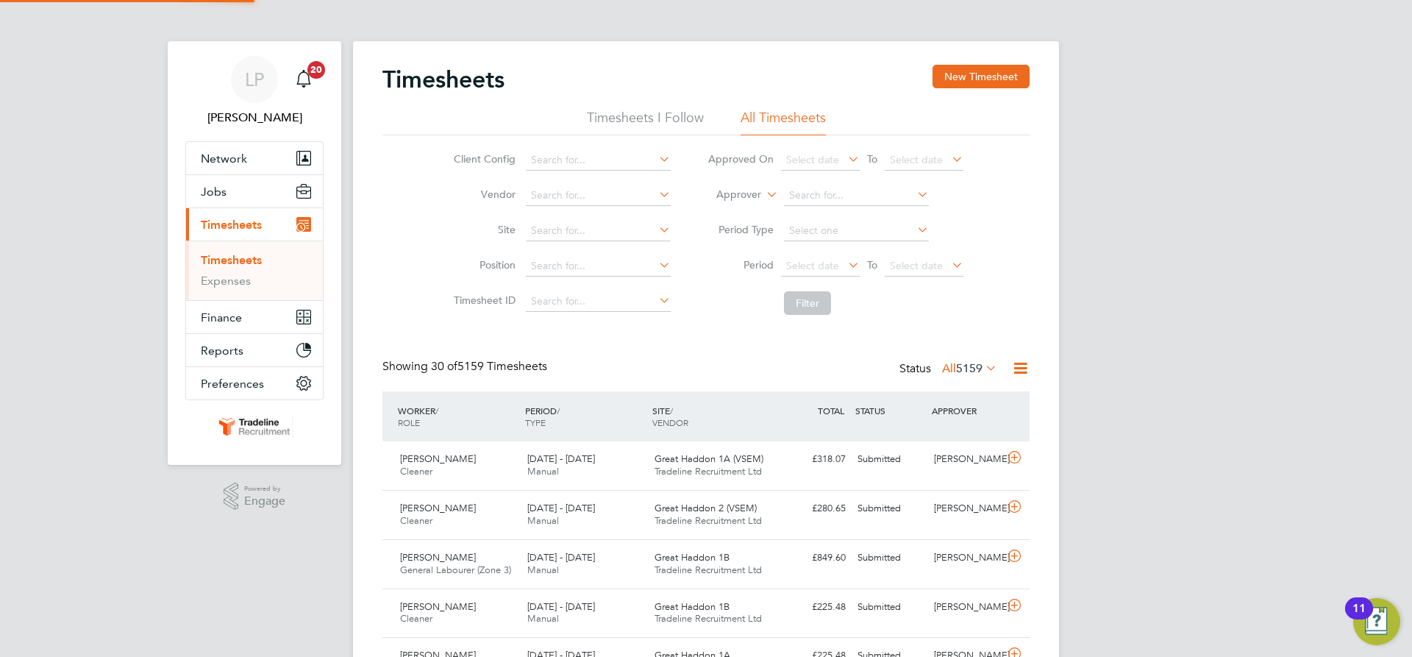
scroll to position [38, 128]
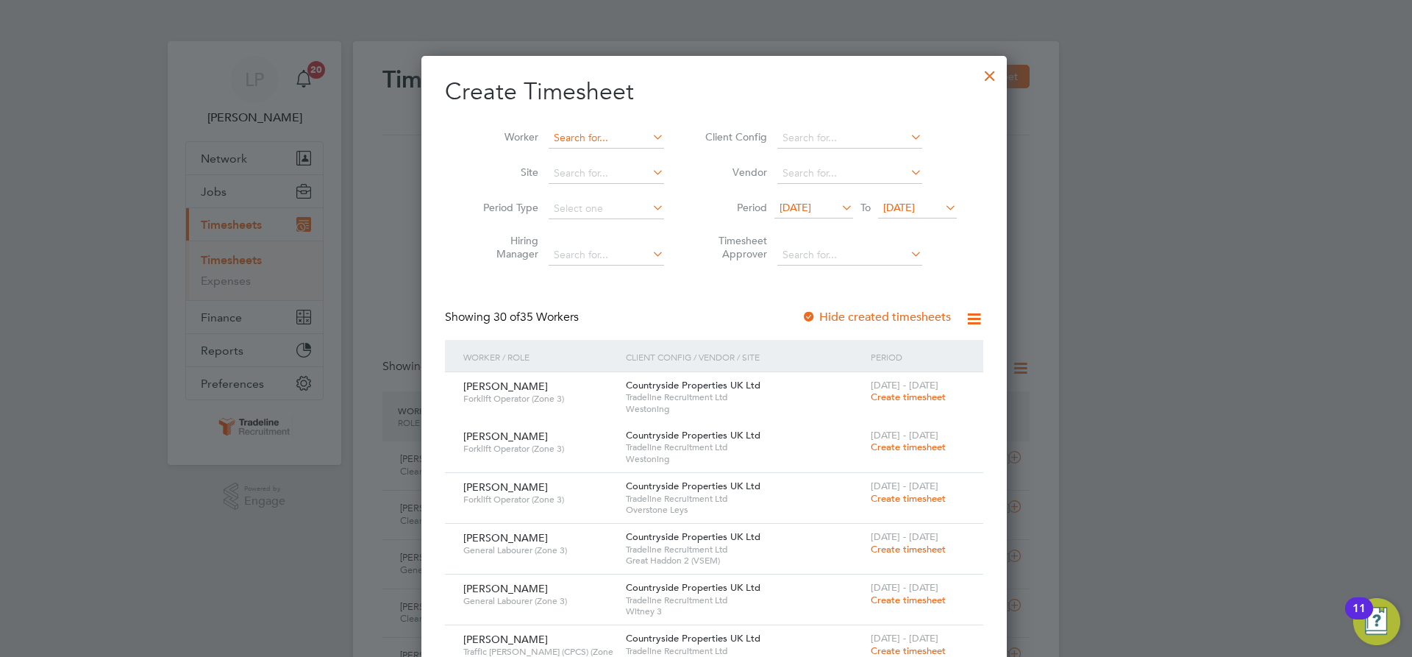
click at [571, 139] on input at bounding box center [606, 138] width 115 height 21
click at [573, 157] on b "But" at bounding box center [576, 157] width 16 height 13
type input "[PERSON_NAME]"
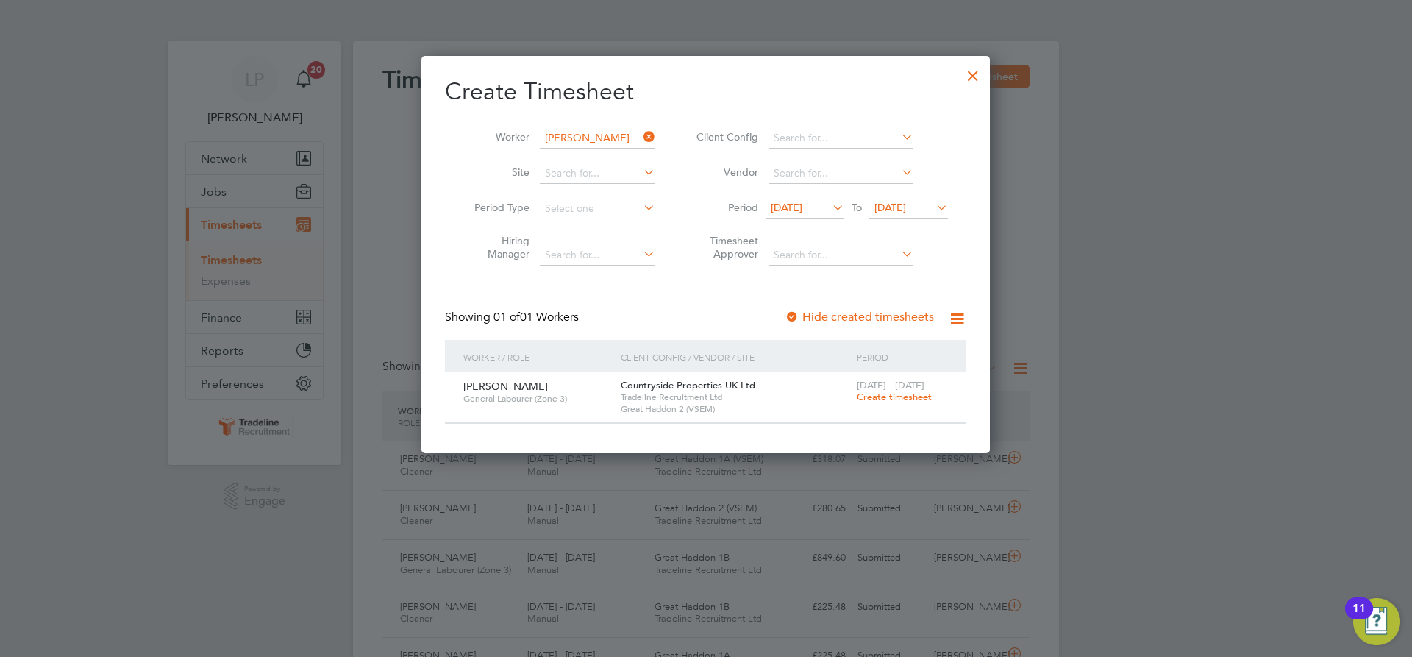
click at [885, 398] on span "Create timesheet" at bounding box center [894, 397] width 75 height 13
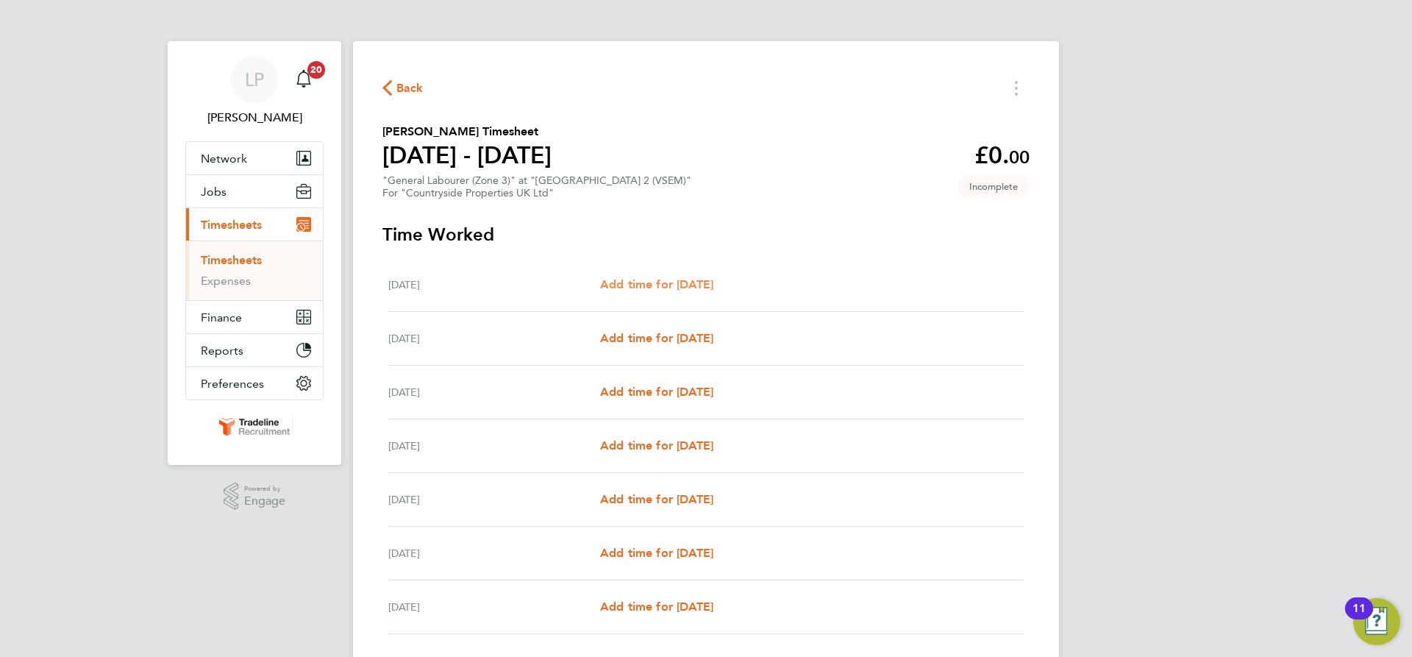
click at [684, 280] on span "Add time for [DATE]" at bounding box center [656, 284] width 113 height 14
select select "30"
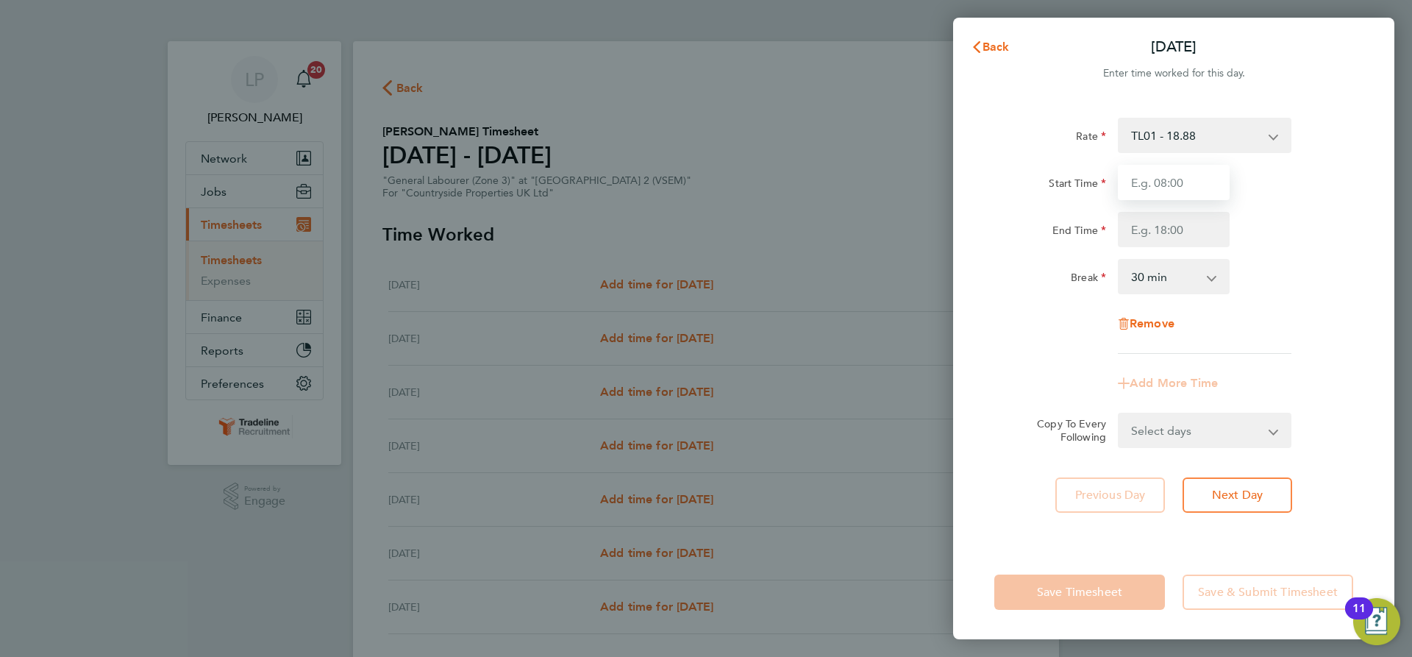
click at [1206, 184] on input "Start Time" at bounding box center [1174, 182] width 112 height 35
type input "07:00"
click at [1174, 225] on input "End Time" at bounding box center [1174, 229] width 112 height 35
type input "16:30"
click at [1245, 202] on div "Start Time 07:00 End Time 16:30" at bounding box center [1173, 206] width 371 height 82
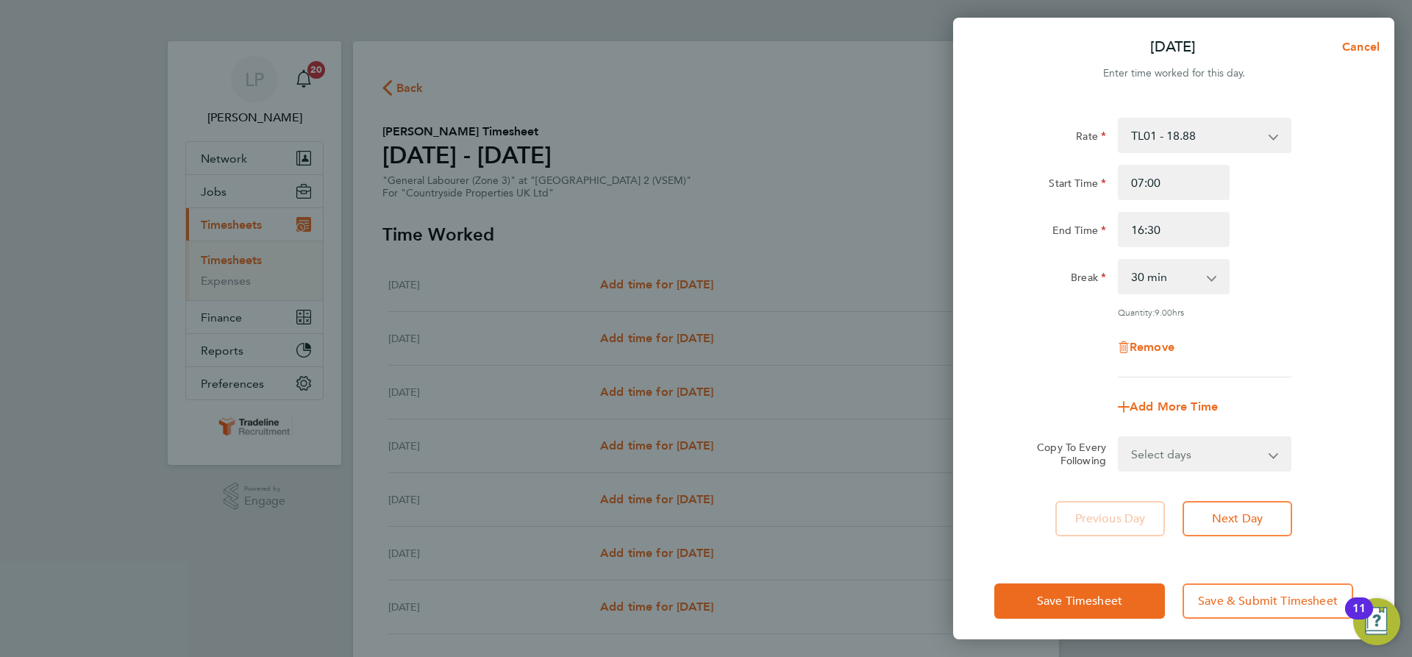
click at [1231, 450] on select "Select days Day Weekday (Mon-Fri) Weekend (Sat-Sun) [DATE] [DATE] [DATE] [DATE]…" at bounding box center [1196, 454] width 154 height 32
select select "WEEKDAY"
click at [1119, 438] on select "Select days Day Weekday (Mon-Fri) Weekend (Sat-Sun) [DATE] [DATE] [DATE] [DATE]…" at bounding box center [1196, 454] width 154 height 32
select select "[DATE]"
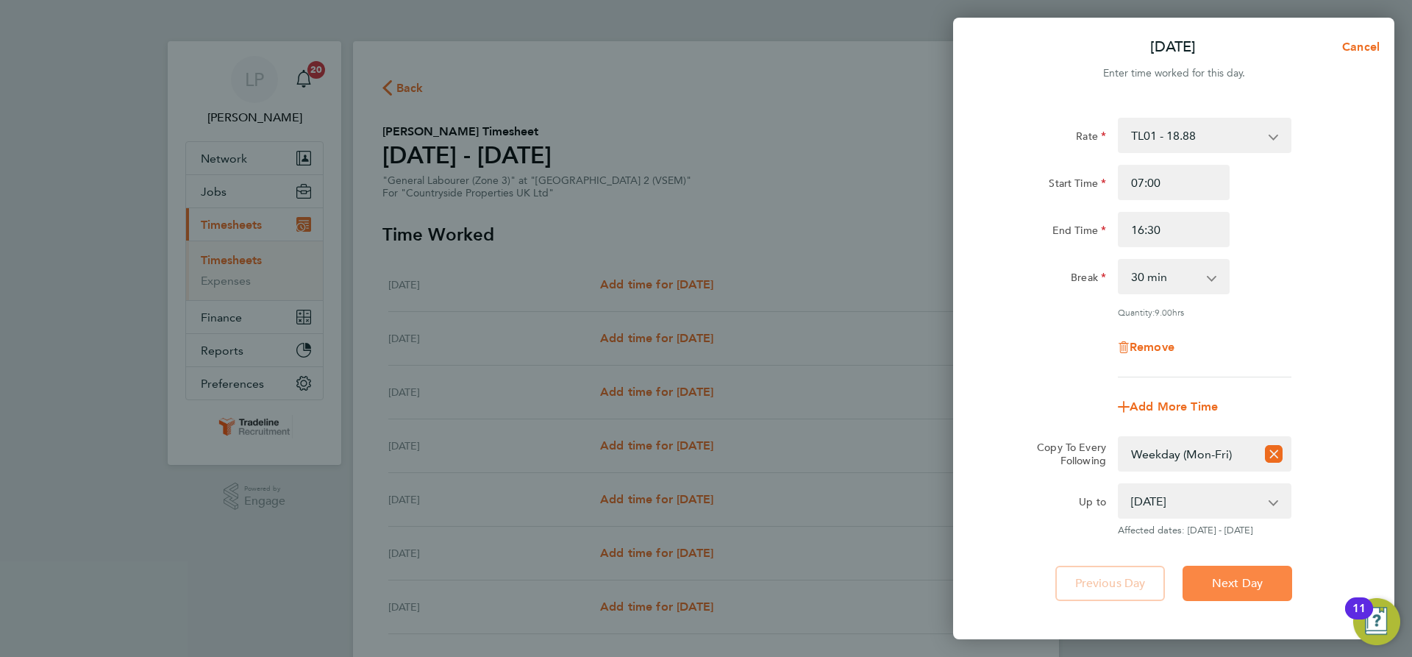
click at [1219, 576] on span "Next Day" at bounding box center [1237, 583] width 51 height 15
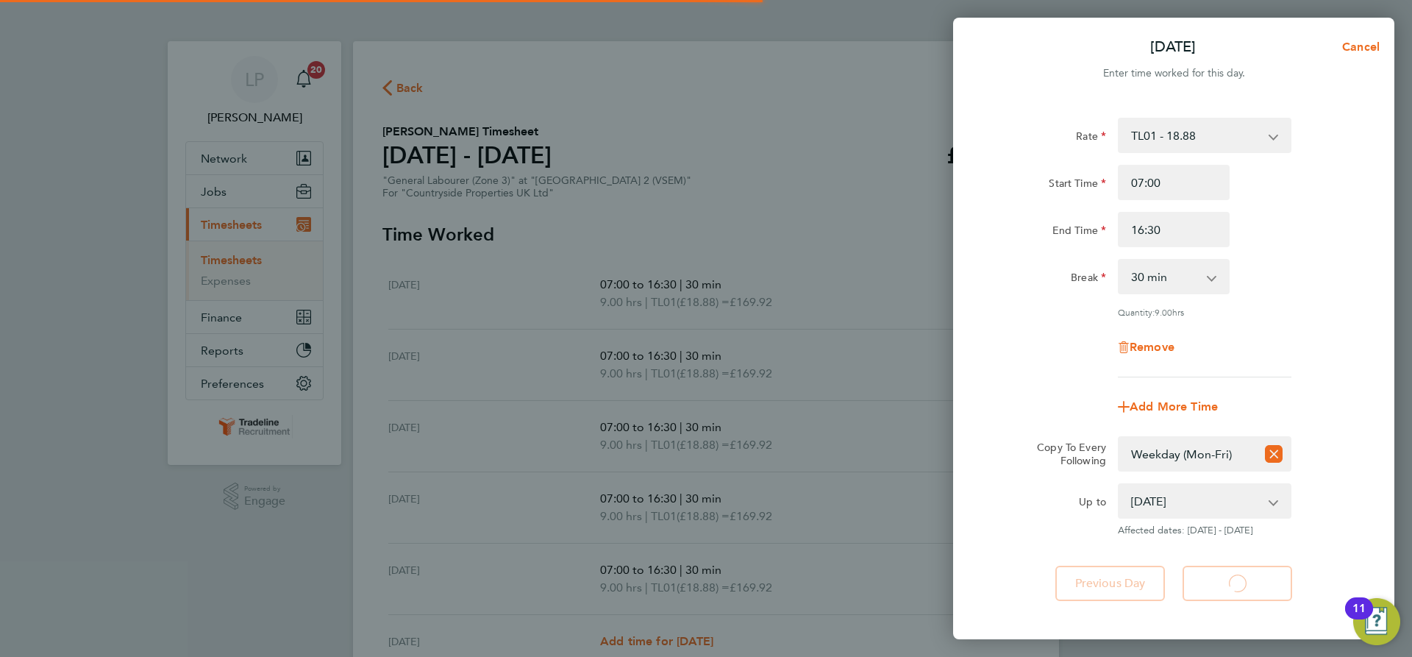
select select "30"
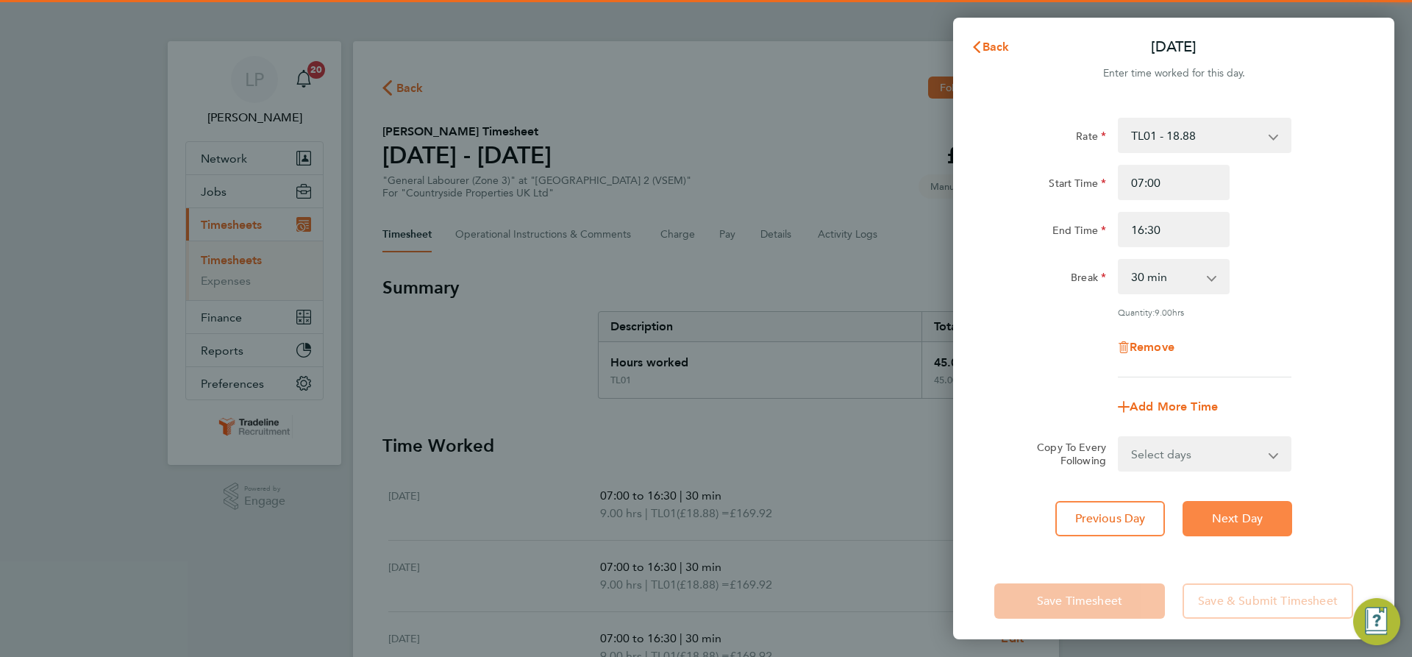
click at [1217, 515] on span "Next Day" at bounding box center [1237, 518] width 51 height 15
select select "30"
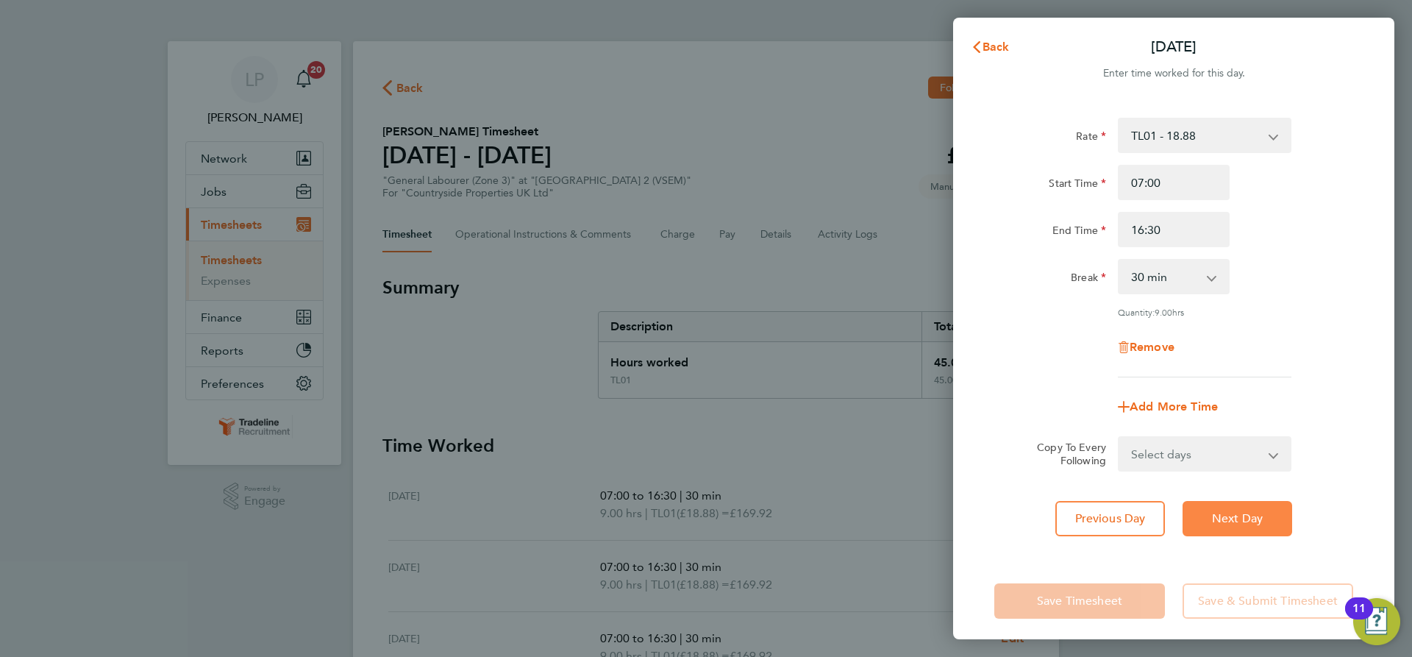
click at [1217, 515] on span "Next Day" at bounding box center [1237, 518] width 51 height 15
select select "30"
click at [1217, 515] on span "Next Day" at bounding box center [1237, 518] width 51 height 15
select select "30"
click at [1217, 515] on span "Next Day" at bounding box center [1237, 518] width 51 height 15
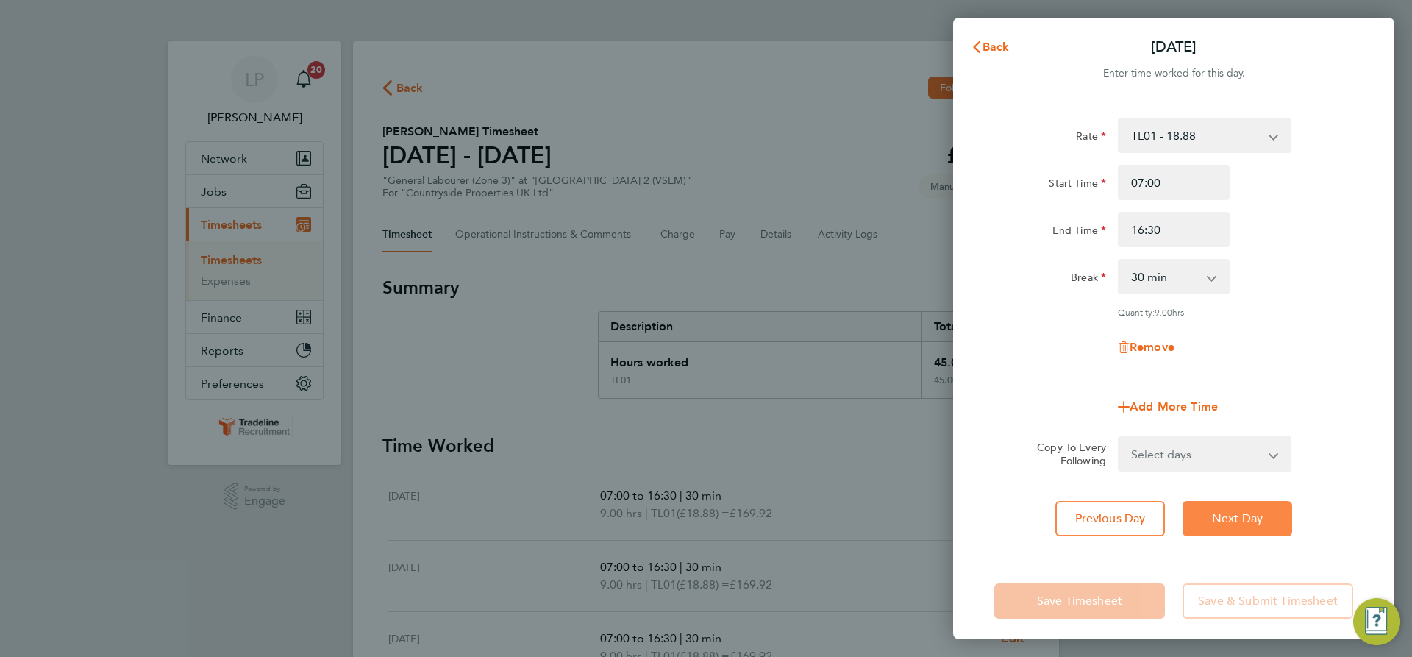
select select "30"
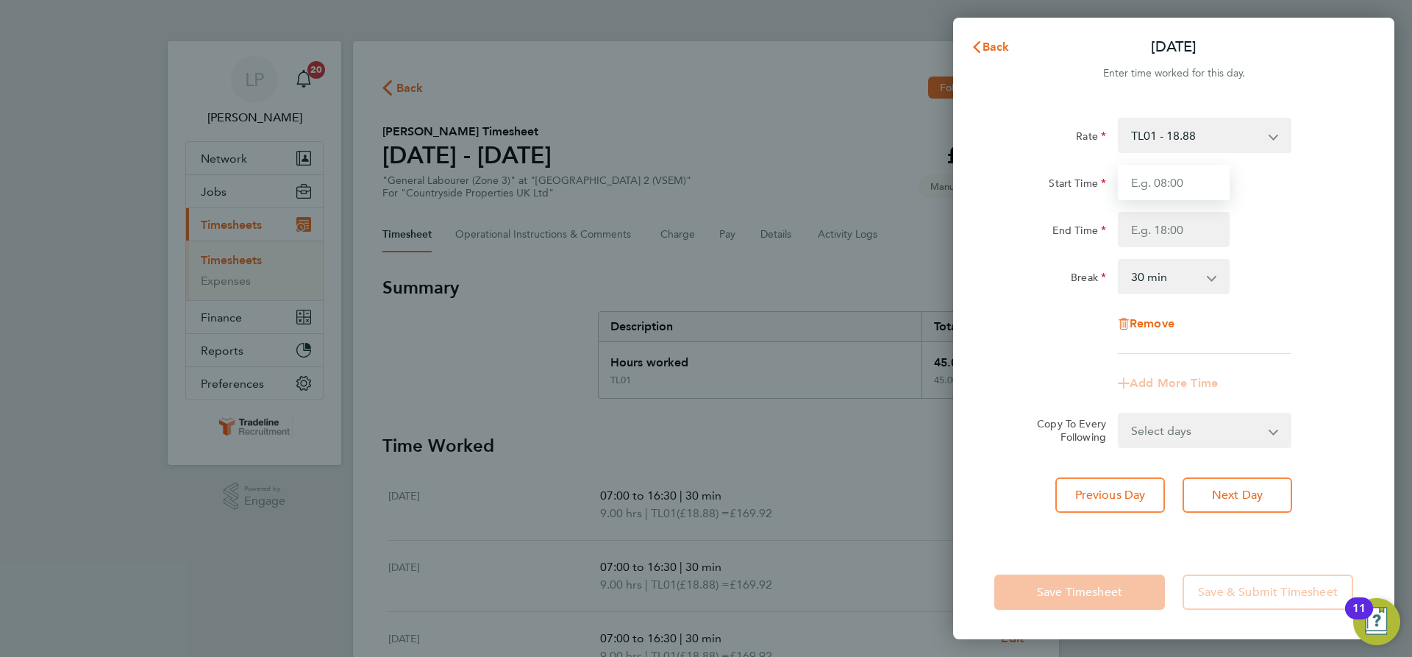
click at [1177, 186] on input "Start Time" at bounding box center [1174, 182] width 112 height 35
type input "07:00"
click at [1189, 226] on input "End Time" at bounding box center [1174, 229] width 112 height 35
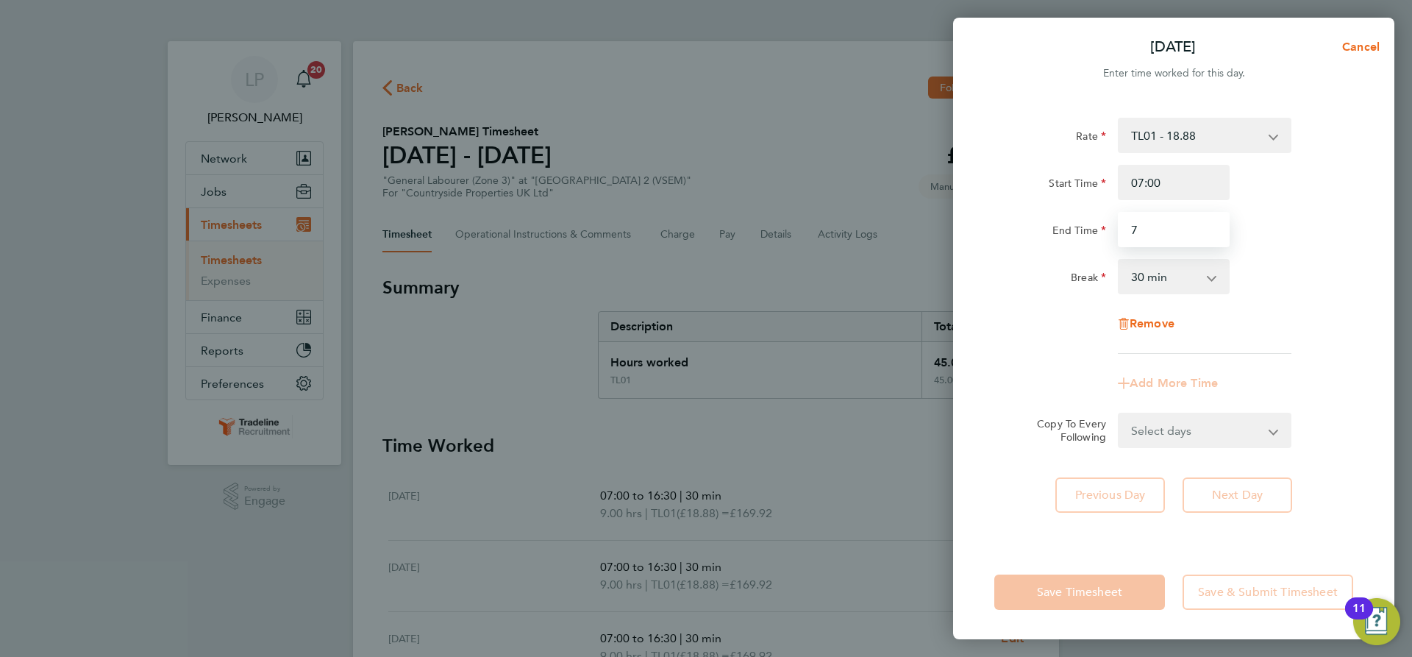
drag, startPoint x: 1189, startPoint y: 226, endPoint x: 1076, endPoint y: 215, distance: 113.8
click at [1078, 215] on div "End Time 7" at bounding box center [1173, 229] width 371 height 35
type input "13:30"
click at [1051, 210] on div "Start Time 07:00 End Time 13:30" at bounding box center [1173, 206] width 371 height 82
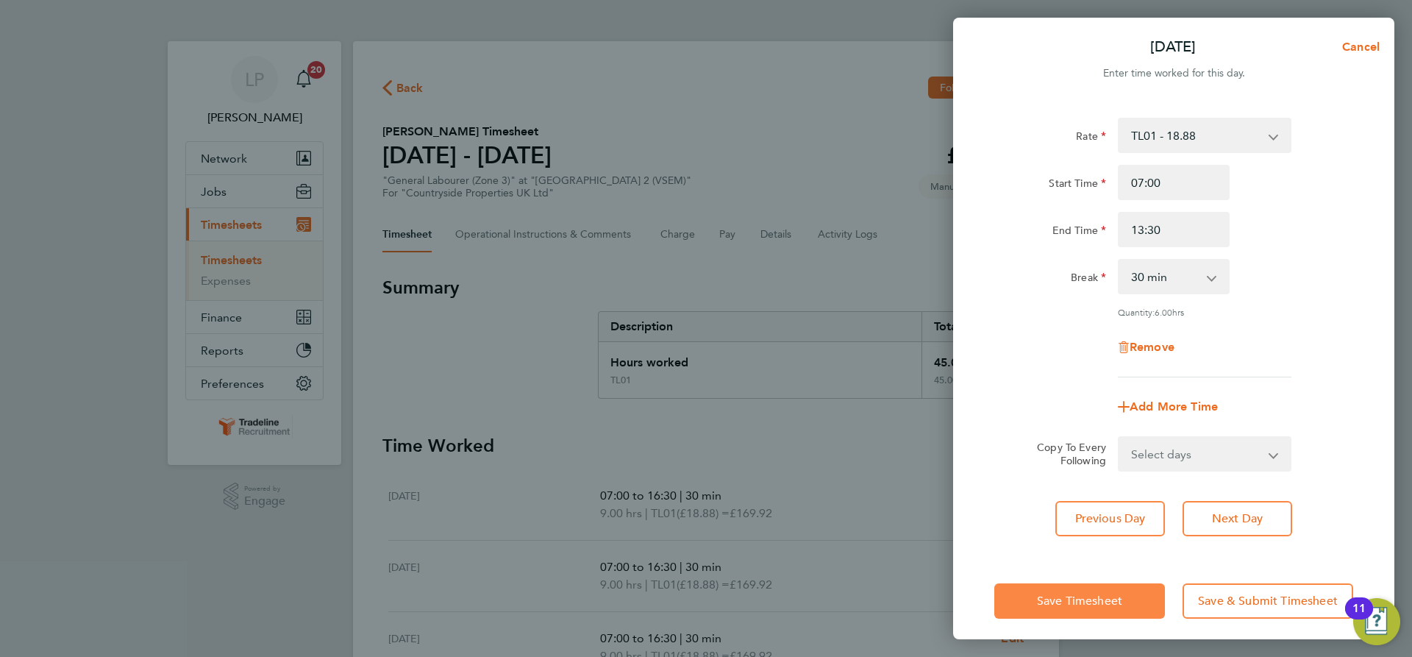
click at [1111, 593] on span "Save Timesheet" at bounding box center [1079, 600] width 85 height 15
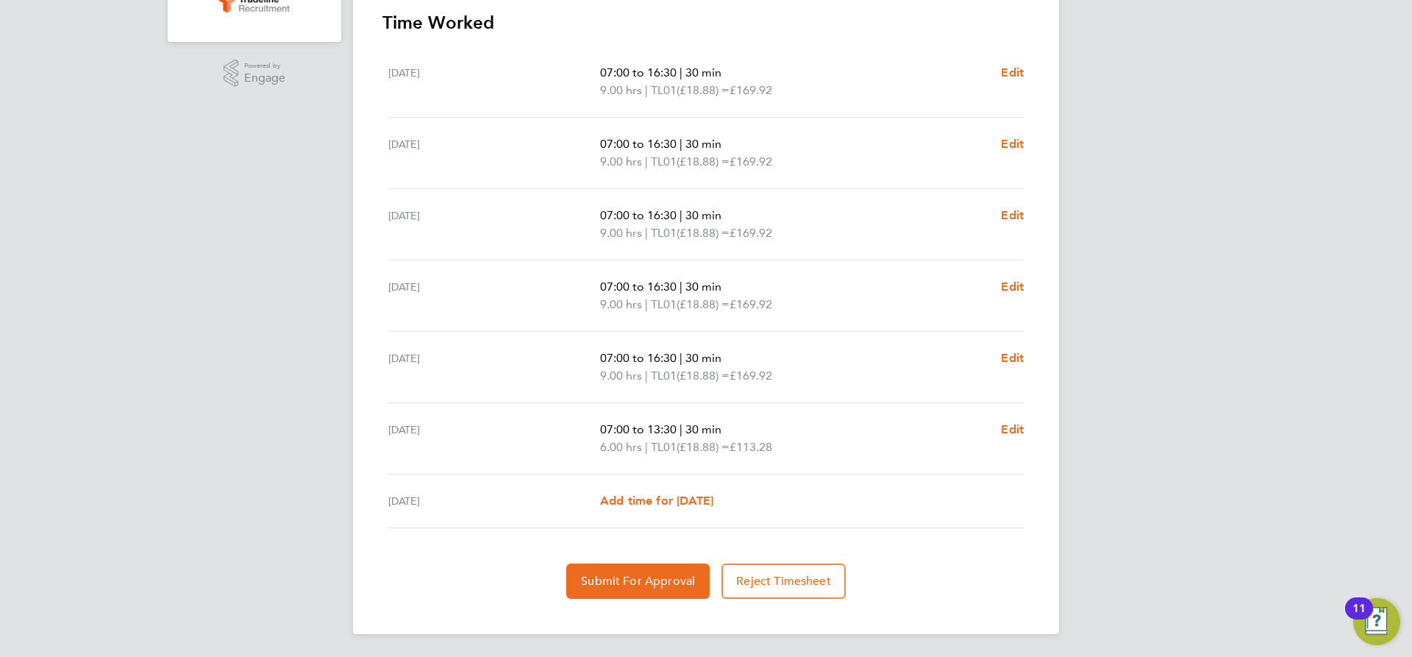
scroll to position [424, 0]
click at [657, 577] on span "Submit For Approval" at bounding box center [638, 580] width 114 height 15
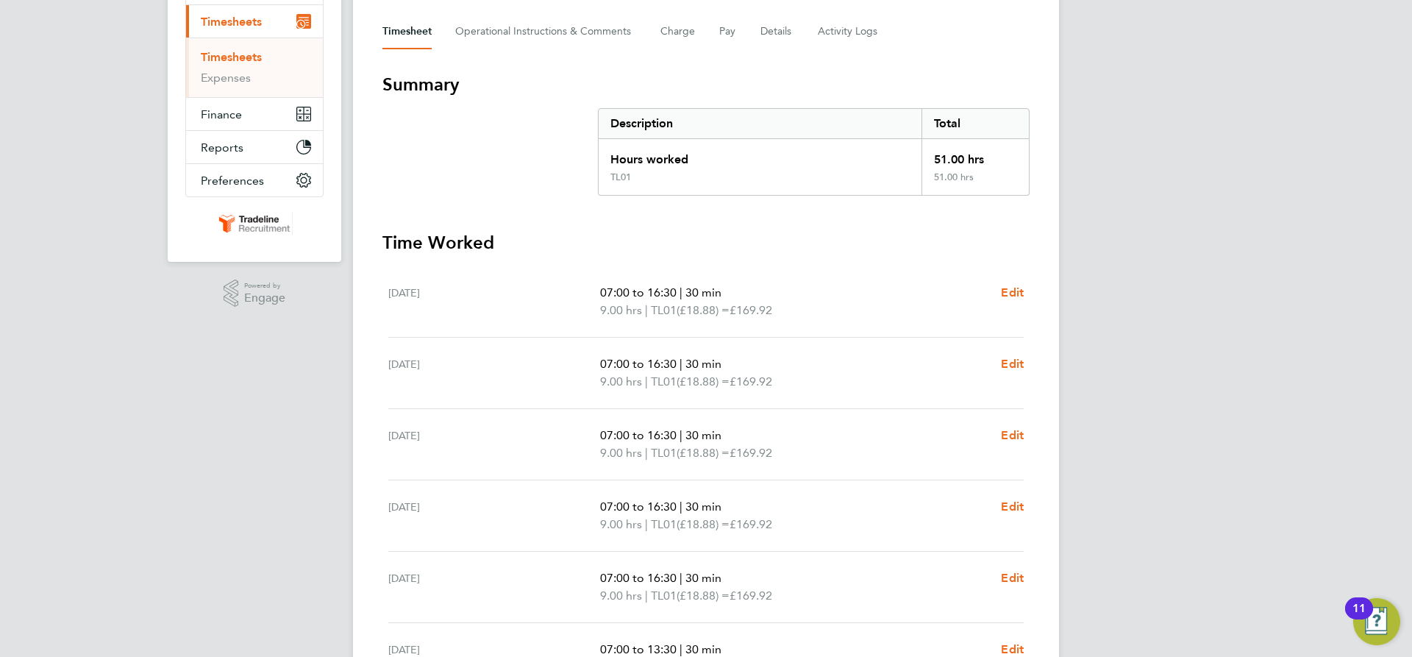
scroll to position [56, 0]
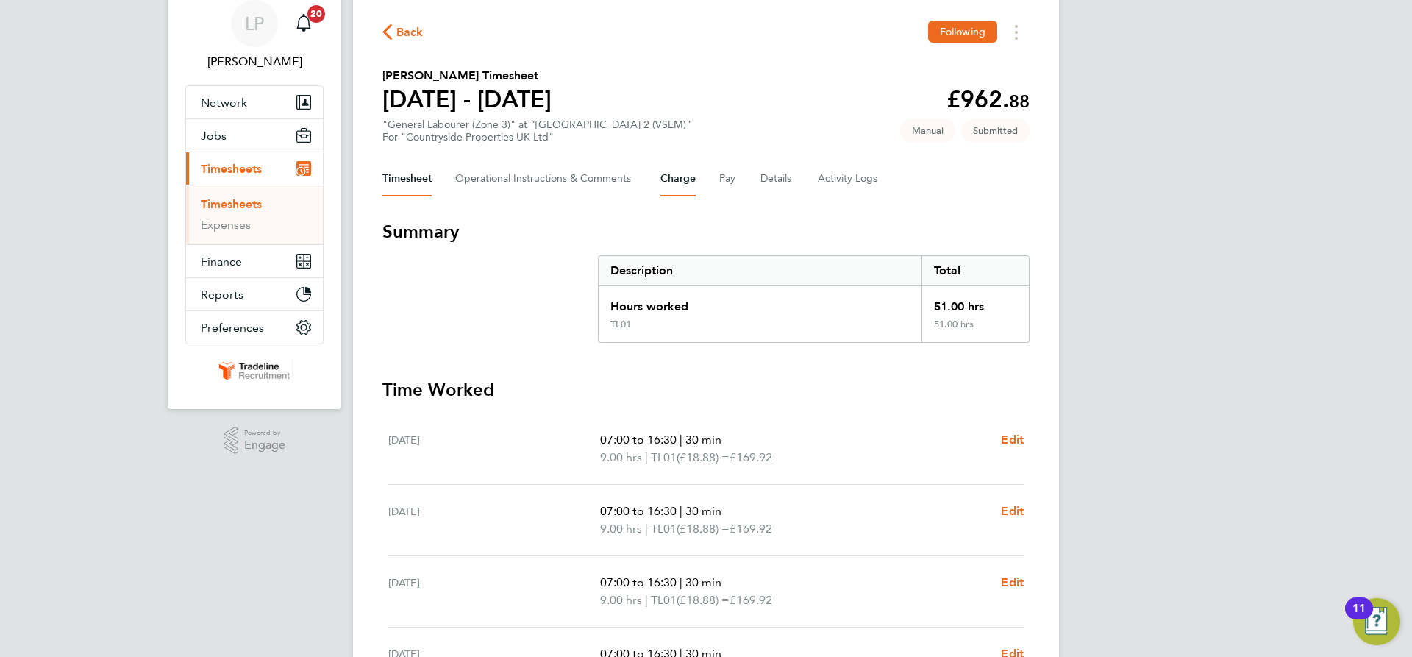
click at [671, 180] on button "Charge" at bounding box center [677, 178] width 35 height 35
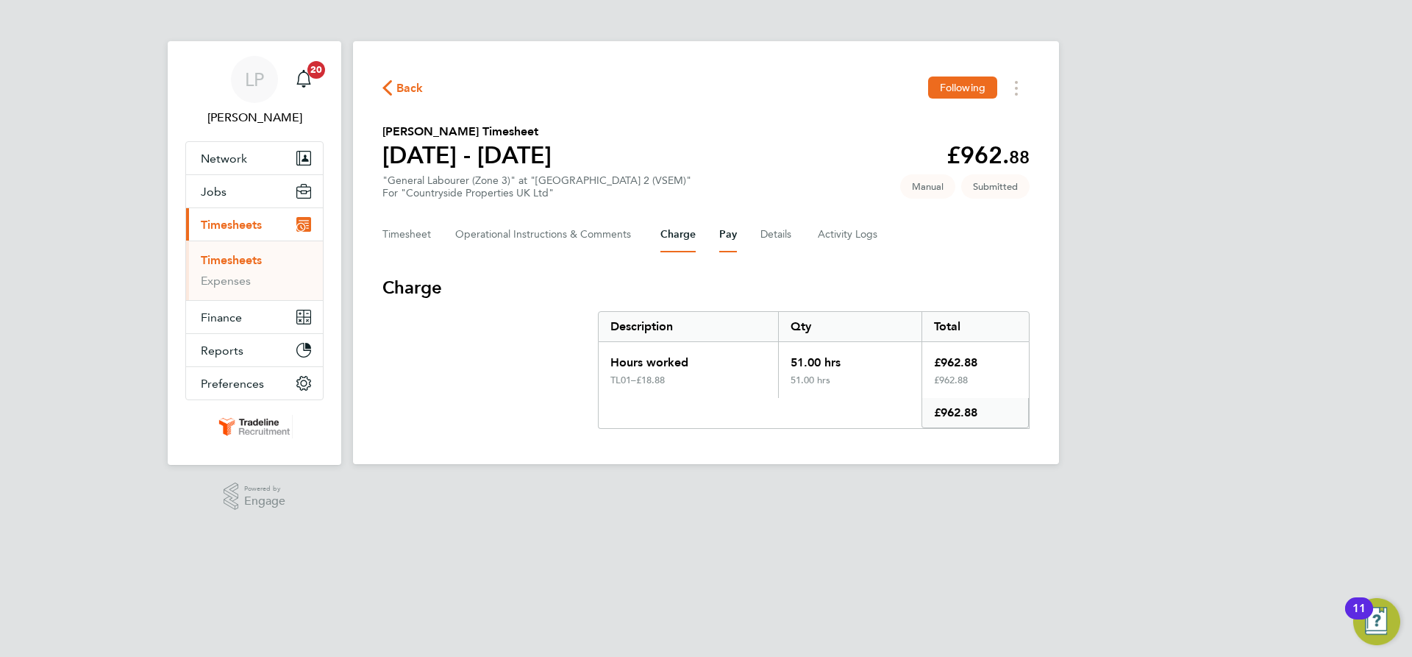
click at [736, 235] on button "Pay" at bounding box center [728, 234] width 18 height 35
click at [513, 225] on Comments-tab "Operational Instructions & Comments" at bounding box center [546, 234] width 182 height 35
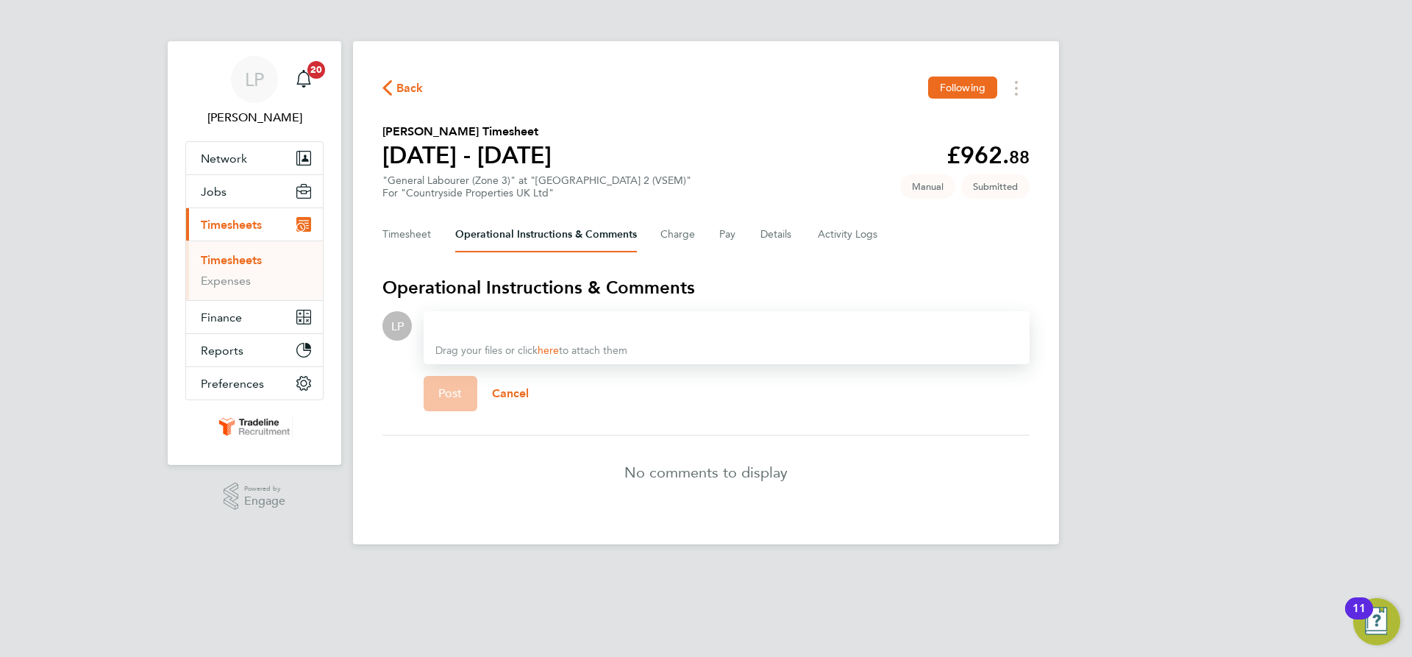
click at [699, 239] on div "Timesheet Operational Instructions & Comments Charge Pay Details Activity Logs" at bounding box center [705, 234] width 647 height 35
click at [690, 237] on button "Charge" at bounding box center [677, 234] width 35 height 35
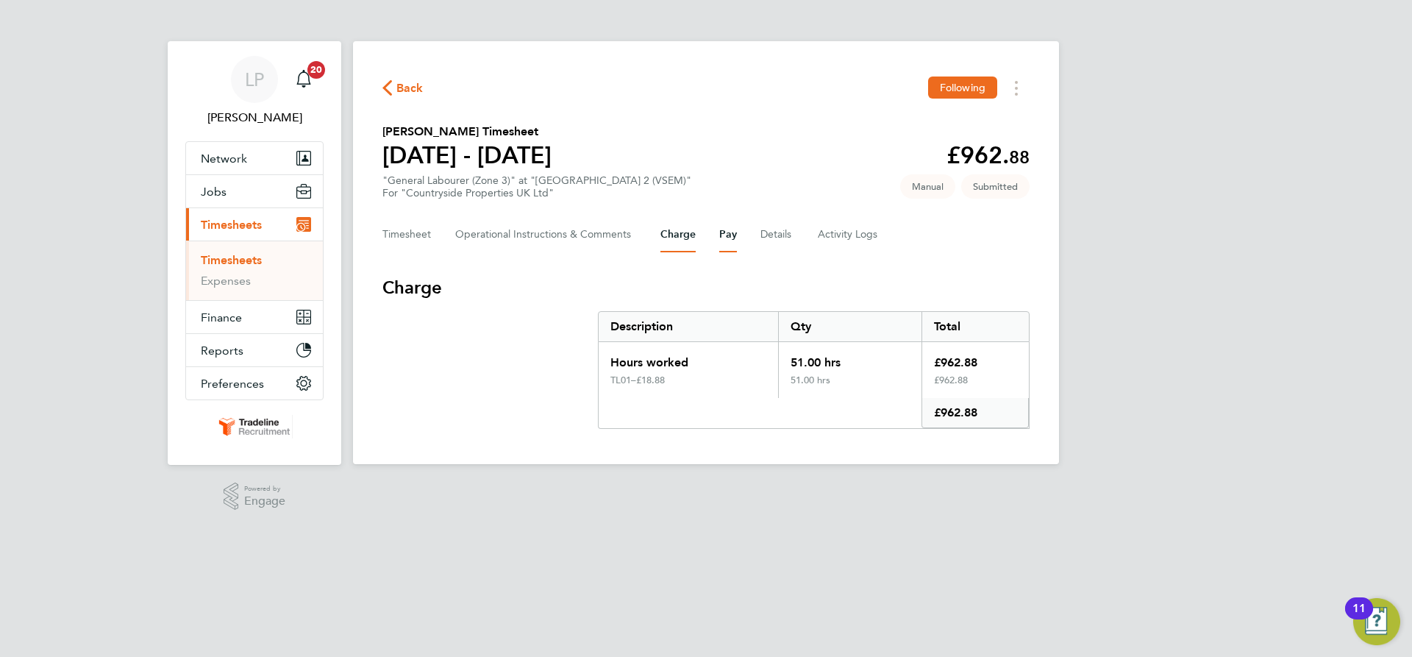
click at [731, 226] on button "Pay" at bounding box center [728, 234] width 18 height 35
click at [772, 238] on button "Details" at bounding box center [777, 234] width 34 height 35
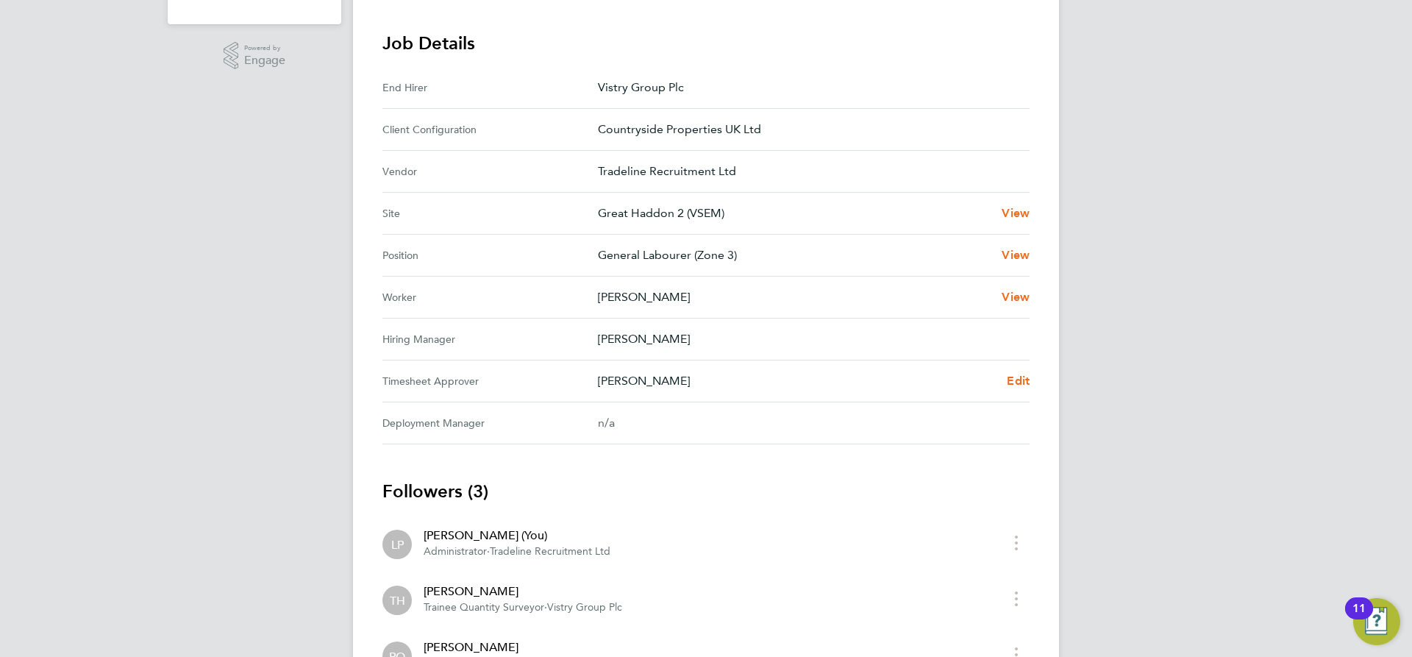
scroll to position [441, 0]
click at [1020, 379] on span "Edit" at bounding box center [1018, 380] width 23 height 14
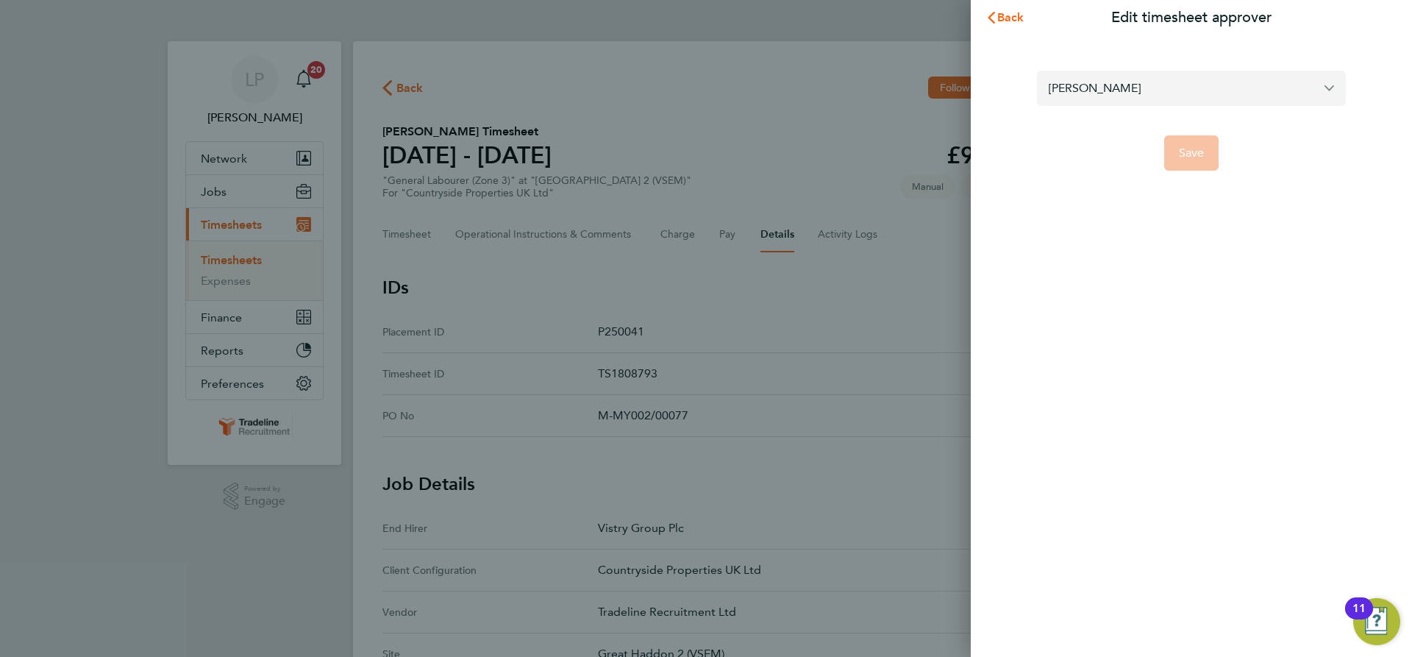
click at [1127, 97] on input "[PERSON_NAME]" at bounding box center [1191, 88] width 309 height 35
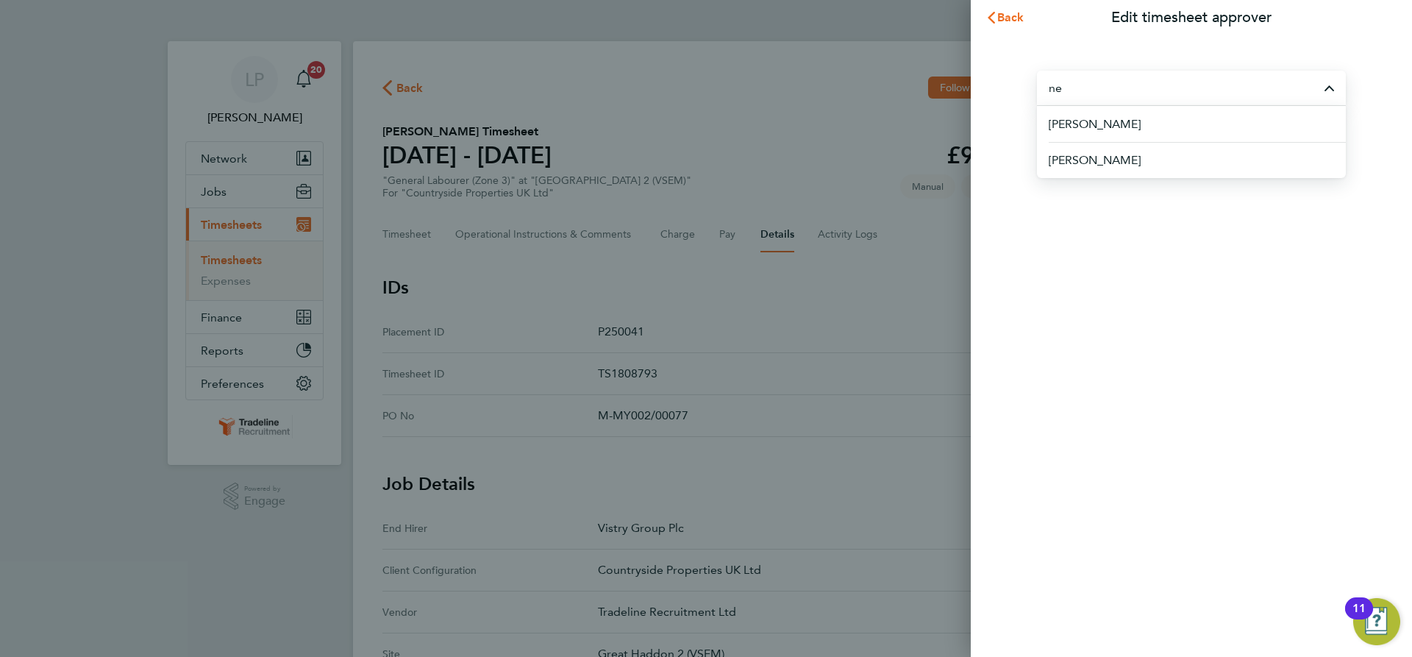
type input "n"
click at [1118, 200] on li "[PERSON_NAME]" at bounding box center [1191, 196] width 309 height 36
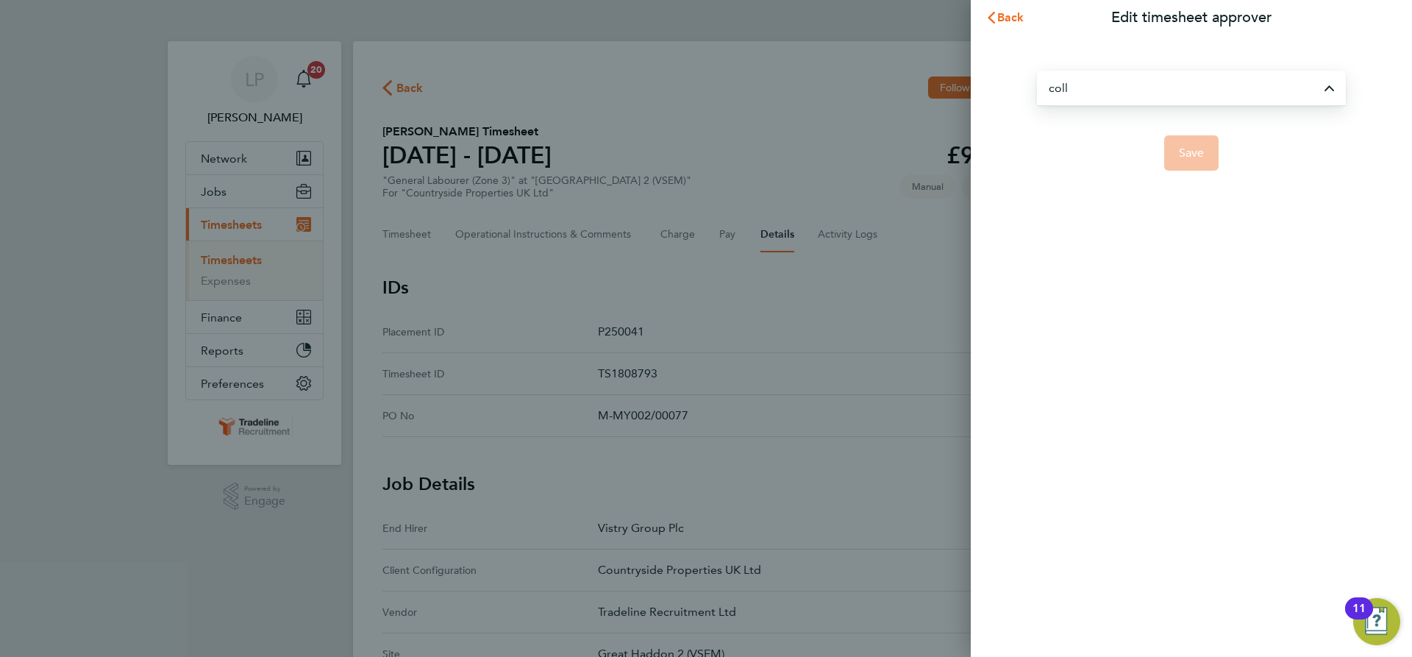
type input "[PERSON_NAME]"
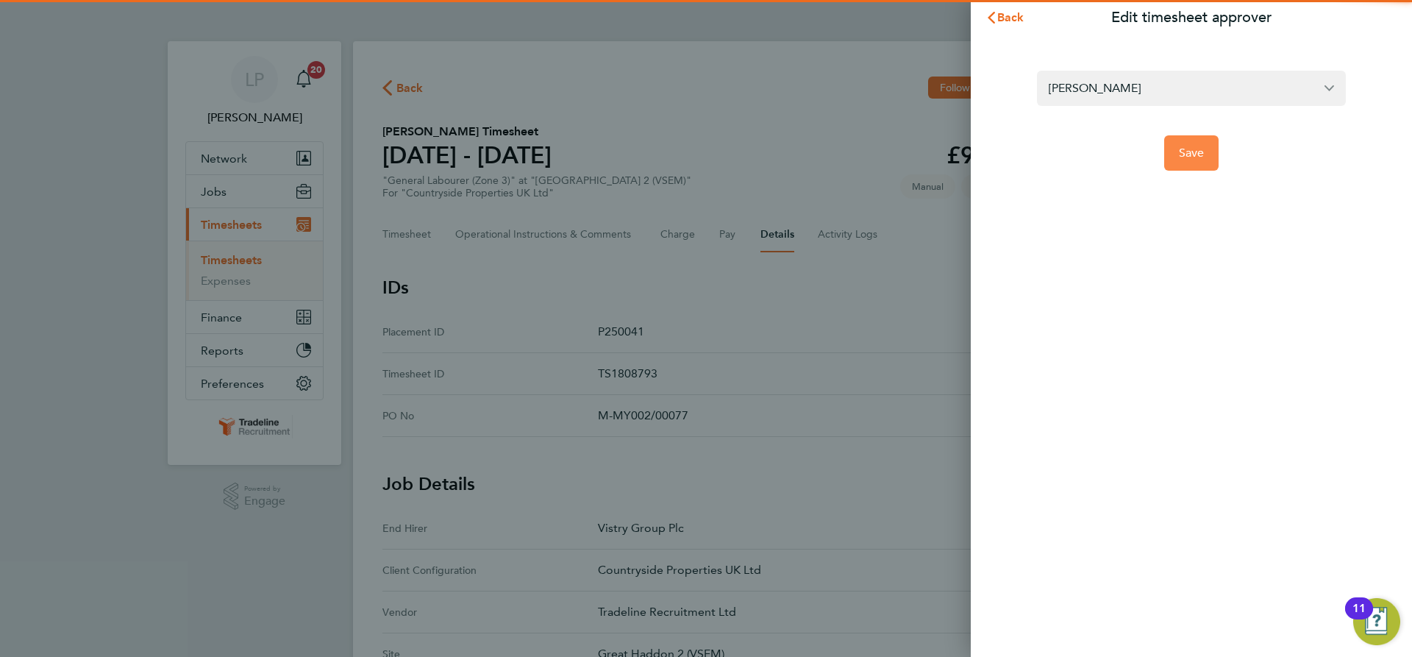
click at [1173, 154] on button "Save" at bounding box center [1191, 152] width 55 height 35
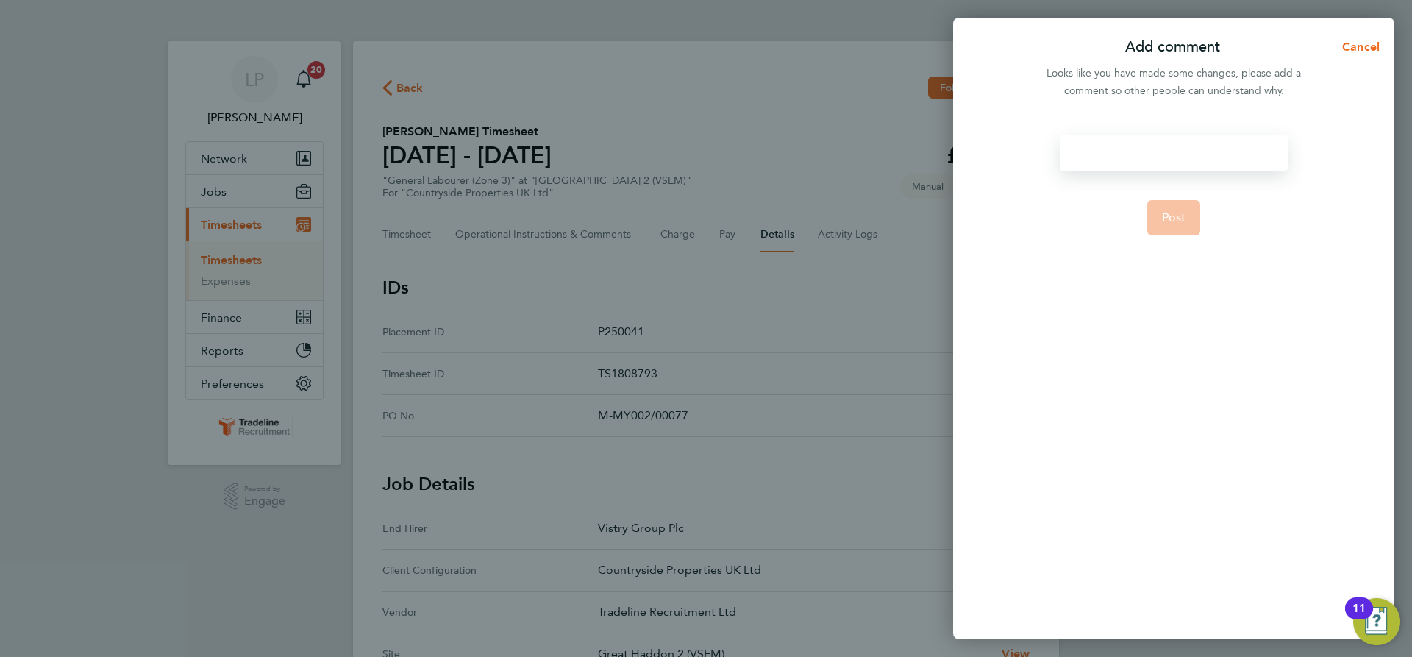
click at [1166, 153] on div at bounding box center [1173, 152] width 227 height 35
click at [1167, 156] on div at bounding box center [1173, 152] width 227 height 35
drag, startPoint x: 1191, startPoint y: 154, endPoint x: 1050, endPoint y: 156, distance: 140.5
click at [1050, 156] on div "Changed Approver Post" at bounding box center [1173, 378] width 441 height 521
copy div "Changed Approver"
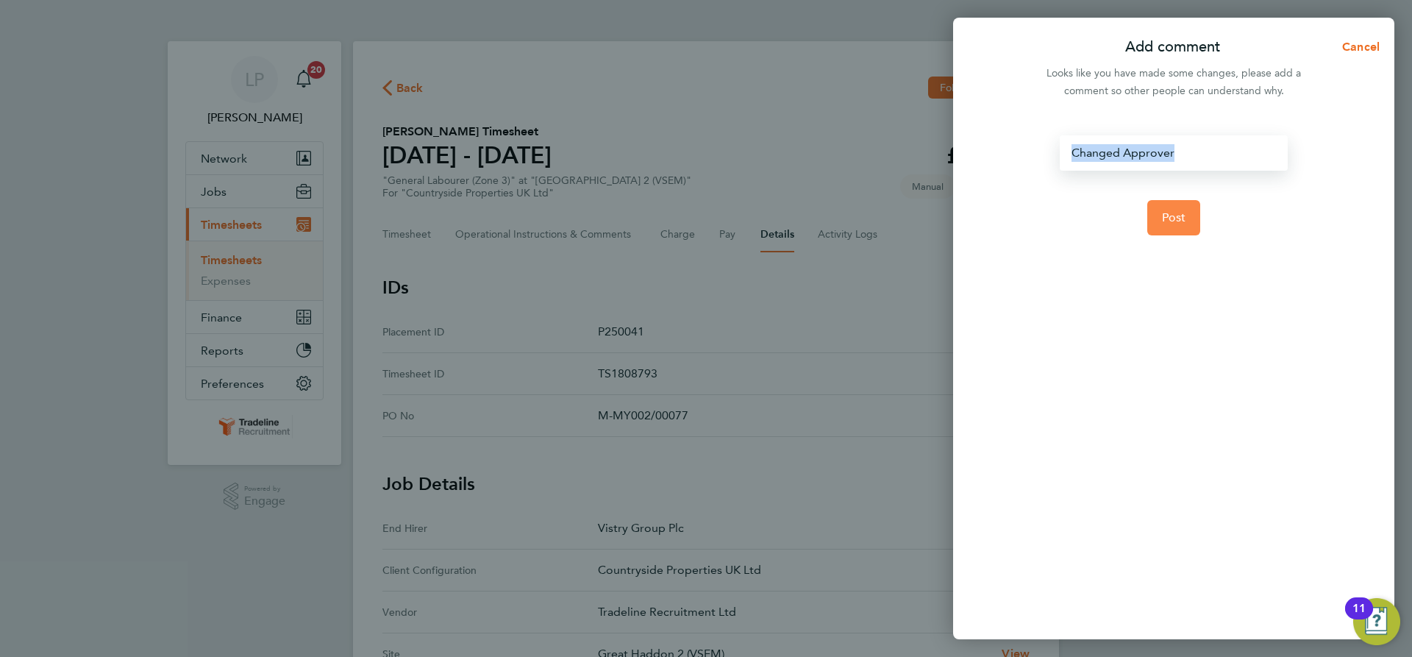
click at [1174, 213] on span "Post" at bounding box center [1174, 217] width 24 height 15
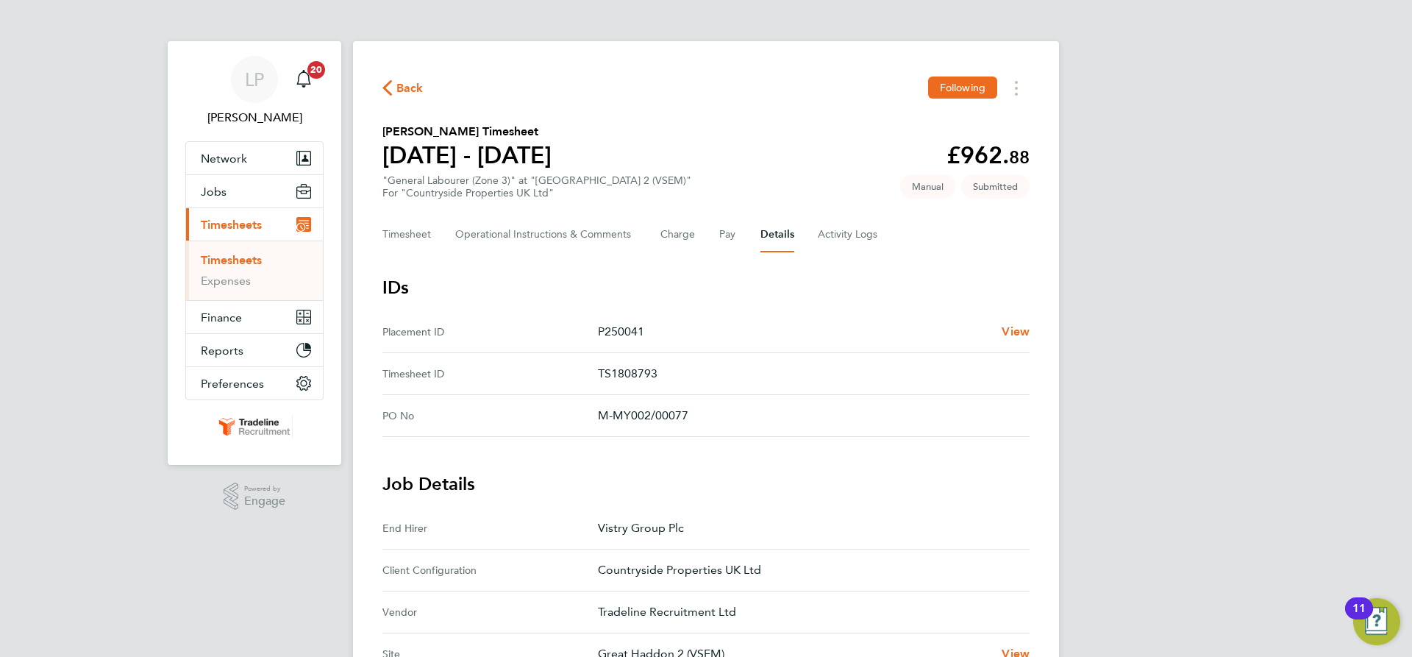
click at [240, 262] on link "Timesheets" at bounding box center [231, 260] width 61 height 14
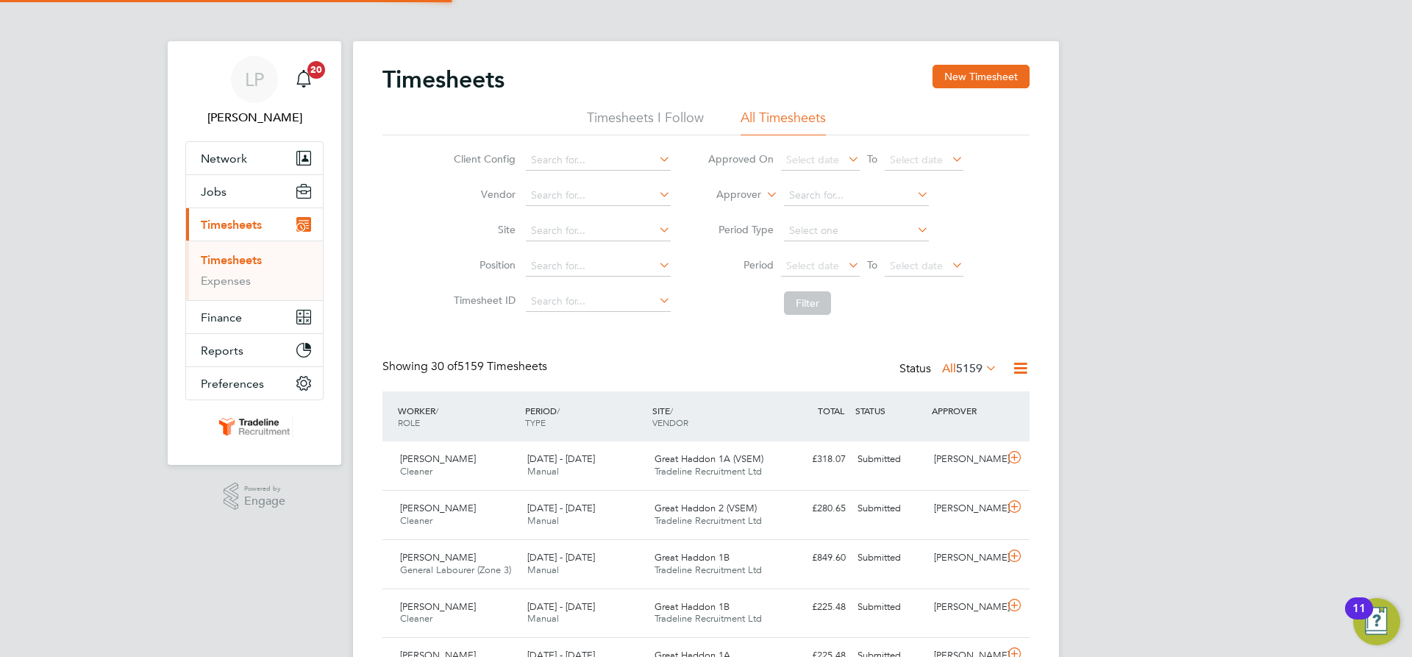
scroll to position [38, 128]
click at [744, 193] on label "Approver" at bounding box center [728, 195] width 66 height 15
click at [757, 213] on li "Worker" at bounding box center [724, 211] width 73 height 19
click at [838, 196] on input at bounding box center [856, 195] width 145 height 21
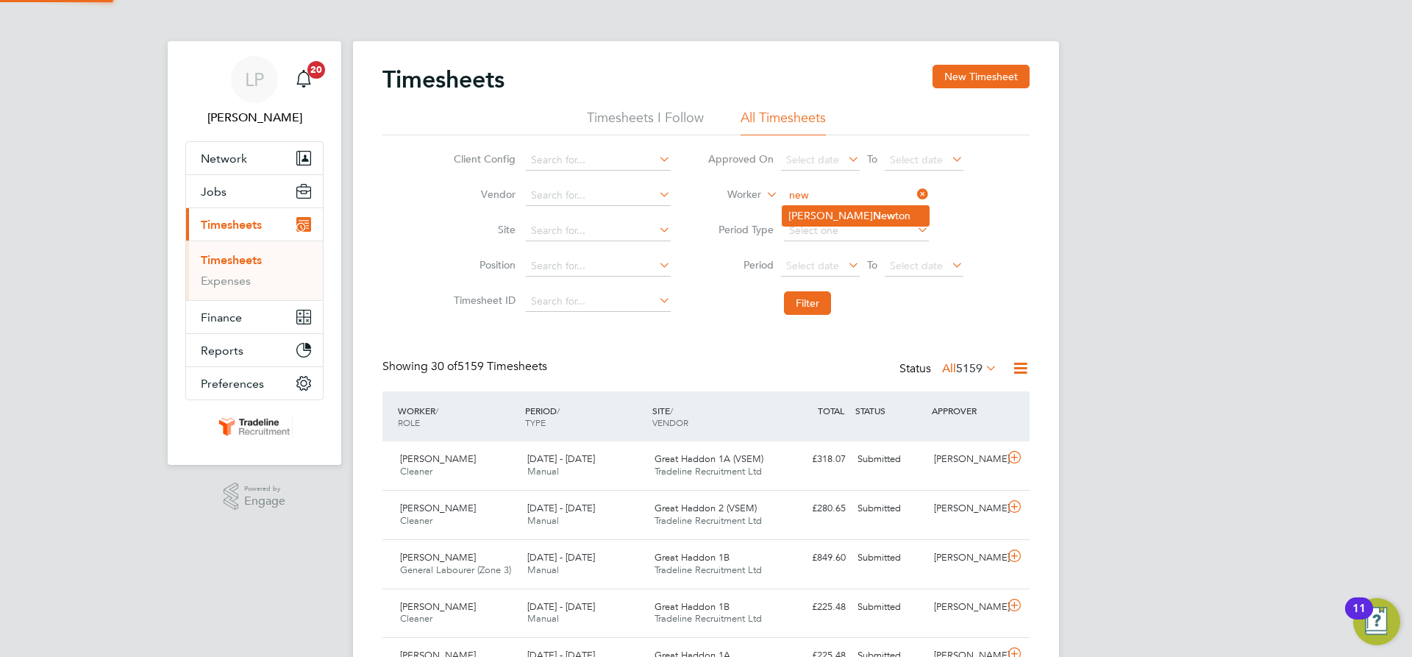
click at [824, 224] on li "[PERSON_NAME] ton" at bounding box center [855, 216] width 146 height 20
type input "[PERSON_NAME]"
click at [799, 304] on button "Filter" at bounding box center [807, 303] width 47 height 24
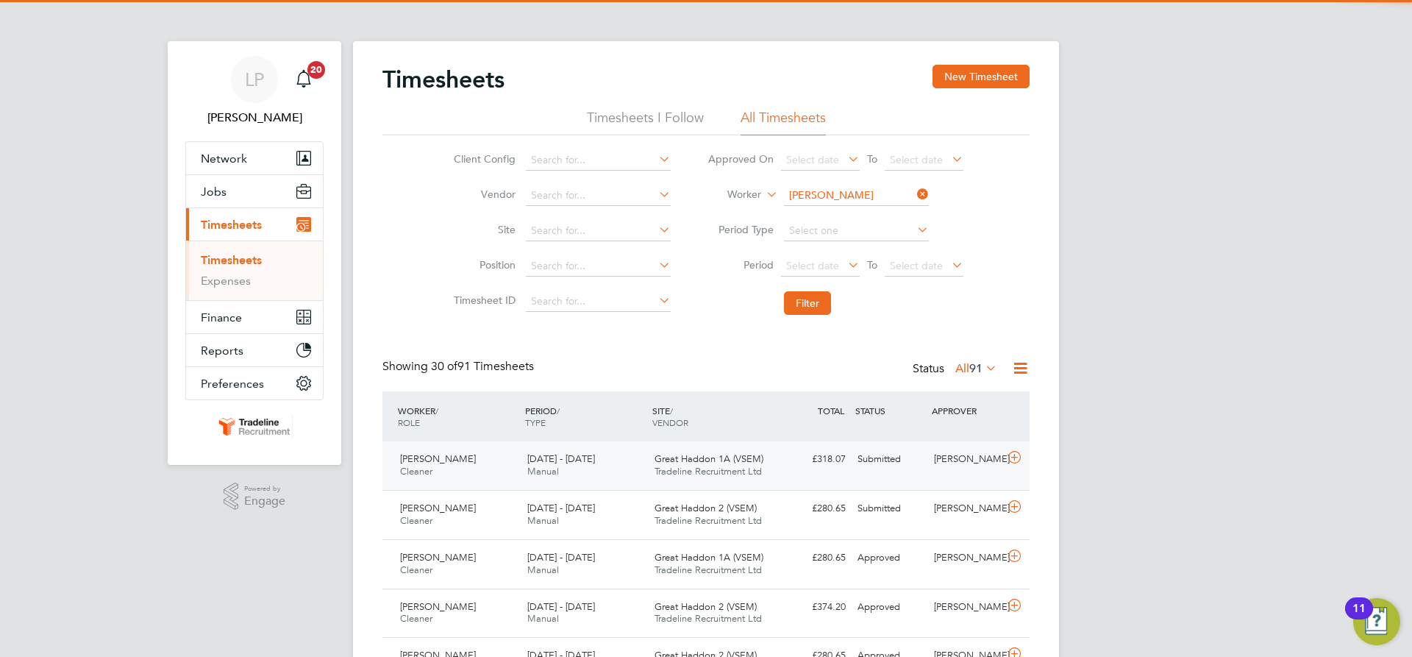
click at [776, 473] on div "[PERSON_NAME] Cleaner [DATE] - [DATE] [DATE] - [DATE] Manual Great Haddon 1A (V…" at bounding box center [705, 465] width 647 height 49
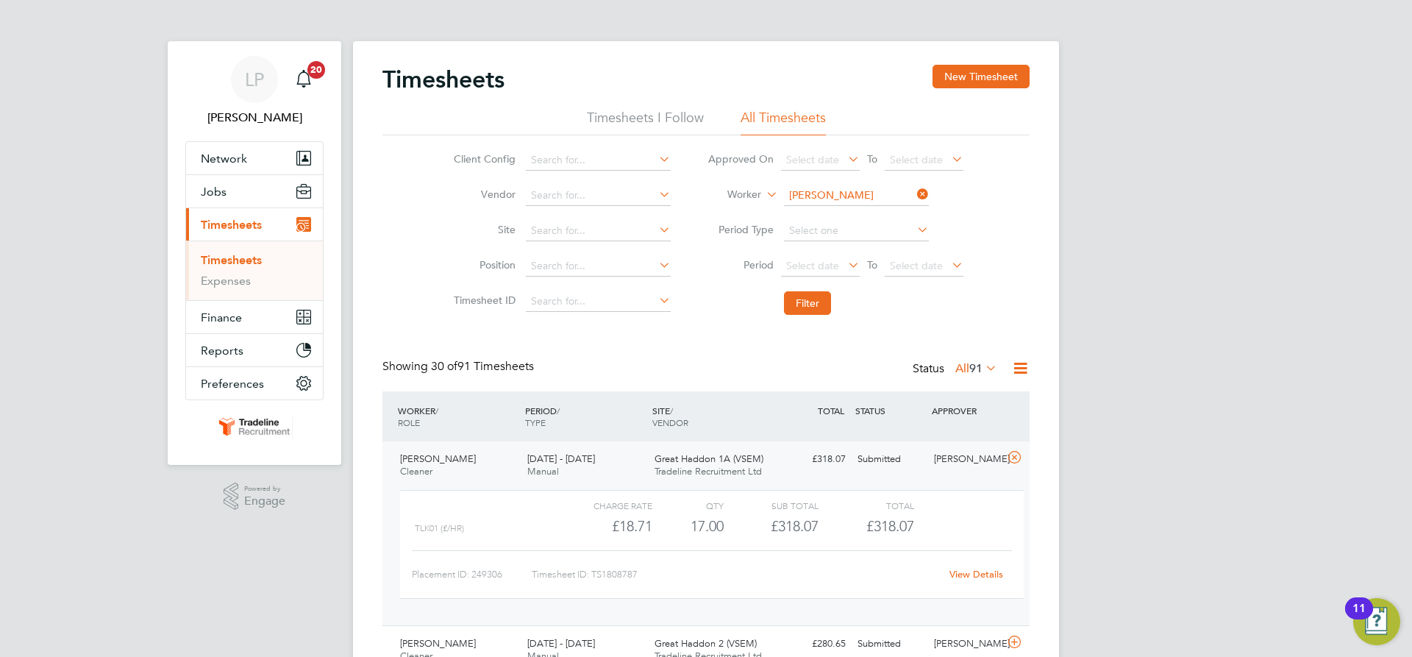
click at [986, 578] on link "View Details" at bounding box center [976, 574] width 54 height 13
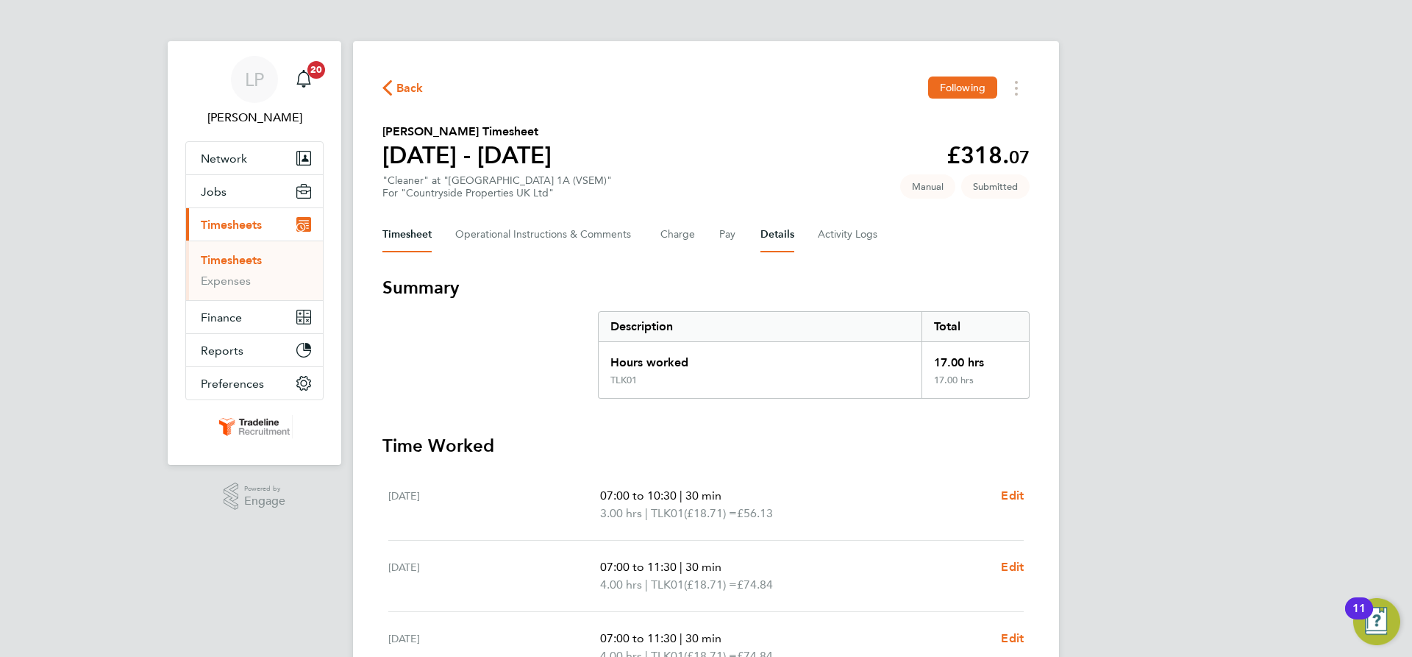
click at [769, 235] on button "Details" at bounding box center [777, 234] width 34 height 35
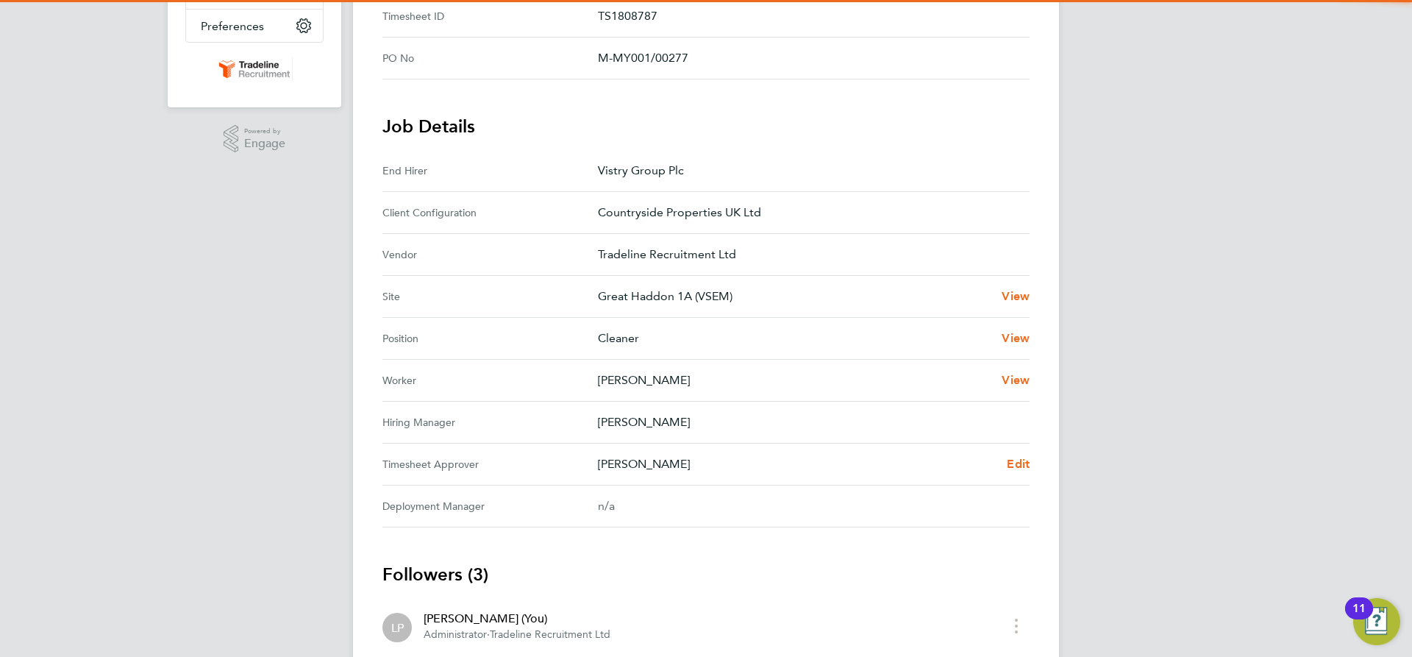
scroll to position [368, 0]
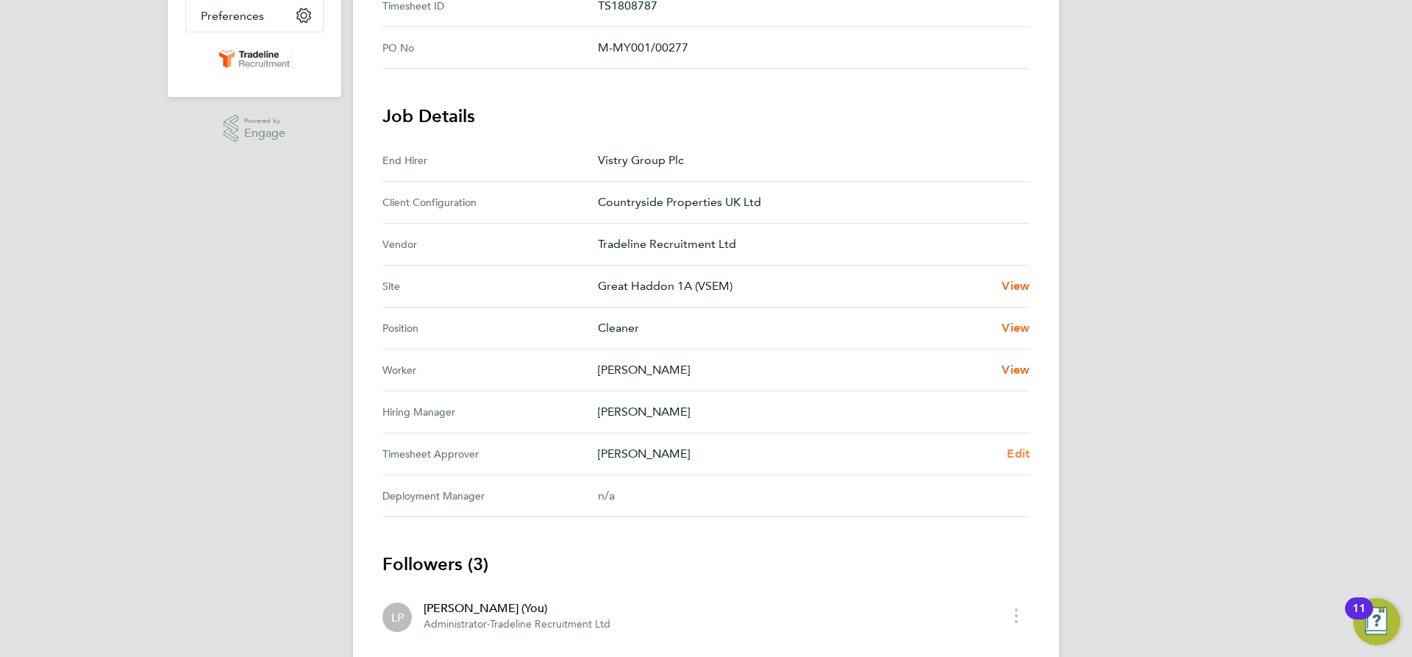
click at [1015, 454] on span "Edit" at bounding box center [1018, 453] width 23 height 14
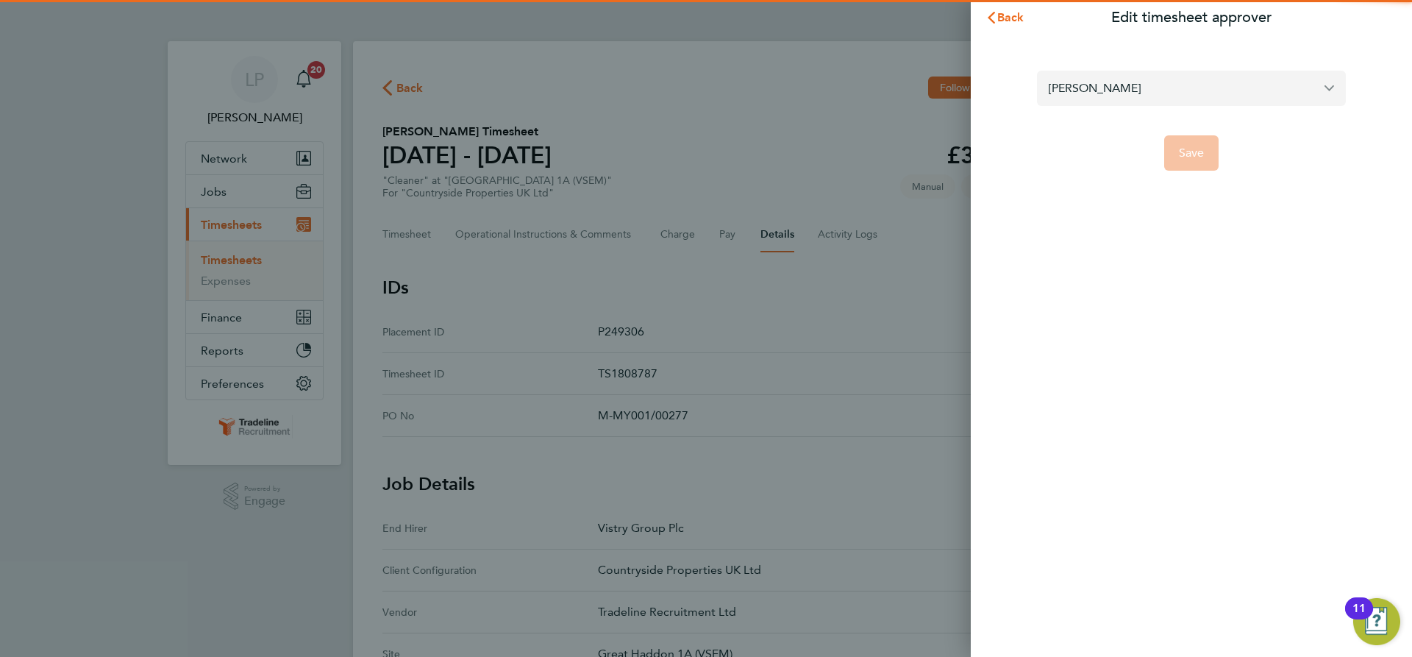
click at [1172, 89] on input "[PERSON_NAME]" at bounding box center [1191, 88] width 309 height 35
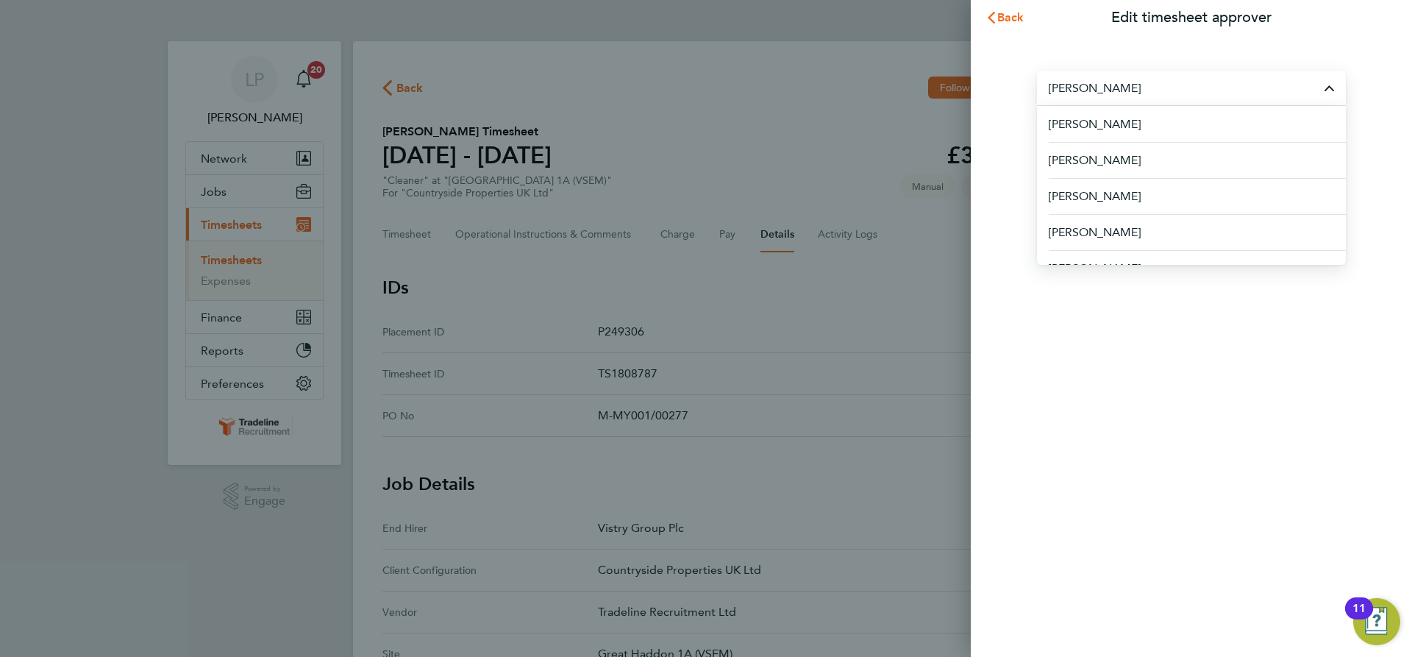
paste input "Changed Approver"
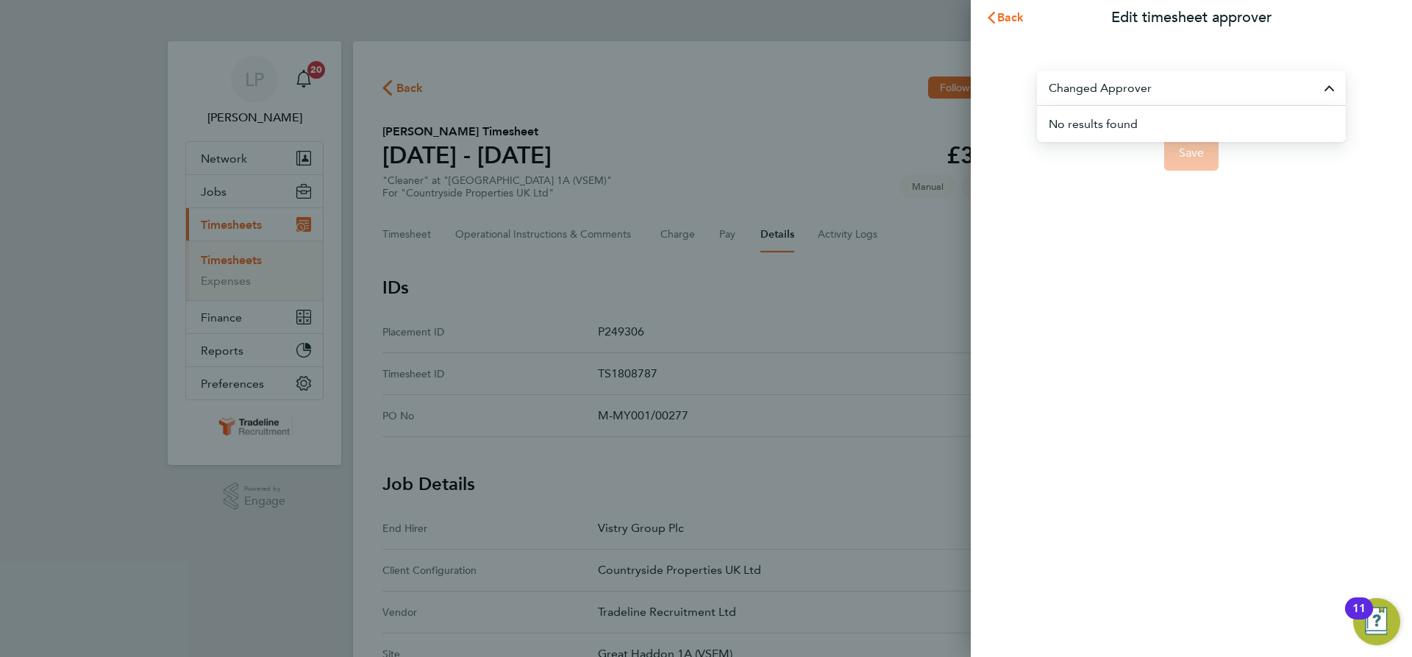
drag, startPoint x: 1172, startPoint y: 89, endPoint x: 978, endPoint y: 90, distance: 194.2
click at [990, 90] on div "Changed Approver No results found Save" at bounding box center [1191, 111] width 441 height 153
drag, startPoint x: 1106, startPoint y: 80, endPoint x: 966, endPoint y: 63, distance: 140.8
click at [972, 68] on div "Joe Nelsocoll Save" at bounding box center [1191, 111] width 441 height 153
type input "coll"
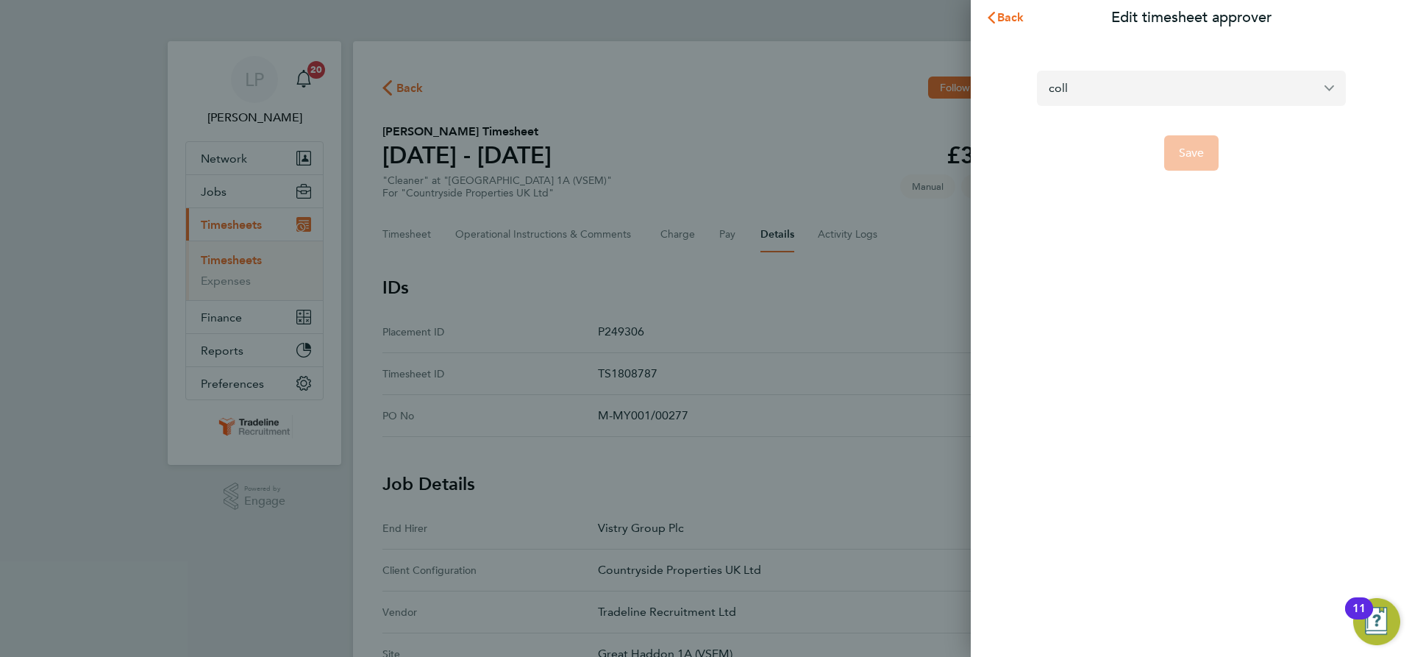
click at [1251, 91] on input "coll" at bounding box center [1191, 88] width 309 height 35
drag, startPoint x: 1097, startPoint y: 79, endPoint x: 935, endPoint y: 71, distance: 162.0
click at [941, 74] on div "Back Edit timesheet approver coll Save" at bounding box center [706, 328] width 1412 height 657
type input "co"
click at [988, 12] on icon "button" at bounding box center [991, 18] width 12 height 12
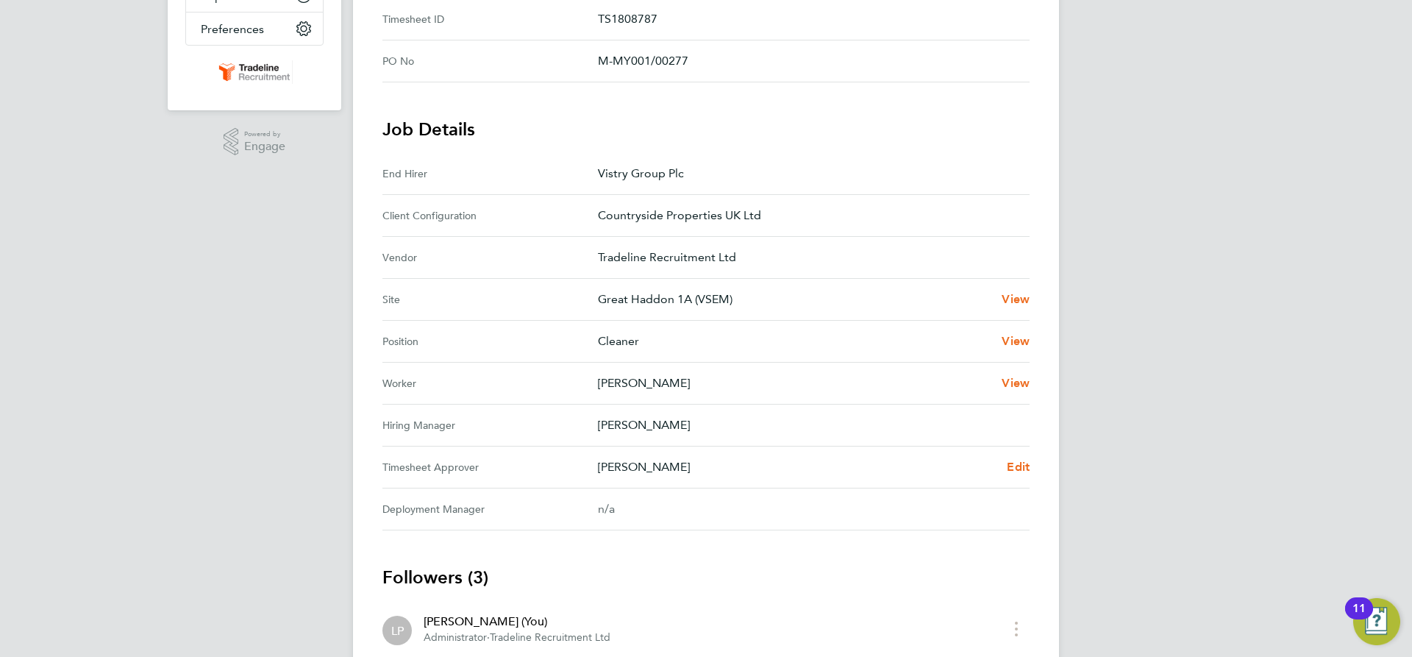
scroll to position [368, 0]
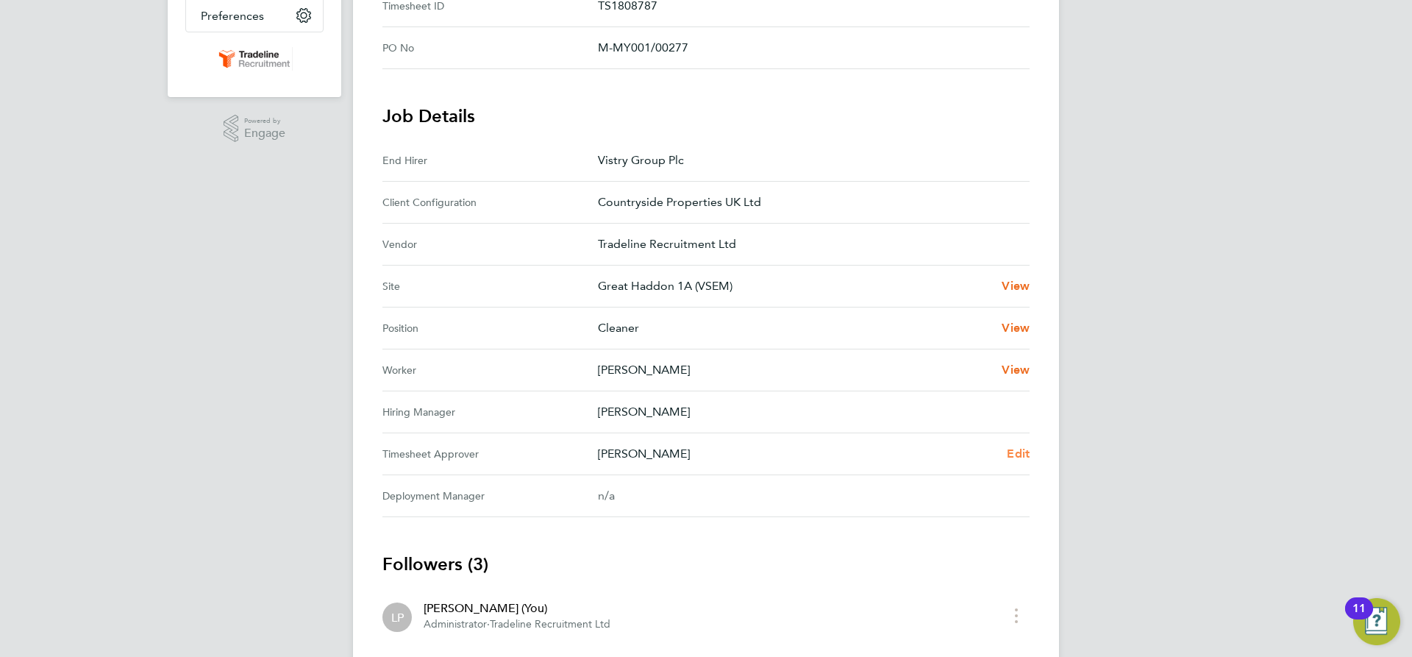
click at [1023, 454] on span "Edit" at bounding box center [1018, 453] width 23 height 14
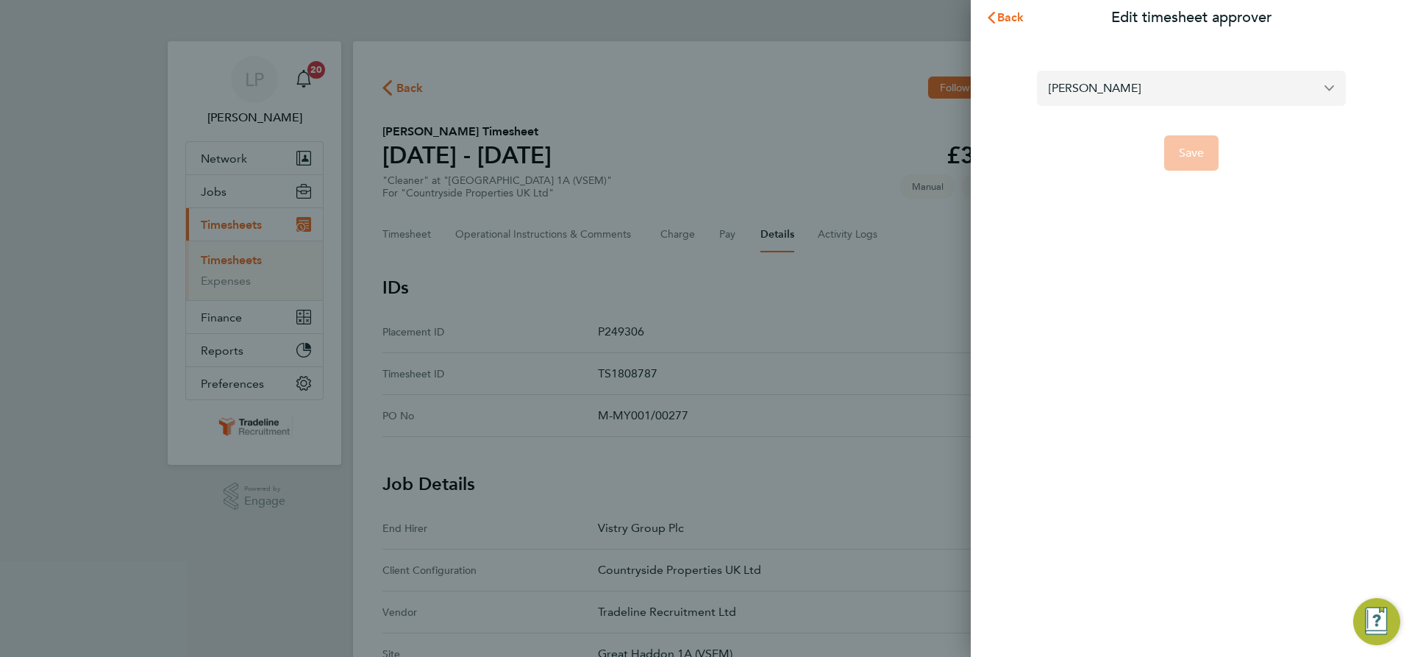
click at [1207, 85] on input "[PERSON_NAME]" at bounding box center [1191, 88] width 309 height 35
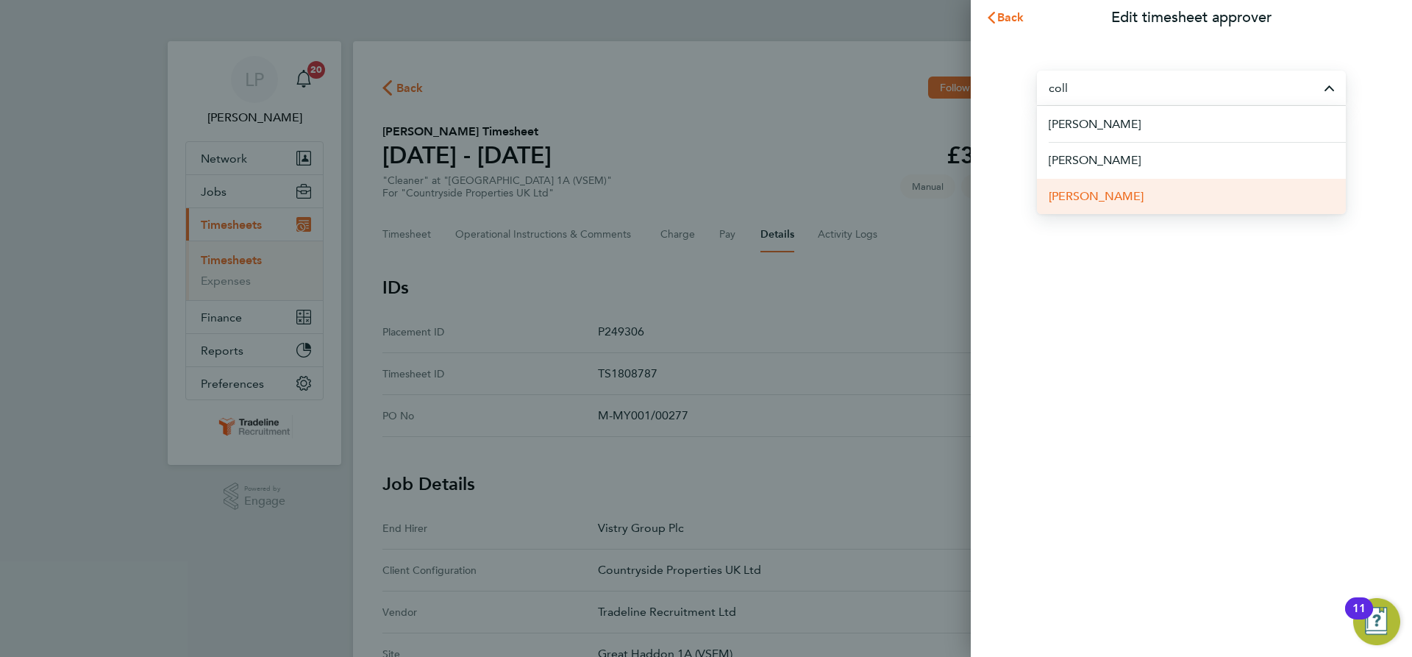
click at [1102, 202] on span "[PERSON_NAME]" at bounding box center [1096, 197] width 95 height 18
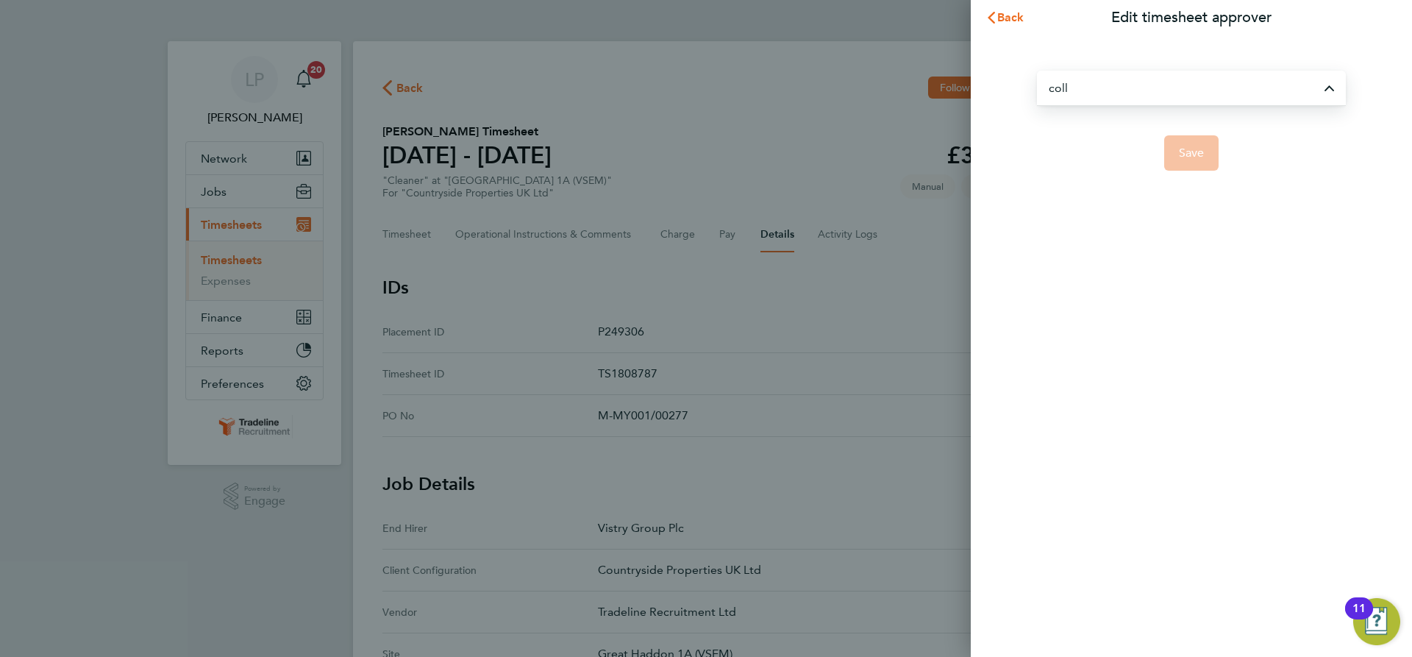
type input "[PERSON_NAME]"
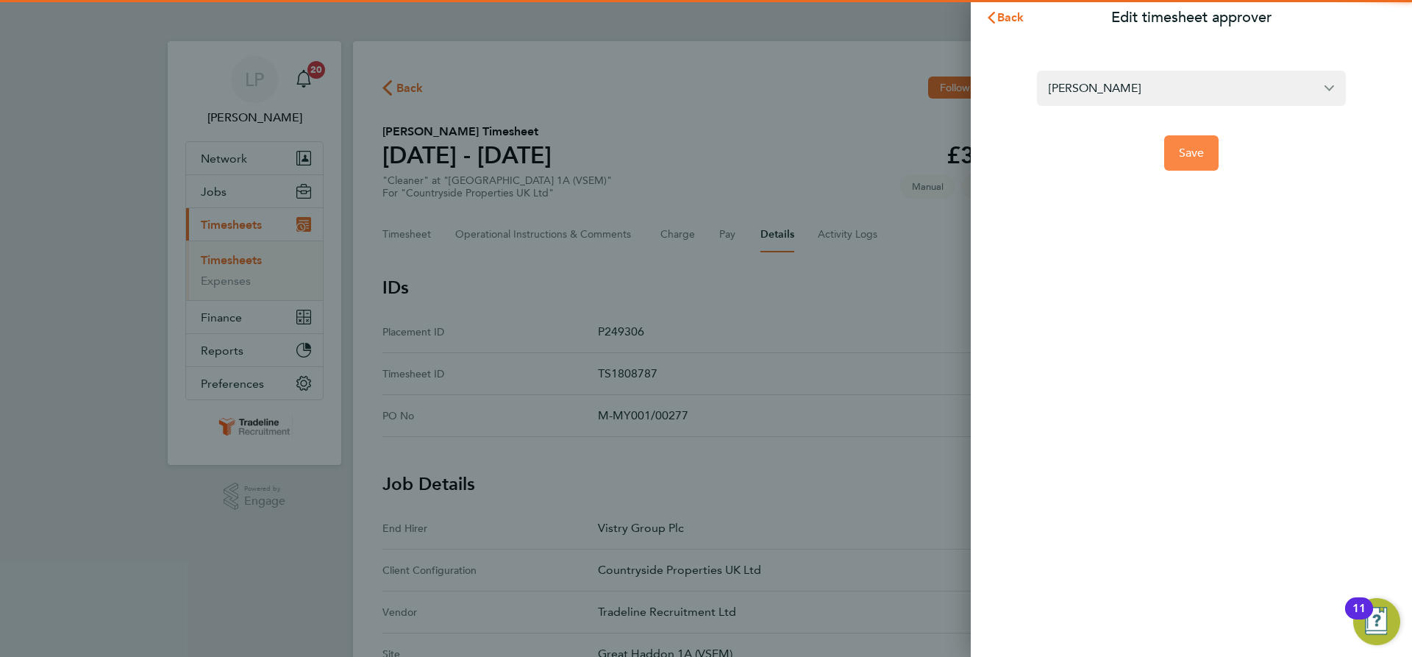
click at [1197, 160] on span "Save" at bounding box center [1192, 153] width 26 height 15
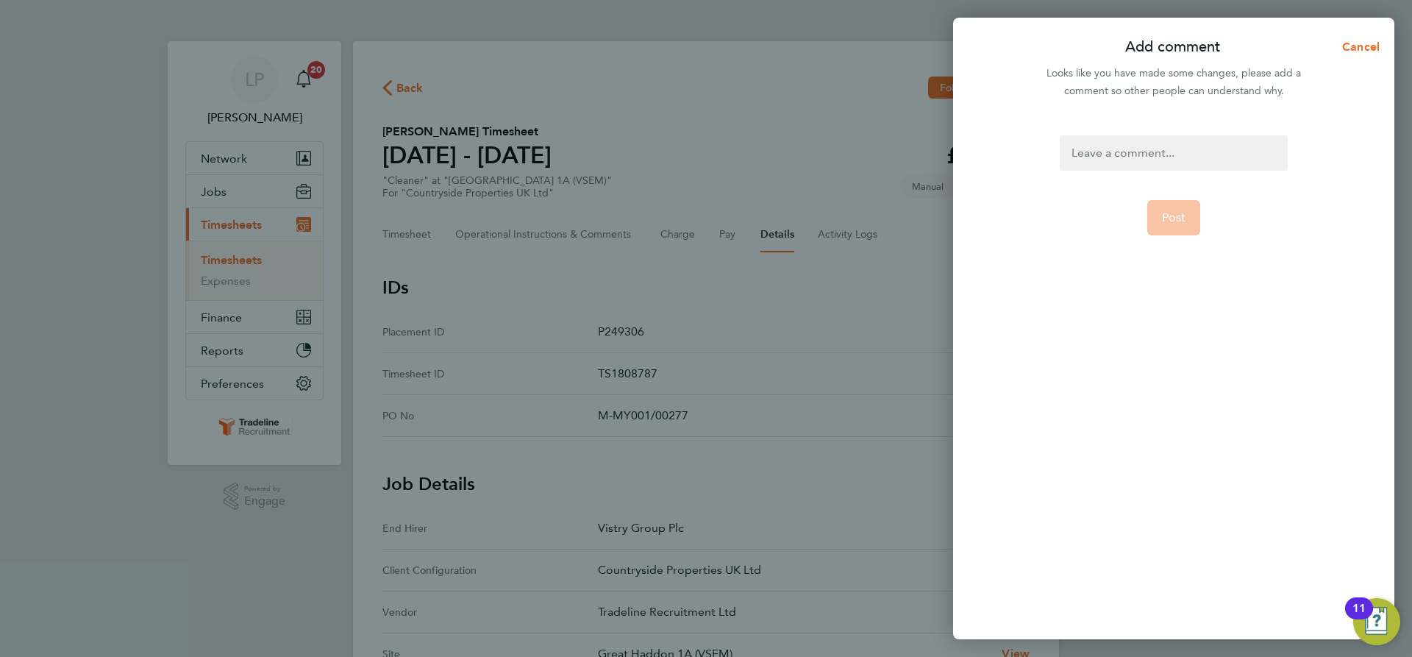
click at [1137, 139] on div at bounding box center [1173, 152] width 227 height 35
paste div
click at [1184, 215] on span "Post" at bounding box center [1174, 217] width 24 height 15
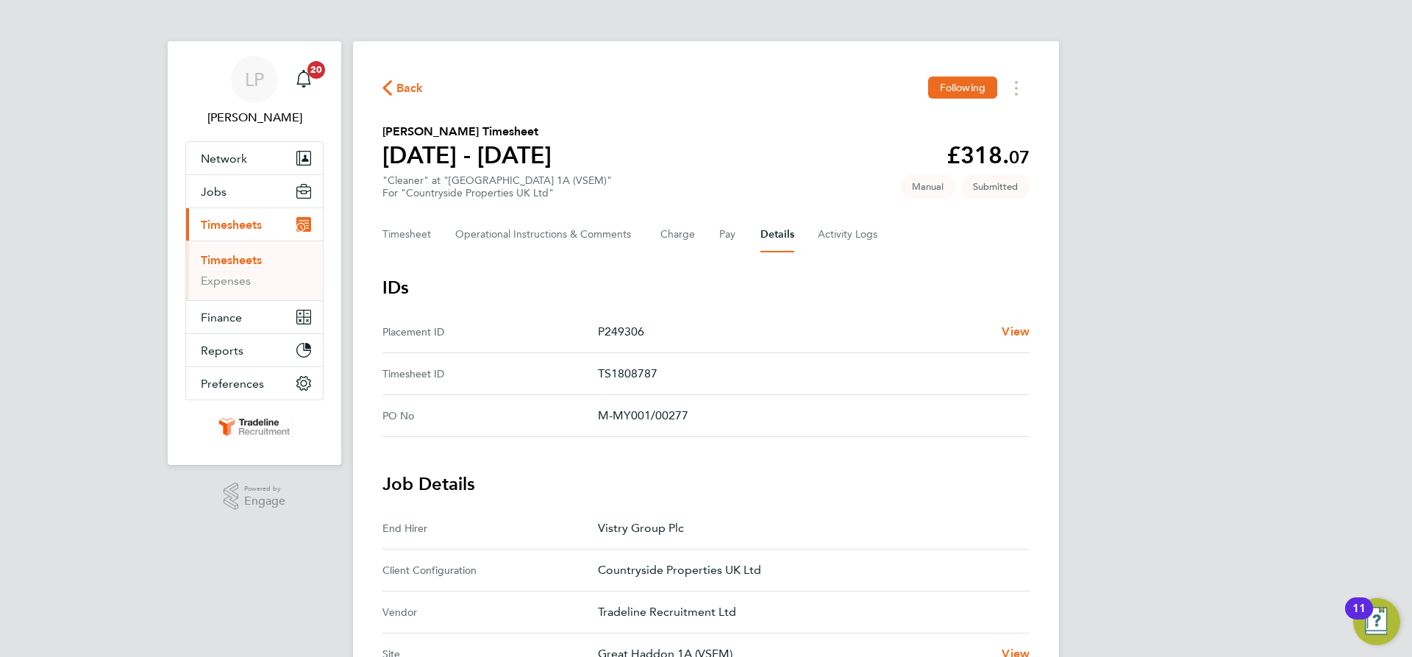
click at [235, 263] on link "Timesheets" at bounding box center [231, 260] width 61 height 14
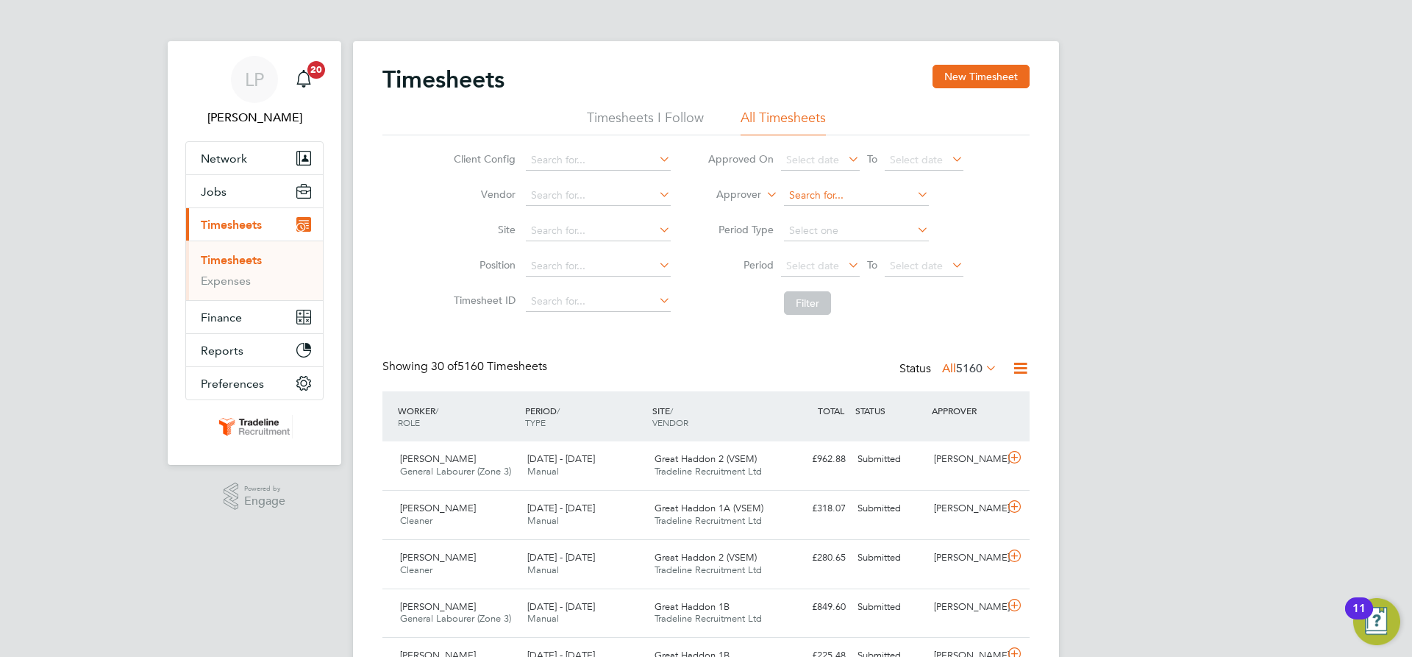
click at [843, 201] on input at bounding box center [856, 195] width 145 height 21
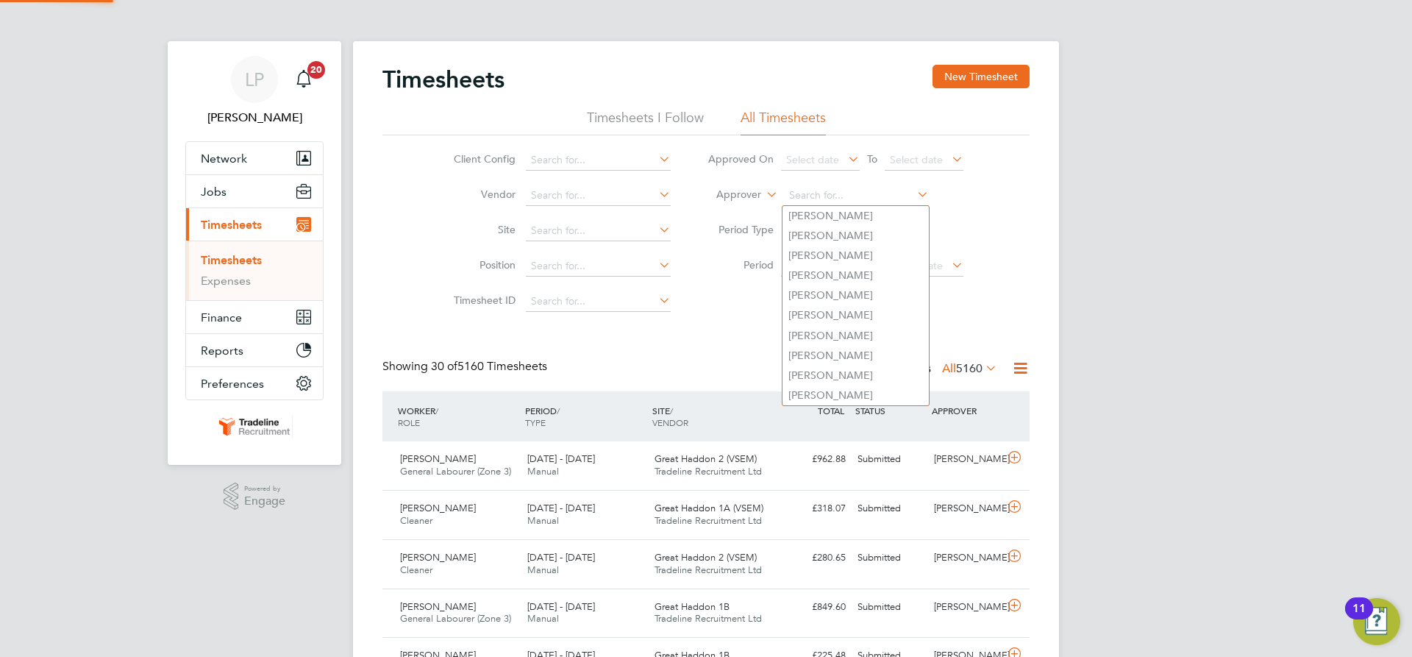
click at [738, 200] on label "Approver" at bounding box center [728, 195] width 66 height 15
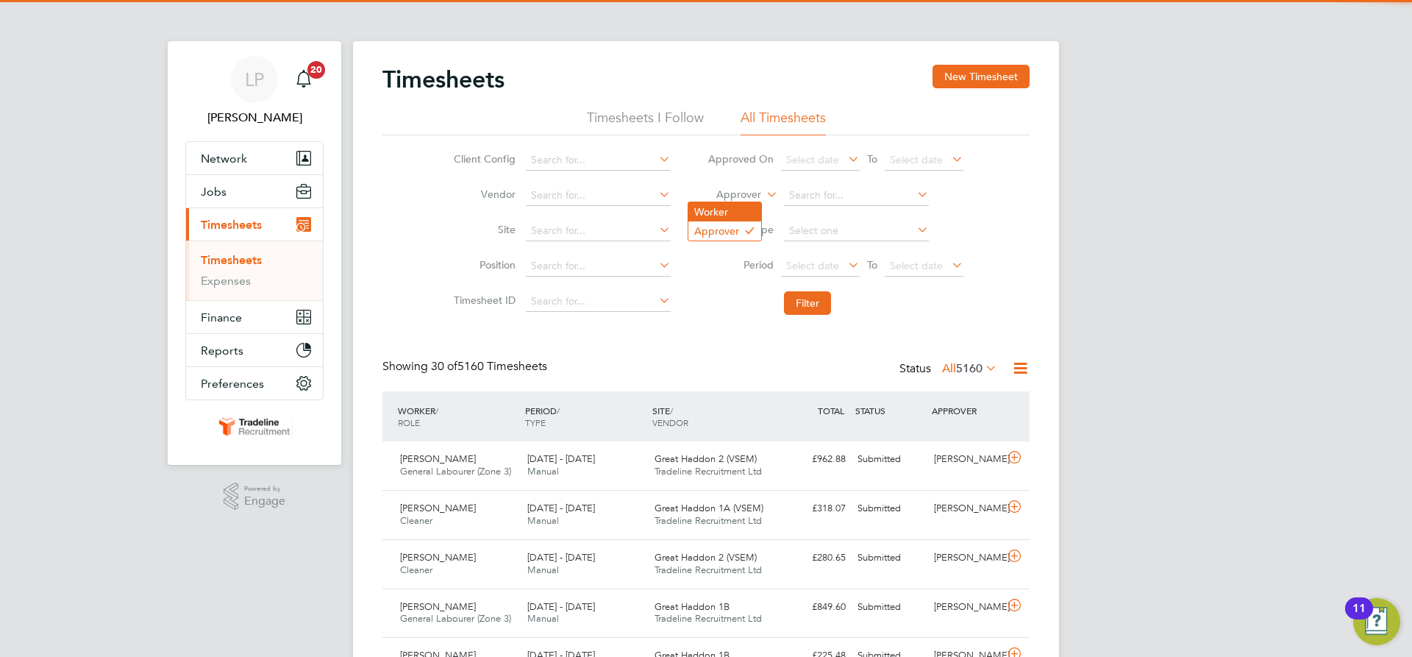
click at [735, 210] on li "Worker" at bounding box center [724, 211] width 73 height 19
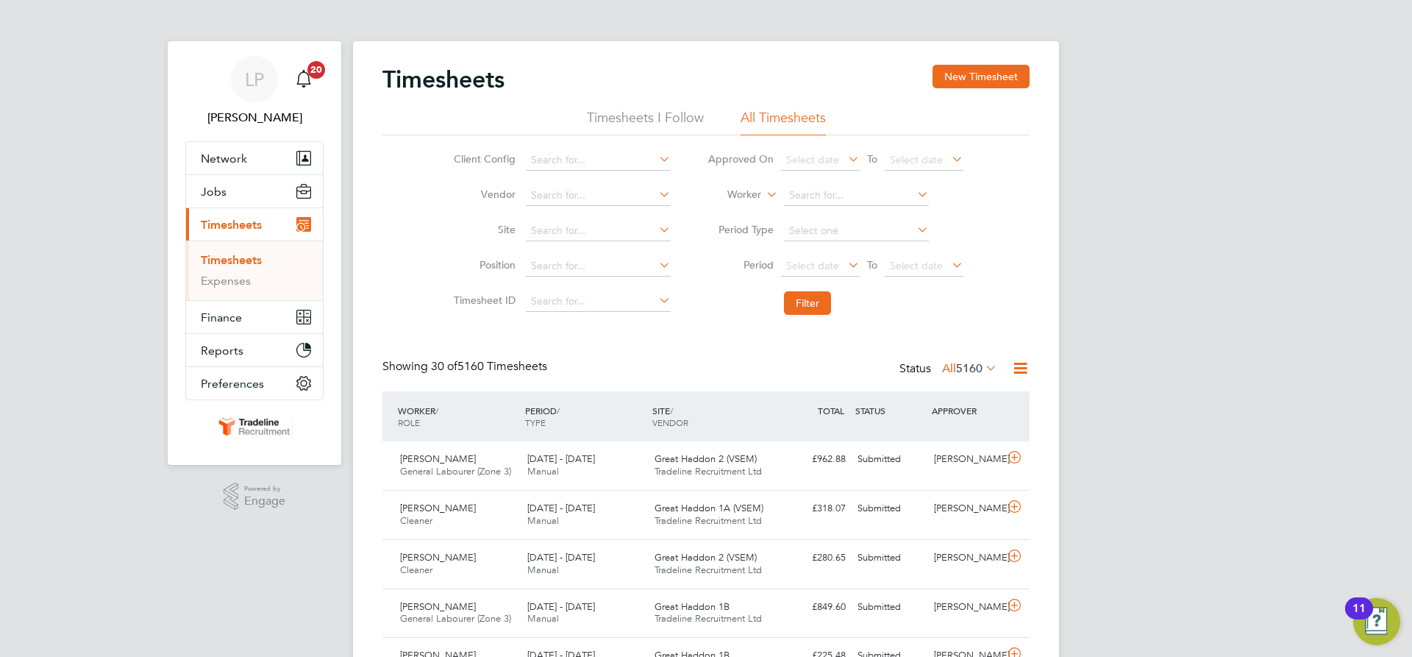
click at [830, 191] on input at bounding box center [856, 195] width 145 height 21
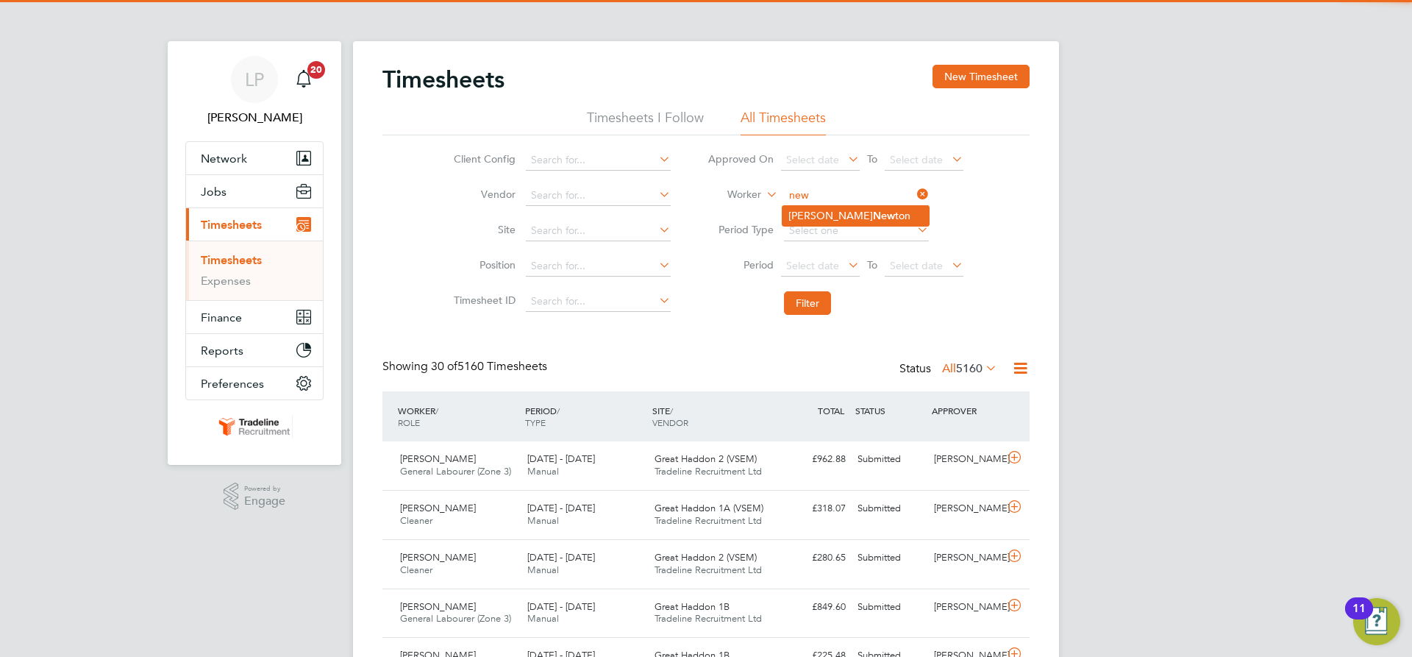
click at [873, 213] on b "New" at bounding box center [884, 216] width 22 height 13
type input "[PERSON_NAME]"
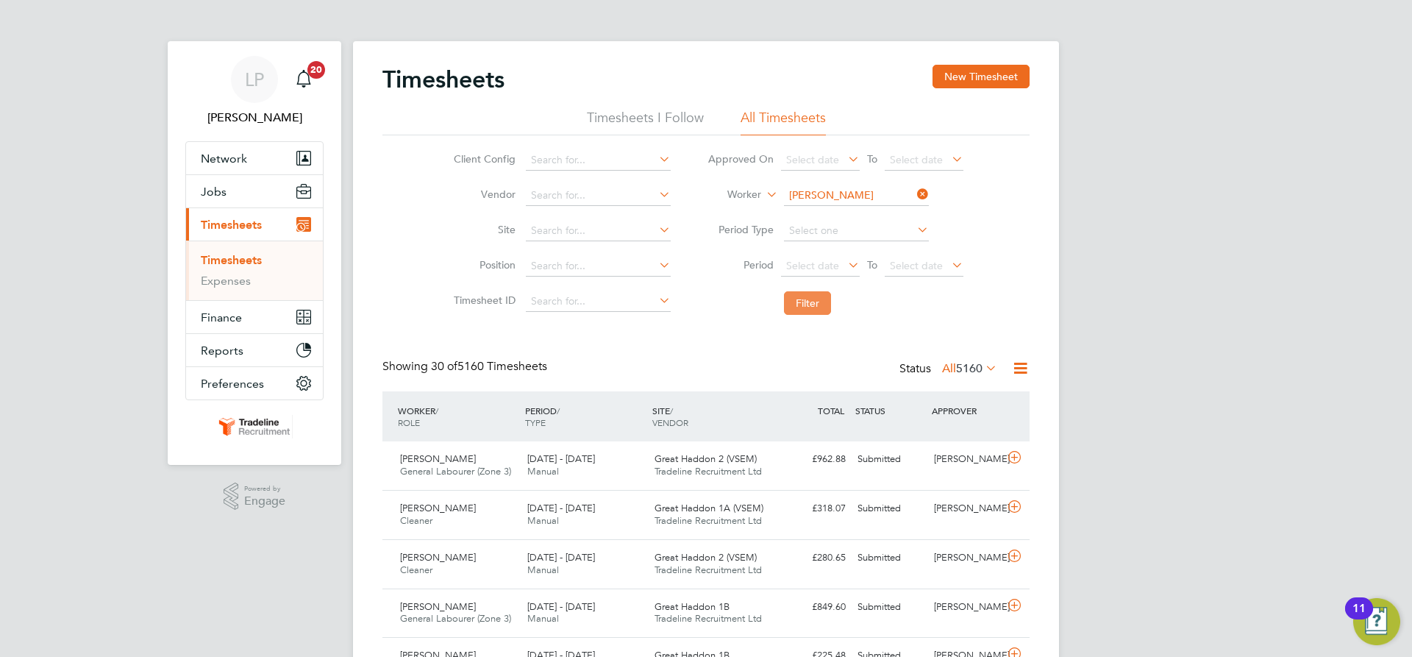
click at [810, 304] on button "Filter" at bounding box center [807, 303] width 47 height 24
click at [805, 511] on div "£280.65 Submitted" at bounding box center [813, 508] width 76 height 24
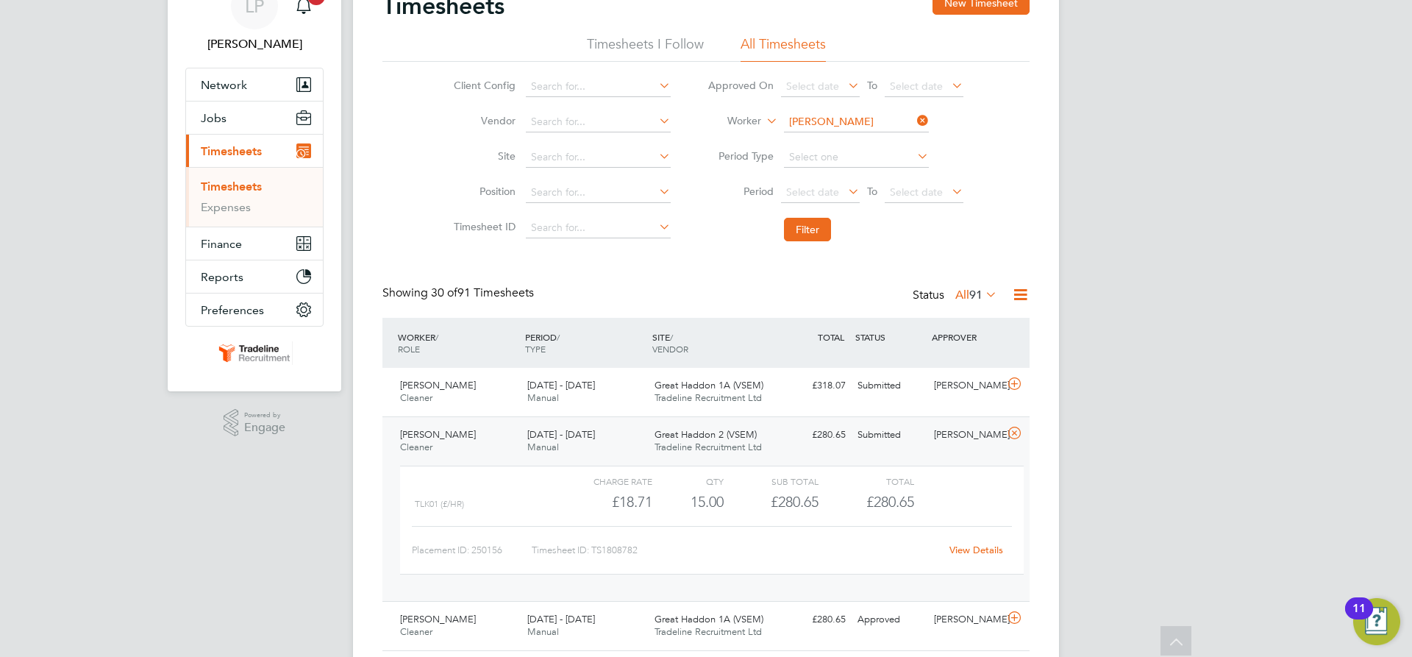
click at [982, 553] on link "View Details" at bounding box center [976, 549] width 54 height 13
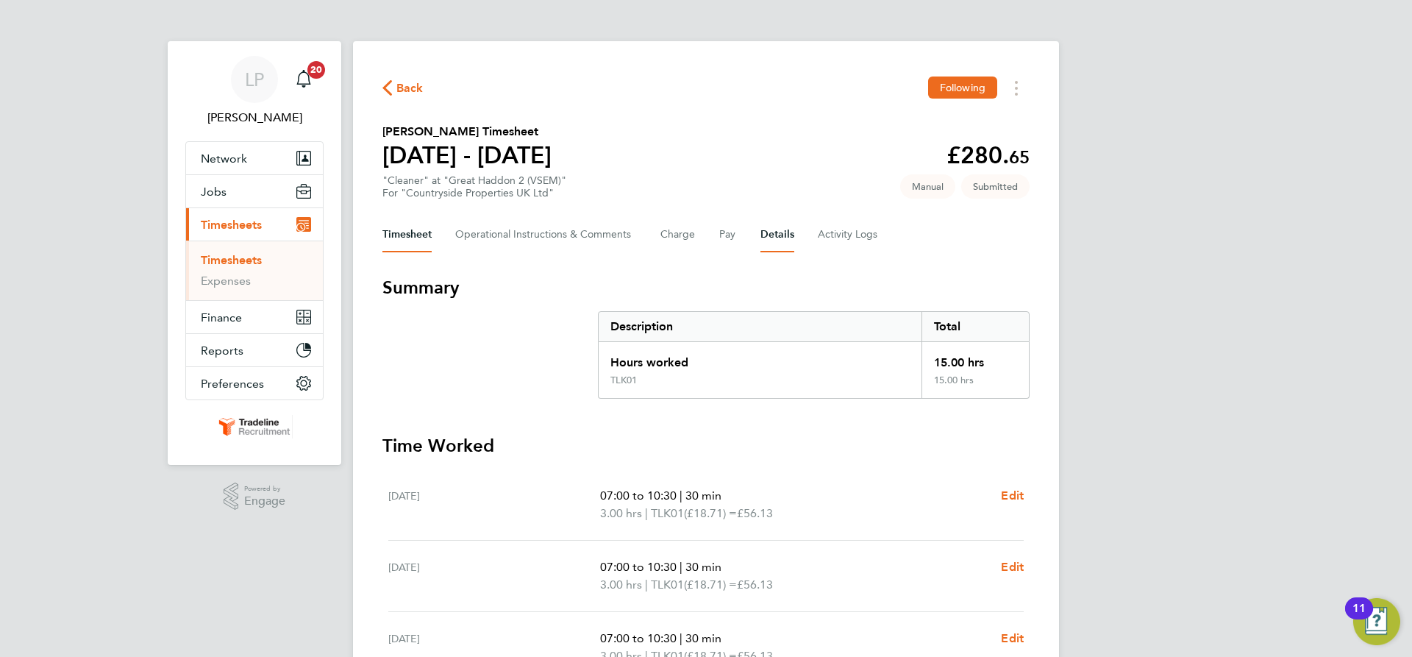
click at [778, 238] on button "Details" at bounding box center [777, 234] width 34 height 35
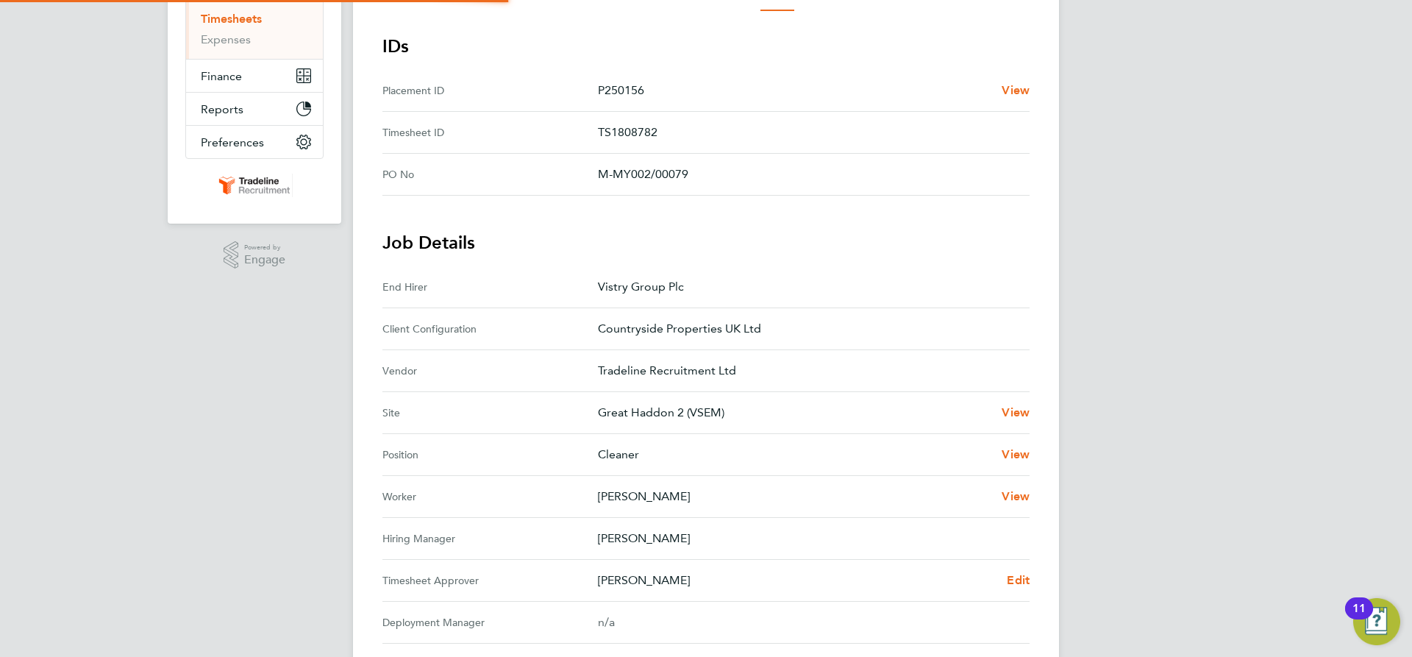
scroll to position [294, 0]
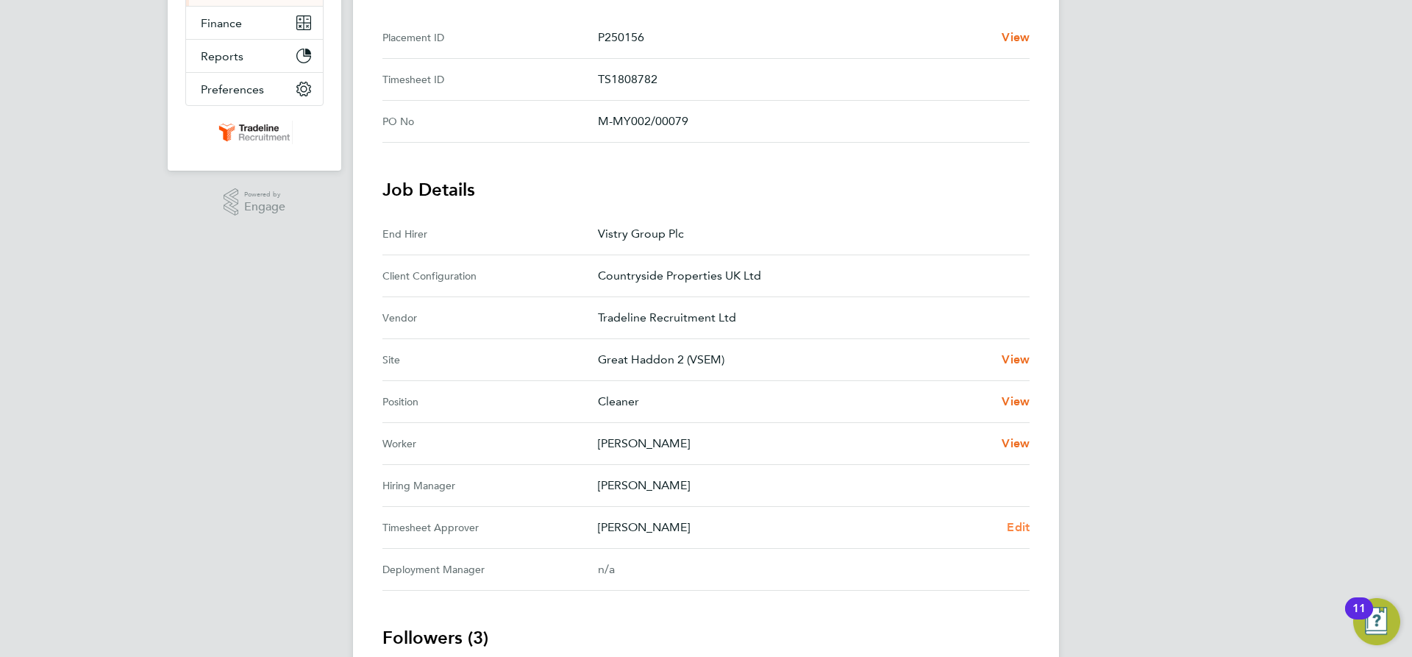
click at [1024, 528] on span "Edit" at bounding box center [1018, 527] width 23 height 14
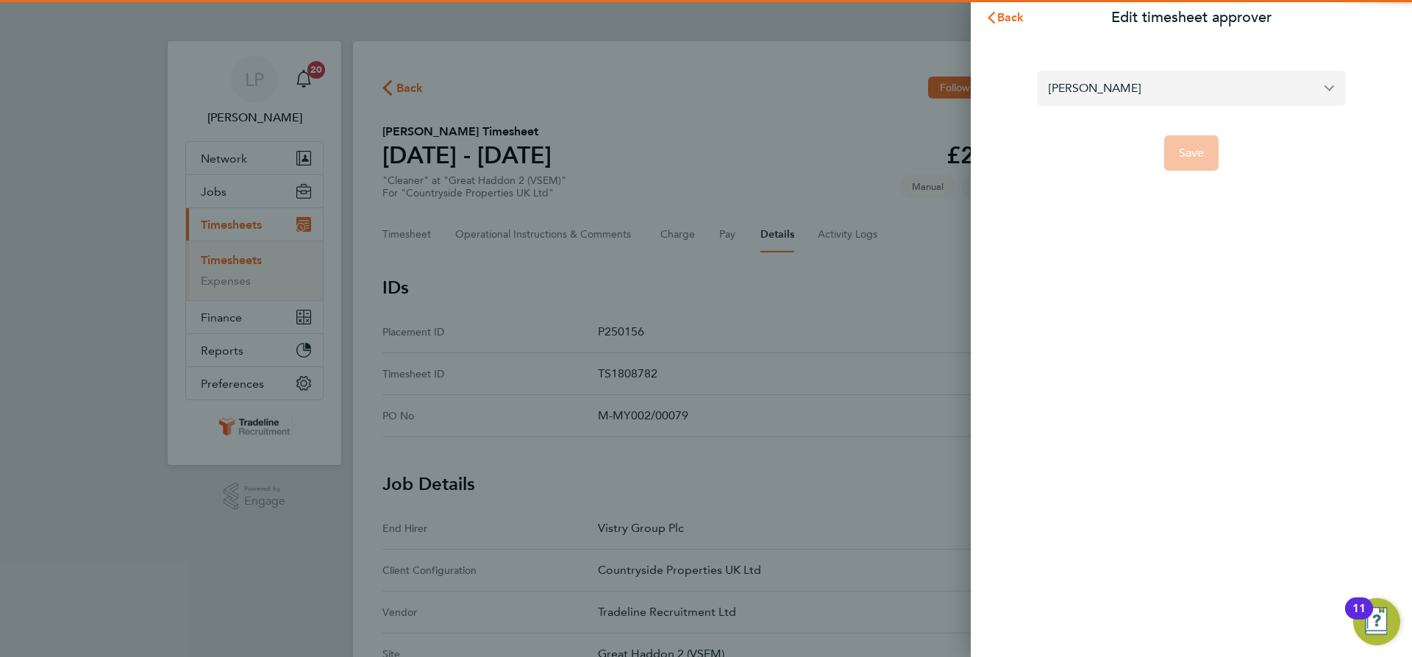
click at [1136, 89] on input "[PERSON_NAME]" at bounding box center [1191, 88] width 309 height 35
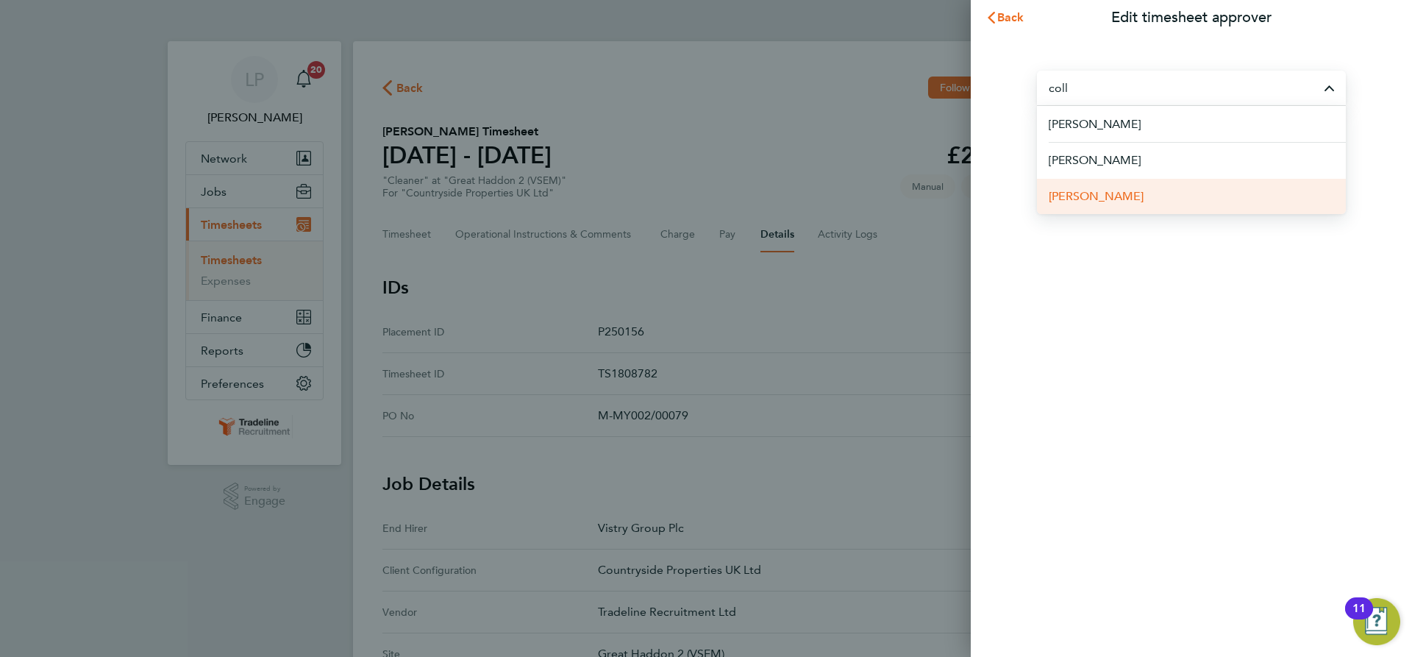
click at [1117, 193] on li "[PERSON_NAME]" at bounding box center [1191, 196] width 309 height 36
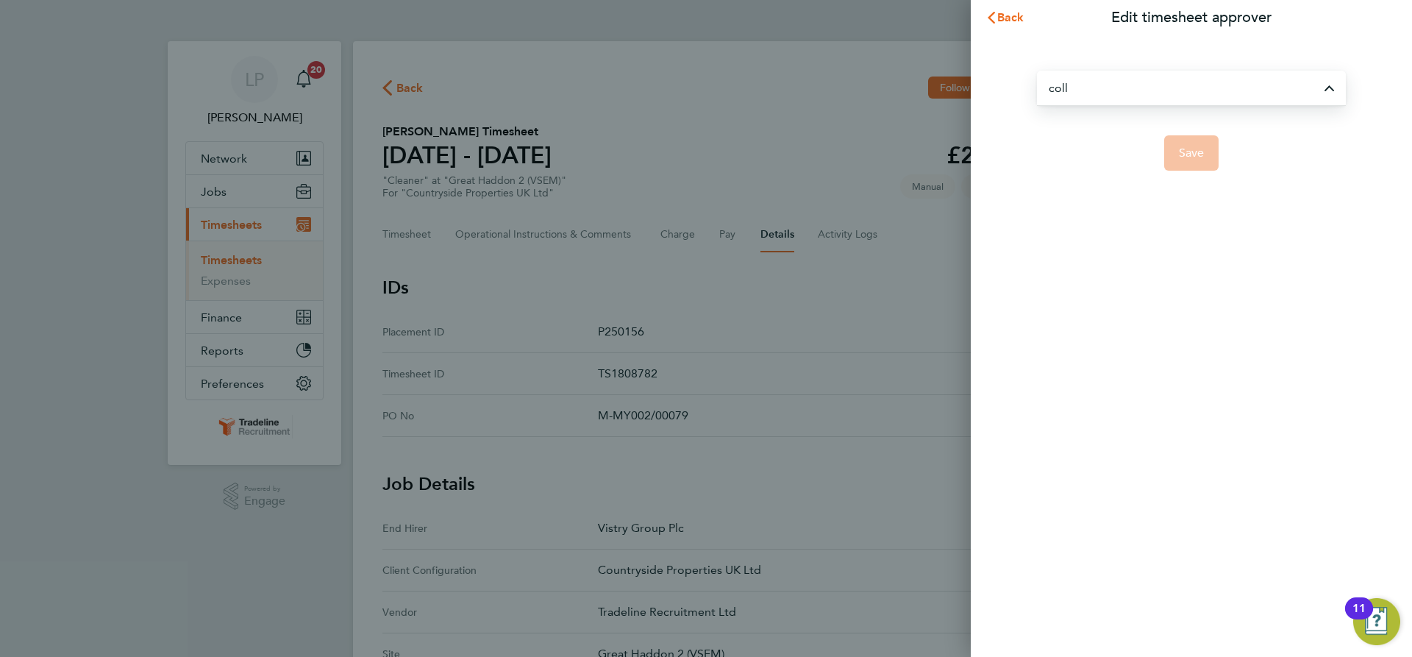
type input "[PERSON_NAME]"
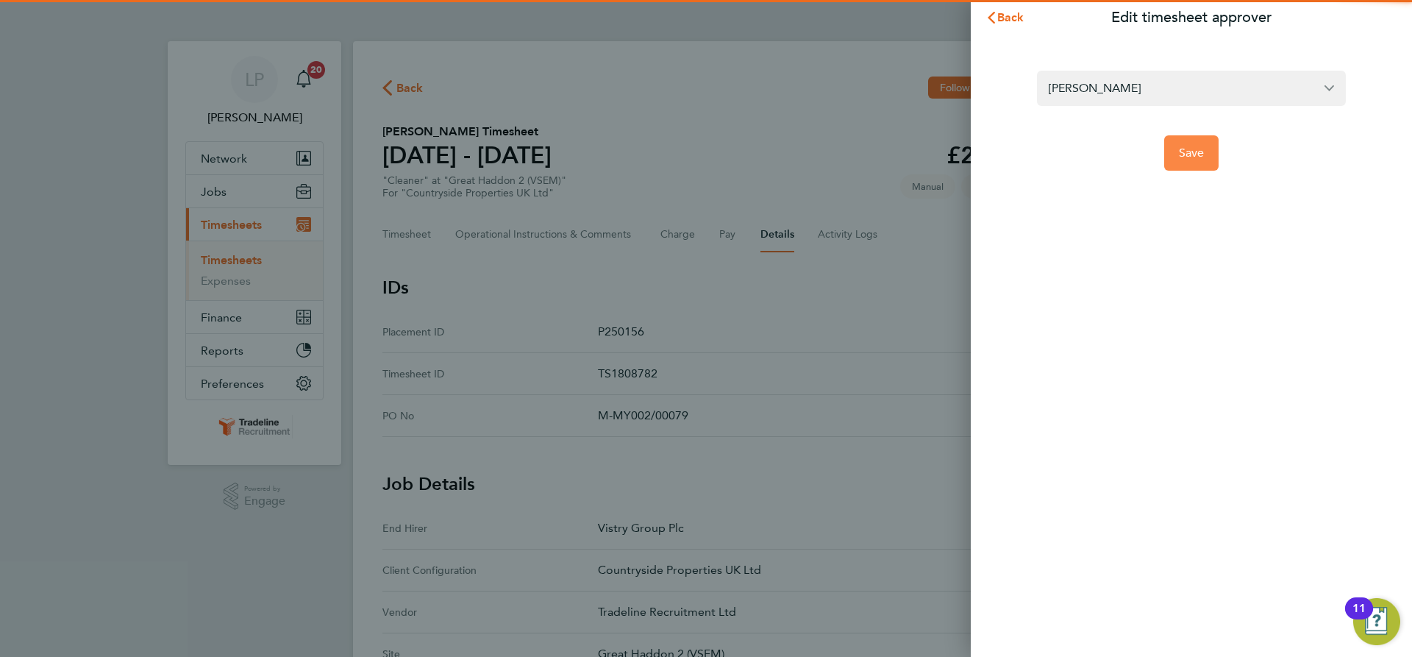
click at [1176, 157] on button "Save" at bounding box center [1191, 152] width 55 height 35
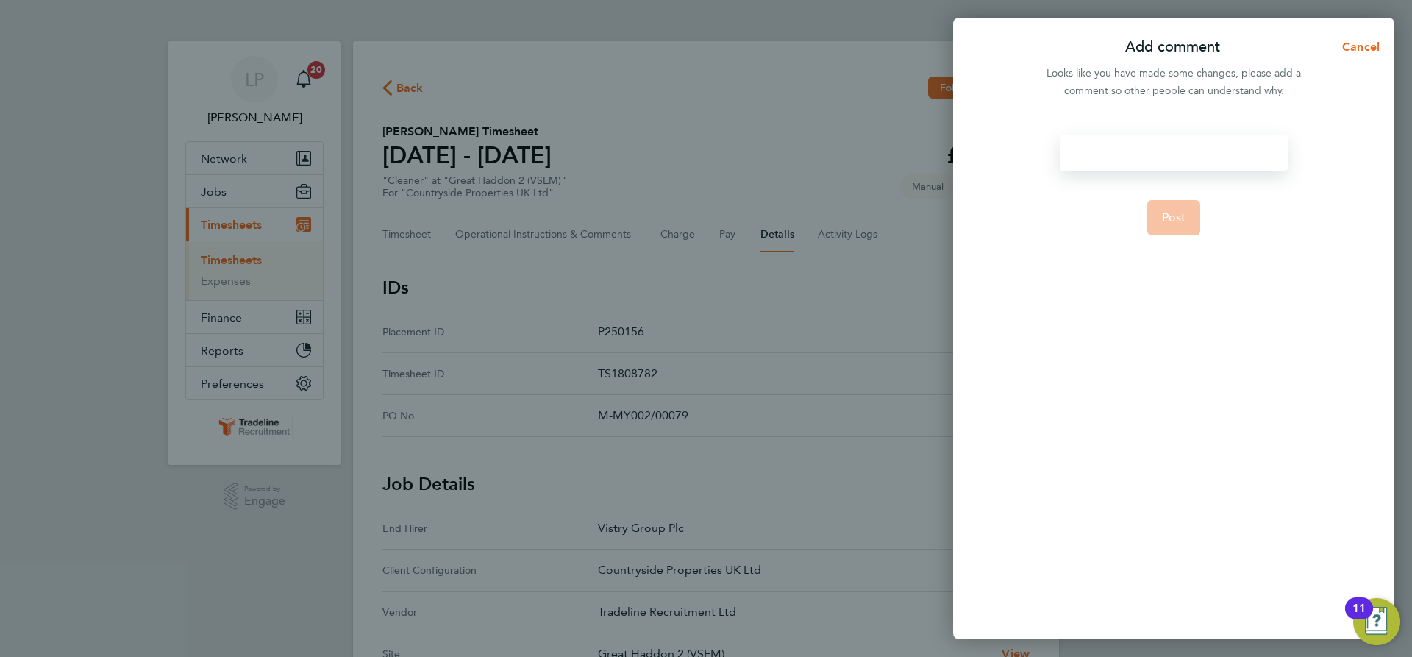
click at [1134, 165] on div at bounding box center [1173, 152] width 227 height 35
paste div
click at [1174, 218] on span "Post" at bounding box center [1174, 217] width 24 height 15
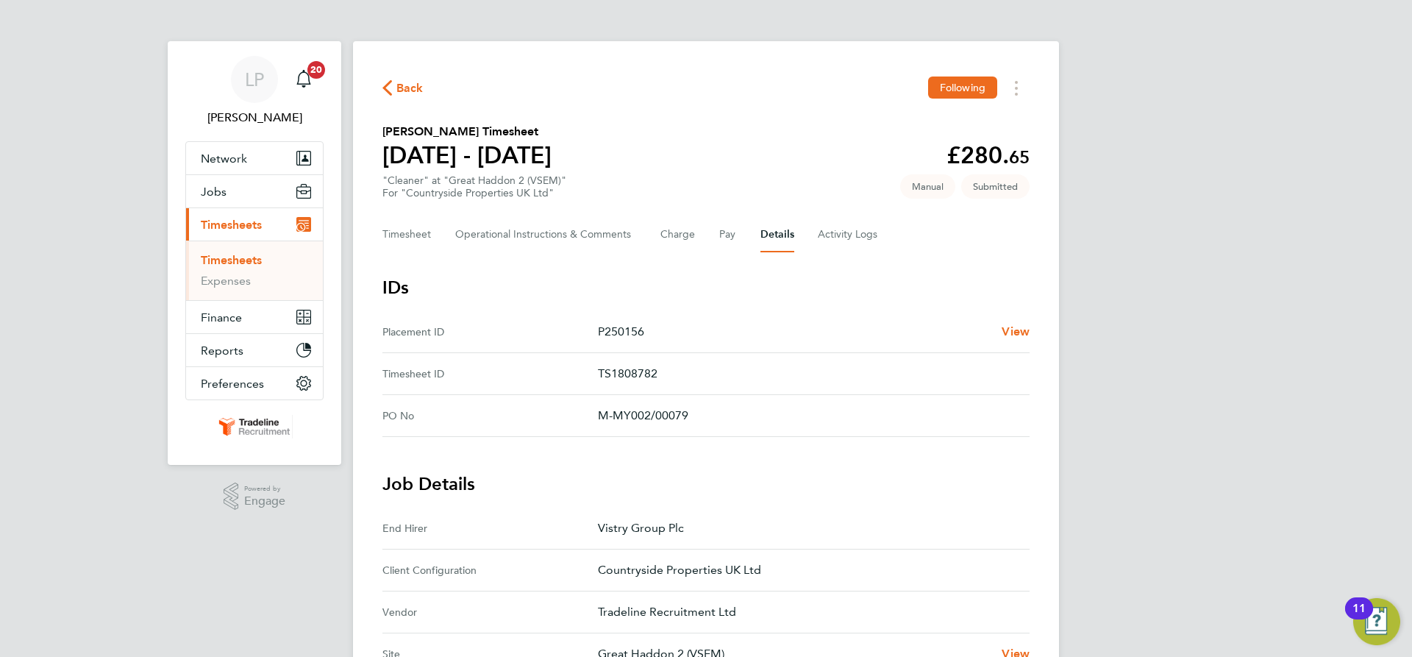
click at [220, 257] on link "Timesheets" at bounding box center [231, 260] width 61 height 14
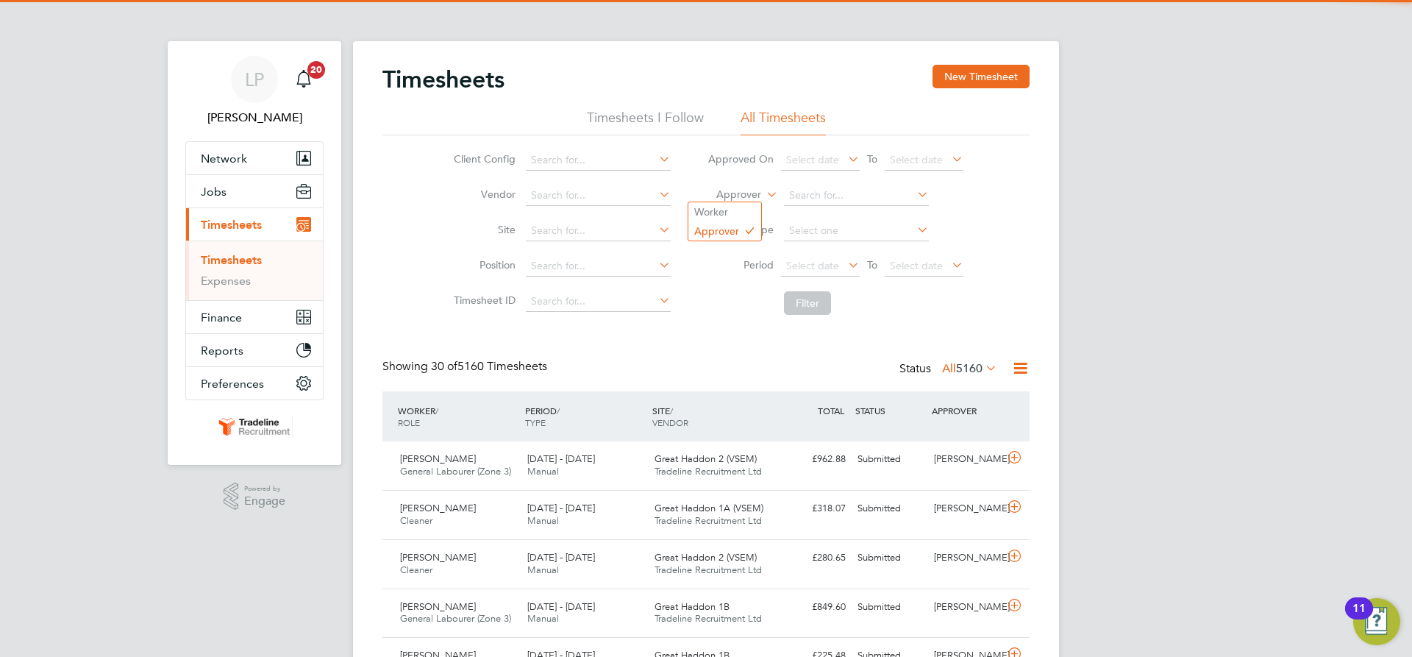
click at [746, 197] on label "Approver" at bounding box center [728, 195] width 66 height 15
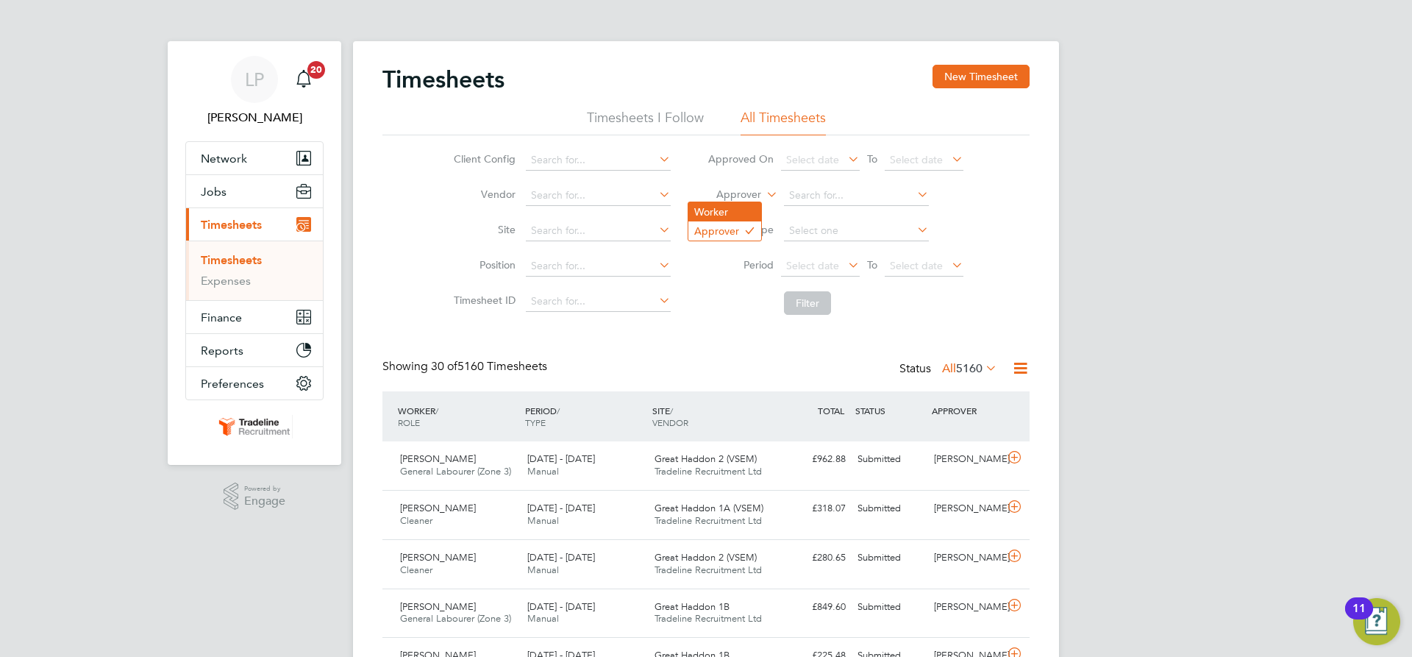
click at [748, 213] on li "Worker" at bounding box center [724, 211] width 73 height 19
click at [810, 199] on input at bounding box center [856, 195] width 145 height 21
click at [873, 216] on b "Roberts" at bounding box center [915, 216] width 85 height 13
type input "[PERSON_NAME]"
click at [813, 304] on button "Filter" at bounding box center [807, 303] width 47 height 24
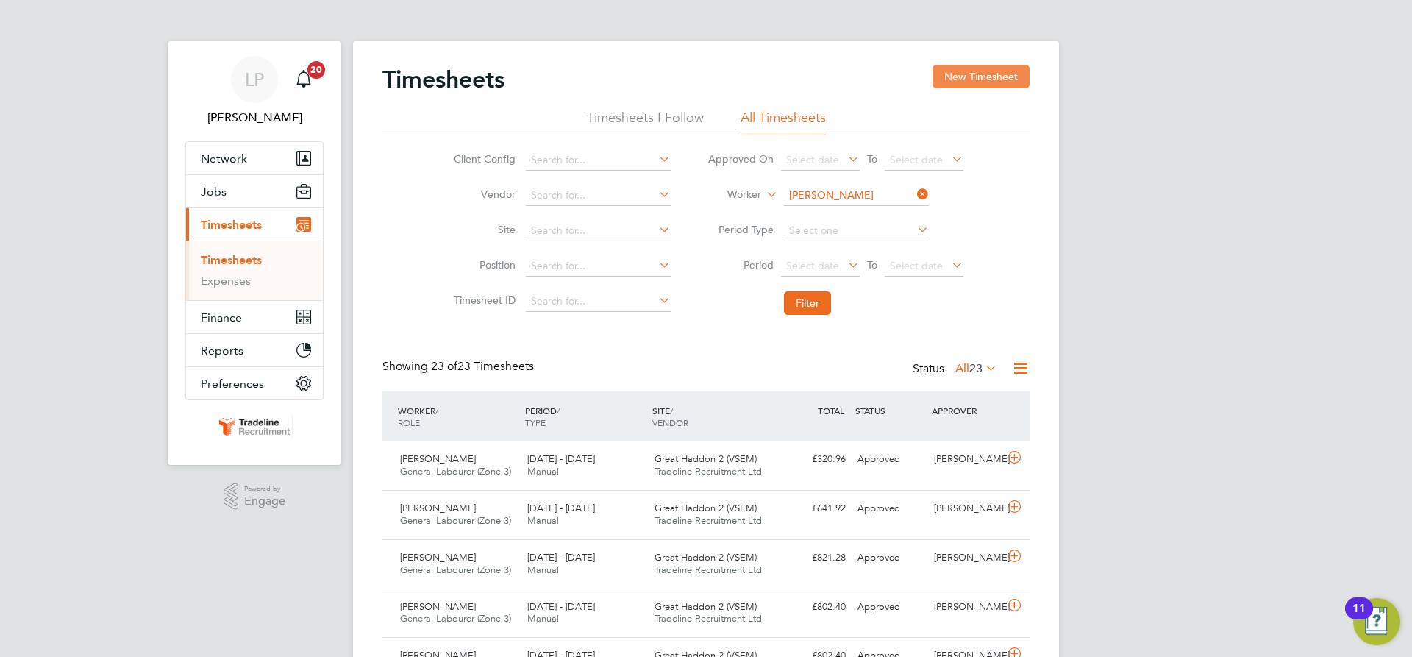
click at [978, 69] on button "New Timesheet" at bounding box center [981, 77] width 97 height 24
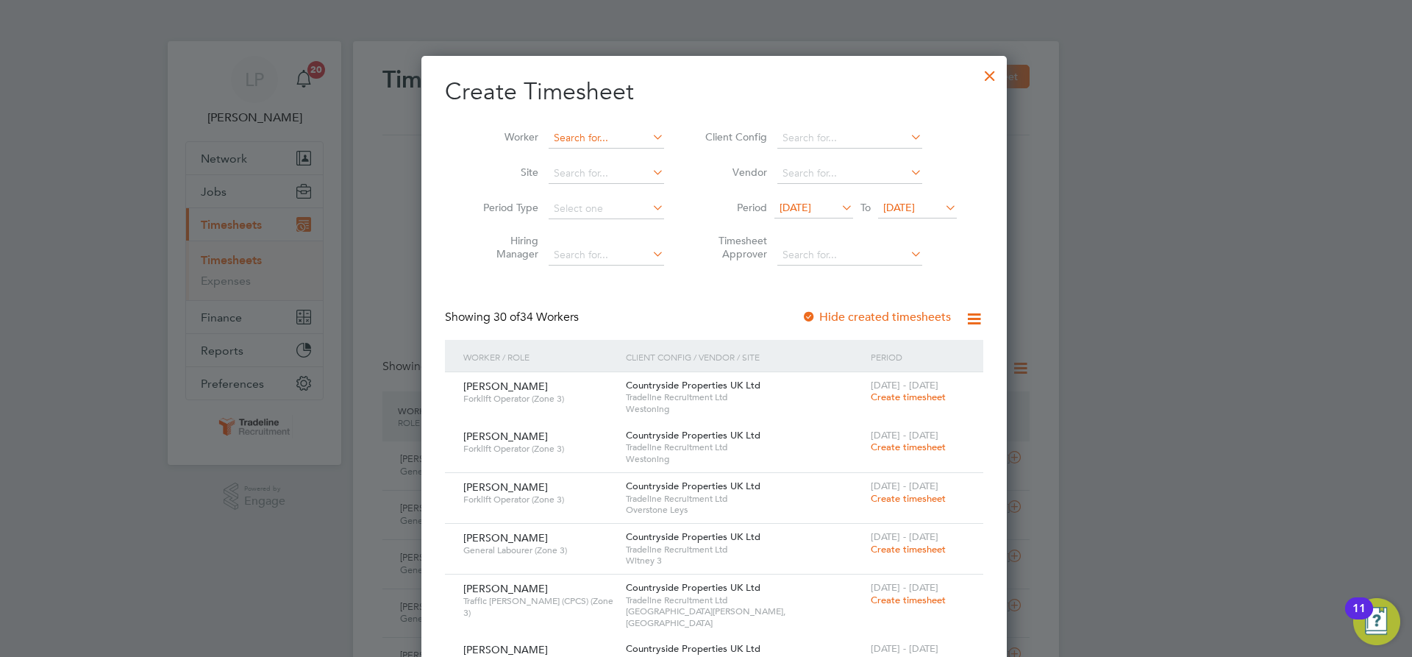
click at [587, 138] on input at bounding box center [606, 138] width 115 height 21
click at [630, 159] on b "Roberts" at bounding box center [672, 157] width 85 height 13
type input "[PERSON_NAME]"
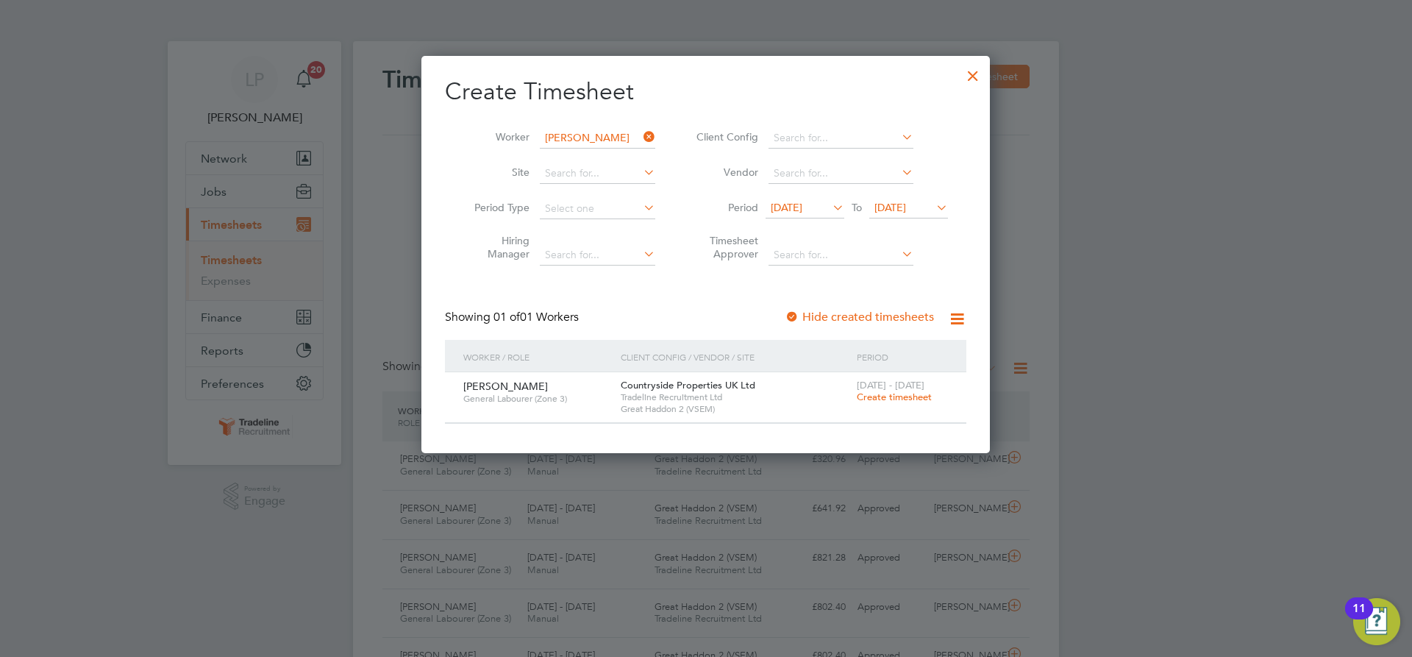
click at [882, 397] on span "Create timesheet" at bounding box center [894, 397] width 75 height 13
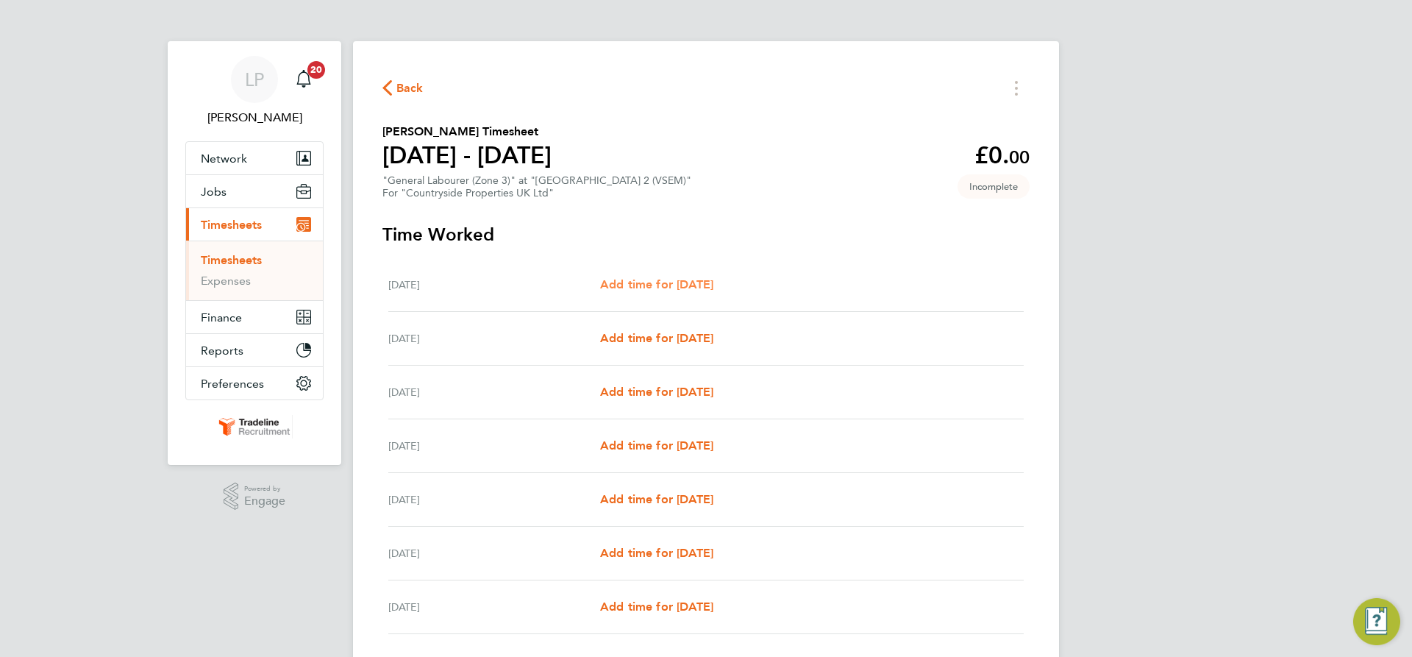
click at [664, 280] on span "Add time for [DATE]" at bounding box center [656, 284] width 113 height 14
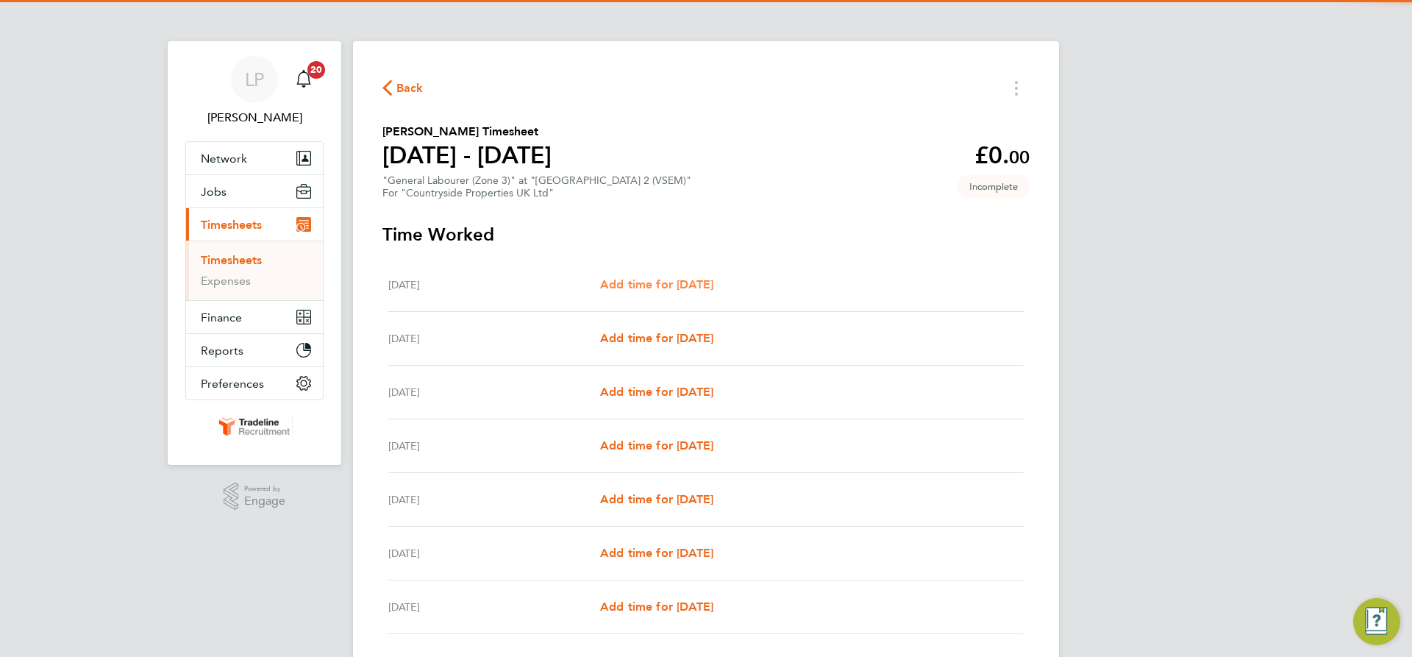
select select "30"
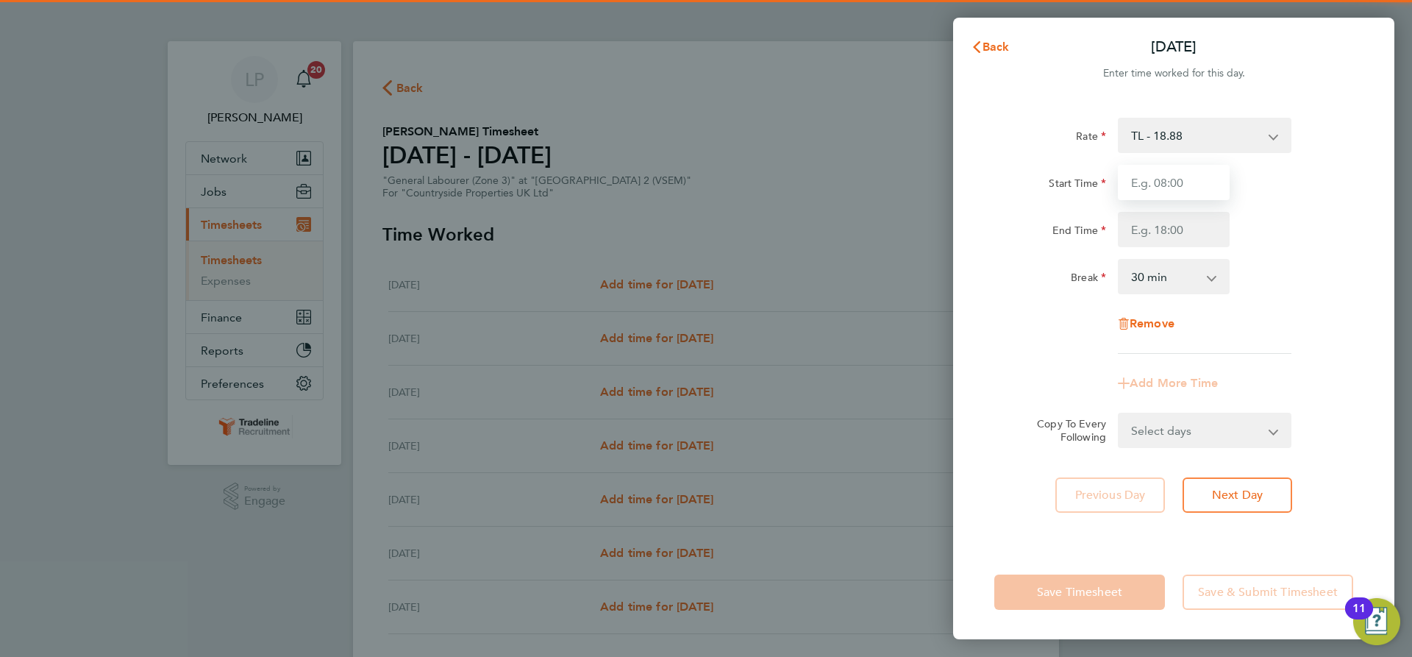
click at [1169, 192] on input "Start Time" at bounding box center [1174, 182] width 112 height 35
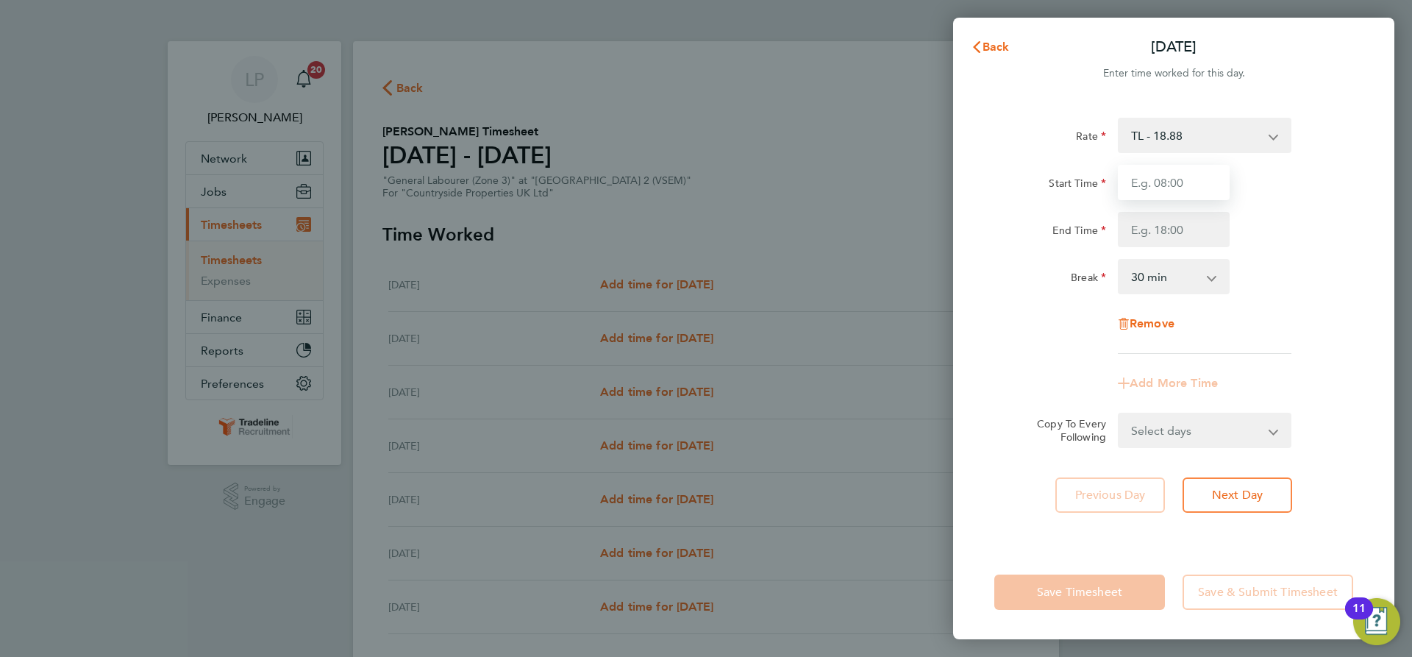
type input "07:00"
click at [1190, 229] on input "End Time" at bounding box center [1174, 229] width 112 height 35
type input "16:30"
click at [1263, 262] on div "Break 0 min 15 min 30 min 45 min 60 min 75 min 90 min" at bounding box center [1173, 276] width 371 height 35
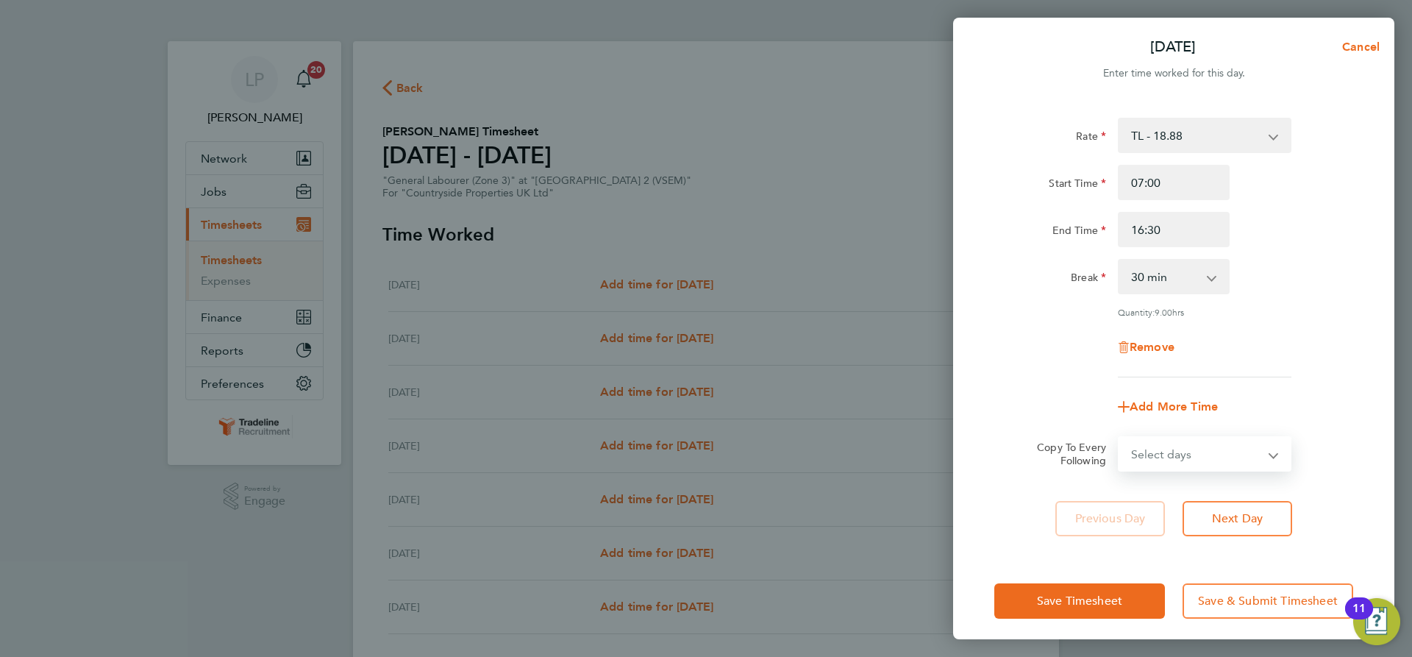
drag, startPoint x: 1256, startPoint y: 441, endPoint x: 1264, endPoint y: 446, distance: 10.0
click at [1256, 441] on select "Select days Day Weekday (Mon-Fri) Weekend (Sat-Sun) [DATE] [DATE] [DATE] [DATE]…" at bounding box center [1196, 454] width 154 height 32
select select "WEEKDAY"
click at [1119, 438] on select "Select days Day Weekday (Mon-Fri) Weekend (Sat-Sun) [DATE] [DATE] [DATE] [DATE]…" at bounding box center [1196, 454] width 154 height 32
select select "[DATE]"
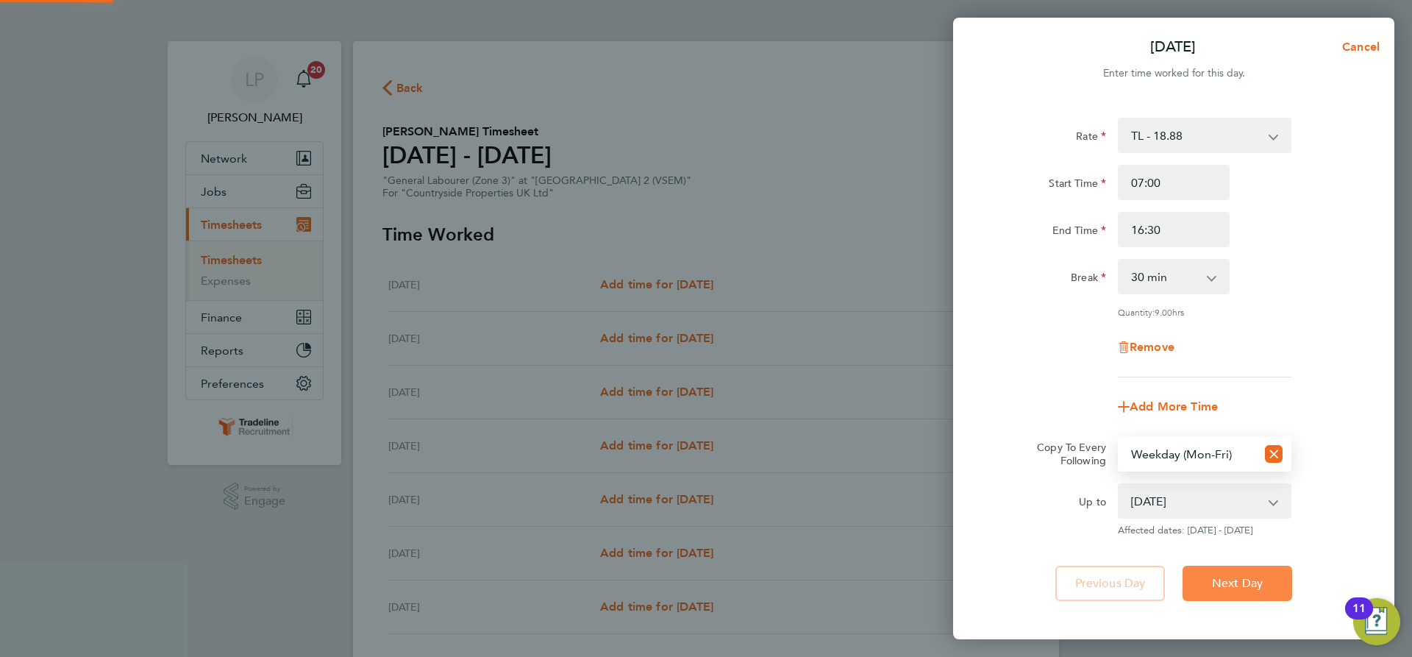
click at [1259, 578] on span "Next Day" at bounding box center [1237, 583] width 51 height 15
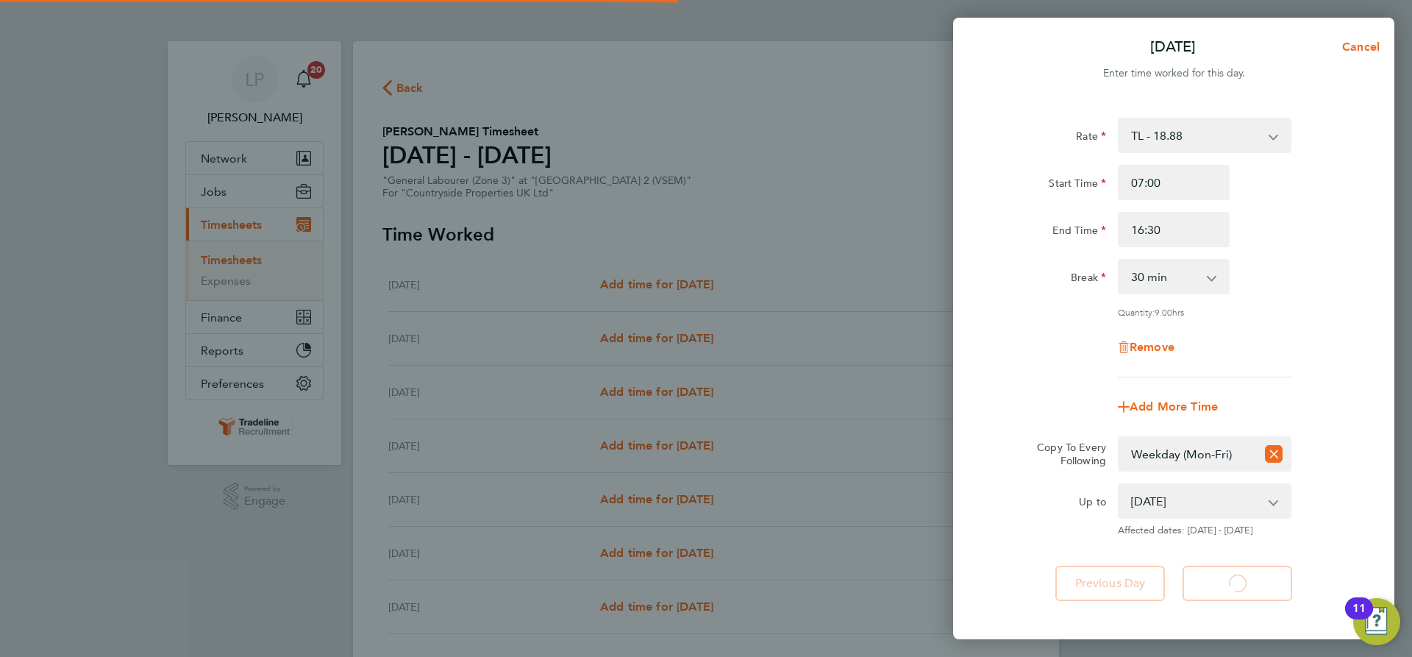
select select "30"
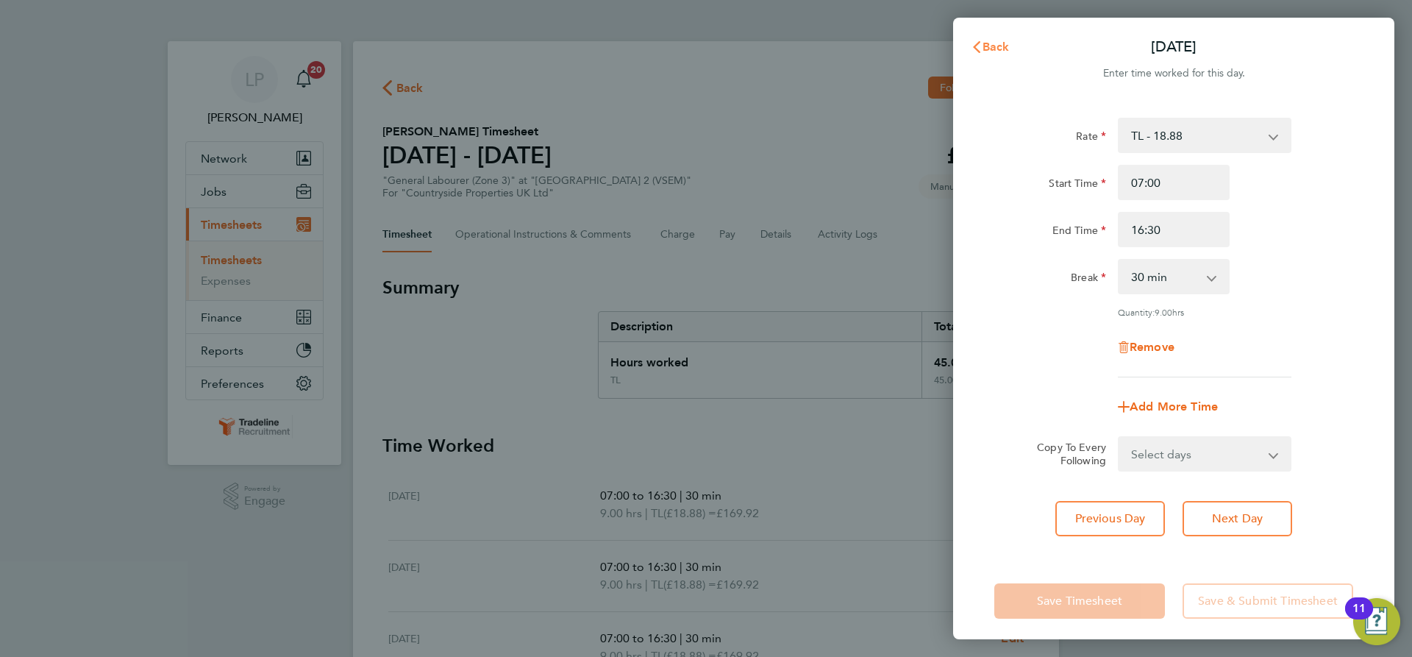
click at [997, 43] on span "Back" at bounding box center [996, 47] width 27 height 14
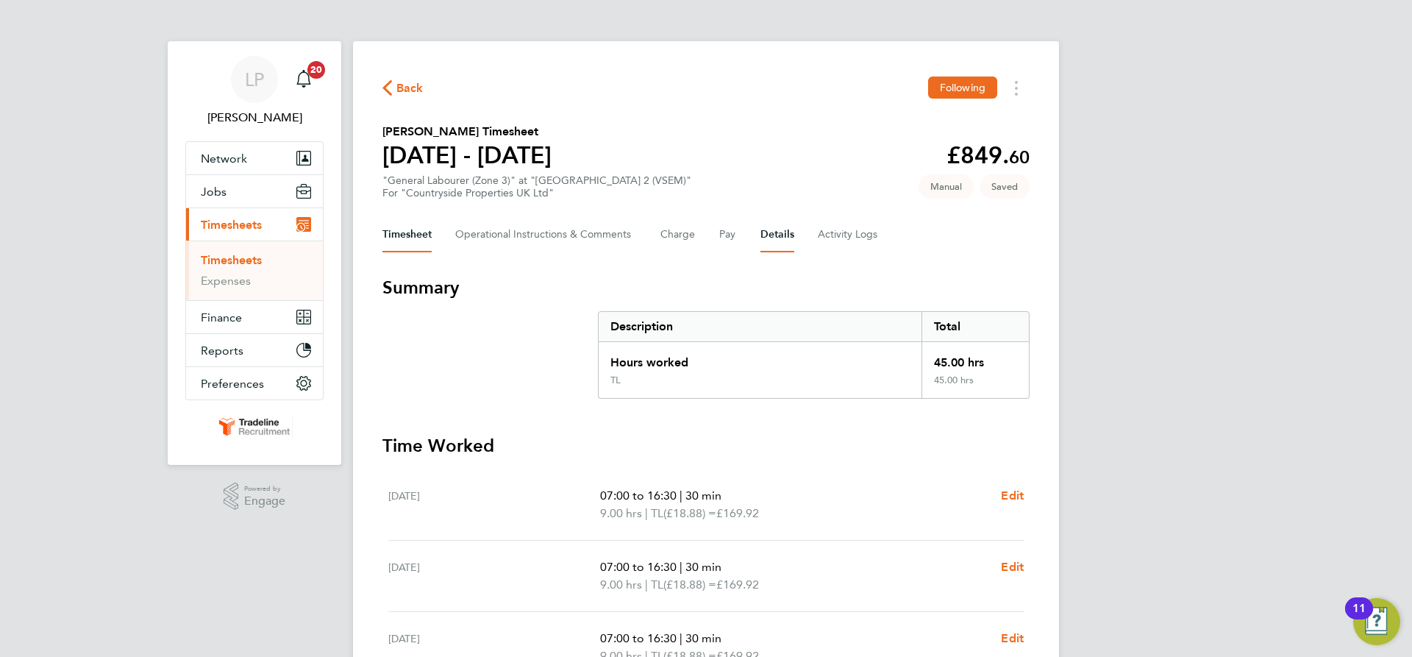
click at [771, 240] on button "Details" at bounding box center [777, 234] width 34 height 35
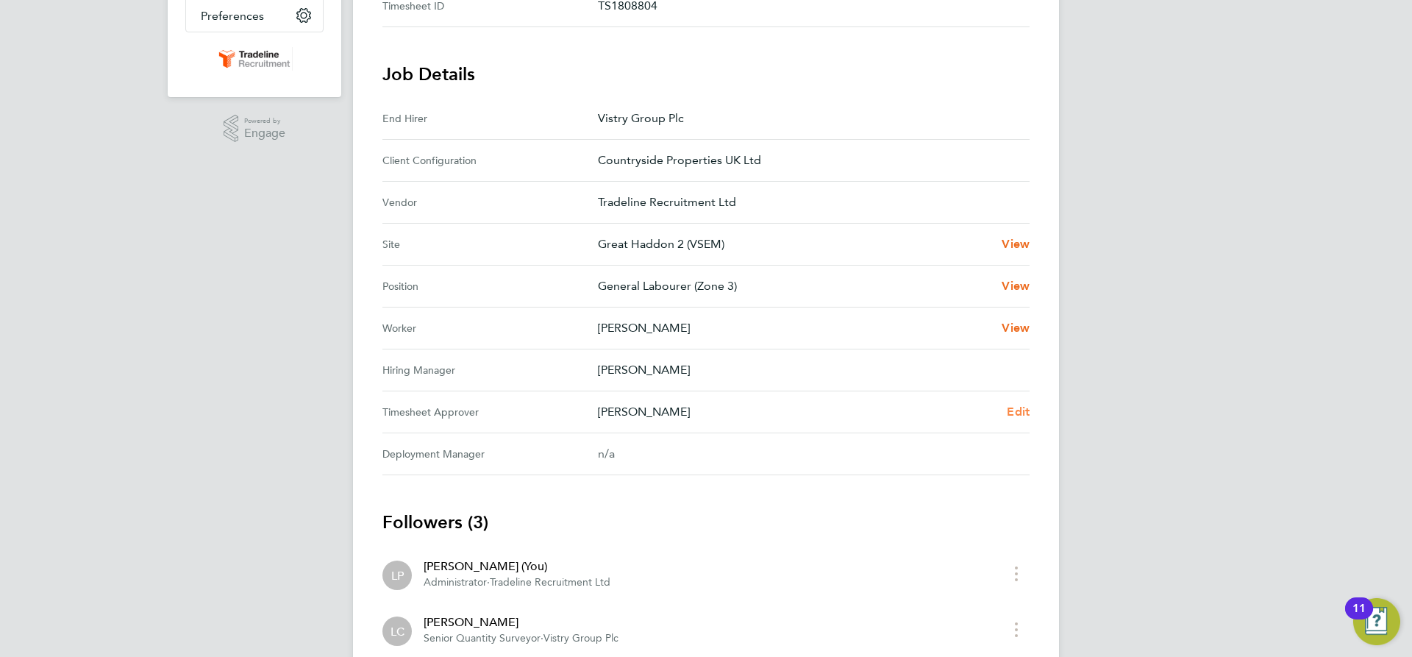
click at [1016, 411] on span "Edit" at bounding box center [1018, 411] width 23 height 14
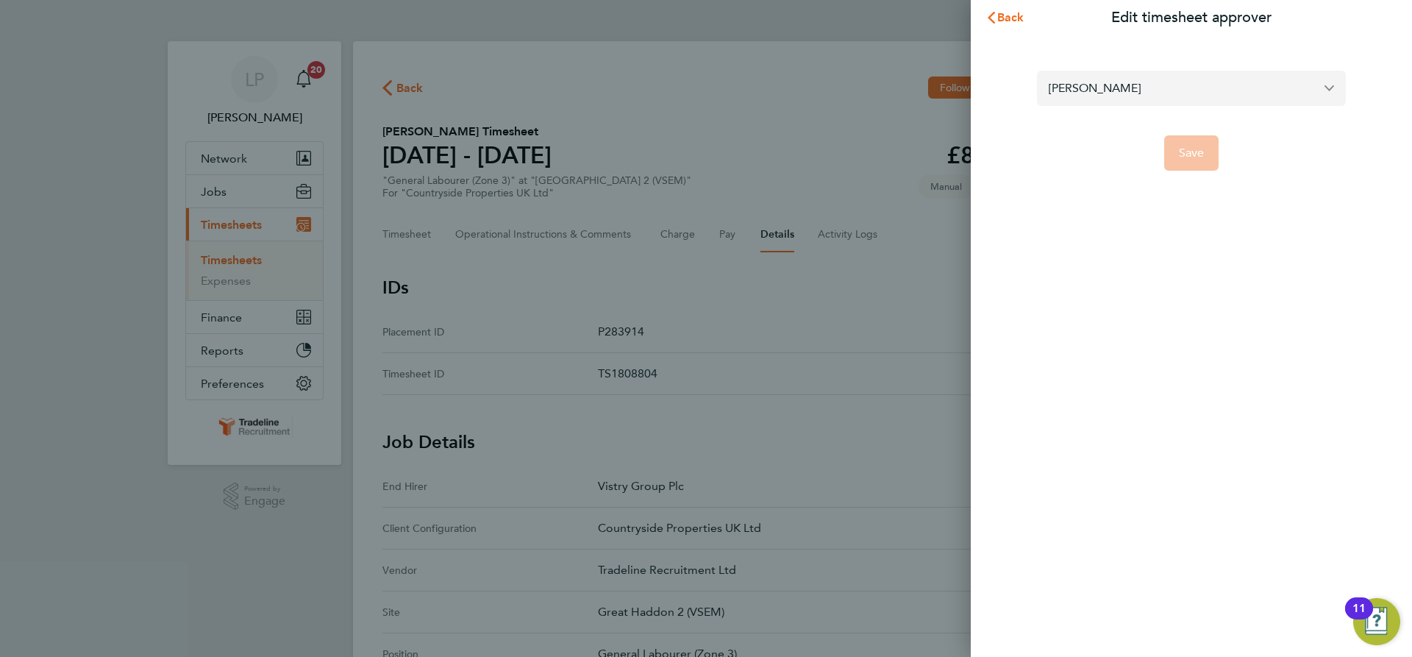
click at [1226, 85] on input "[PERSON_NAME]" at bounding box center [1191, 88] width 309 height 35
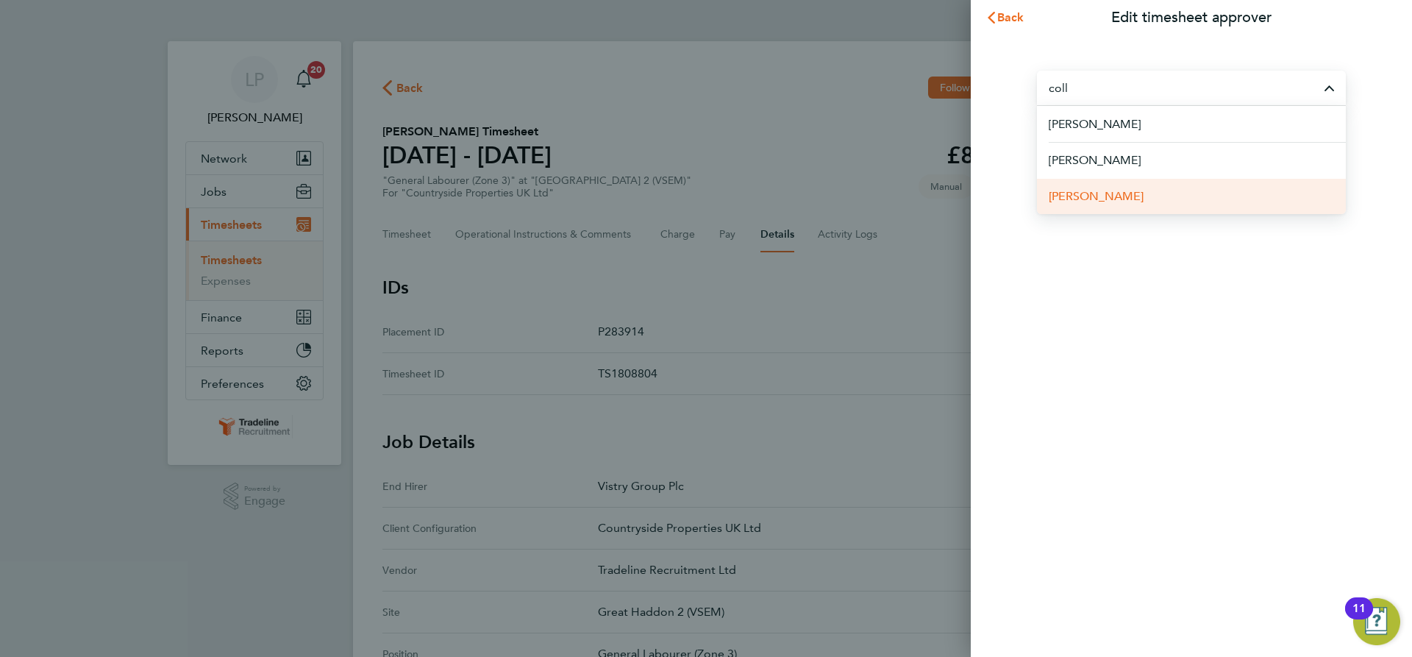
click at [1131, 193] on li "[PERSON_NAME]" at bounding box center [1191, 196] width 309 height 36
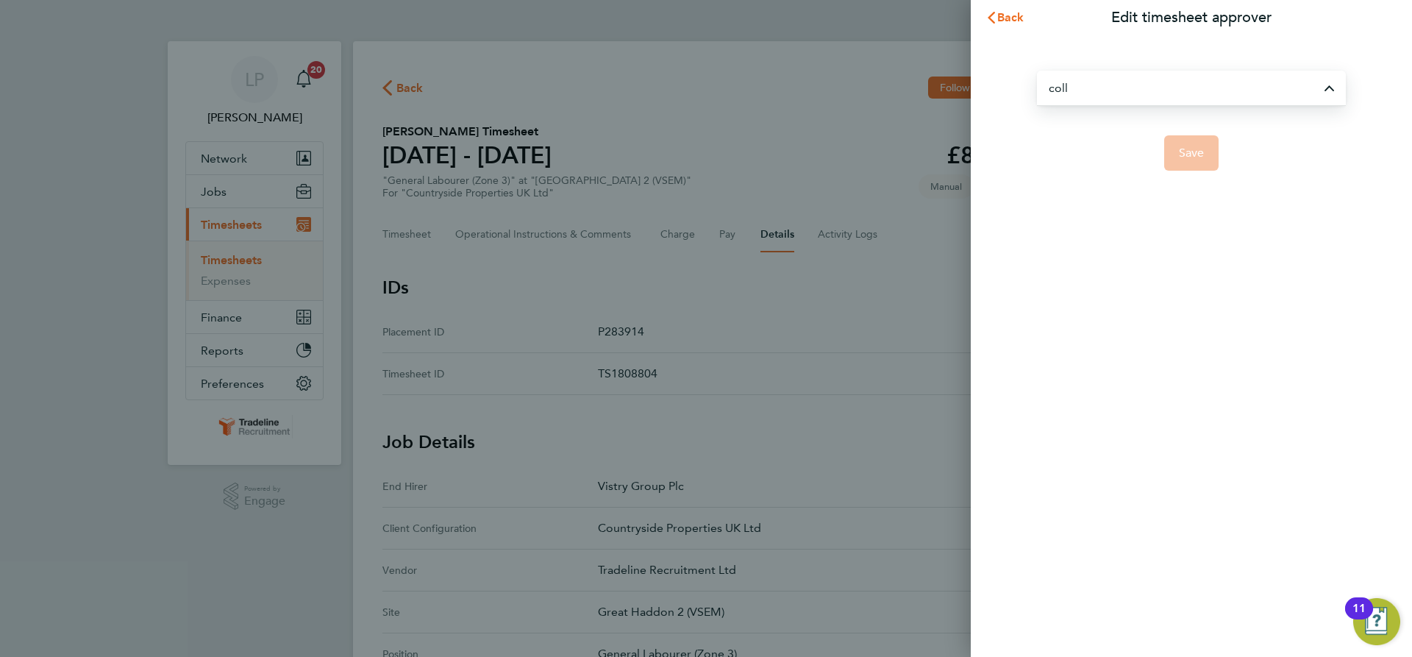
type input "[PERSON_NAME]"
click at [1191, 157] on span "Save" at bounding box center [1192, 153] width 26 height 15
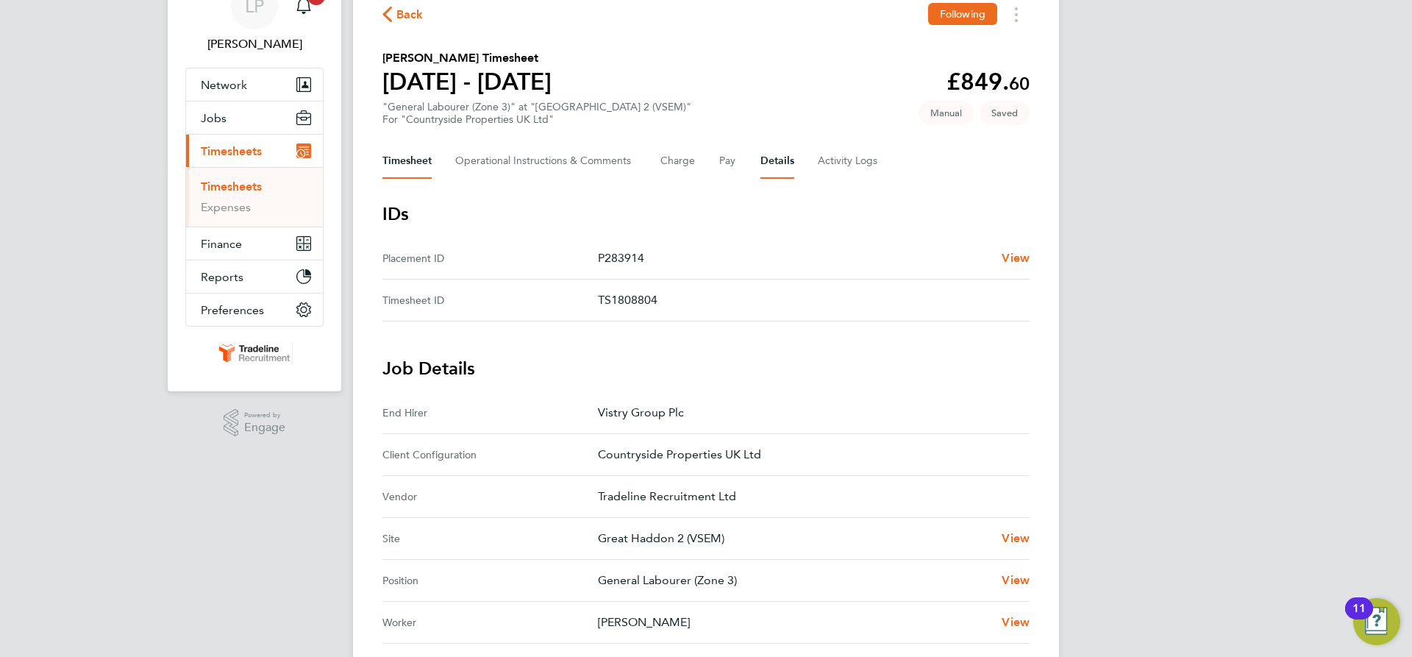
click at [421, 158] on button "Timesheet" at bounding box center [406, 160] width 49 height 35
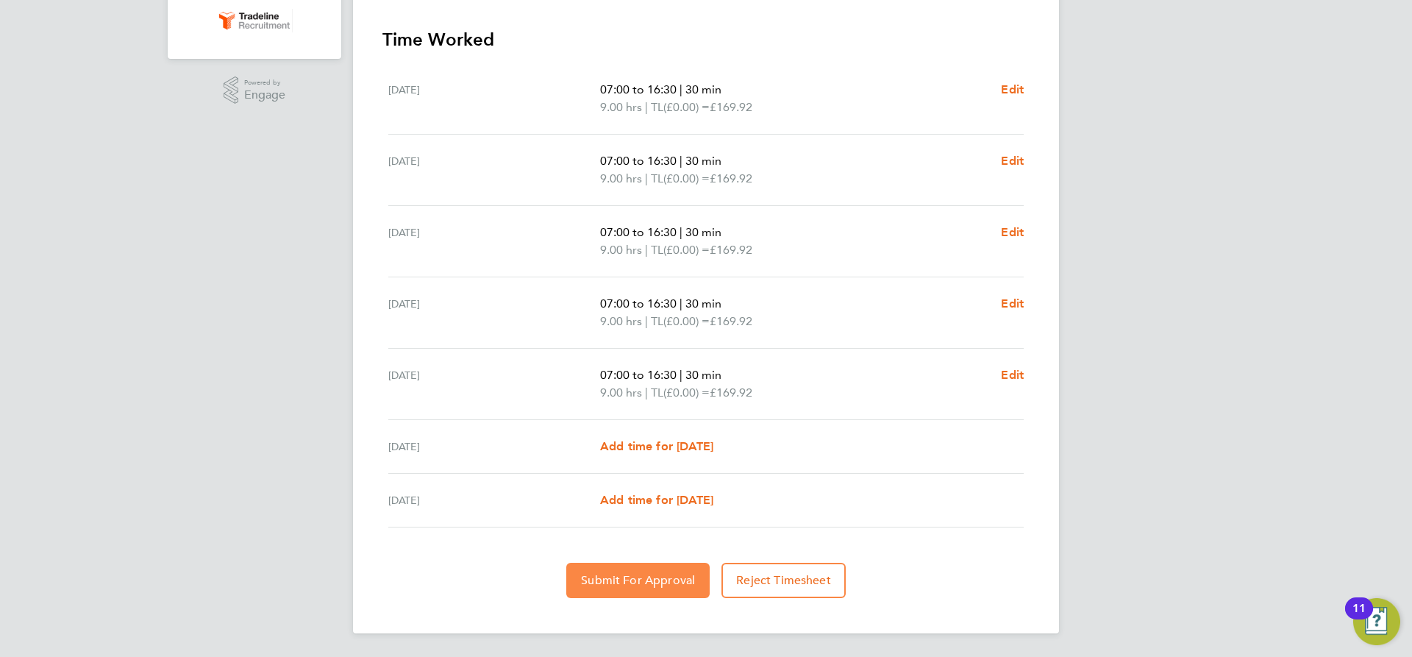
click at [638, 566] on button "Submit For Approval" at bounding box center [637, 580] width 143 height 35
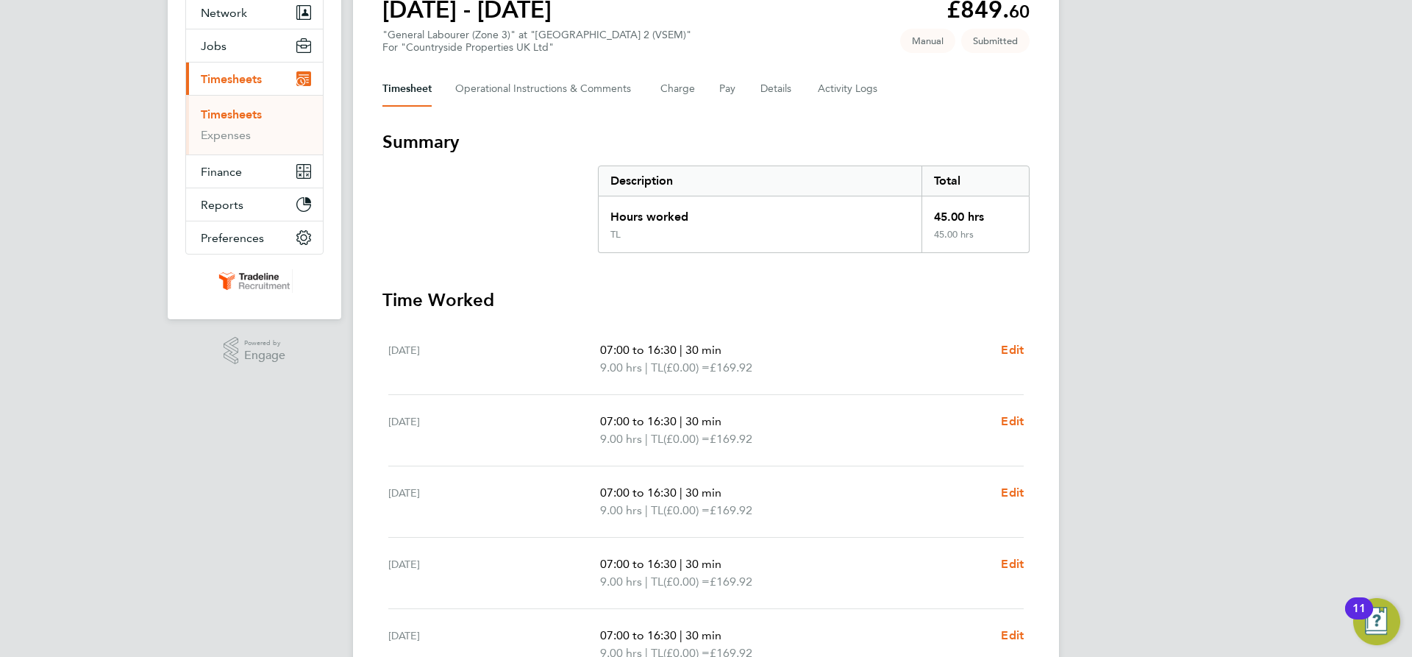
scroll to position [112, 0]
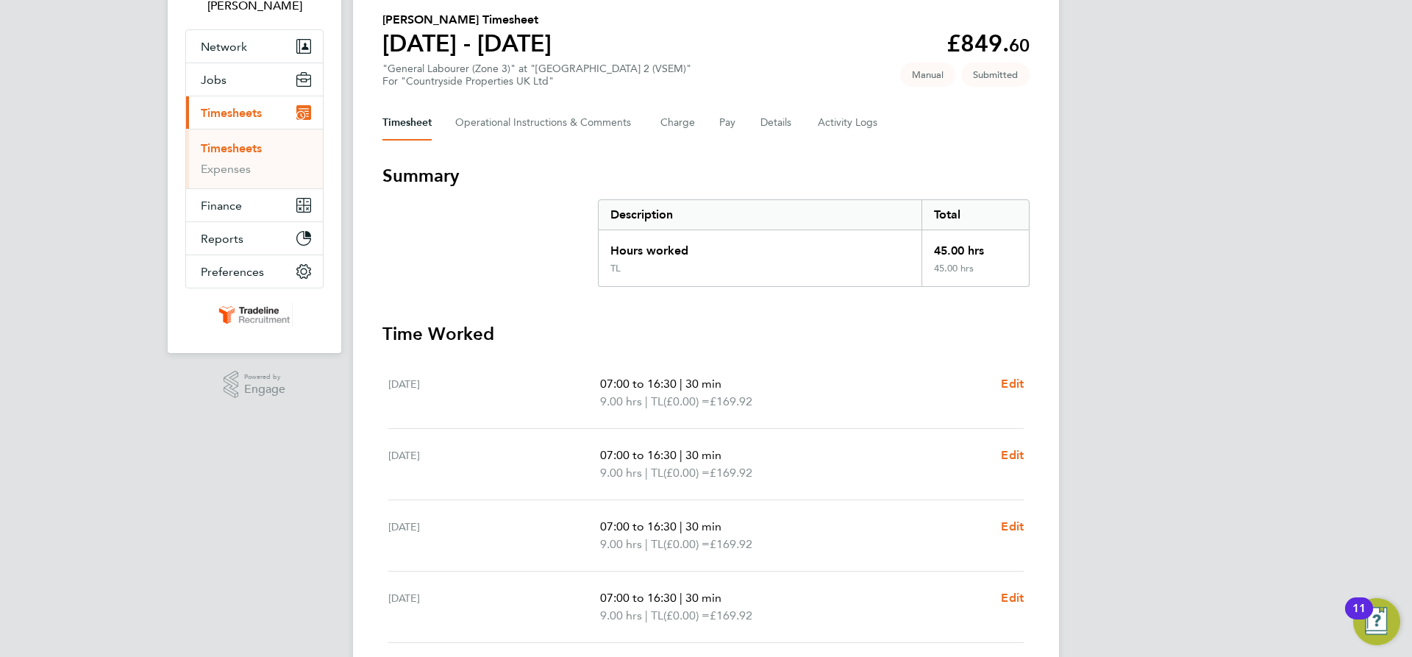
click at [262, 148] on link "Timesheets" at bounding box center [231, 148] width 61 height 14
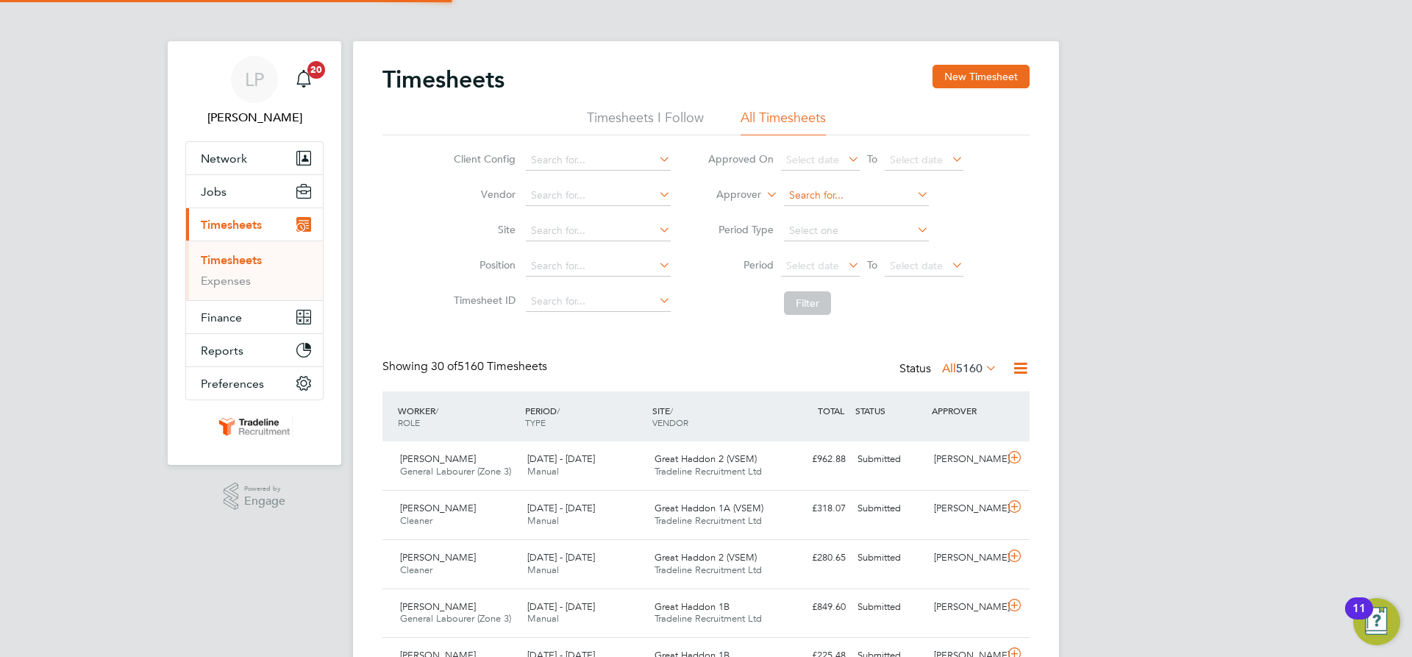
scroll to position [7, 7]
click at [999, 69] on button "New Timesheet" at bounding box center [981, 77] width 97 height 24
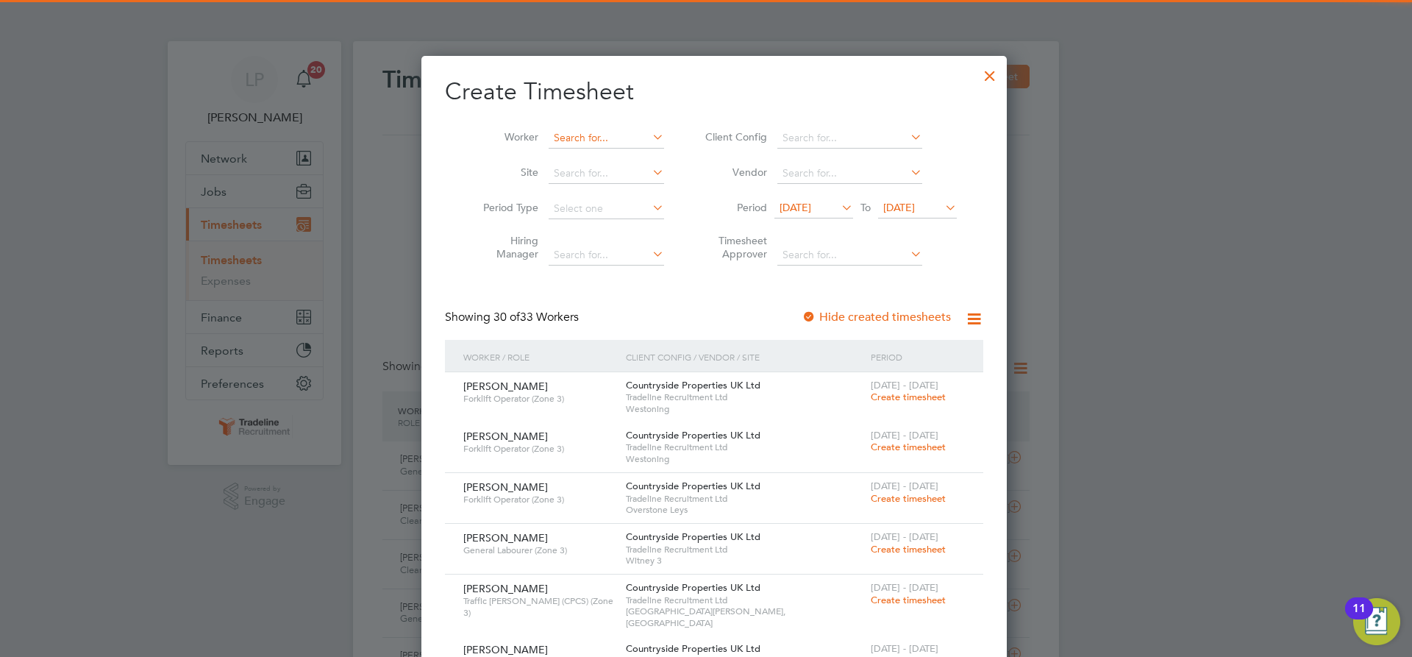
click at [627, 142] on input at bounding box center [606, 138] width 115 height 21
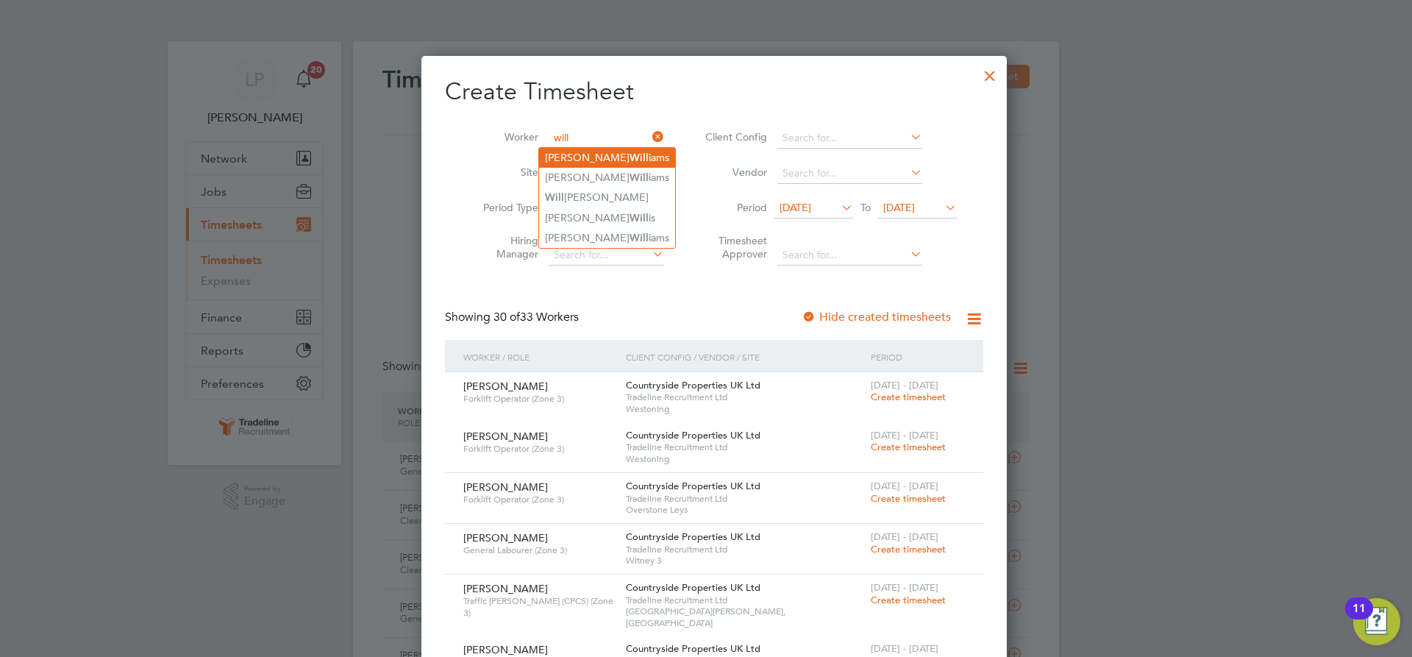
click at [614, 154] on li "Brian Will iams" at bounding box center [607, 158] width 136 height 20
type input "[PERSON_NAME]"
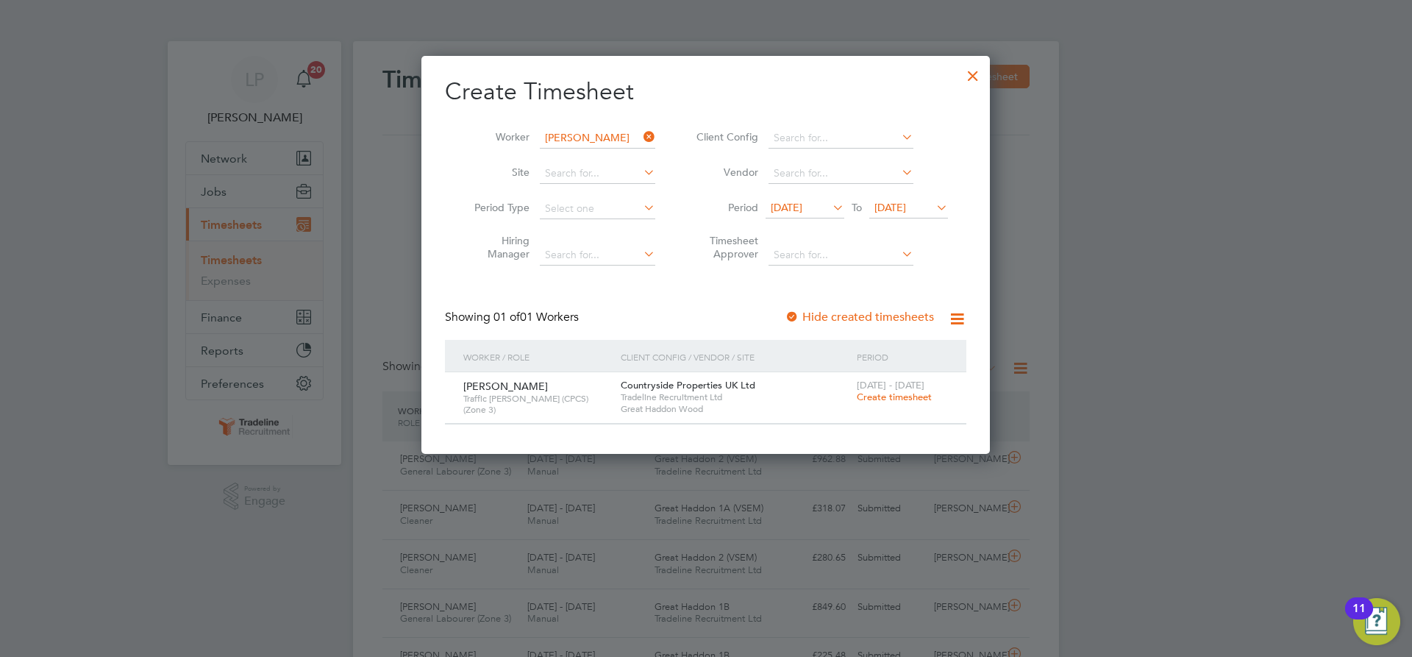
click at [909, 400] on span "Create timesheet" at bounding box center [894, 397] width 75 height 13
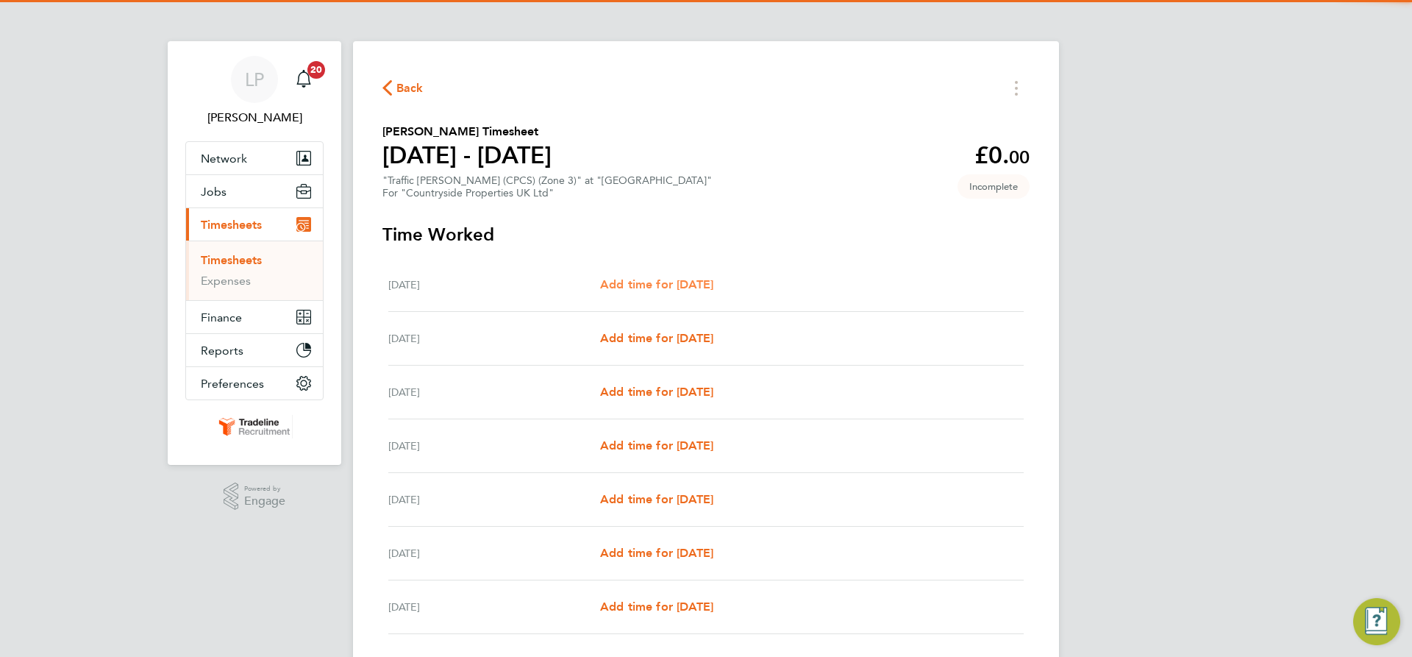
click at [677, 283] on span "Add time for [DATE]" at bounding box center [656, 284] width 113 height 14
select select "30"
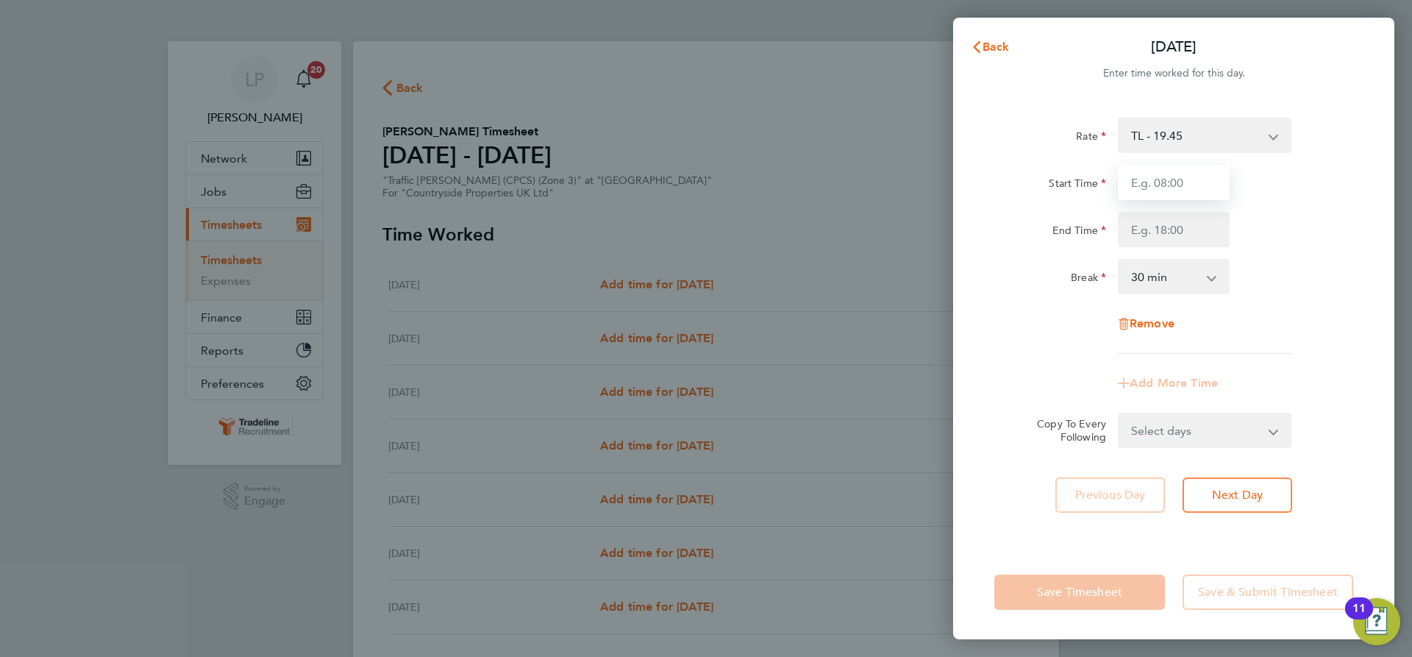
click at [1196, 187] on input "Start Time" at bounding box center [1174, 182] width 112 height 35
type input "07:00"
drag, startPoint x: 1197, startPoint y: 227, endPoint x: 1212, endPoint y: 245, distance: 24.0
click at [1197, 227] on input "End Time" at bounding box center [1174, 229] width 112 height 35
type input "16:30"
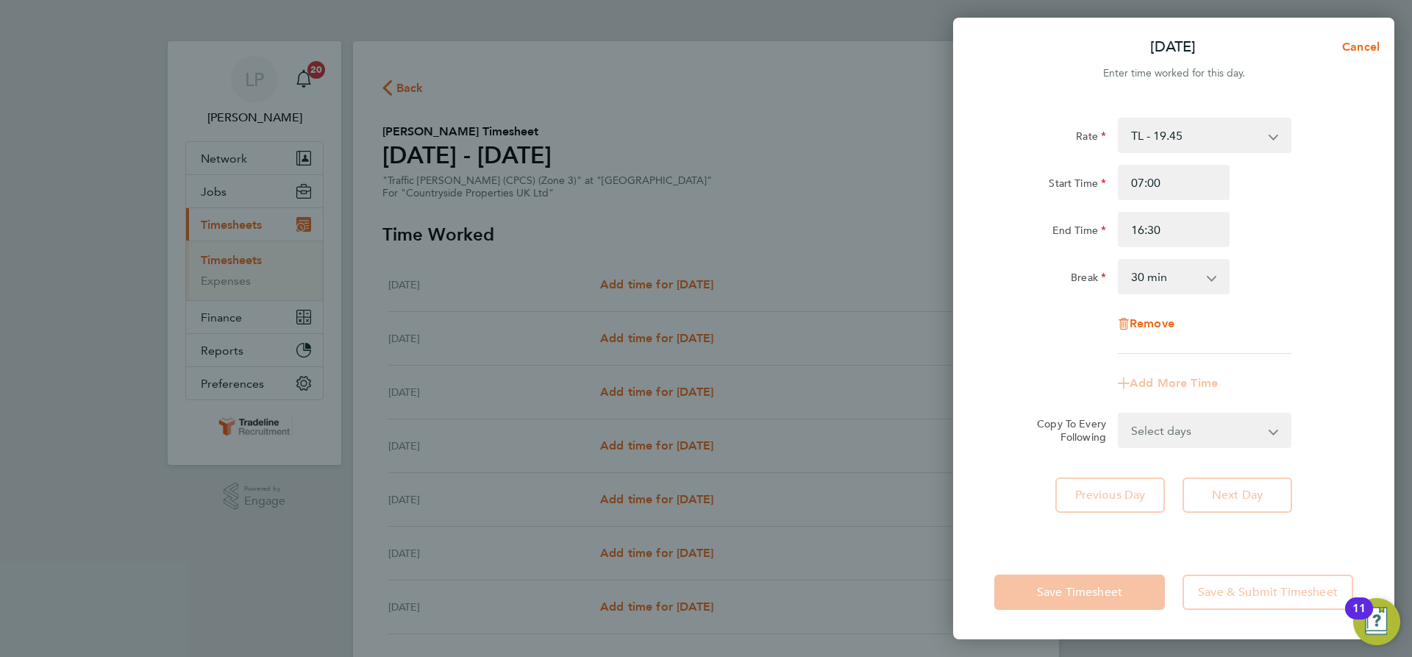
click at [1259, 260] on div "Break 0 min 15 min 30 min 45 min 60 min 75 min 90 min" at bounding box center [1173, 276] width 371 height 35
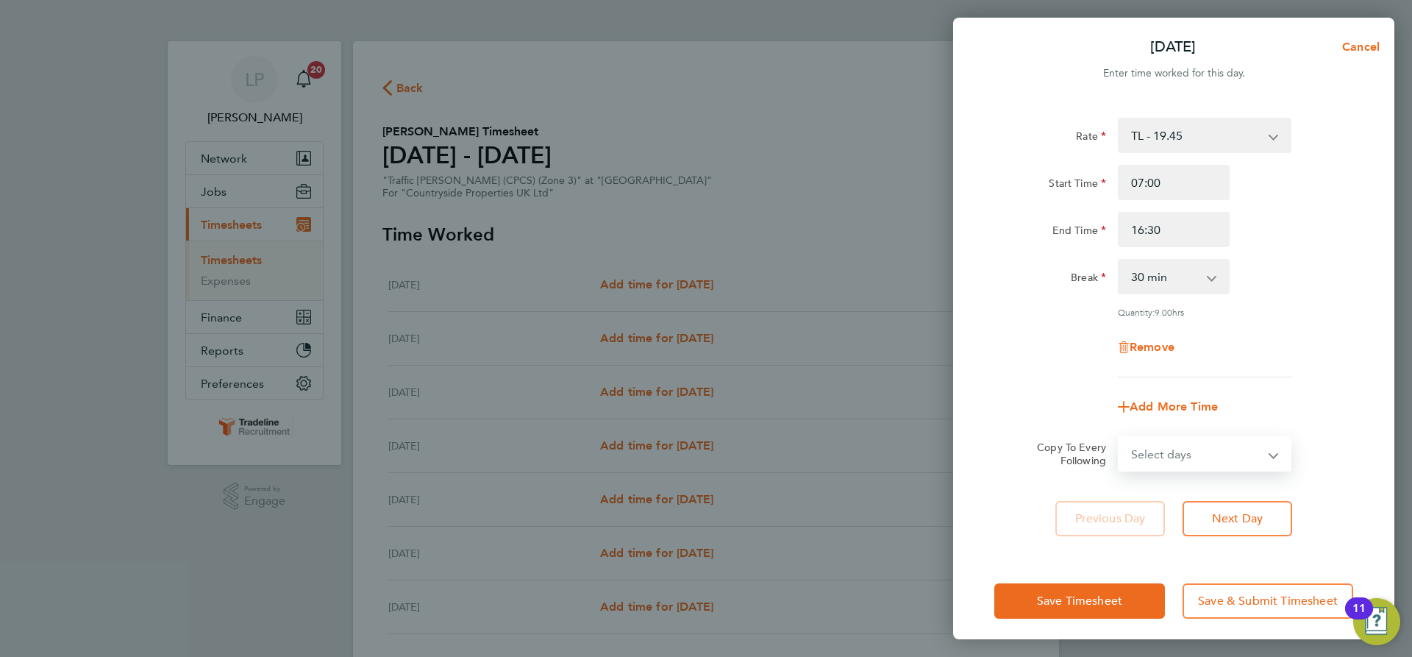
click at [1233, 451] on select "Select days Day Weekday (Mon-Fri) Weekend (Sat-Sun) [DATE] [DATE] [DATE] [DATE]…" at bounding box center [1196, 454] width 154 height 32
select select "WEEKDAY"
click at [1119, 438] on select "Select days Day Weekday (Mon-Fri) Weekend (Sat-Sun) [DATE] [DATE] [DATE] [DATE]…" at bounding box center [1196, 454] width 154 height 32
select select "[DATE]"
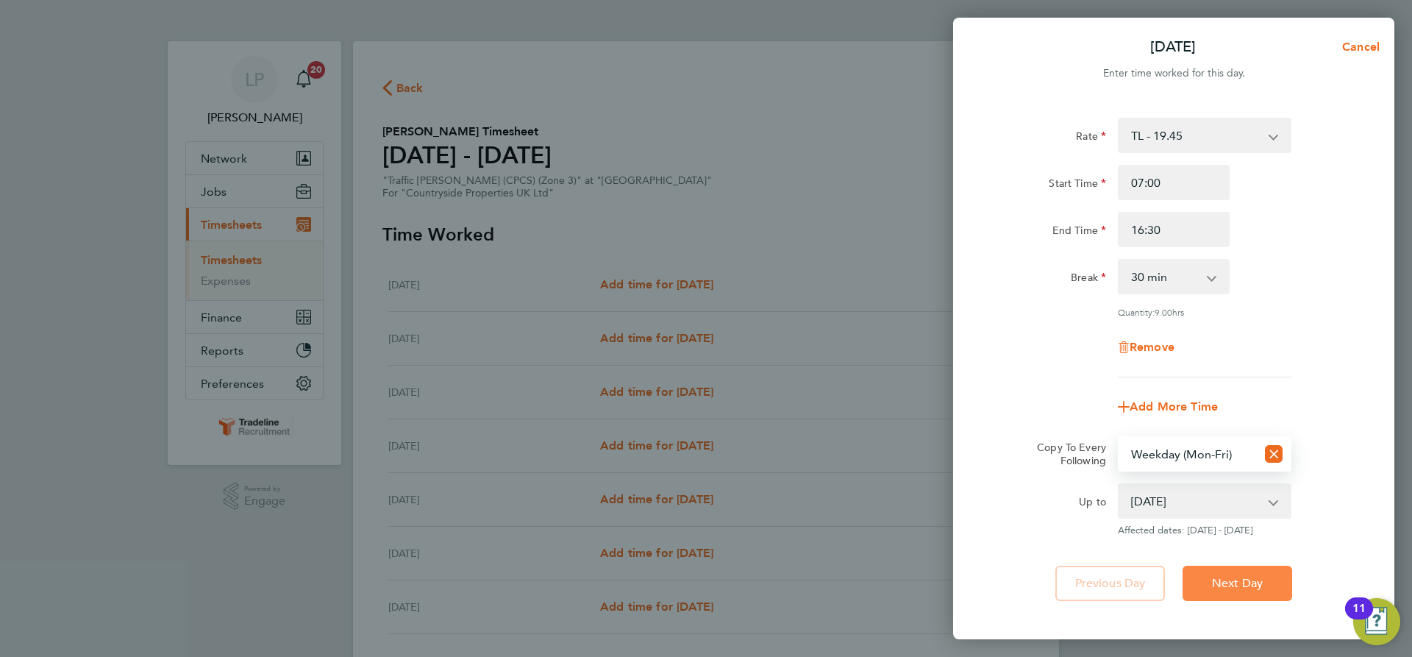
click at [1238, 578] on span "Next Day" at bounding box center [1237, 583] width 51 height 15
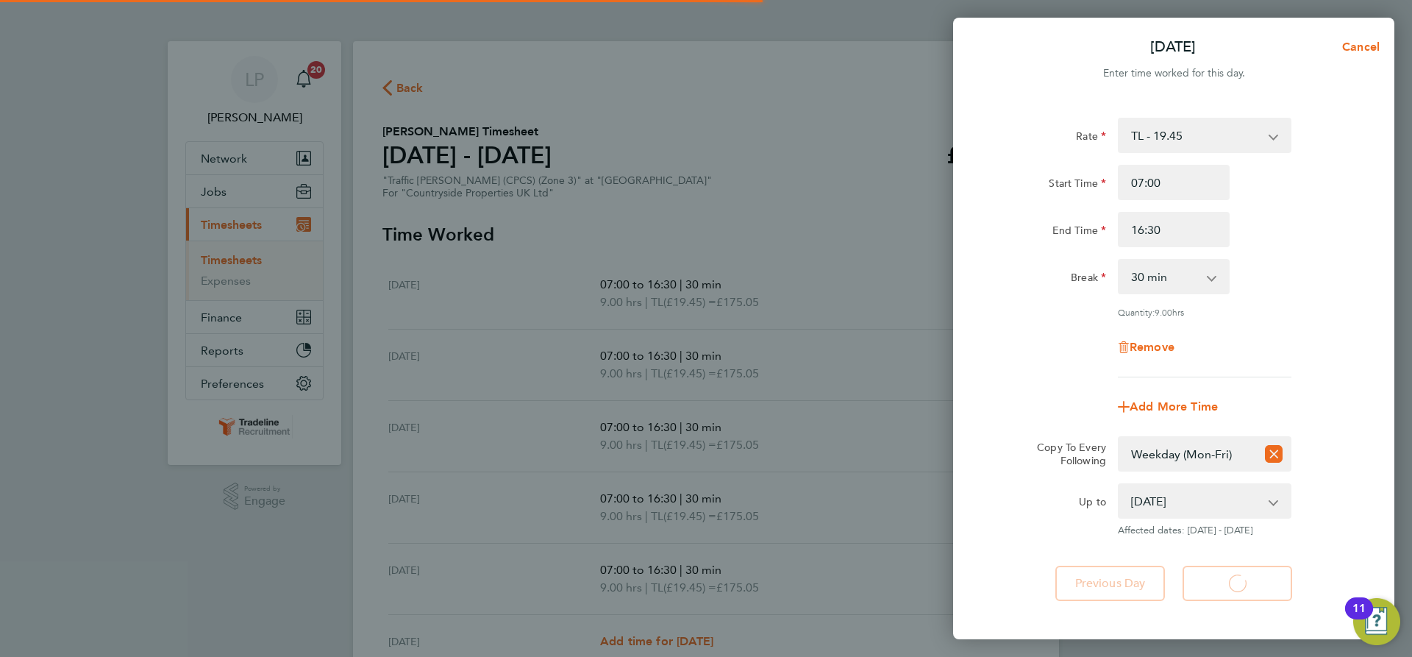
select select "30"
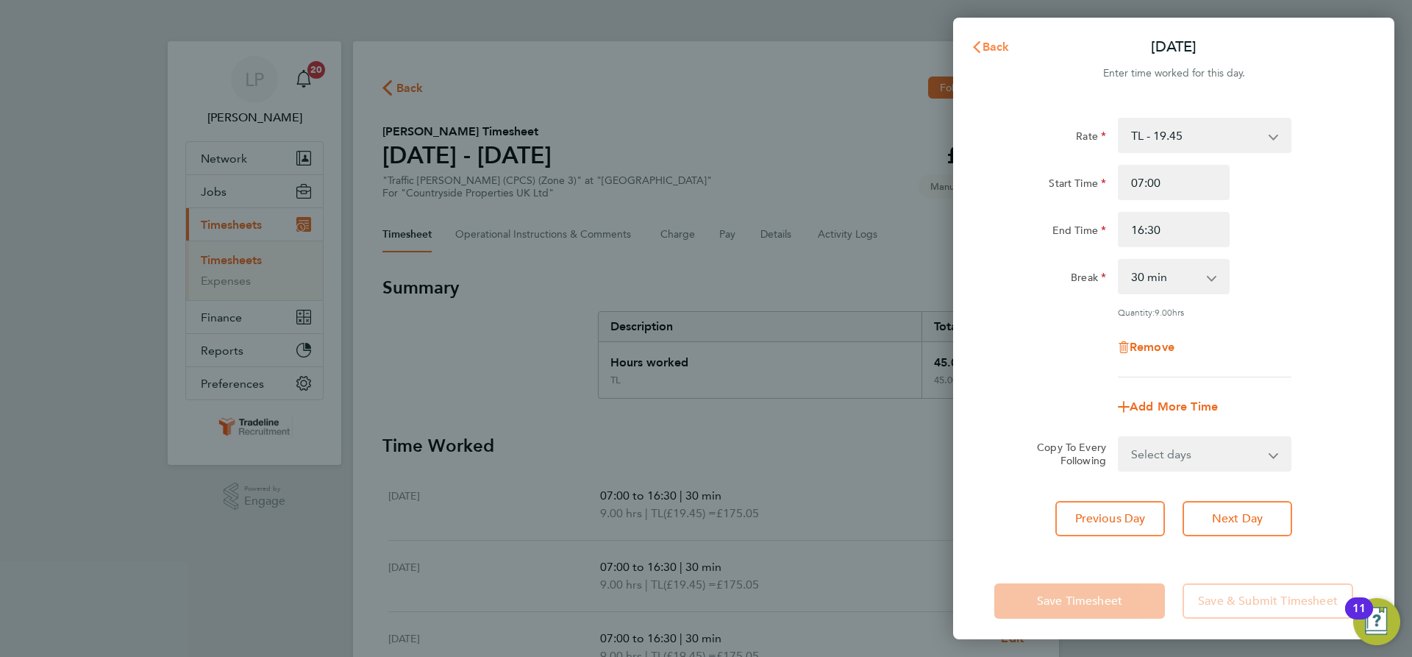
click at [992, 38] on button "Back" at bounding box center [990, 46] width 68 height 29
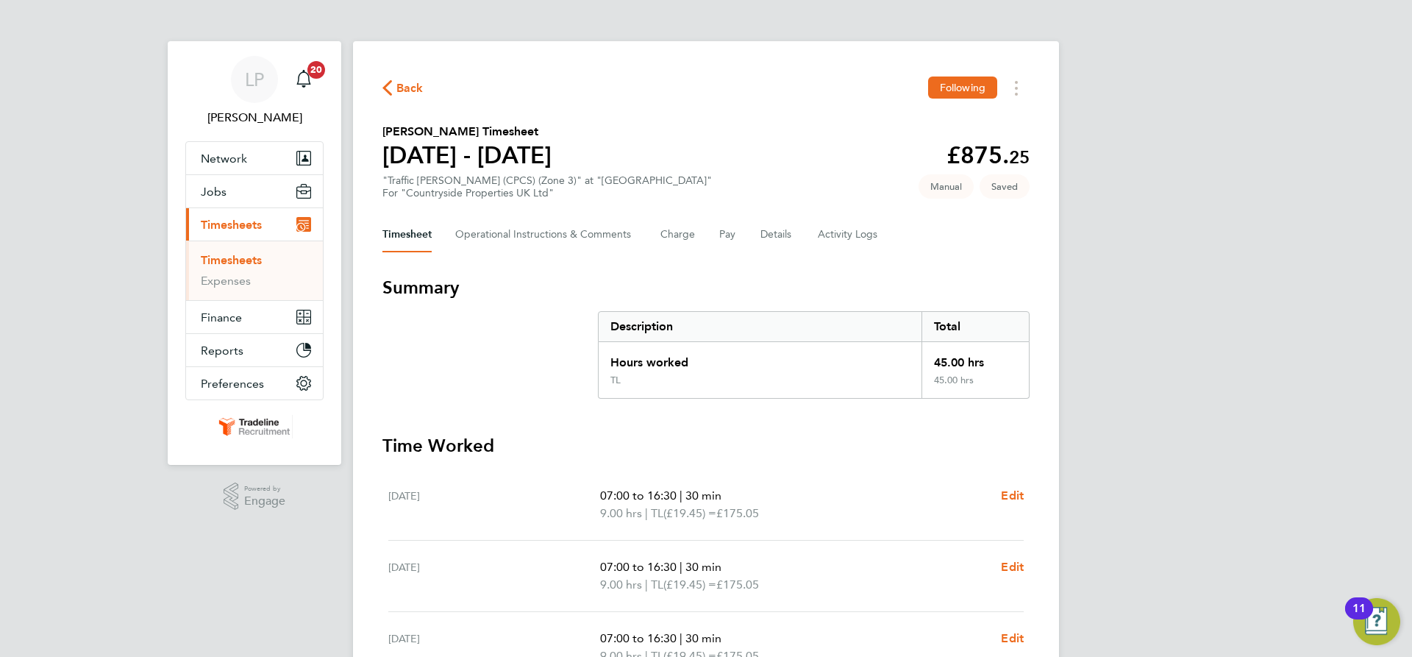
click at [219, 262] on link "Timesheets" at bounding box center [231, 260] width 61 height 14
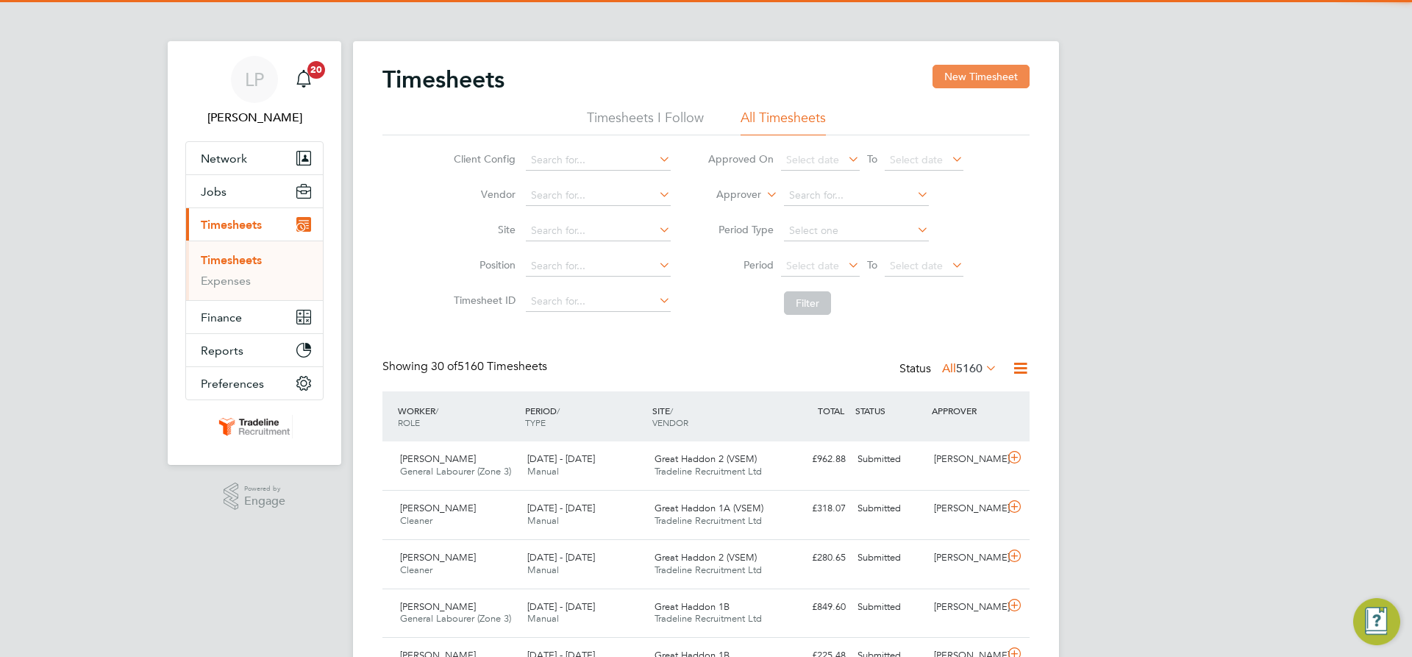
click at [985, 71] on button "New Timesheet" at bounding box center [981, 77] width 97 height 24
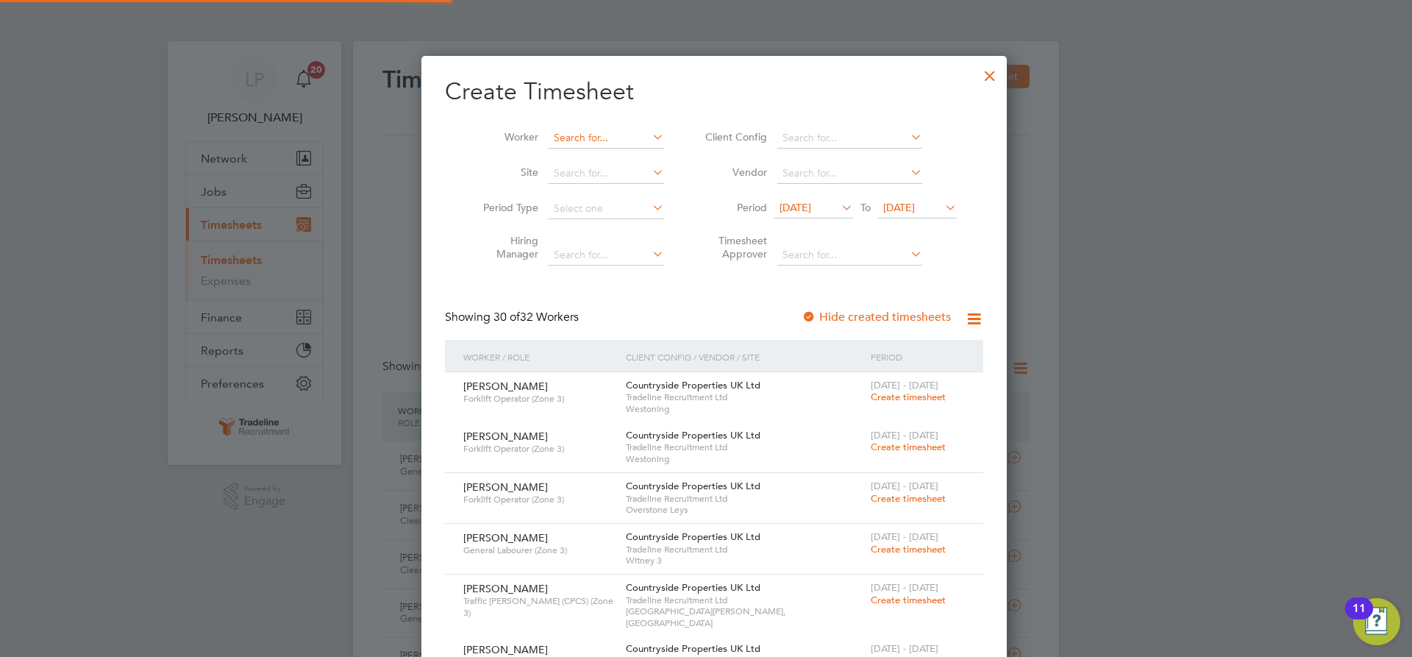
click at [580, 146] on input at bounding box center [606, 138] width 115 height 21
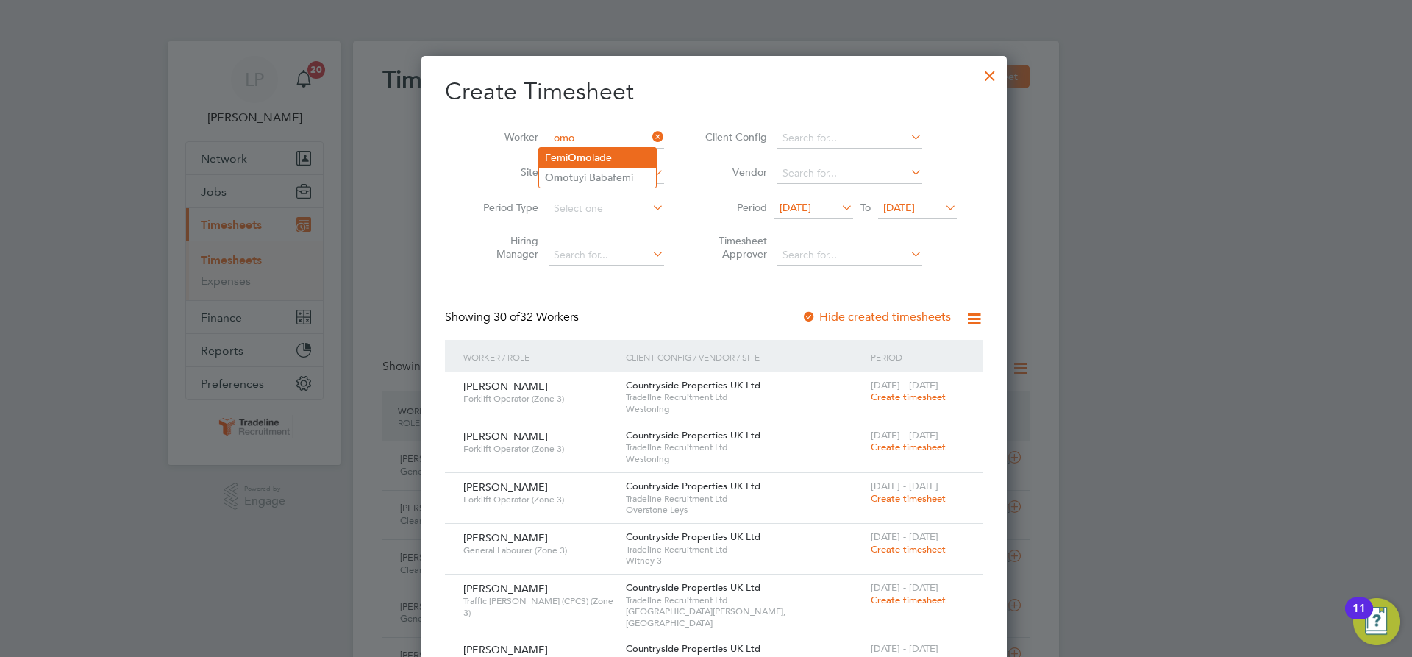
click at [589, 159] on b "Omo" at bounding box center [580, 157] width 24 height 13
type input "Femi Omolade"
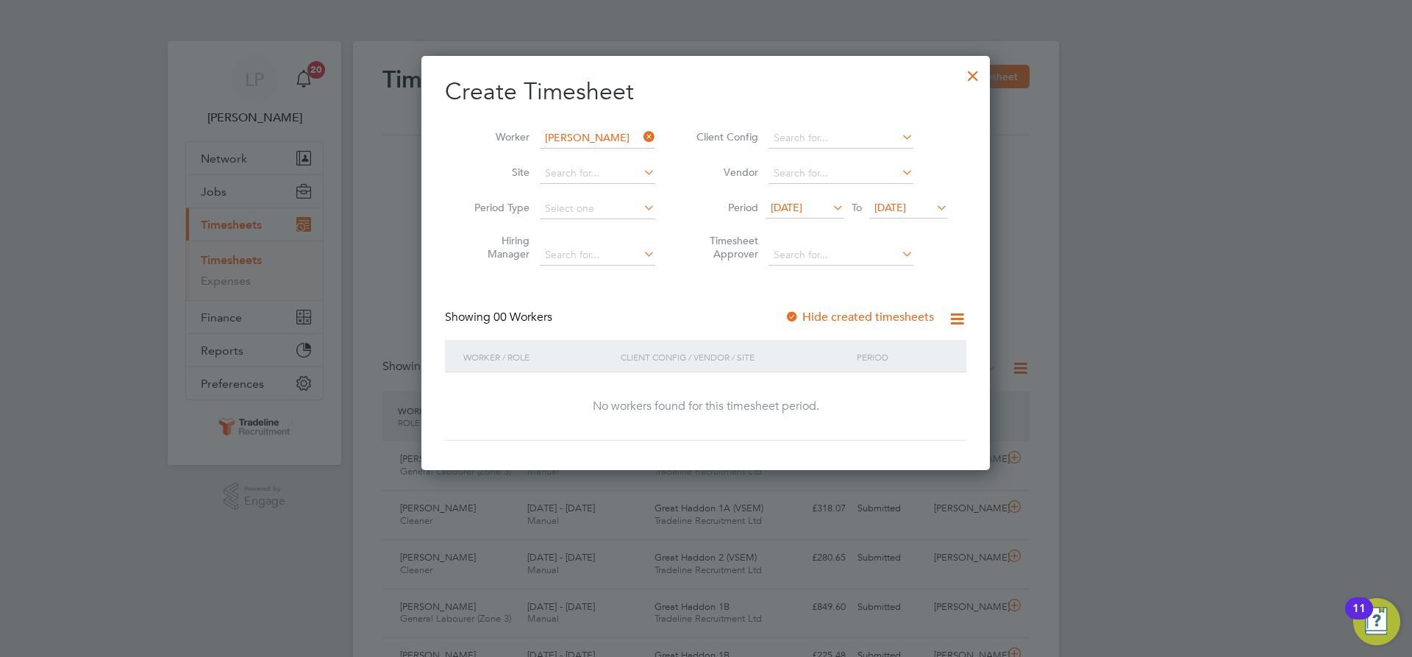
click at [799, 313] on div at bounding box center [792, 317] width 15 height 15
click at [906, 210] on span "[DATE]" at bounding box center [890, 207] width 32 height 13
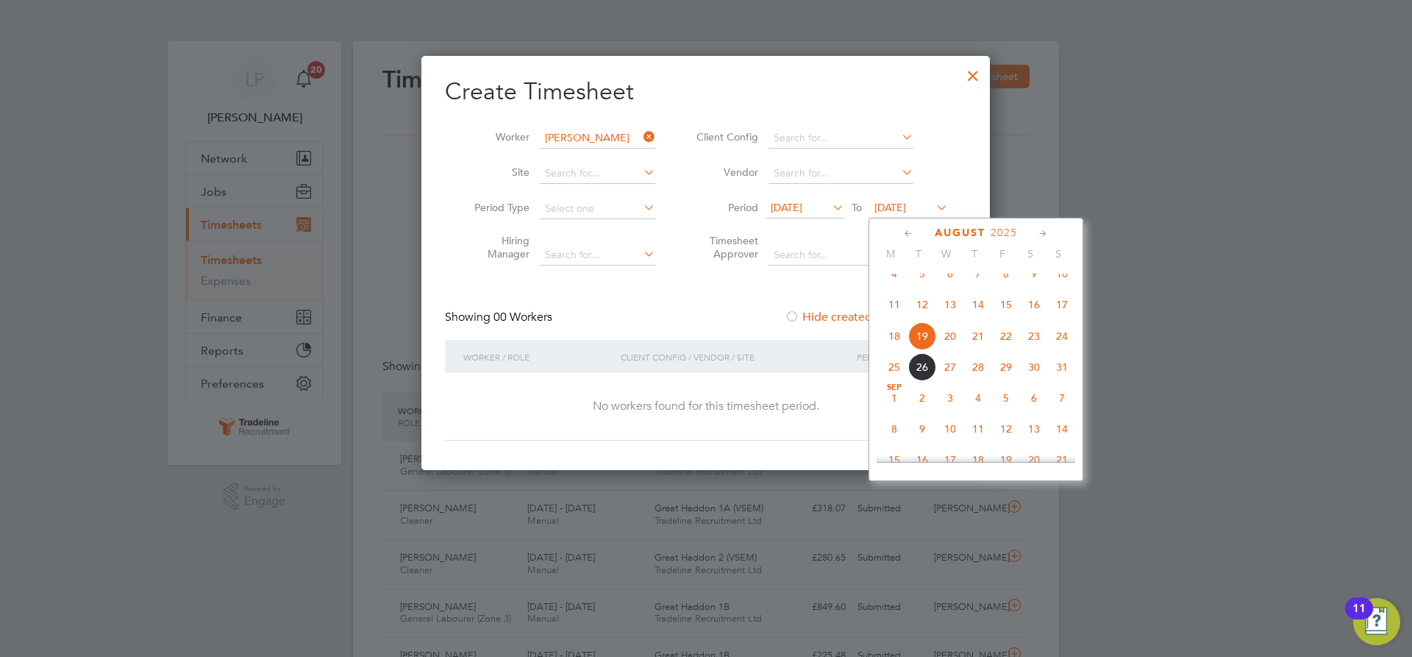
click at [977, 412] on span "4" at bounding box center [978, 398] width 28 height 28
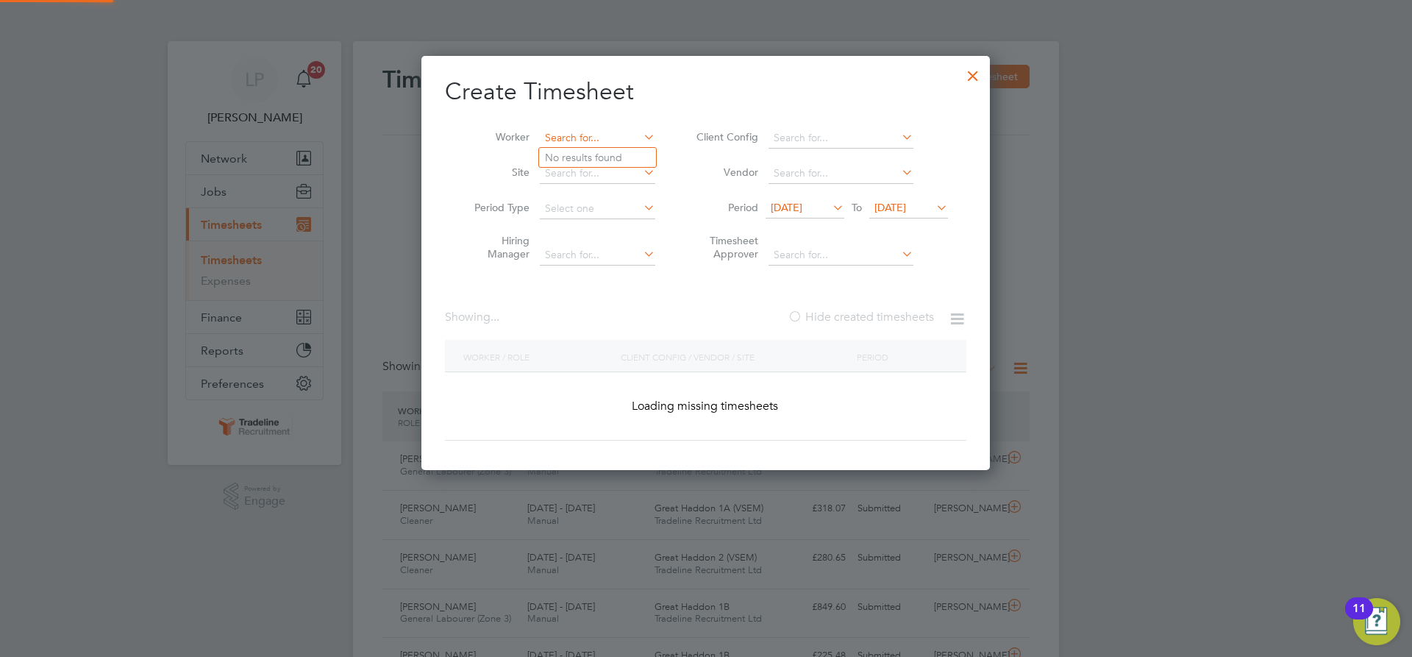
click at [588, 135] on input at bounding box center [597, 138] width 115 height 21
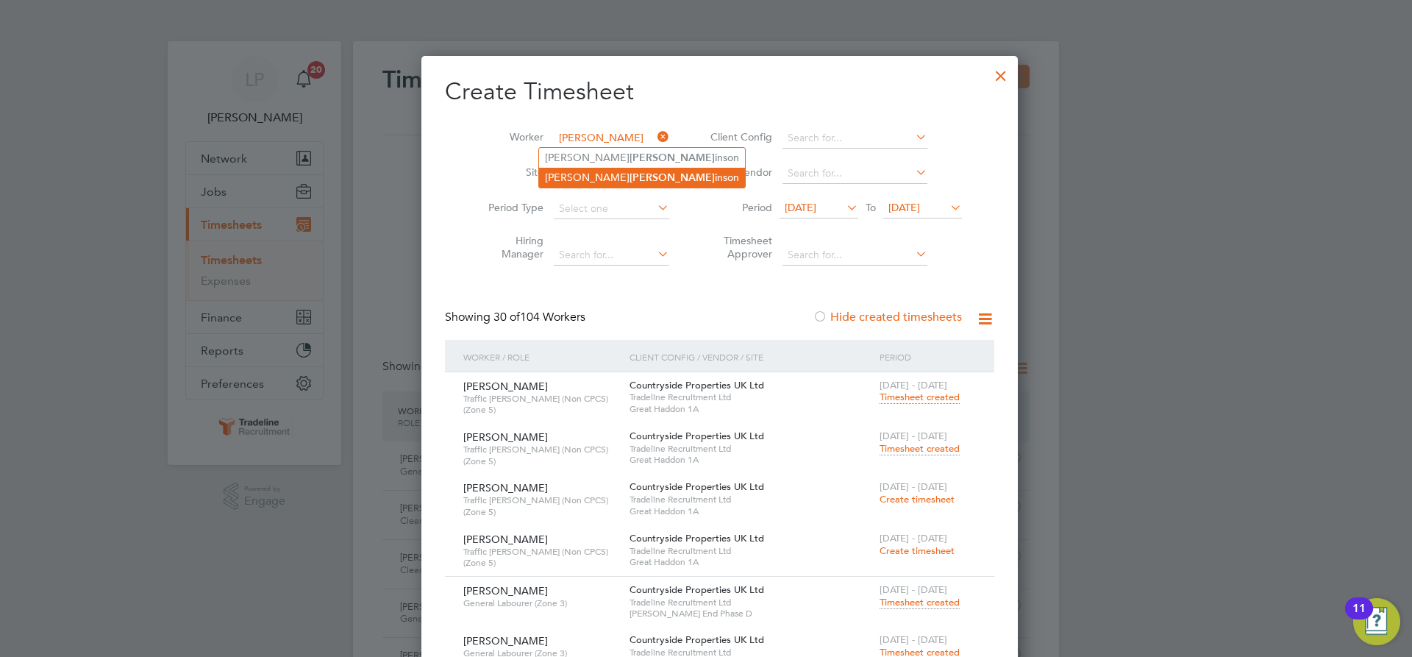
click at [600, 177] on li "Louis Wilk inson" at bounding box center [642, 178] width 206 height 20
type input "Louis Wilkinson"
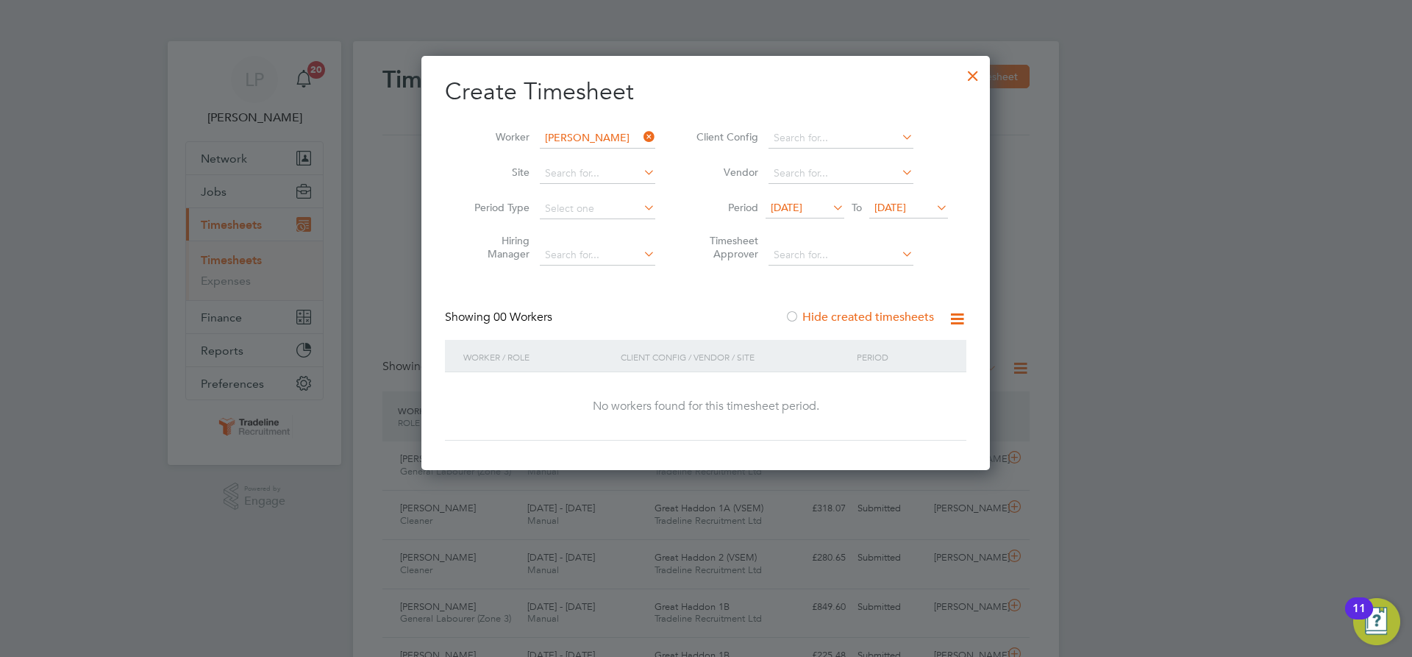
click at [906, 210] on span "[DATE]" at bounding box center [890, 207] width 32 height 13
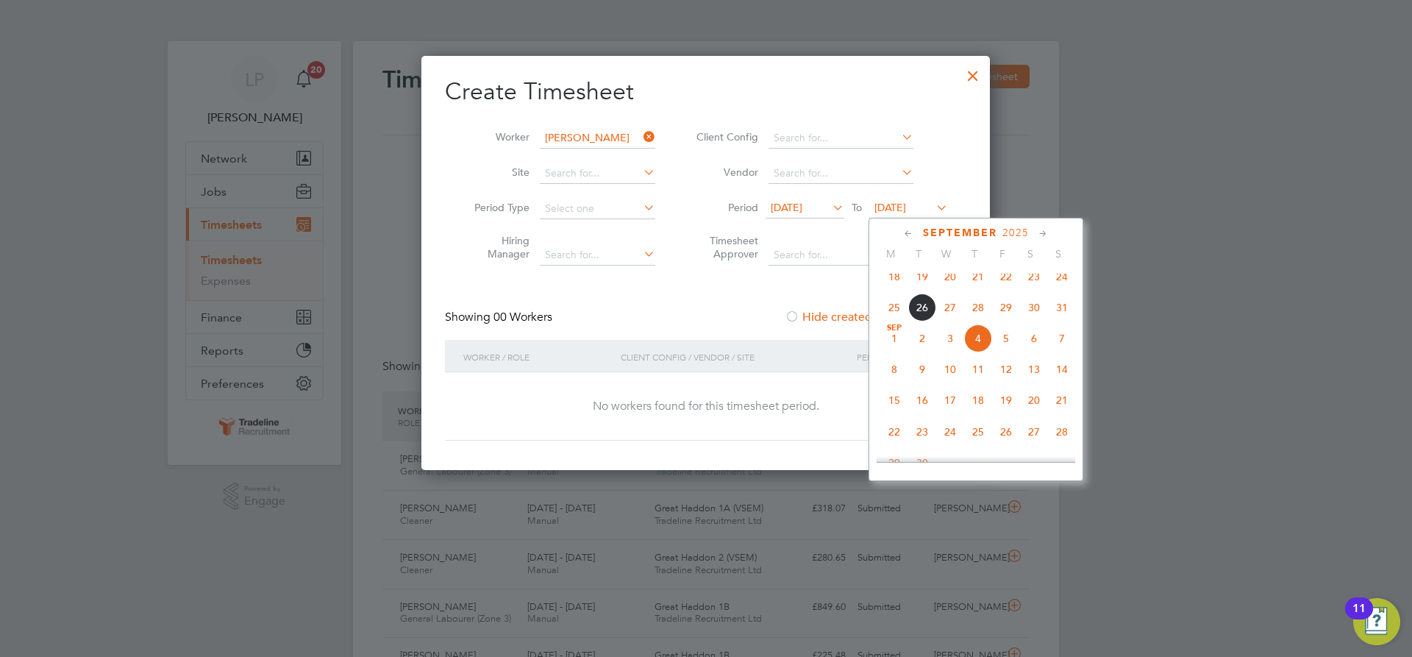
click at [974, 379] on span "11" at bounding box center [978, 369] width 28 height 28
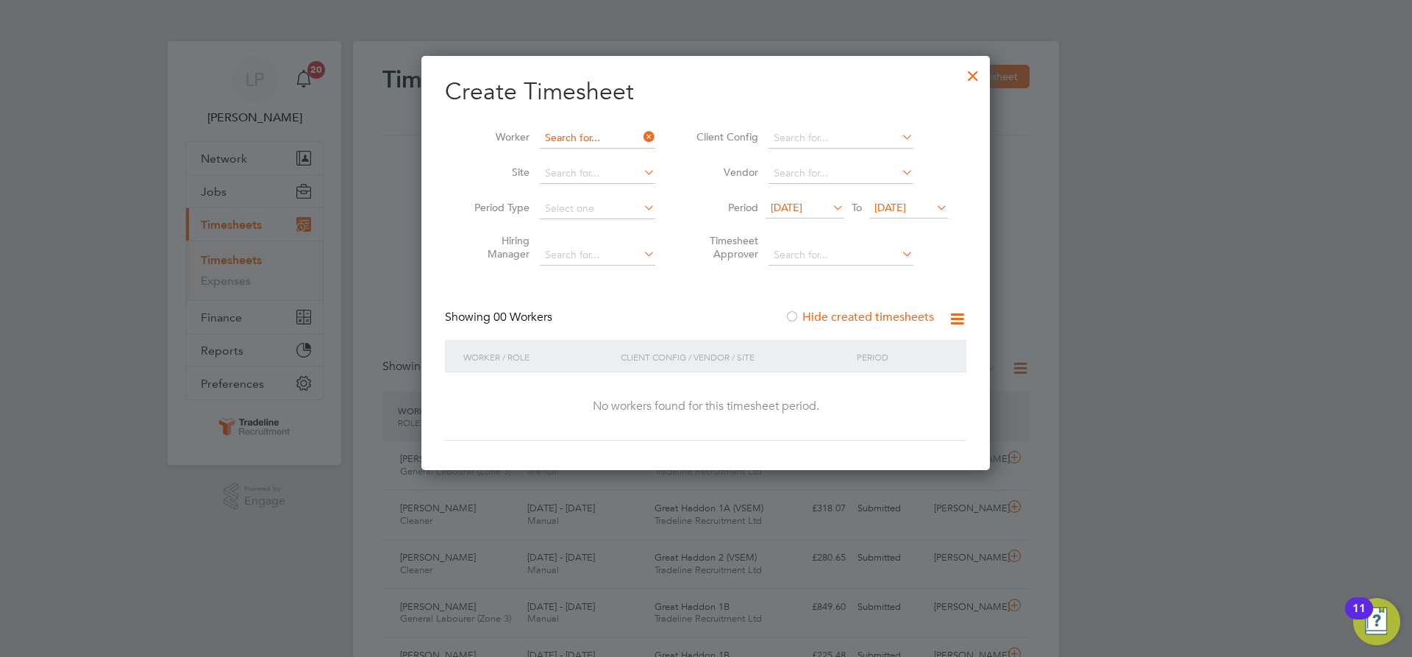
click at [589, 135] on input at bounding box center [597, 138] width 115 height 21
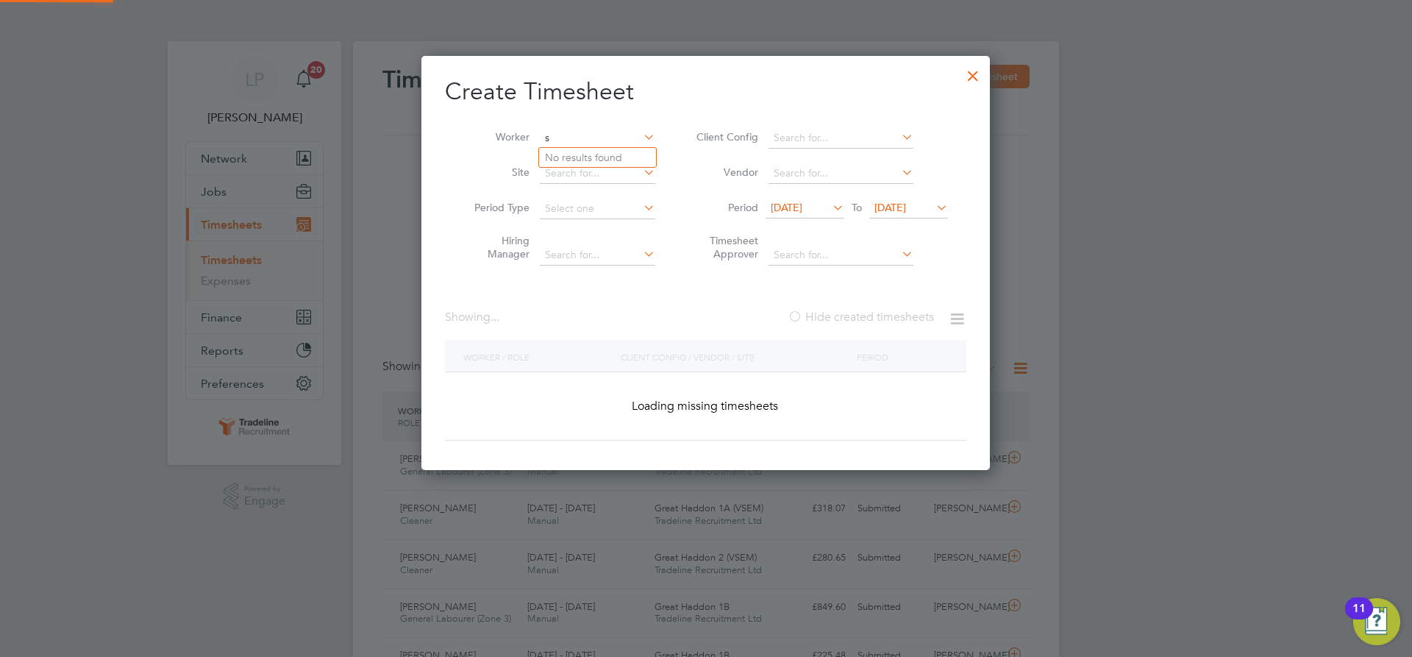
scroll to position [7321, 569]
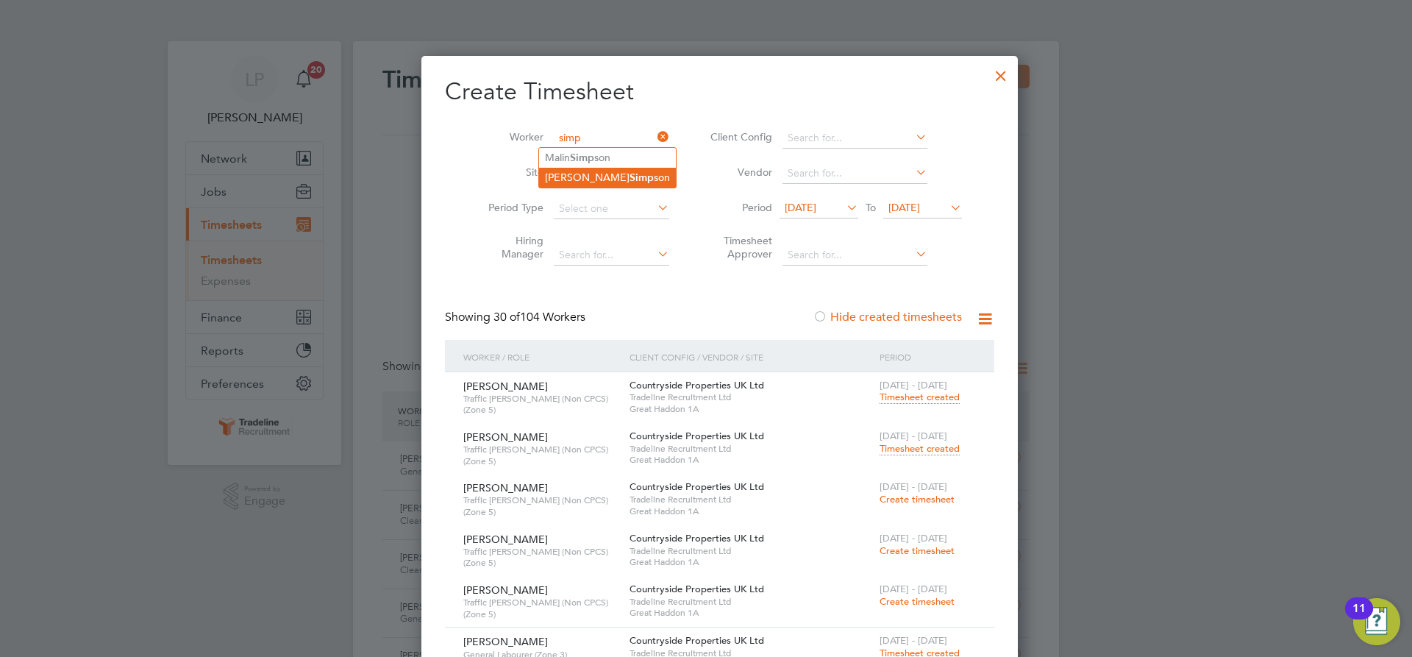
click at [614, 174] on li "Marcus Simp son" at bounding box center [607, 178] width 137 height 20
type input "[PERSON_NAME]"
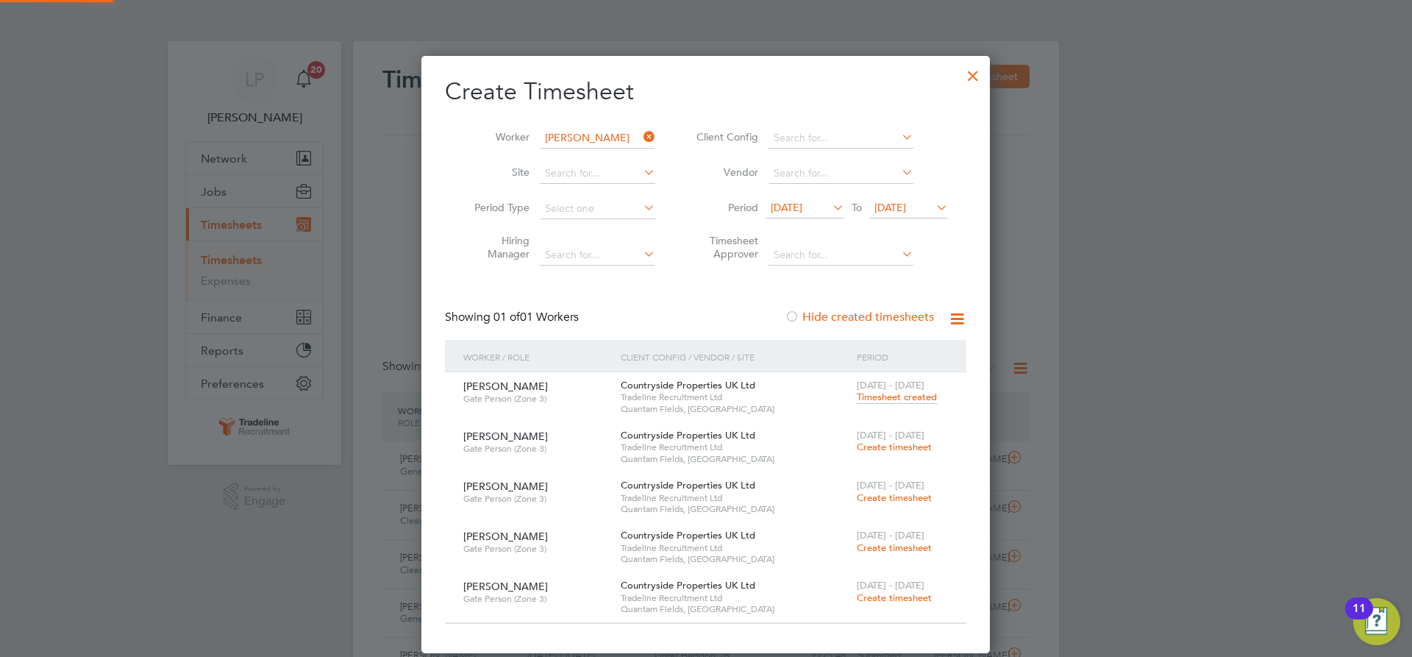
scroll to position [597, 569]
click at [894, 448] on span "Create timesheet" at bounding box center [894, 447] width 75 height 13
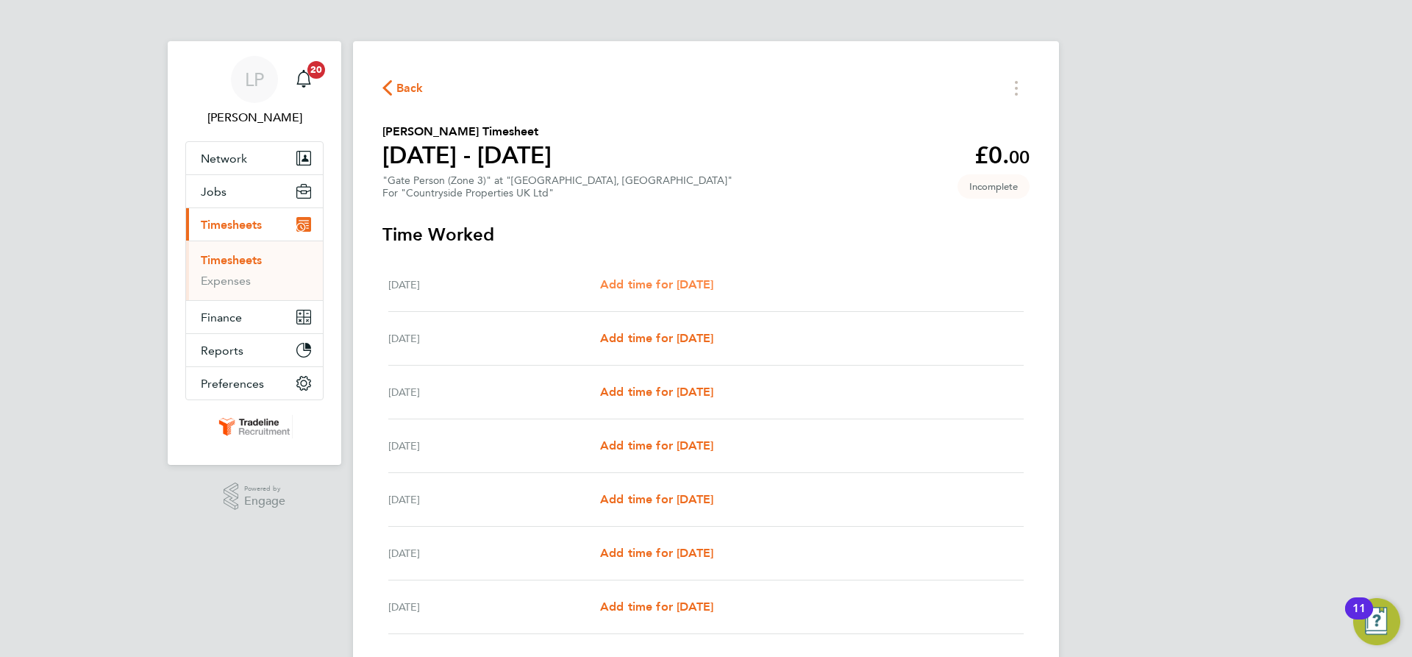
click at [669, 287] on span "Add time for [DATE]" at bounding box center [656, 284] width 113 height 14
select select "30"
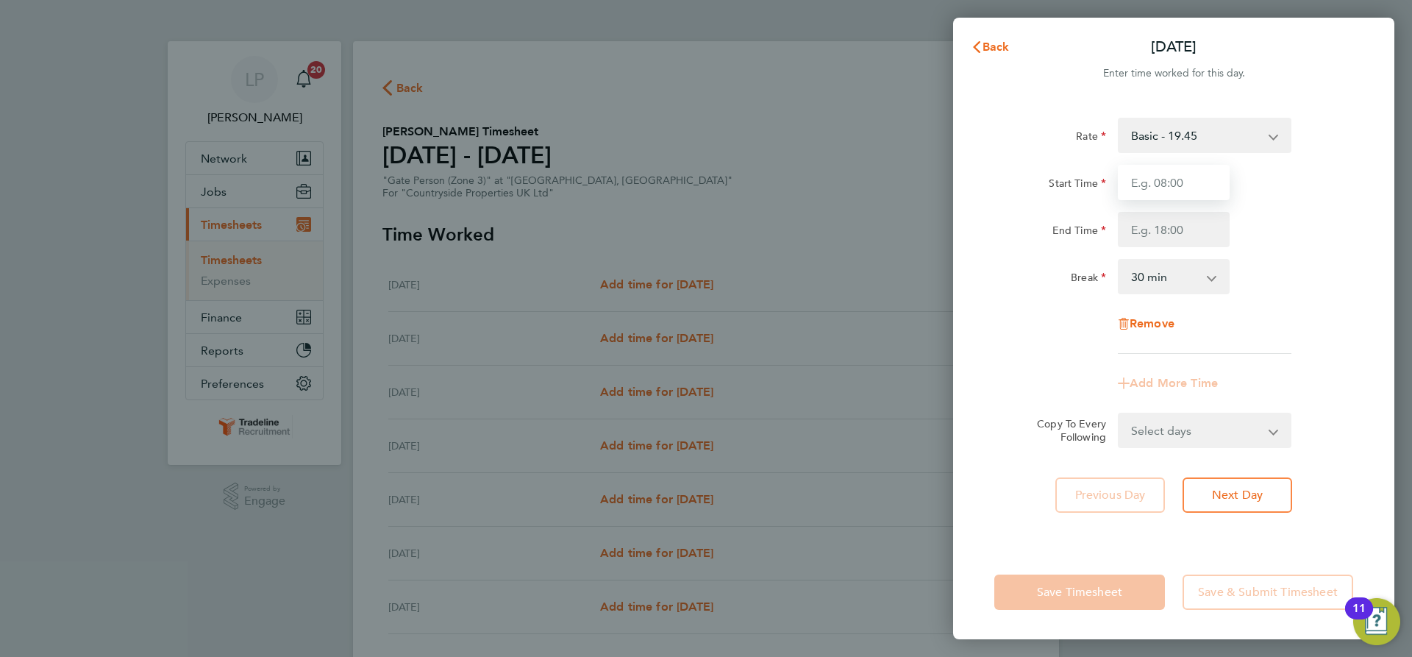
drag, startPoint x: 1183, startPoint y: 173, endPoint x: 1188, endPoint y: 180, distance: 9.0
click at [1183, 173] on input "Start Time" at bounding box center [1174, 182] width 112 height 35
type input "07:00"
click at [1188, 229] on input "End Time" at bounding box center [1174, 229] width 112 height 35
type input "16:30"
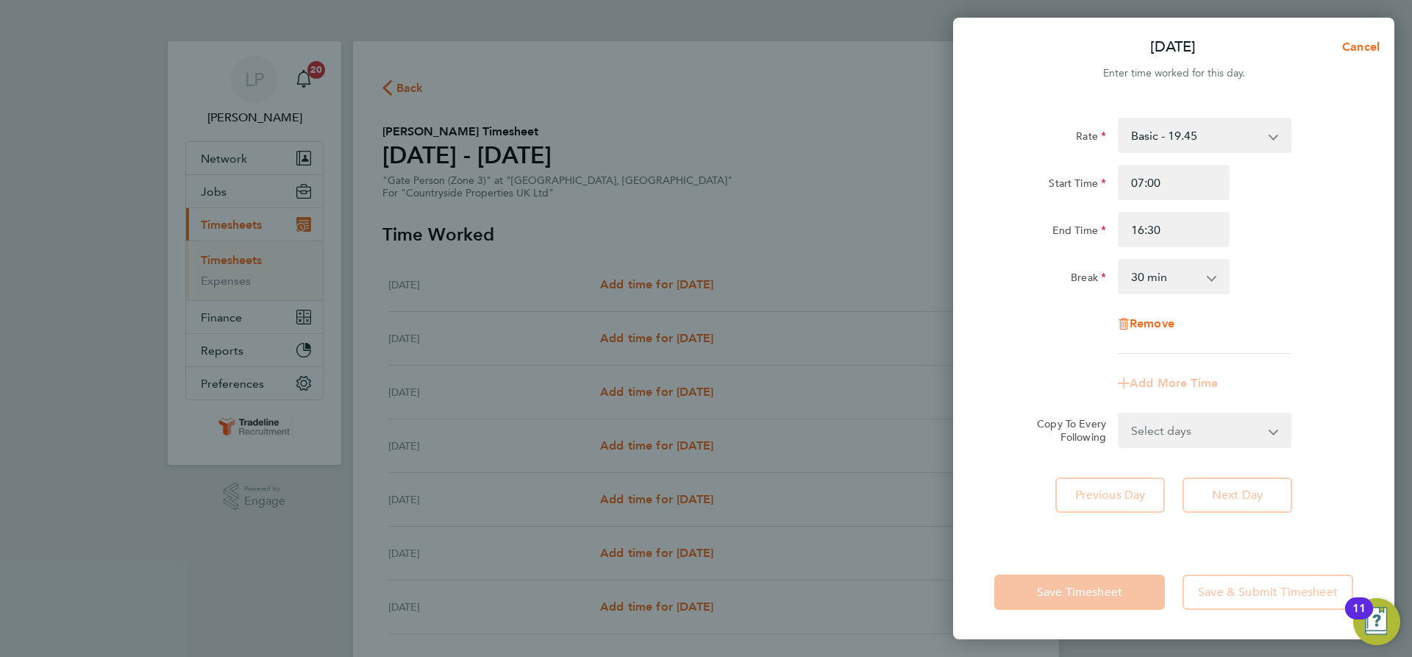
click at [1279, 228] on div "End Time 16:30" at bounding box center [1173, 229] width 371 height 35
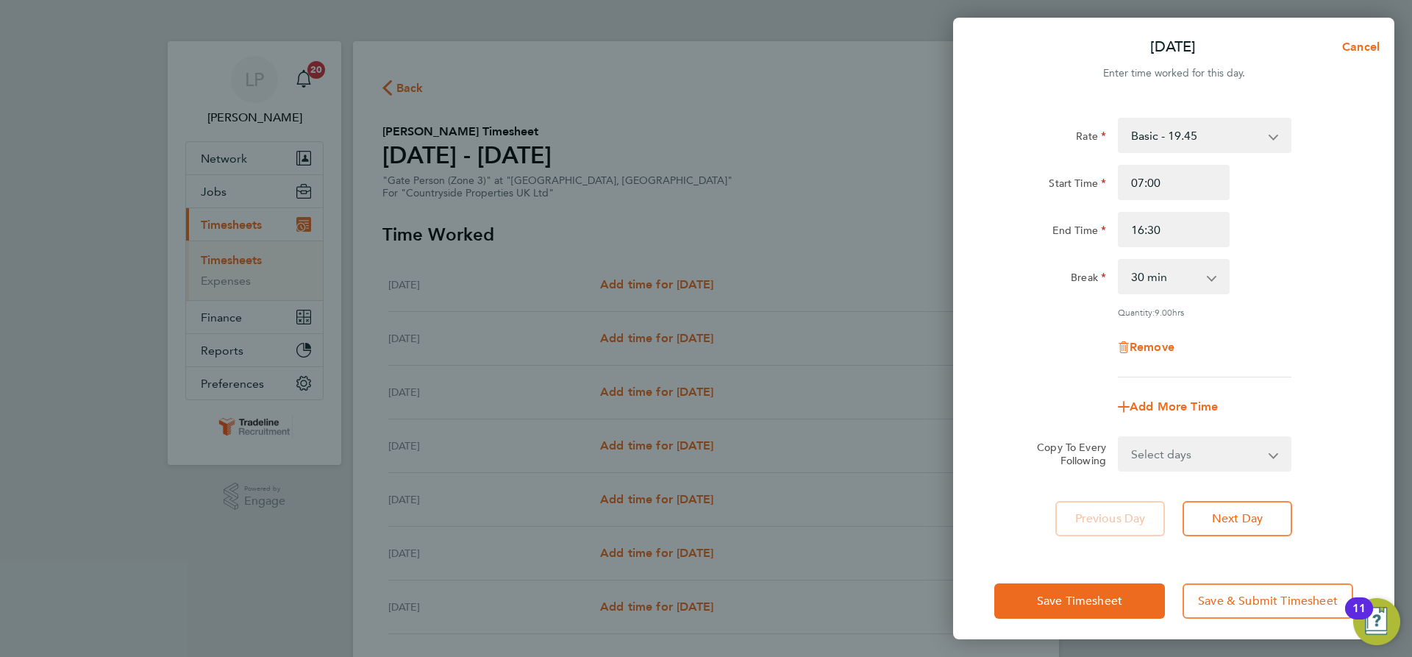
click at [1200, 466] on select "Select days Day Weekday (Mon-Fri) Weekend (Sat-Sun) [DATE] [DATE] [DATE] [DATE]…" at bounding box center [1196, 454] width 154 height 32
select select "WEEKDAY"
click at [1119, 438] on select "Select days Day Weekday (Mon-Fri) Weekend (Sat-Sun) [DATE] [DATE] [DATE] [DATE]…" at bounding box center [1196, 454] width 154 height 32
select select "[DATE]"
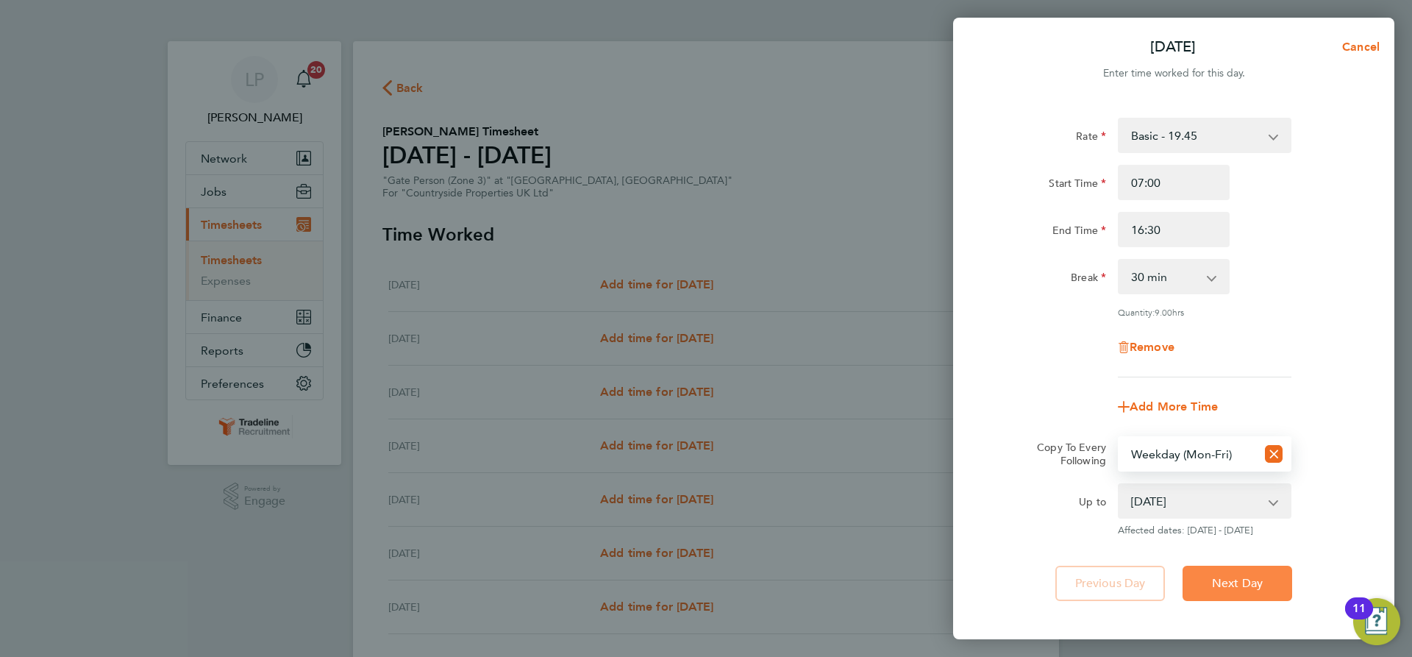
click at [1233, 580] on span "Next Day" at bounding box center [1237, 583] width 51 height 15
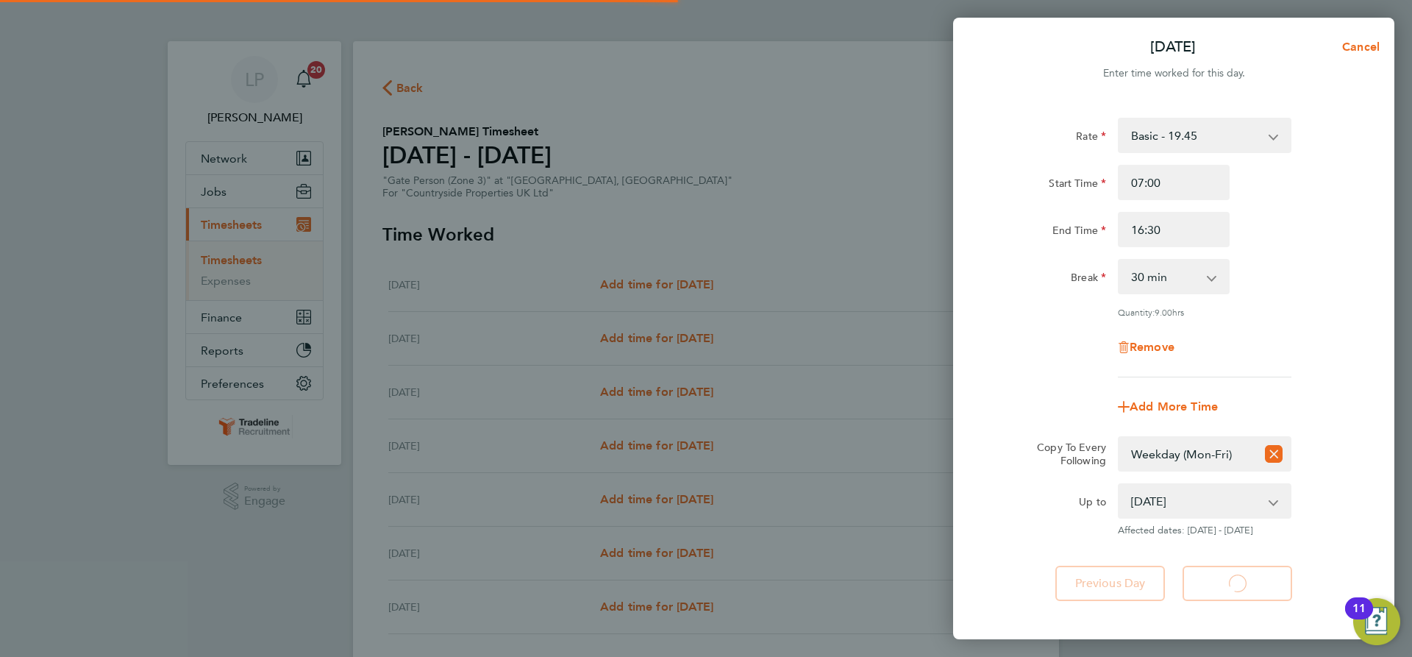
select select "30"
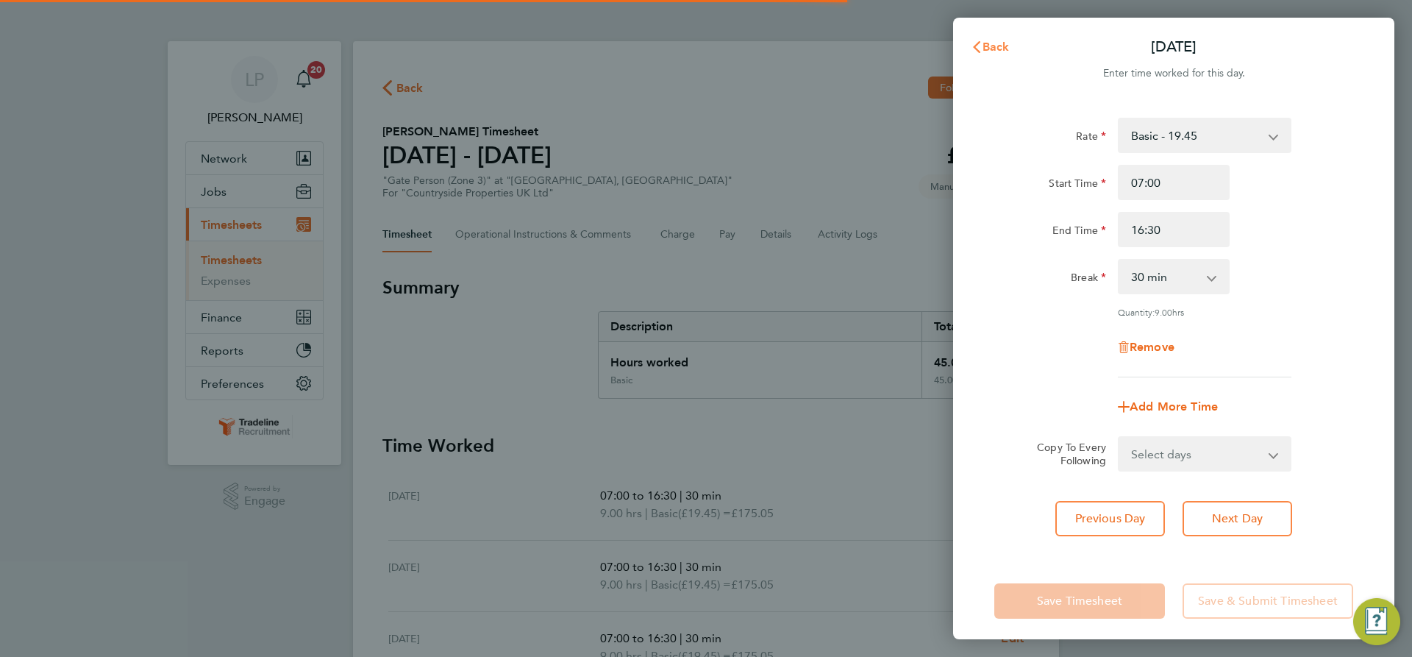
click at [999, 49] on span "Back" at bounding box center [996, 47] width 27 height 14
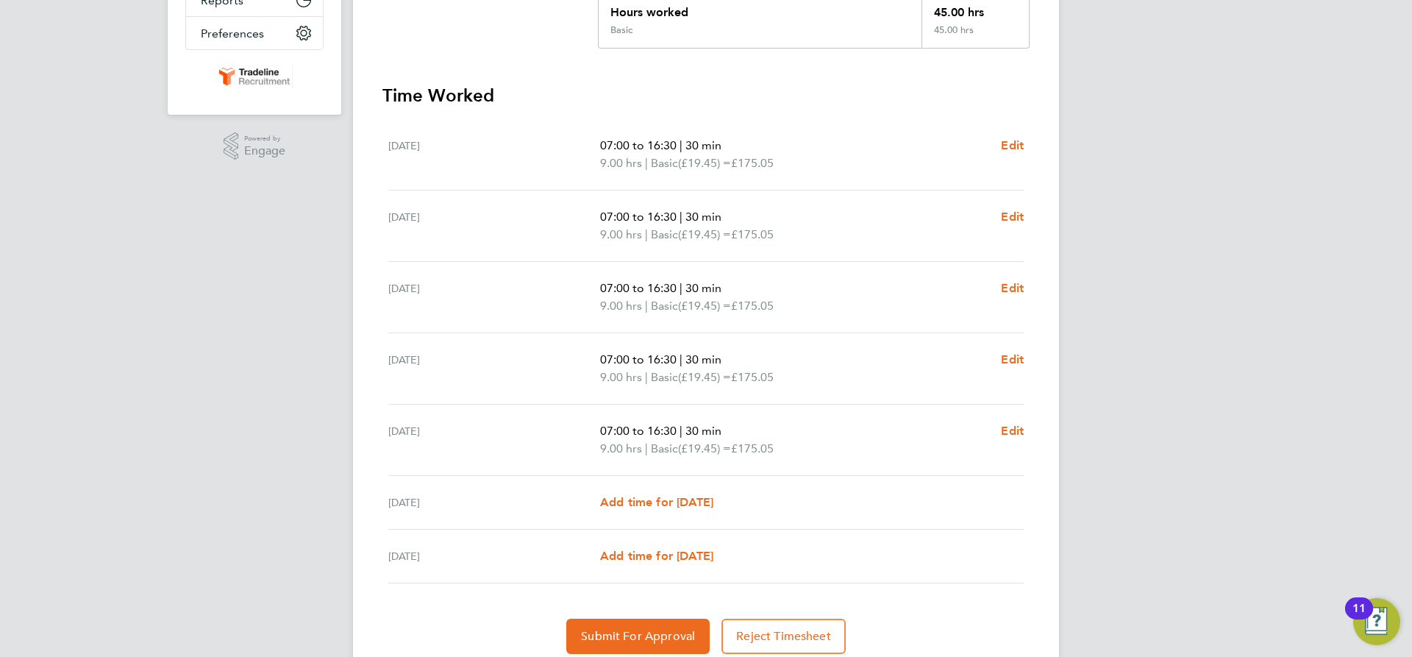
scroll to position [406, 0]
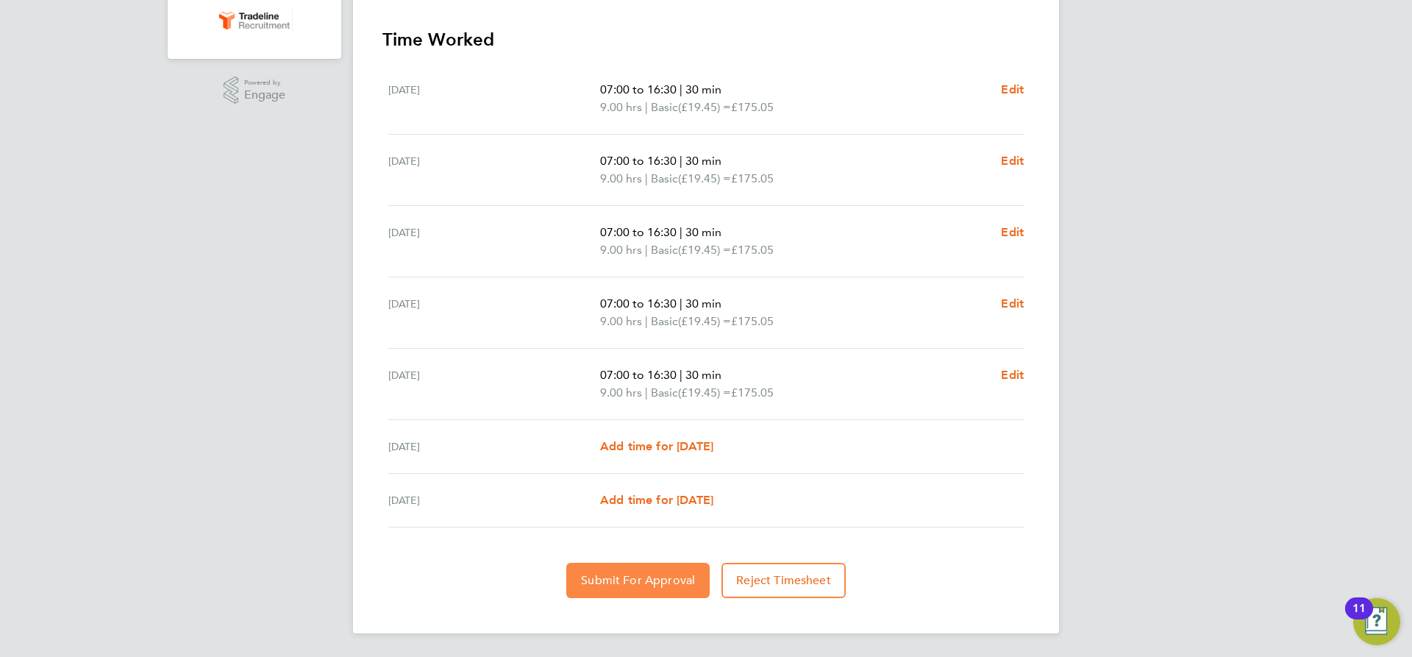
click at [630, 569] on button "Submit For Approval" at bounding box center [637, 580] width 143 height 35
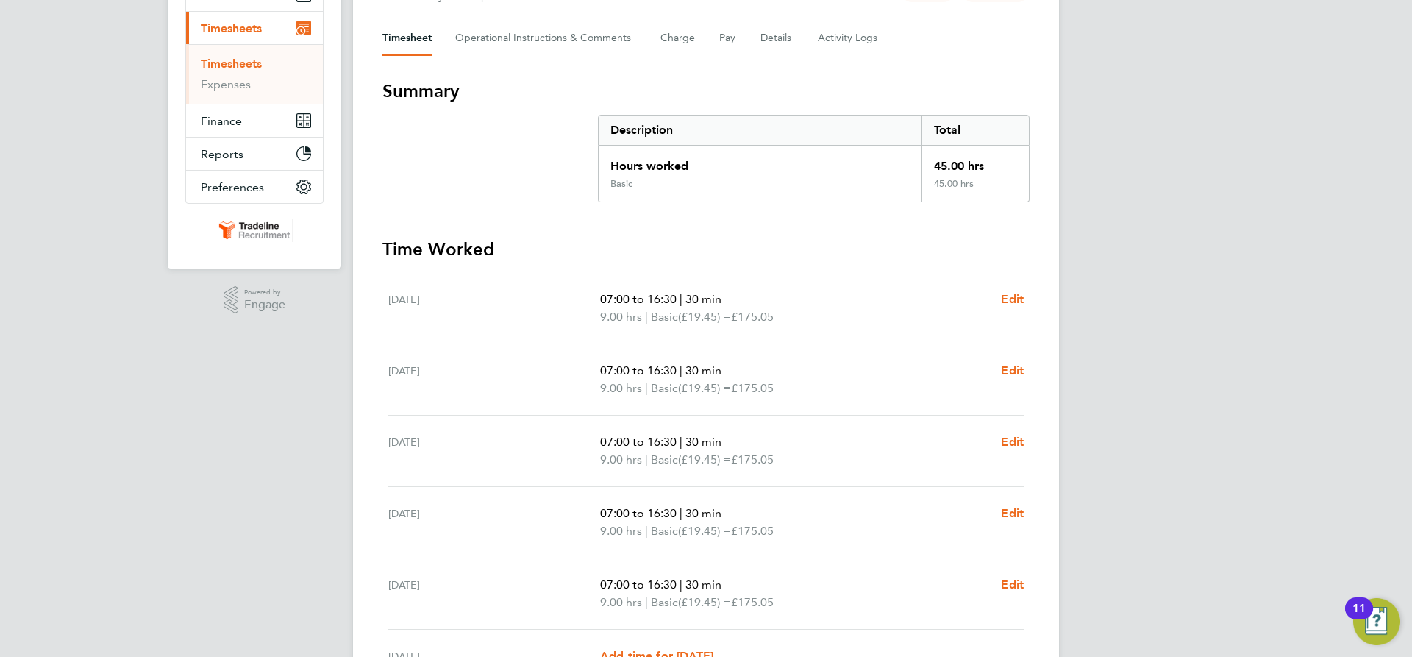
scroll to position [38, 0]
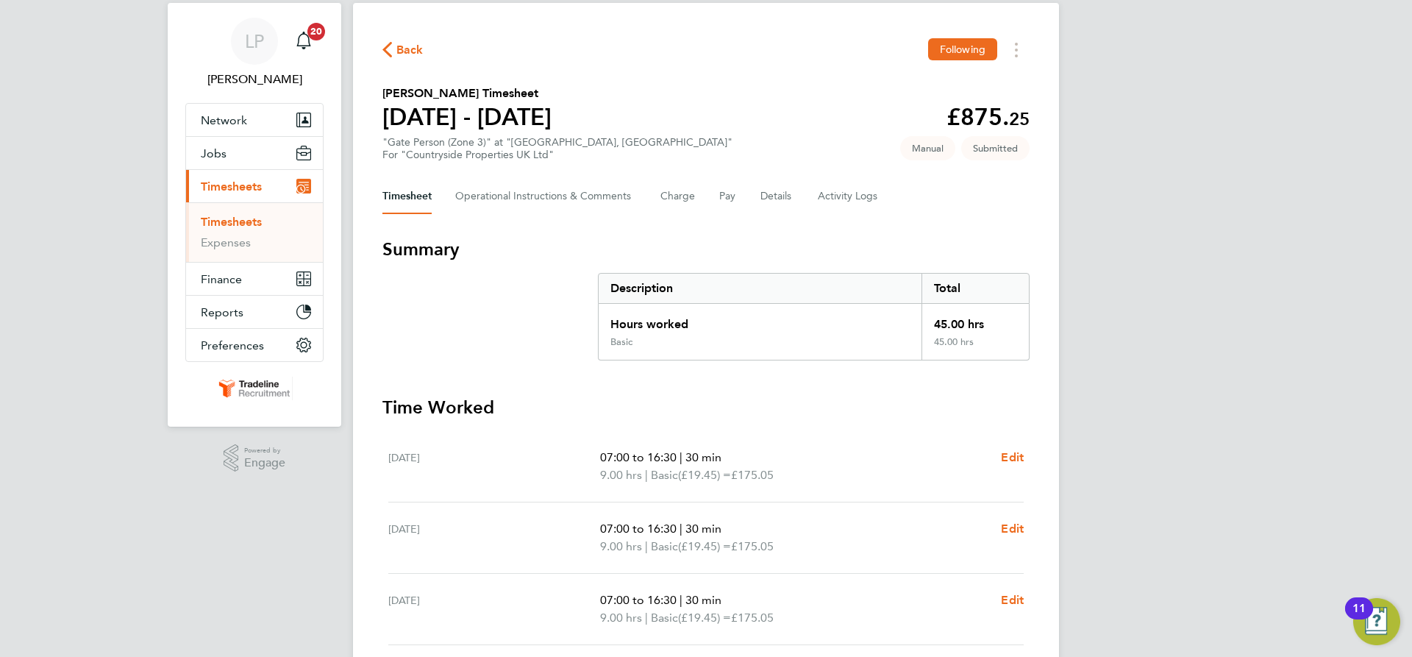
click at [260, 224] on link "Timesheets" at bounding box center [231, 222] width 61 height 14
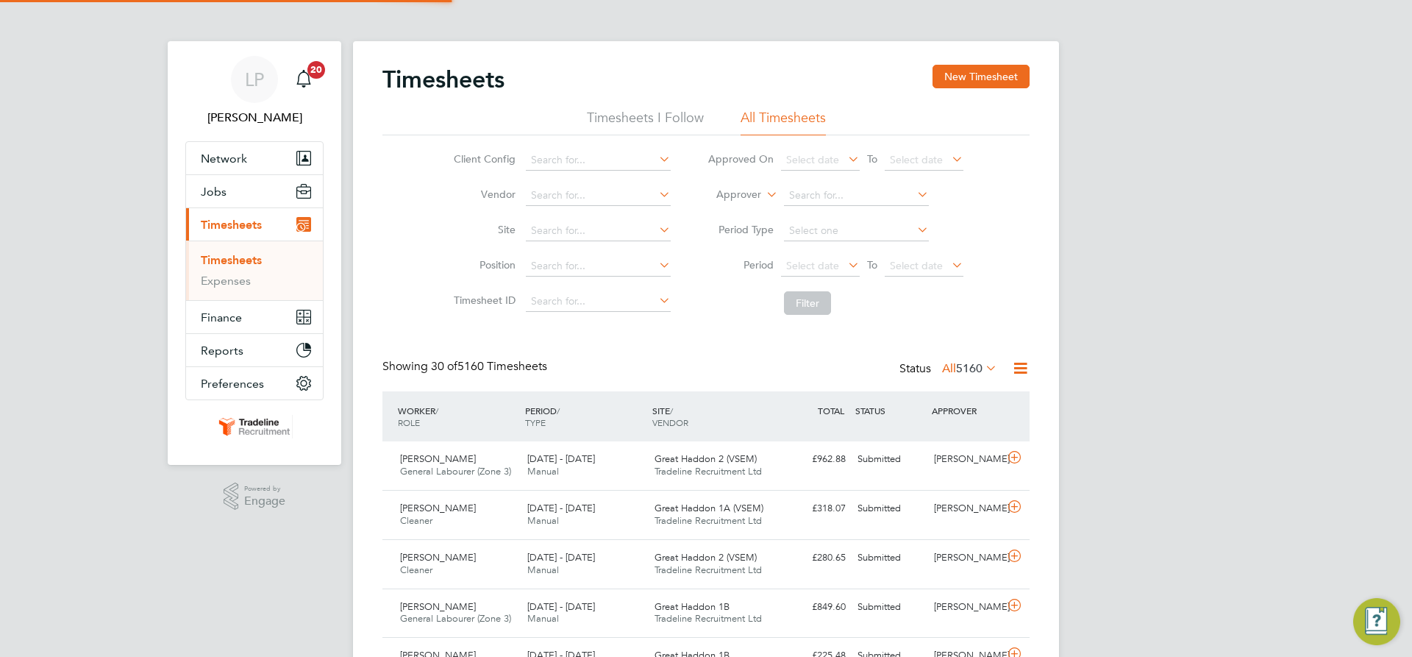
scroll to position [7, 7]
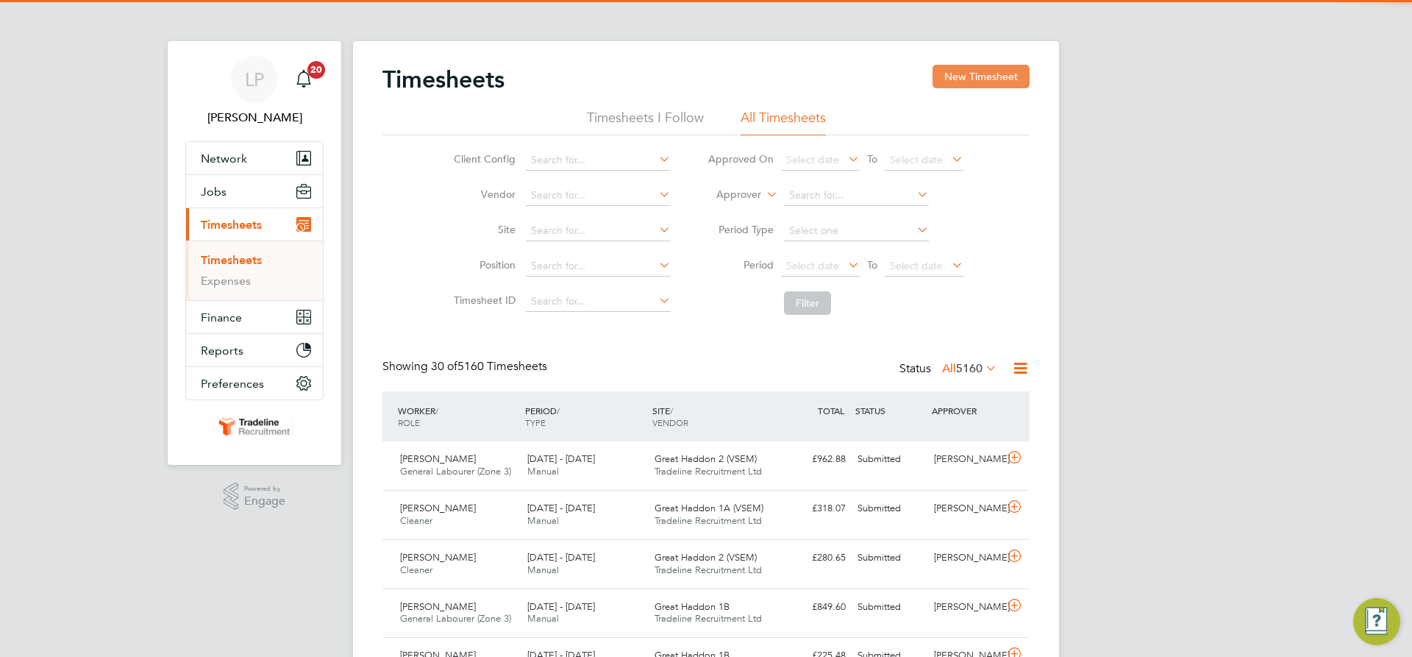
click at [974, 74] on button "New Timesheet" at bounding box center [981, 77] width 97 height 24
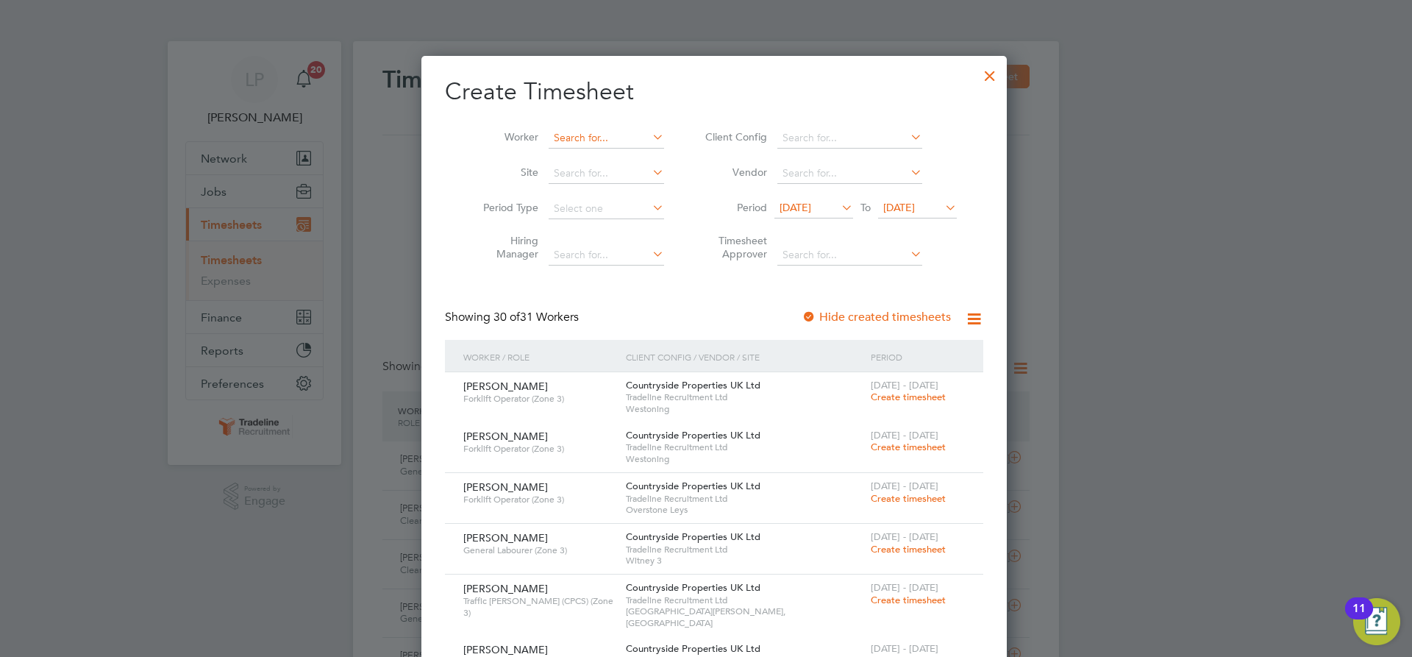
click at [568, 141] on input at bounding box center [606, 138] width 115 height 21
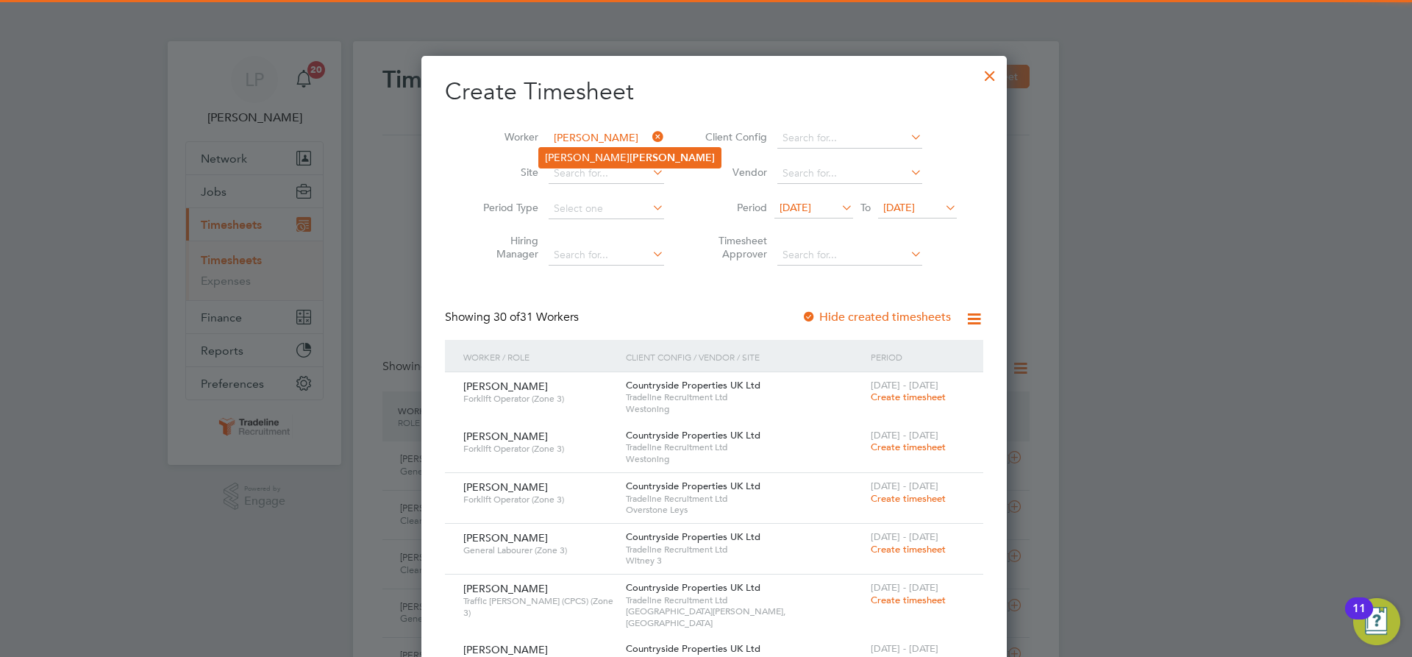
click at [566, 151] on li "Andrew Weir" at bounding box center [630, 158] width 182 height 20
type input "[PERSON_NAME]"
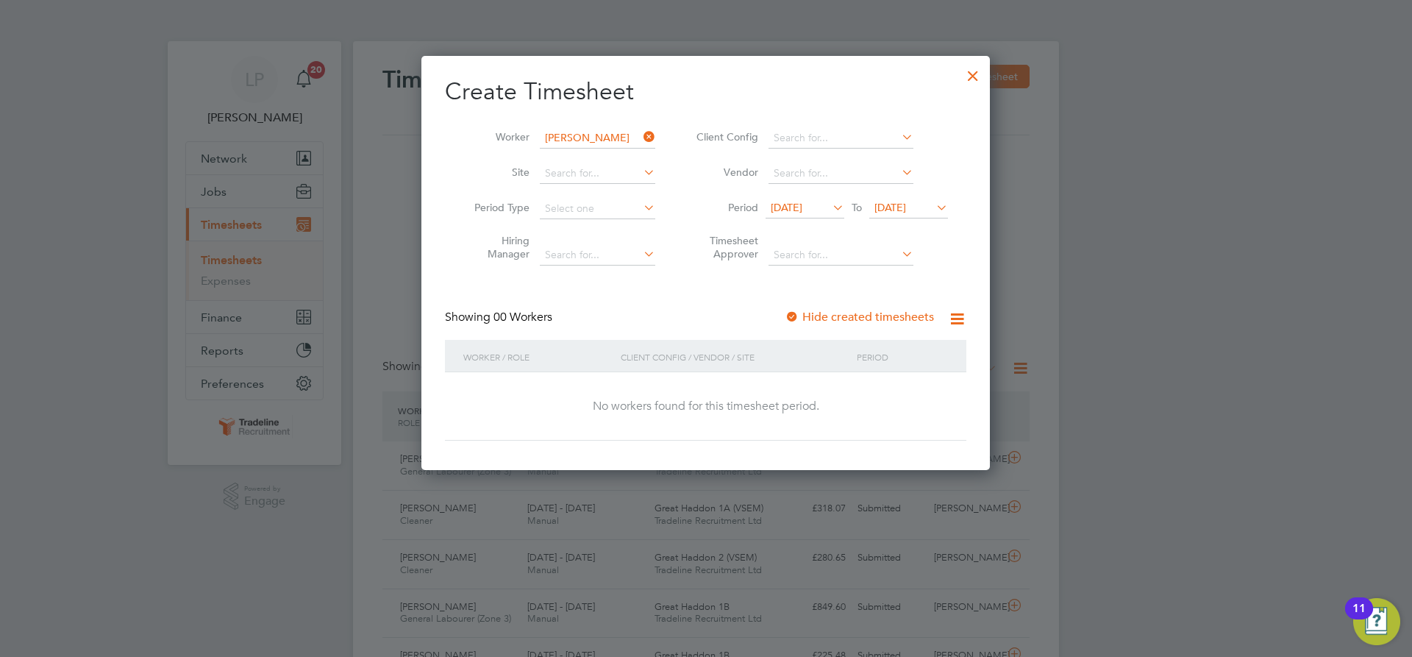
click at [781, 318] on div "Showing 00 Workers Hide created timesheets" at bounding box center [705, 325] width 521 height 30
click at [791, 316] on div at bounding box center [792, 317] width 15 height 15
click at [900, 204] on span "[DATE]" at bounding box center [890, 207] width 32 height 13
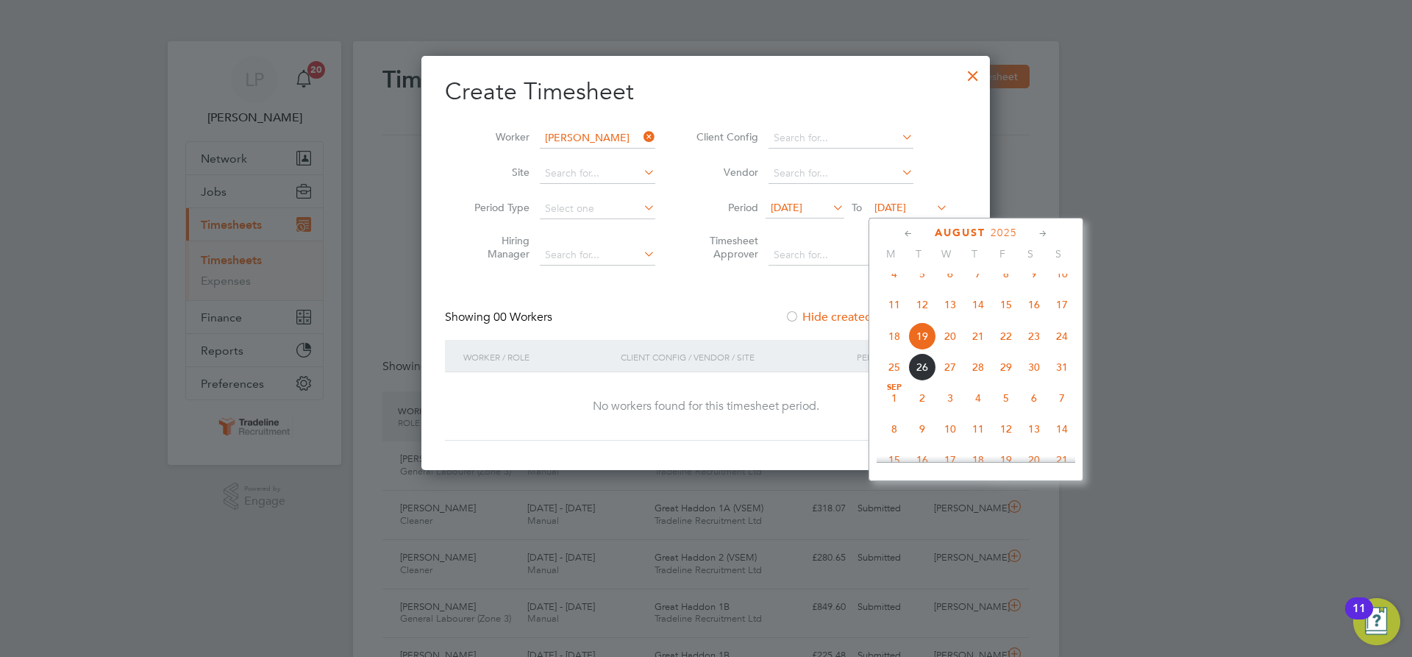
click at [983, 412] on span "4" at bounding box center [978, 398] width 28 height 28
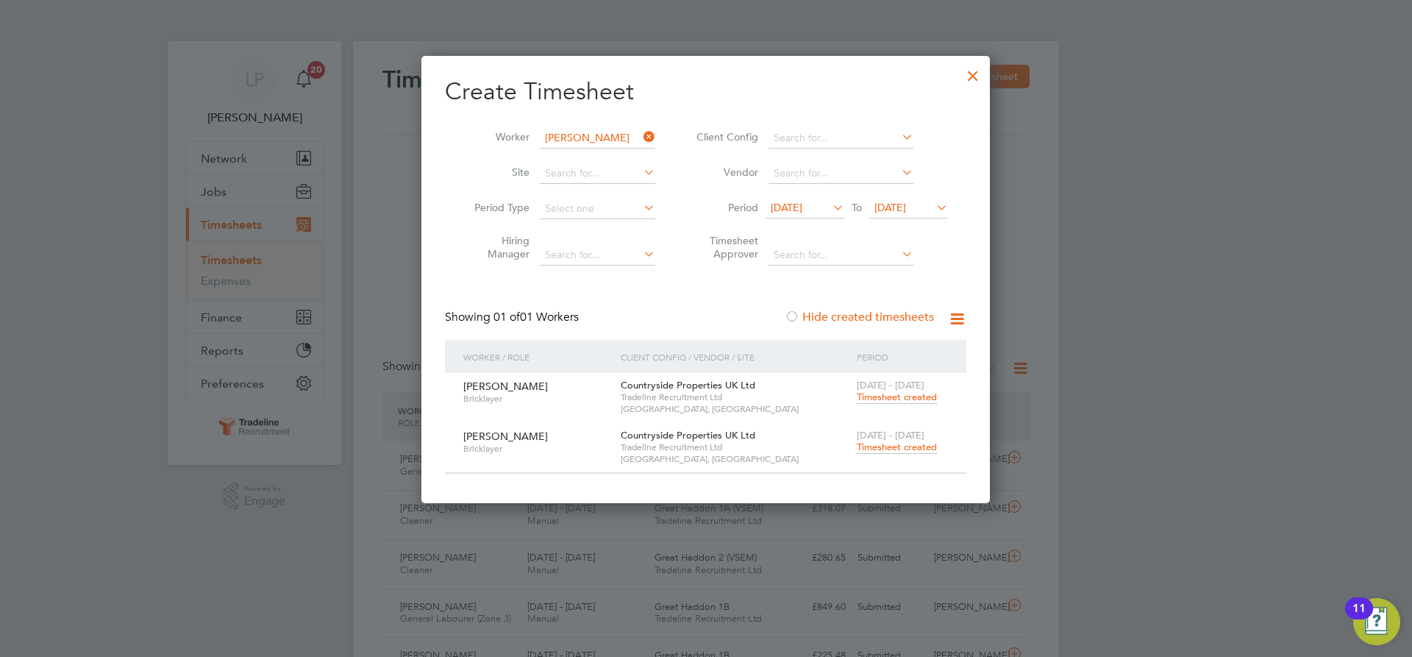
click at [897, 443] on span "Timesheet created" at bounding box center [897, 447] width 80 height 13
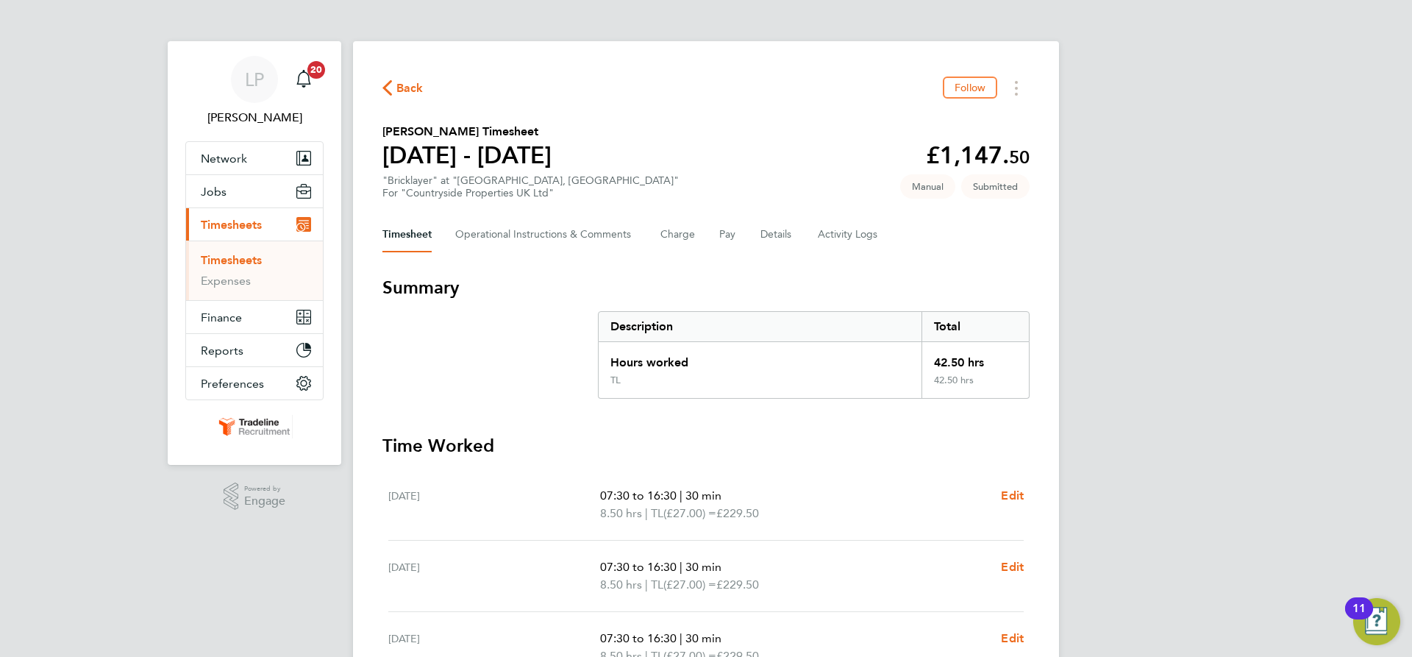
click at [251, 256] on link "Timesheets" at bounding box center [231, 260] width 61 height 14
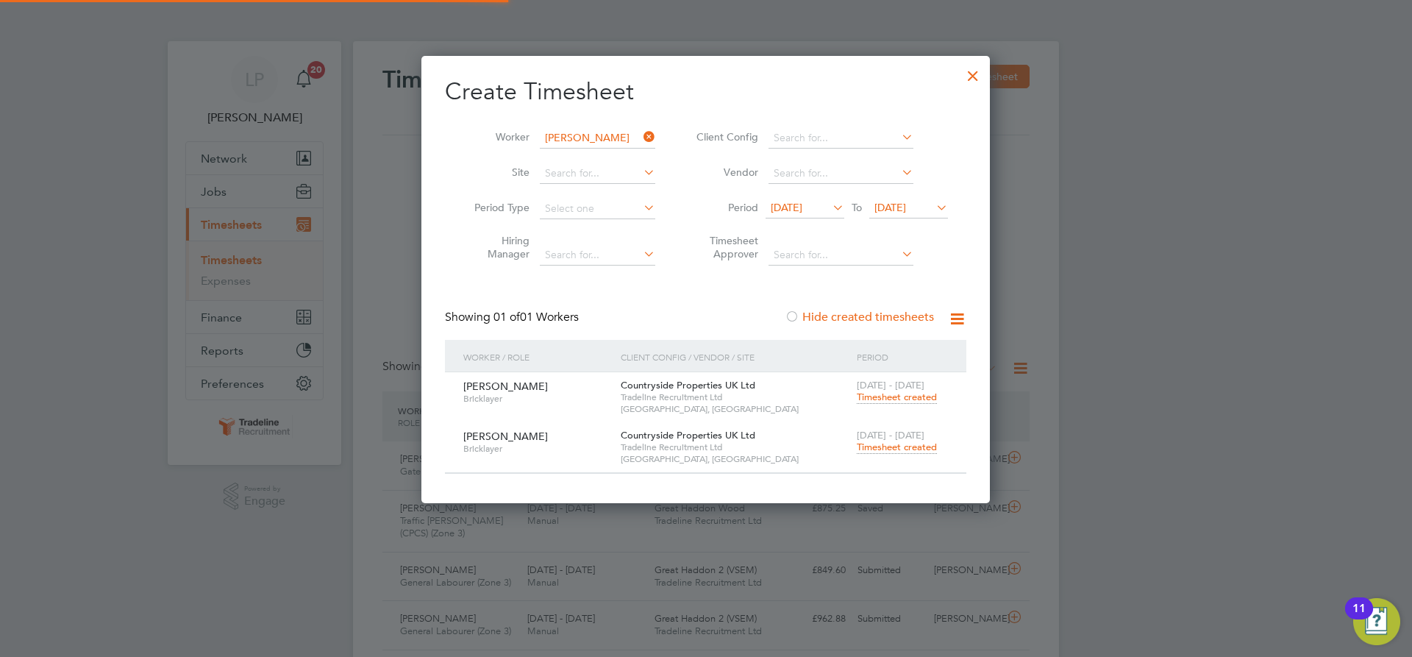
scroll to position [38, 128]
click at [587, 124] on li "Worker Andrew Weir" at bounding box center [559, 138] width 229 height 35
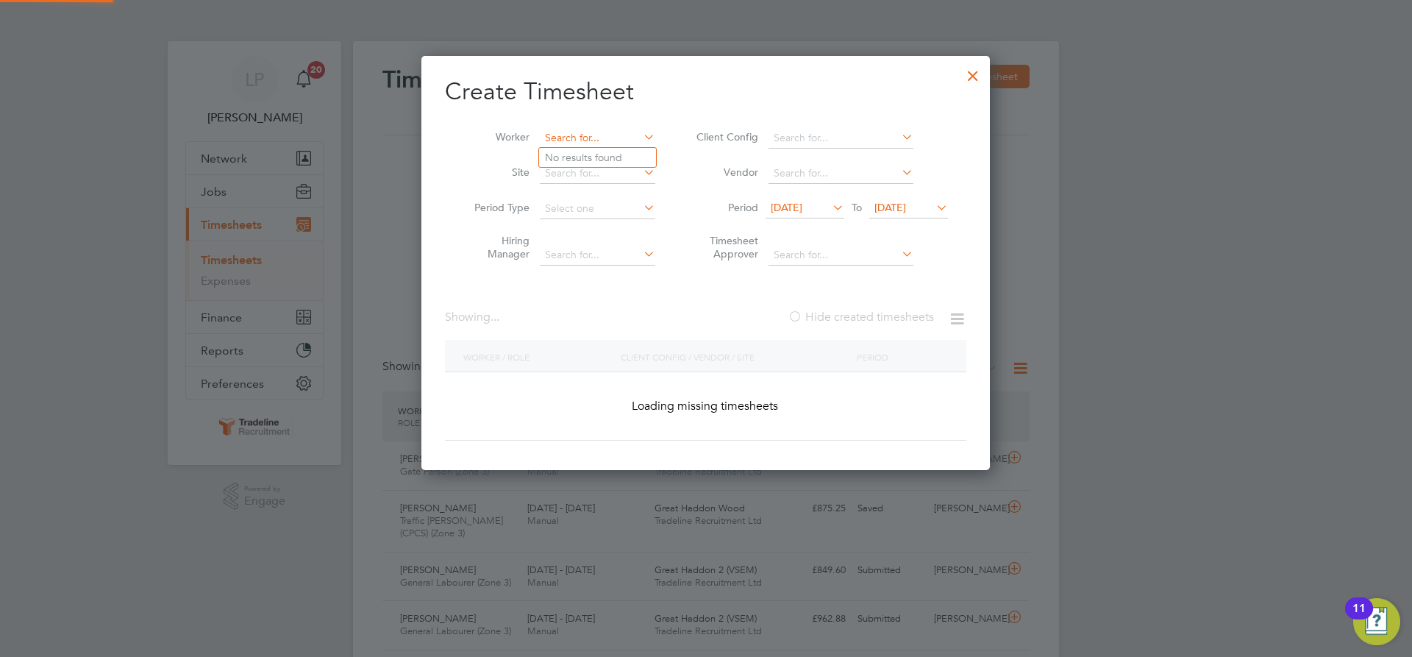
click at [587, 132] on input at bounding box center [597, 138] width 115 height 21
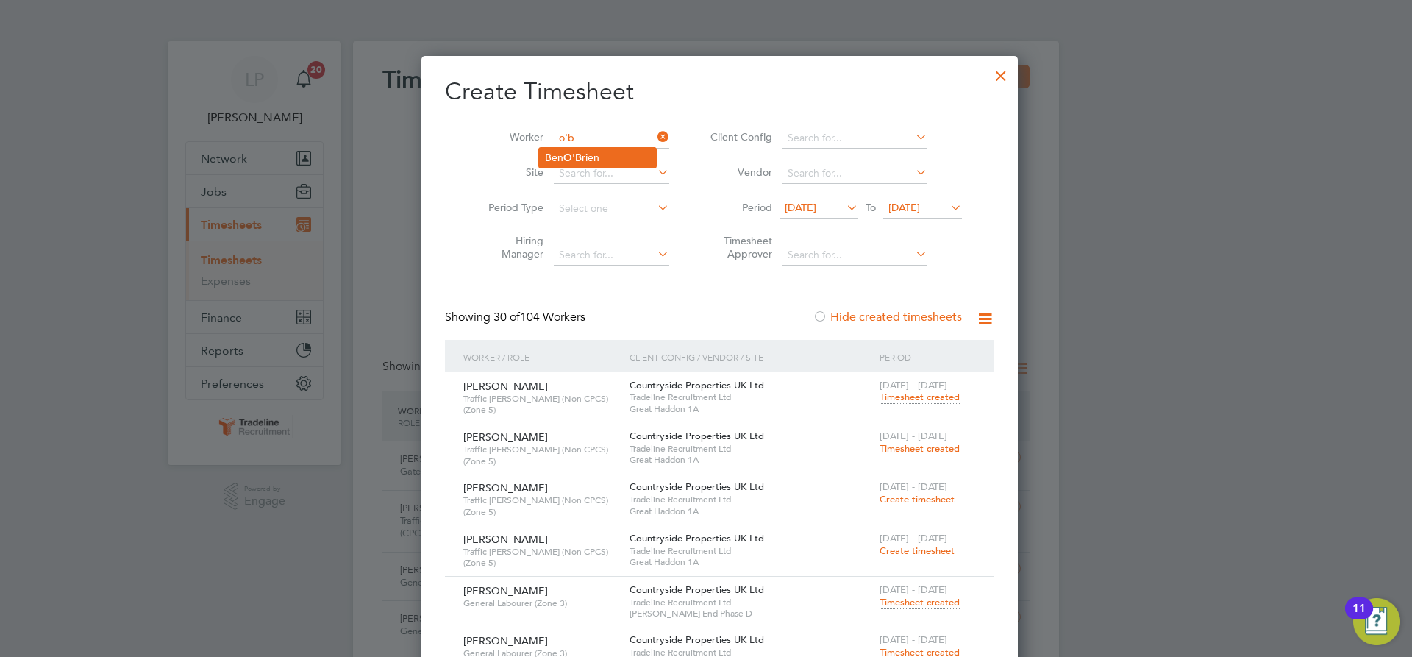
click at [584, 151] on li "Ben O'B rien" at bounding box center [597, 158] width 117 height 20
type input "[PERSON_NAME]"
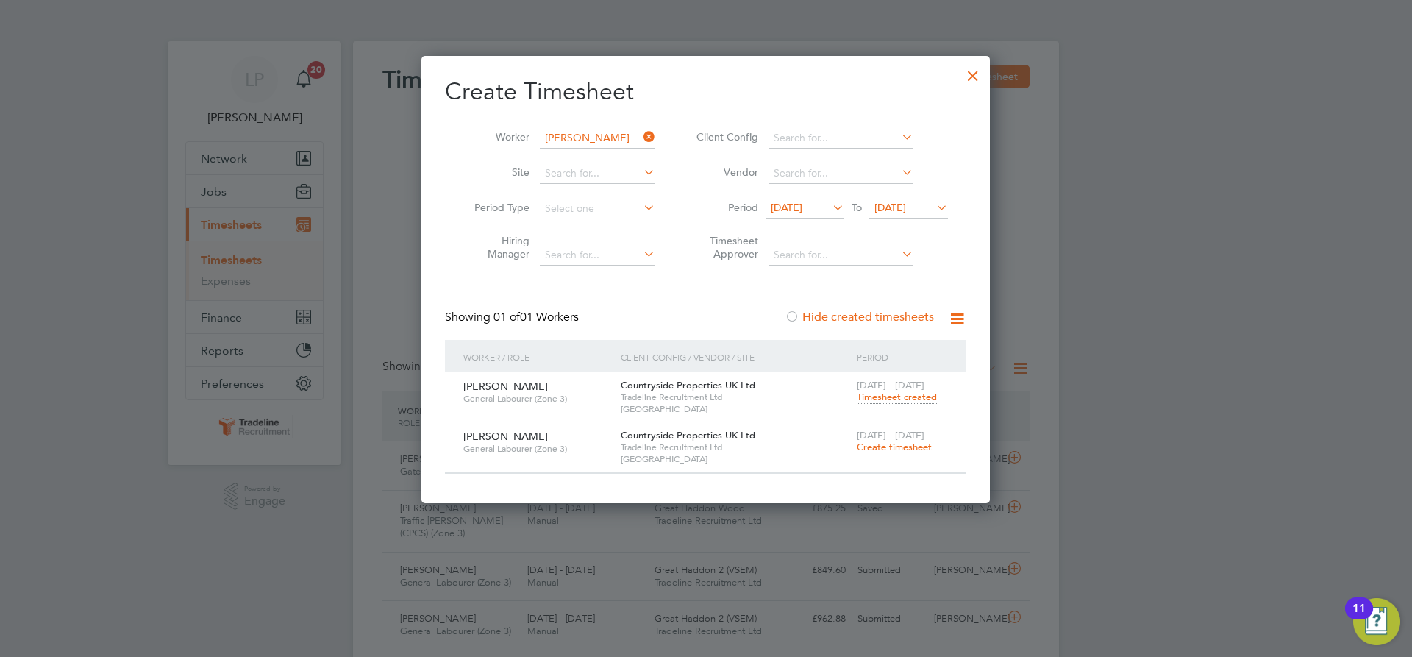
click at [873, 451] on span "Create timesheet" at bounding box center [894, 447] width 75 height 13
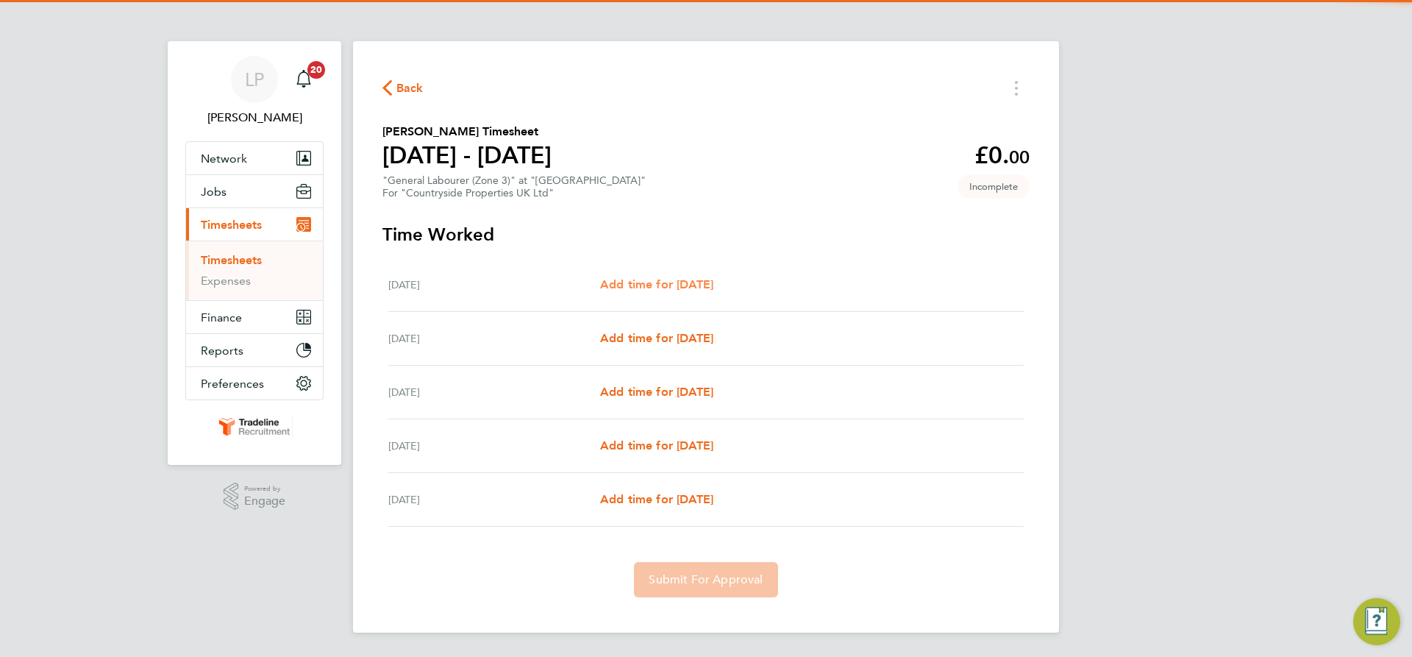
click at [676, 280] on span "Add time for [DATE]" at bounding box center [656, 284] width 113 height 14
select select "30"
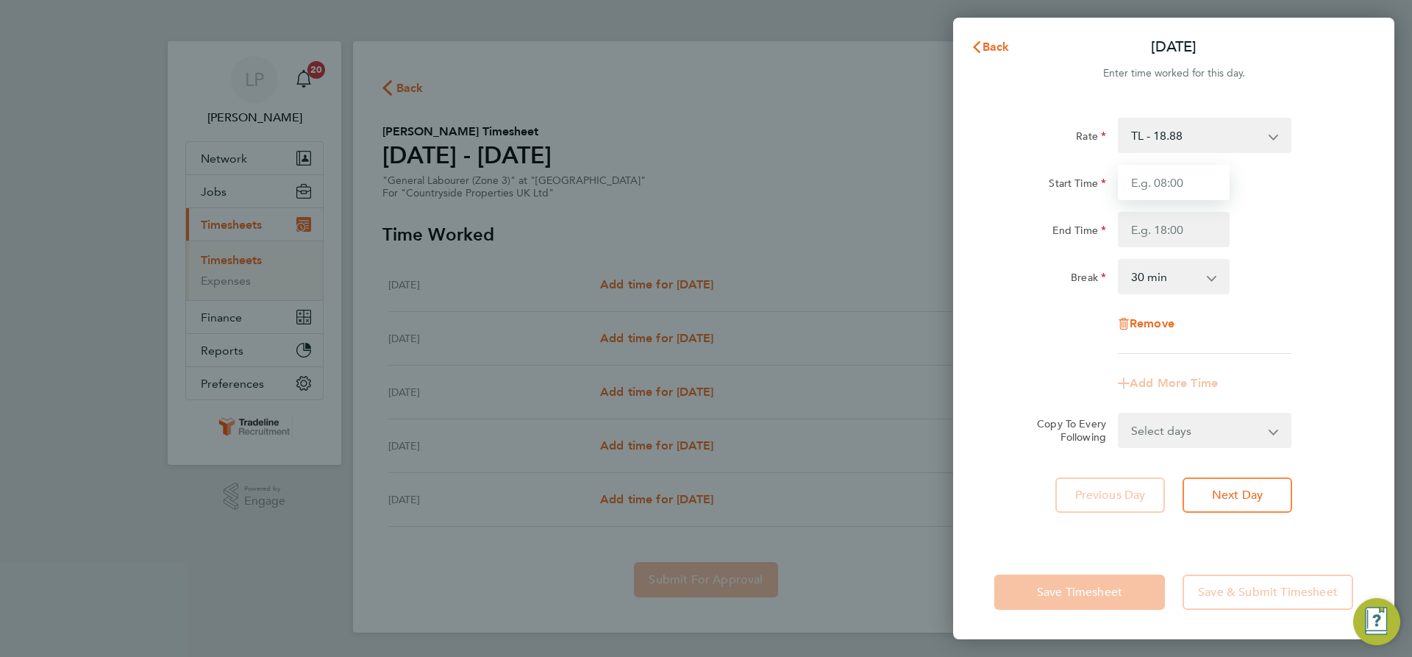
click at [1150, 177] on input "Start Time" at bounding box center [1174, 182] width 112 height 35
type input "07:00"
click at [1174, 229] on input "End Time" at bounding box center [1174, 229] width 112 height 35
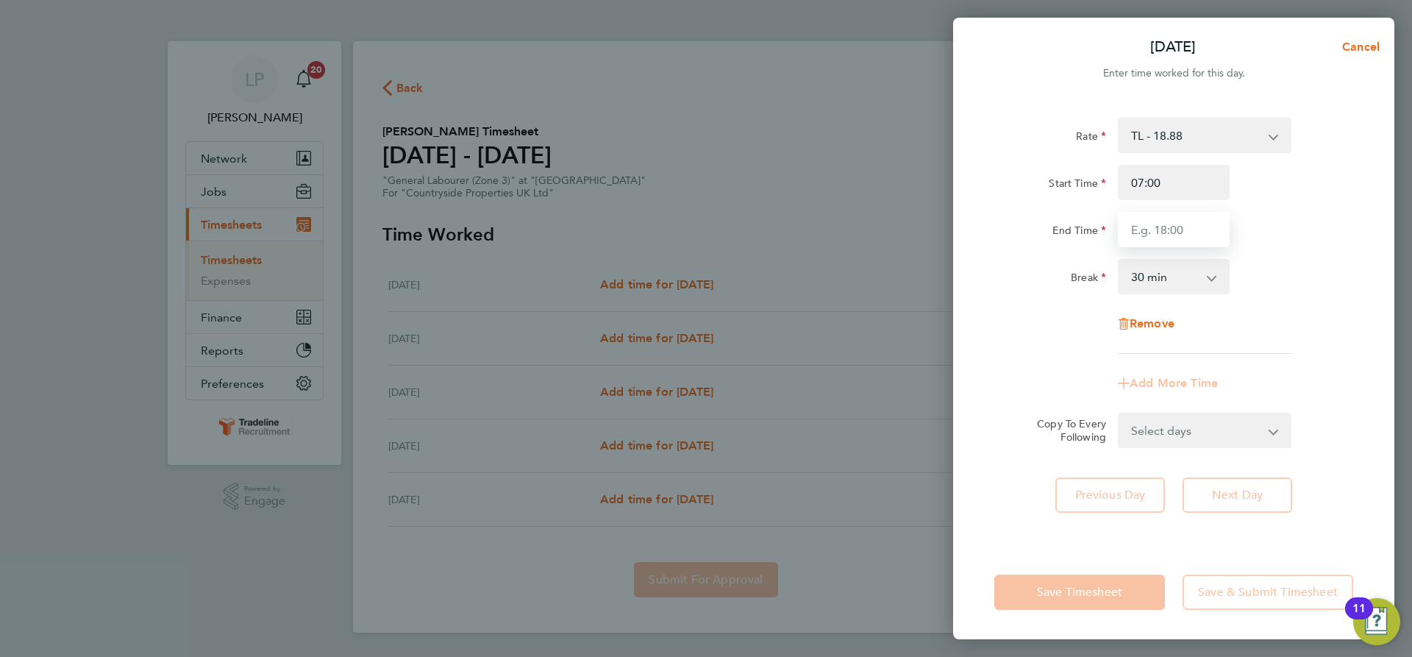
type input "16:30"
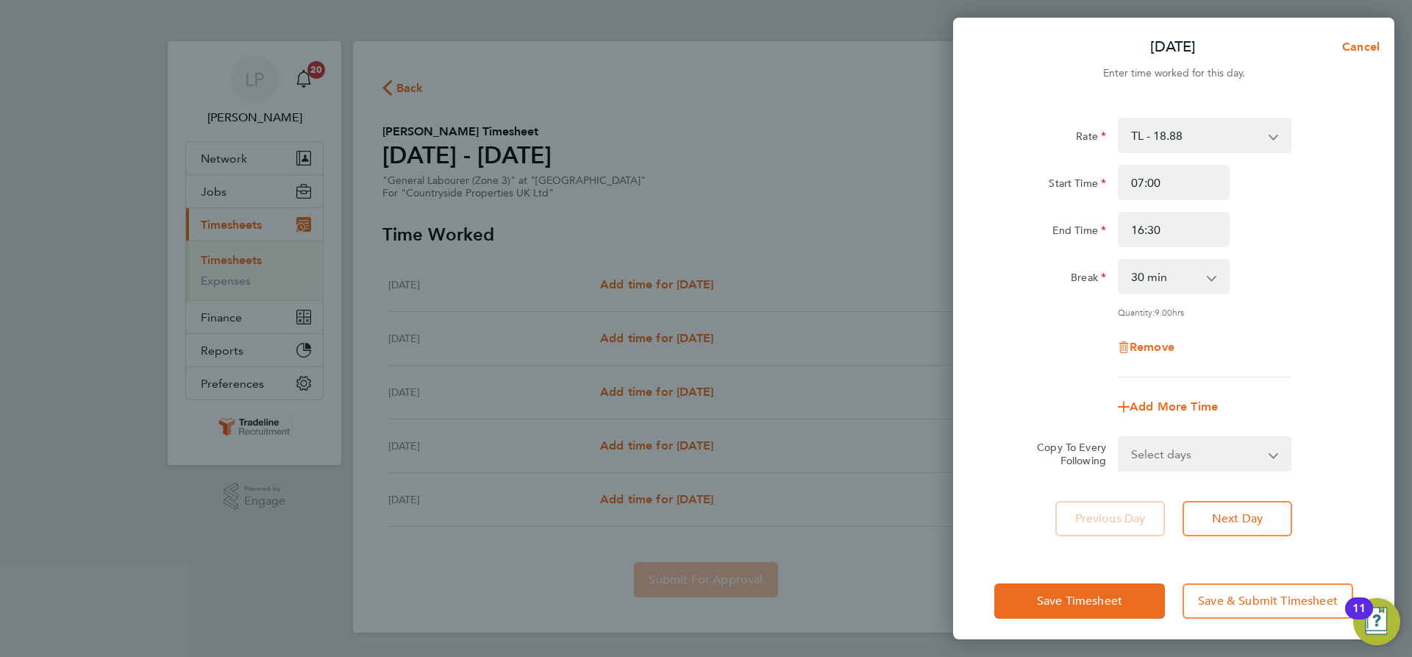
click at [1263, 260] on div "Break 0 min 15 min 30 min 45 min 60 min 75 min 90 min" at bounding box center [1173, 276] width 371 height 35
click at [1253, 438] on select "Select days Day Tuesday Wednesday Thursday Friday" at bounding box center [1196, 454] width 154 height 32
select select "DAY"
click at [1119, 438] on select "Select days Day Tuesday Wednesday Thursday Friday" at bounding box center [1196, 454] width 154 height 32
select select "2025-08-22"
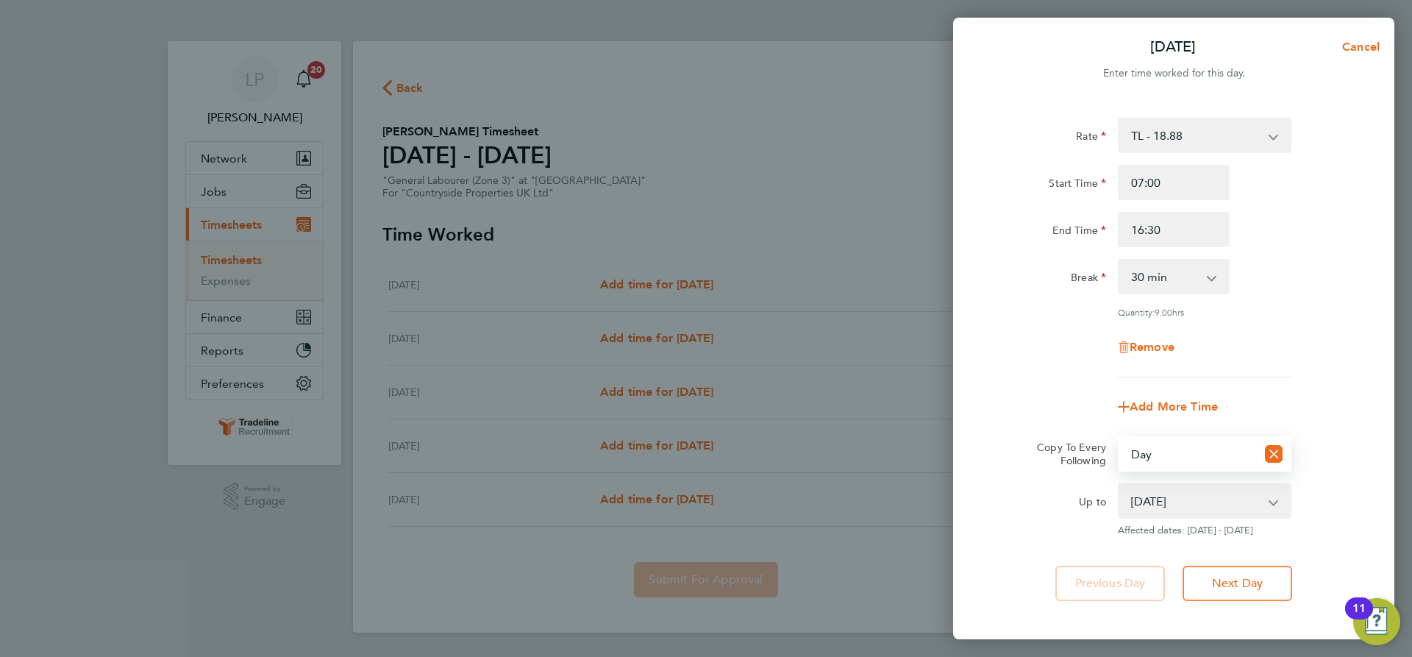
click at [1215, 563] on div "Rate TL - 18.88 Start Time 07:00 End Time 16:30 Break 0 min 15 min 30 min 45 mi…" at bounding box center [1173, 359] width 441 height 518
click at [1245, 585] on span "Next Day" at bounding box center [1237, 583] width 51 height 15
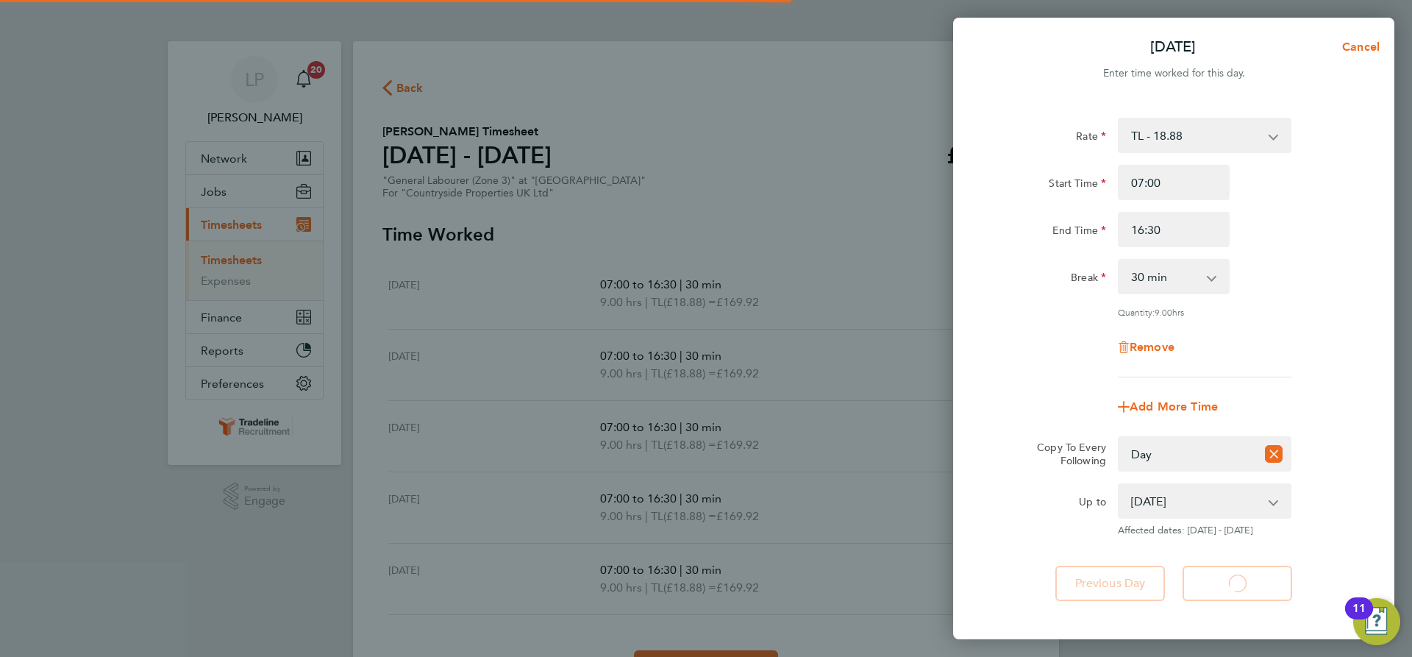
select select "30"
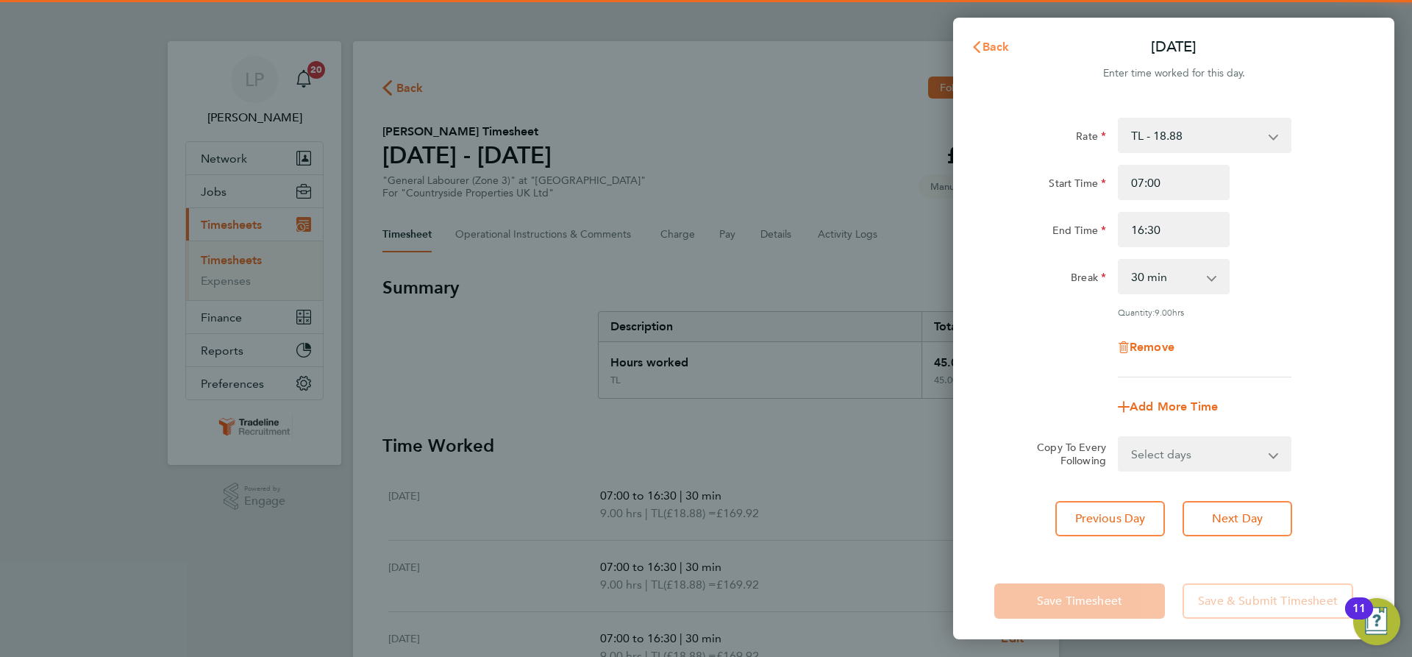
click at [986, 49] on span "Back" at bounding box center [996, 47] width 27 height 14
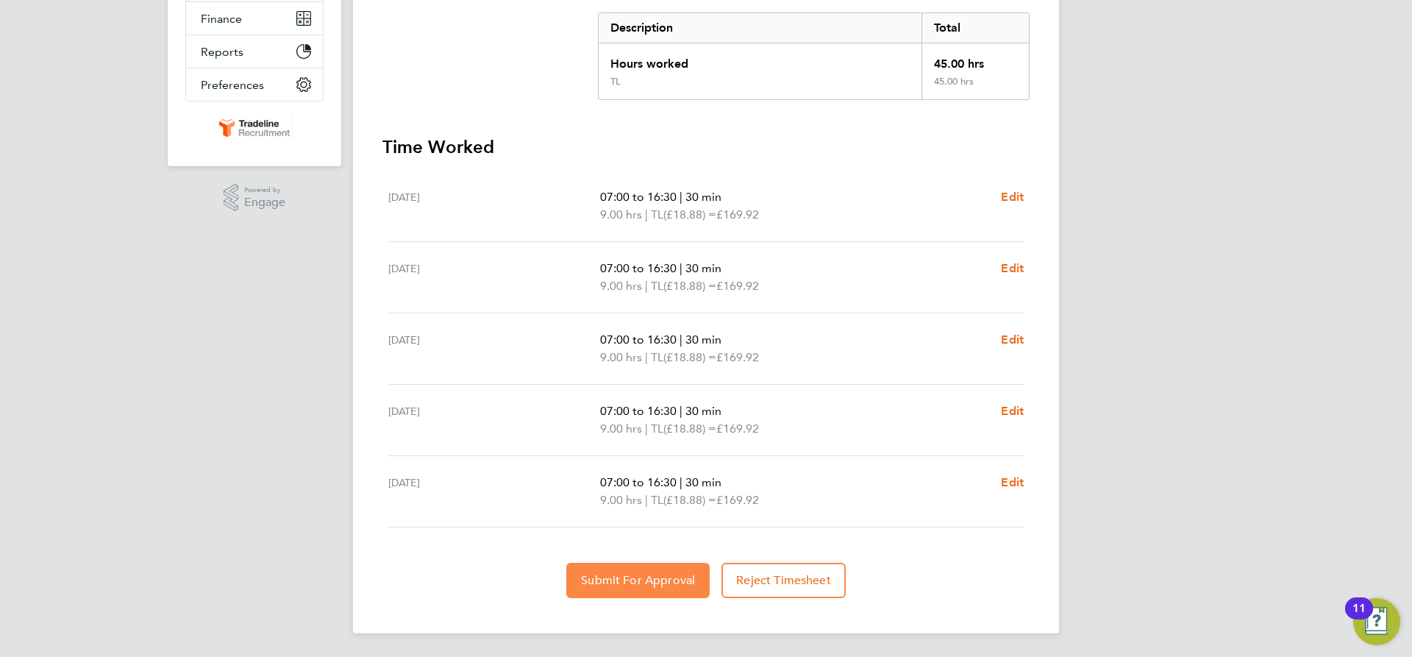
click at [645, 568] on button "Submit For Approval" at bounding box center [637, 580] width 143 height 35
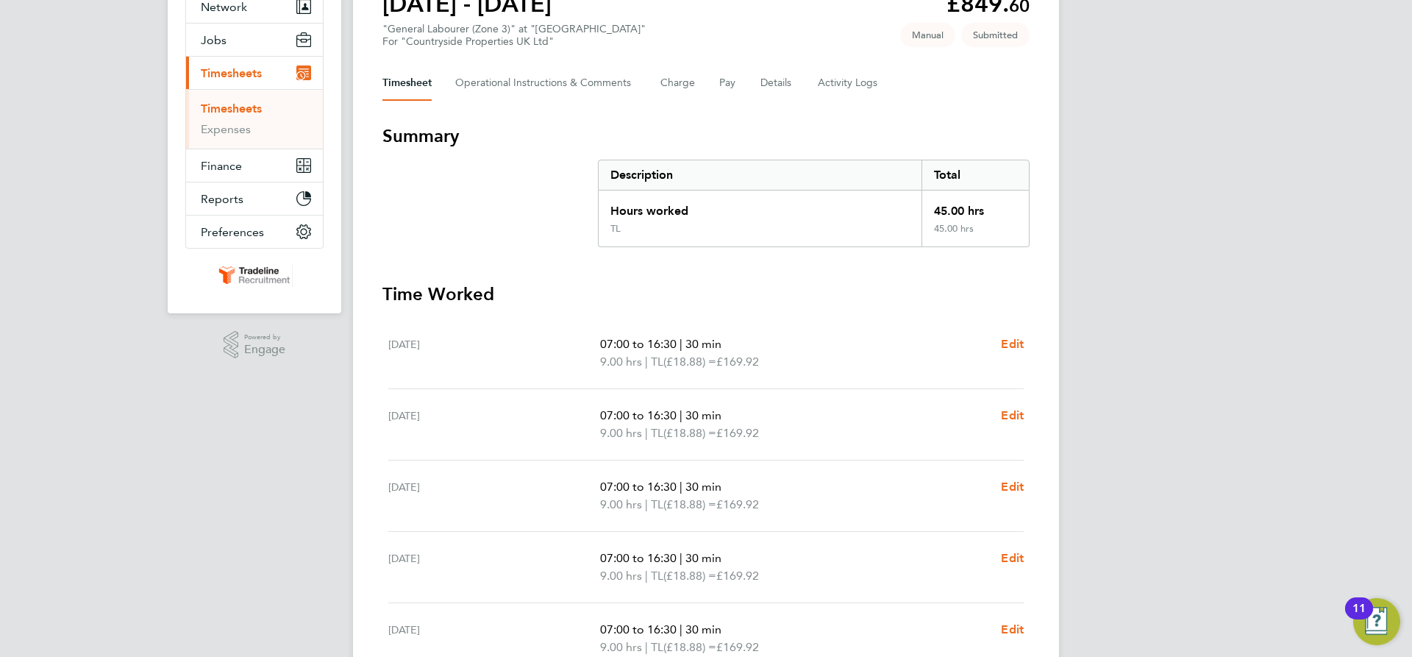
click at [240, 110] on link "Timesheets" at bounding box center [231, 108] width 61 height 14
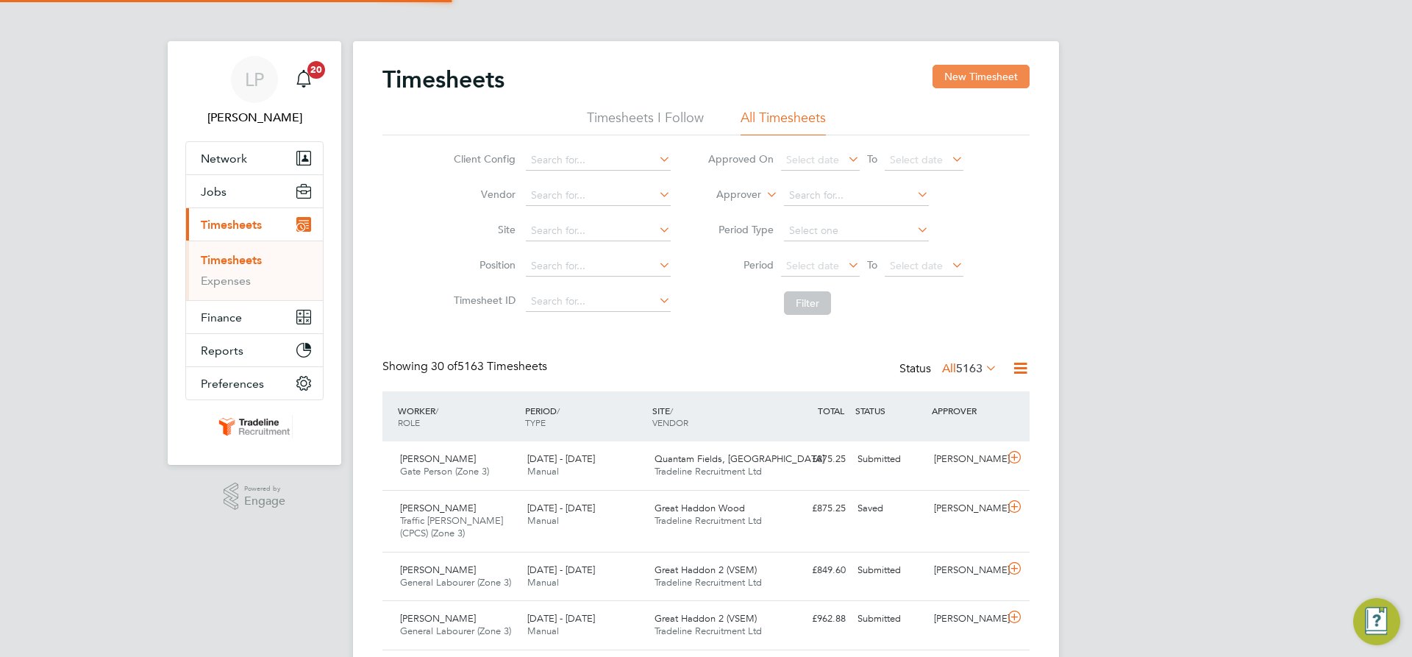
click at [1019, 71] on button "New Timesheet" at bounding box center [981, 77] width 97 height 24
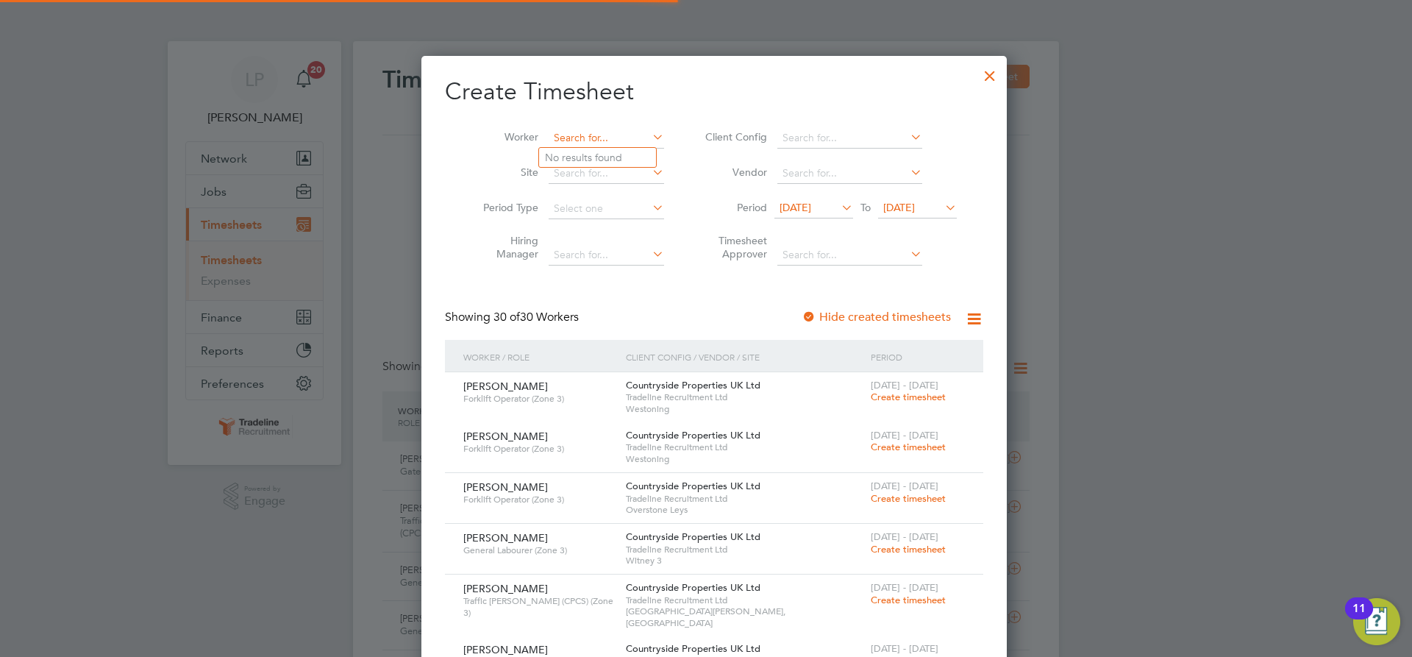
click at [579, 134] on input at bounding box center [606, 138] width 115 height 21
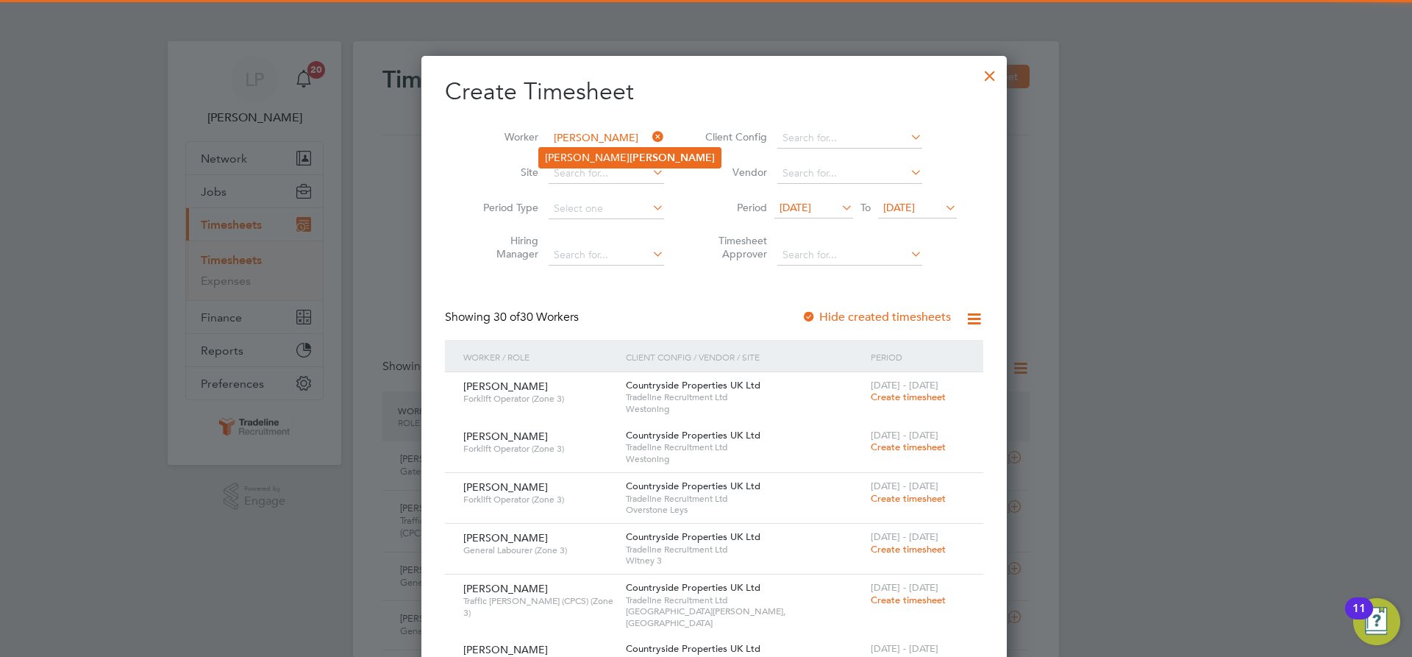
click at [630, 155] on b "Hunt" at bounding box center [672, 157] width 85 height 13
type input "Owen Hunt"
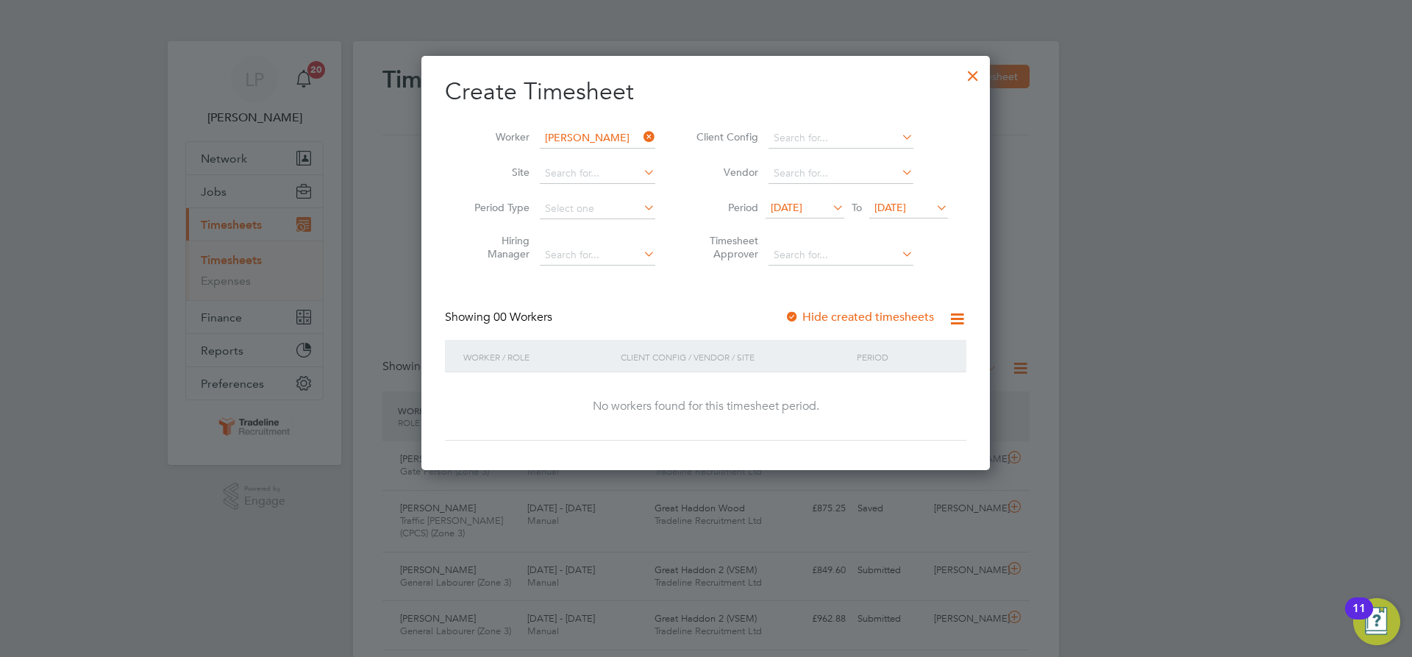
click at [792, 314] on div at bounding box center [792, 317] width 15 height 15
click at [906, 205] on span "[DATE]" at bounding box center [890, 207] width 32 height 13
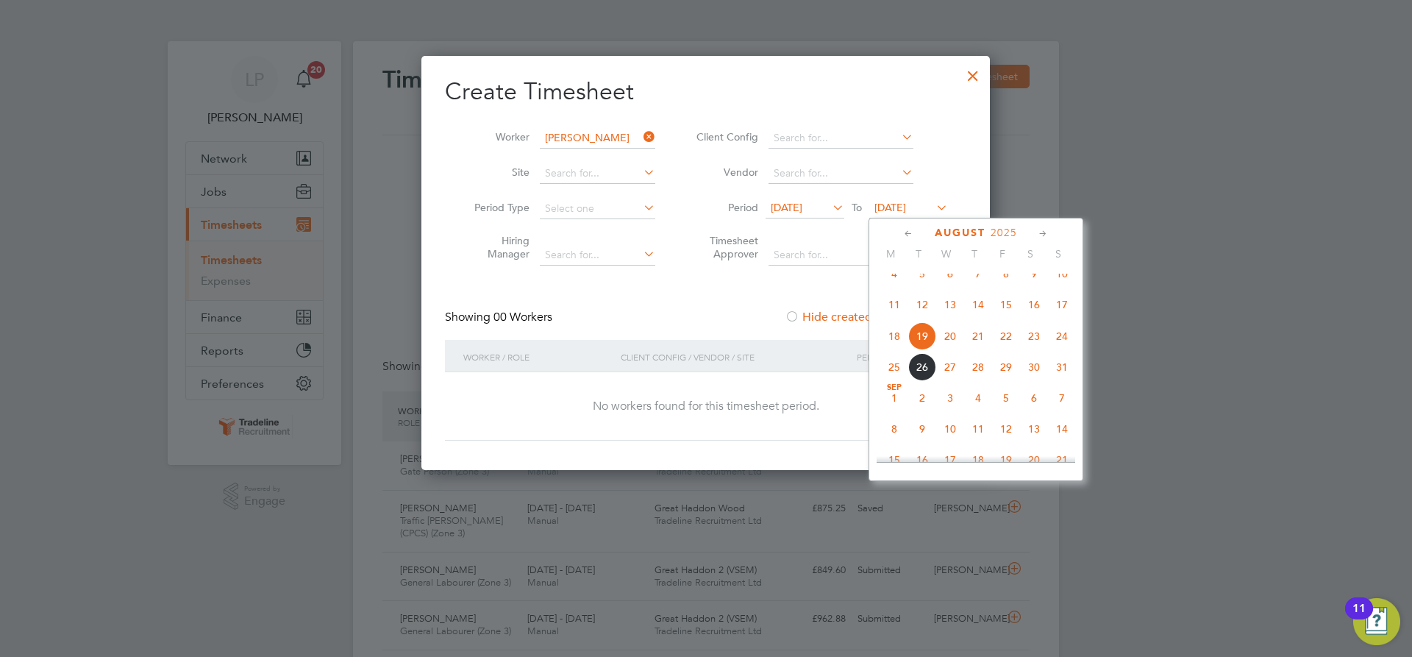
click at [983, 412] on span "4" at bounding box center [978, 398] width 28 height 28
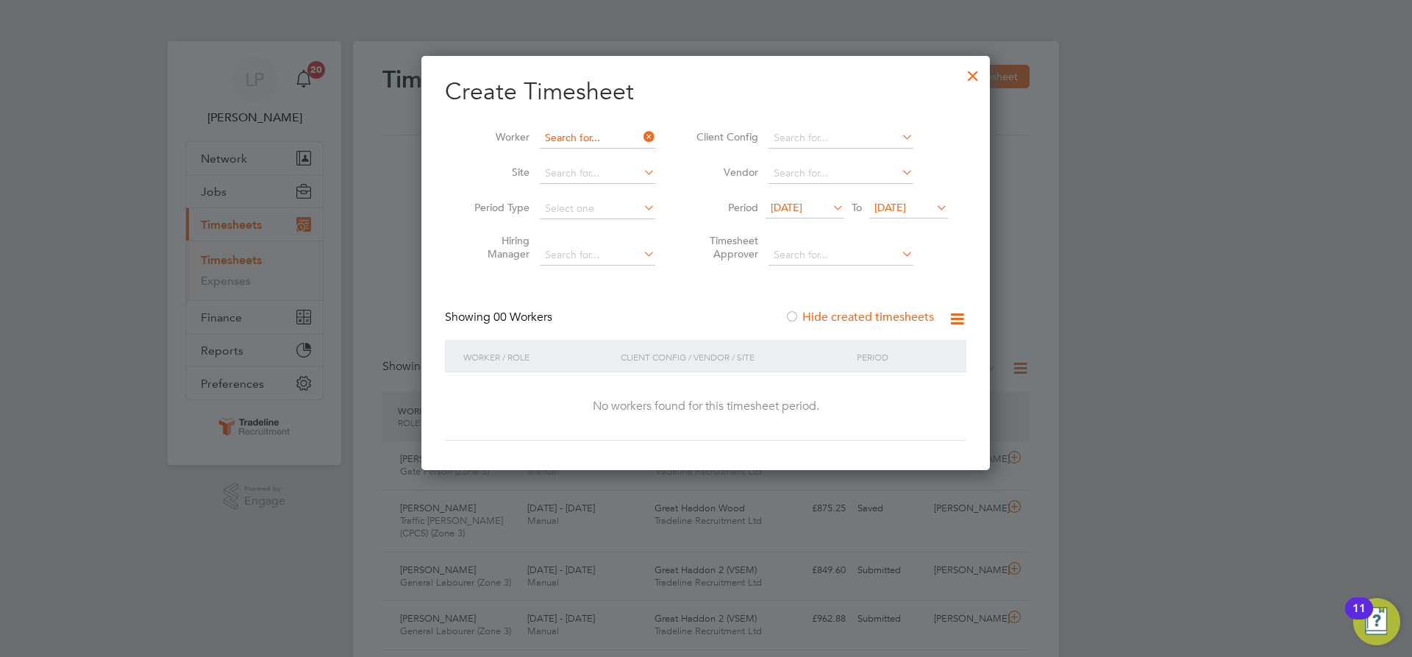
click at [558, 135] on input at bounding box center [597, 138] width 115 height 21
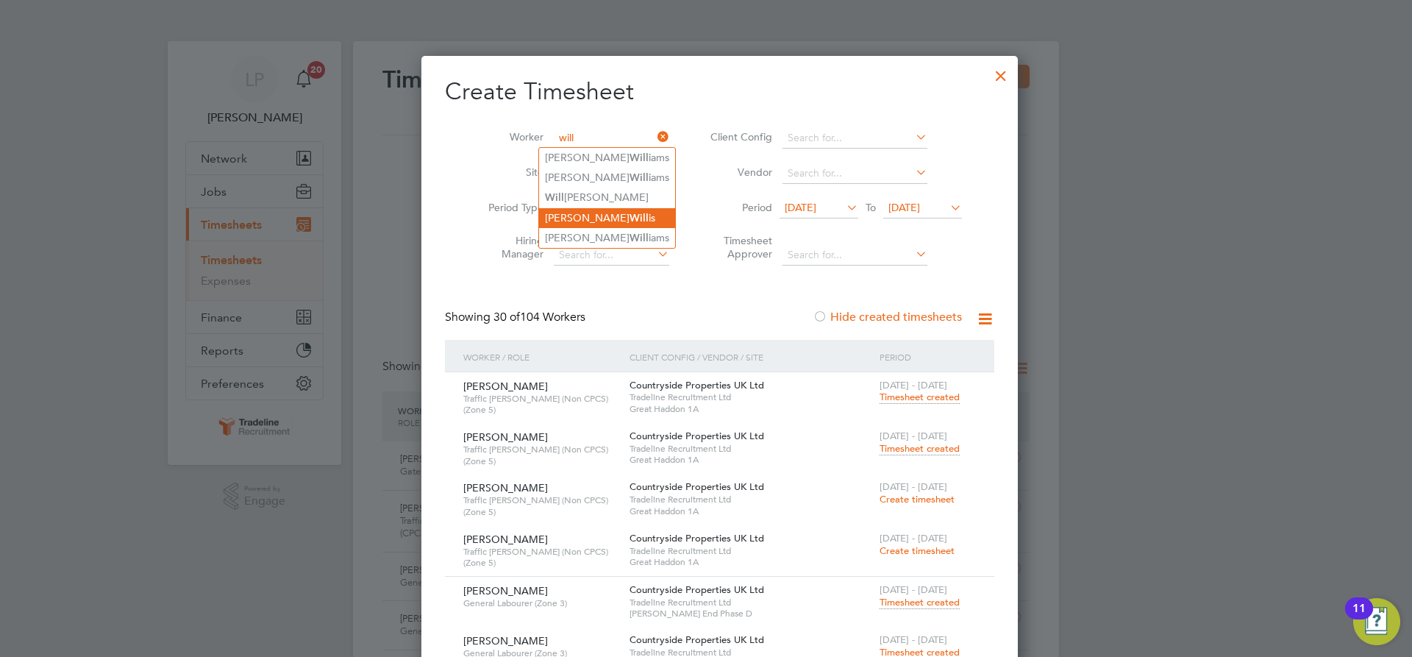
click at [595, 209] on li "Colin Will is" at bounding box center [607, 218] width 136 height 20
type input "[PERSON_NAME]"
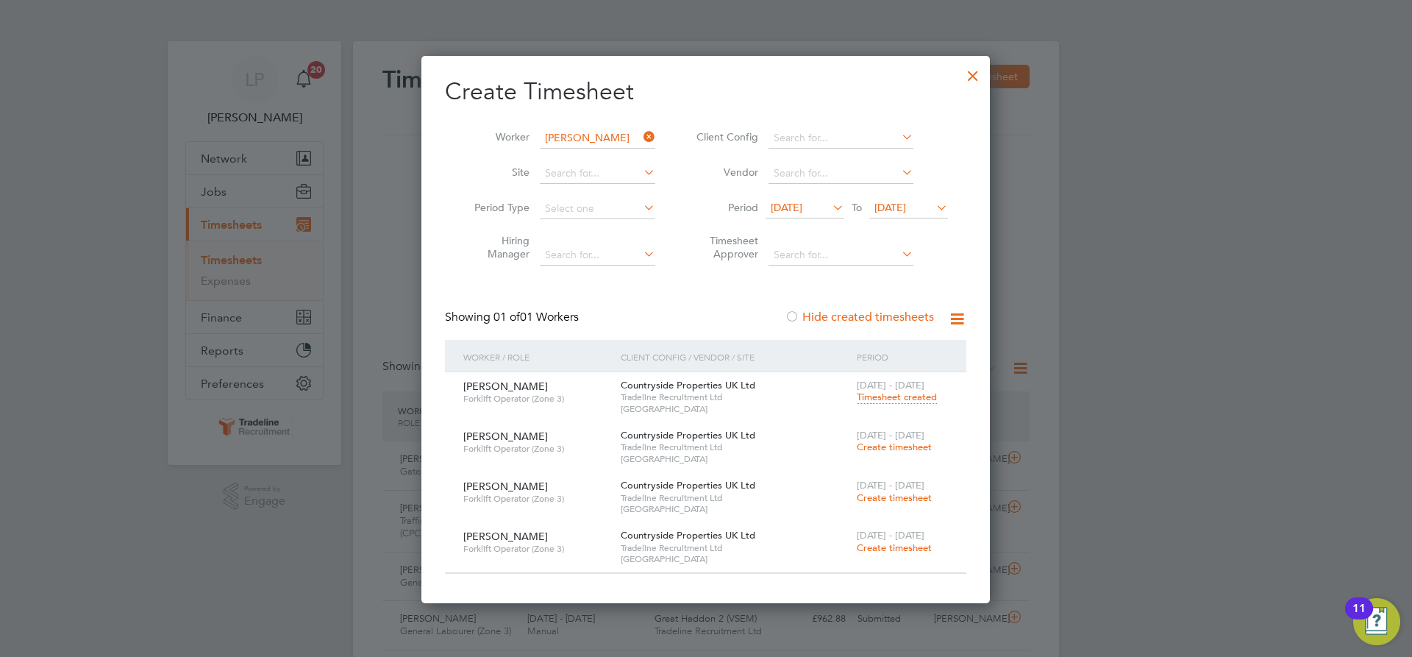
click at [920, 447] on span "Create timesheet" at bounding box center [894, 447] width 75 height 13
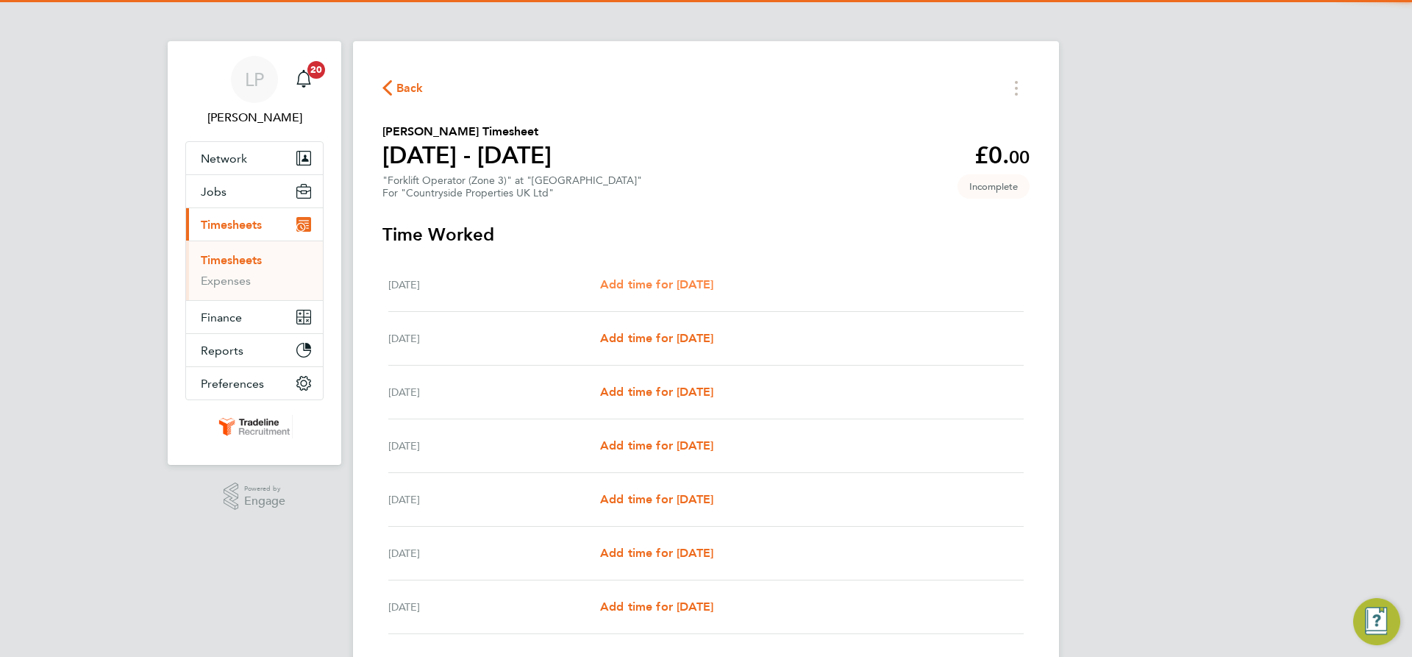
click at [682, 279] on span "Add time for [DATE]" at bounding box center [656, 284] width 113 height 14
select select "30"
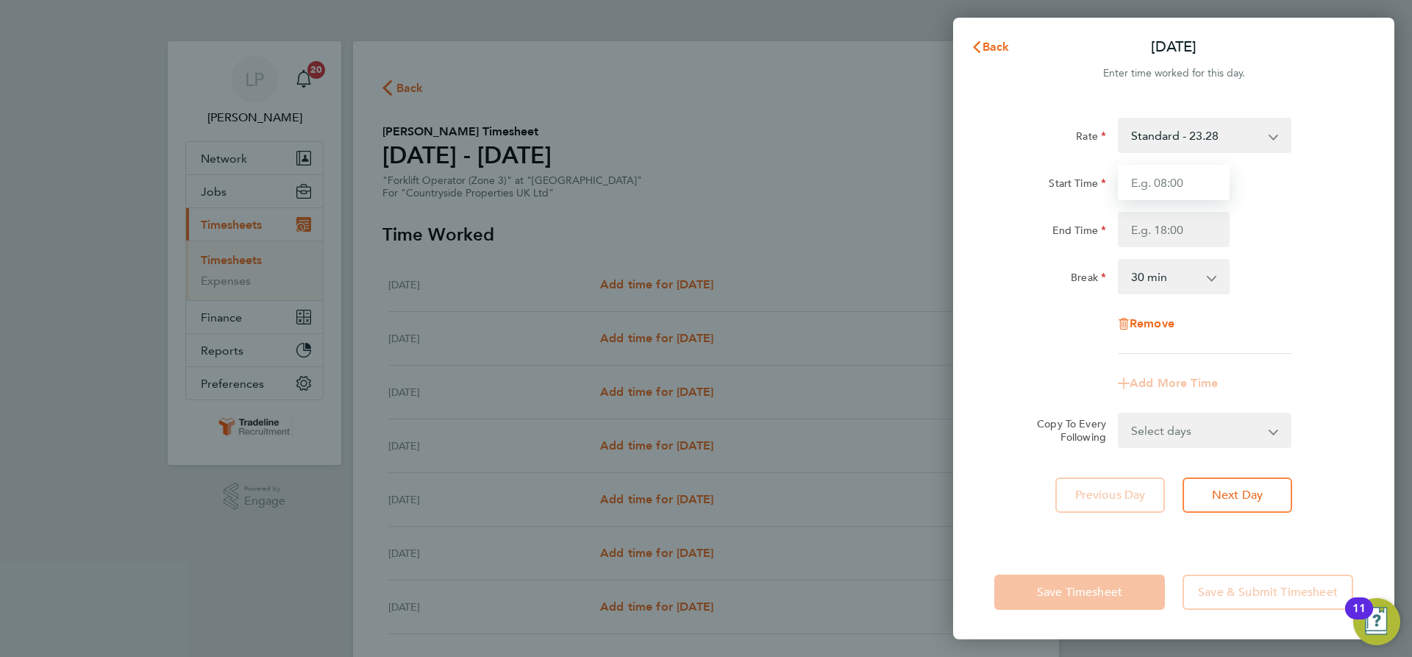
click at [1177, 173] on input "Start Time" at bounding box center [1174, 182] width 112 height 35
type input "07:00"
click at [1196, 228] on input "End Time" at bounding box center [1174, 229] width 112 height 35
type input "16:30"
click at [1261, 299] on div "Rate Standard - 23.28 Start Time 07:00 End Time 16:30 Break 0 min 15 min 30 min…" at bounding box center [1173, 236] width 359 height 236
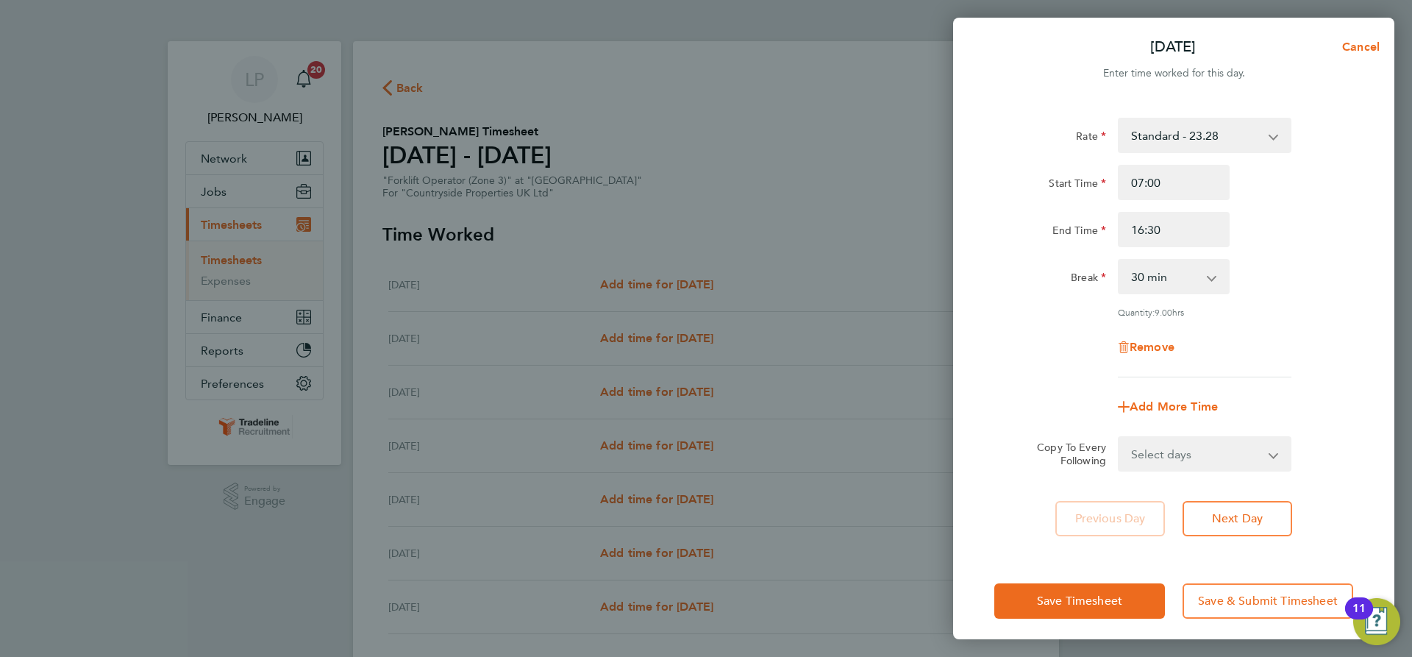
click at [1223, 453] on select "Select days Day Weekday (Mon-Fri) Weekend (Sat-Sun) [DATE] [DATE] [DATE] [DATE]…" at bounding box center [1196, 454] width 154 height 32
select select "WEEKDAY"
click at [1119, 438] on select "Select days Day Weekday (Mon-Fri) Weekend (Sat-Sun) [DATE] [DATE] [DATE] [DATE]…" at bounding box center [1196, 454] width 154 height 32
select select "[DATE]"
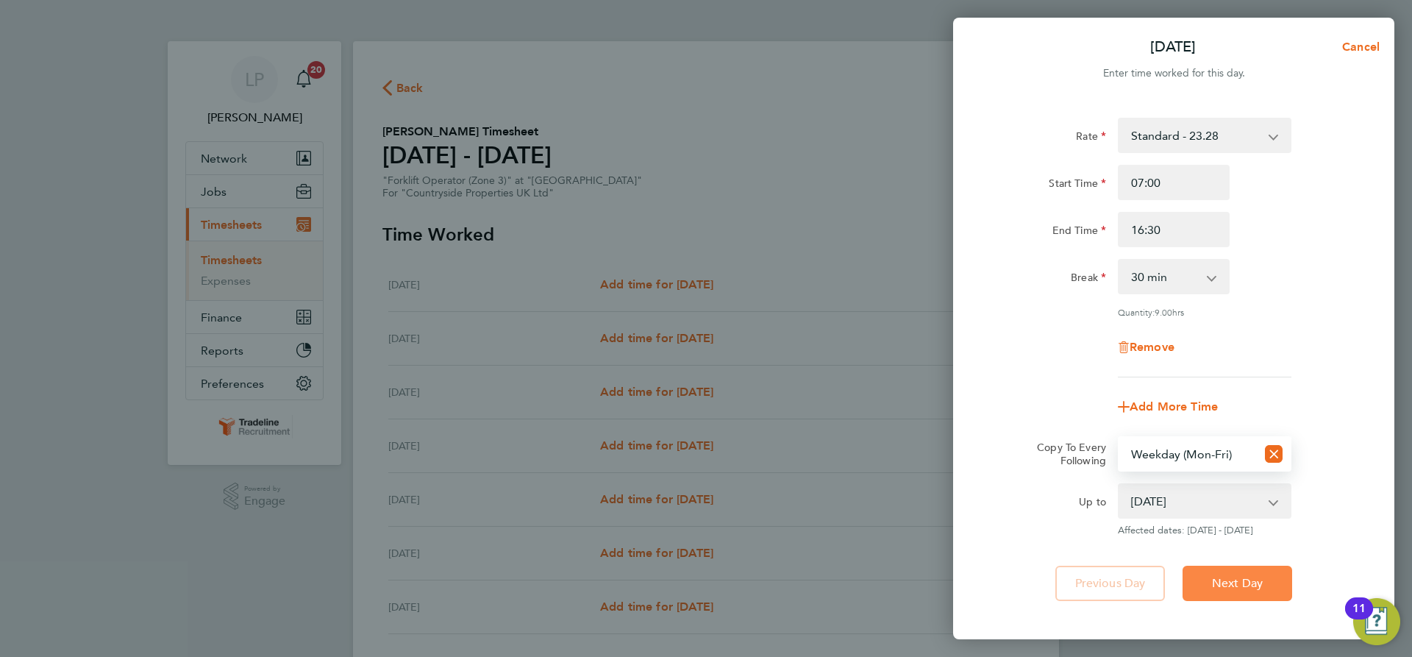
click at [1233, 576] on span "Next Day" at bounding box center [1237, 583] width 51 height 15
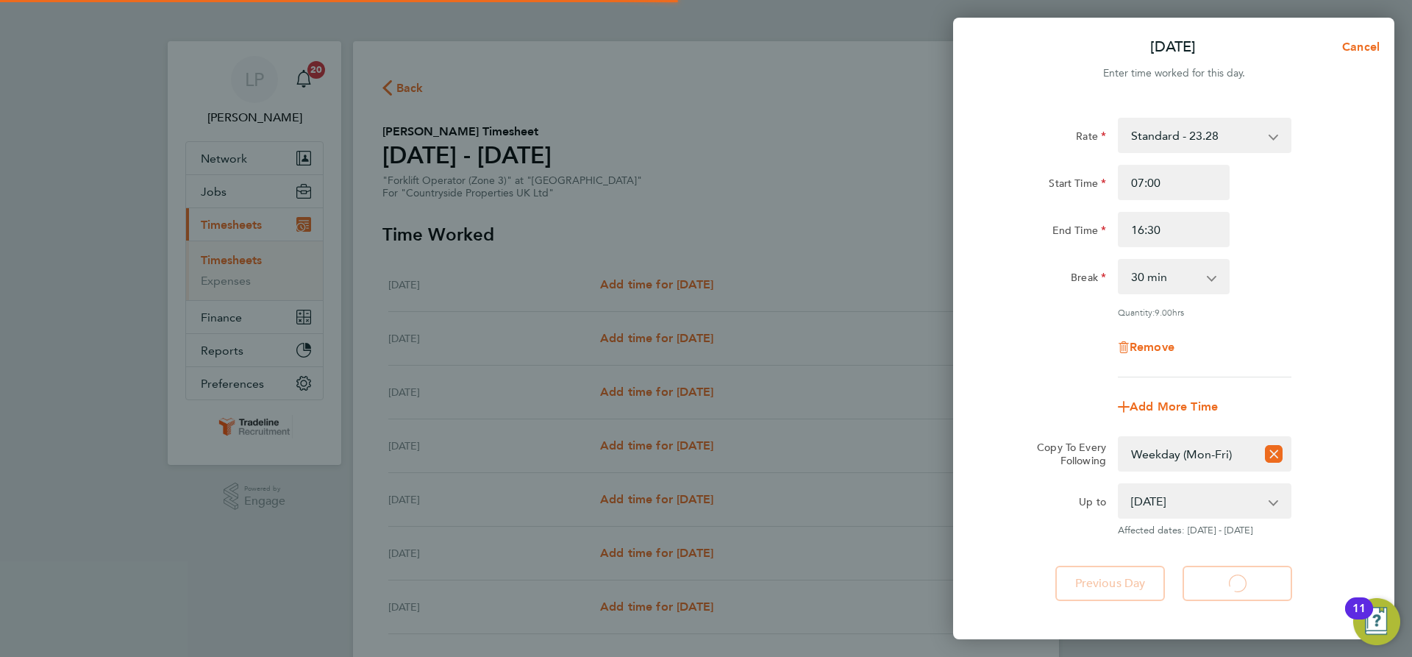
select select "30"
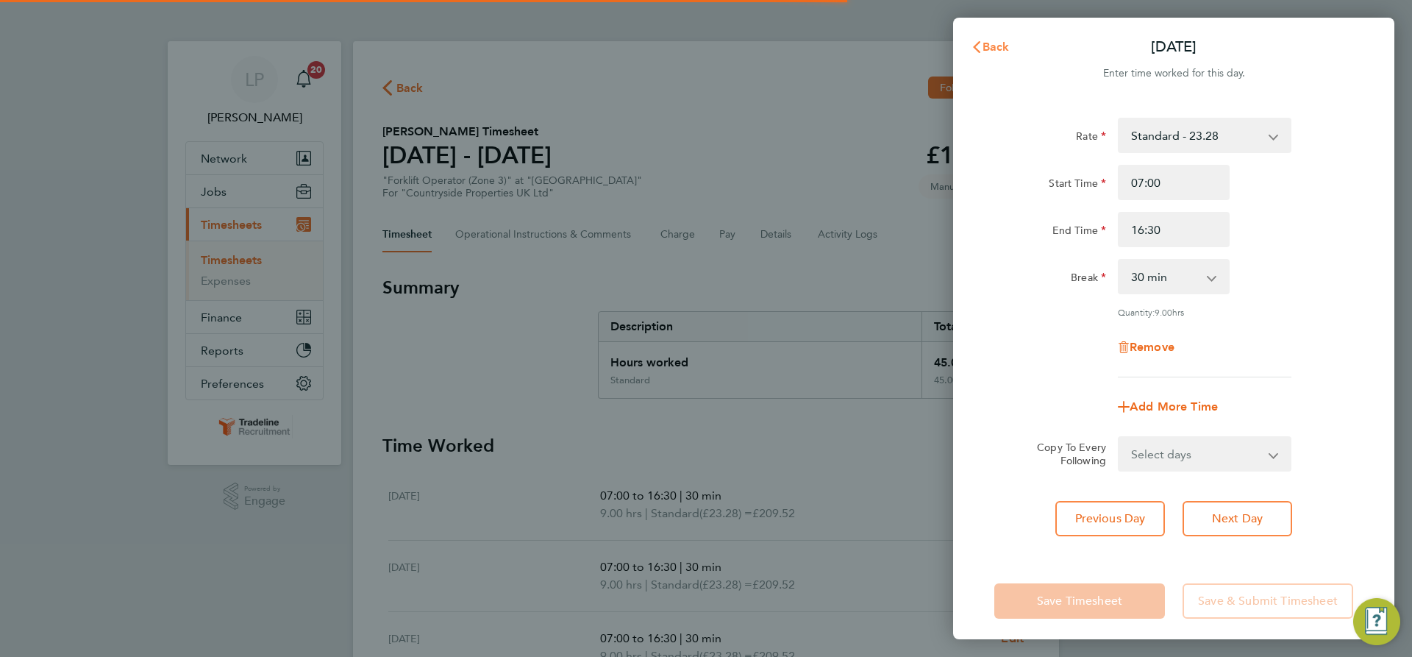
click at [971, 44] on icon "button" at bounding box center [977, 47] width 12 height 12
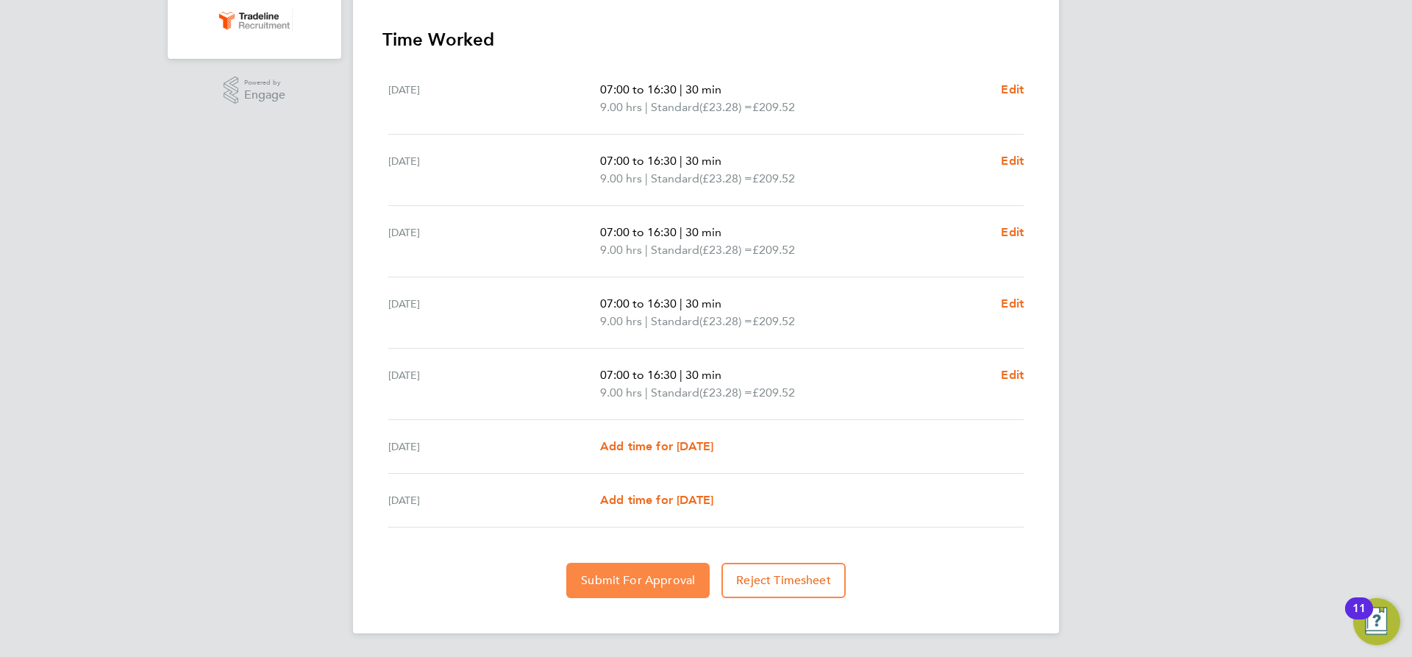
click at [615, 581] on span "Submit For Approval" at bounding box center [638, 580] width 114 height 15
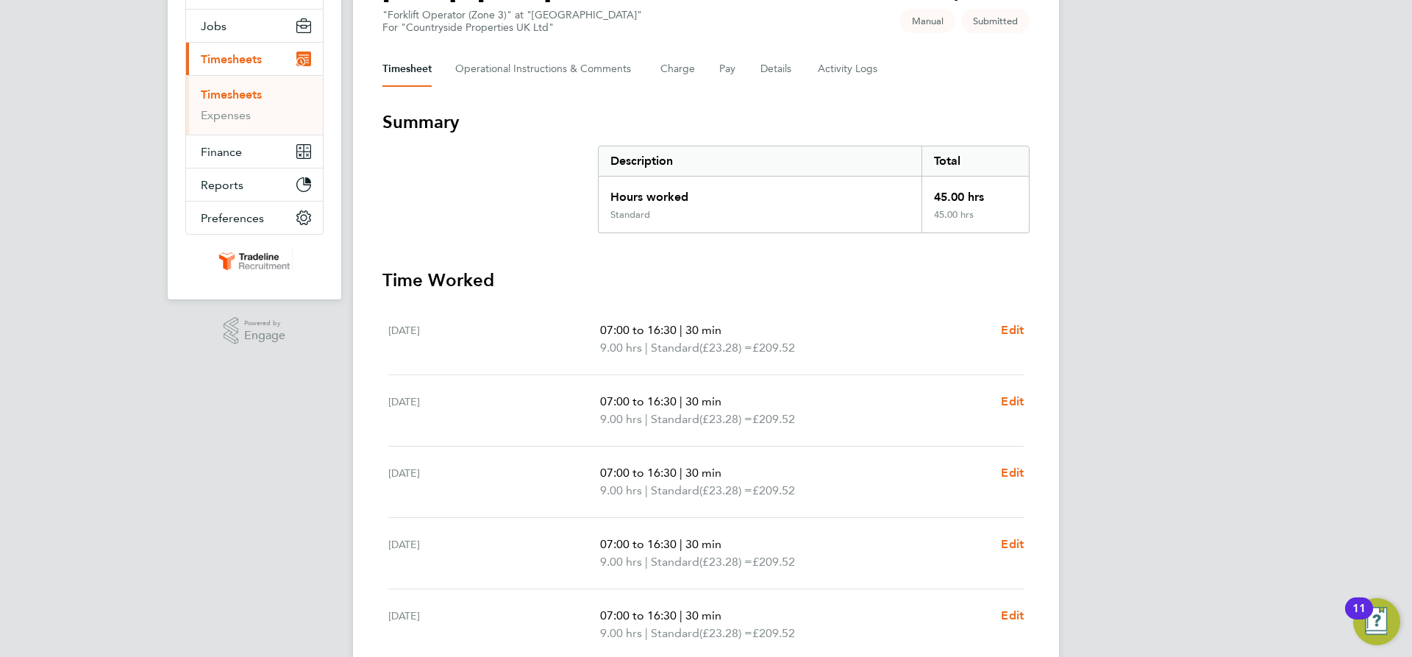
scroll to position [112, 0]
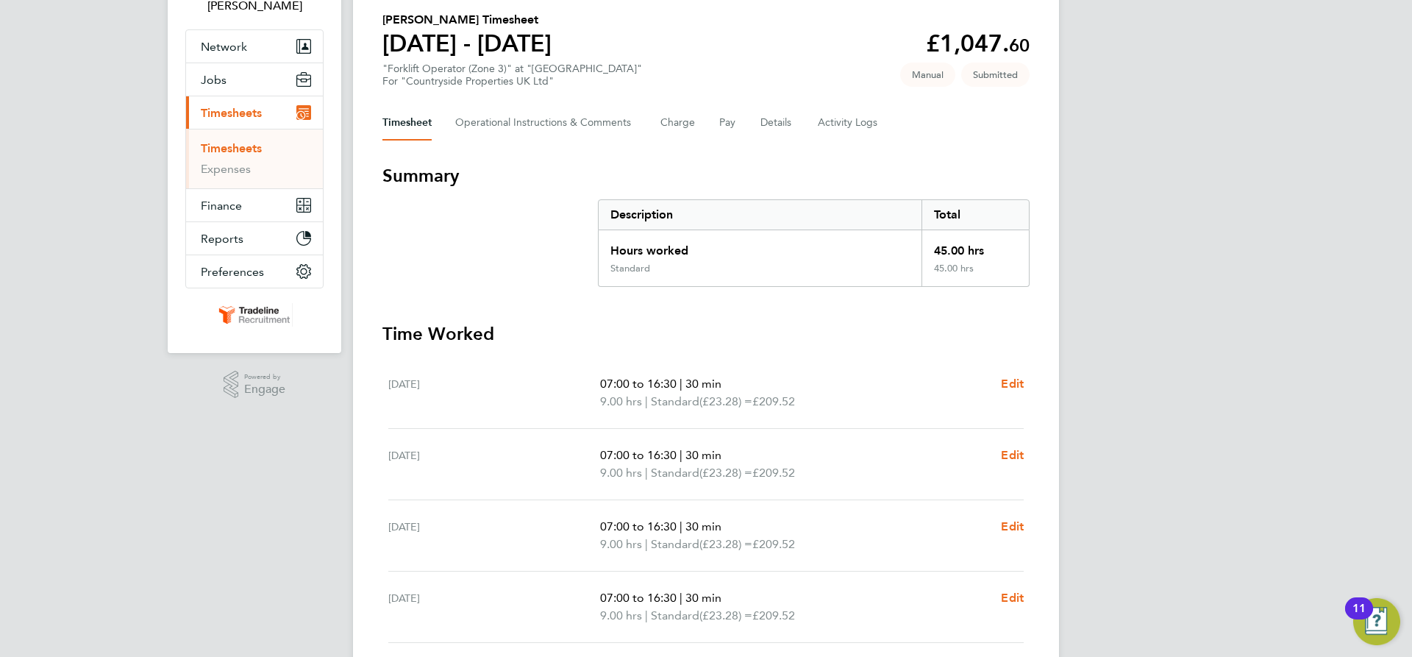
click at [236, 146] on link "Timesheets" at bounding box center [231, 148] width 61 height 14
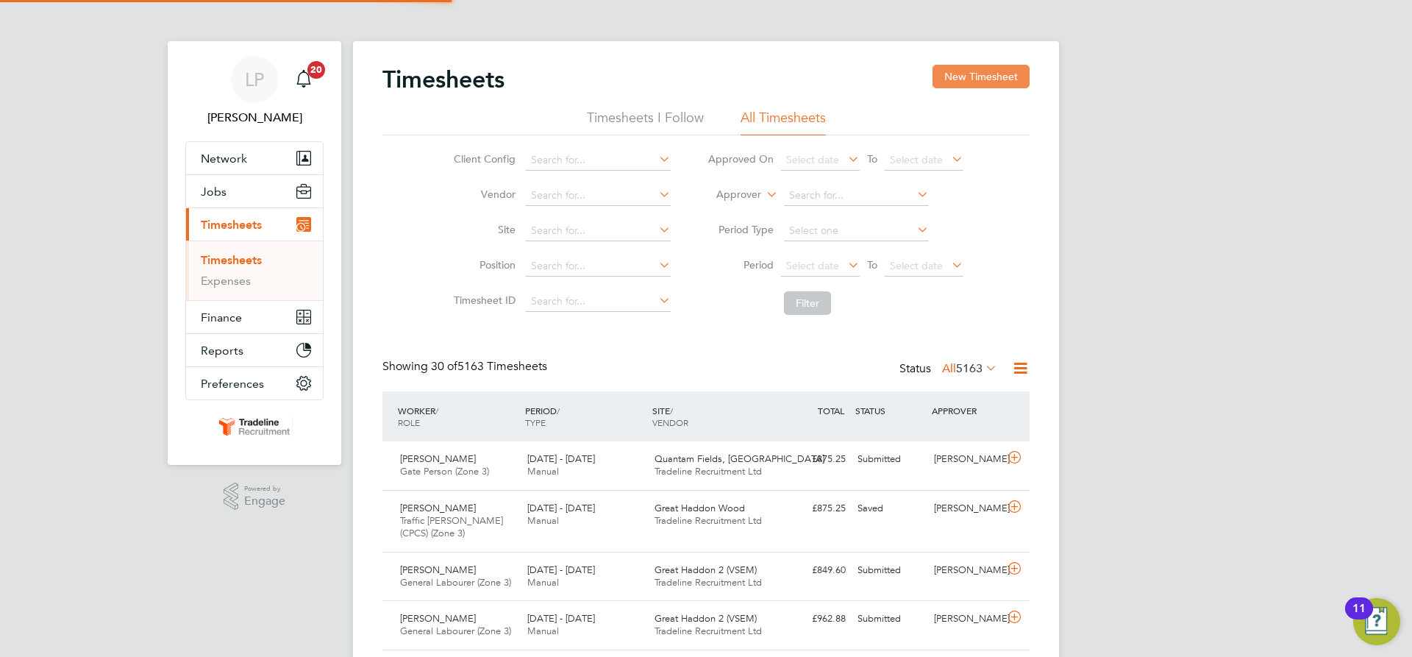
scroll to position [7, 7]
click at [980, 74] on button "New Timesheet" at bounding box center [981, 77] width 97 height 24
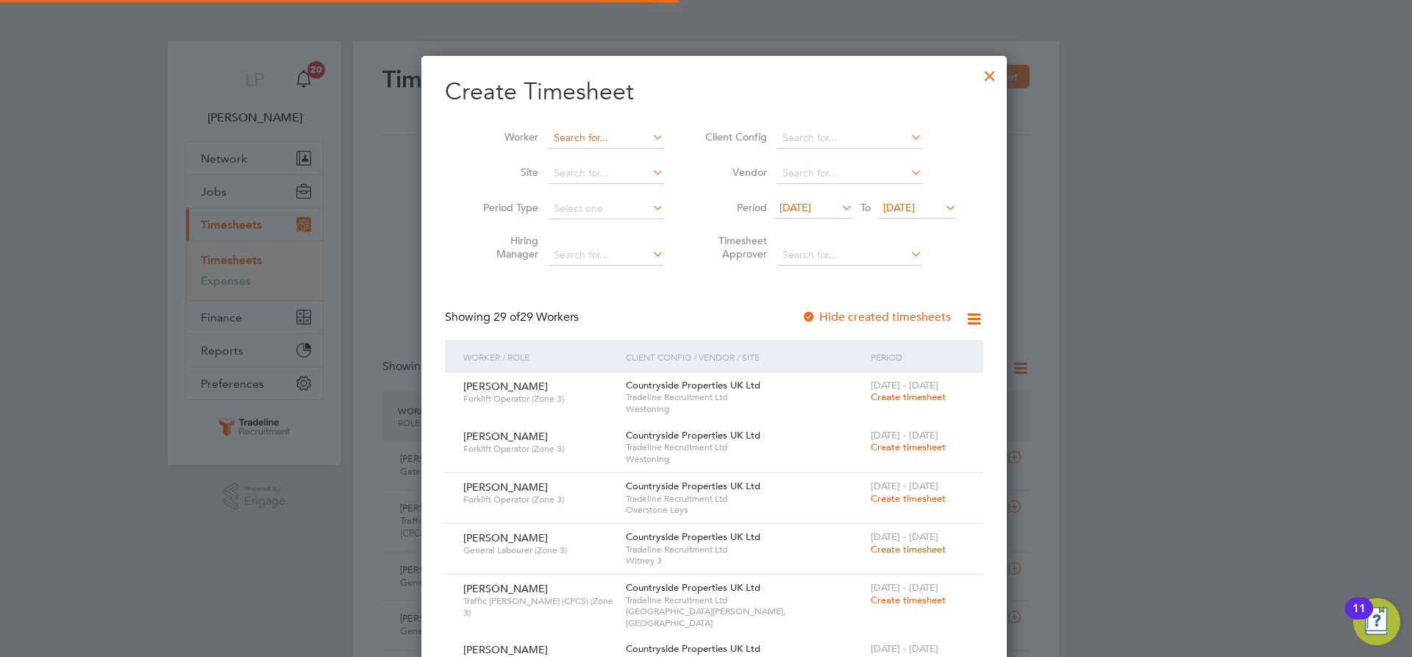
click at [573, 128] on input at bounding box center [606, 138] width 115 height 21
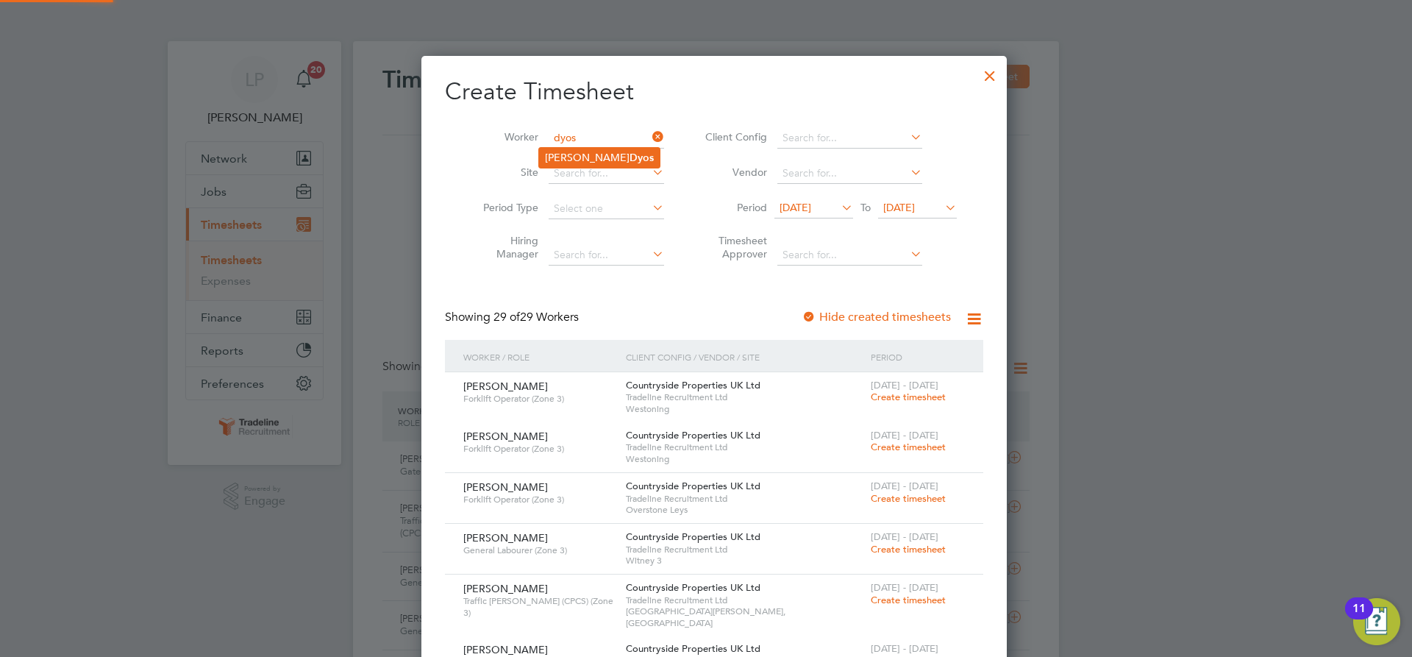
click at [630, 157] on b "Dyos" at bounding box center [642, 157] width 24 height 13
type input "[PERSON_NAME]"
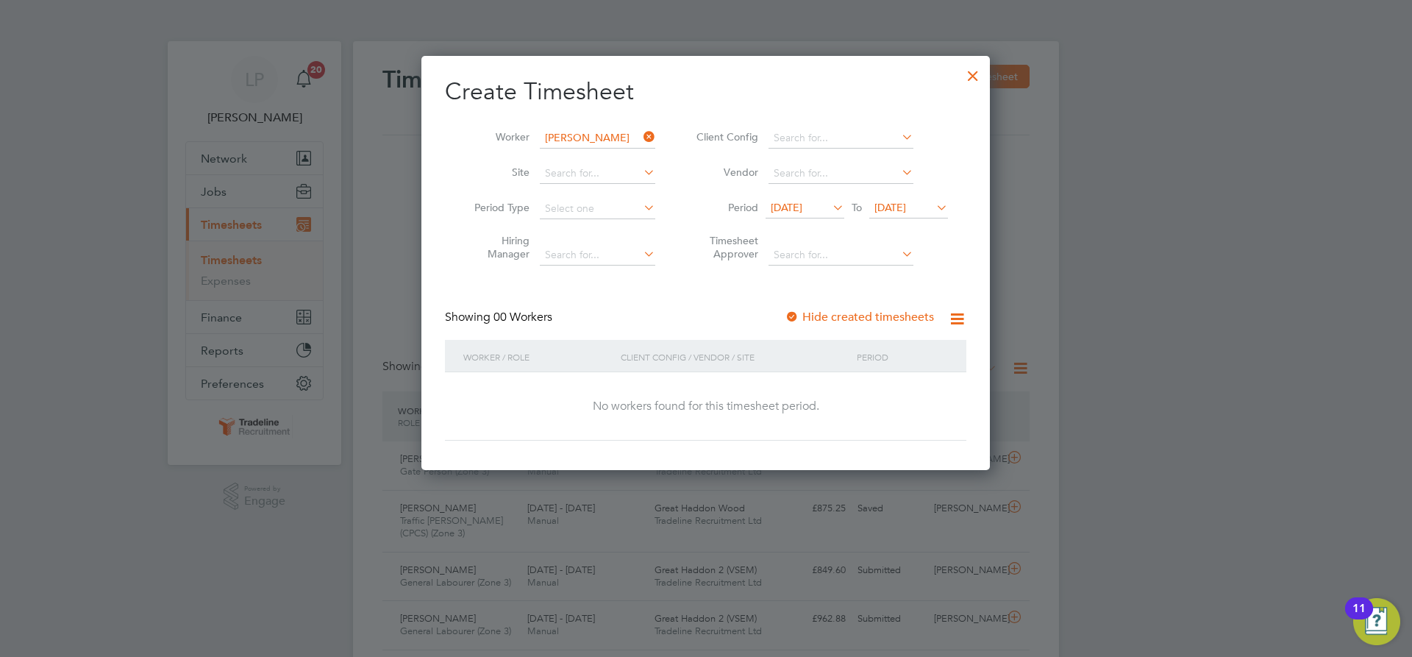
click at [793, 313] on div at bounding box center [792, 317] width 15 height 15
click at [906, 207] on span "[DATE]" at bounding box center [890, 207] width 32 height 13
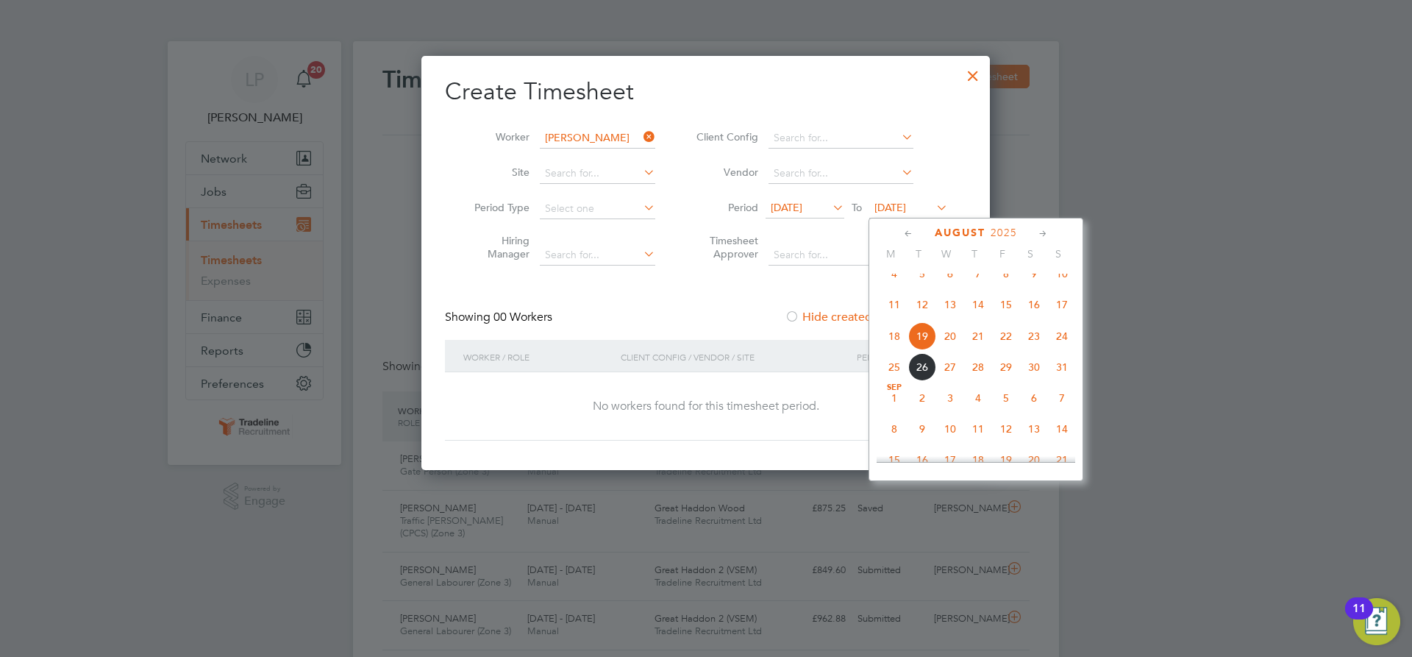
click at [978, 410] on span "4" at bounding box center [978, 398] width 28 height 28
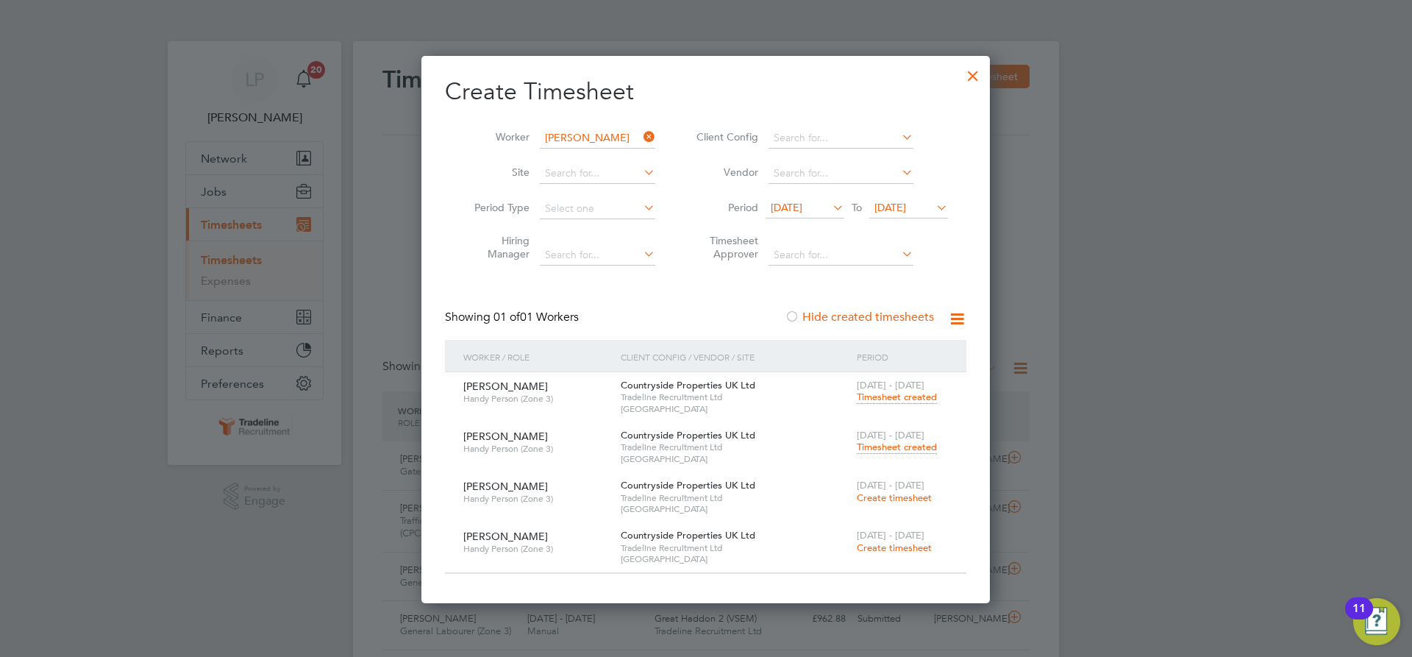
click at [888, 449] on span "Timesheet created" at bounding box center [897, 447] width 80 height 13
